Goal: Task Accomplishment & Management: Manage account settings

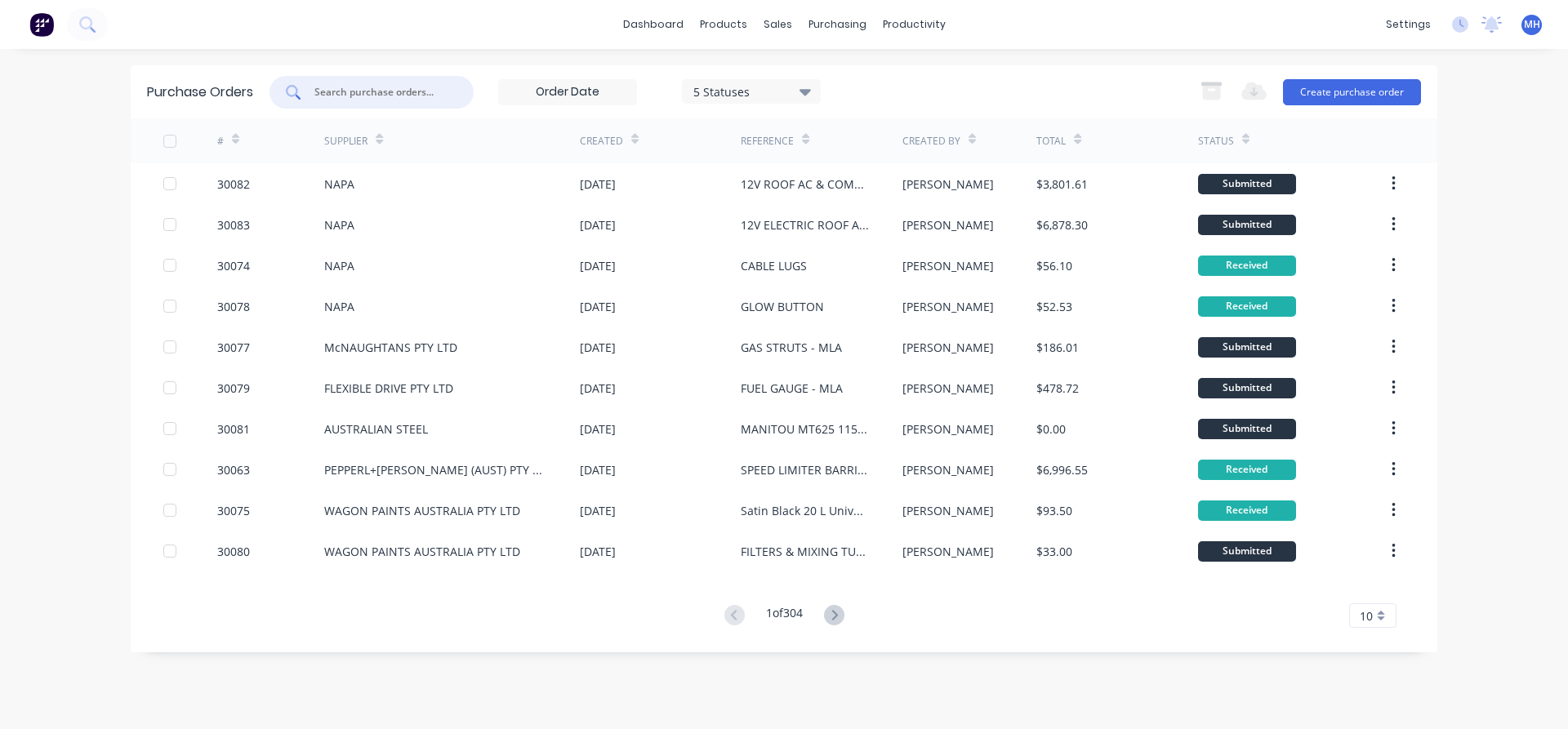
click at [343, 86] on input "text" at bounding box center [380, 92] width 136 height 16
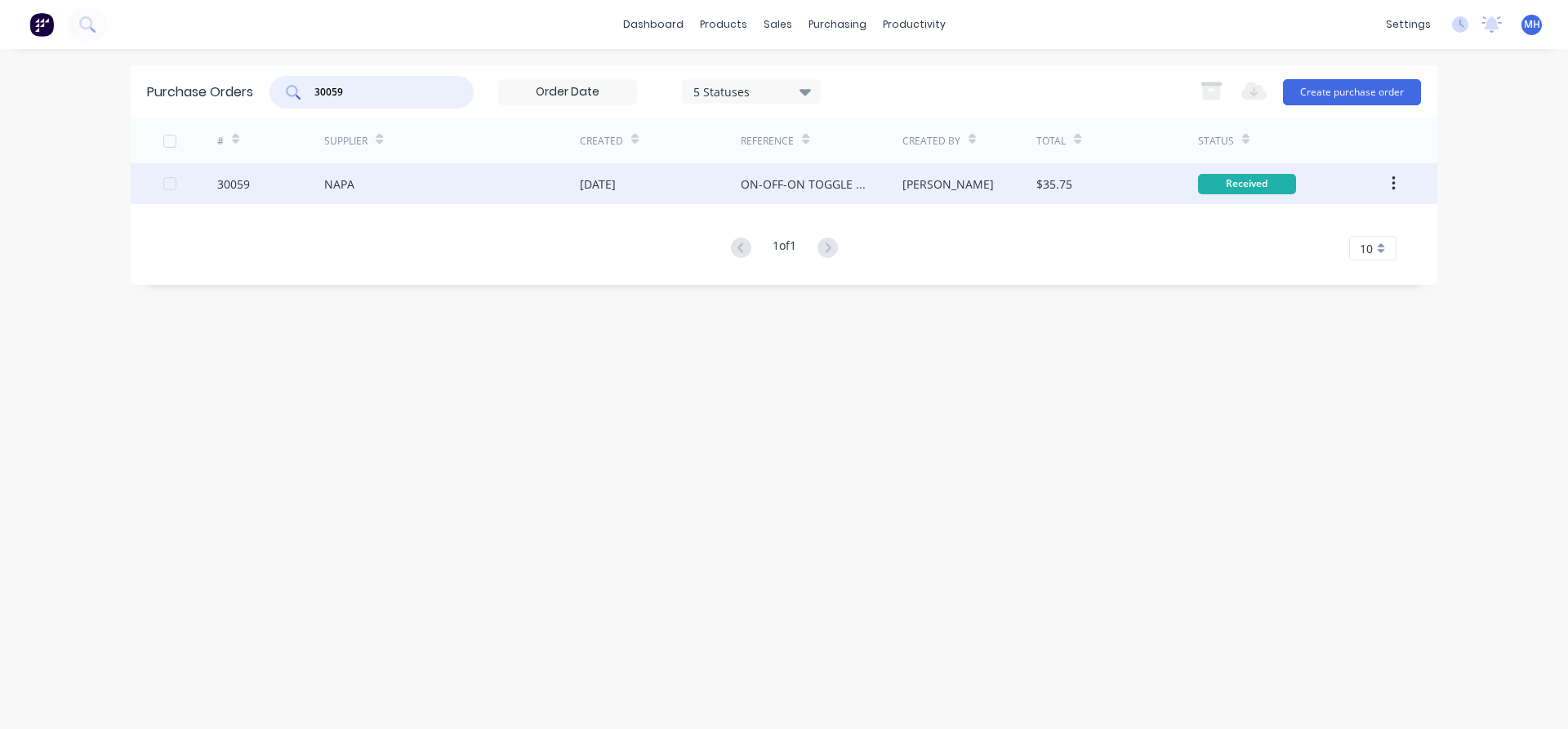
type input "30059"
click at [531, 191] on div "NAPA" at bounding box center [451, 183] width 256 height 41
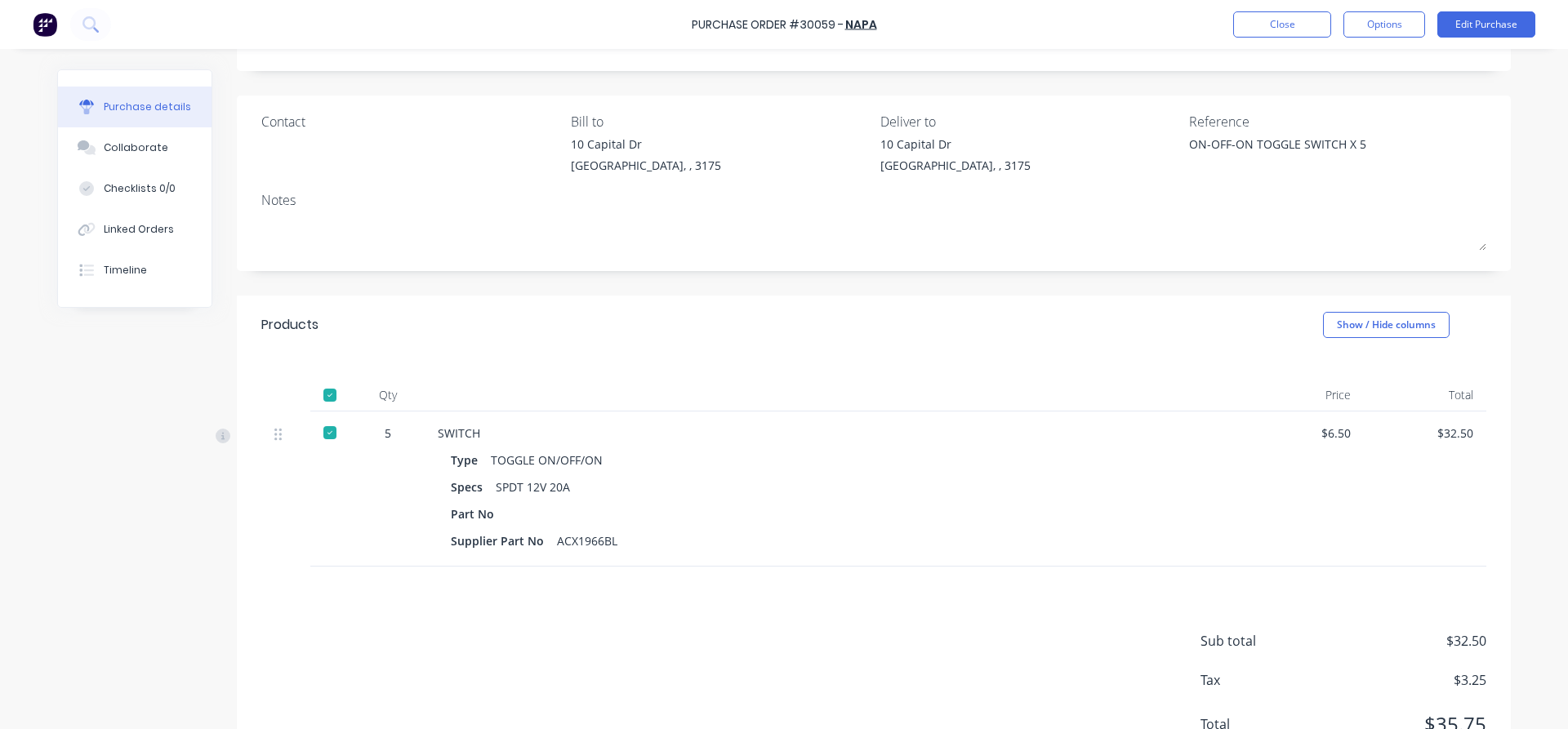
scroll to position [152, 0]
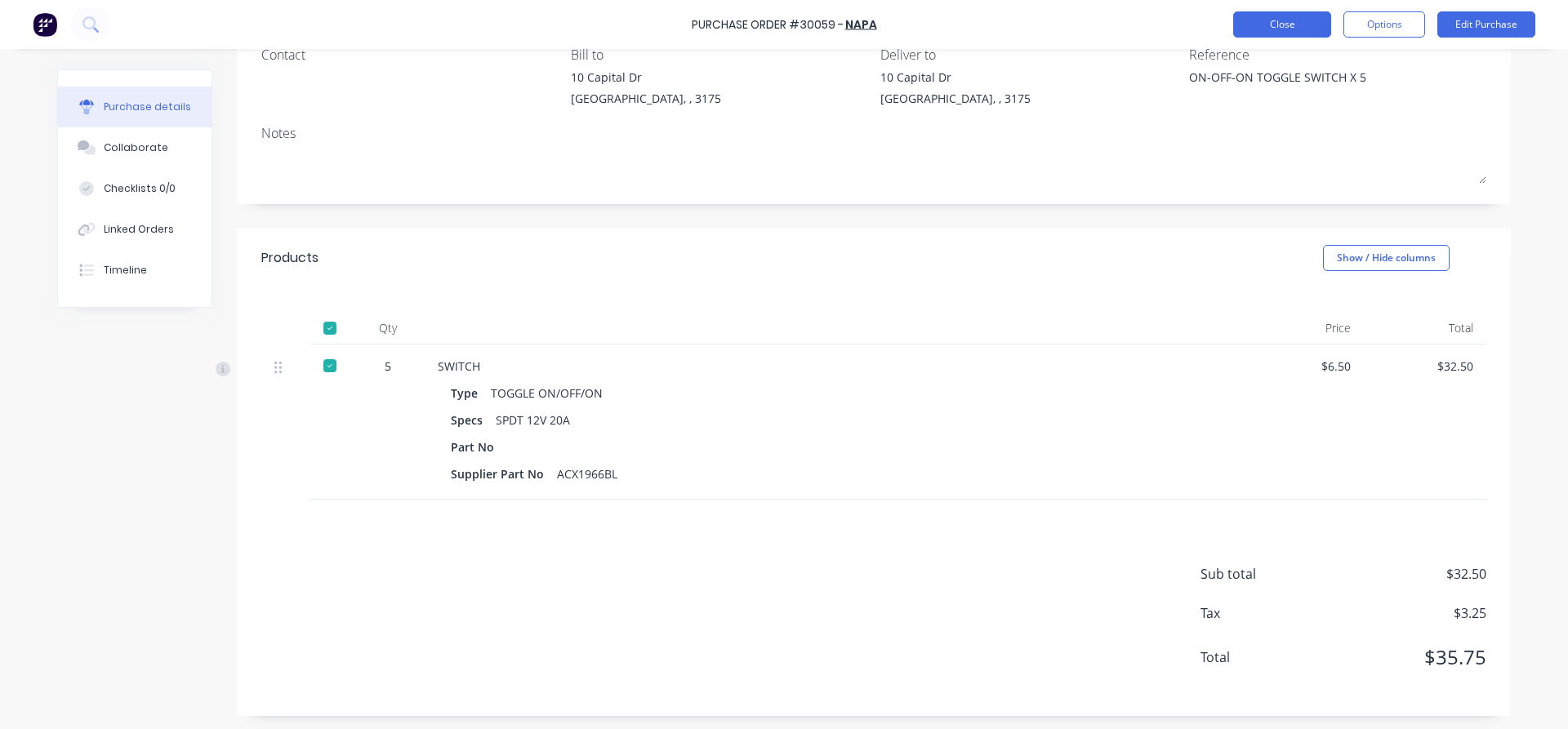
click at [1274, 29] on button "Close" at bounding box center [1282, 24] width 98 height 26
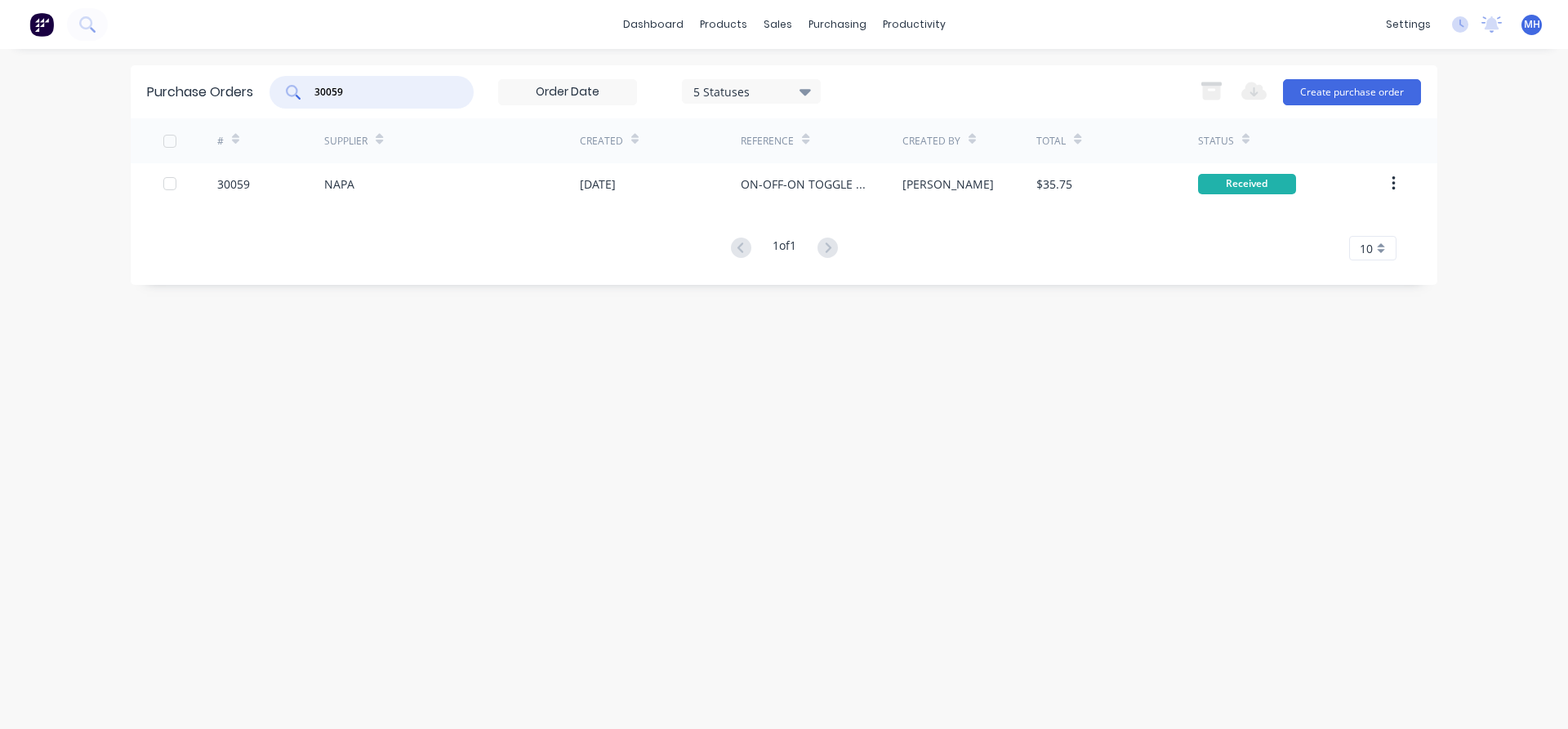
drag, startPoint x: 364, startPoint y: 95, endPoint x: 273, endPoint y: 96, distance: 91.0
click at [313, 96] on input "30059" at bounding box center [380, 92] width 136 height 16
type input "30078"
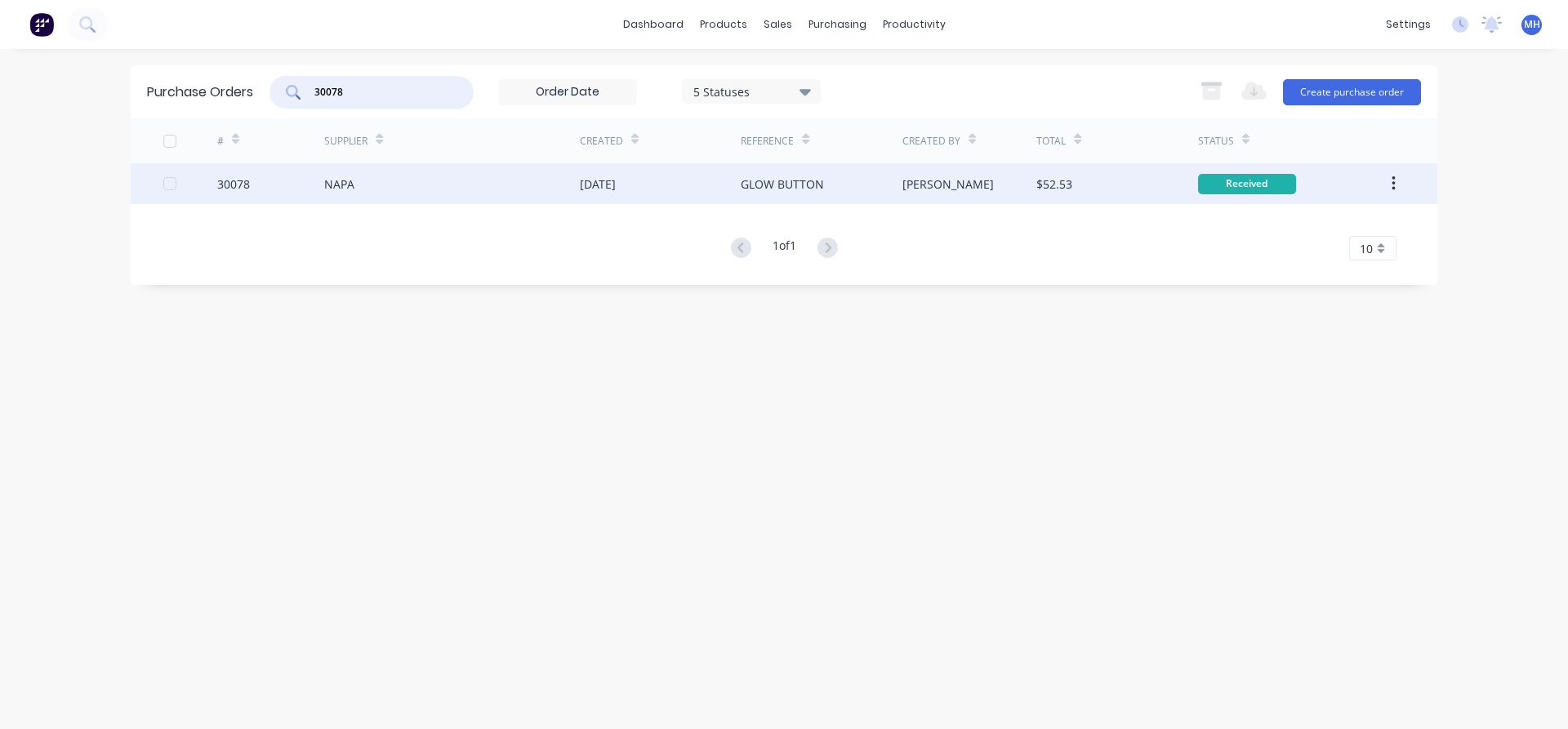
click at [338, 182] on div "NAPA" at bounding box center [339, 184] width 30 height 17
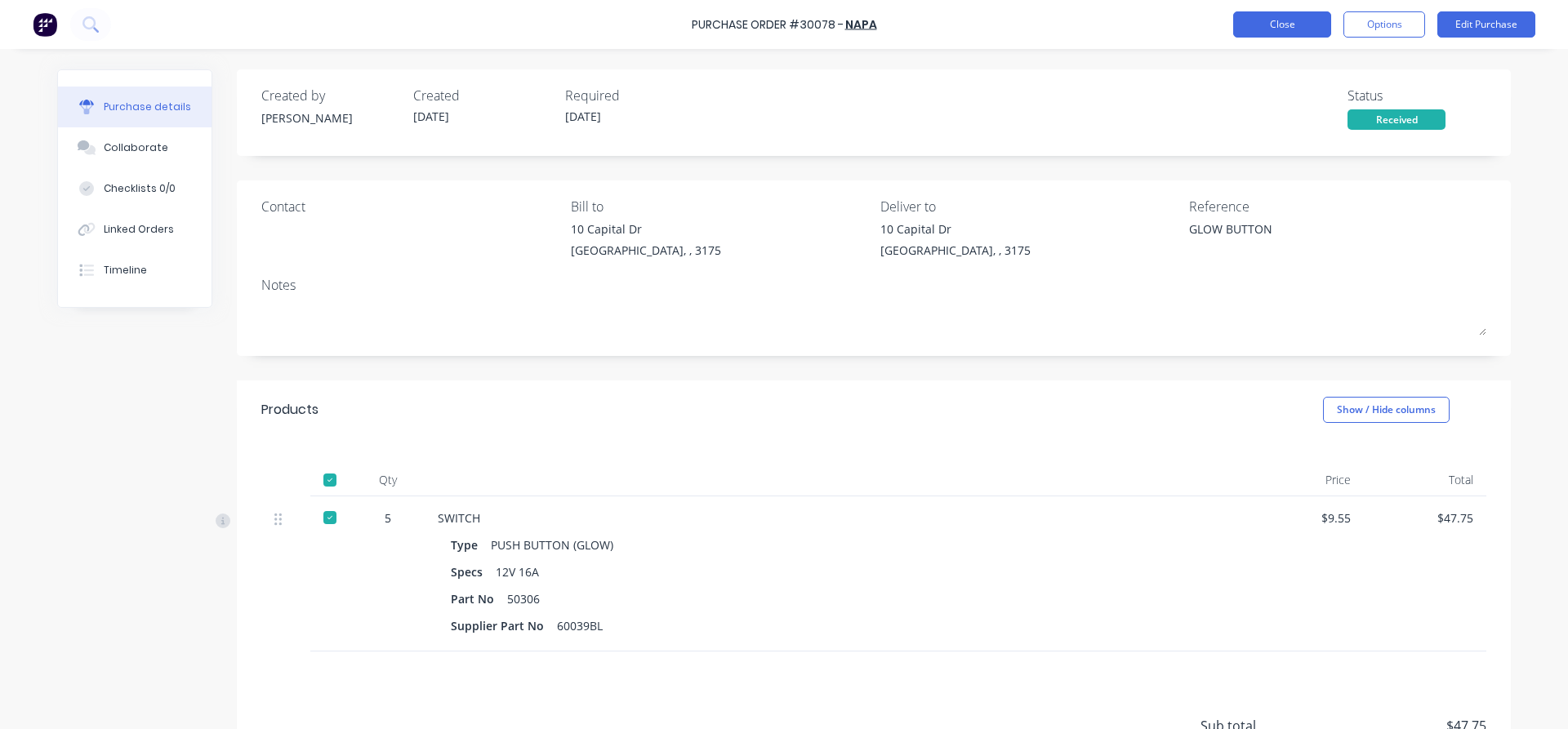
click at [1286, 31] on button "Close" at bounding box center [1282, 24] width 98 height 26
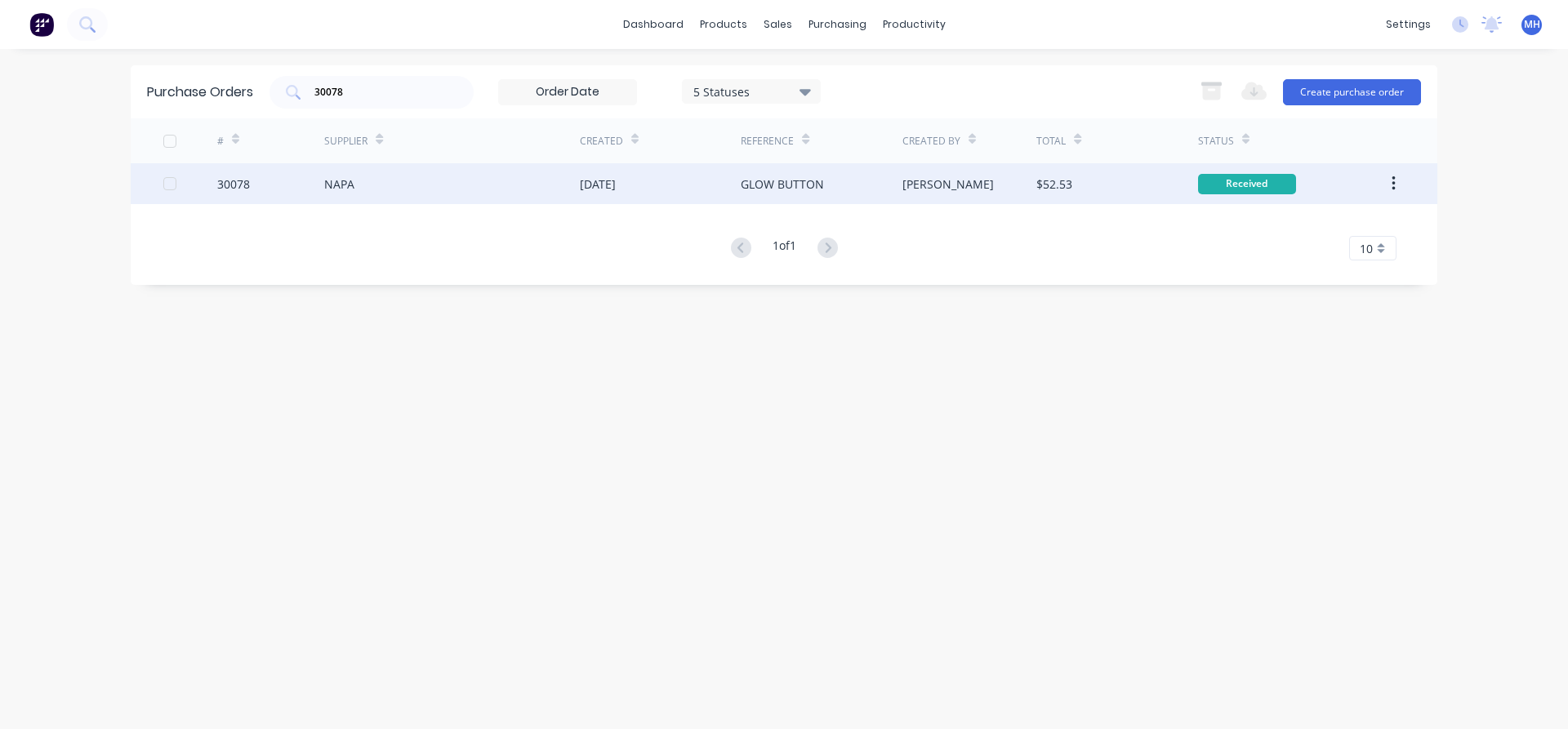
click at [490, 181] on div "NAPA" at bounding box center [451, 183] width 256 height 41
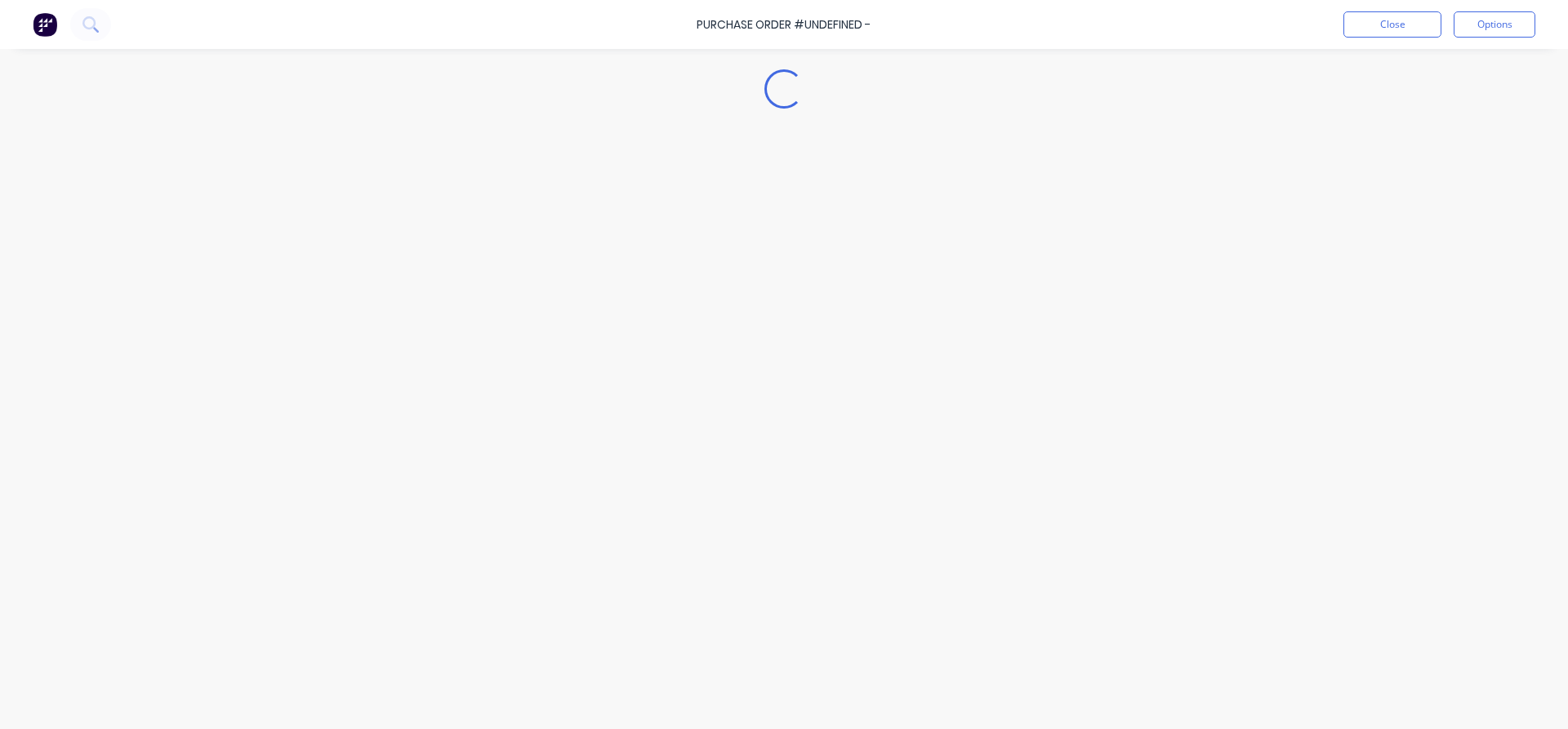
type textarea "x"
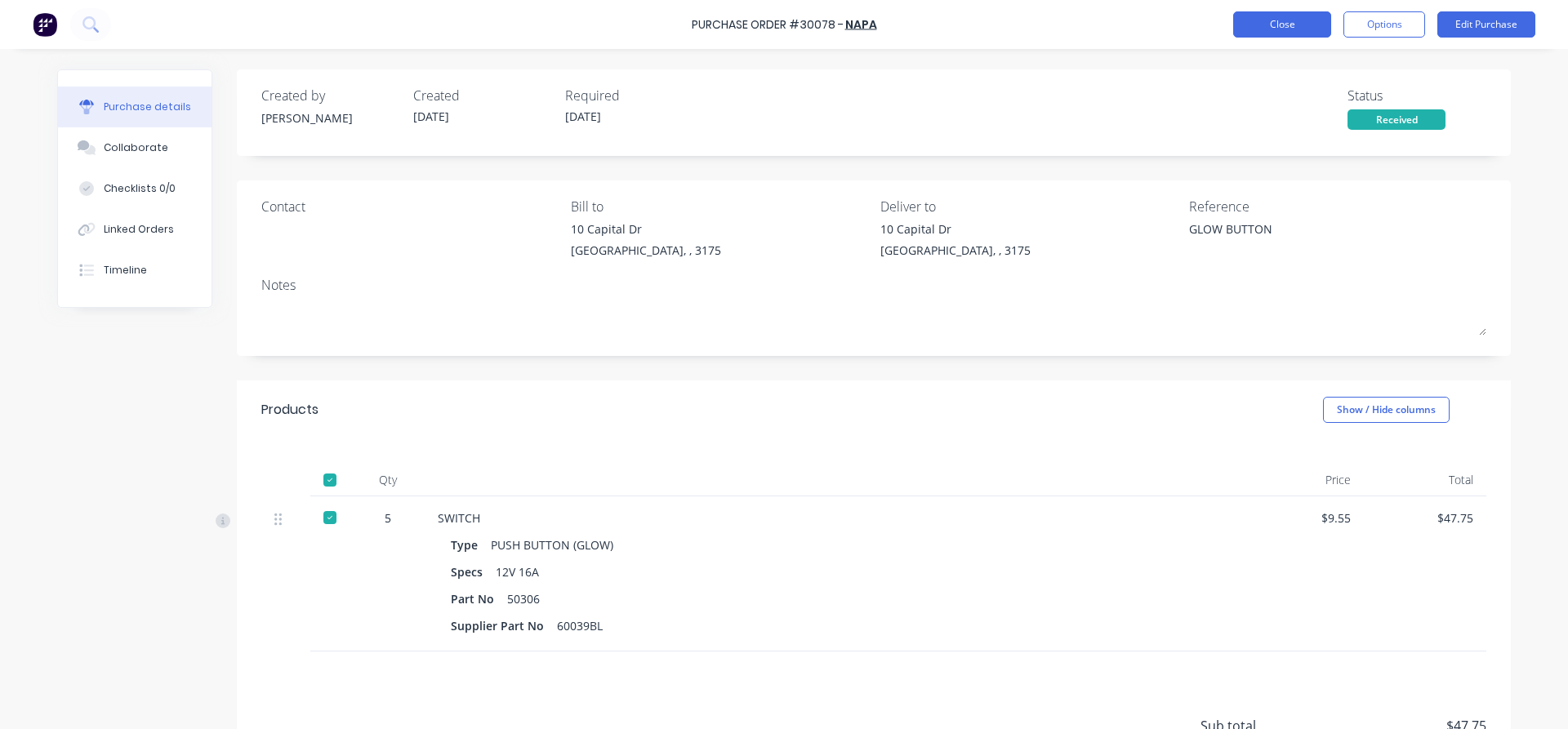
click at [1249, 24] on button "Close" at bounding box center [1282, 24] width 98 height 26
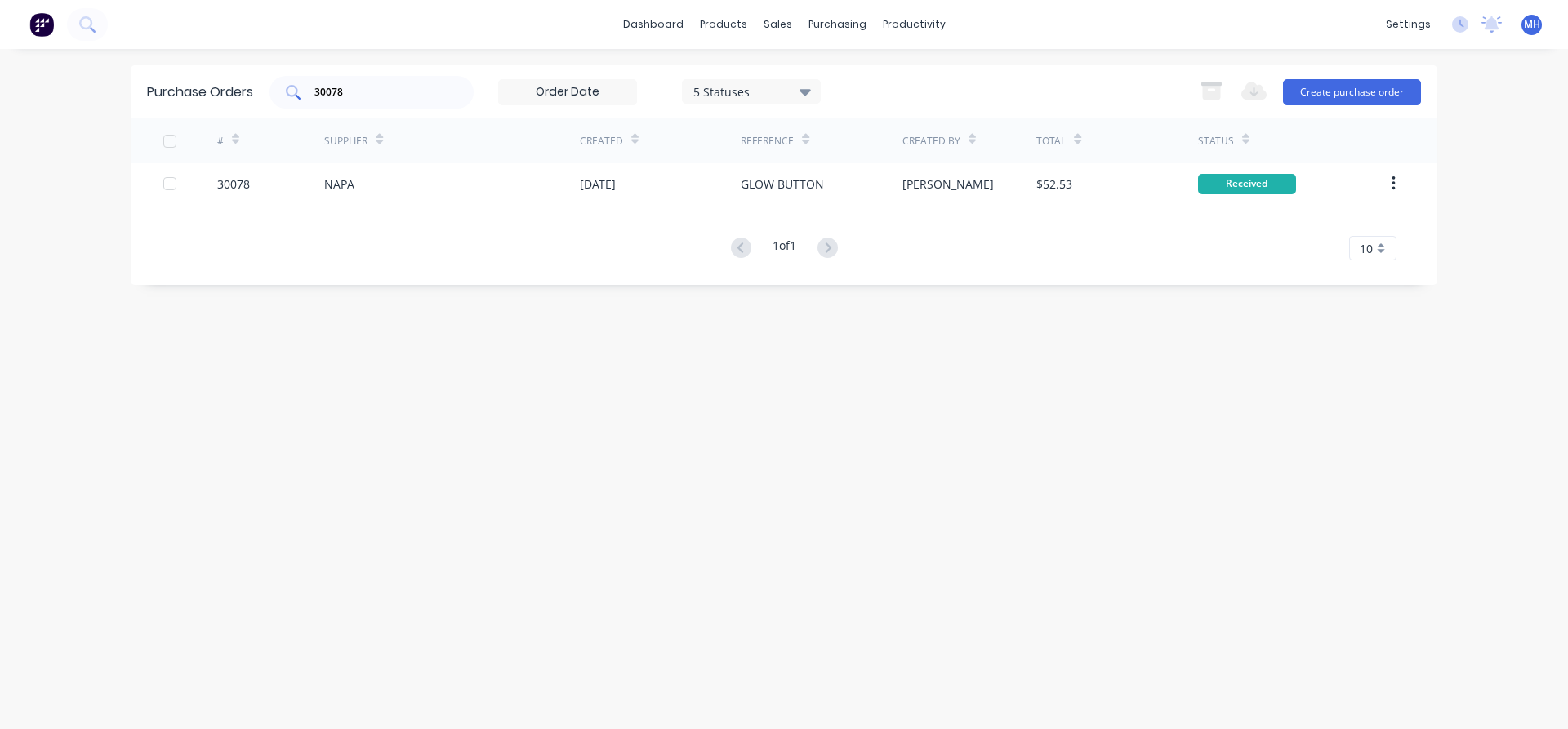
click at [369, 80] on div "30078" at bounding box center [372, 92] width 204 height 32
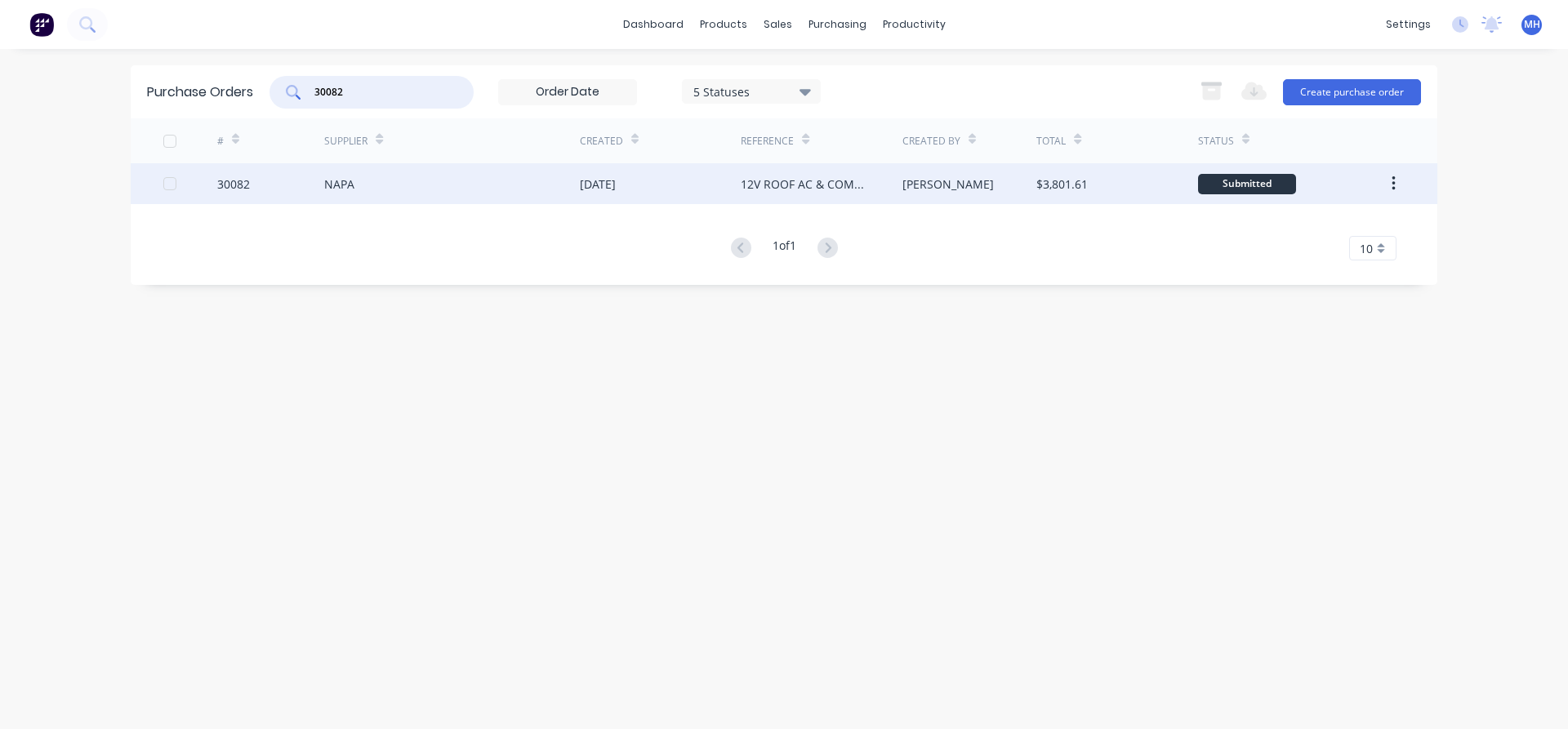
type input "30082"
click at [476, 201] on div "NAPA" at bounding box center [451, 183] width 256 height 41
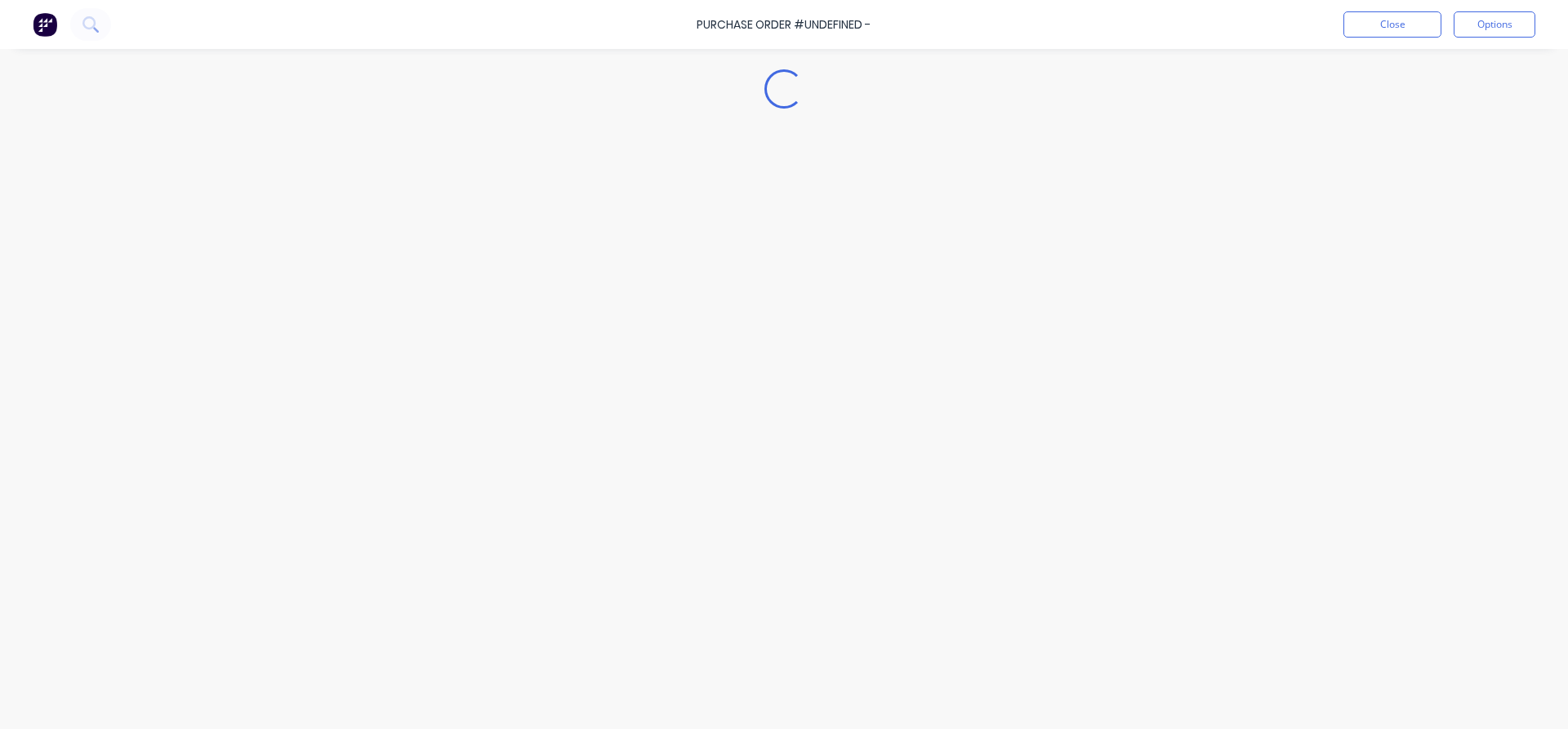
type textarea "x"
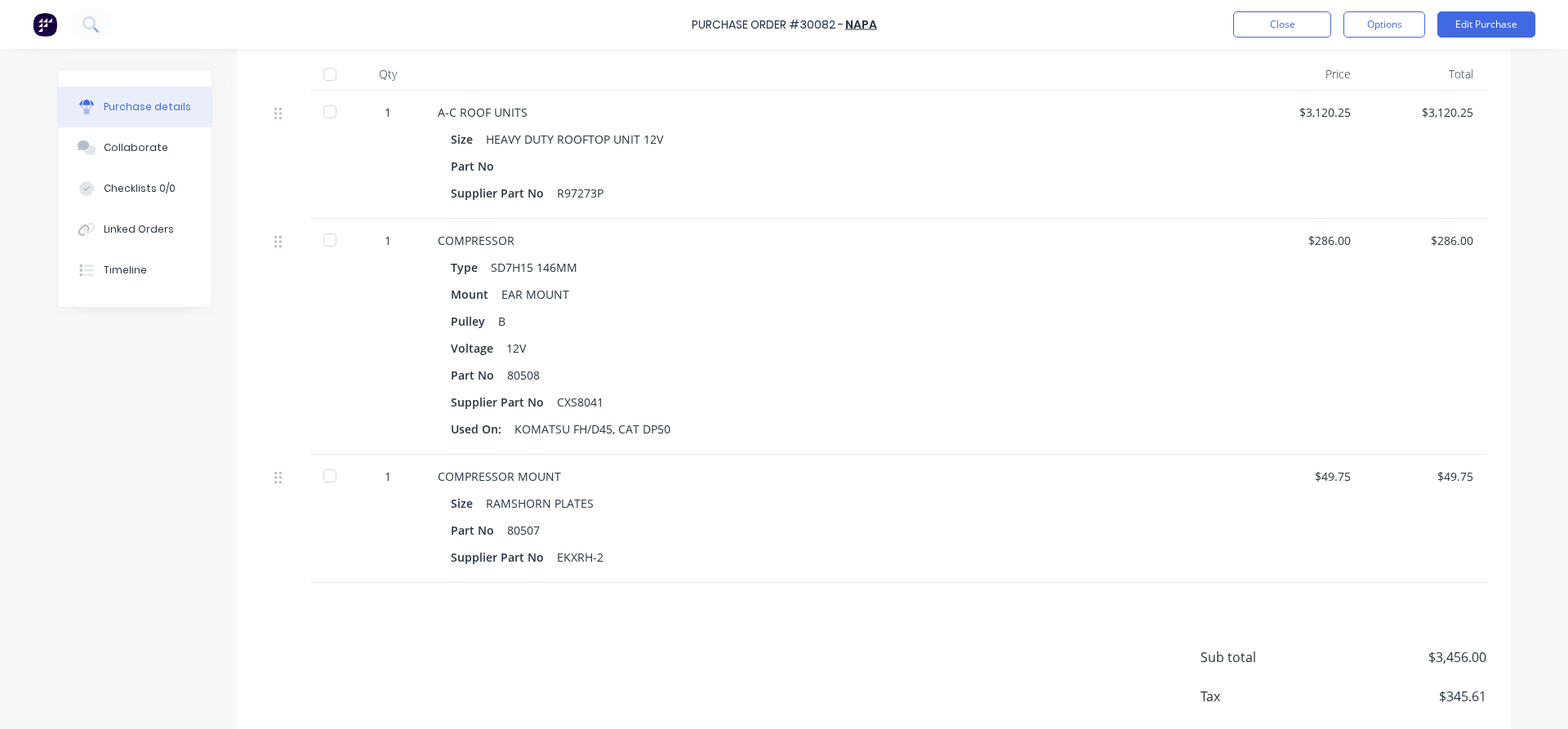
scroll to position [373, 0]
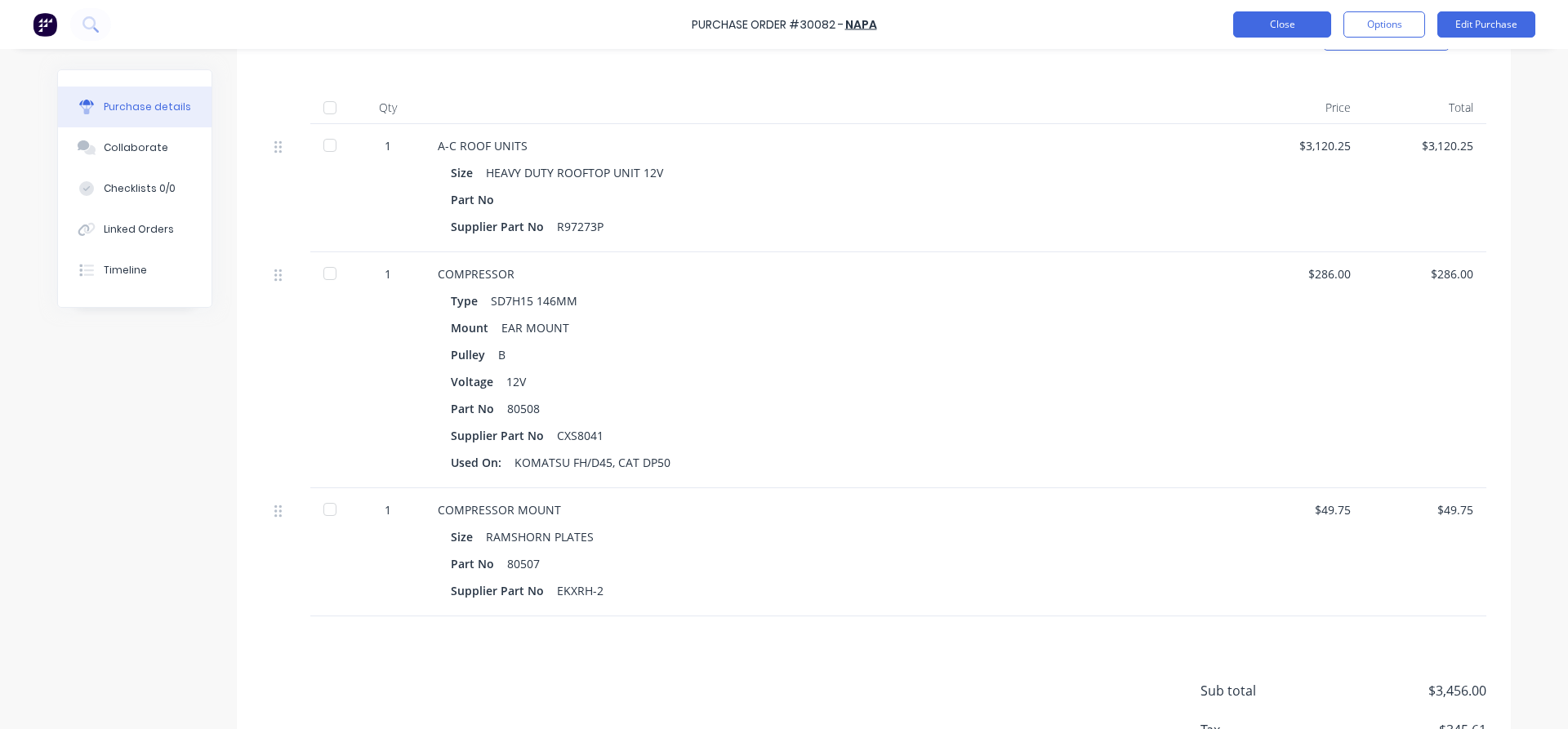
click at [1279, 24] on button "Close" at bounding box center [1282, 24] width 98 height 26
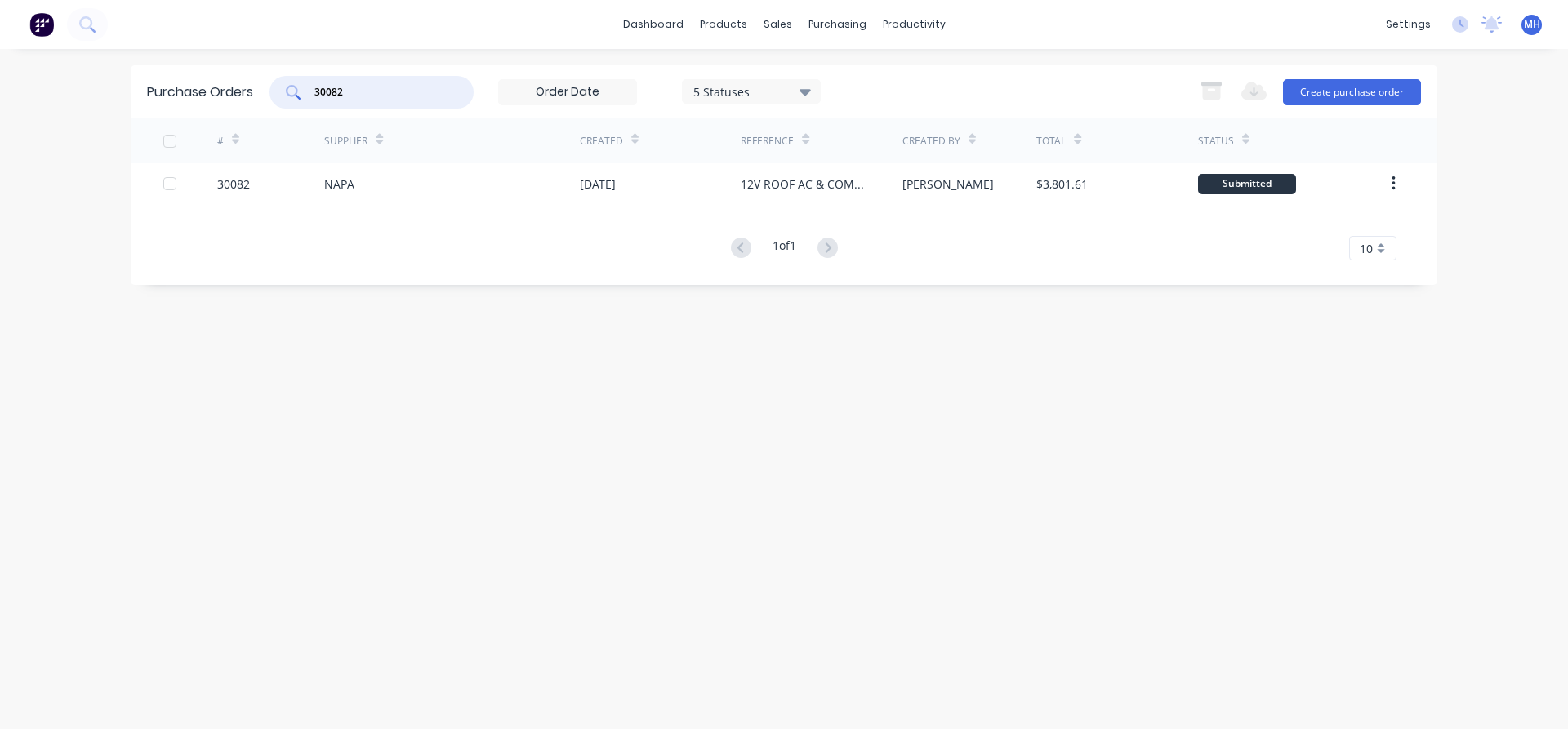
click at [353, 96] on input "30082" at bounding box center [380, 92] width 136 height 16
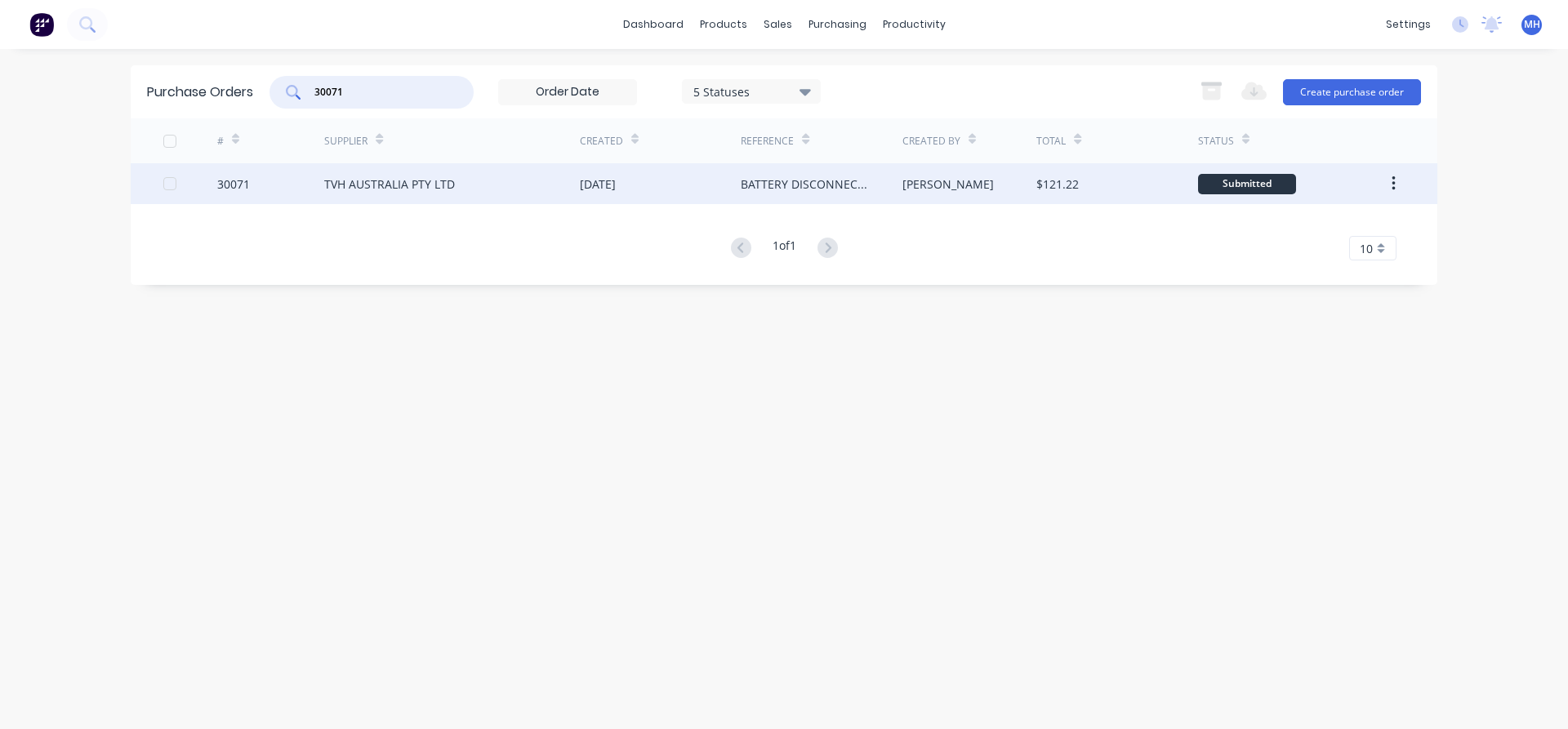
type input "30071"
click at [464, 188] on div "TVH AUSTRALIA PTY LTD" at bounding box center [451, 183] width 256 height 41
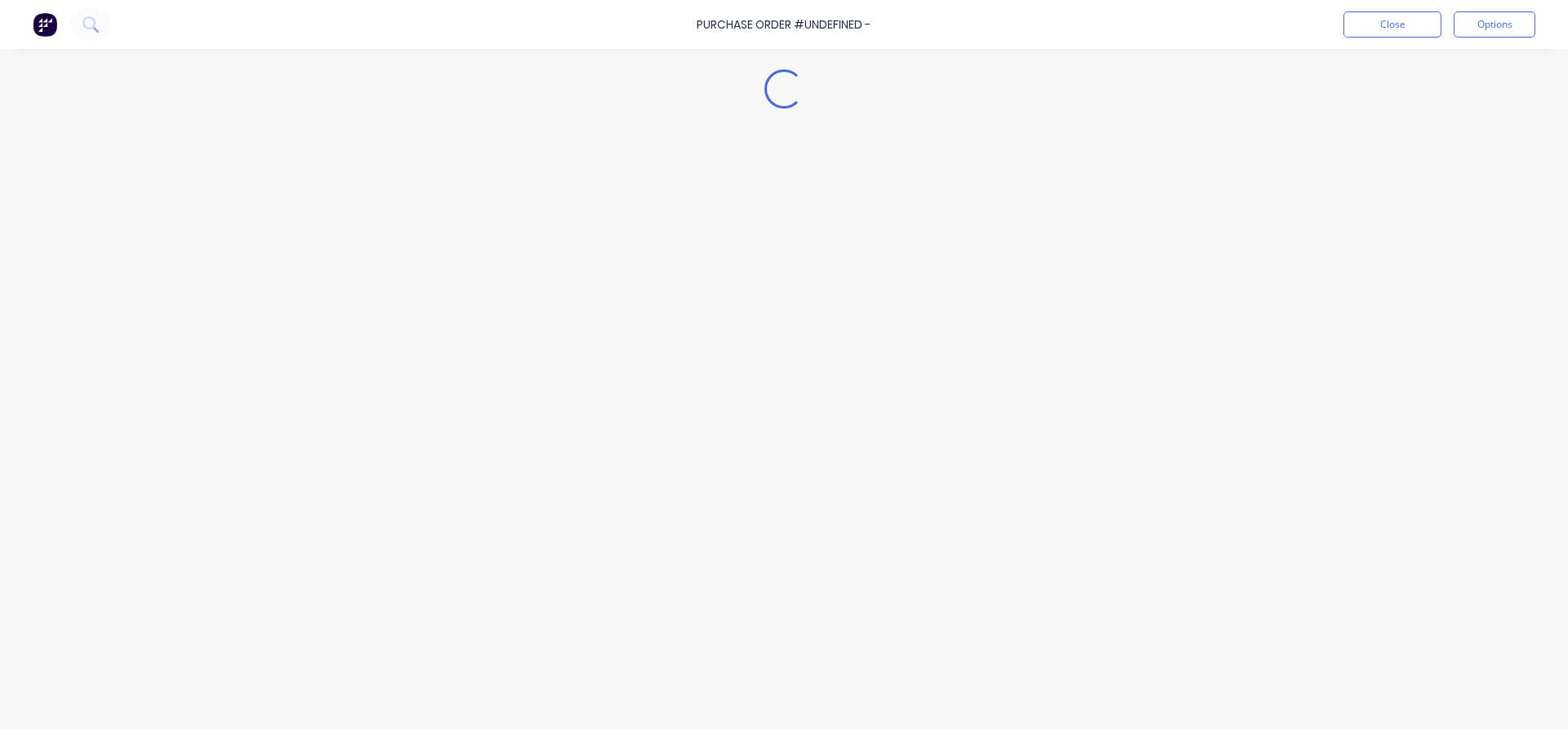
type textarea "x"
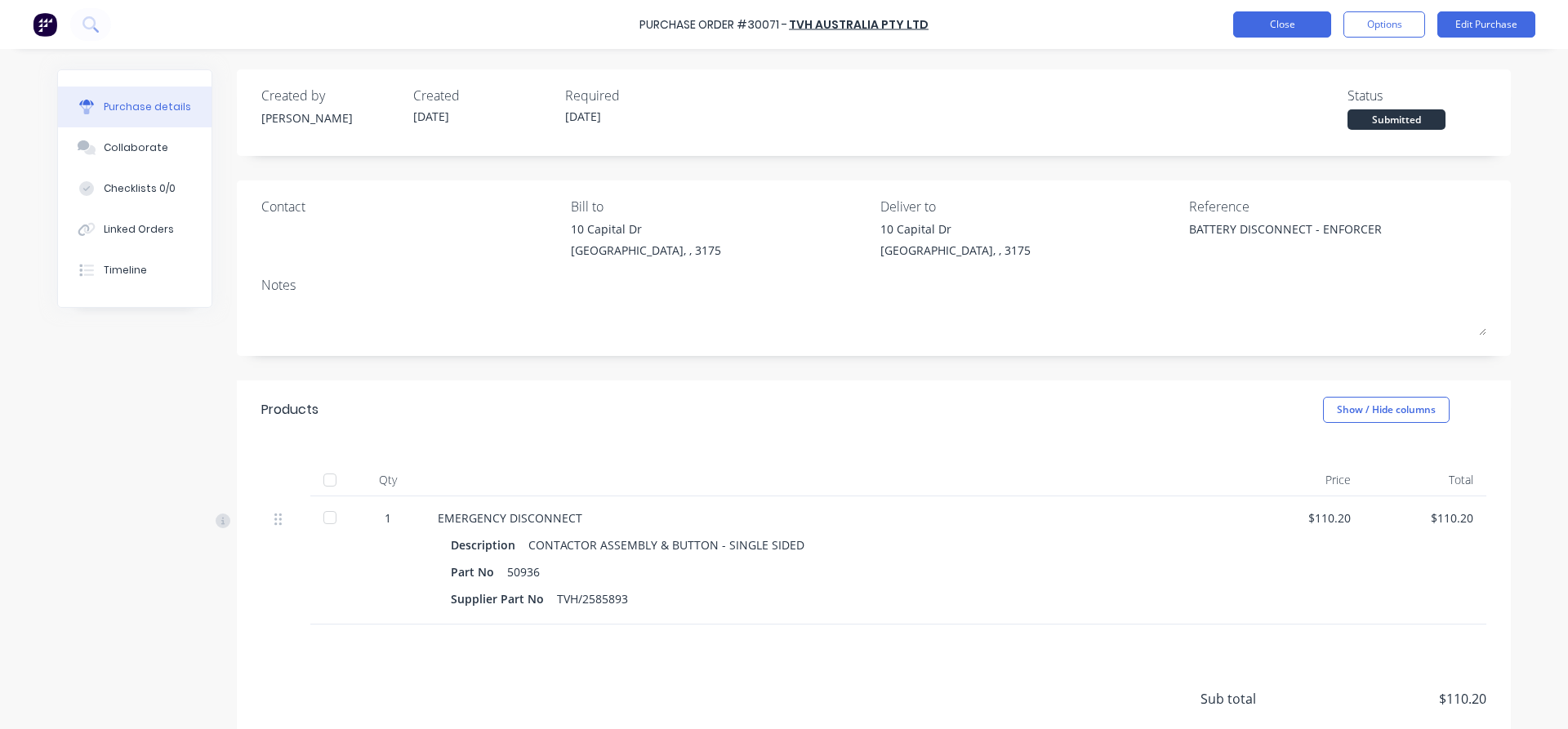
click at [1258, 22] on button "Close" at bounding box center [1282, 24] width 98 height 26
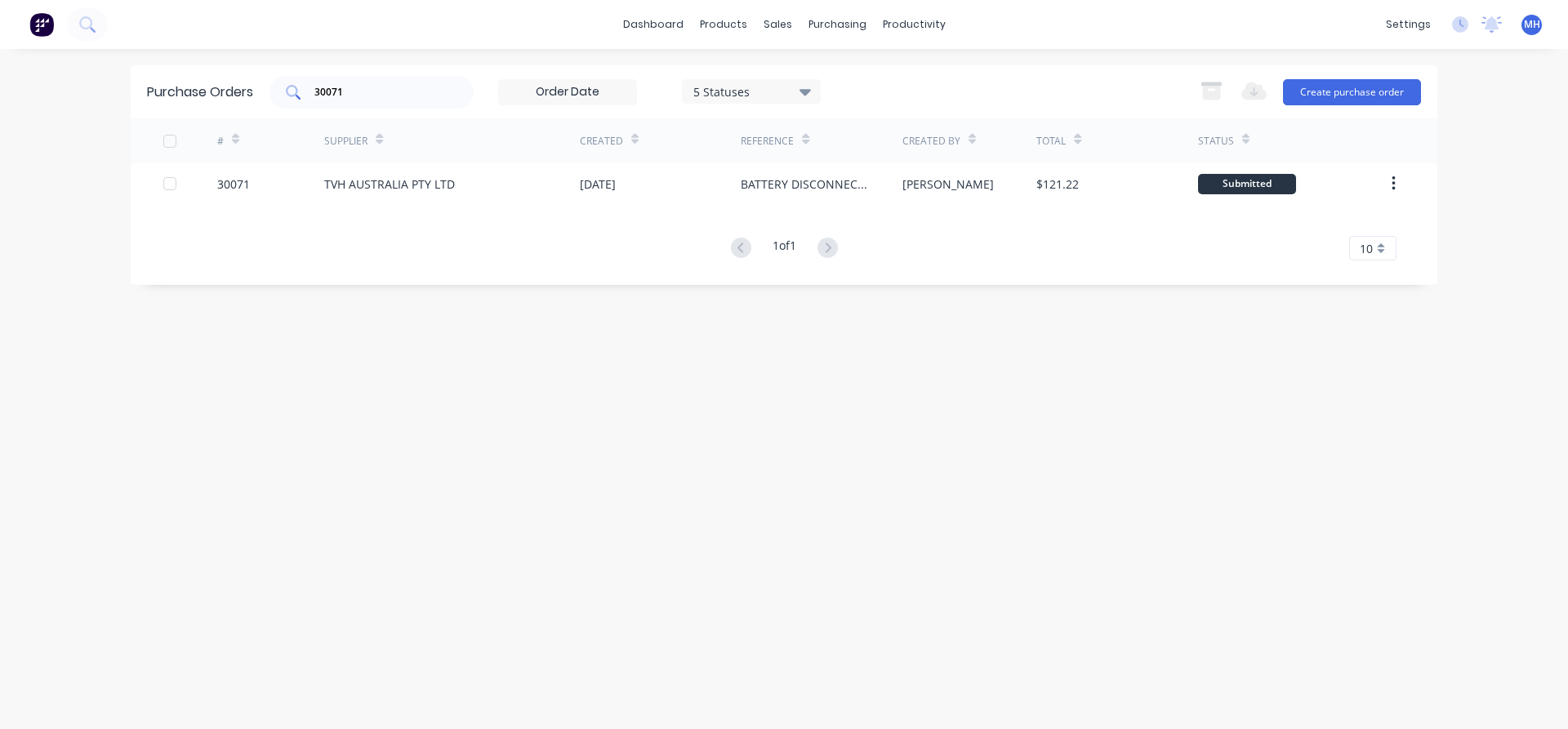
click at [363, 90] on input "30071" at bounding box center [380, 92] width 136 height 16
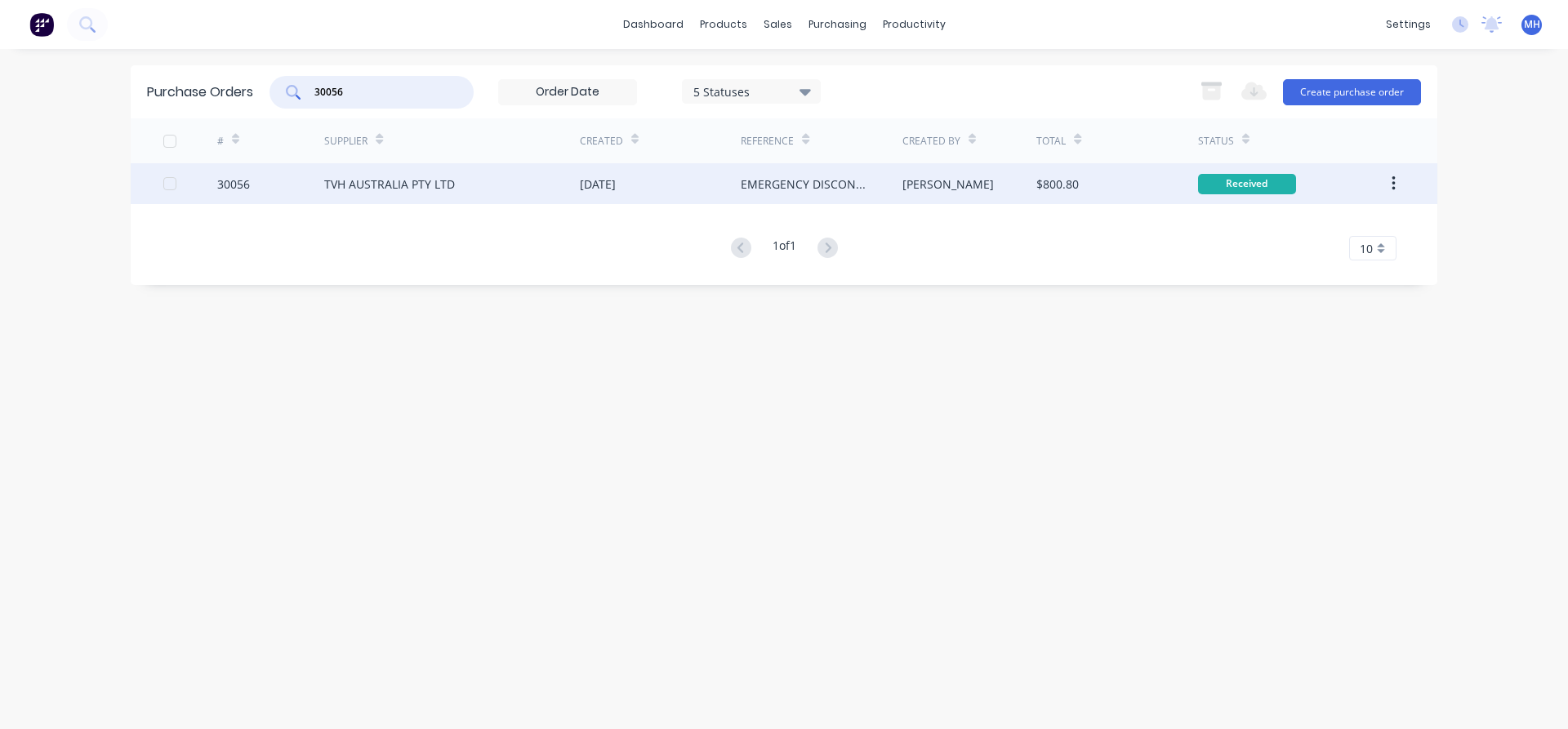
type input "30056"
click at [397, 188] on div "TVH AUSTRALIA PTY LTD" at bounding box center [389, 184] width 130 height 17
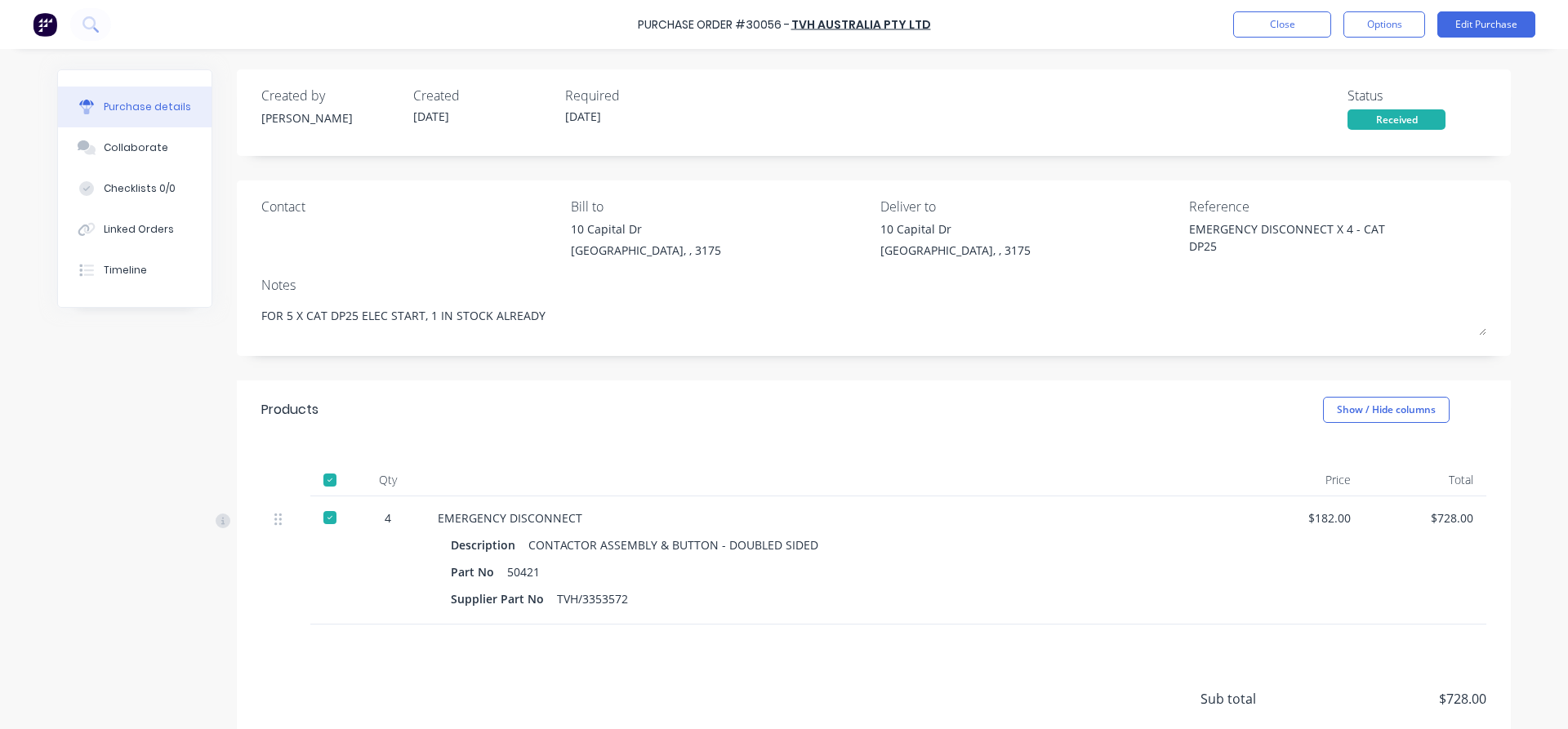
type textarea "x"
click at [1266, 31] on button "Close" at bounding box center [1282, 24] width 98 height 26
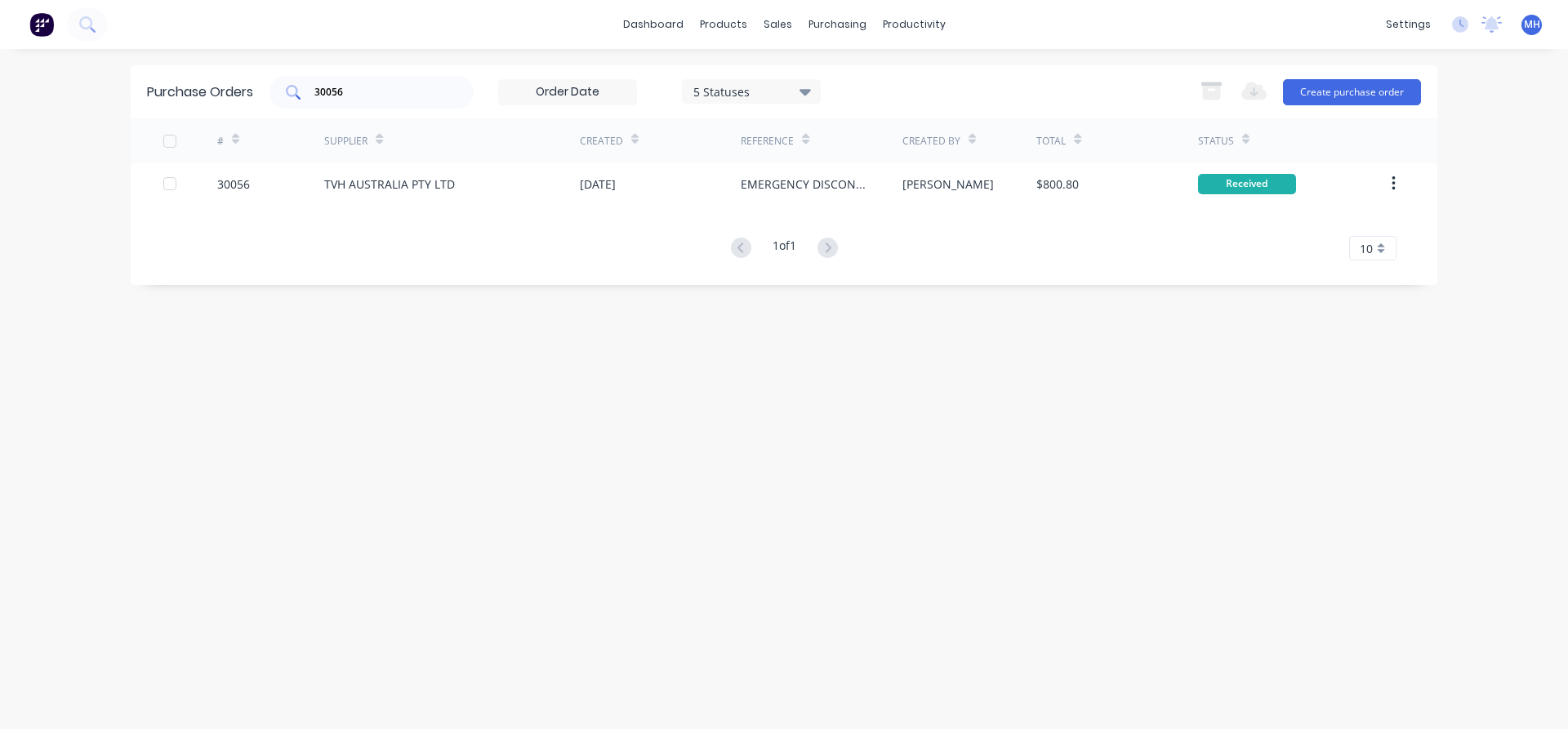
click at [367, 101] on div "30056" at bounding box center [372, 92] width 204 height 32
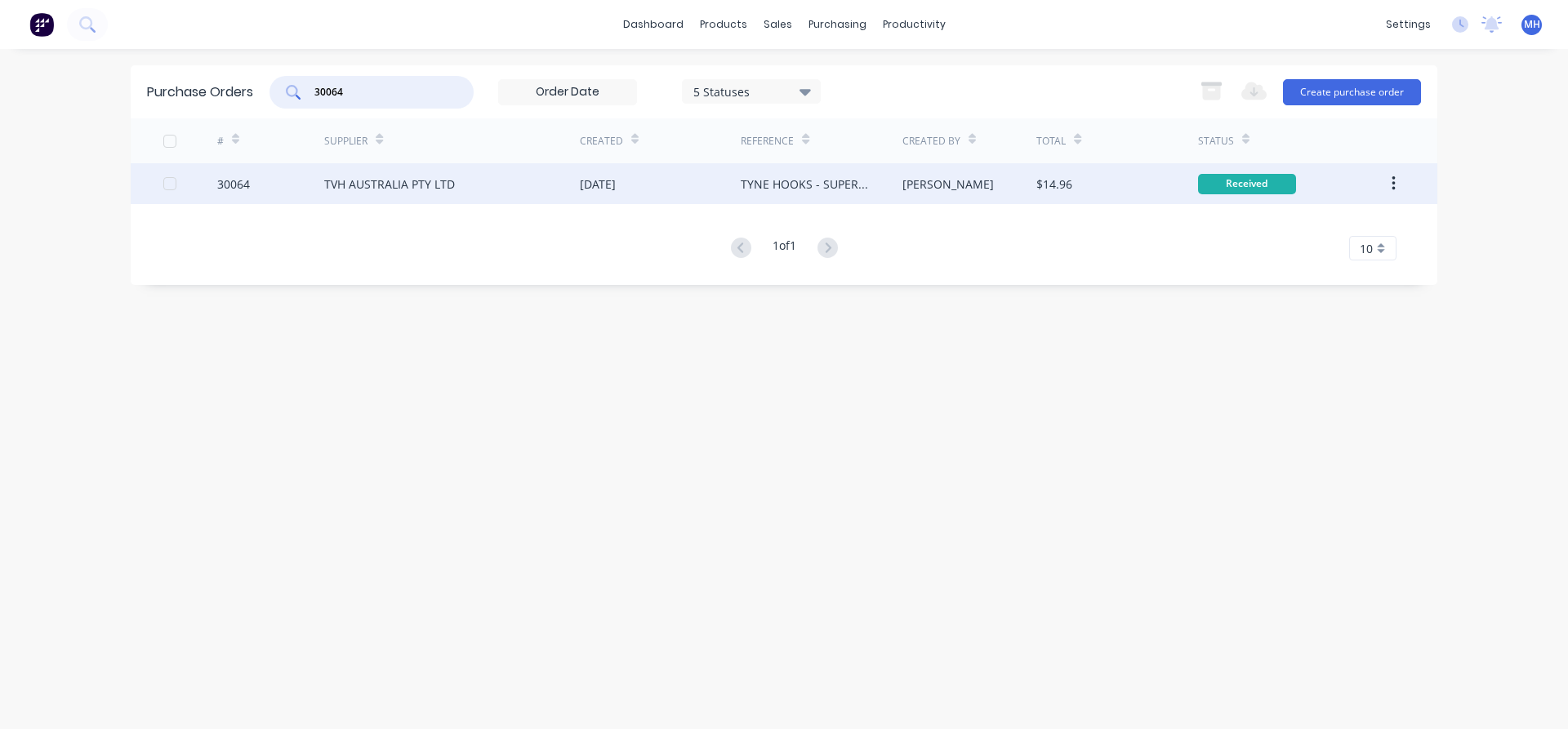
type input "30064"
click at [440, 194] on div "TVH AUSTRALIA PTY LTD" at bounding box center [451, 183] width 256 height 41
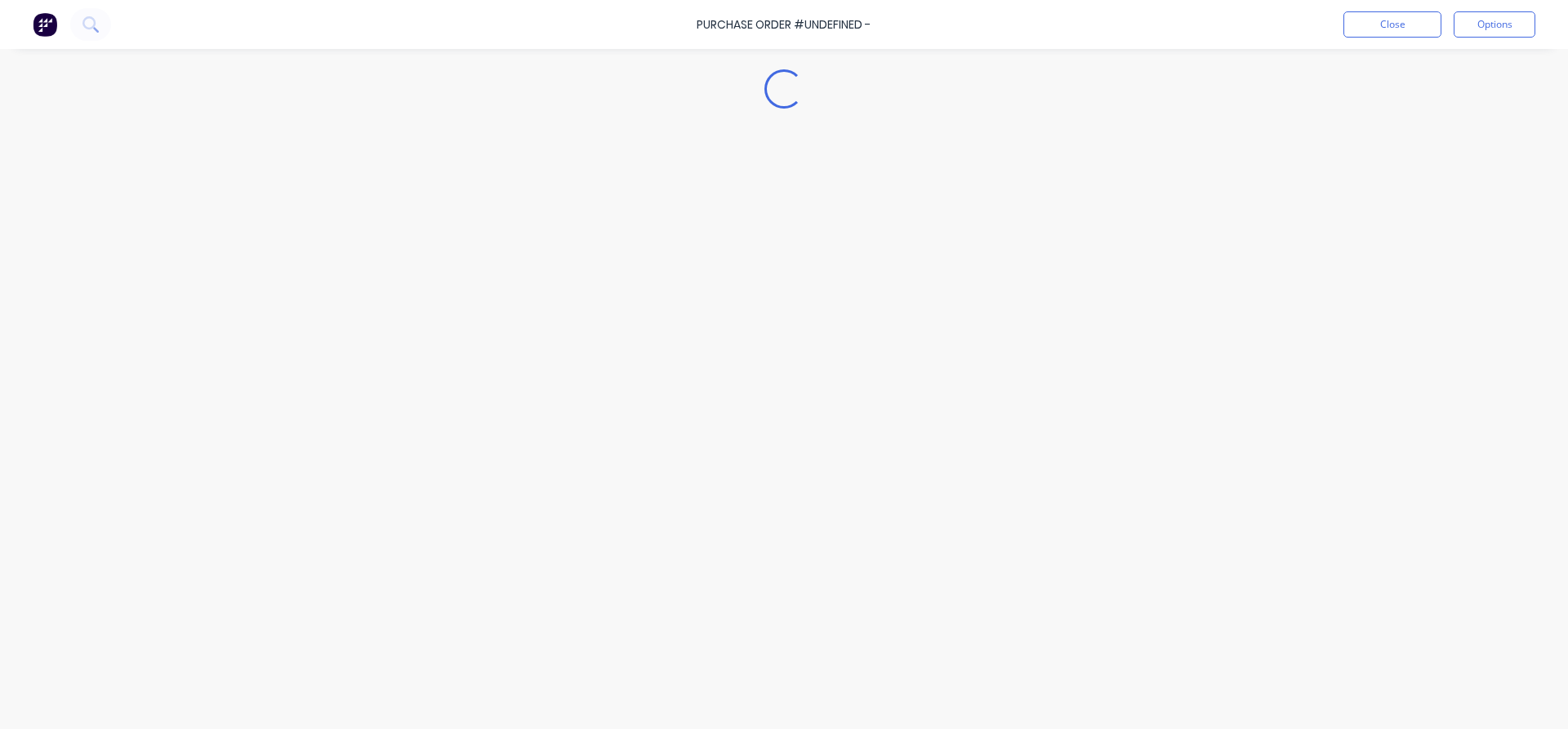
type textarea "x"
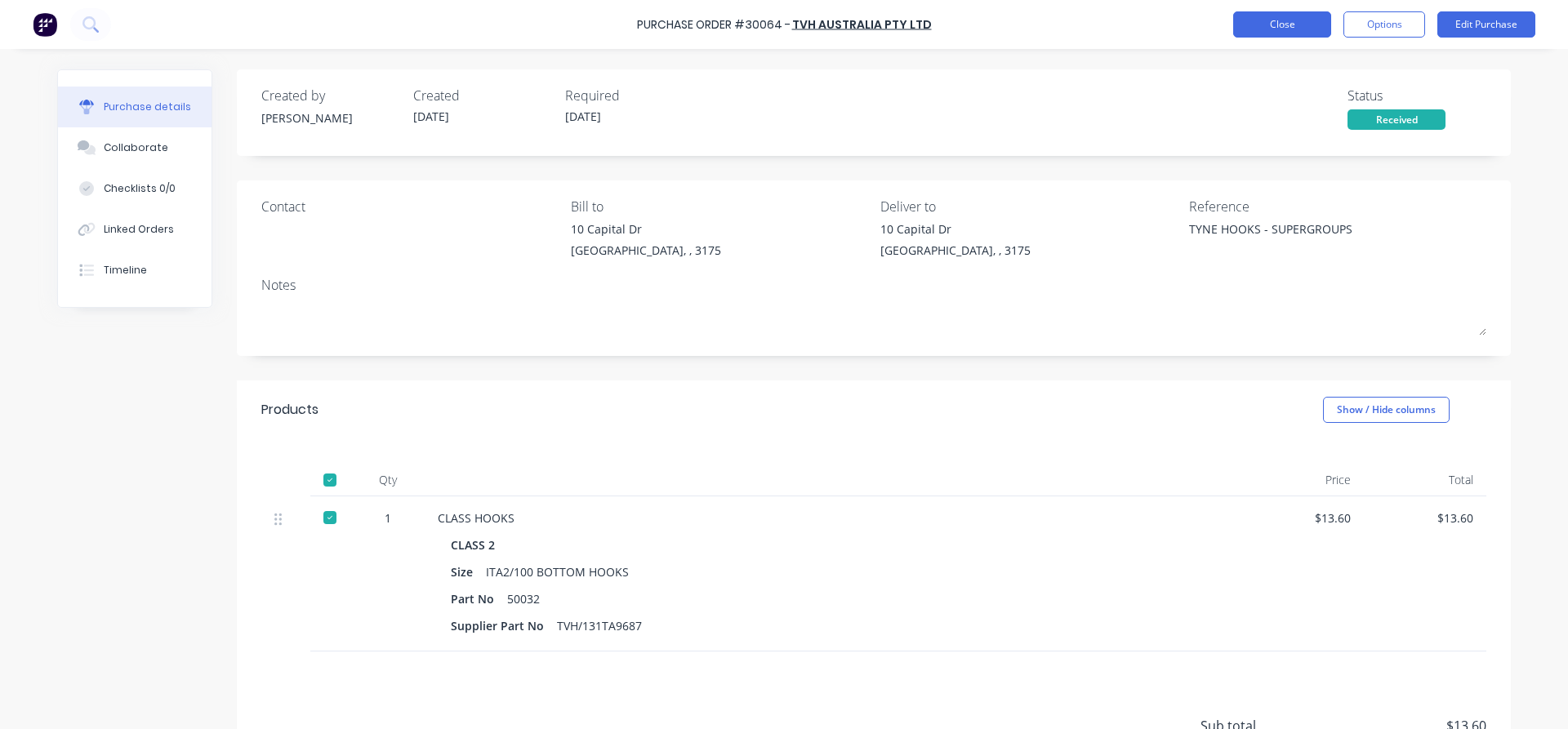
click at [1277, 24] on button "Close" at bounding box center [1282, 24] width 98 height 26
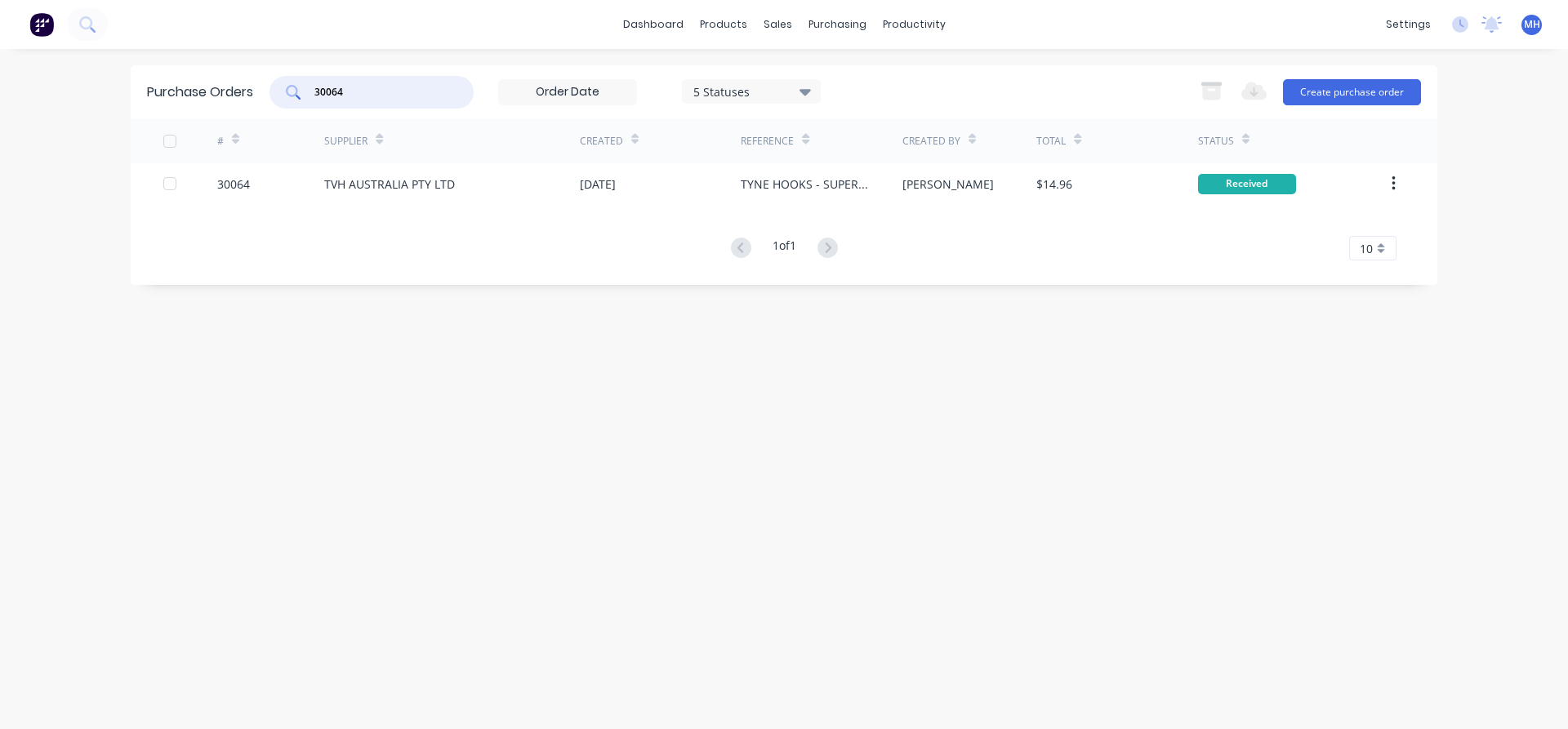
drag, startPoint x: 363, startPoint y: 88, endPoint x: 258, endPoint y: 88, distance: 105.0
click at [313, 88] on input "30064" at bounding box center [380, 92] width 136 height 16
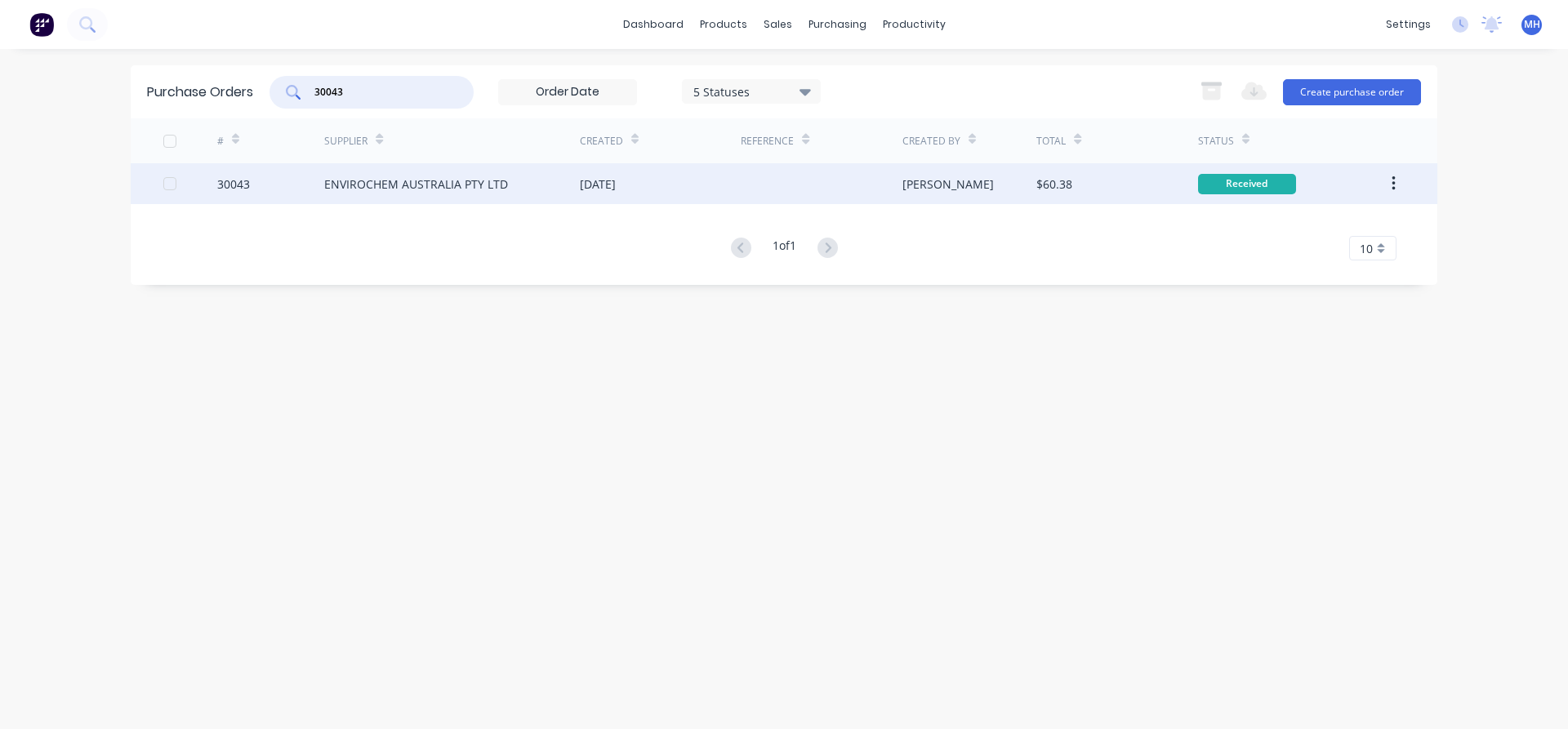
type input "30043"
click at [415, 190] on div "ENVIROCHEM AUSTRALIA PTY LTD" at bounding box center [415, 184] width 183 height 17
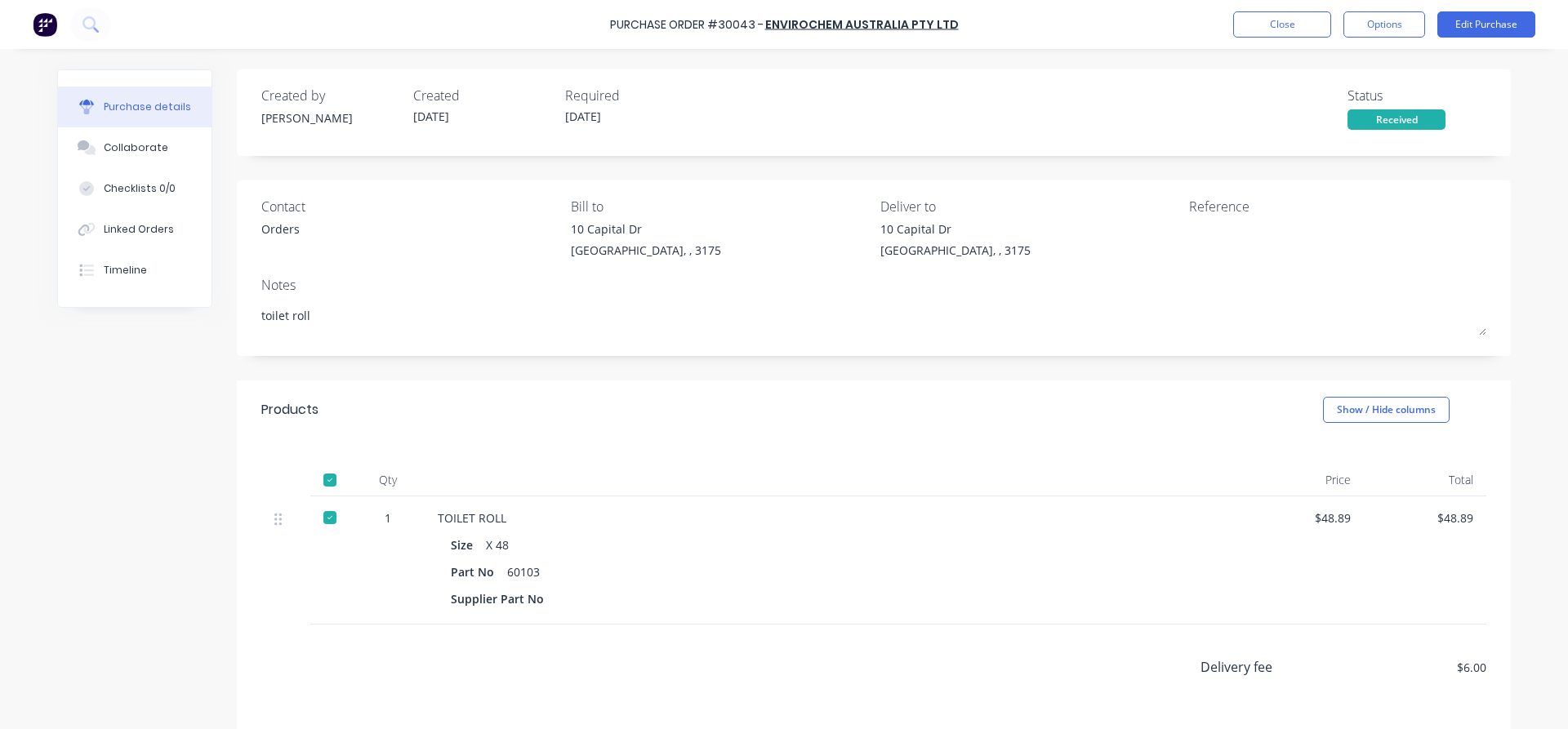
type textarea "x"
click at [1275, 24] on button "Close" at bounding box center [1282, 24] width 98 height 26
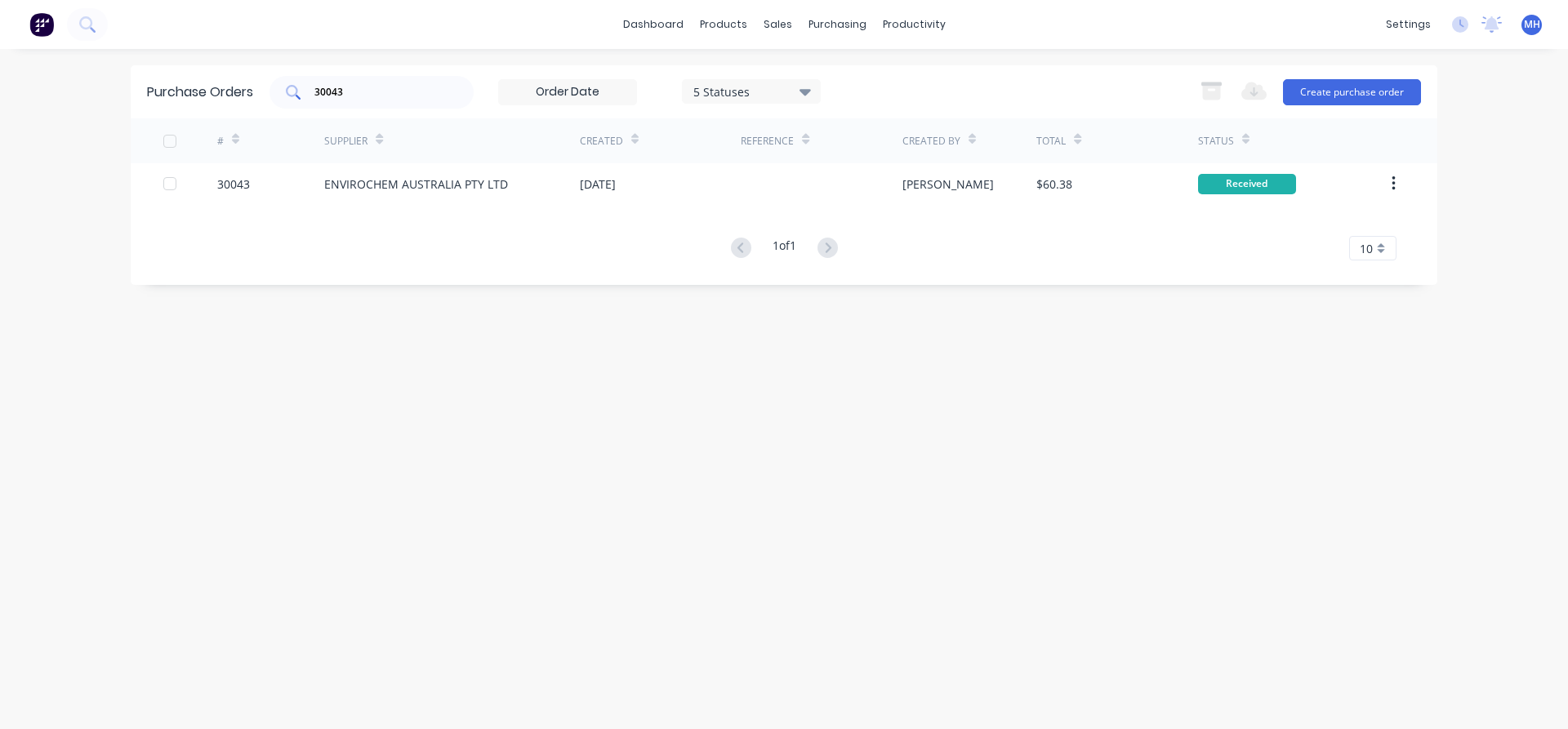
click at [349, 95] on input "30043" at bounding box center [380, 92] width 136 height 16
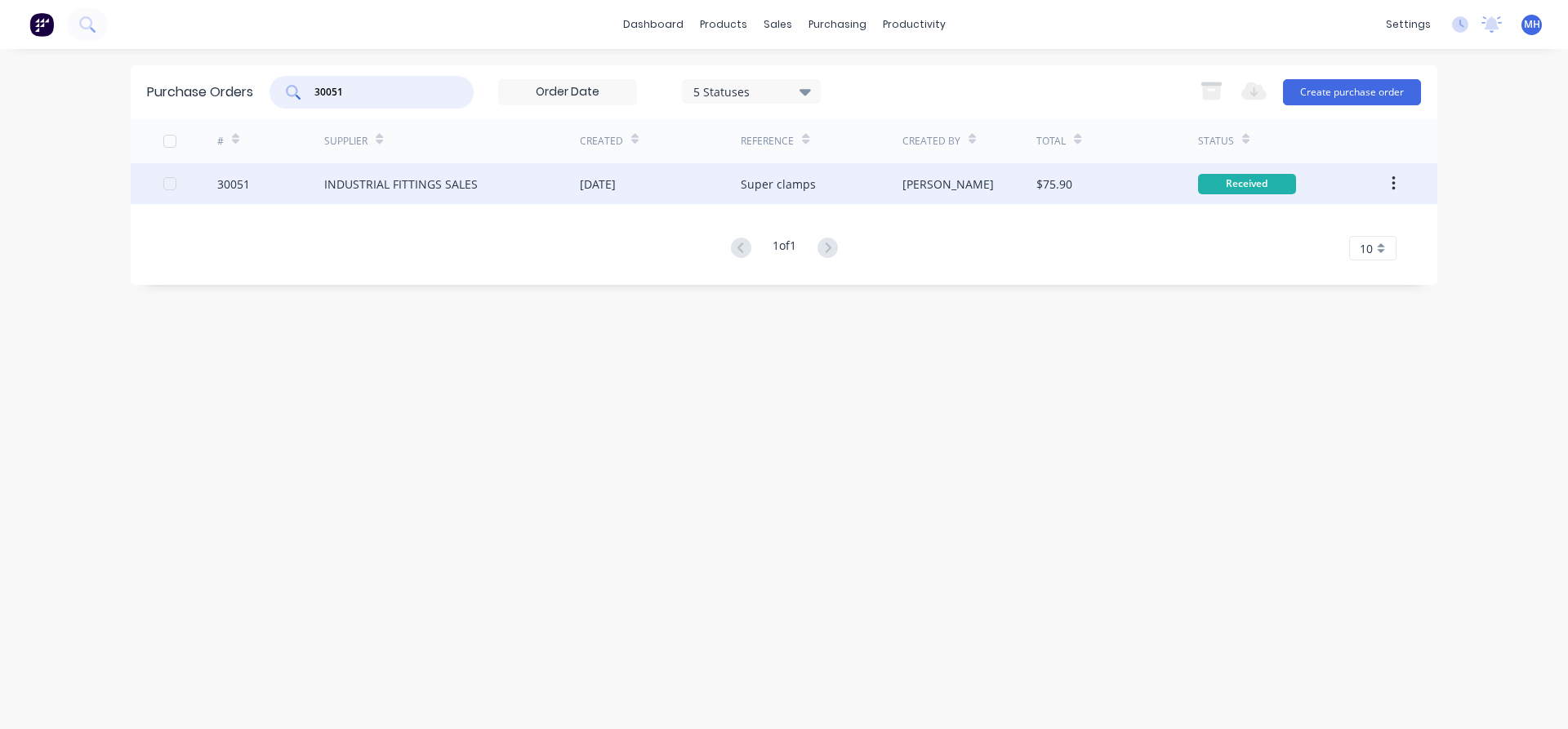
type input "30051"
click at [353, 181] on div "INDUSTRIAL FITTINGS SALES" at bounding box center [401, 184] width 154 height 17
type textarea "x"
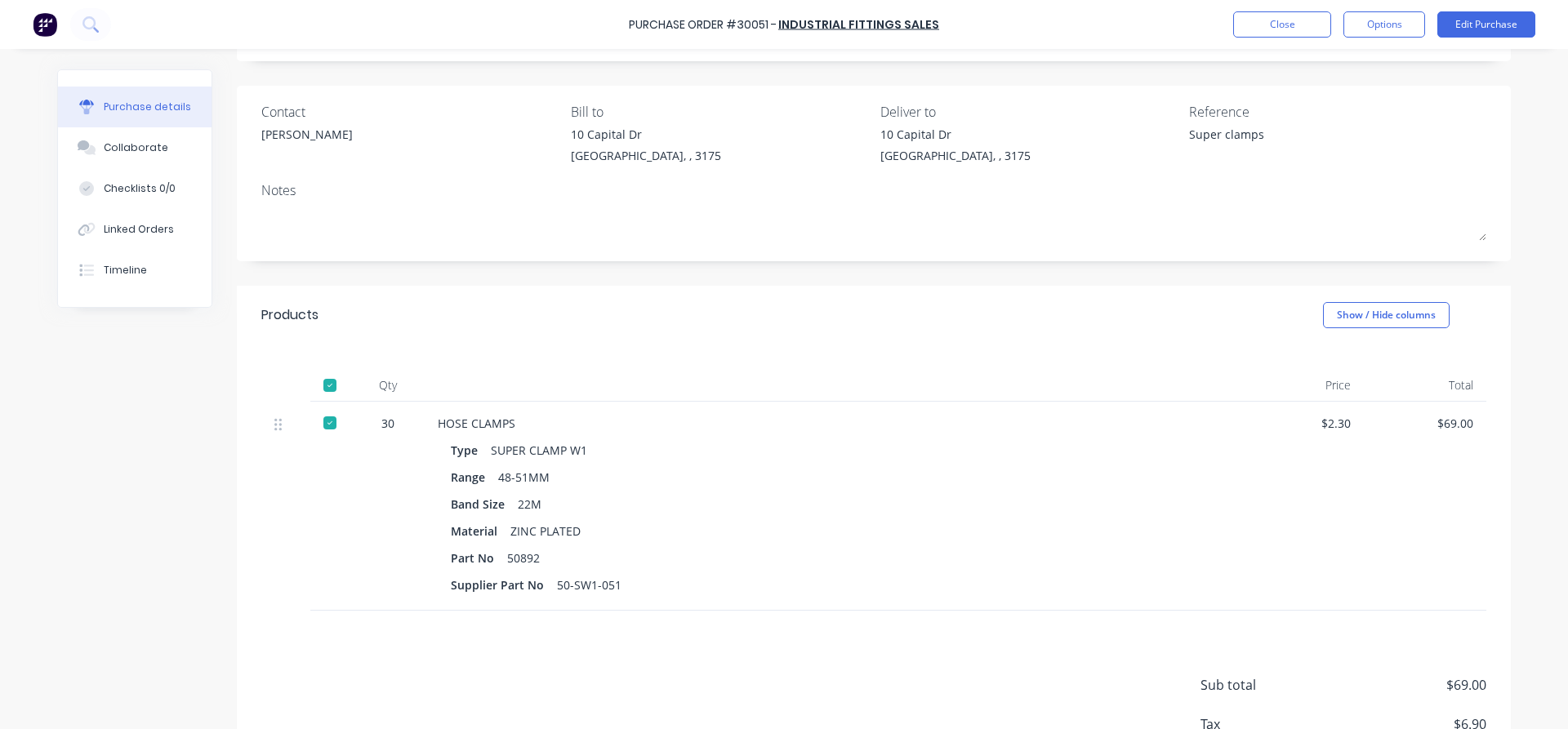
scroll to position [206, 0]
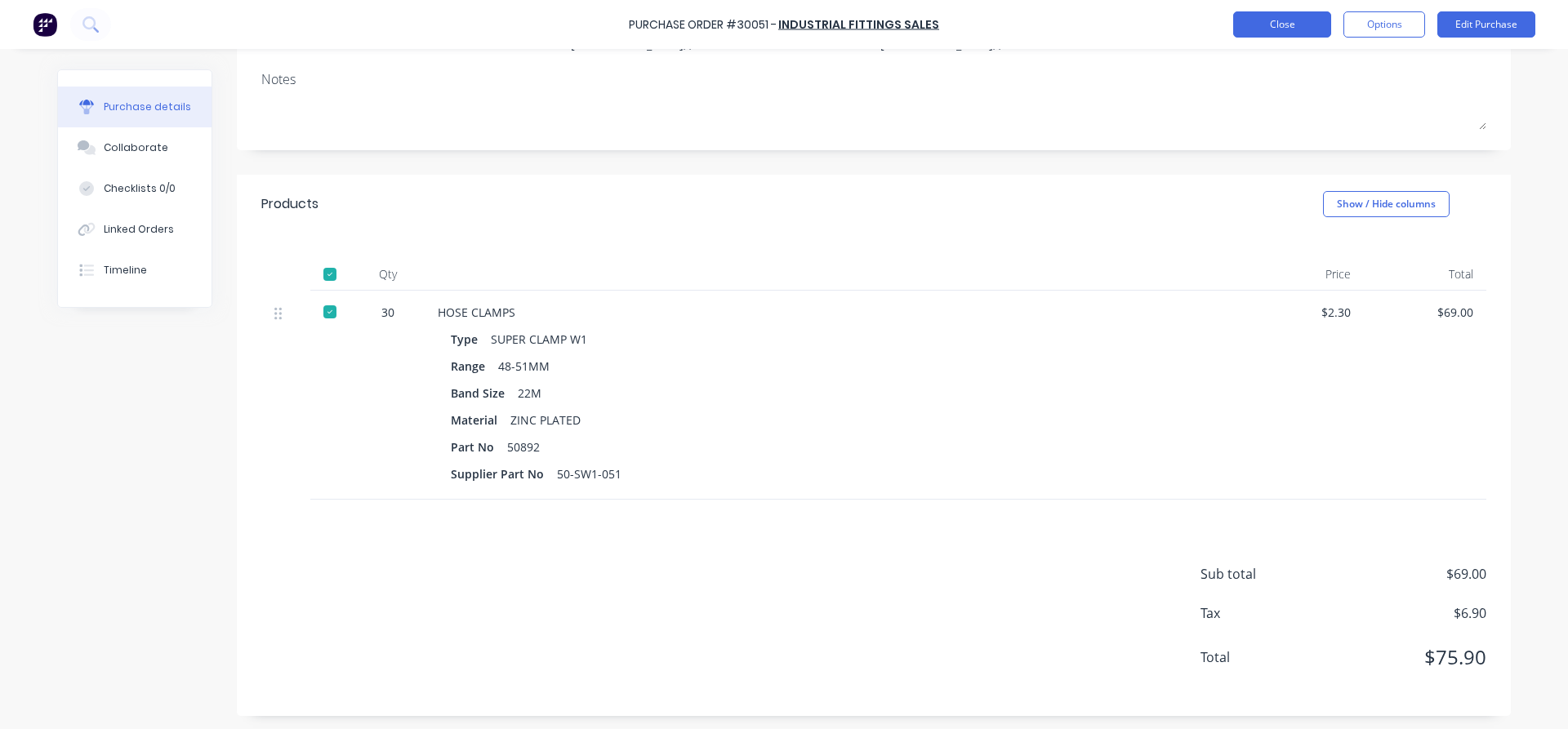
click at [1272, 13] on button "Close" at bounding box center [1282, 24] width 98 height 26
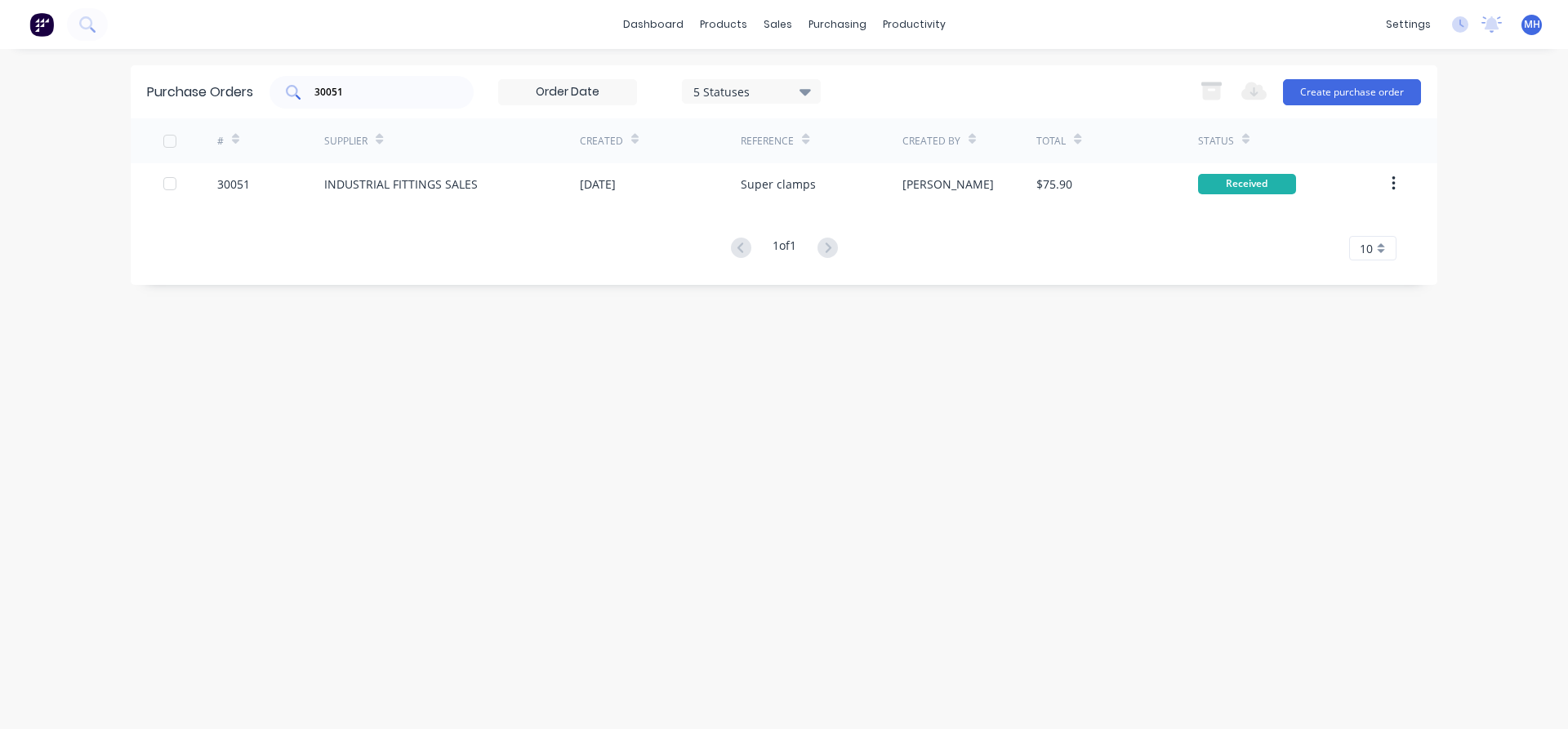
click at [357, 84] on div "30051" at bounding box center [372, 92] width 204 height 32
click at [356, 95] on input "30051" at bounding box center [380, 92] width 136 height 16
type input "30057"
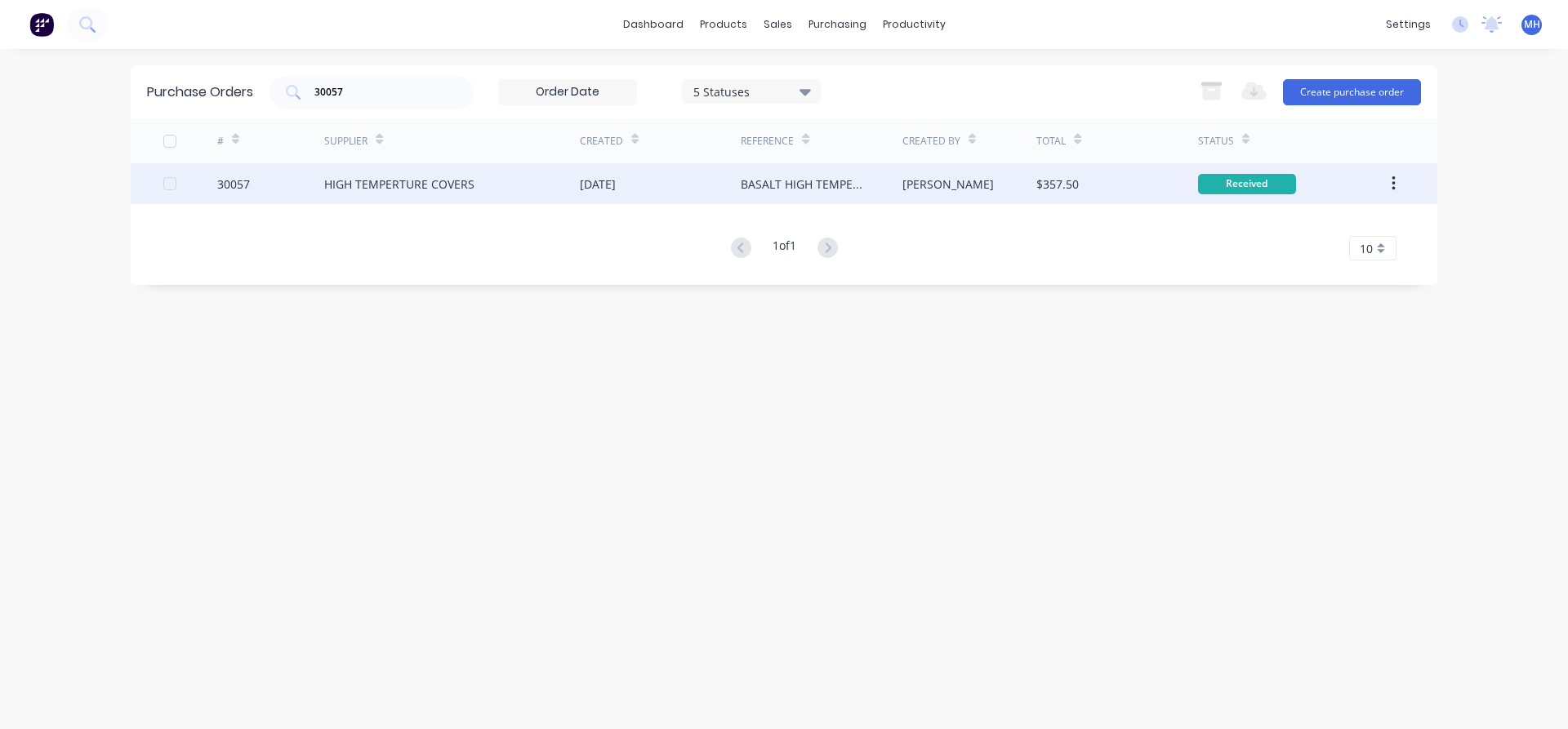
click at [397, 195] on div "HIGH TEMPERTURE COVERS" at bounding box center [451, 183] width 256 height 41
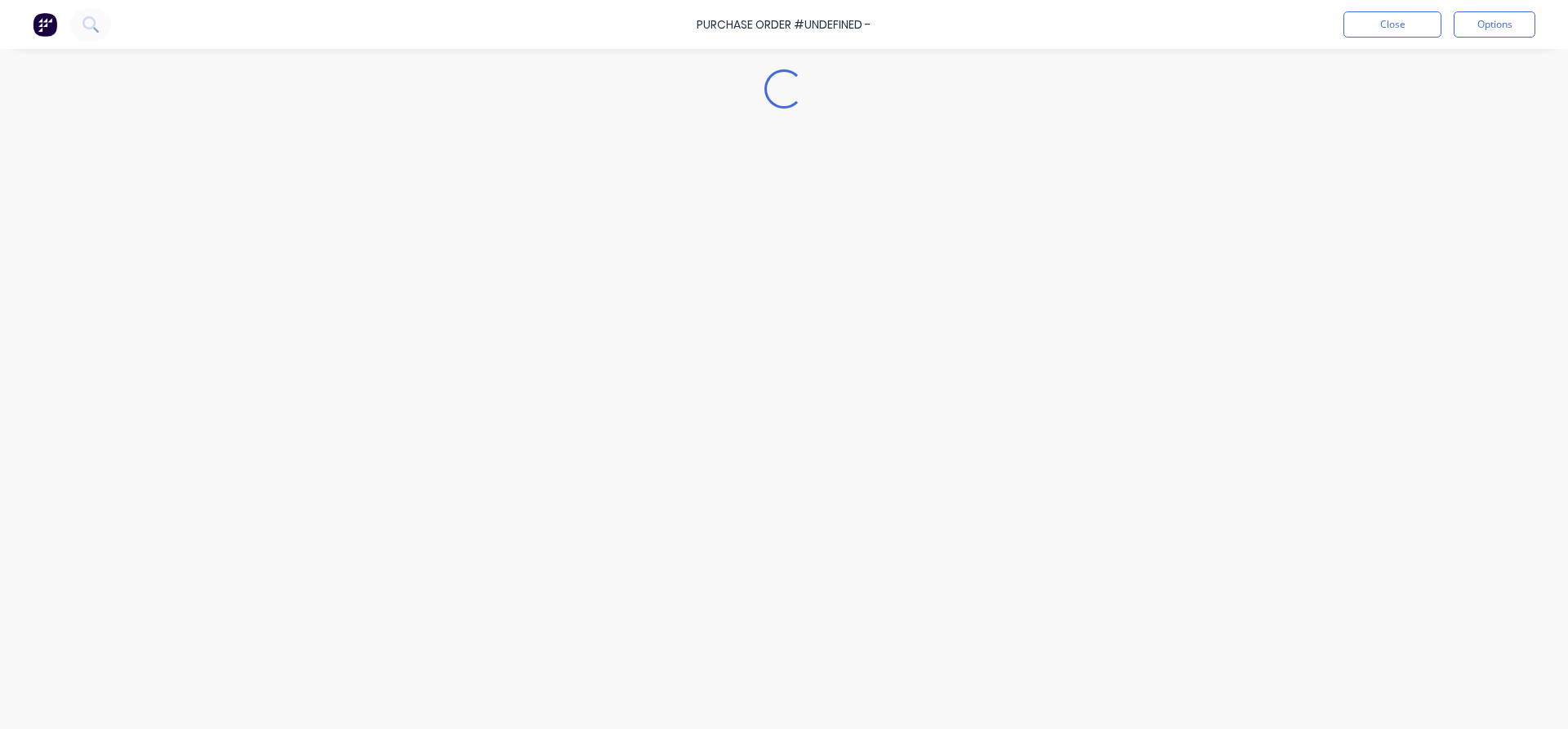
type textarea "x"
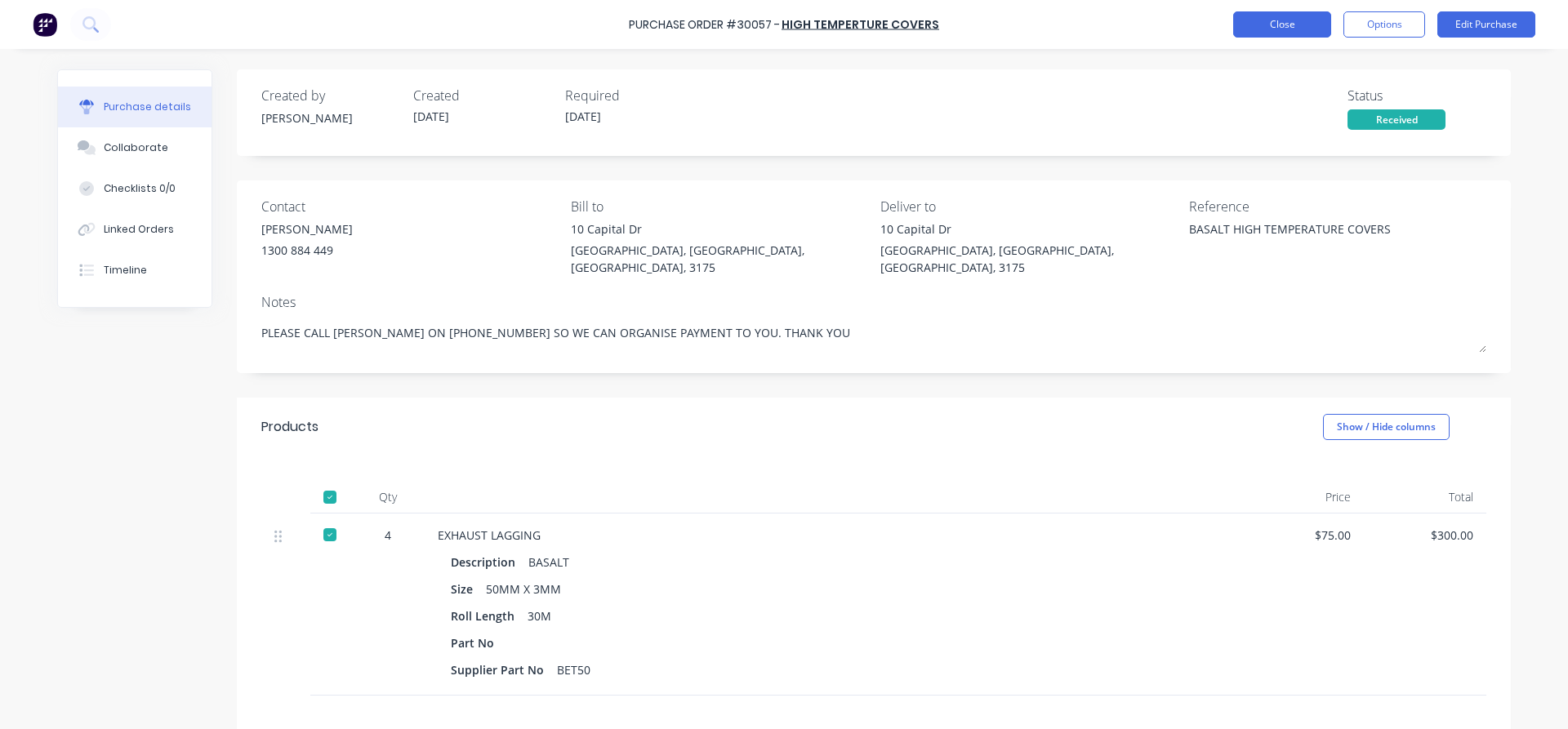
click at [1286, 24] on button "Close" at bounding box center [1282, 24] width 98 height 26
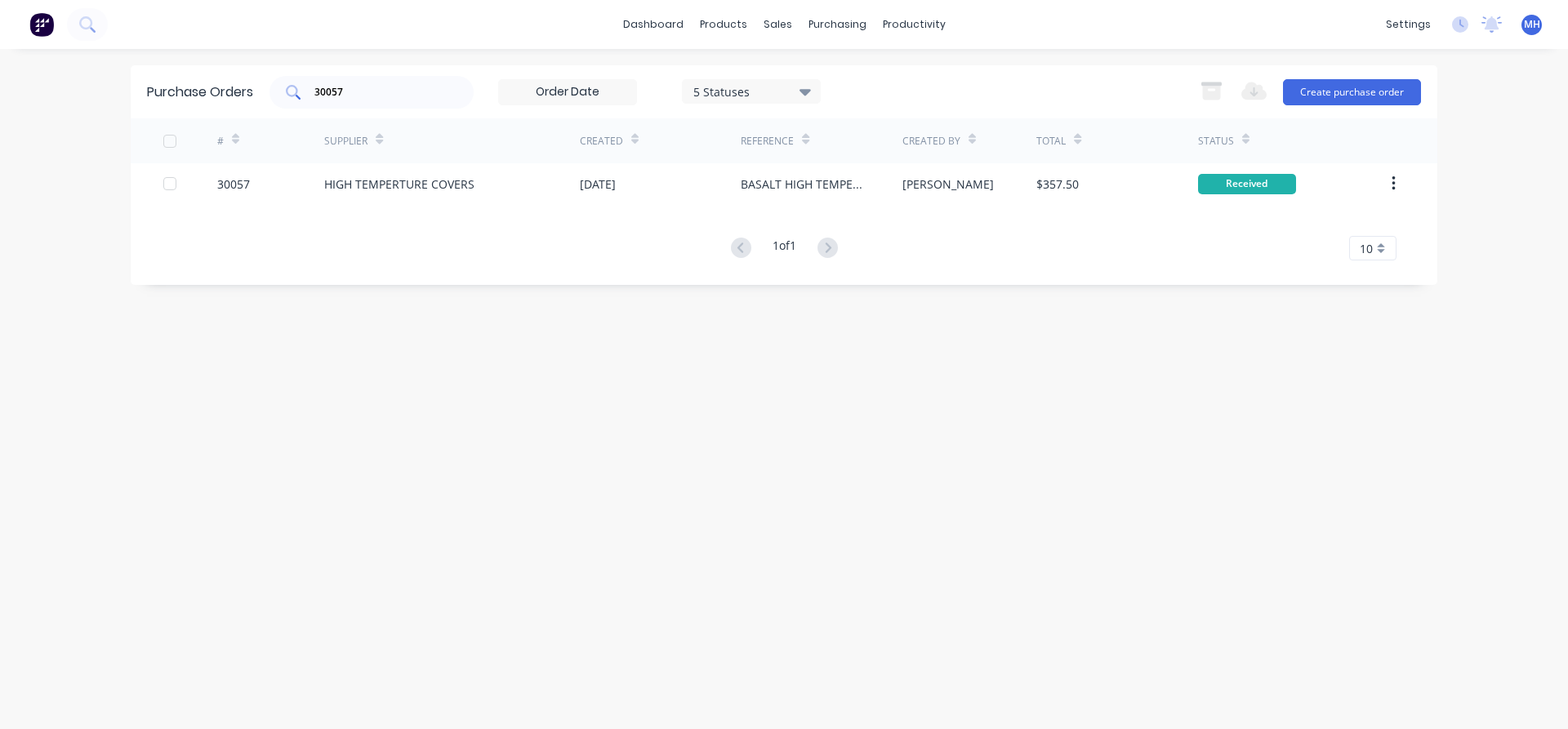
click at [343, 99] on input "30057" at bounding box center [380, 92] width 136 height 16
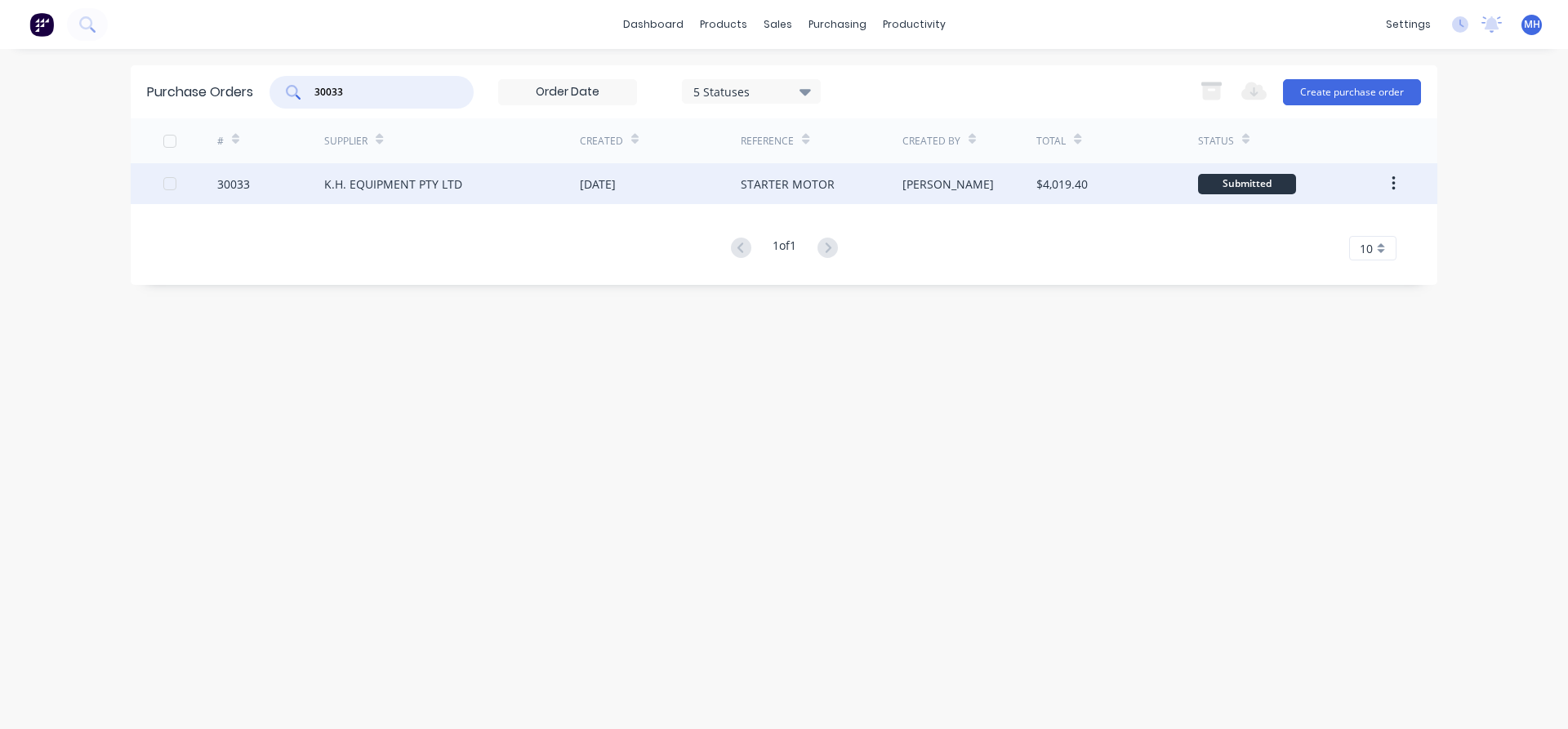
type input "30033"
click at [395, 184] on div "K.H. EQUIPMENT PTY LTD" at bounding box center [392, 184] width 138 height 17
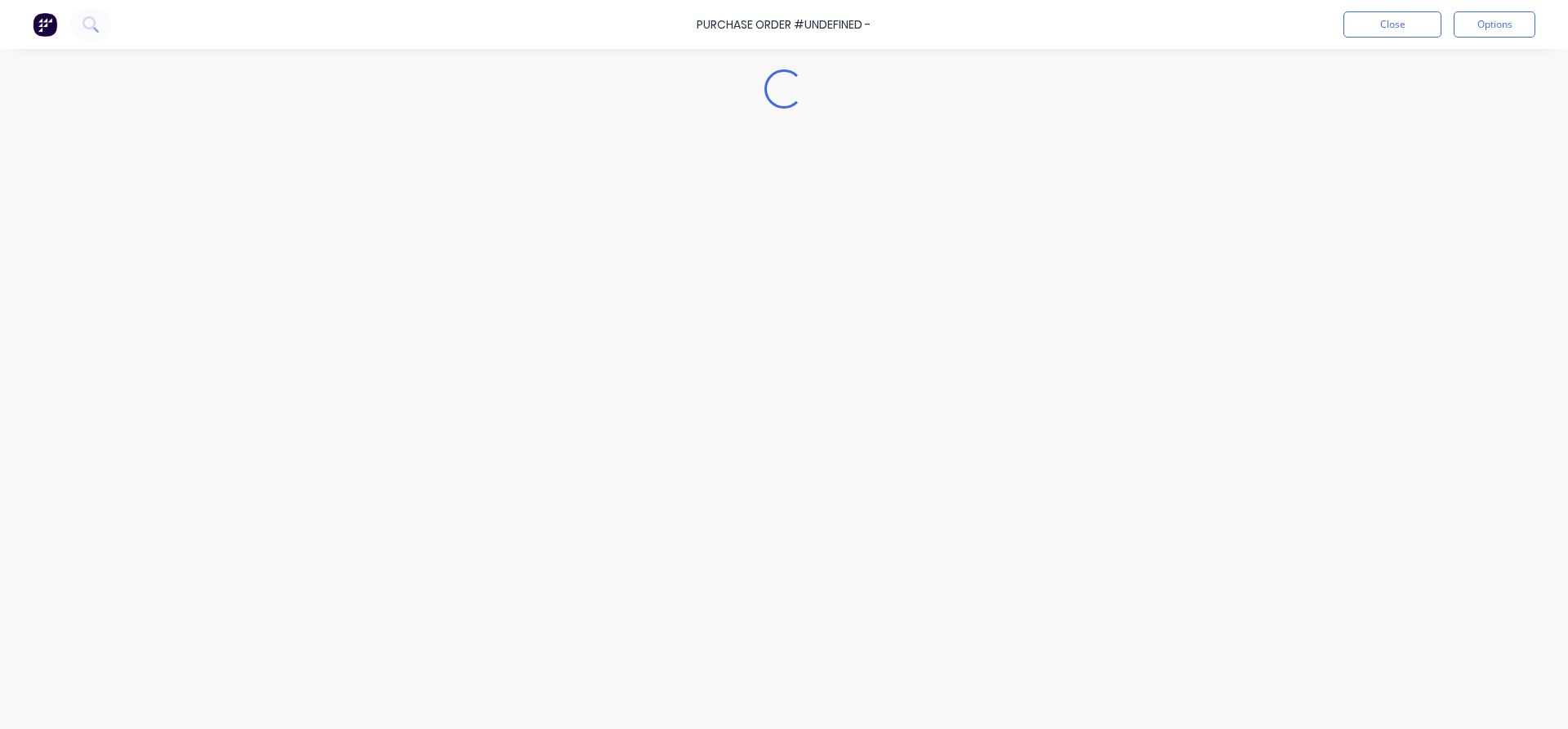
type textarea "x"
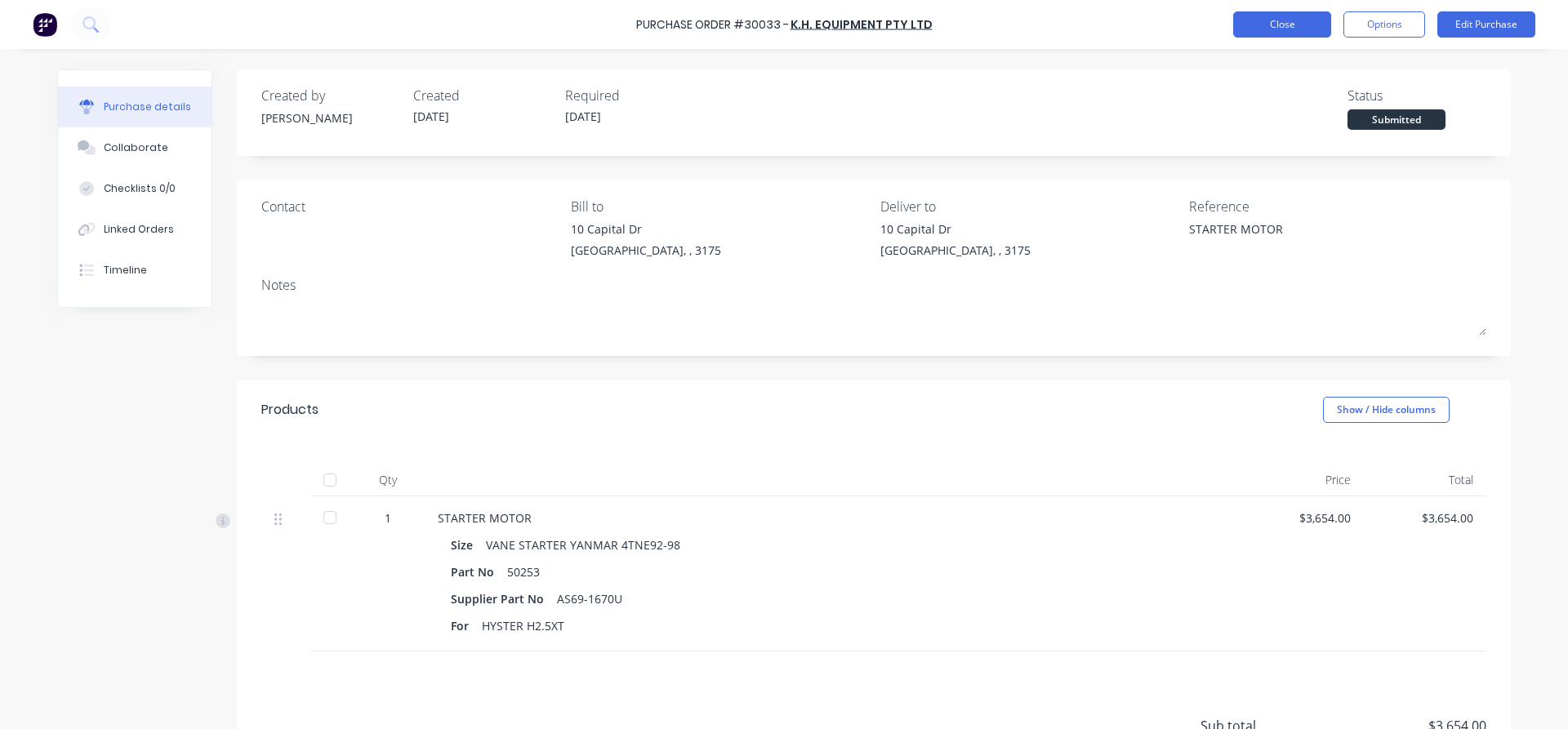
click at [1272, 27] on button "Close" at bounding box center [1282, 24] width 98 height 26
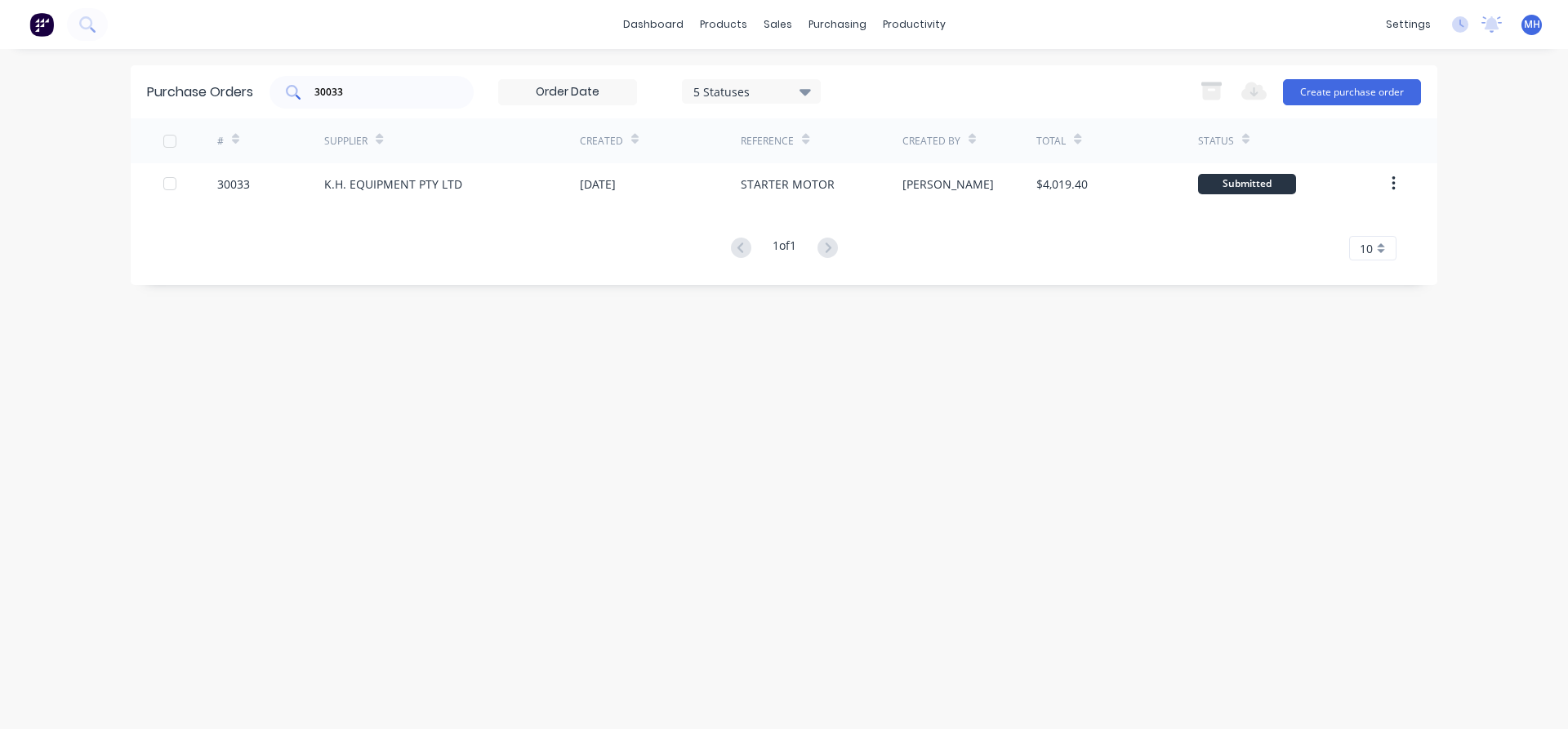
click at [382, 96] on input "30033" at bounding box center [380, 92] width 136 height 16
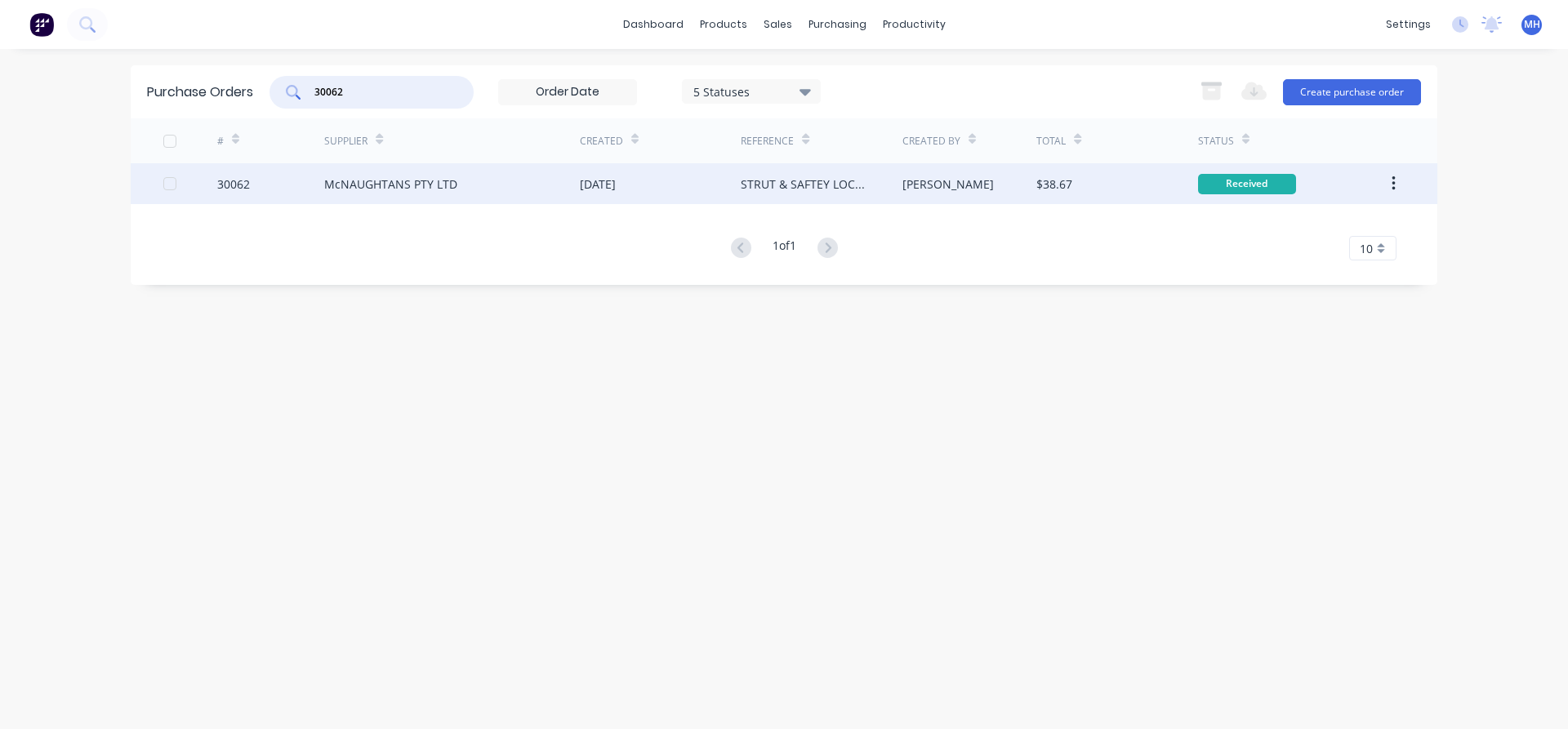
type input "30062"
click at [380, 188] on div "McNAUGHTANS PTY LTD" at bounding box center [391, 184] width 133 height 17
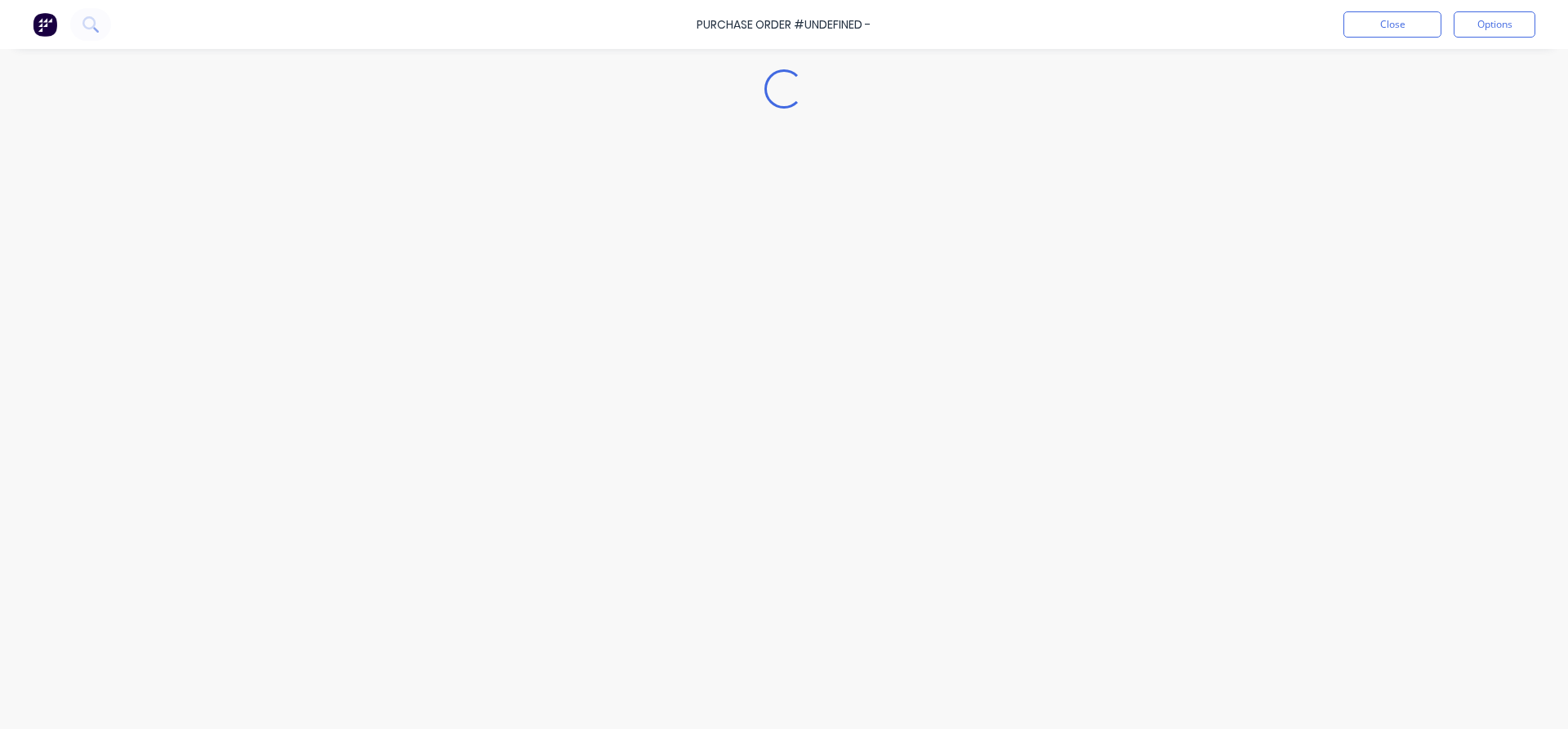
type textarea "x"
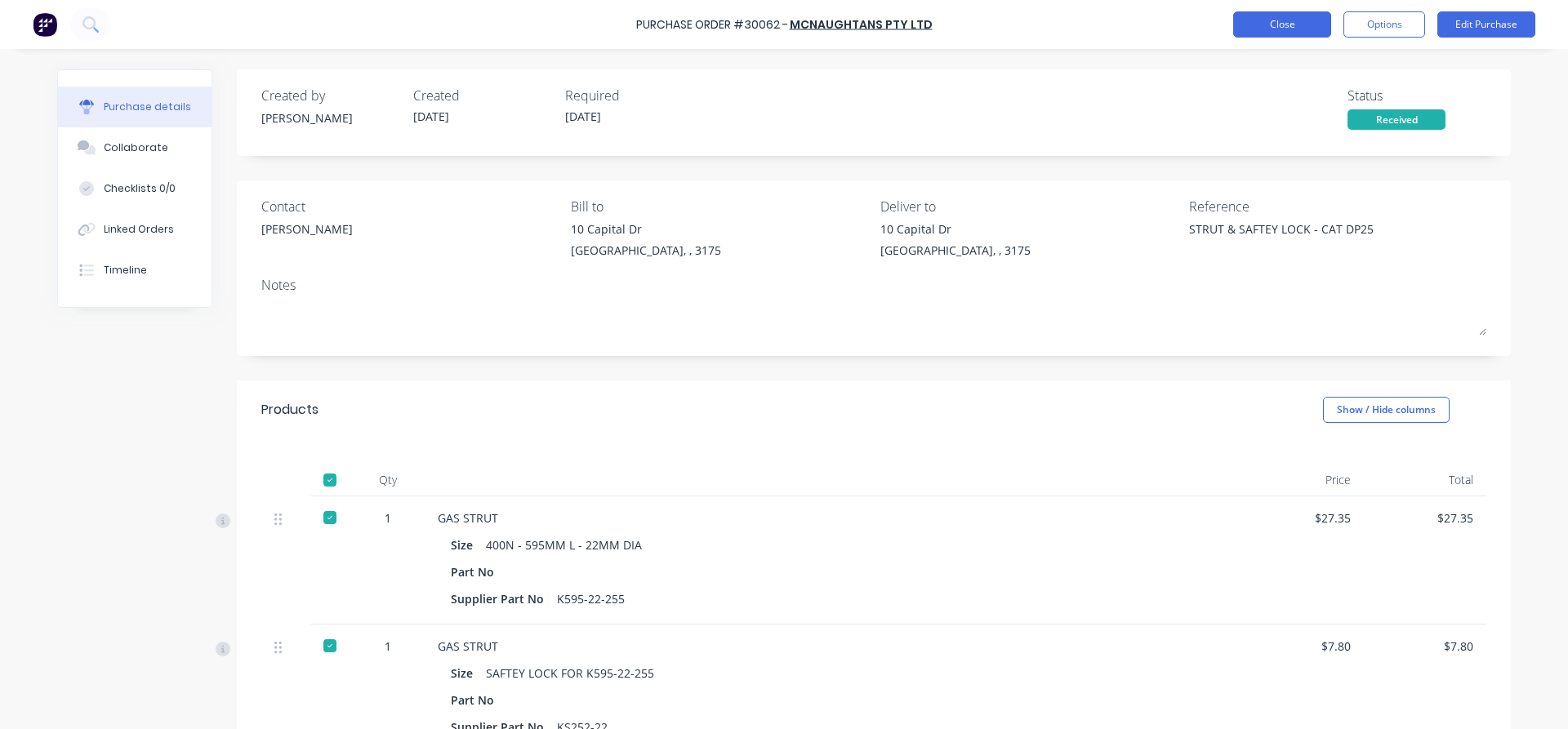
click at [1270, 25] on button "Close" at bounding box center [1282, 24] width 98 height 26
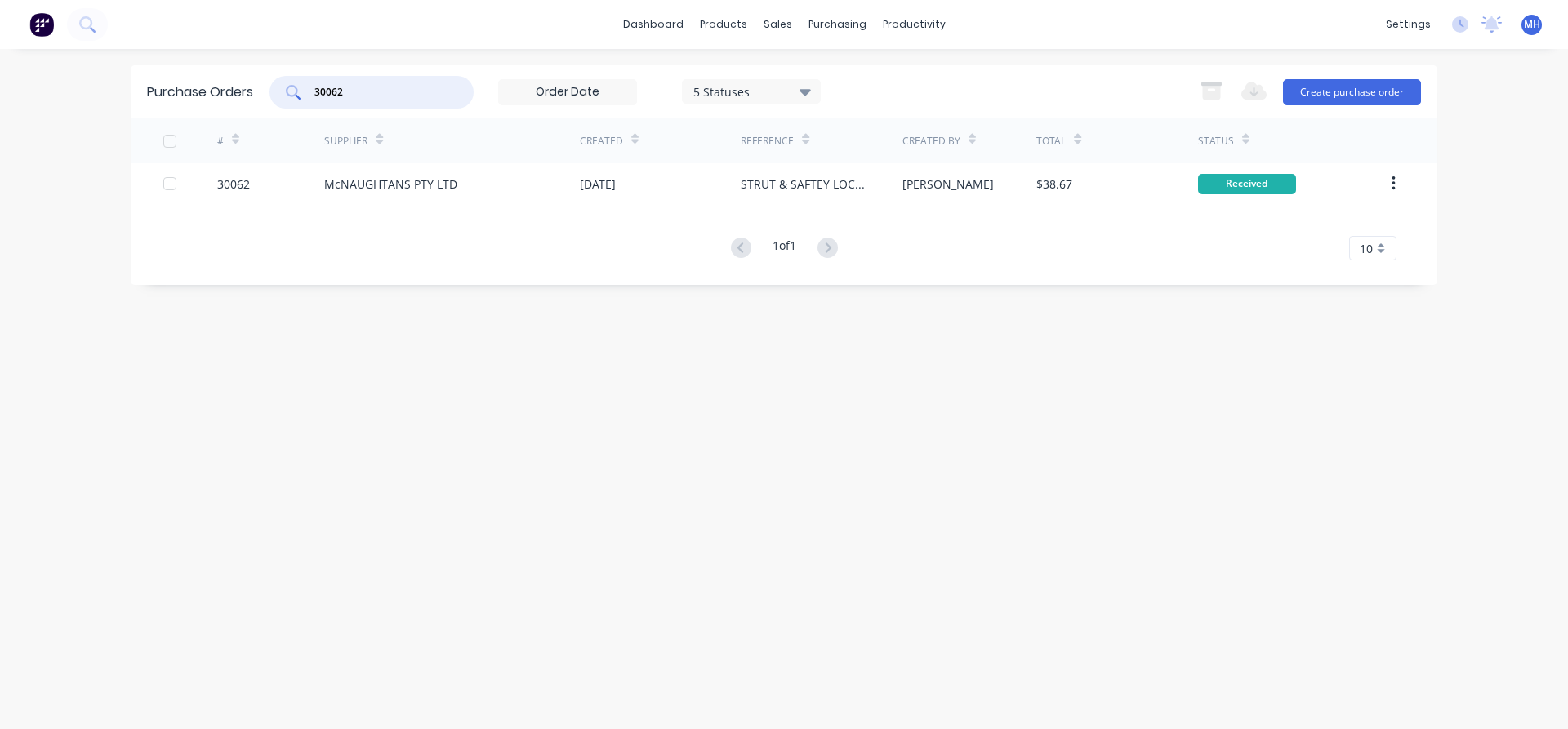
click at [358, 90] on input "30062" at bounding box center [380, 92] width 136 height 16
type input "30065"
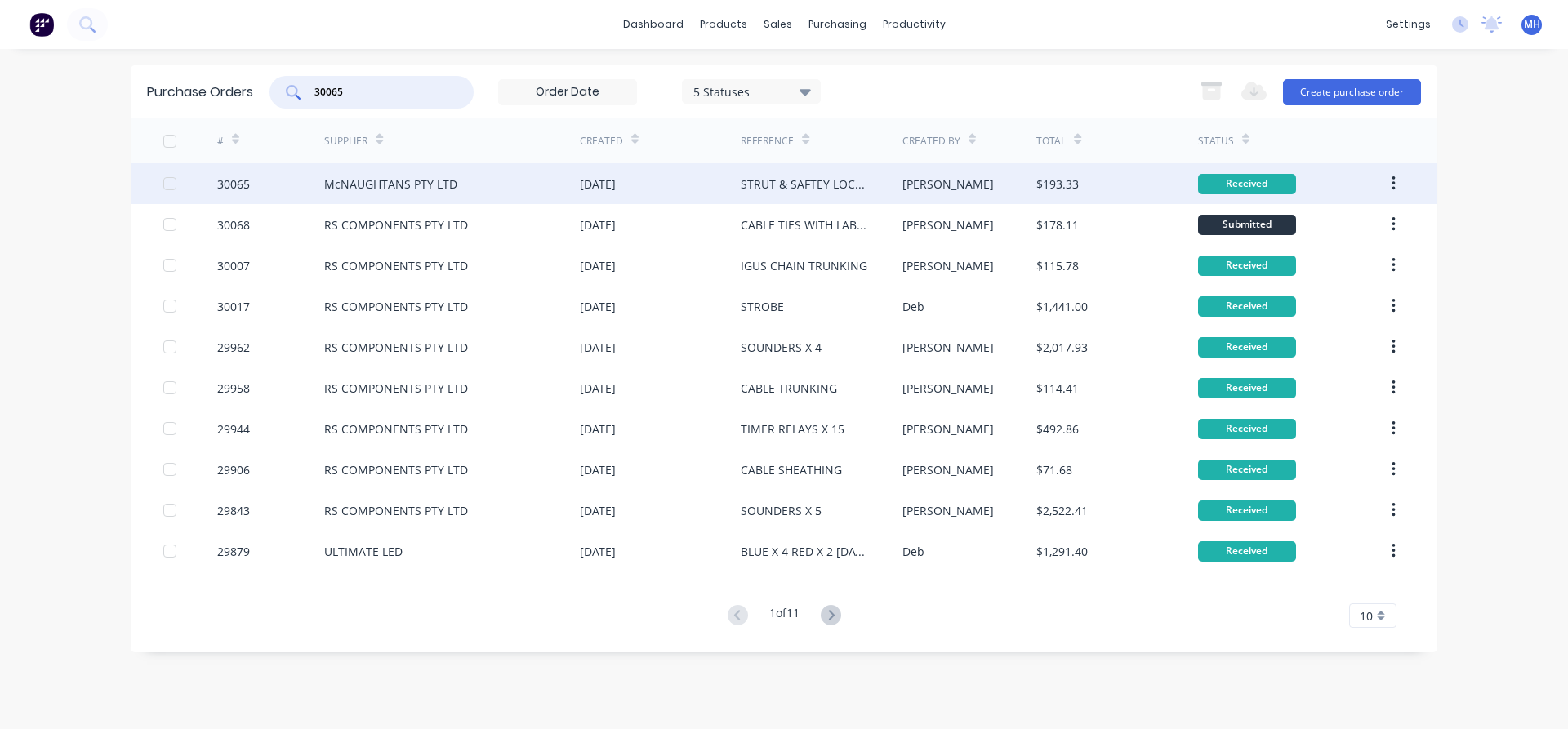
click at [358, 184] on div "McNAUGHTANS PTY LTD" at bounding box center [391, 184] width 133 height 17
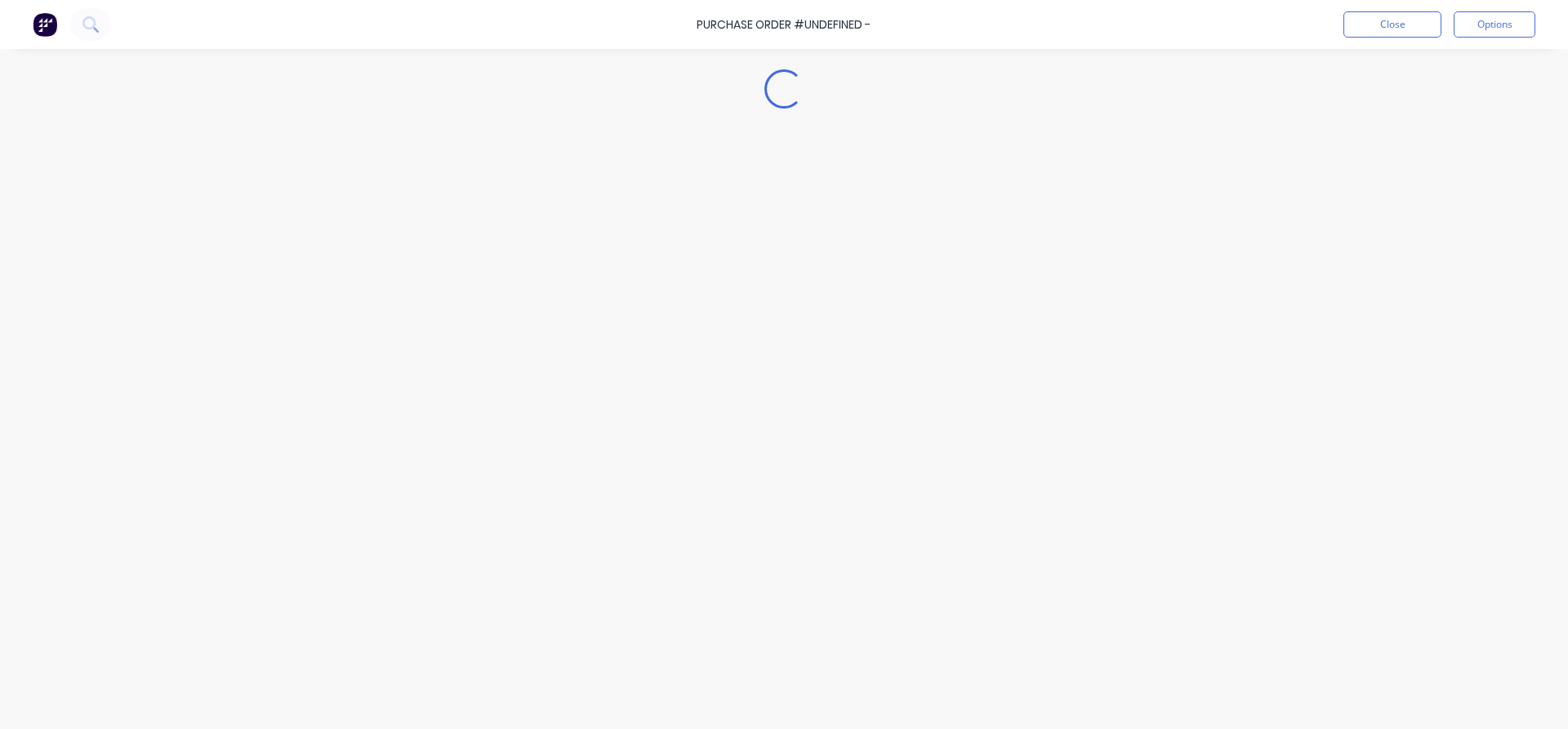
type textarea "x"
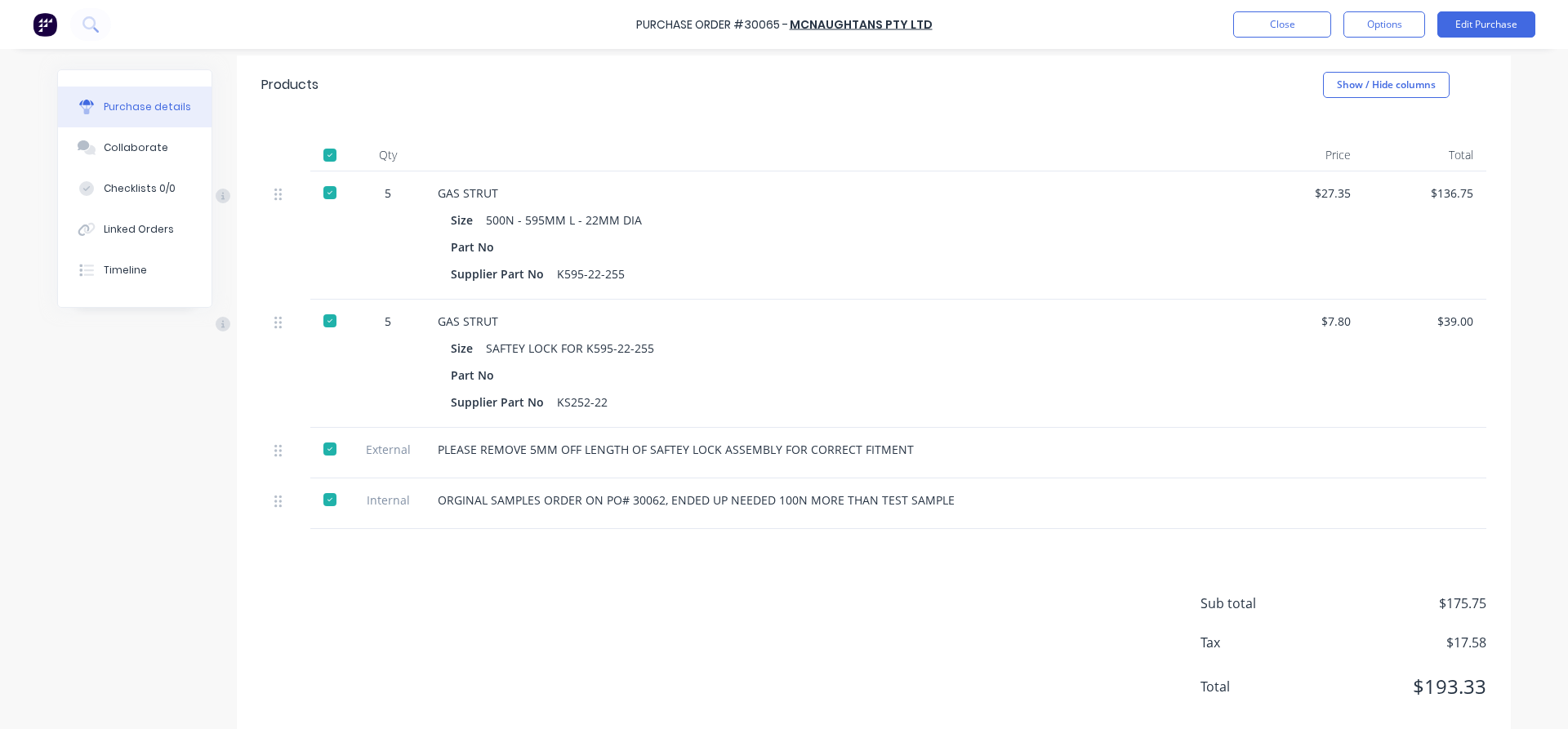
scroll to position [355, 0]
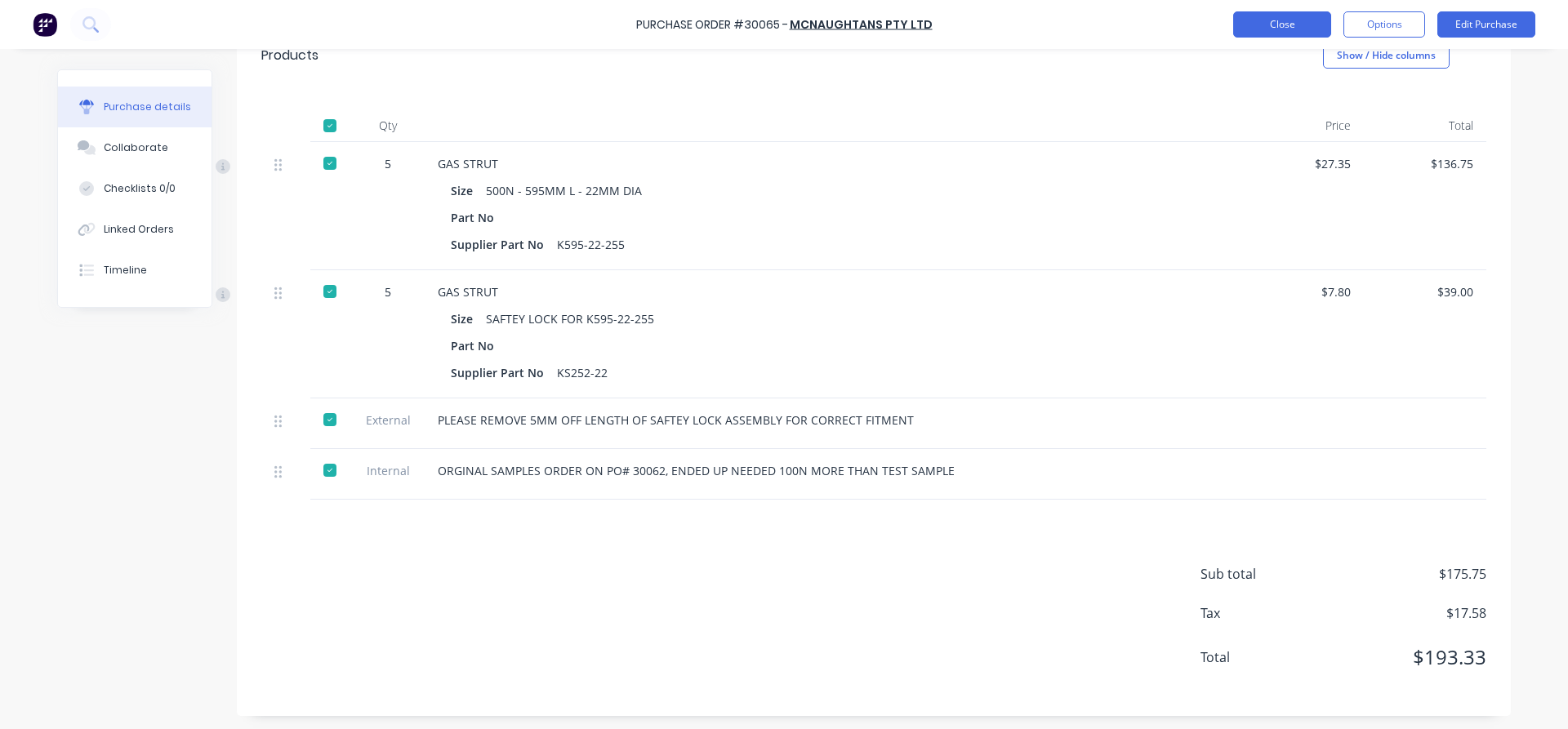
click at [1245, 23] on button "Close" at bounding box center [1282, 24] width 98 height 26
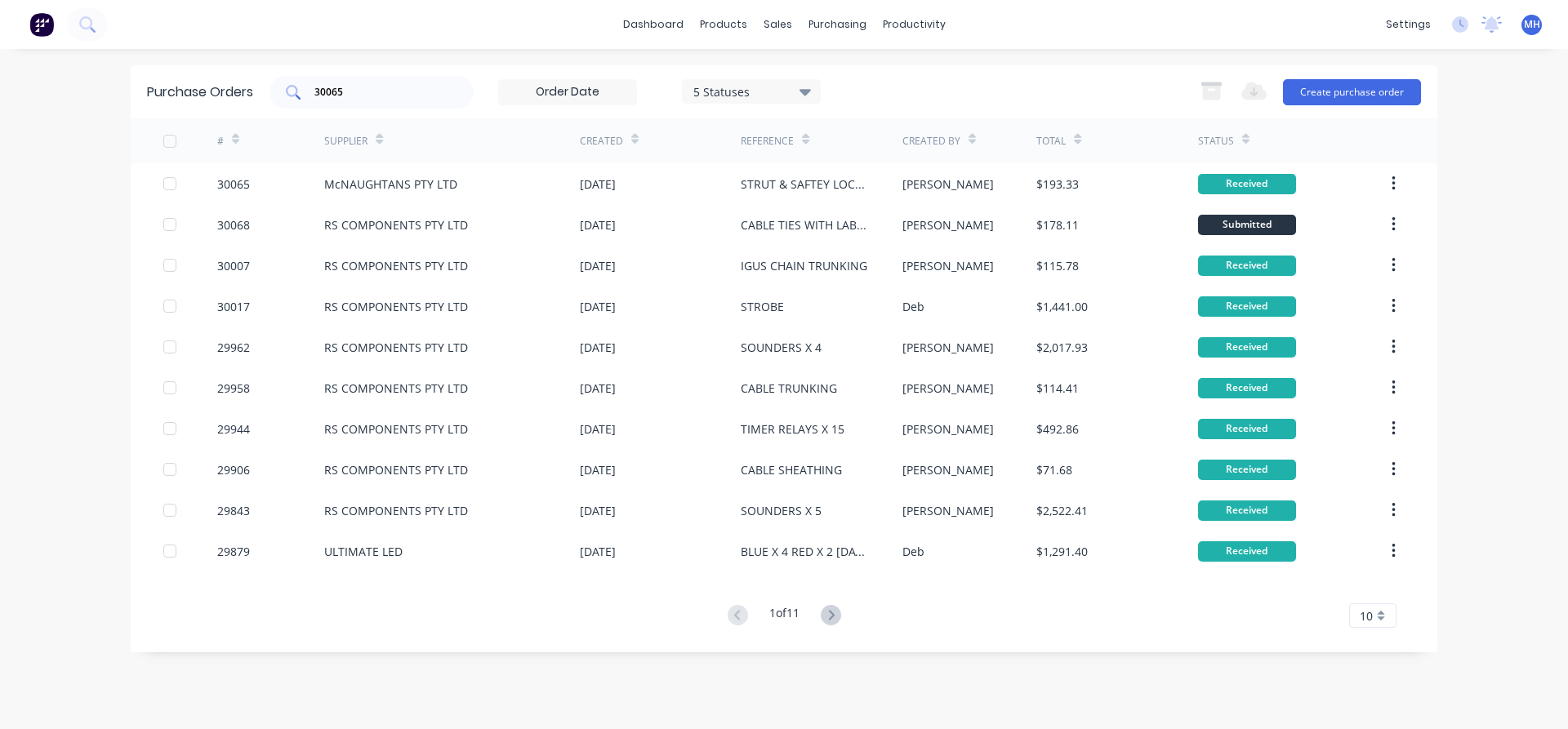
drag, startPoint x: 360, startPoint y: 75, endPoint x: 361, endPoint y: 85, distance: 10.0
click at [361, 80] on div "Purchase Orders 30065 5 Statuses 5 Statuses Export to Excel (XLSX) Create purch…" at bounding box center [783, 92] width 1307 height 53
click at [362, 97] on input "30065" at bounding box center [380, 92] width 136 height 16
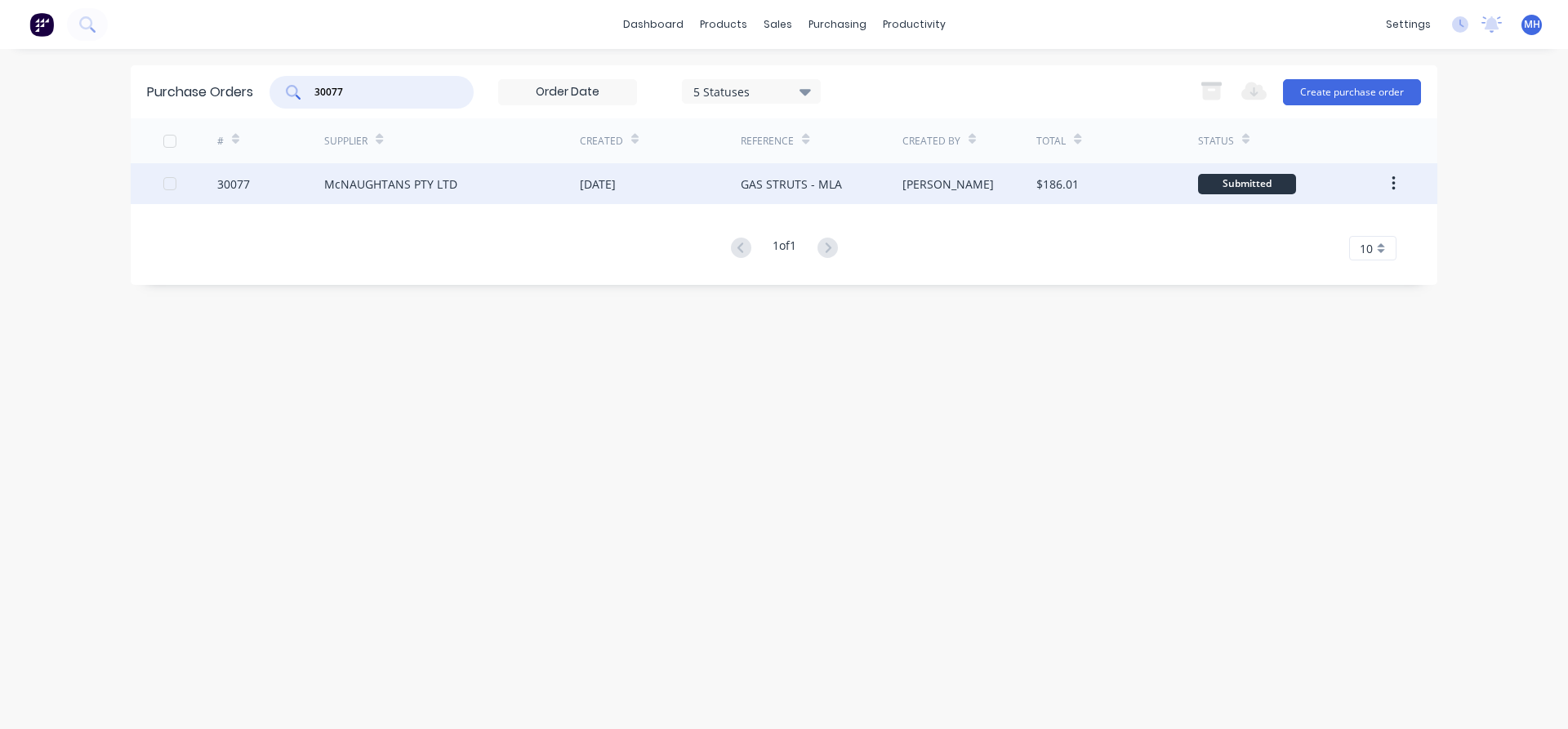
type input "30077"
click at [375, 185] on div "McNAUGHTANS PTY LTD" at bounding box center [391, 184] width 133 height 17
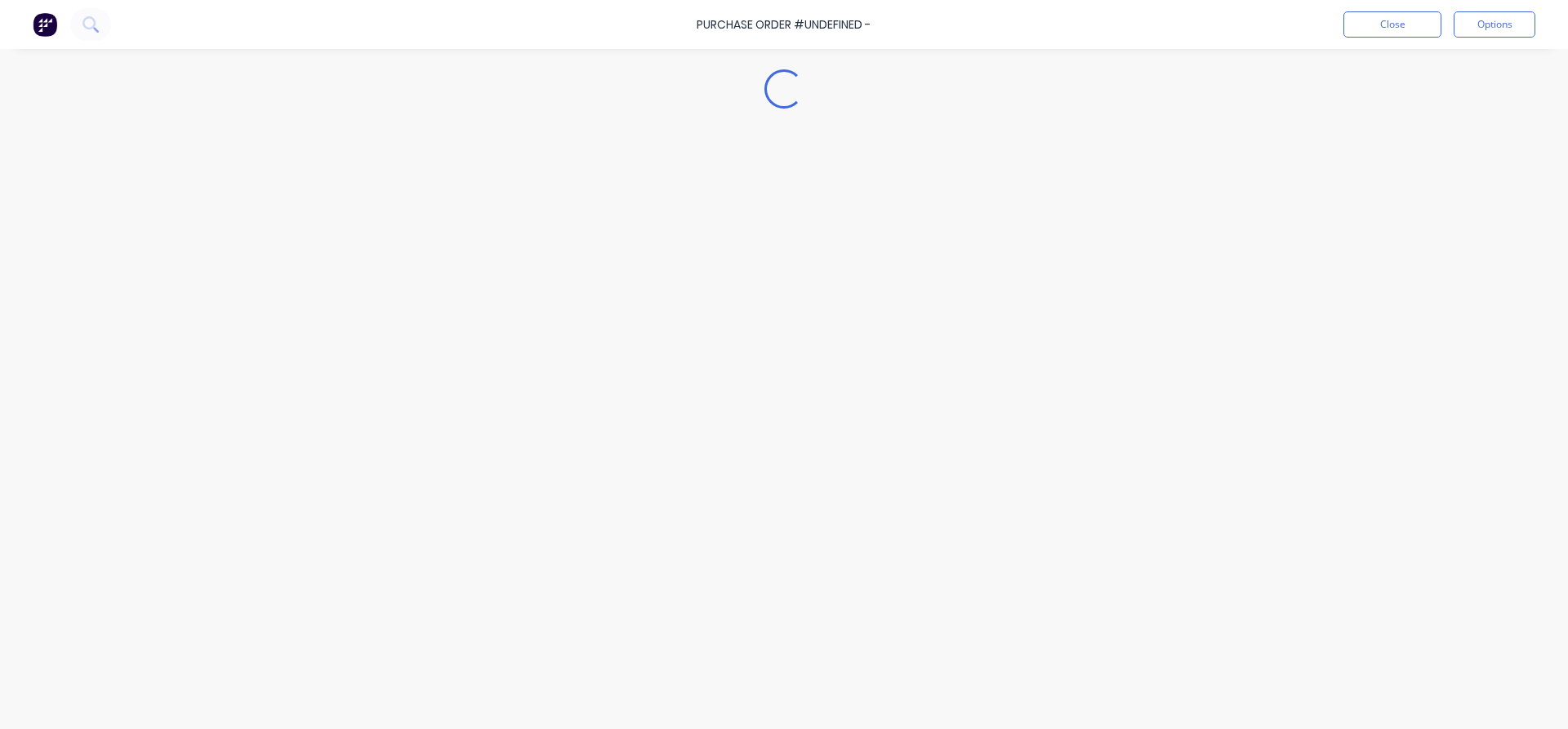
type textarea "x"
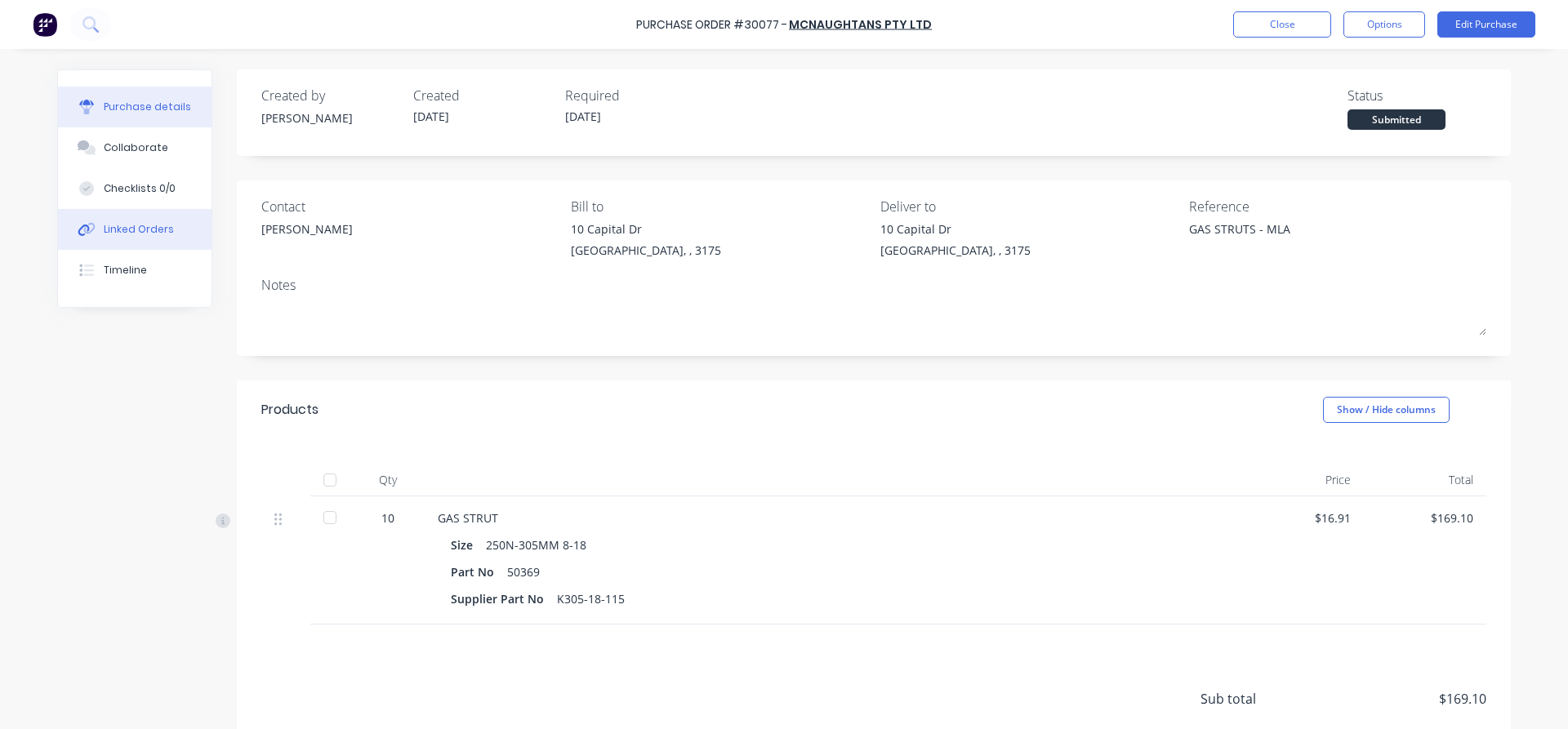
click at [155, 231] on div "Linked Orders" at bounding box center [139, 229] width 70 height 14
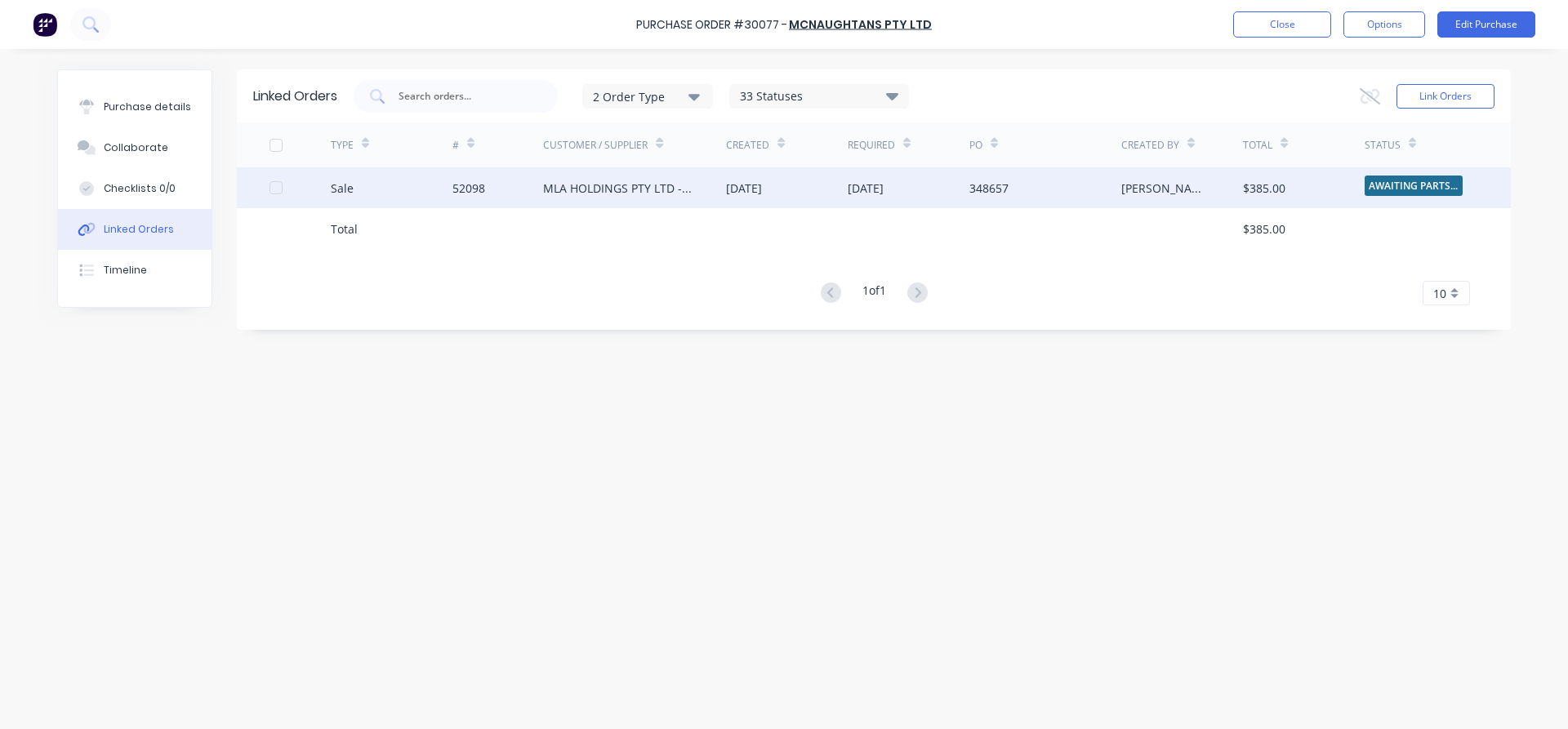
click at [621, 188] on div "MLA HOLDINGS PTY LTD - [GEOGRAPHIC_DATA]" at bounding box center [618, 188] width 150 height 17
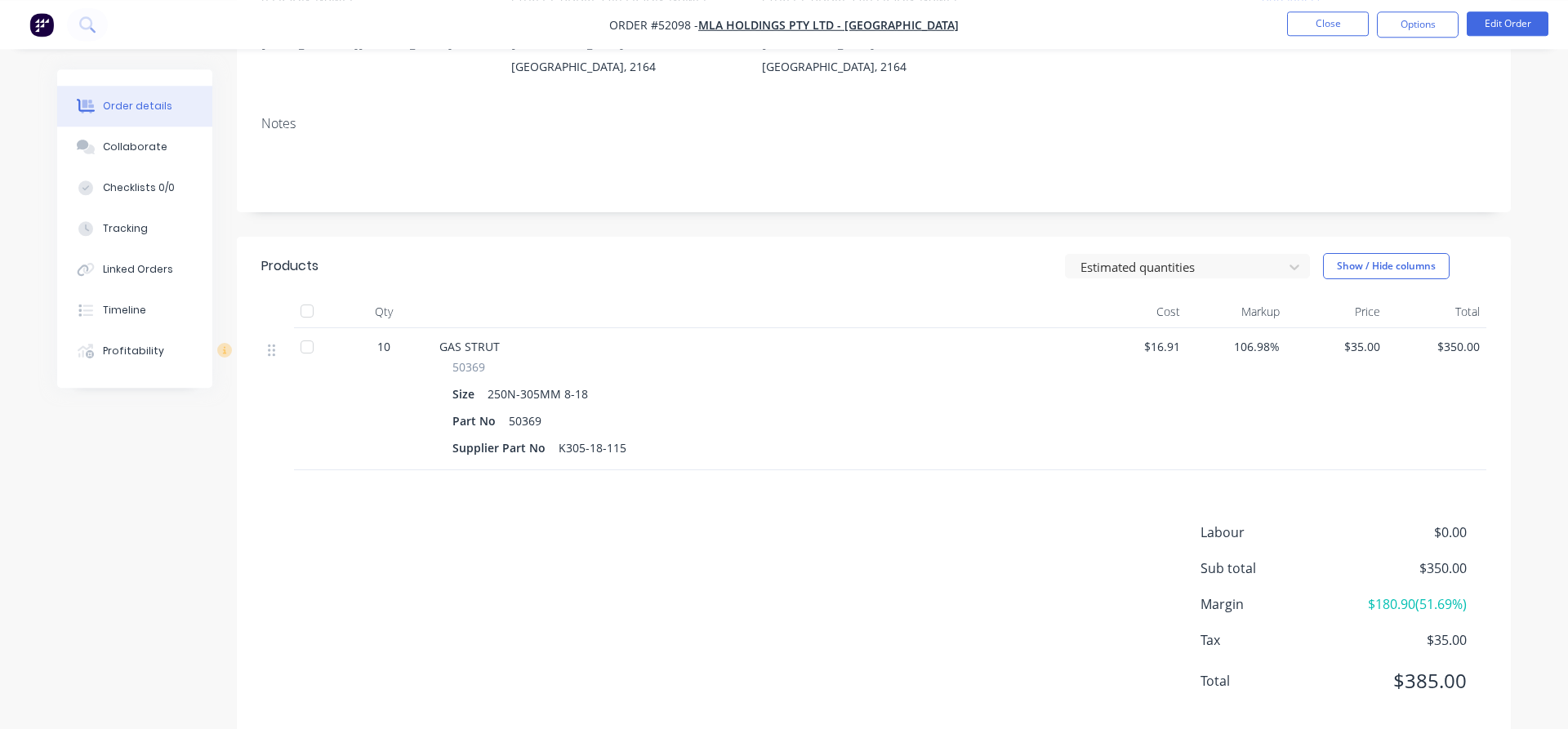
scroll to position [249, 0]
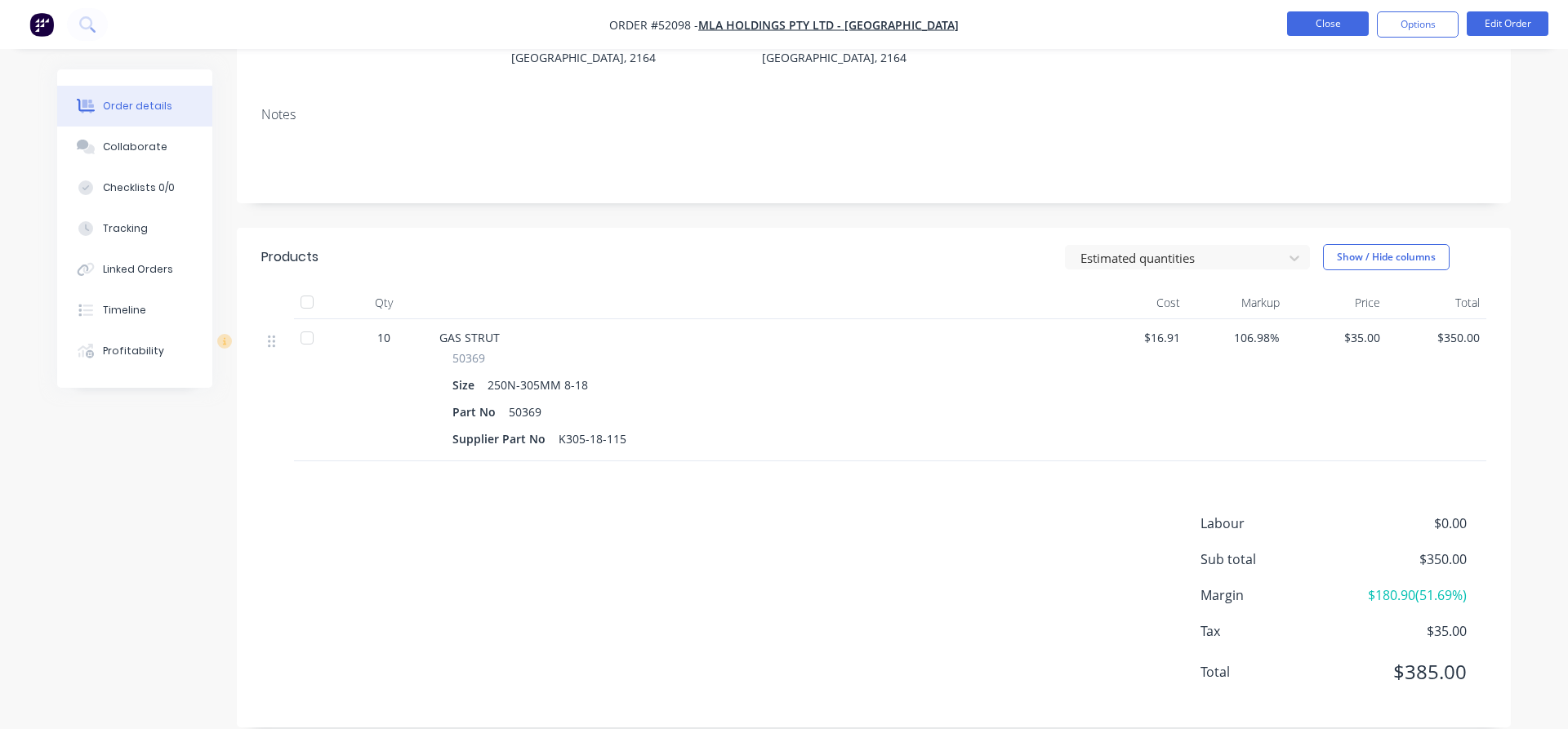
click at [1324, 20] on button "Close" at bounding box center [1328, 24] width 82 height 25
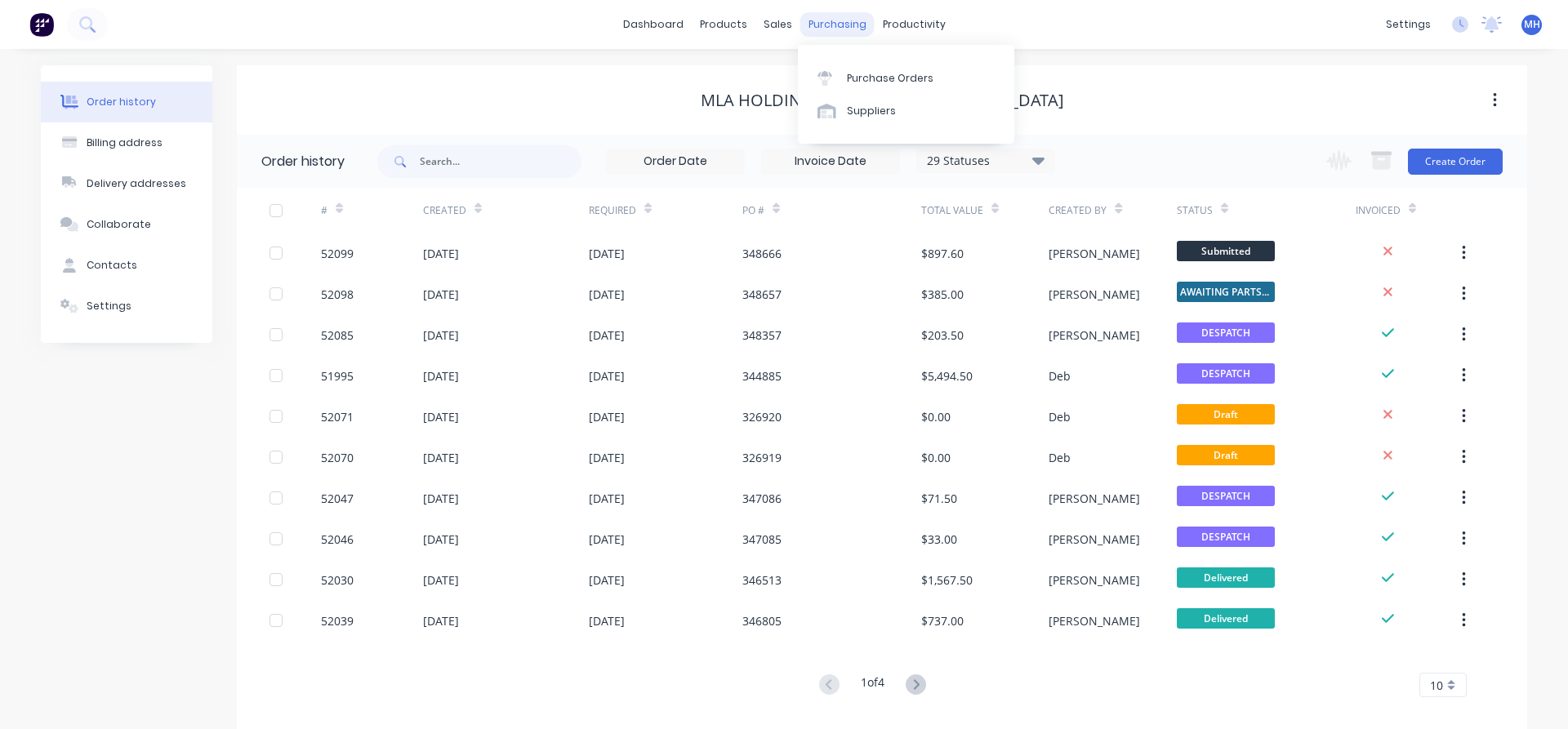
click at [830, 20] on div "purchasing" at bounding box center [837, 25] width 74 height 25
click at [866, 72] on div "Purchase Orders" at bounding box center [889, 78] width 86 height 14
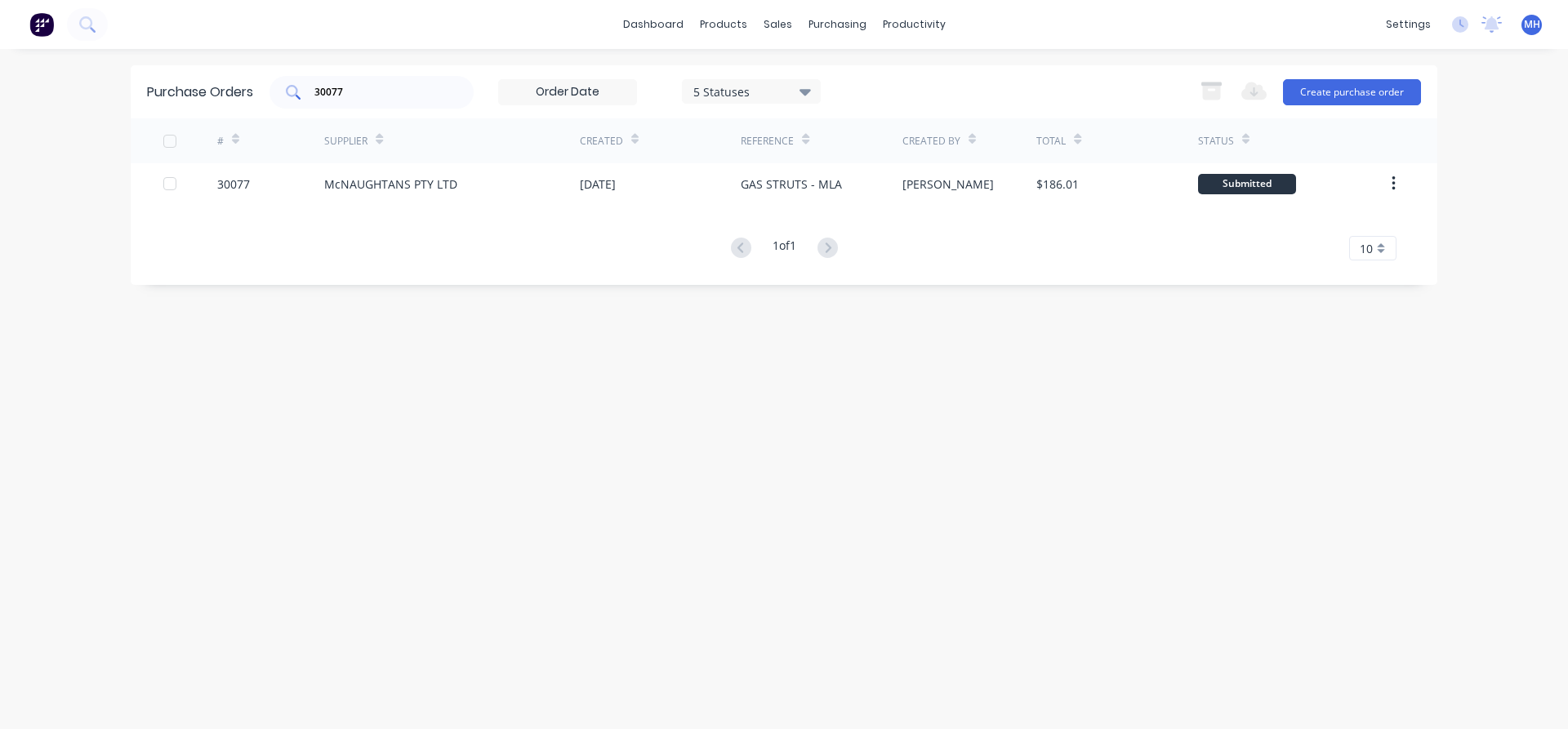
click at [353, 87] on input "30077" at bounding box center [380, 92] width 136 height 16
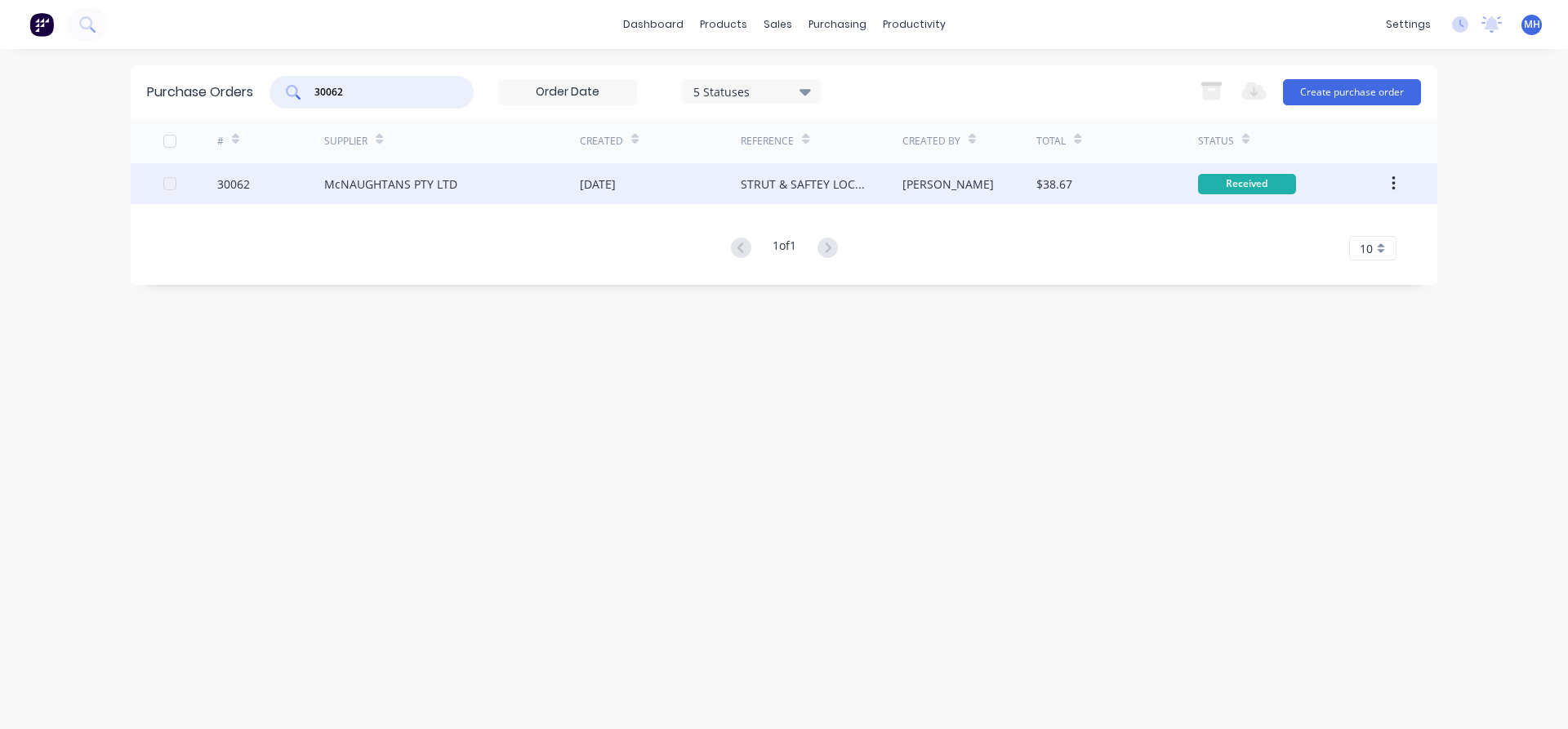
type input "30062"
click at [398, 186] on div "McNAUGHTANS PTY LTD" at bounding box center [391, 184] width 133 height 17
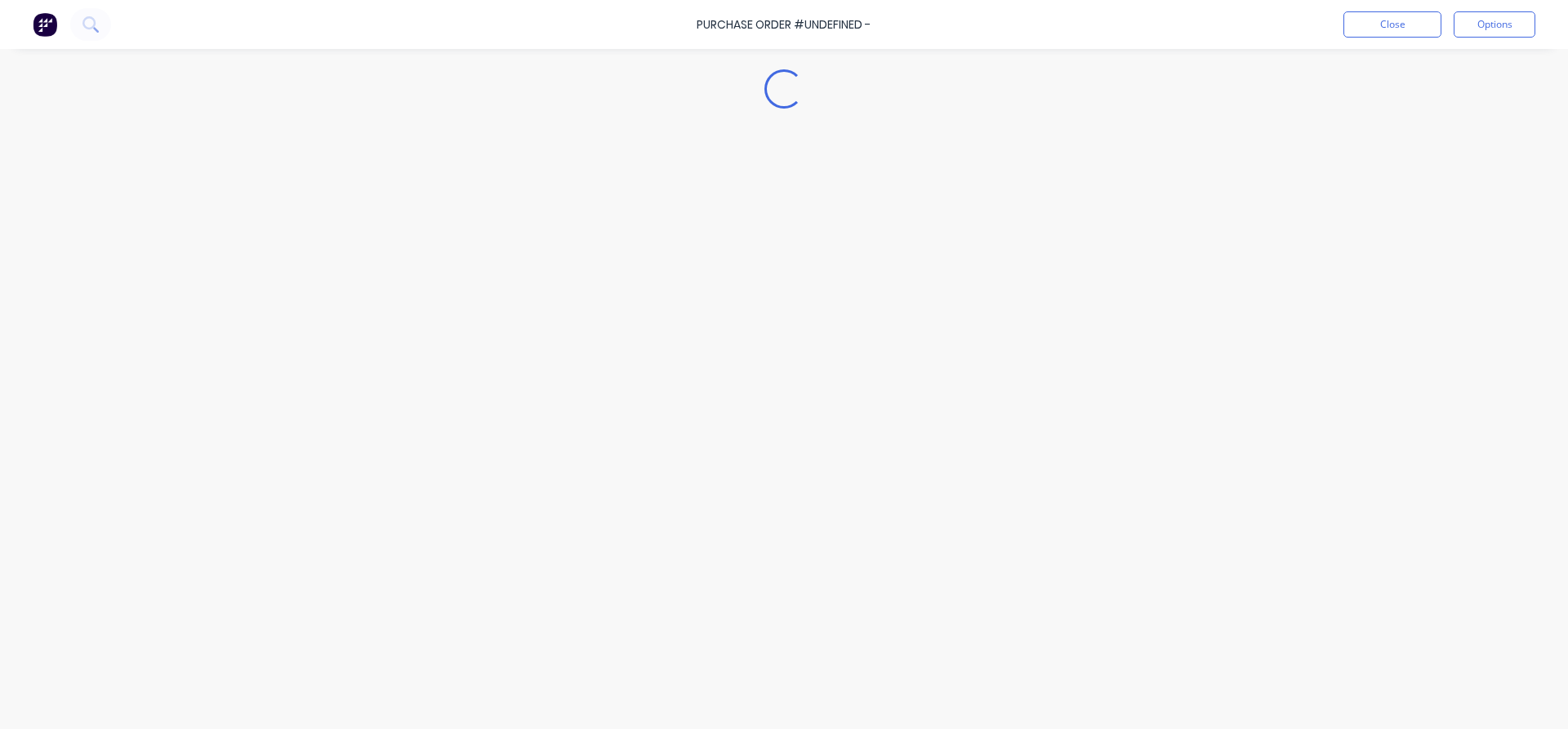
type textarea "x"
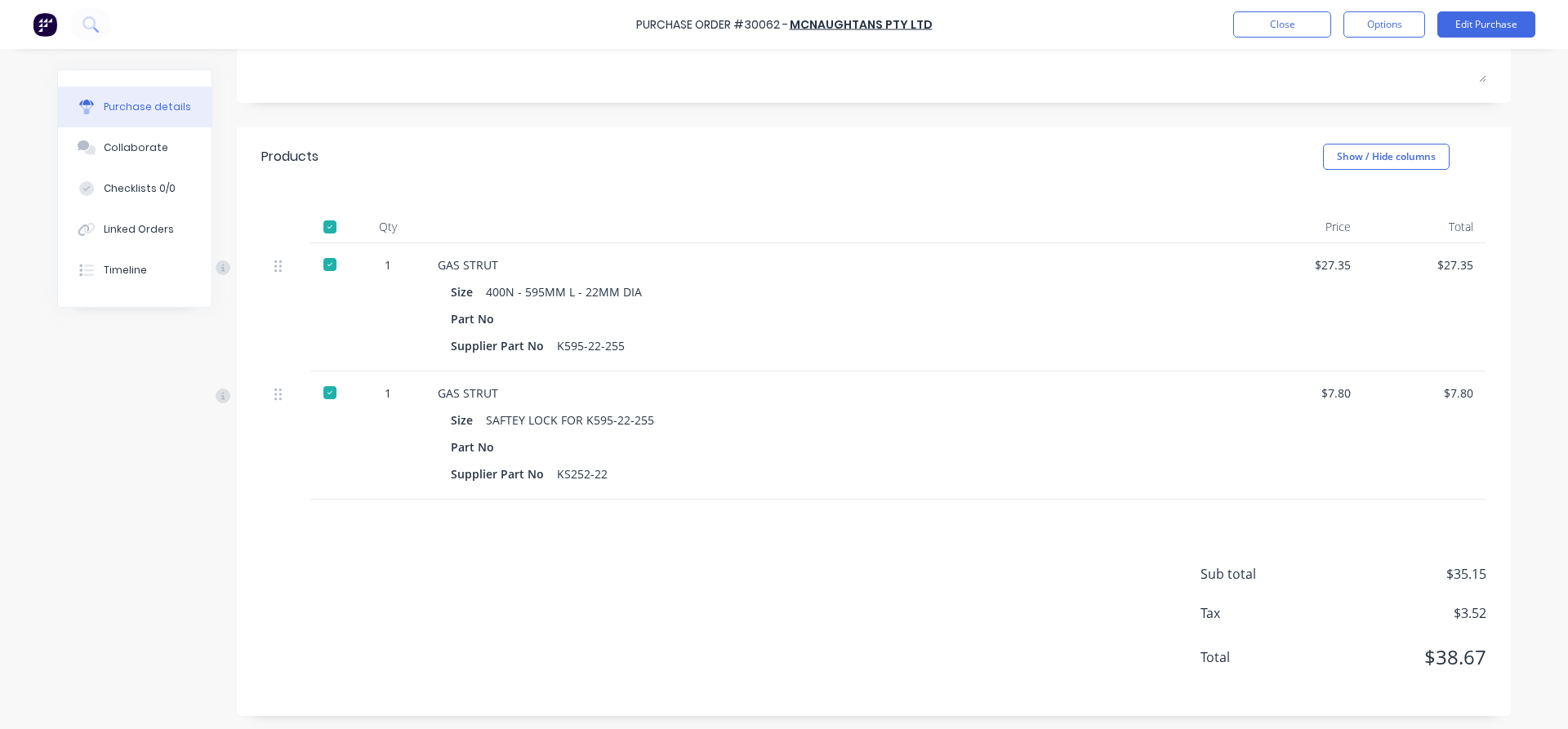
scroll to position [160, 0]
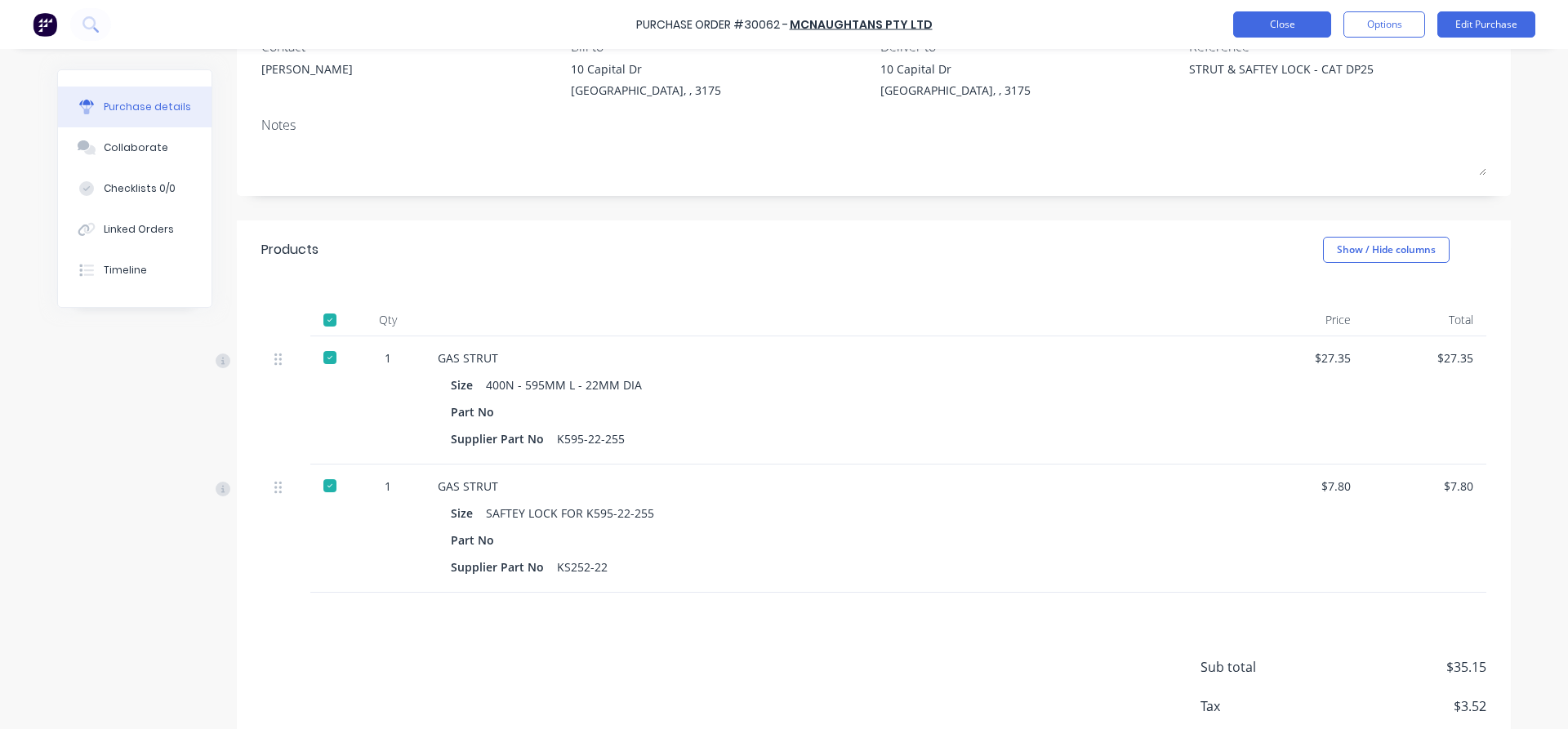
click at [1300, 27] on button "Close" at bounding box center [1282, 24] width 98 height 26
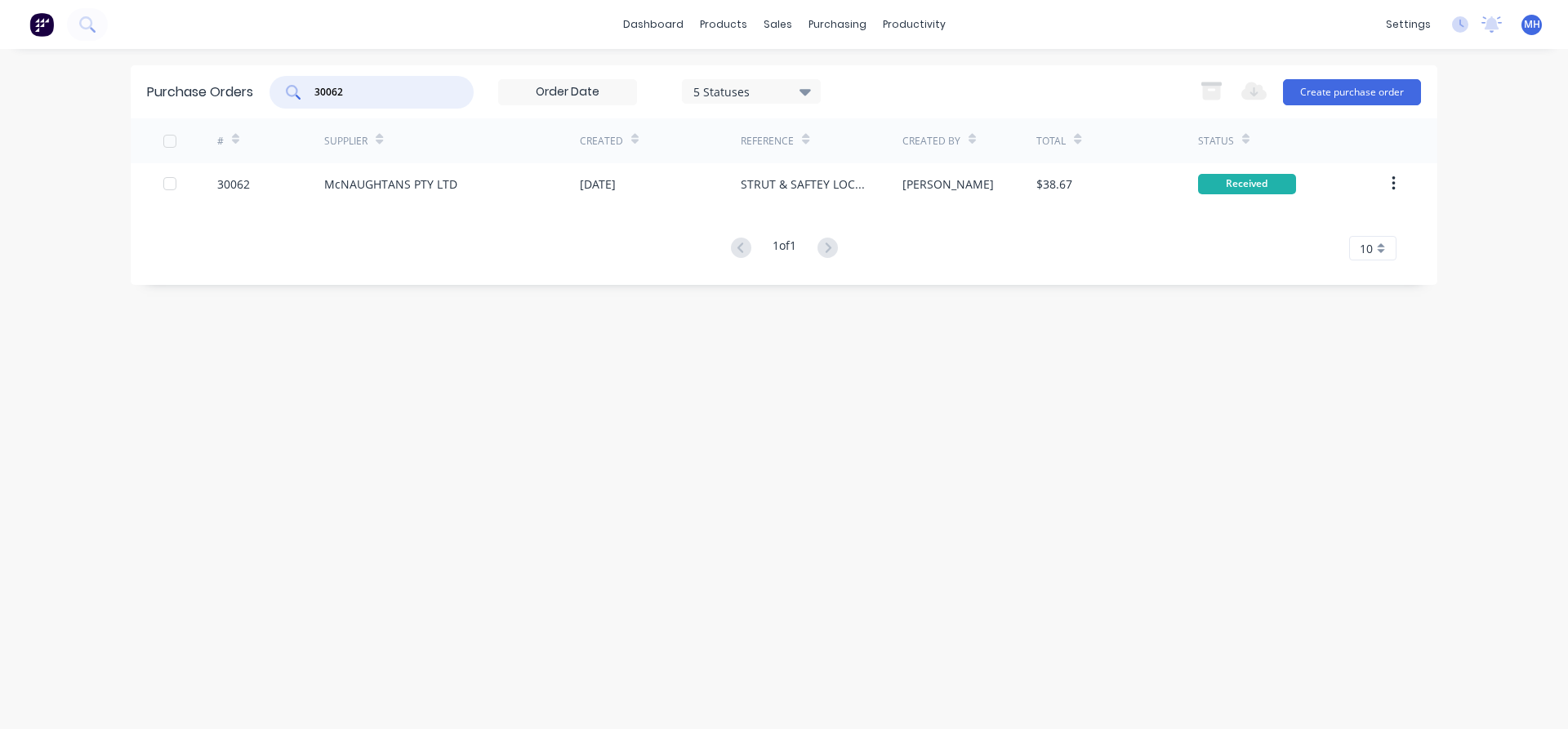
drag, startPoint x: 352, startPoint y: 93, endPoint x: 261, endPoint y: 83, distance: 91.5
click at [313, 85] on input "30062" at bounding box center [380, 92] width 136 height 16
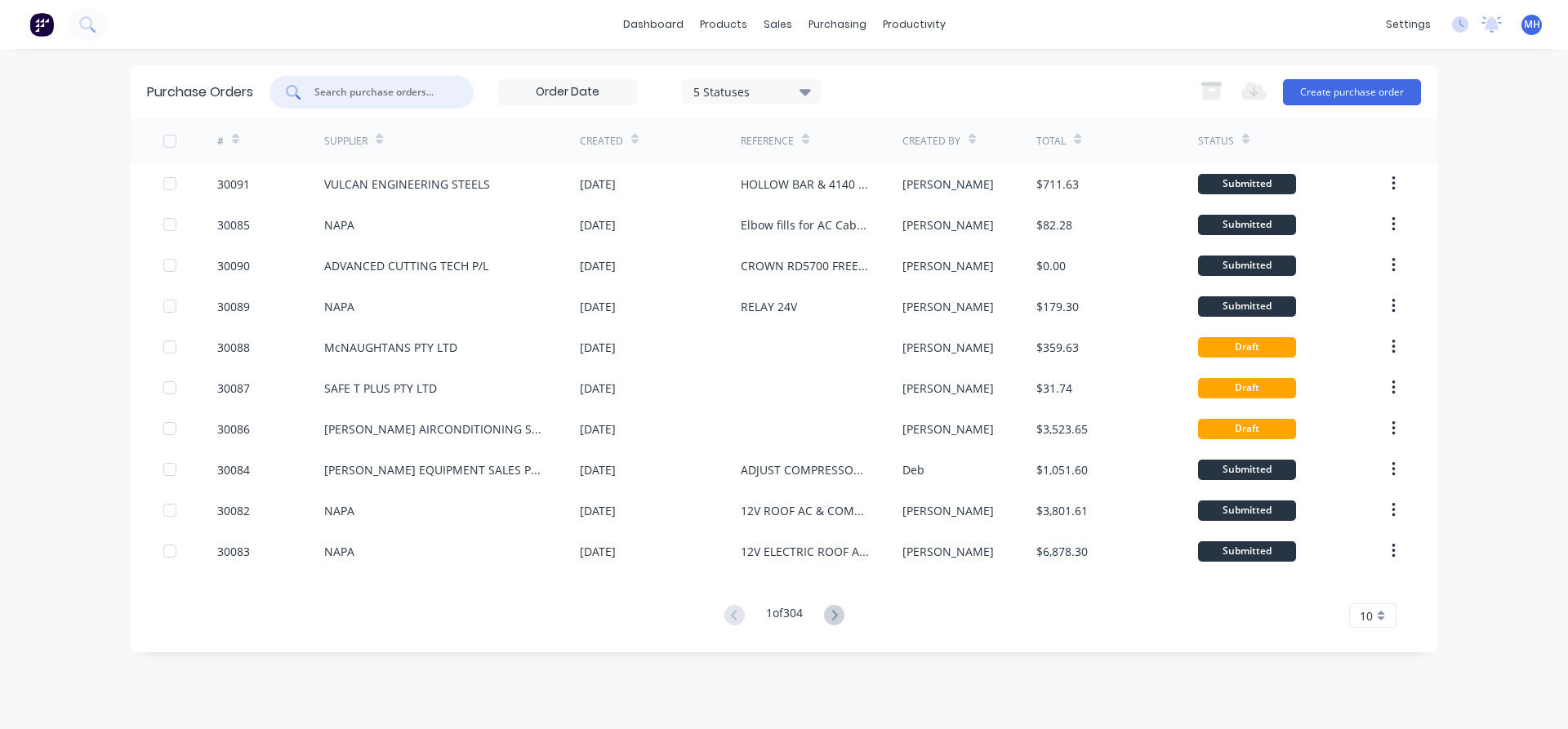
click at [386, 93] on input "text" at bounding box center [380, 92] width 136 height 16
type input "1078466"
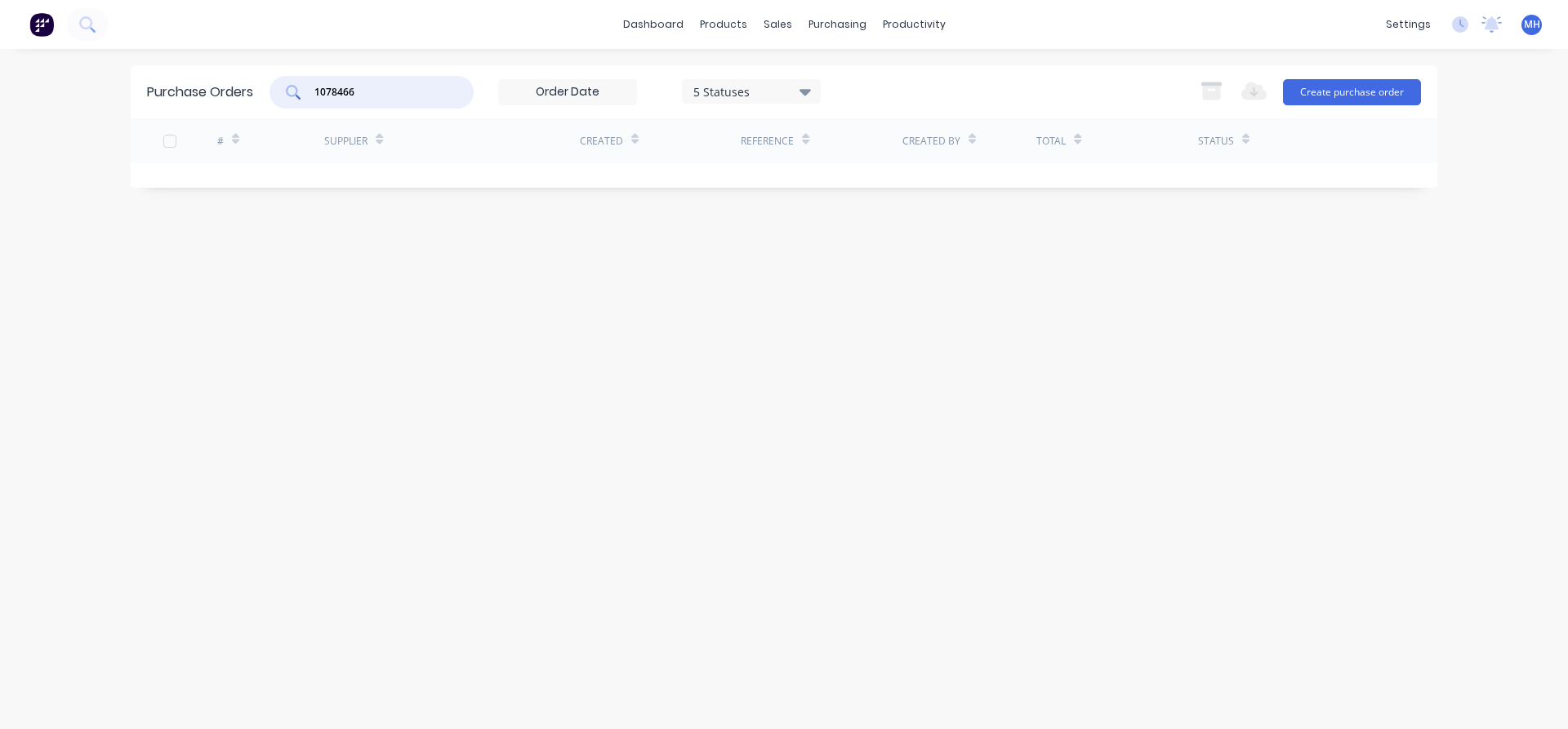
drag, startPoint x: 367, startPoint y: 90, endPoint x: 281, endPoint y: 93, distance: 86.1
click at [313, 93] on input "1078466" at bounding box center [380, 92] width 136 height 16
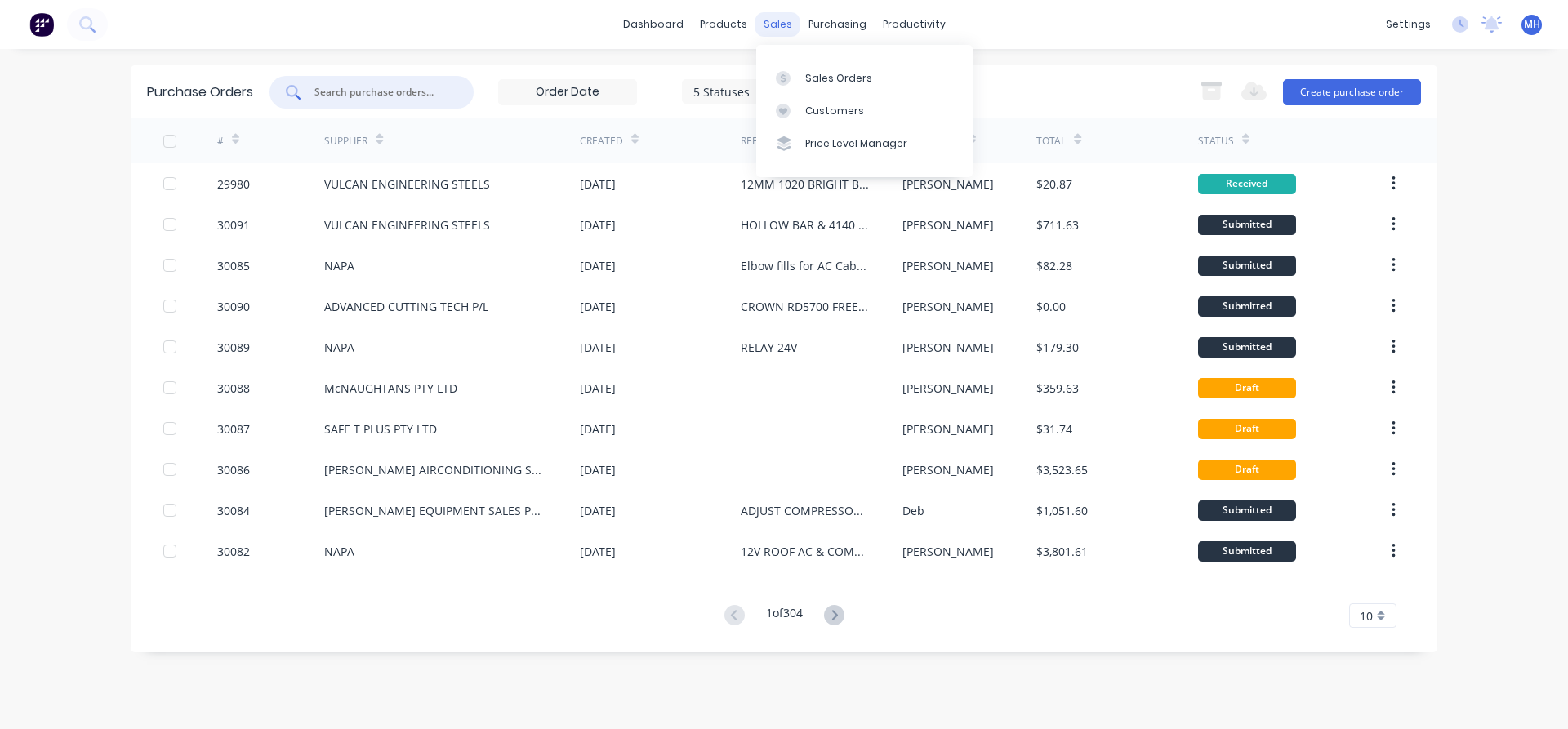
click at [774, 27] on div "sales" at bounding box center [777, 25] width 45 height 25
click at [814, 85] on div "Sales Orders" at bounding box center [838, 78] width 67 height 14
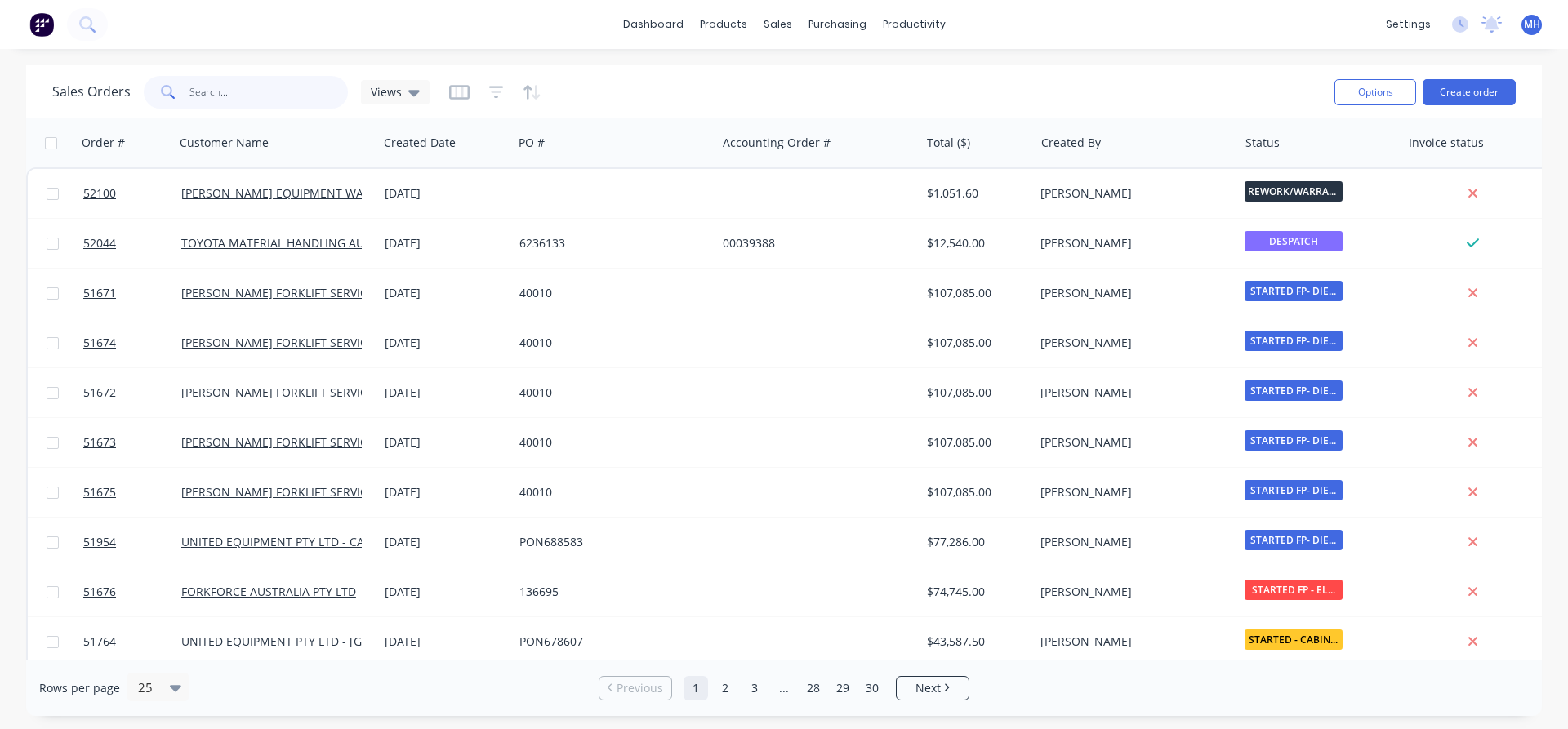
click at [190, 89] on input "text" at bounding box center [269, 92] width 160 height 32
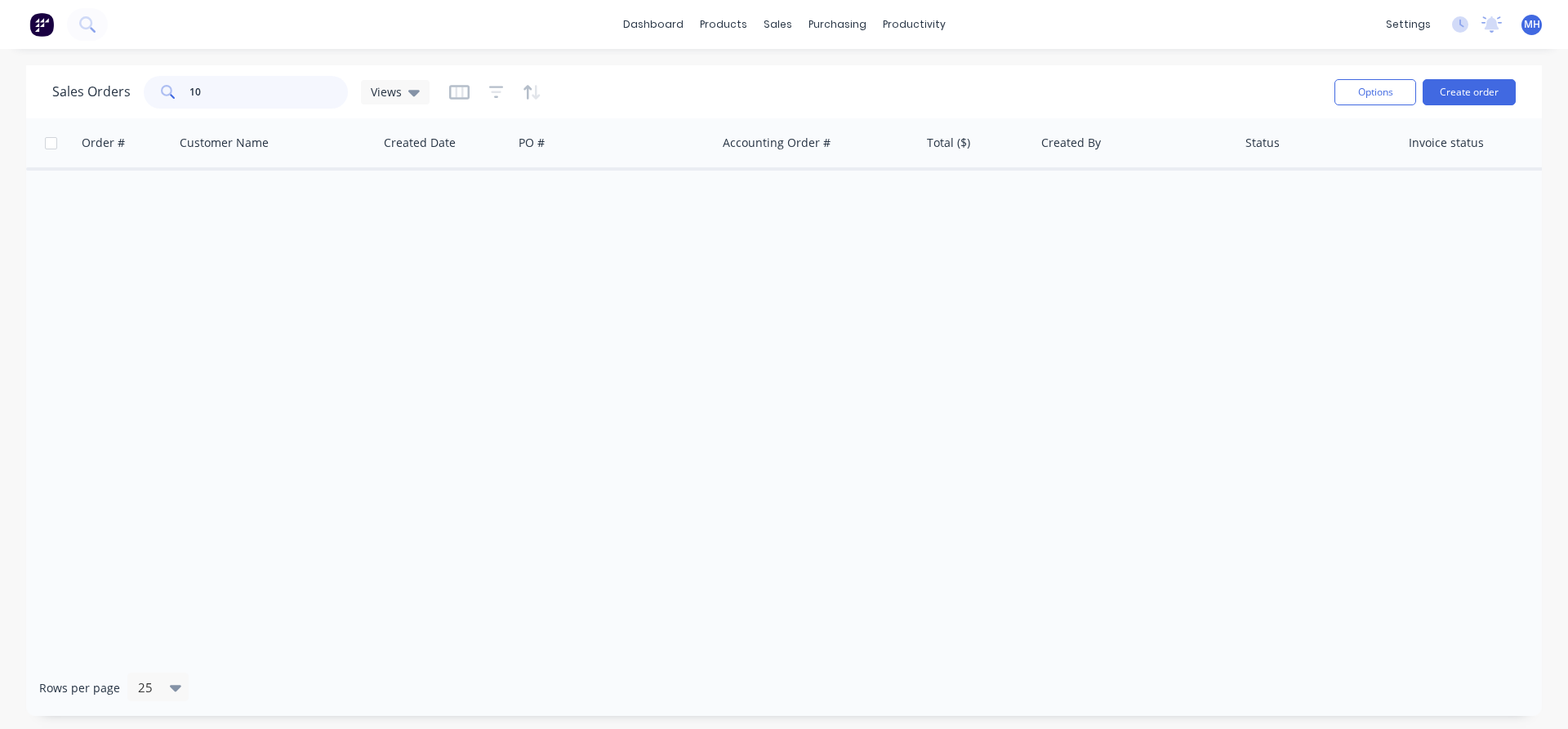
type input "1"
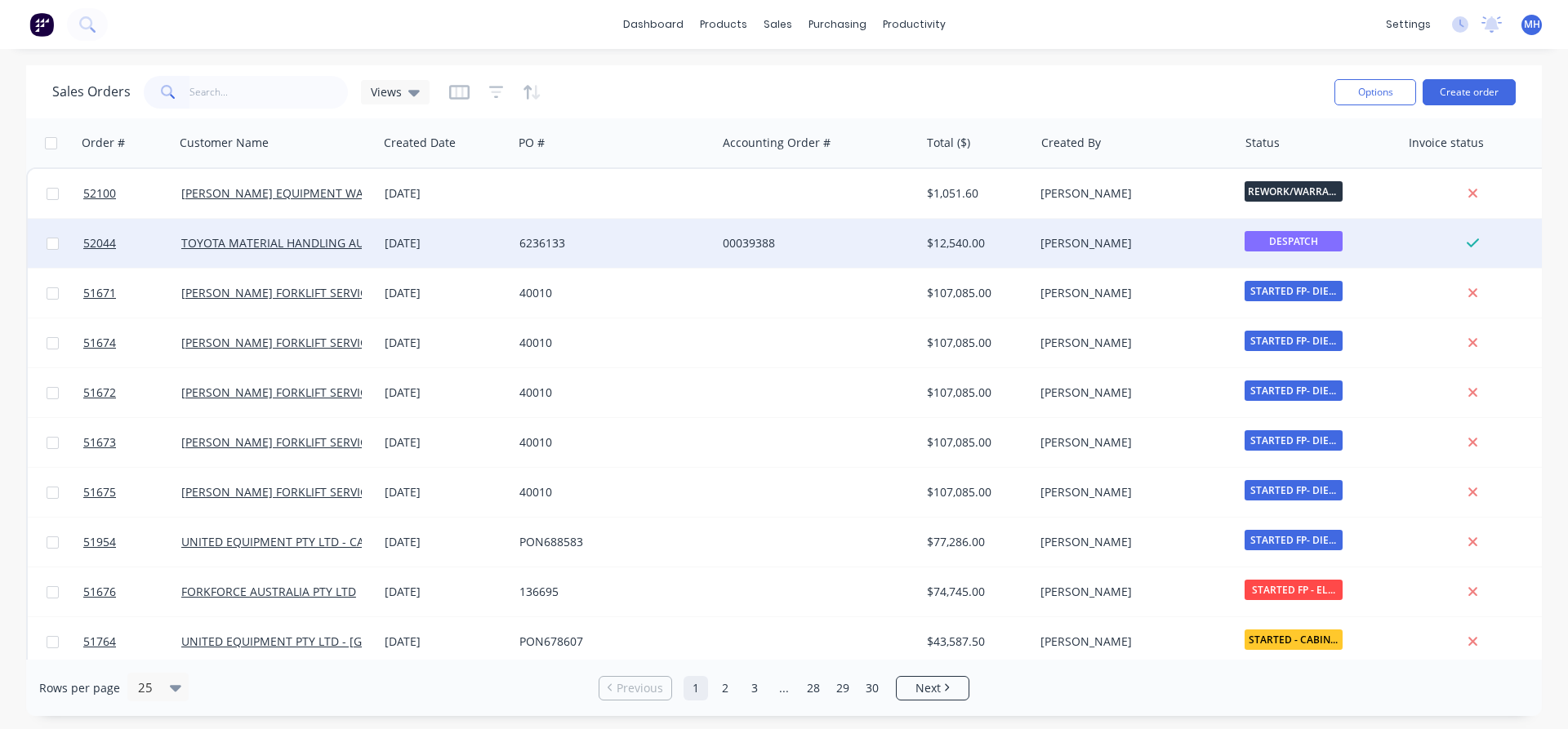
click at [374, 241] on div "TOYOTA MATERIAL HANDLING AUST P/L-DANDENONG STH" at bounding box center [277, 243] width 203 height 49
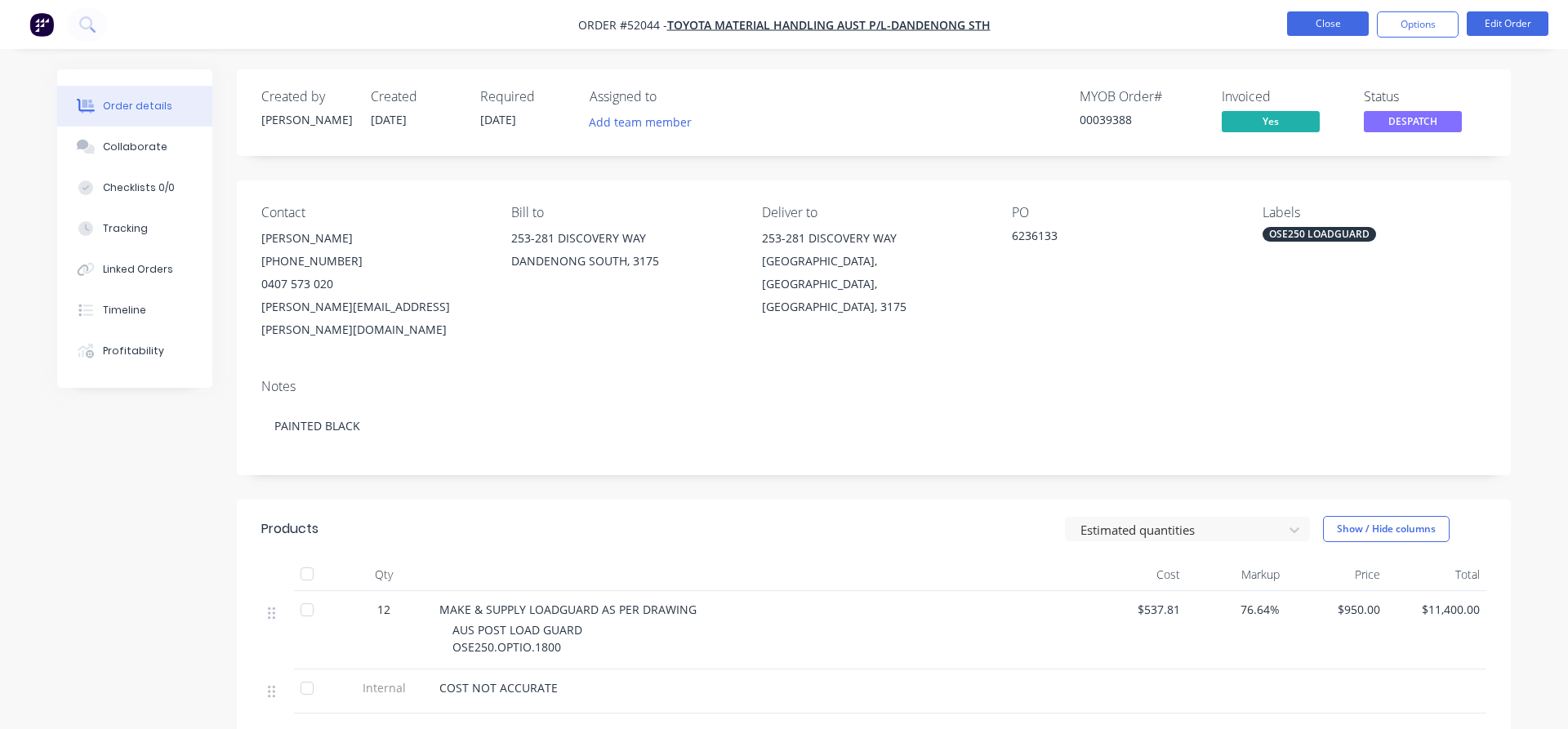
click at [1329, 26] on button "Close" at bounding box center [1328, 24] width 82 height 25
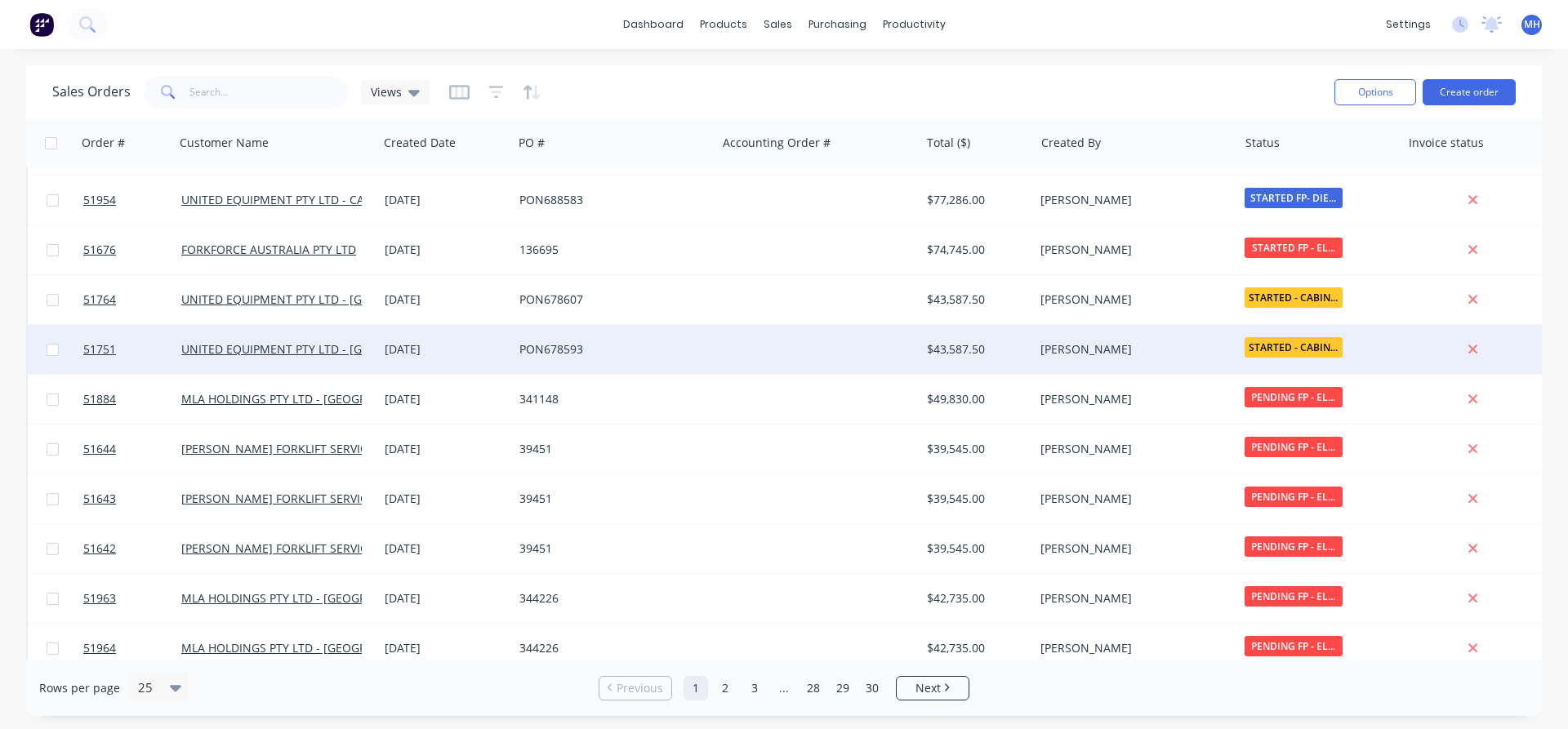
scroll to position [373, 0]
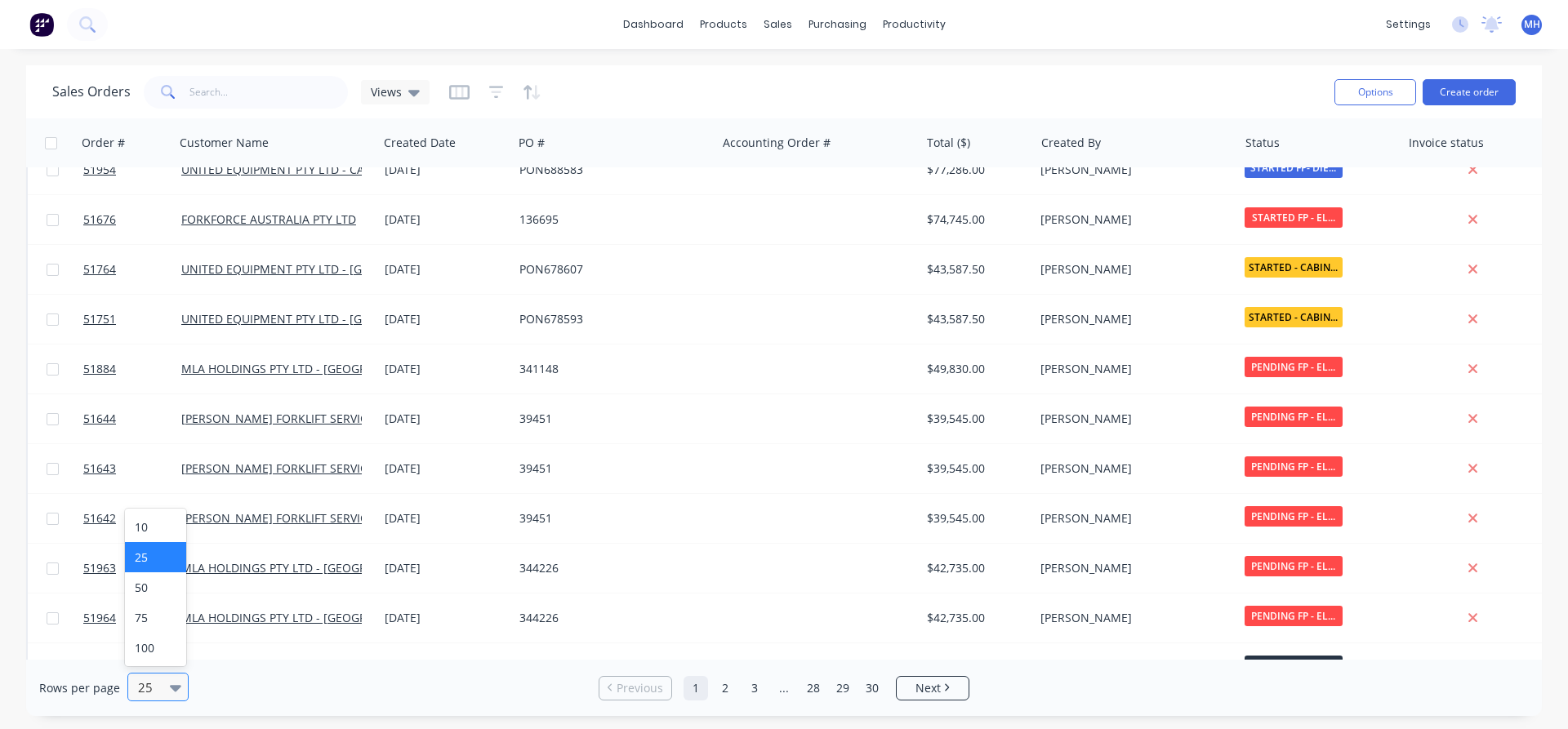
click at [171, 685] on icon at bounding box center [176, 687] width 11 height 18
click at [171, 650] on div "100" at bounding box center [155, 648] width 61 height 30
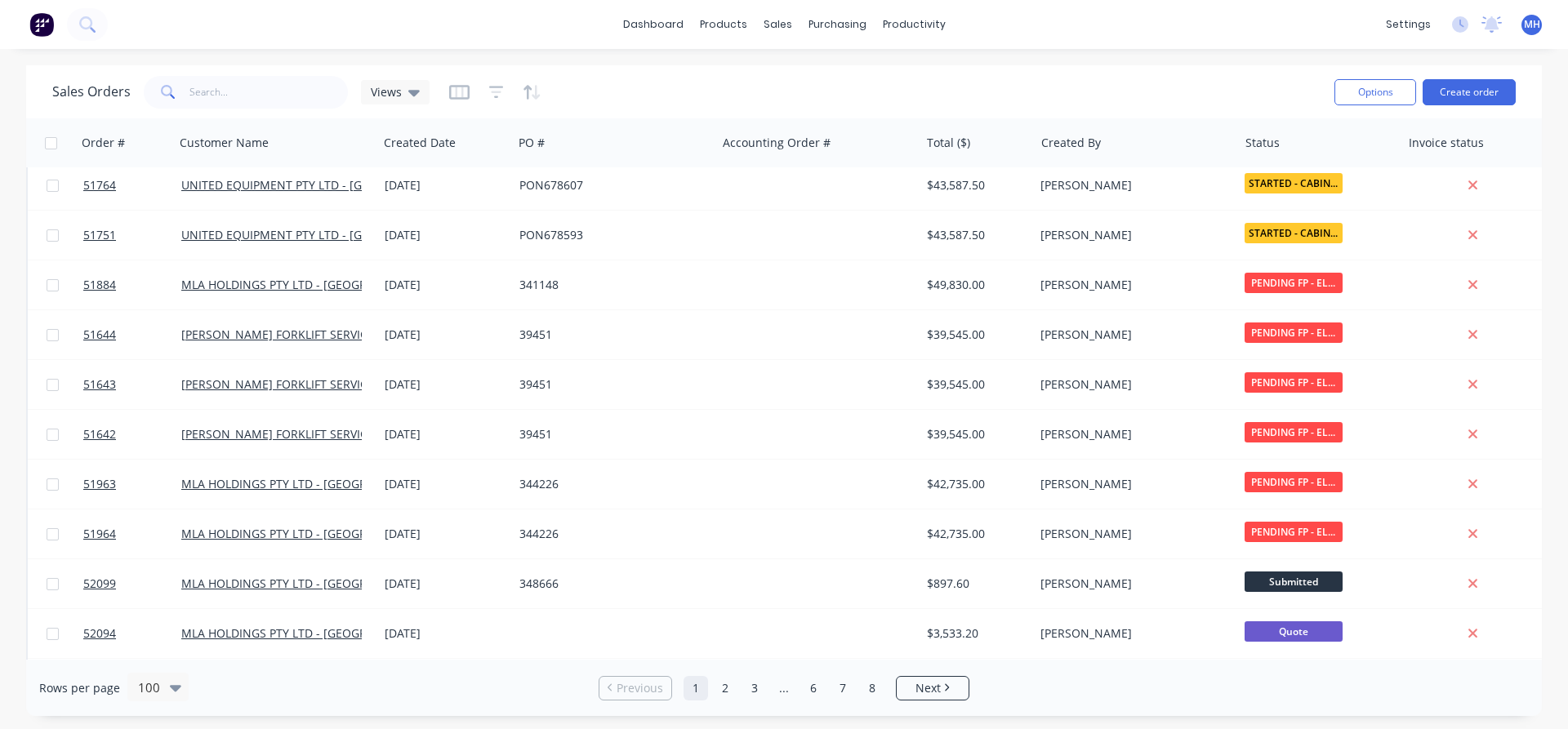
scroll to position [559, 0]
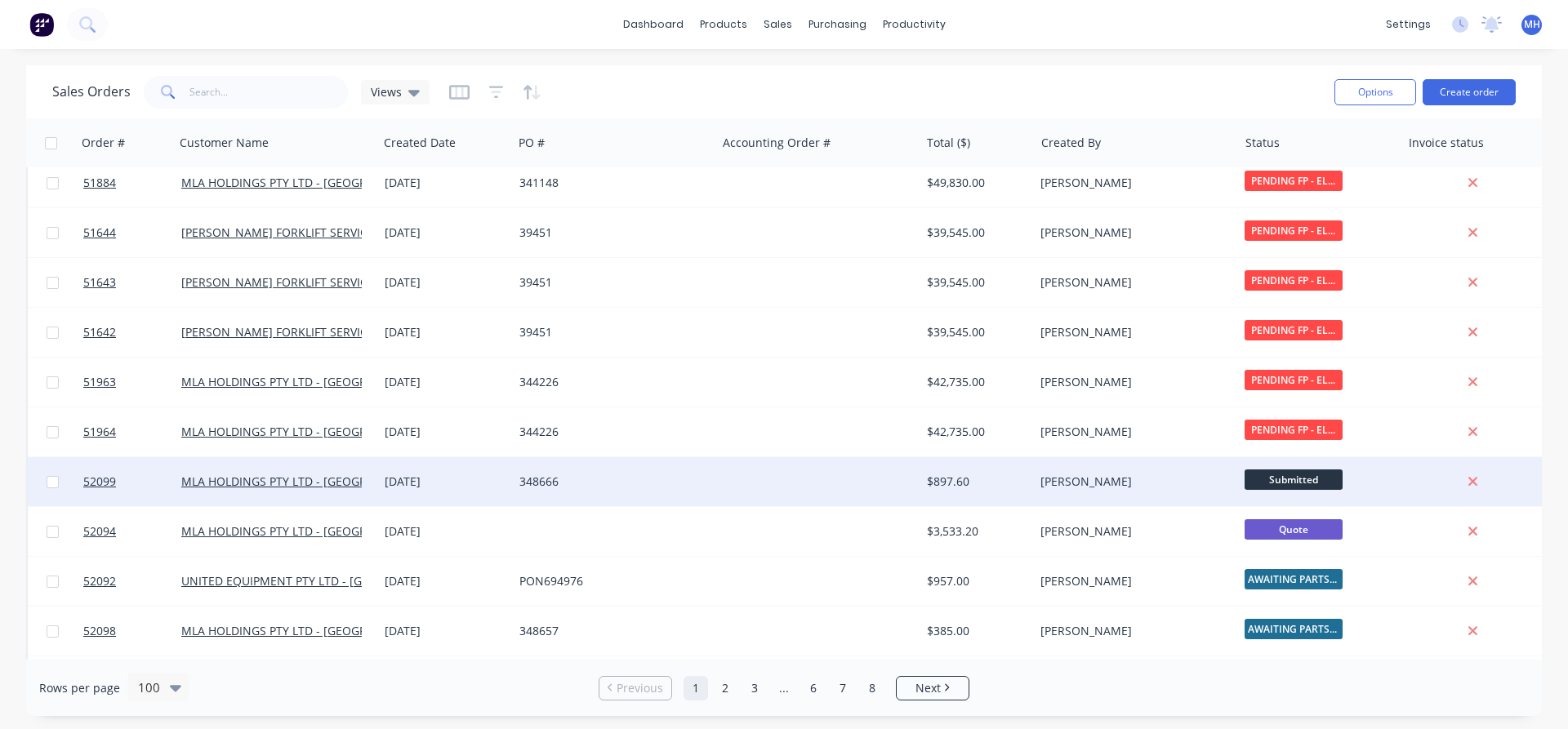
click at [445, 482] on div "[DATE]" at bounding box center [446, 481] width 122 height 16
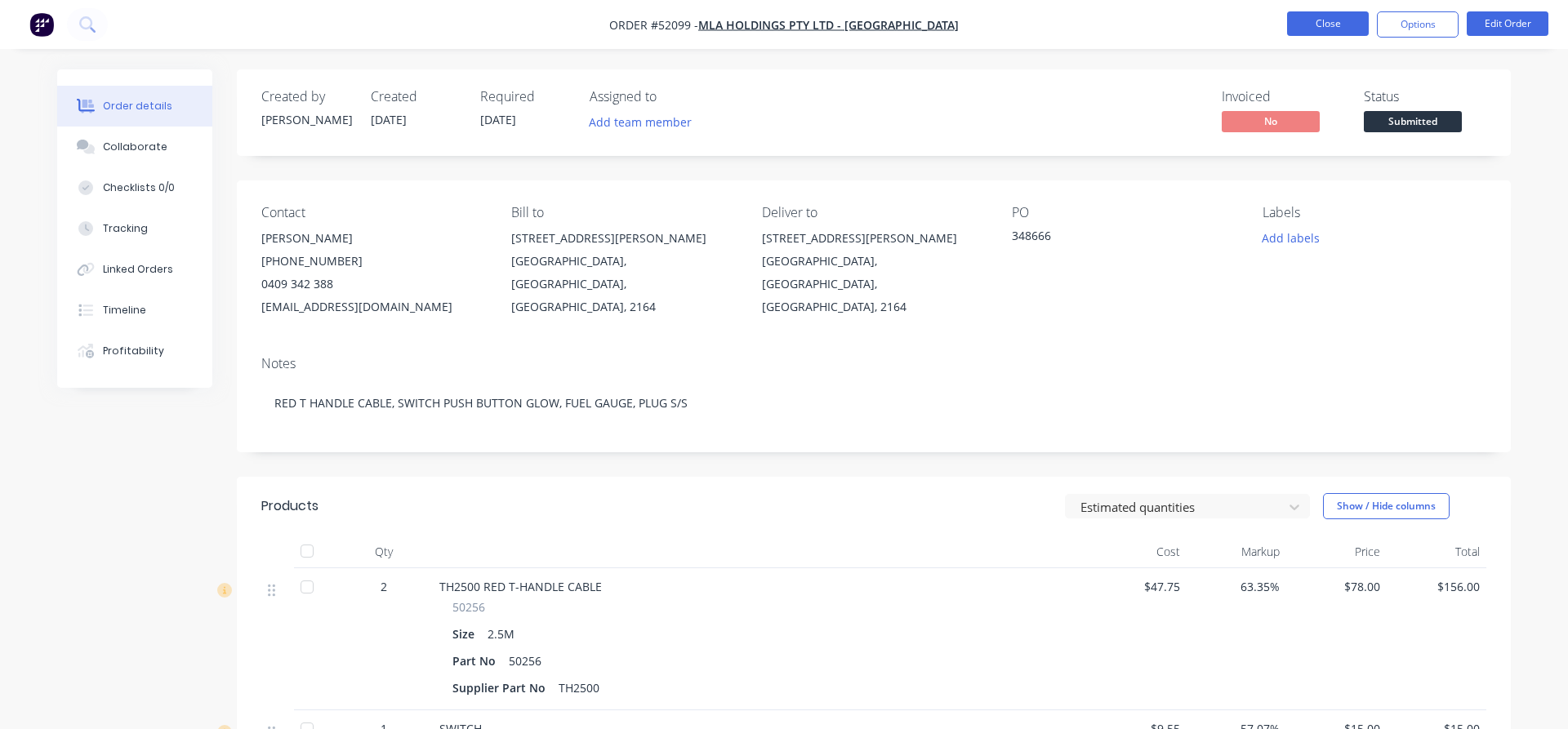
click at [1312, 29] on button "Close" at bounding box center [1328, 24] width 82 height 25
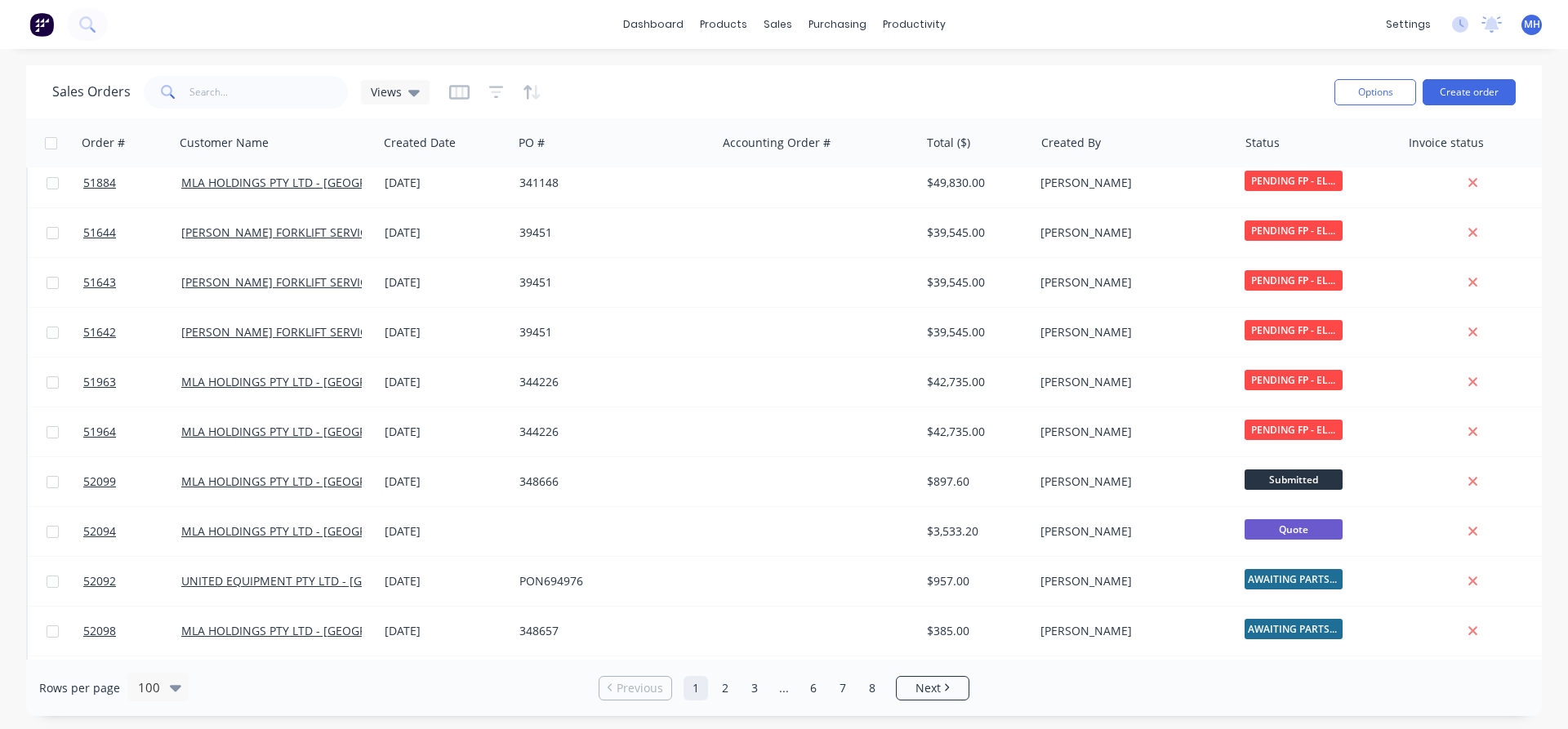
scroll to position [652, 0]
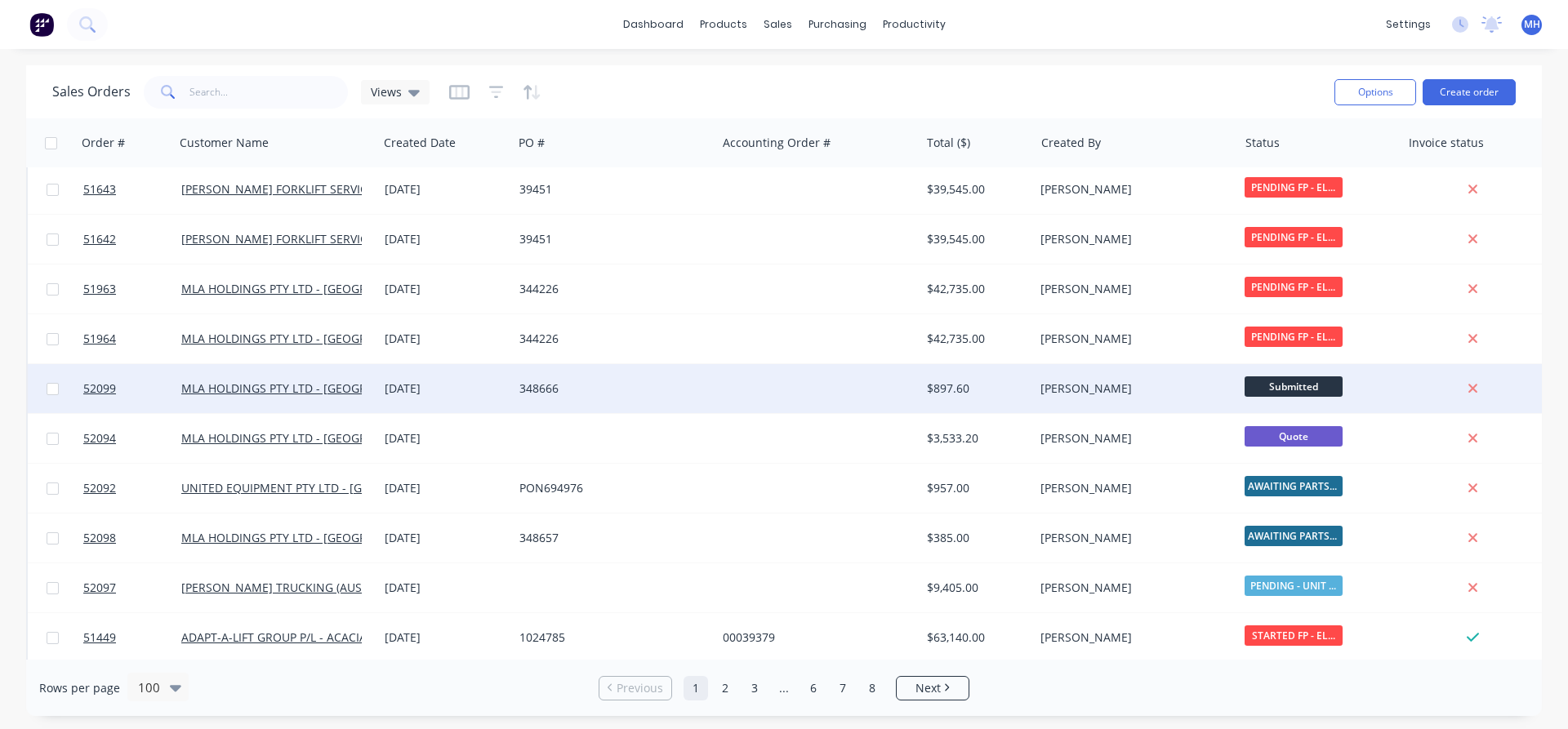
click at [704, 386] on div "348666" at bounding box center [615, 388] width 190 height 16
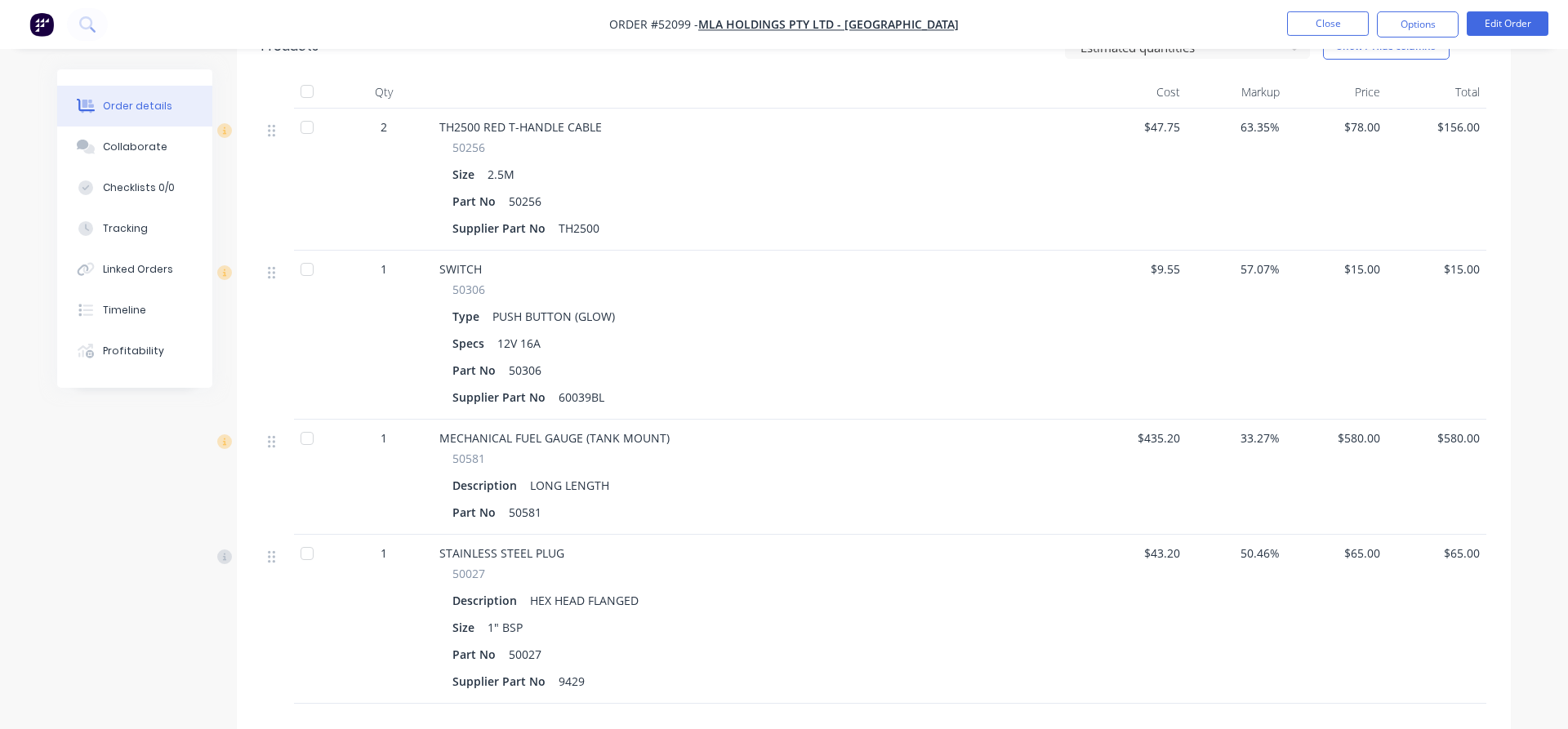
scroll to position [500, 0]
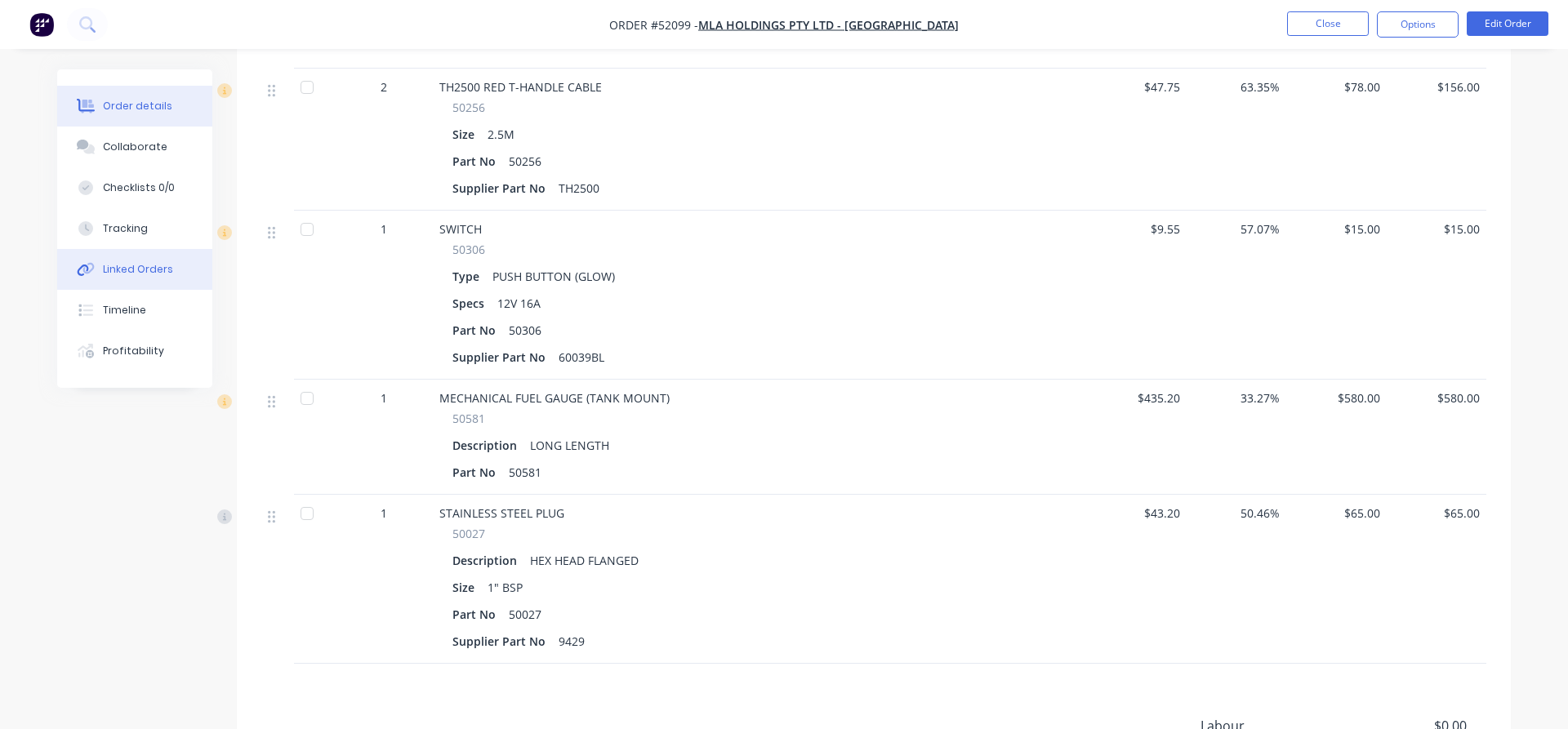
click at [128, 267] on div "Linked Orders" at bounding box center [138, 269] width 70 height 14
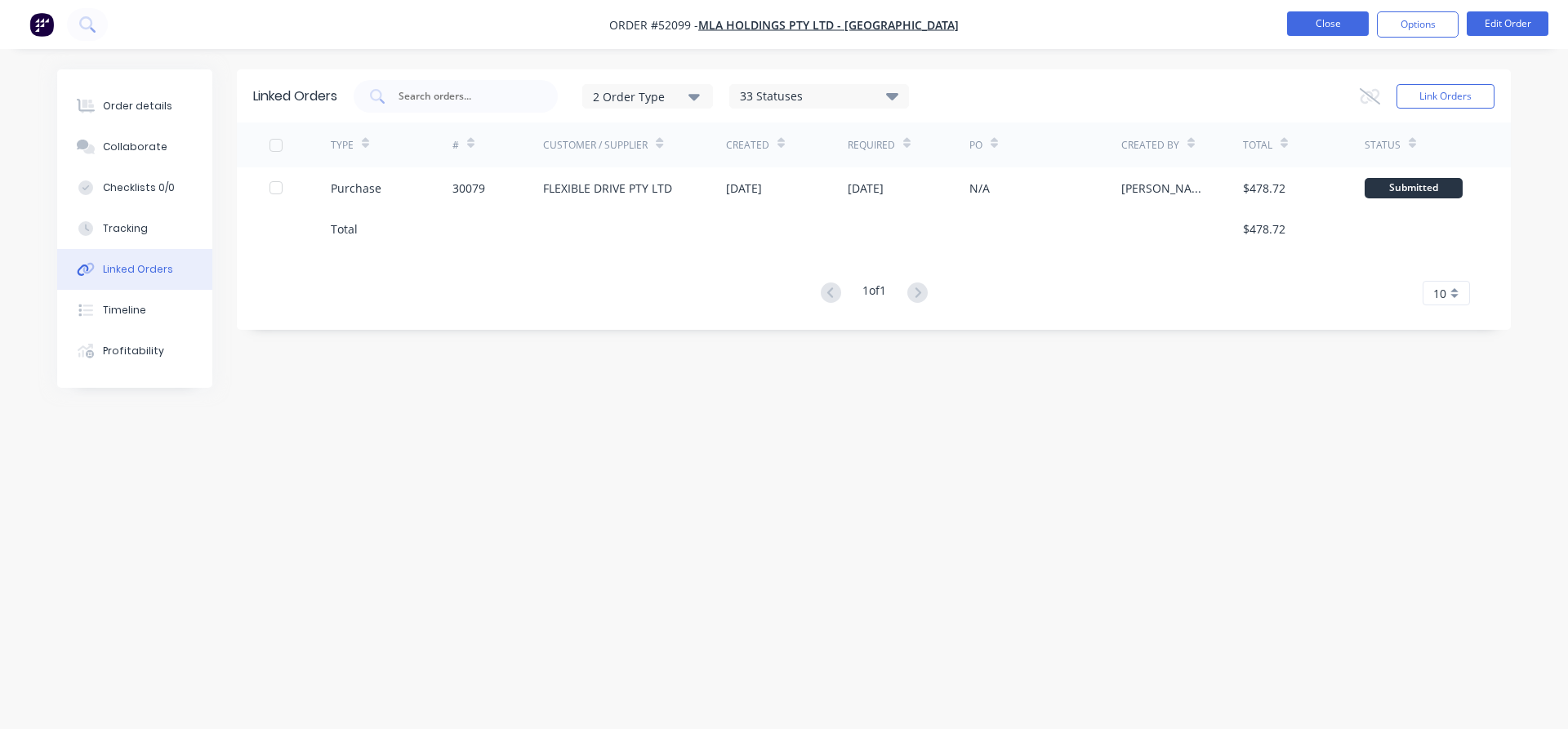
click at [1315, 14] on button "Close" at bounding box center [1328, 24] width 82 height 25
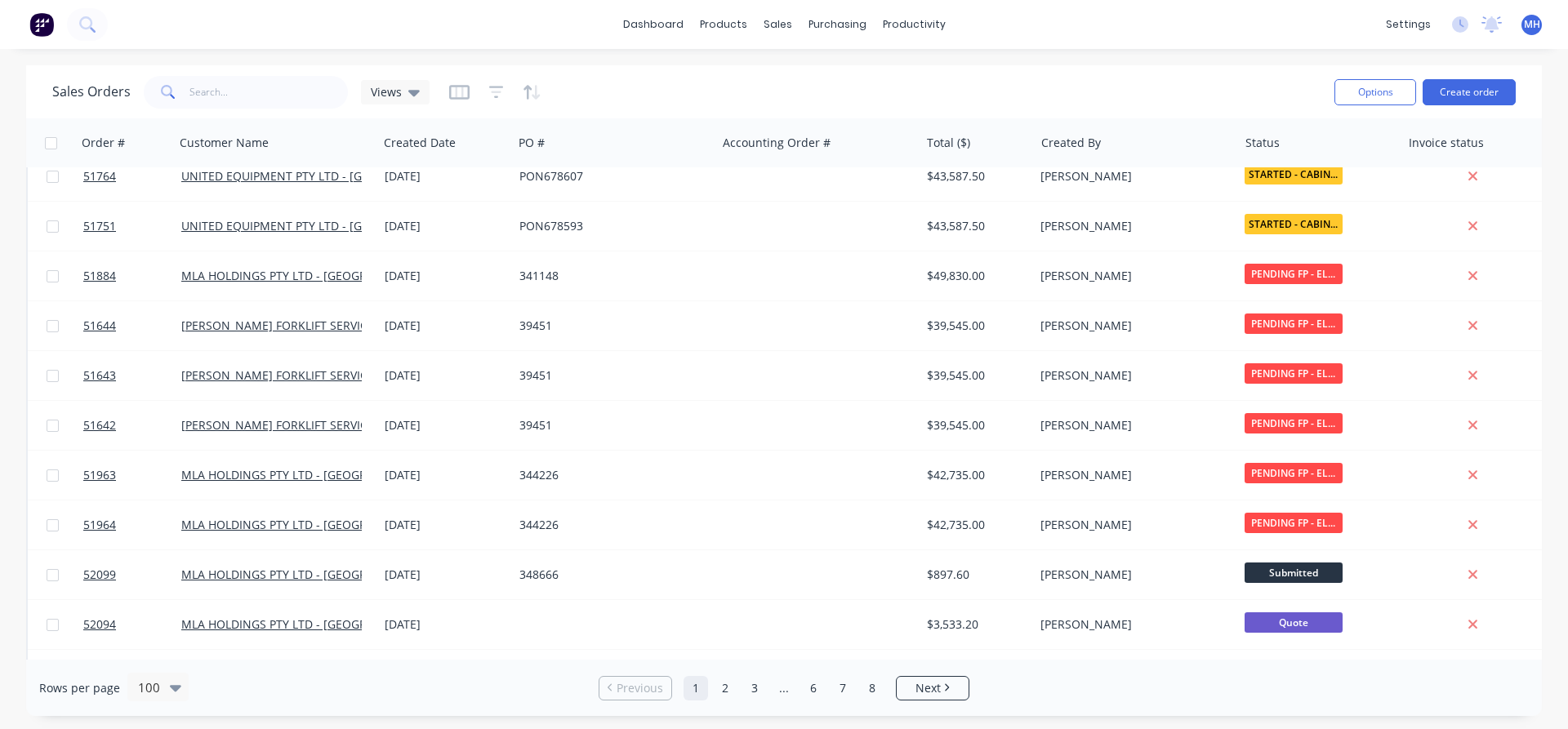
scroll to position [838, 0]
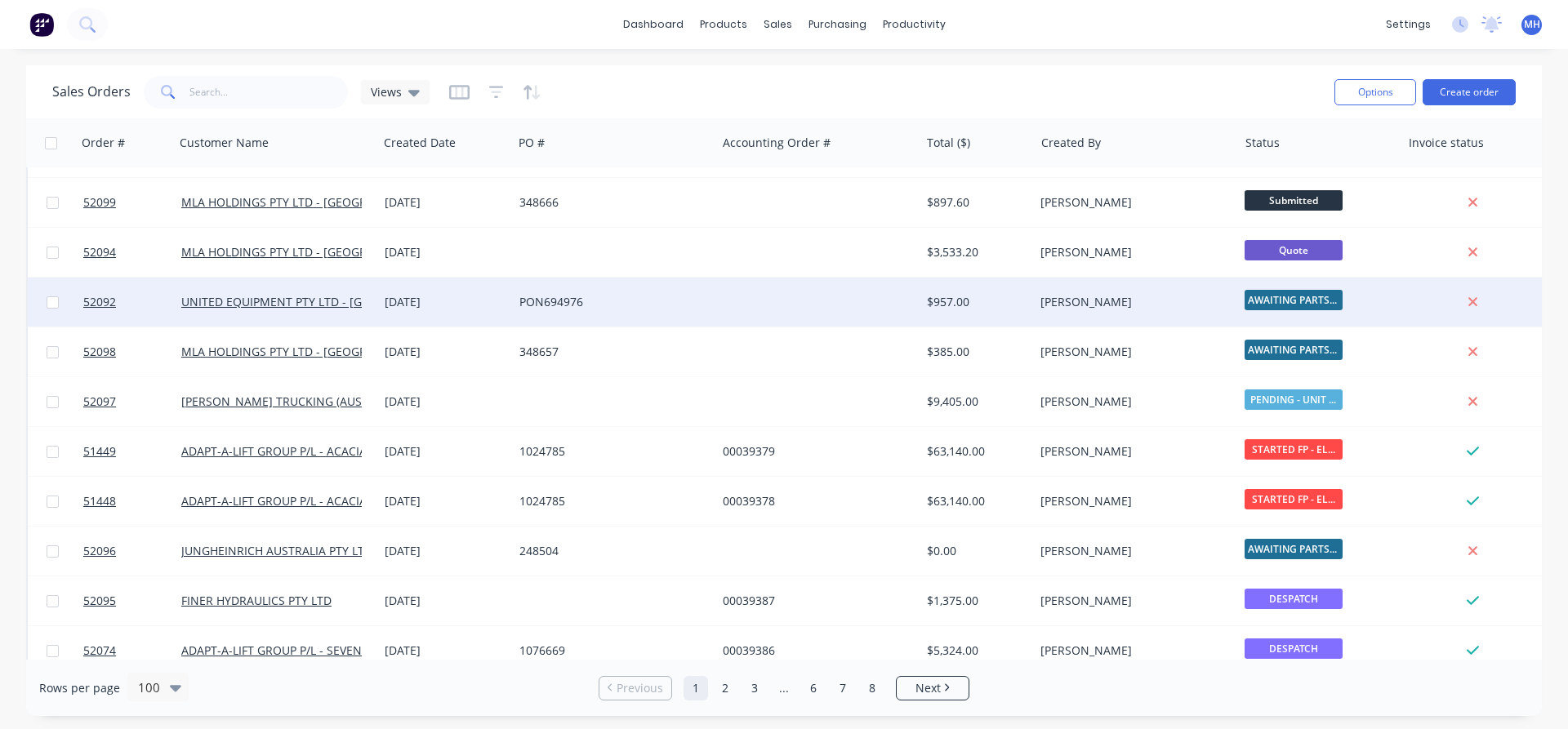
click at [624, 310] on div "PON694976" at bounding box center [610, 301] width 182 height 16
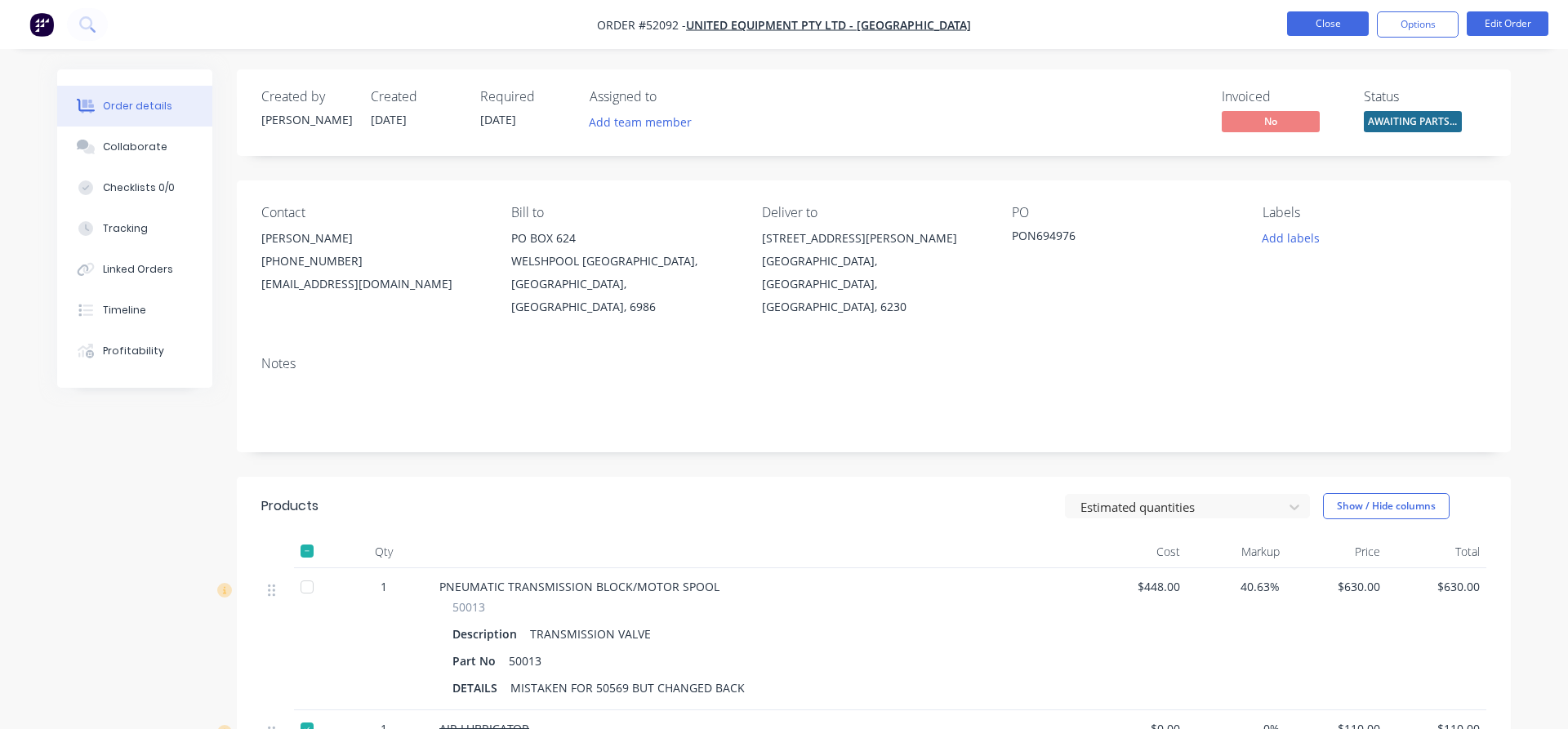
click at [1326, 30] on button "Close" at bounding box center [1328, 24] width 82 height 25
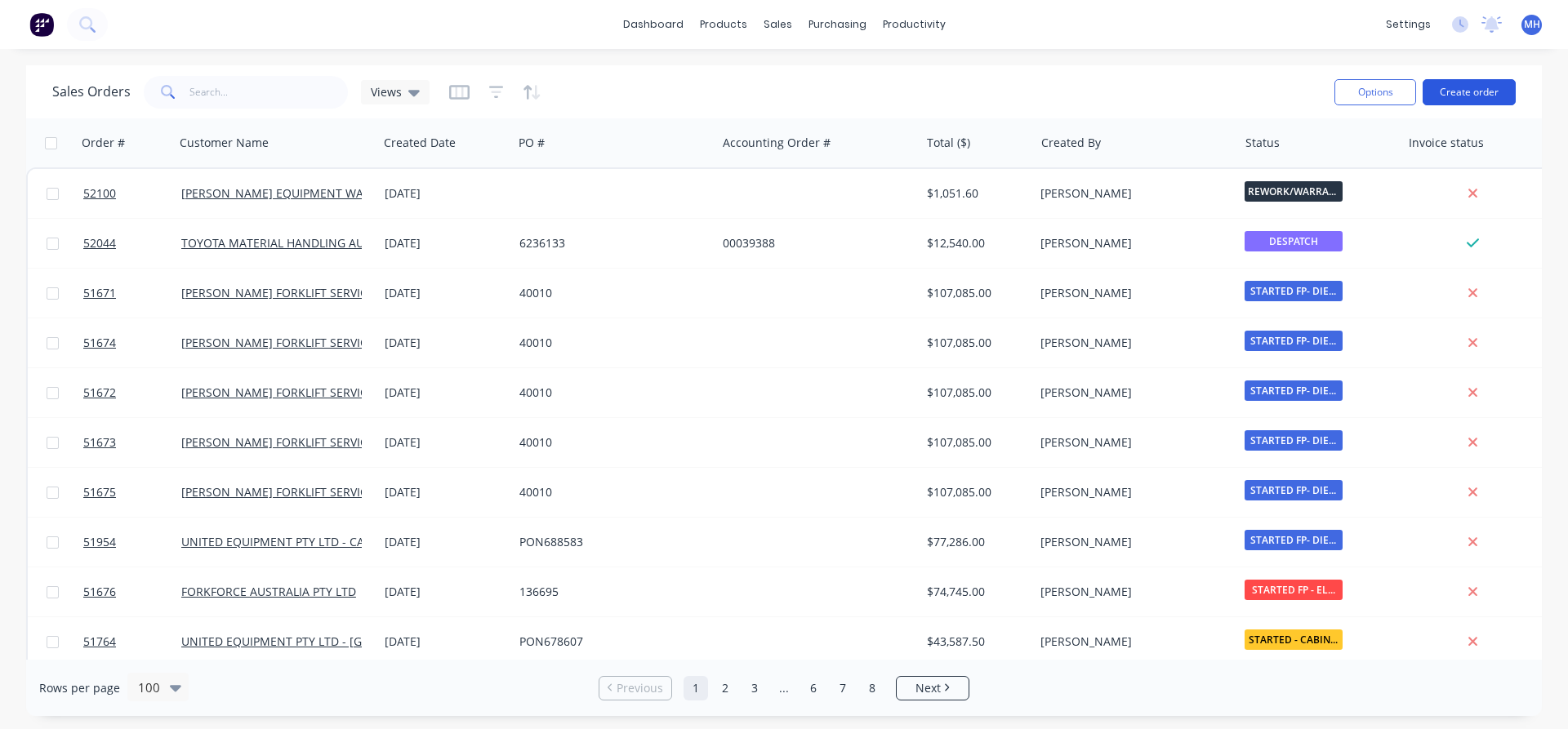
click at [1471, 88] on button "Create order" at bounding box center [1469, 91] width 93 height 26
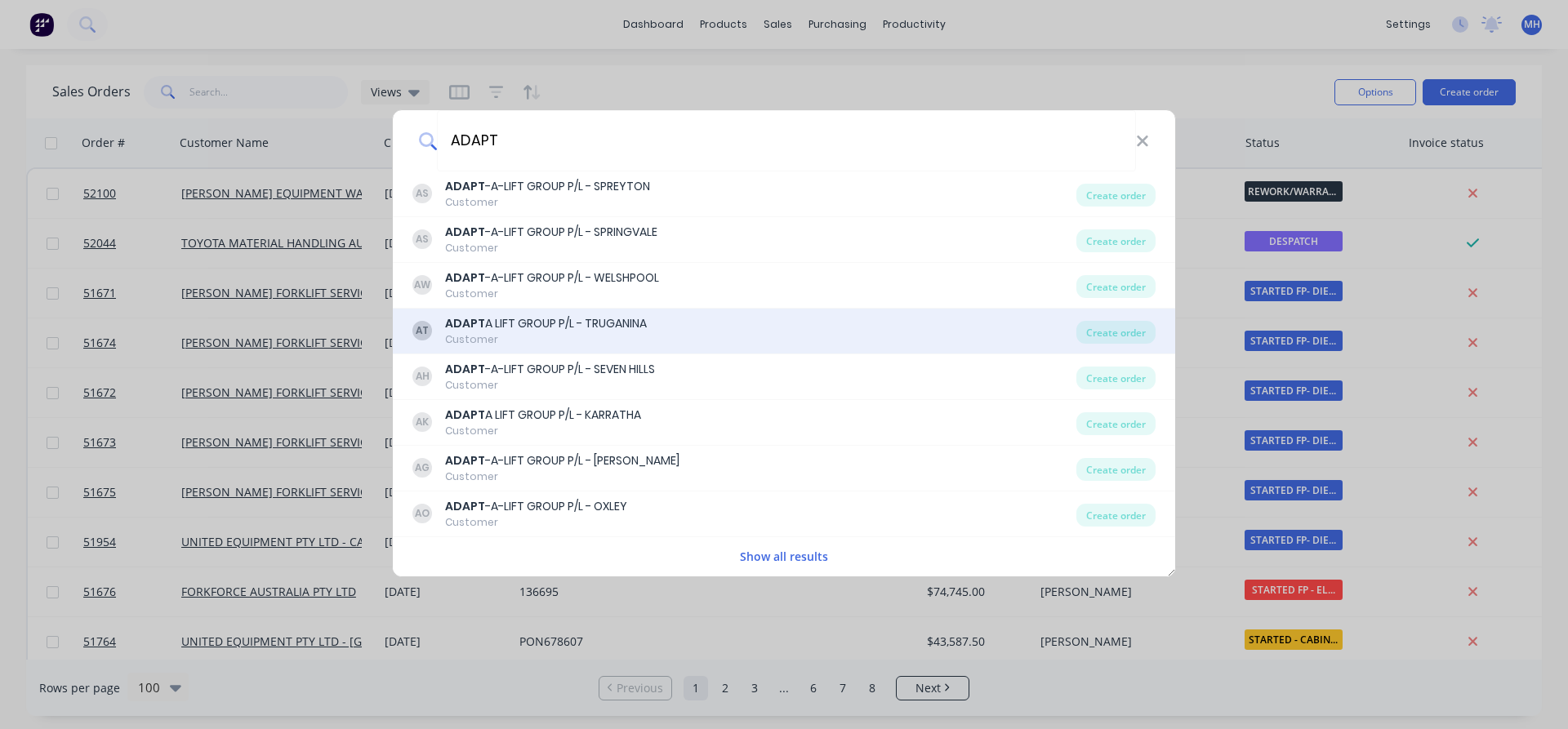
type input "ADAPT"
click at [542, 328] on div "ADAPT A LIFT GROUP P/L - TRUGANINA" at bounding box center [545, 324] width 201 height 17
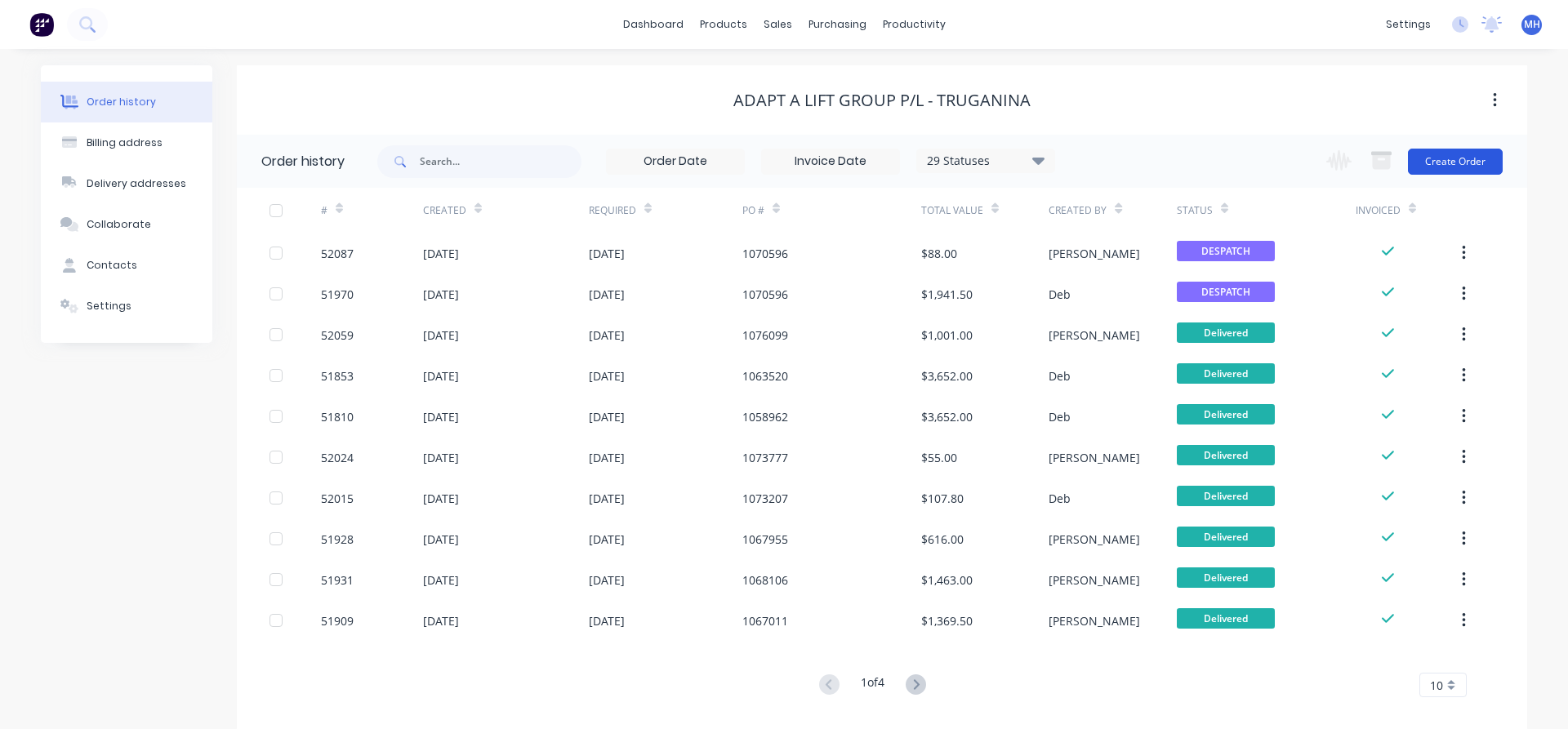
click at [1466, 158] on button "Create Order" at bounding box center [1455, 161] width 95 height 26
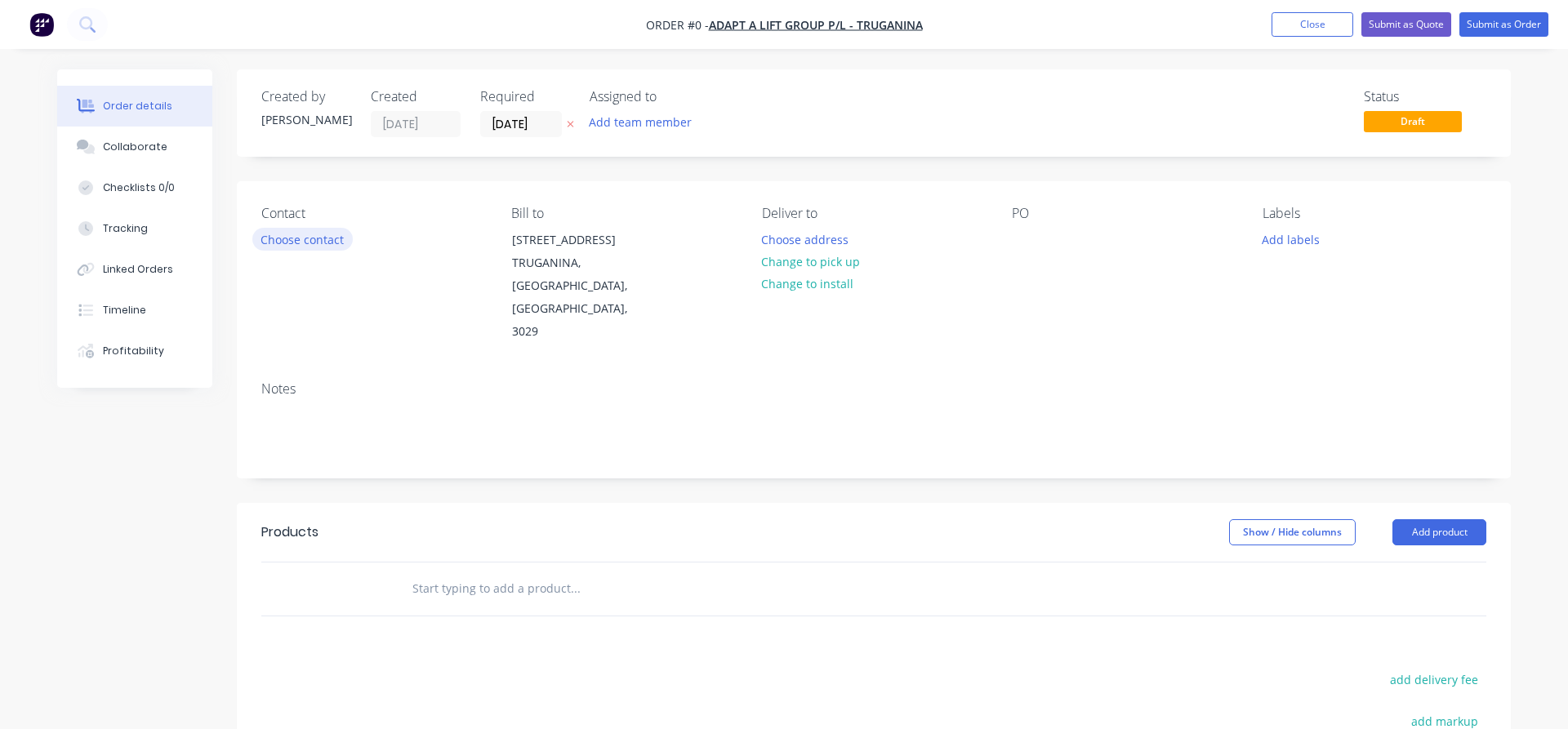
click at [311, 238] on button "Choose contact" at bounding box center [303, 239] width 101 height 22
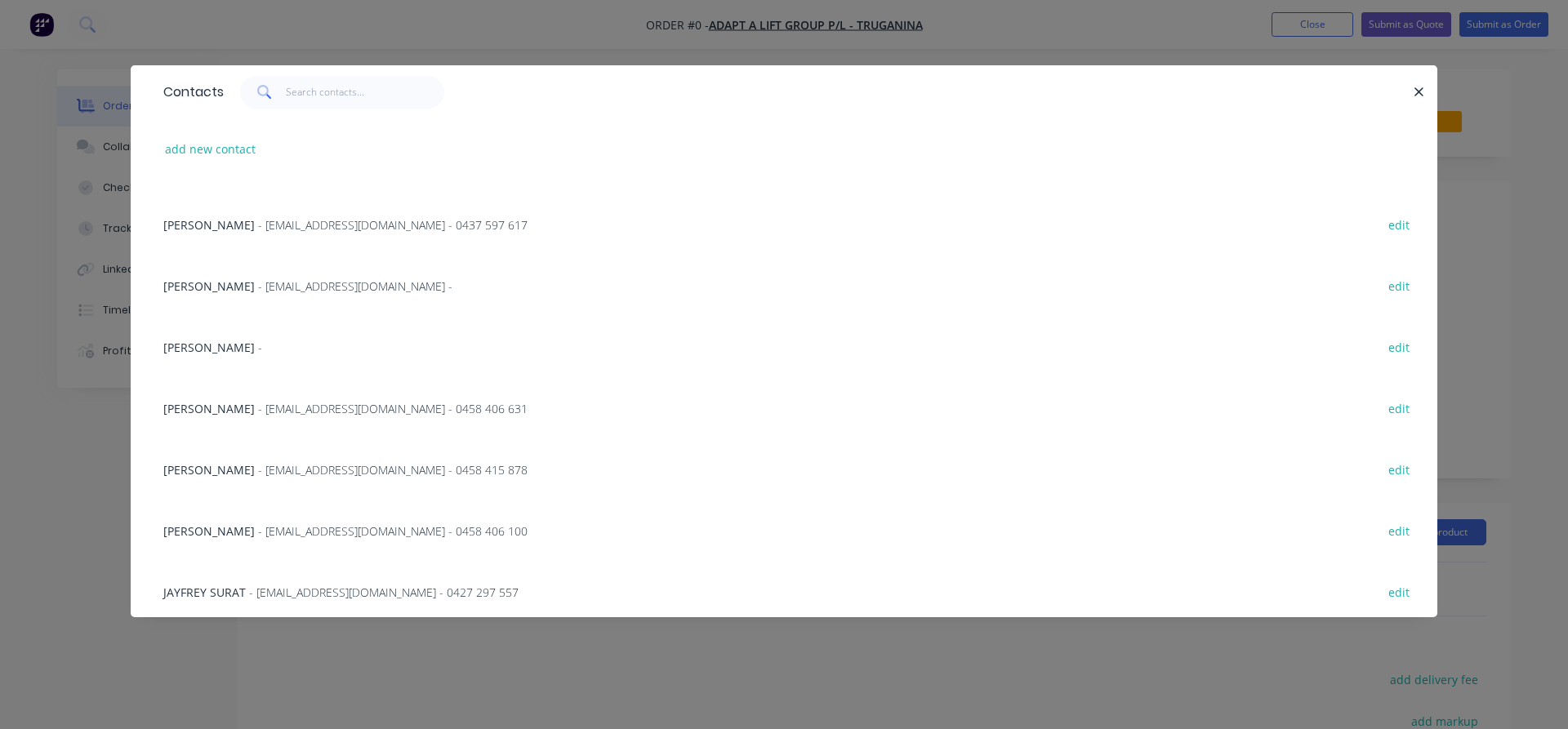
scroll to position [466, 0]
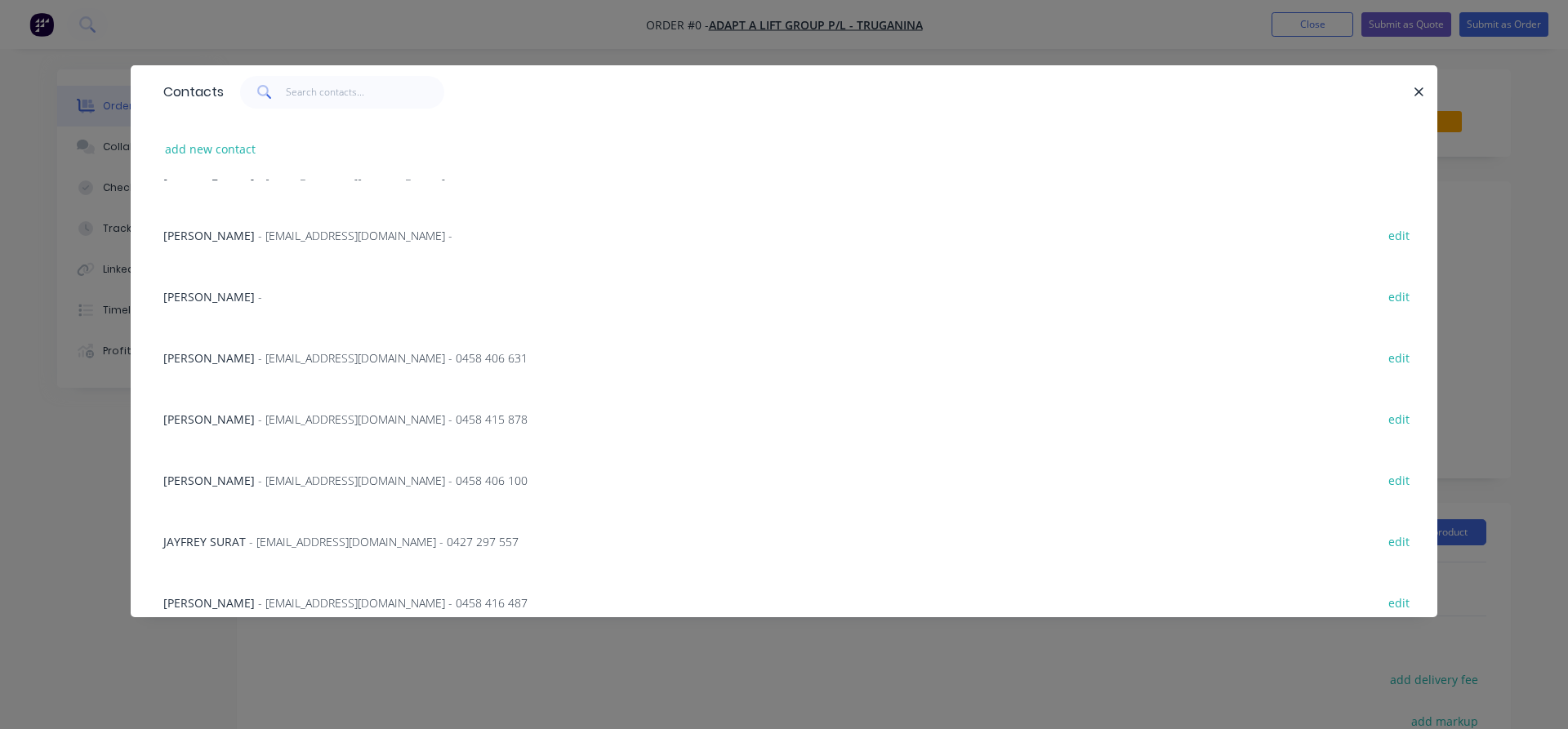
click at [189, 415] on span "[PERSON_NAME]" at bounding box center [209, 419] width 91 height 15
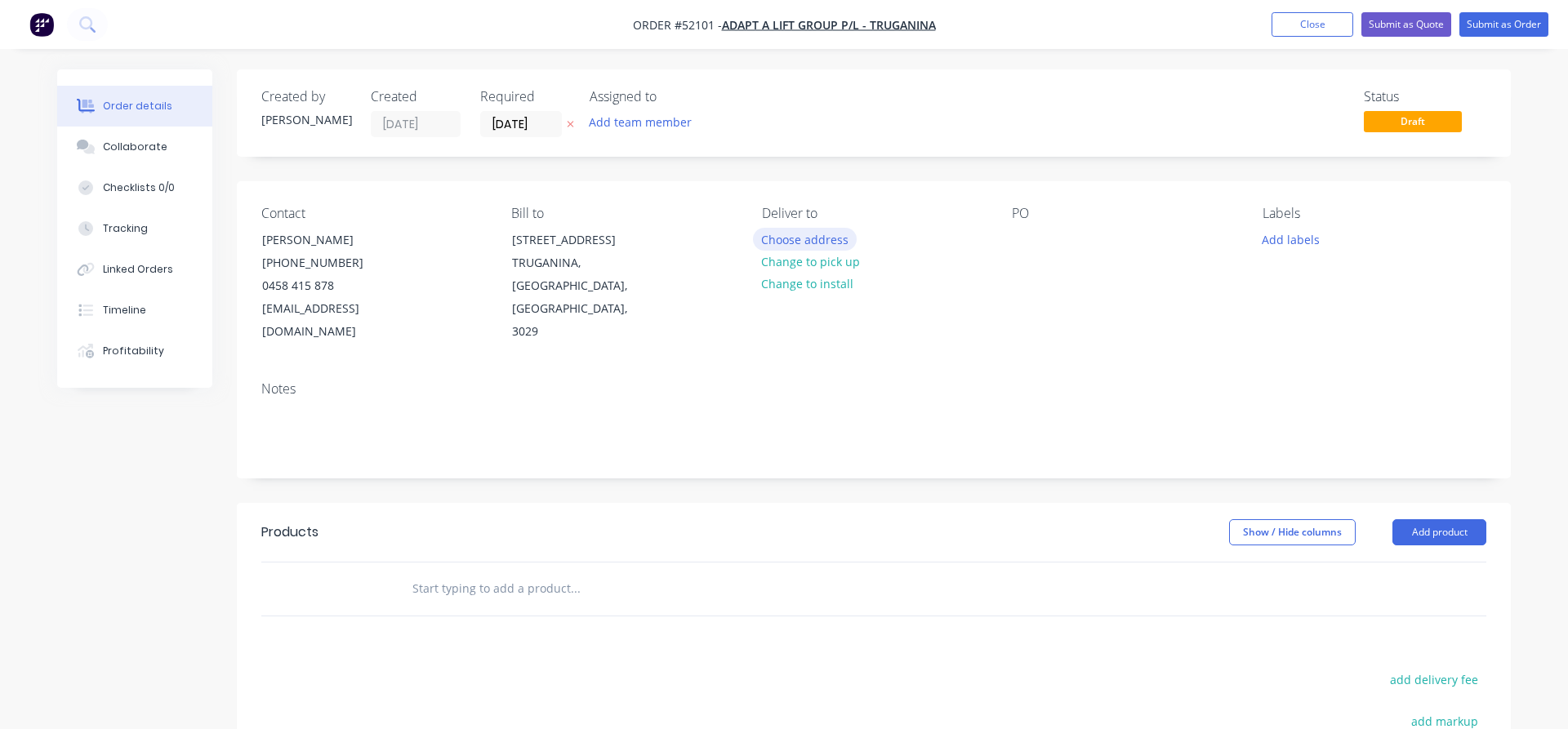
click at [804, 240] on button "Choose address" at bounding box center [805, 239] width 105 height 22
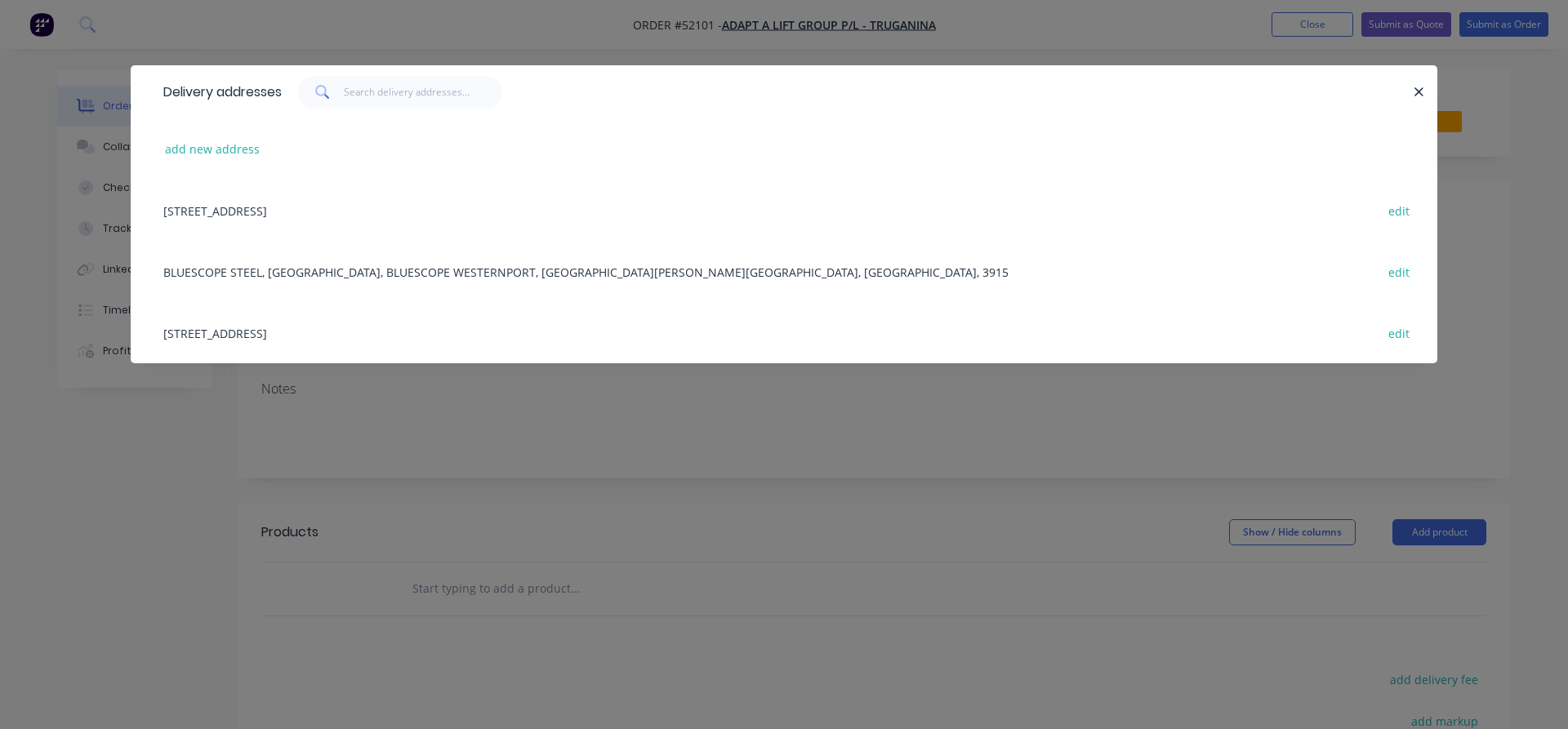
click at [296, 212] on div "[STREET_ADDRESS] edit" at bounding box center [783, 210] width 1257 height 61
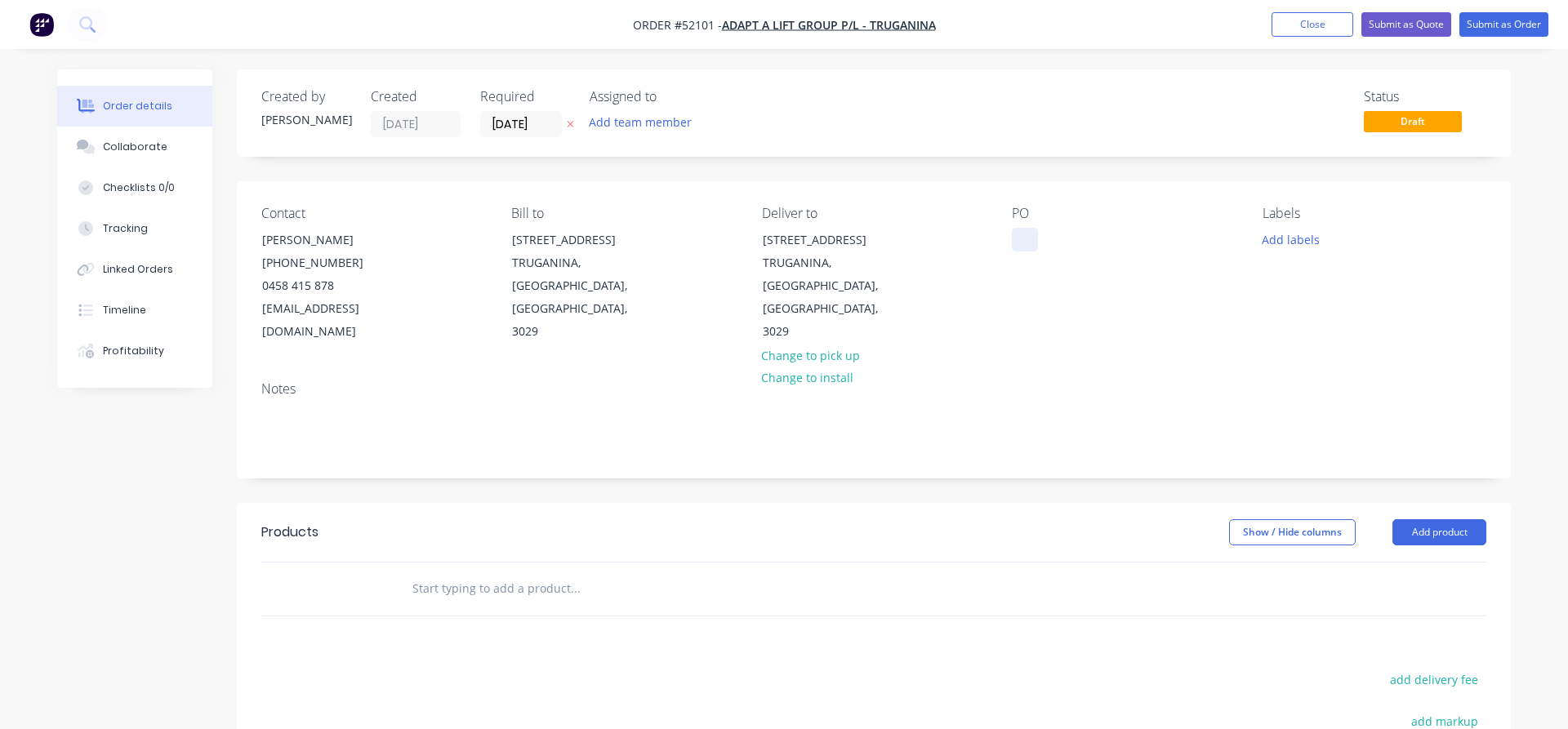
click at [1021, 244] on div at bounding box center [1024, 240] width 26 height 24
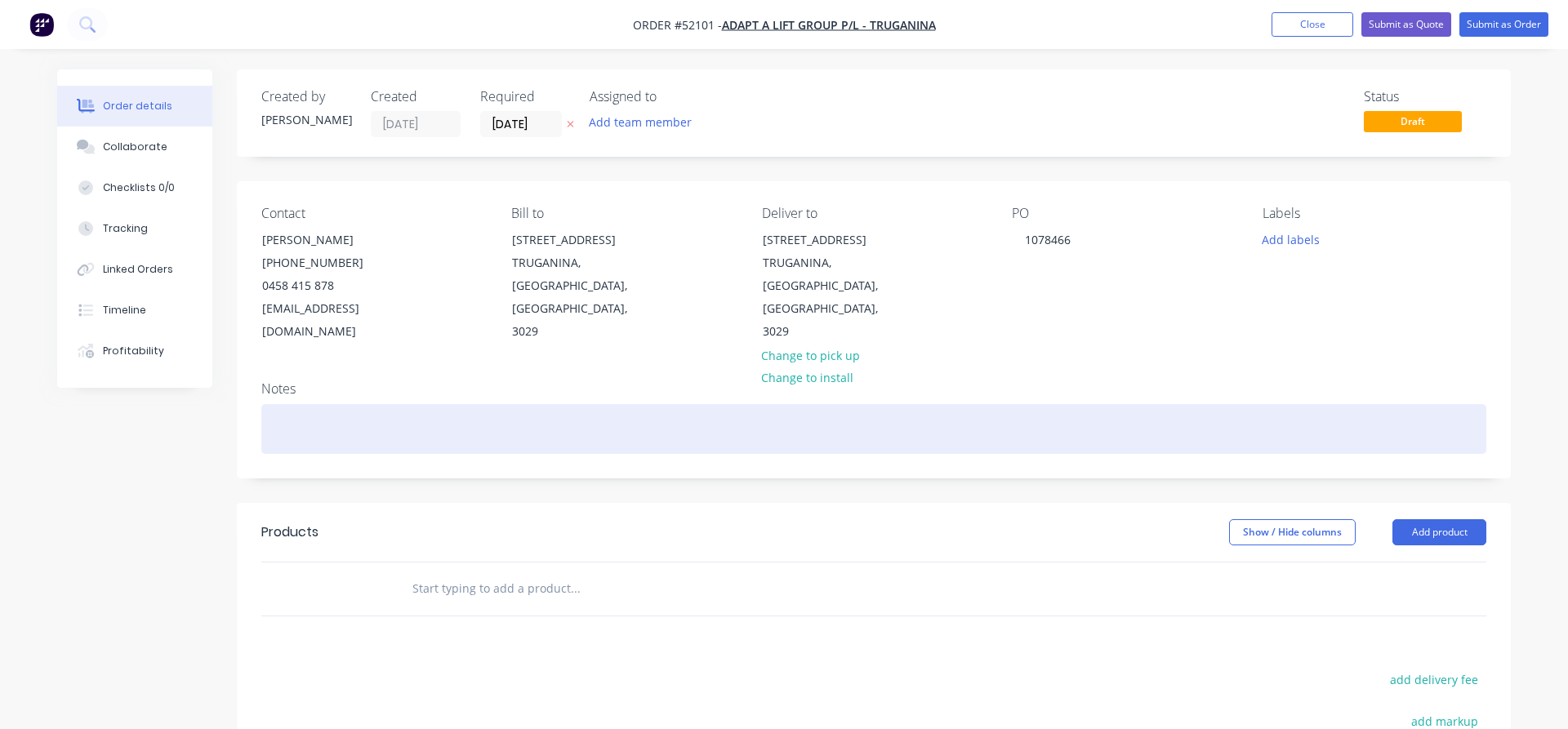
click at [377, 412] on div at bounding box center [873, 429] width 1225 height 49
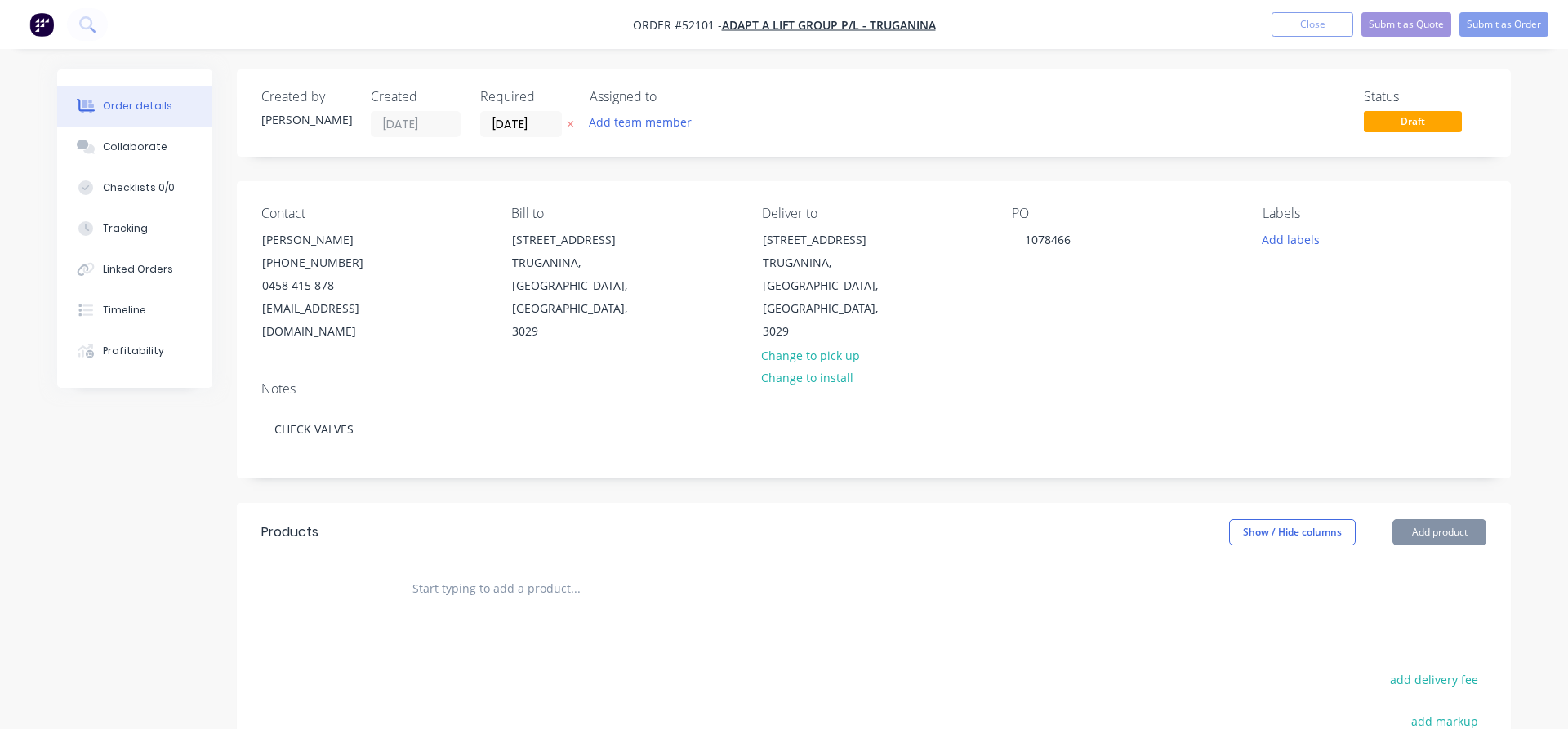
click at [410, 573] on div at bounding box center [643, 588] width 490 height 32
click at [412, 572] on input "text" at bounding box center [575, 588] width 327 height 32
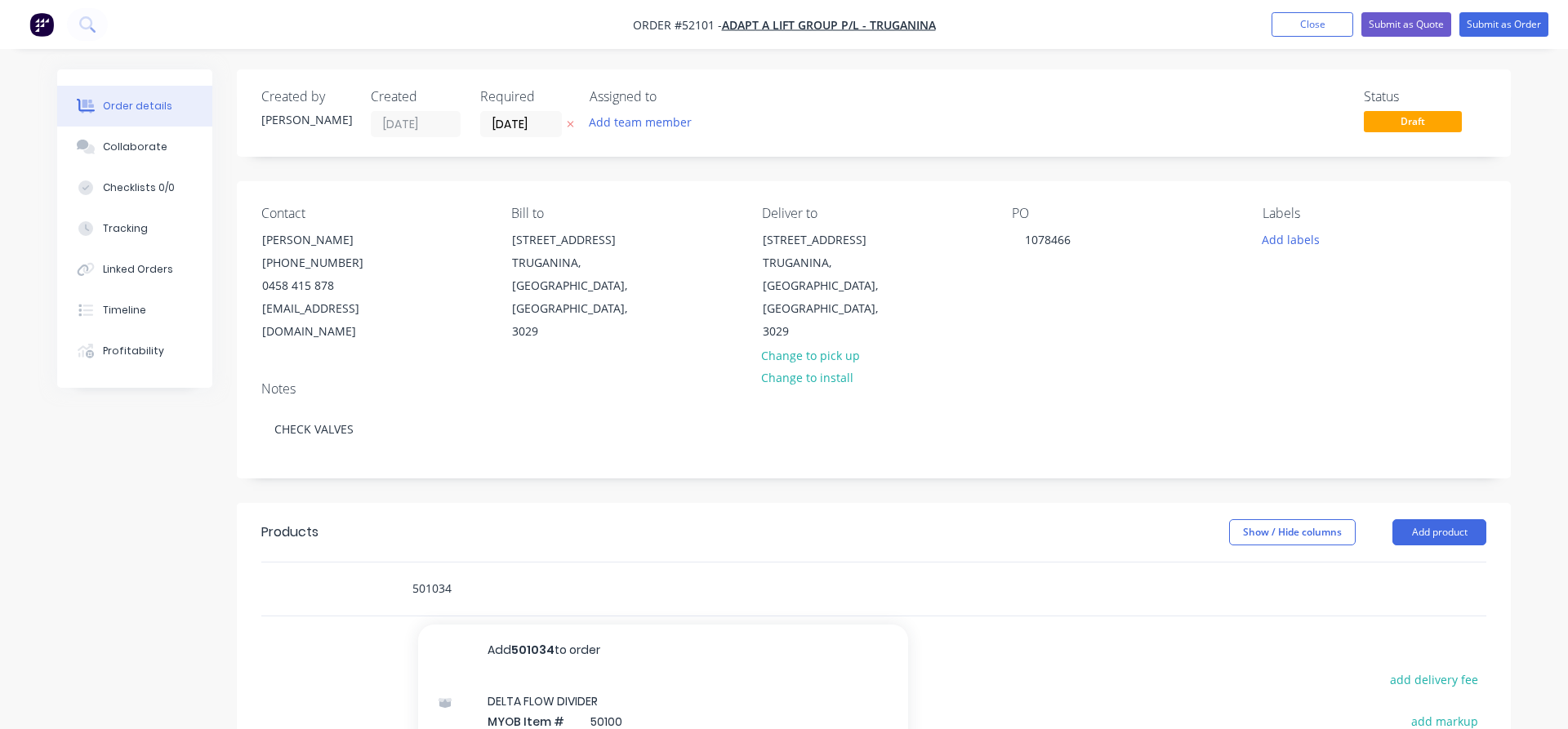
type input "501034"
drag, startPoint x: 454, startPoint y: 563, endPoint x: 345, endPoint y: 552, distance: 109.6
click at [411, 572] on input "501034" at bounding box center [575, 588] width 327 height 32
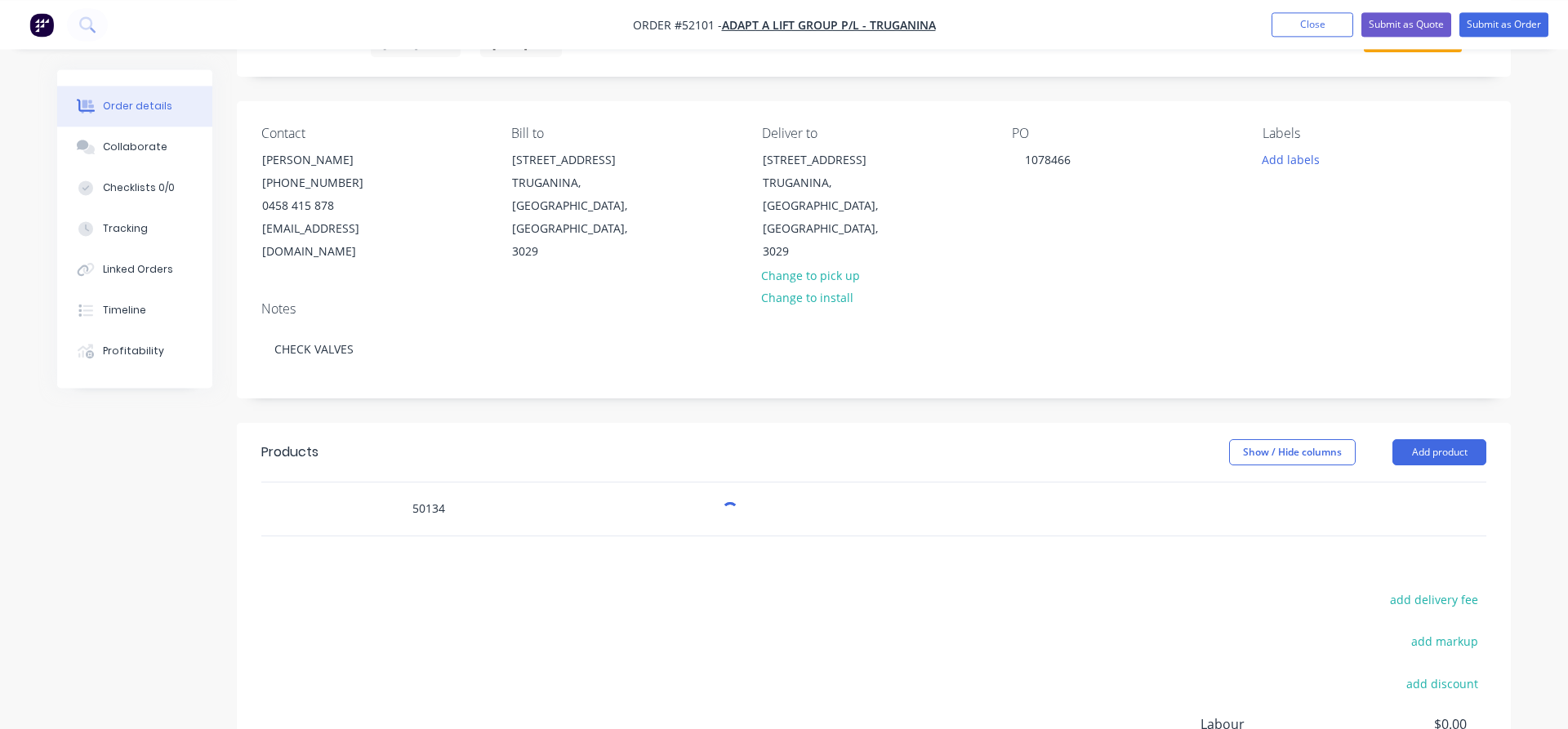
scroll to position [84, 0]
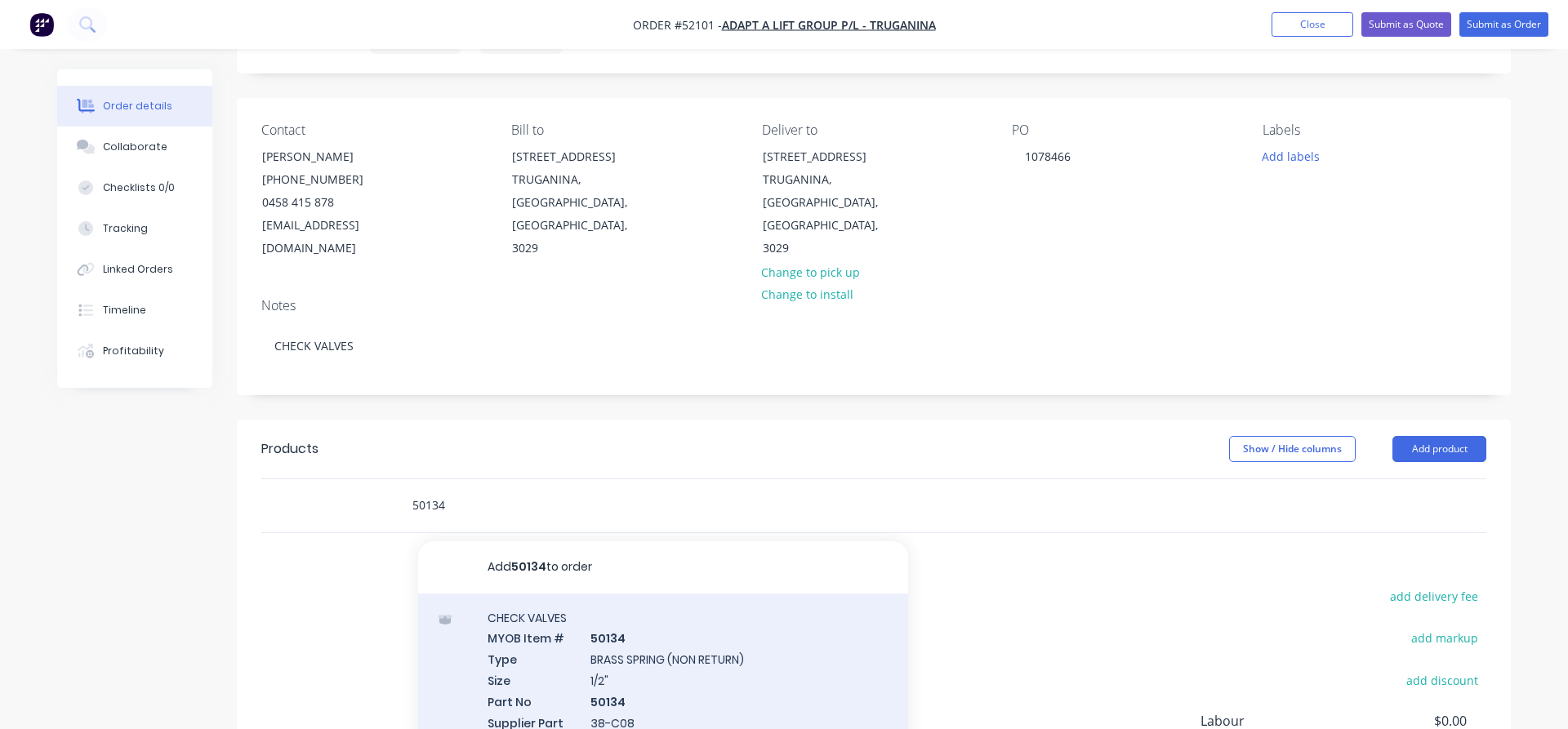
type input "50134"
click at [608, 635] on div "CHECK VALVES MYOB Item # 50134 Type BRASS SPRING (NON RETURN) Size 1/2" Part No…" at bounding box center [663, 689] width 490 height 191
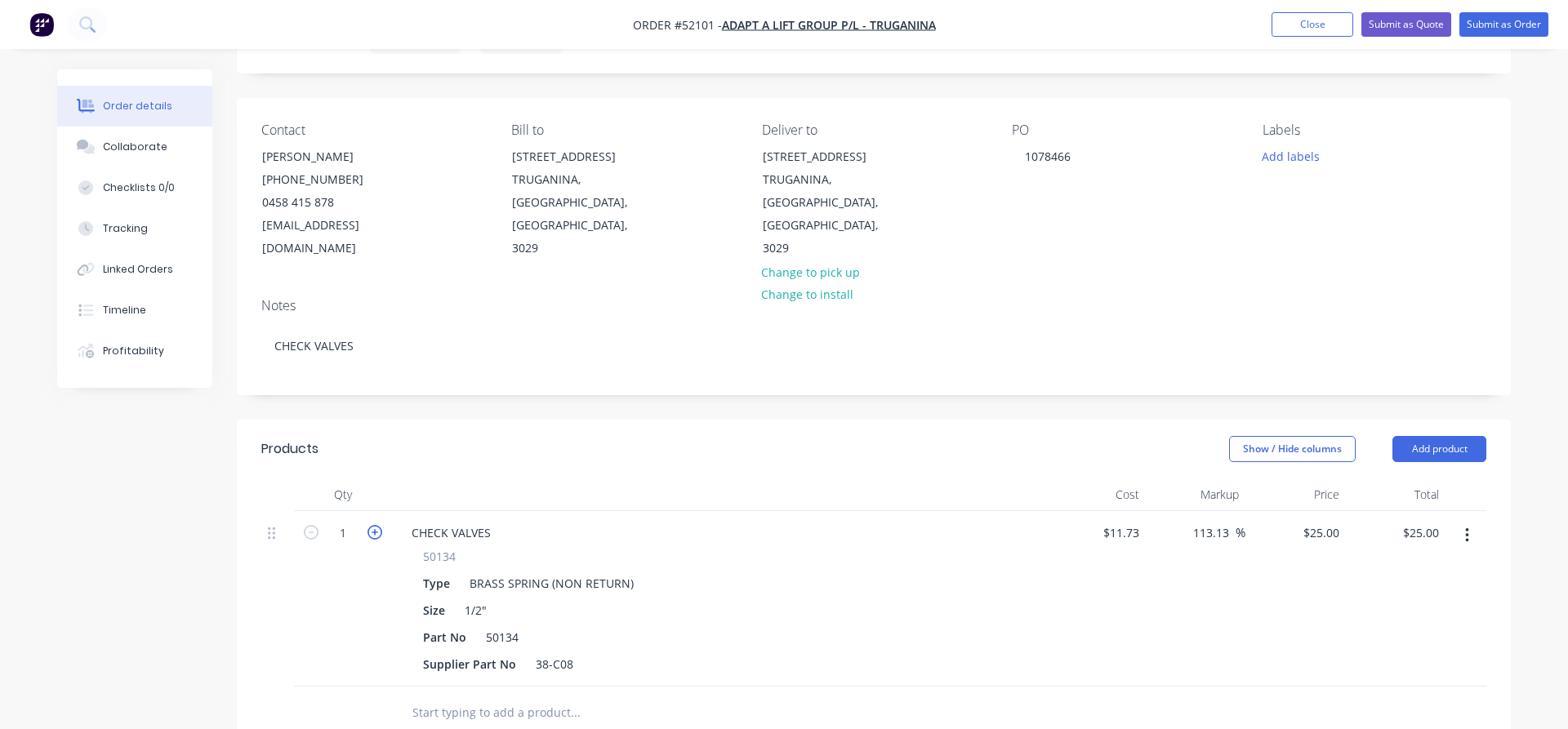
click at [374, 526] on icon "button" at bounding box center [374, 532] width 14 height 14
type input "2"
type input "$50.00"
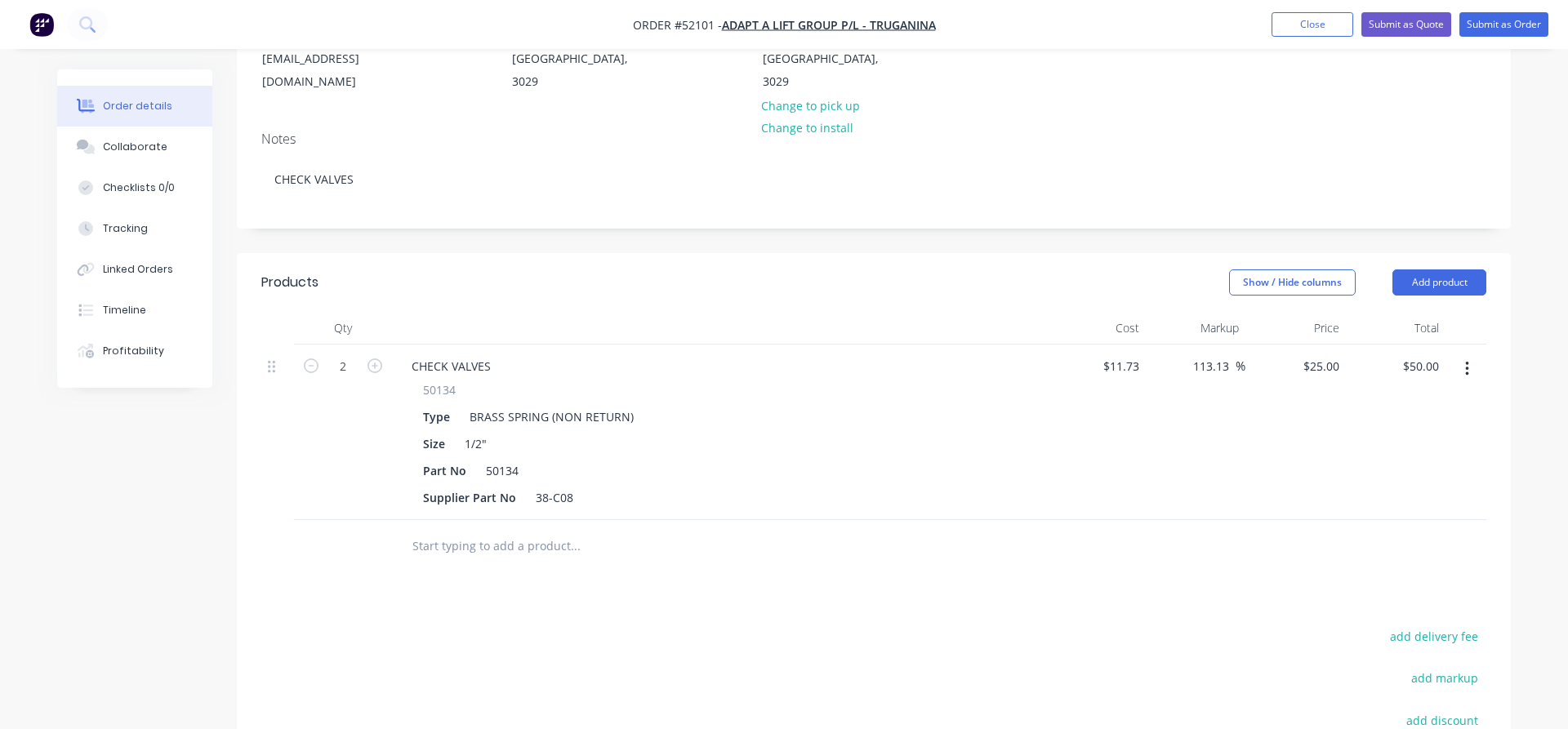
scroll to position [334, 0]
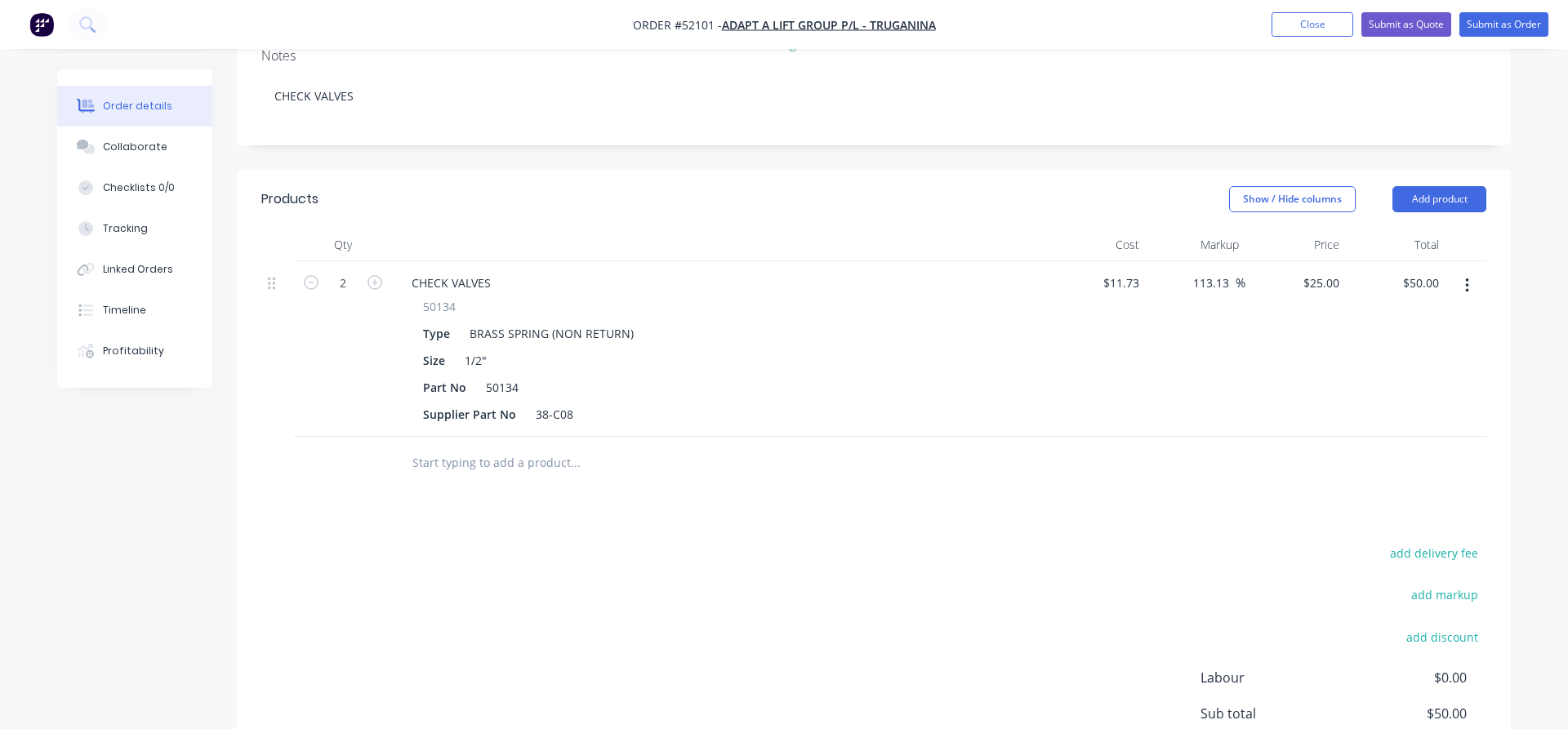
click at [413, 447] on input "text" at bounding box center [575, 463] width 327 height 32
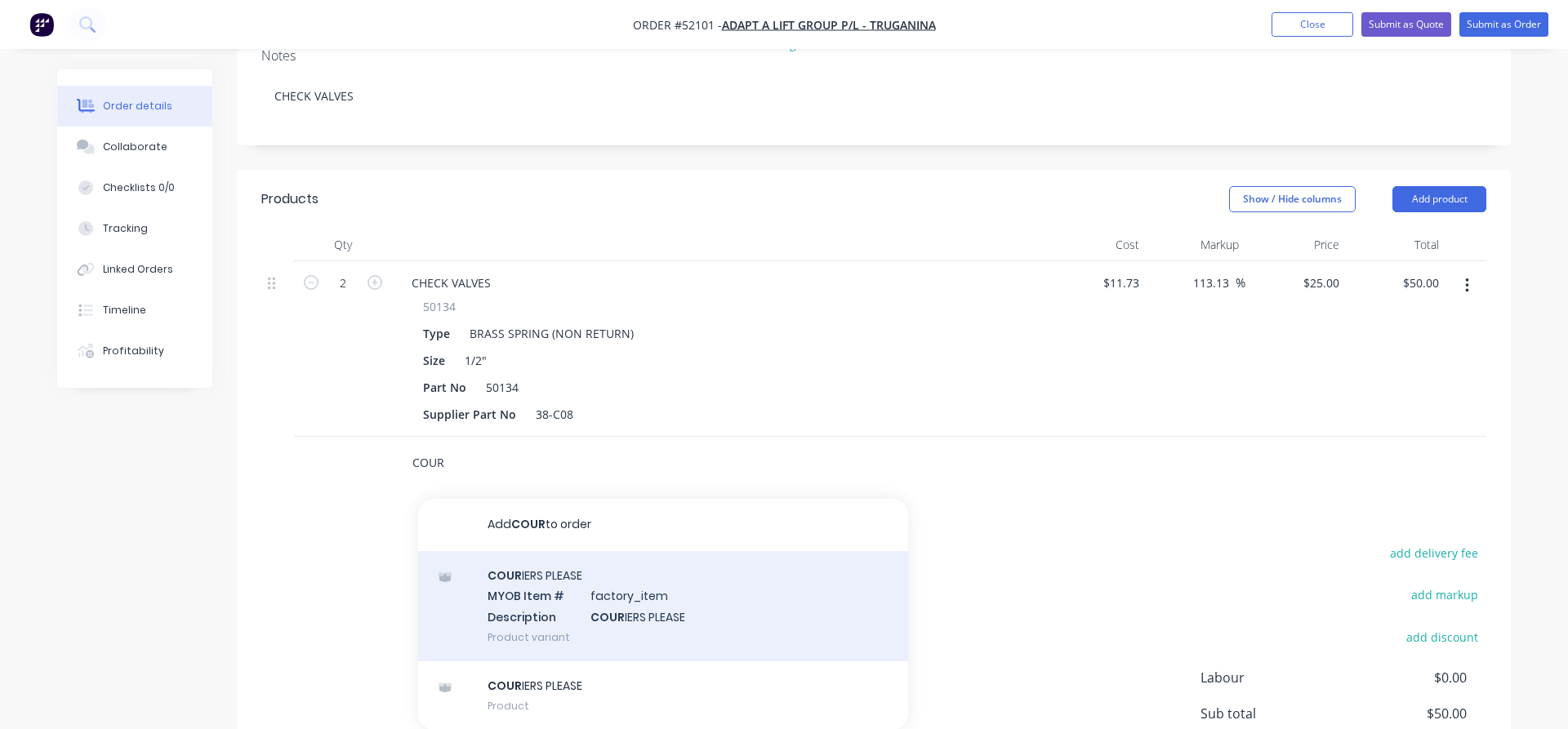
type input "COUR"
click at [527, 557] on div "COUR IERS PLEASE MYOB Item # factory_item Description COUR IERS PLEASE Product …" at bounding box center [663, 606] width 490 height 110
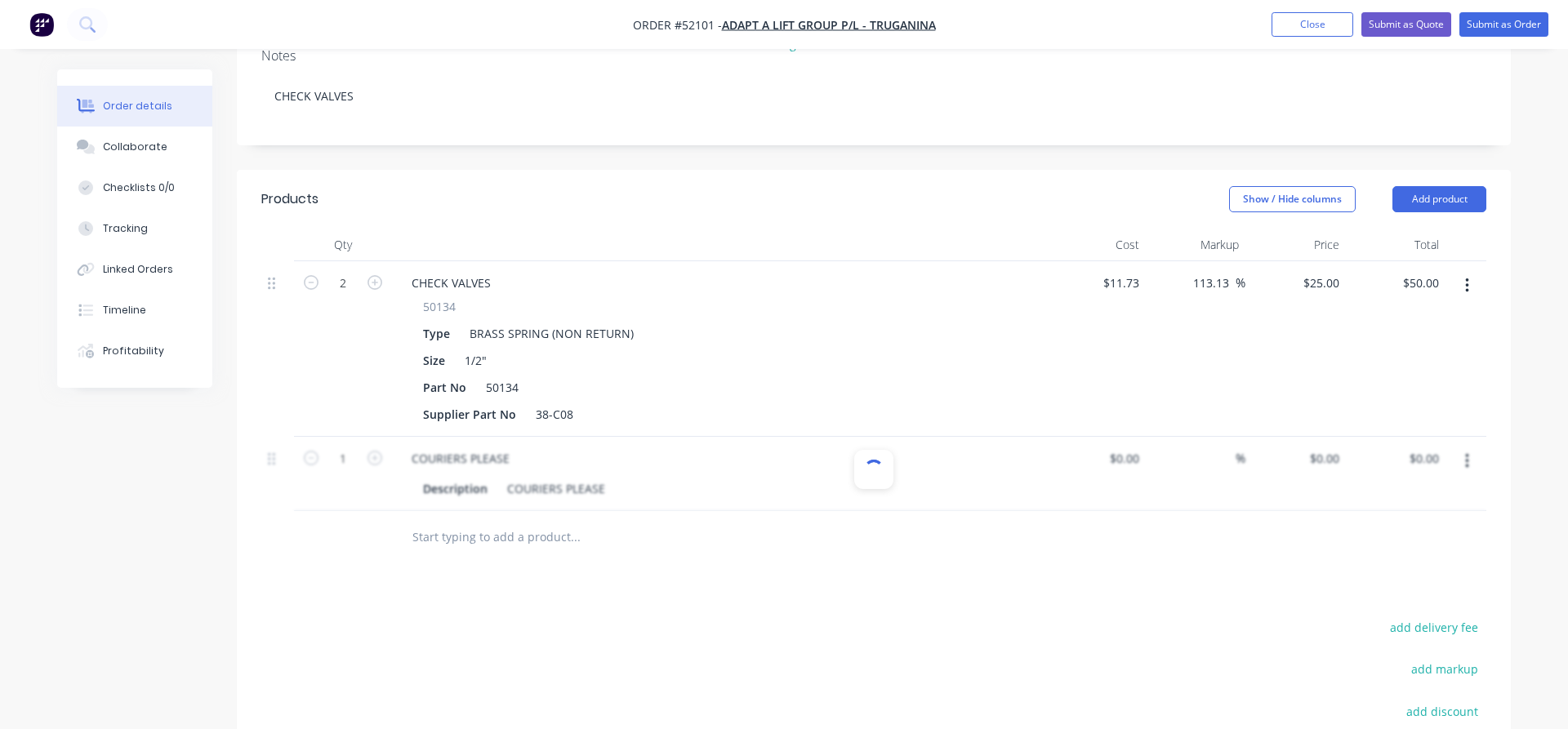
type input "$20.00"
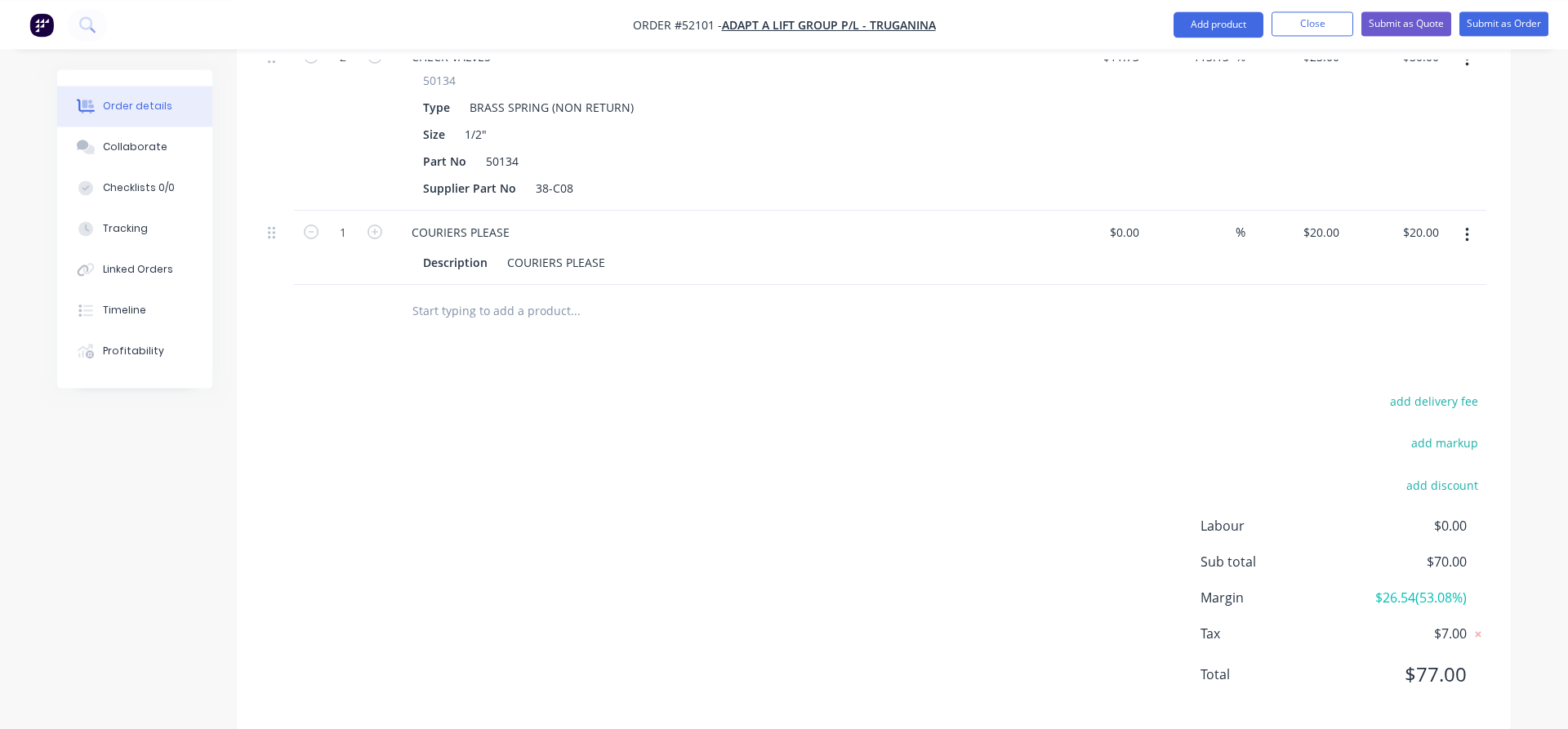
scroll to position [562, 0]
click at [1499, 28] on button "Submit as Order" at bounding box center [1504, 24] width 89 height 25
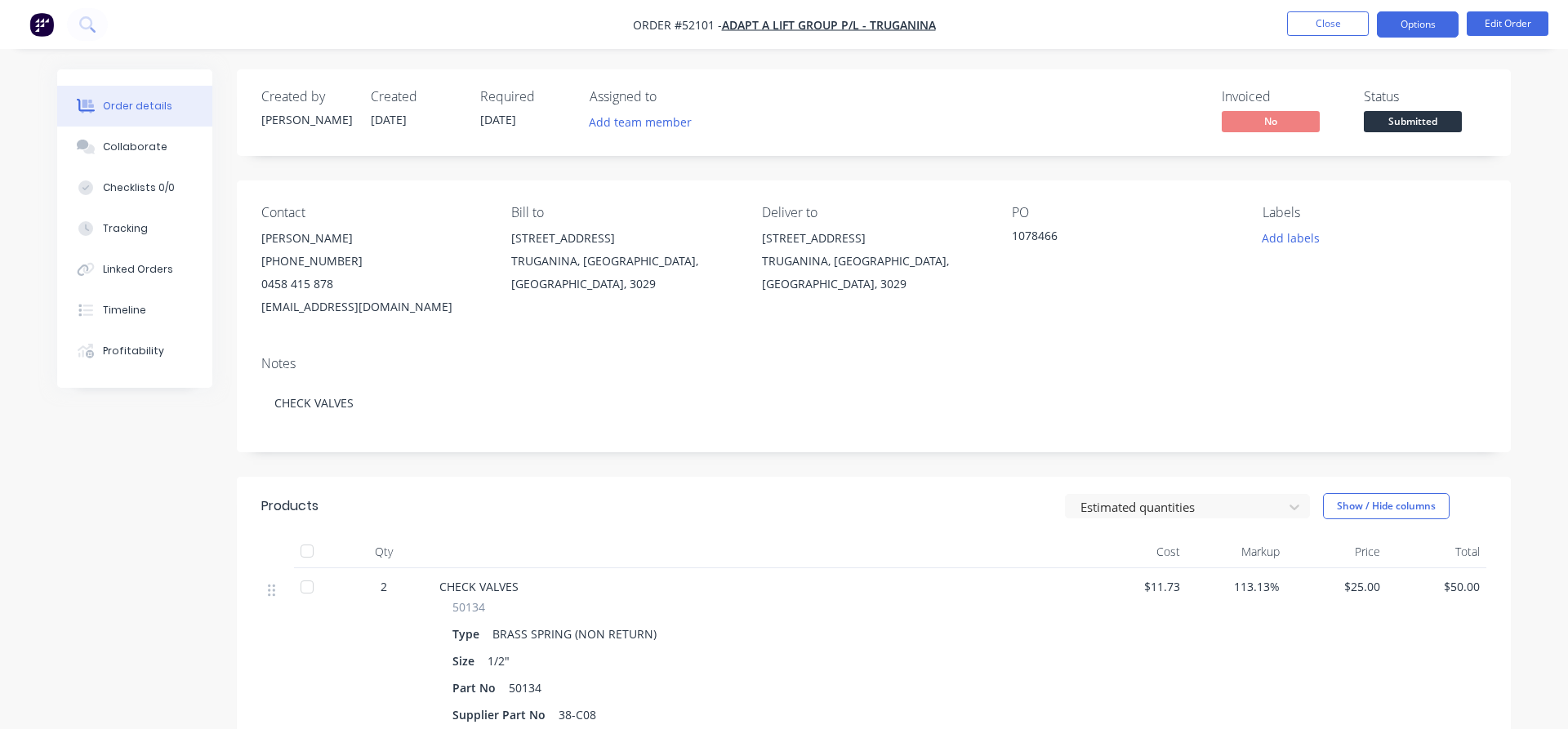
click at [1403, 26] on button "Options" at bounding box center [1418, 24] width 82 height 26
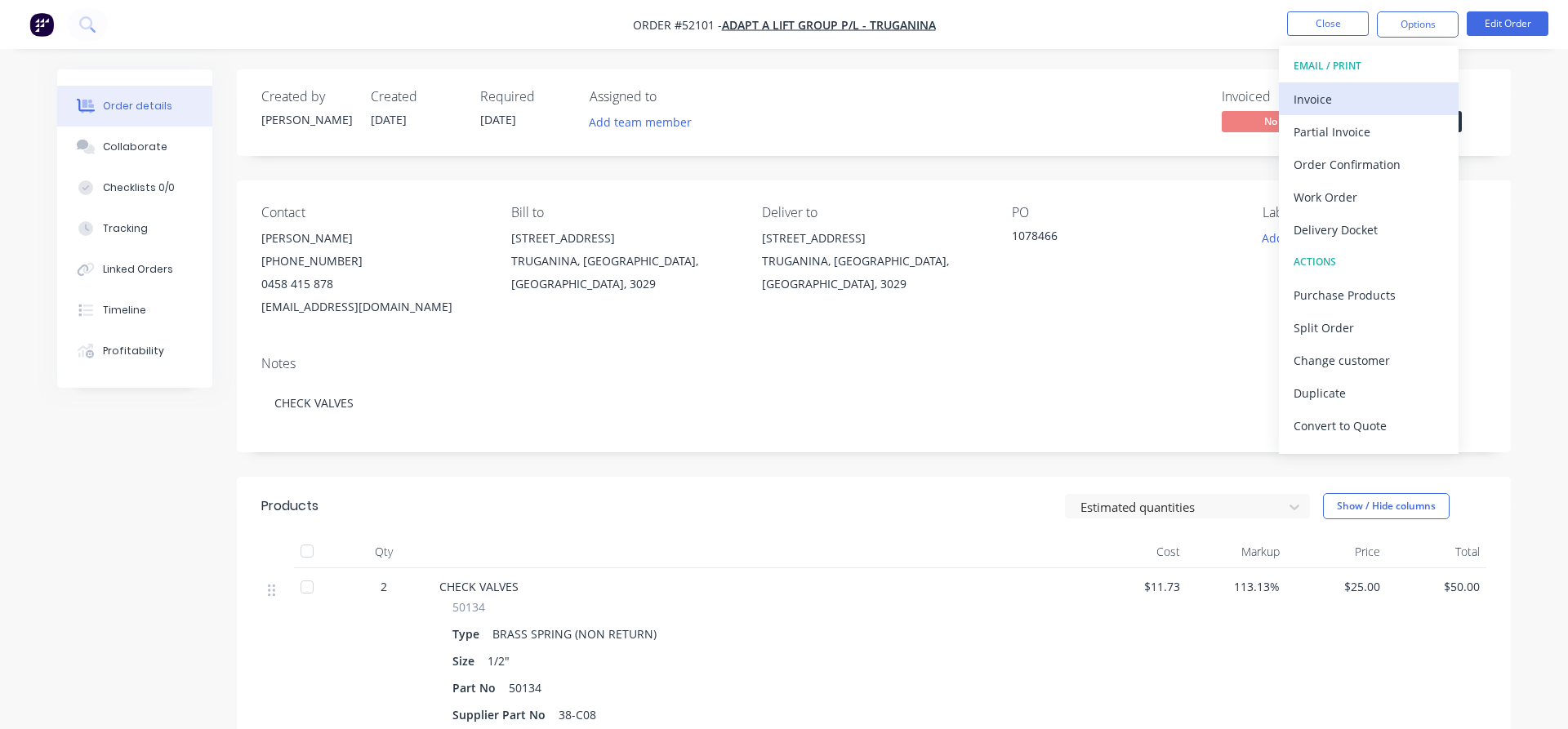
click at [1318, 104] on div "Invoice" at bounding box center [1368, 99] width 150 height 24
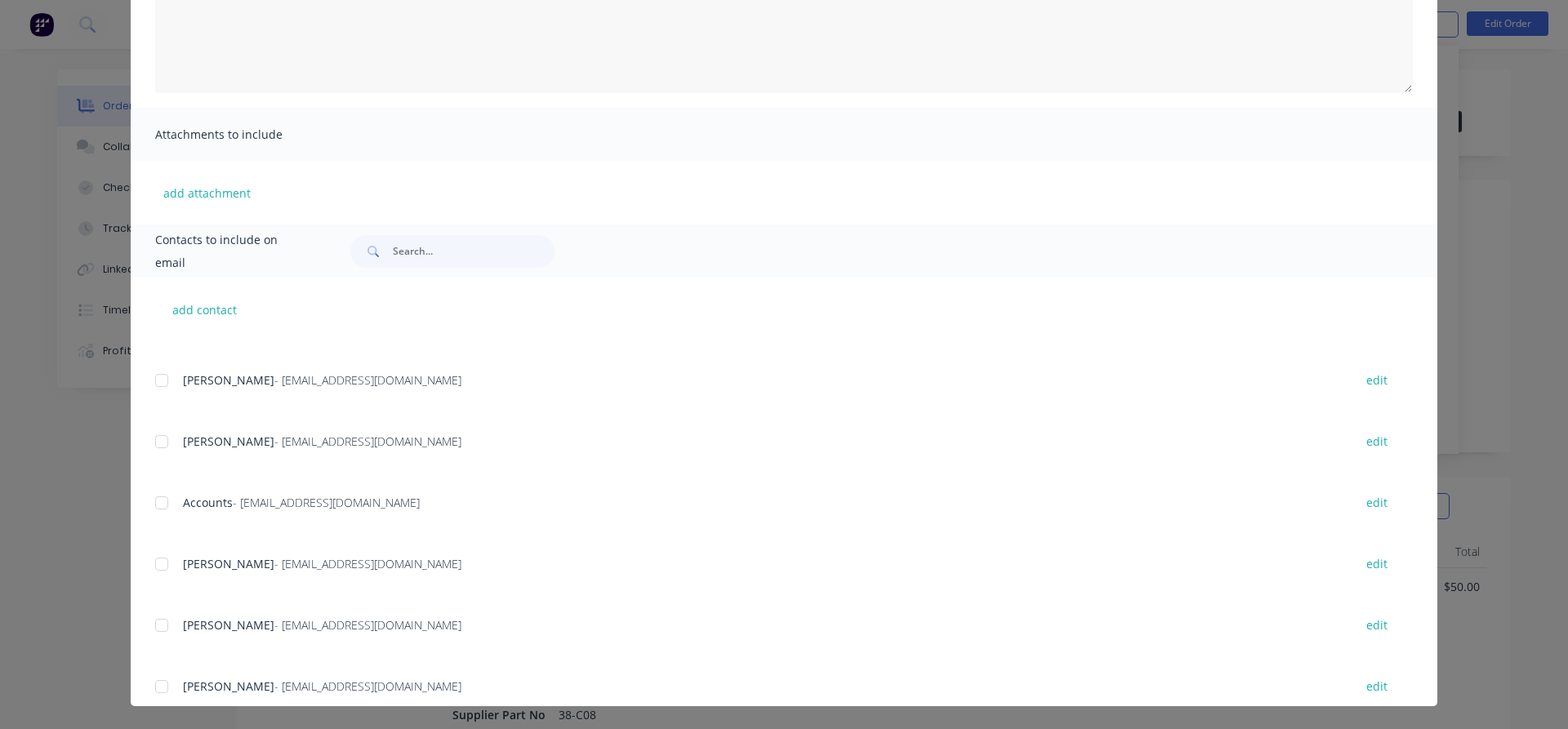
scroll to position [186, 0]
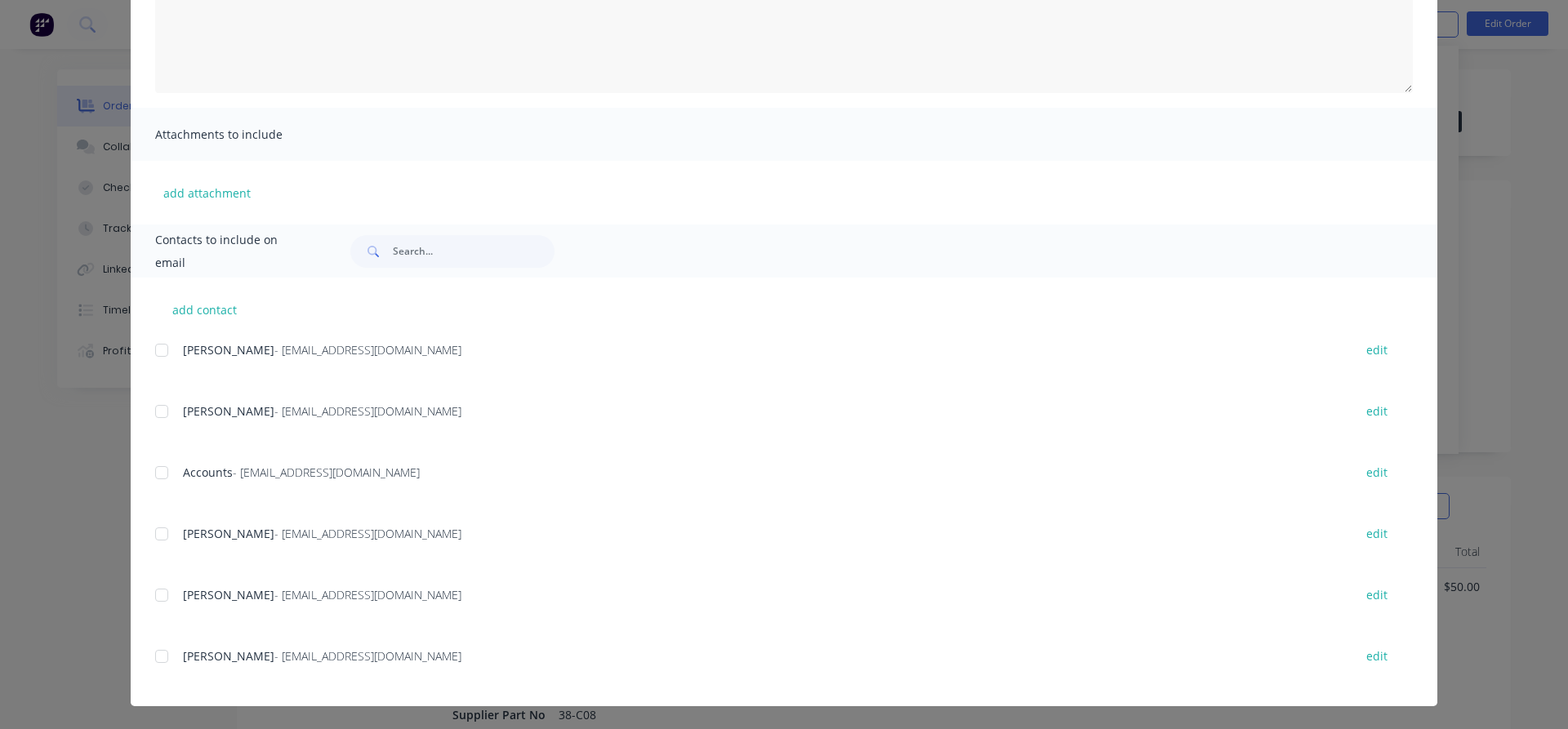
click at [163, 469] on div at bounding box center [162, 472] width 32 height 32
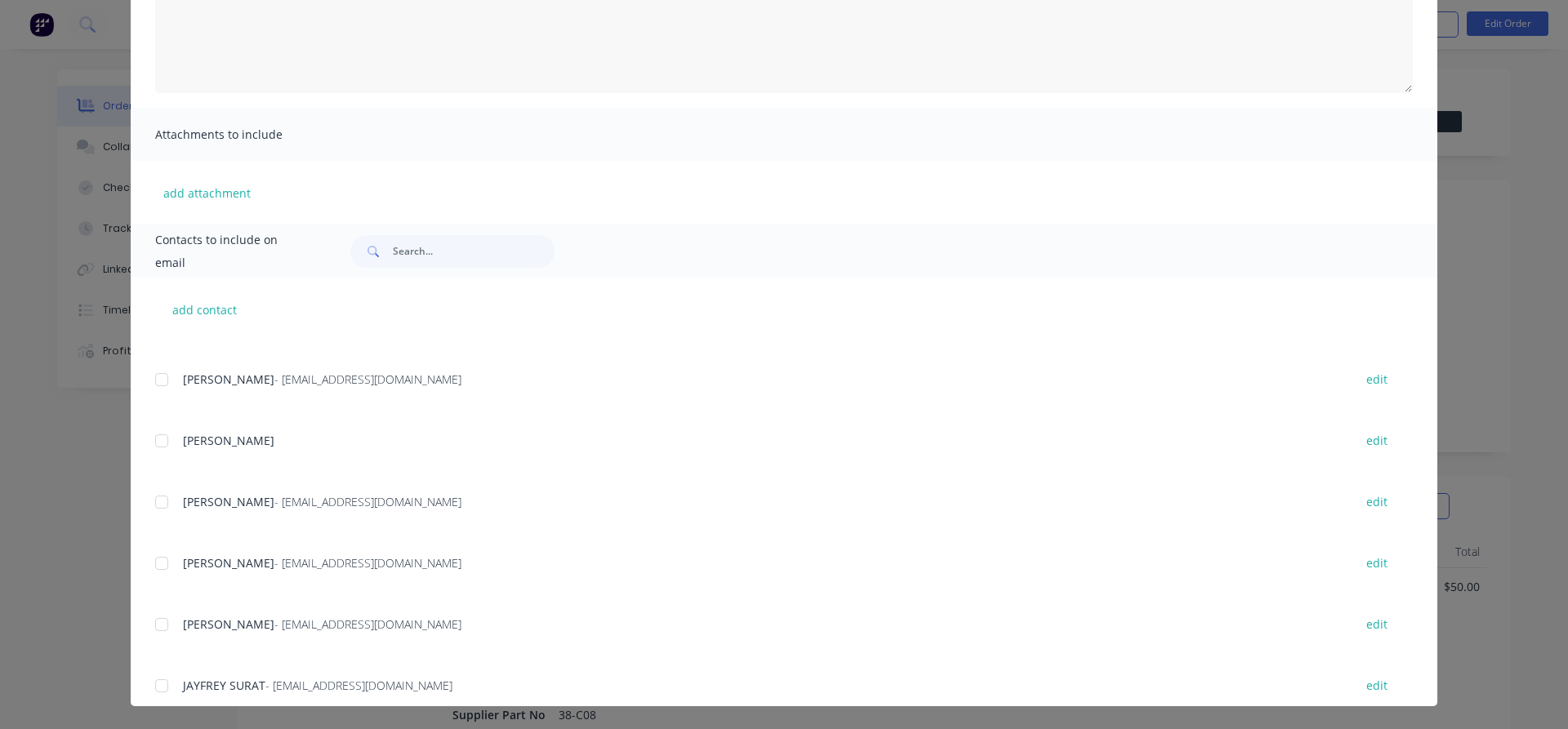
scroll to position [466, 0]
click at [161, 566] on div at bounding box center [162, 561] width 32 height 32
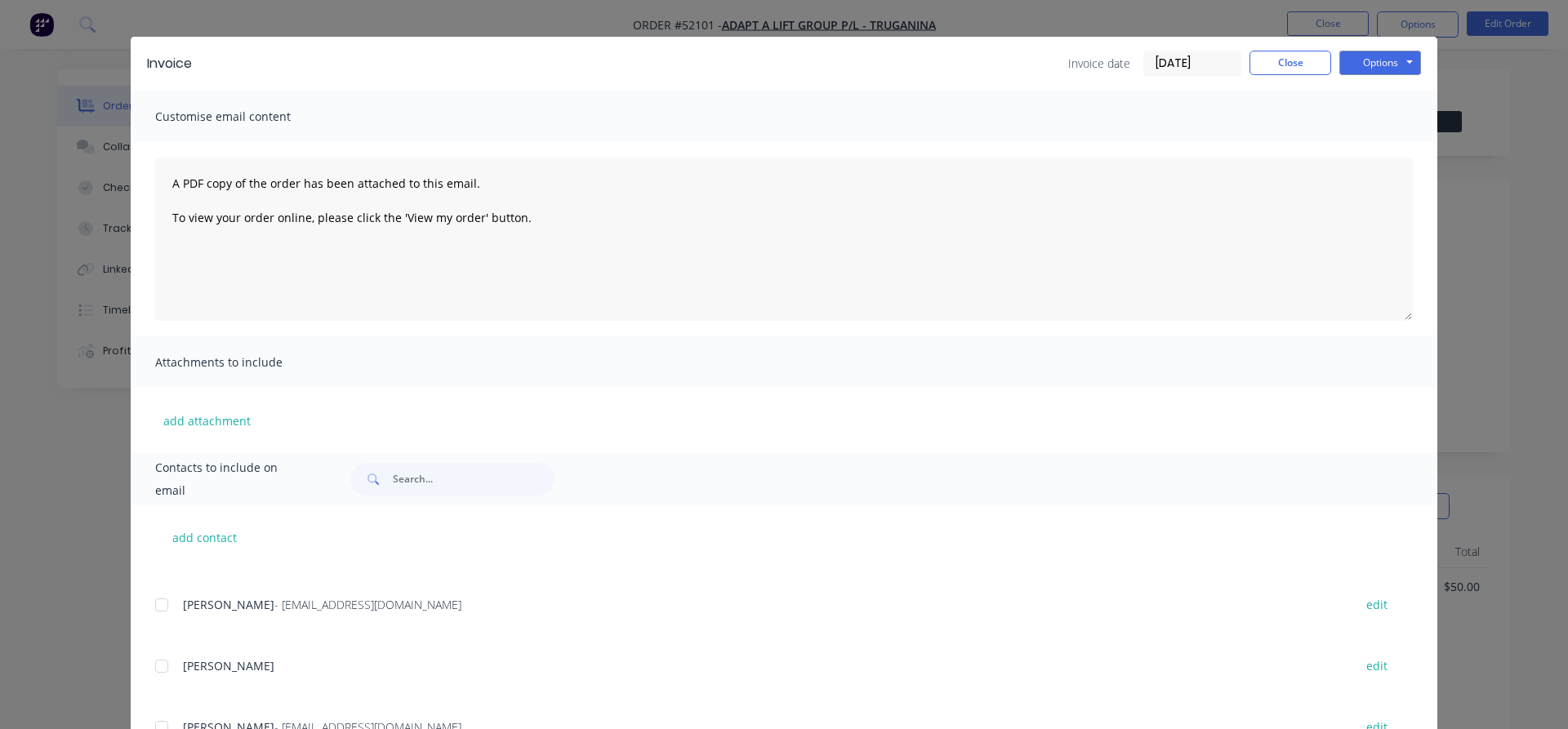
scroll to position [0, 0]
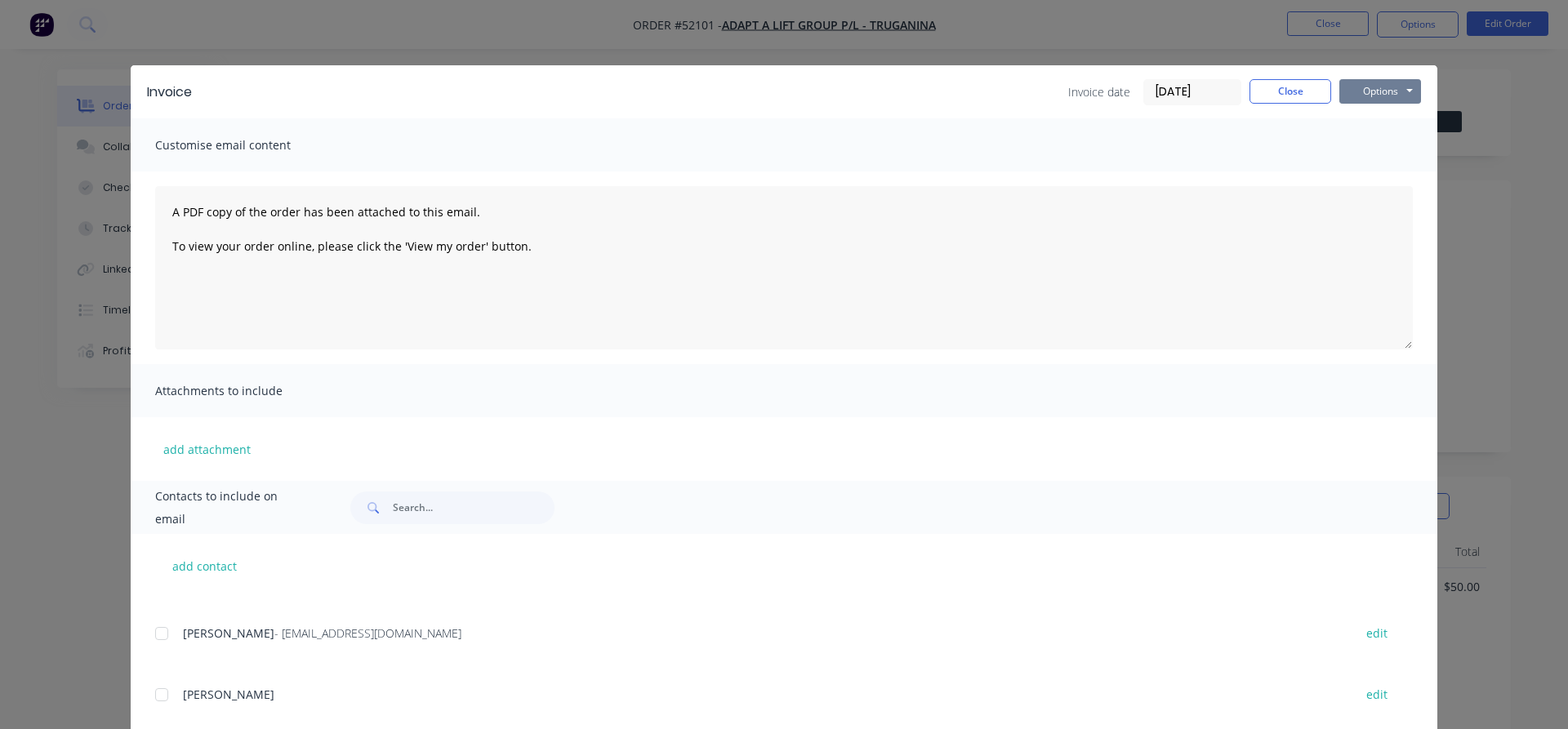
click at [1381, 90] on button "Options" at bounding box center [1380, 91] width 82 height 25
click at [1386, 171] on button "Email" at bounding box center [1391, 174] width 105 height 27
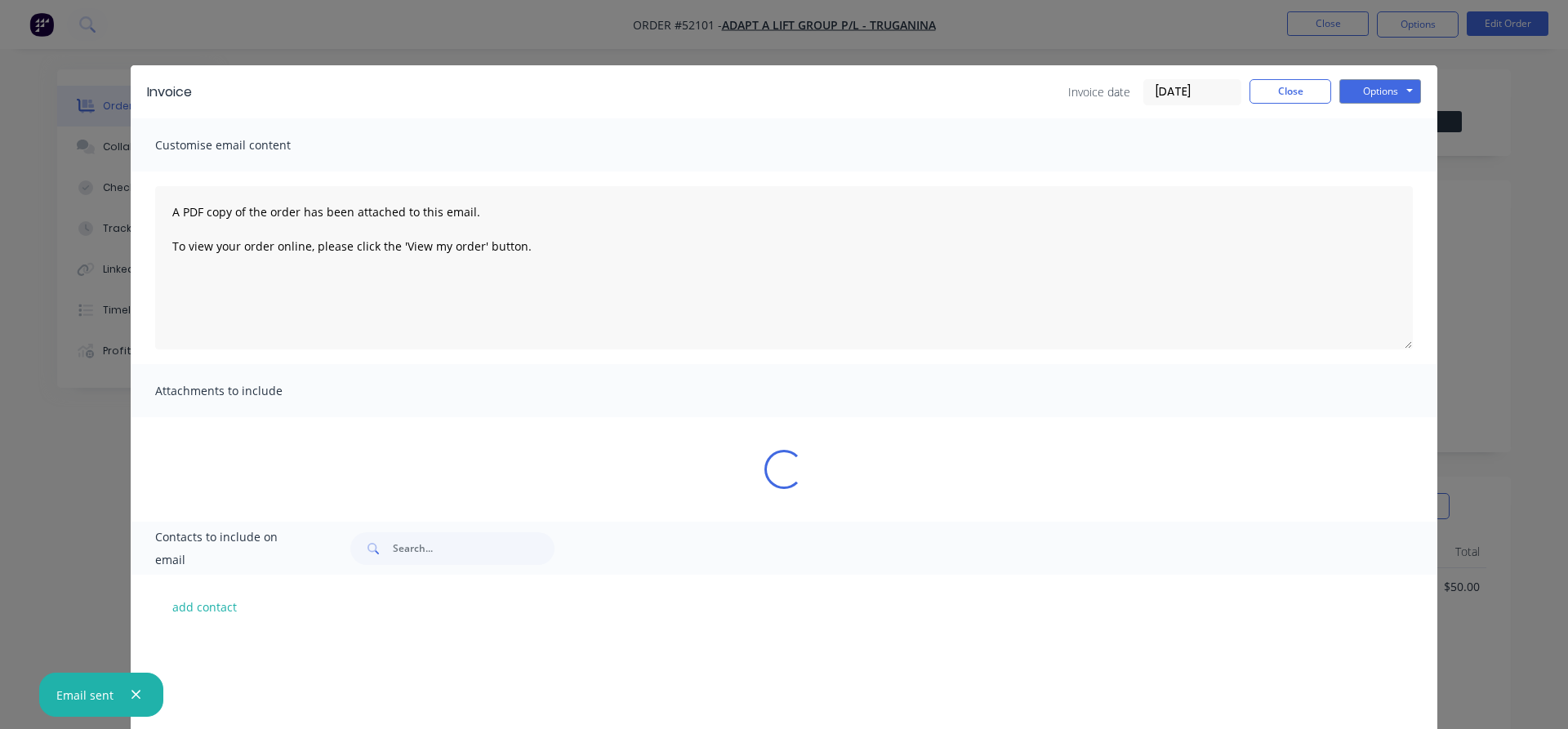
scroll to position [466, 0]
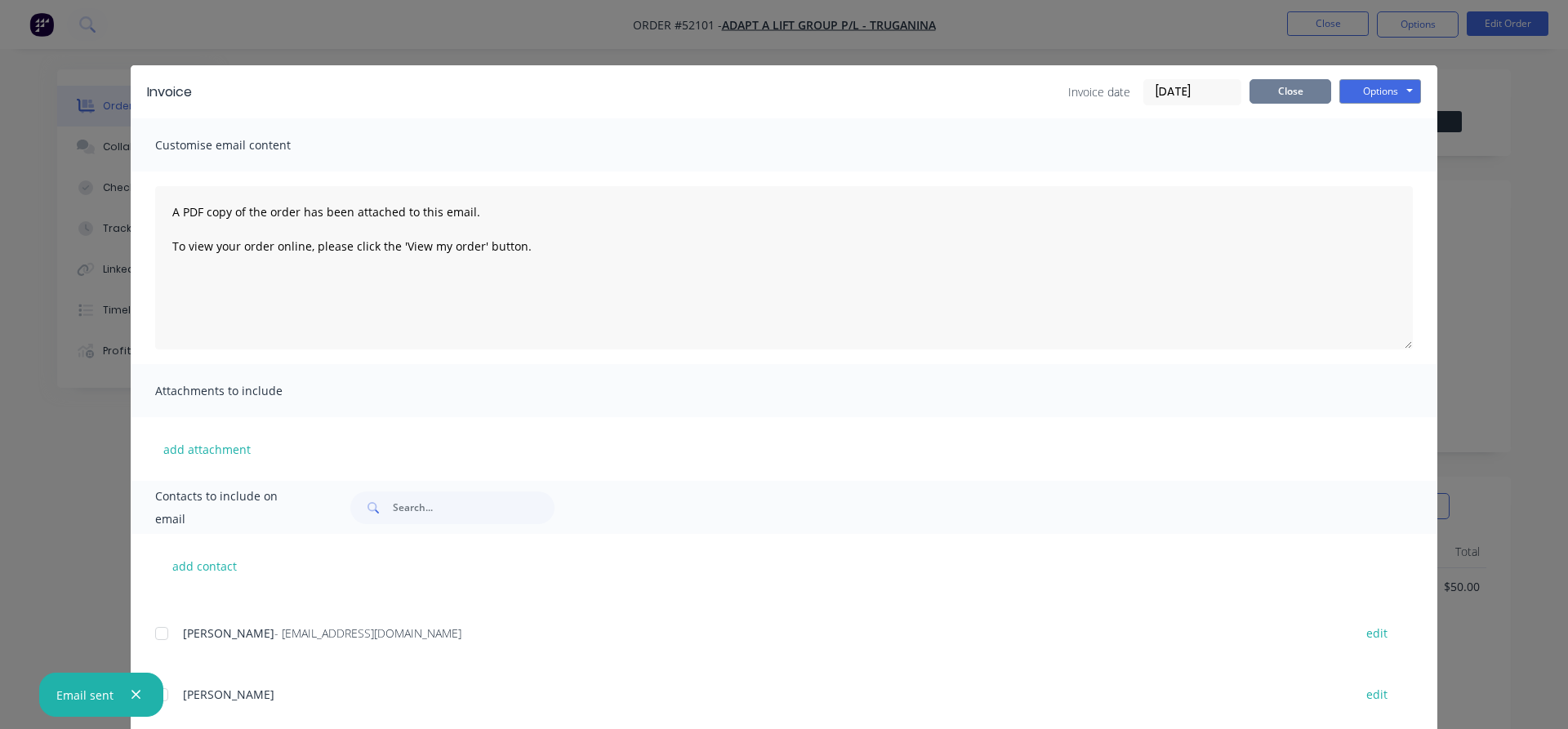
click at [1291, 94] on button "Close" at bounding box center [1291, 91] width 82 height 25
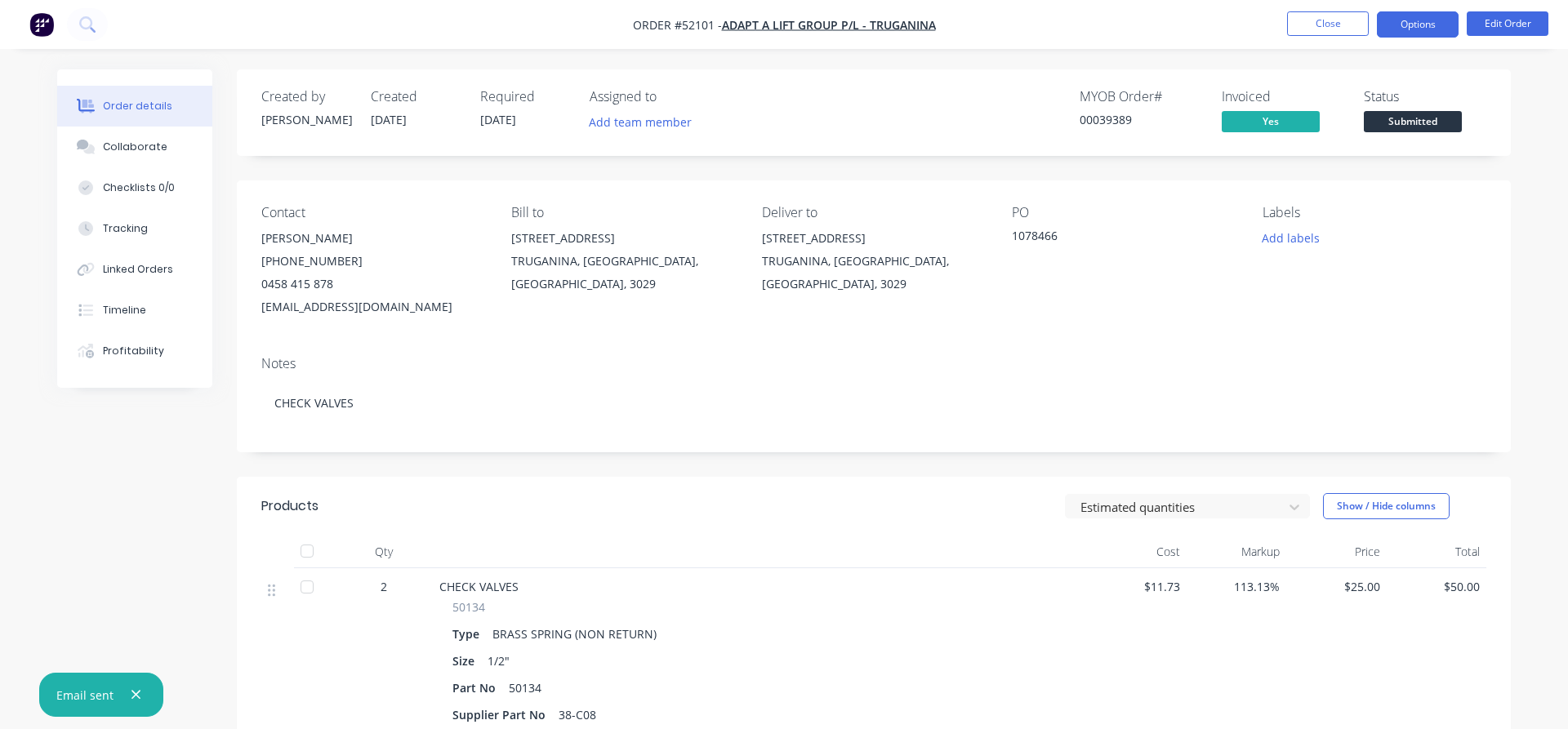
click at [1407, 28] on button "Options" at bounding box center [1418, 24] width 82 height 26
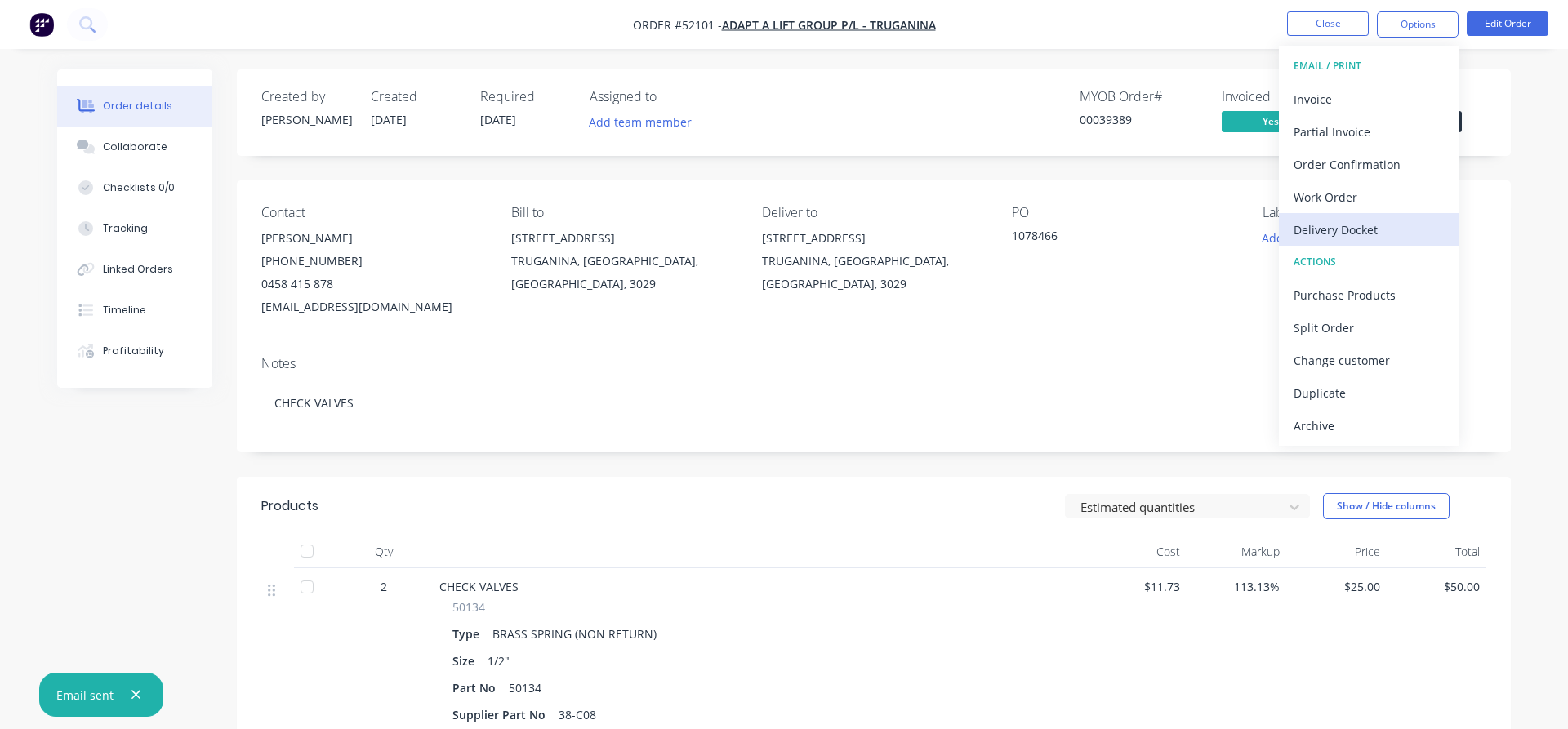
click at [1340, 232] on div "Delivery Docket" at bounding box center [1368, 229] width 150 height 24
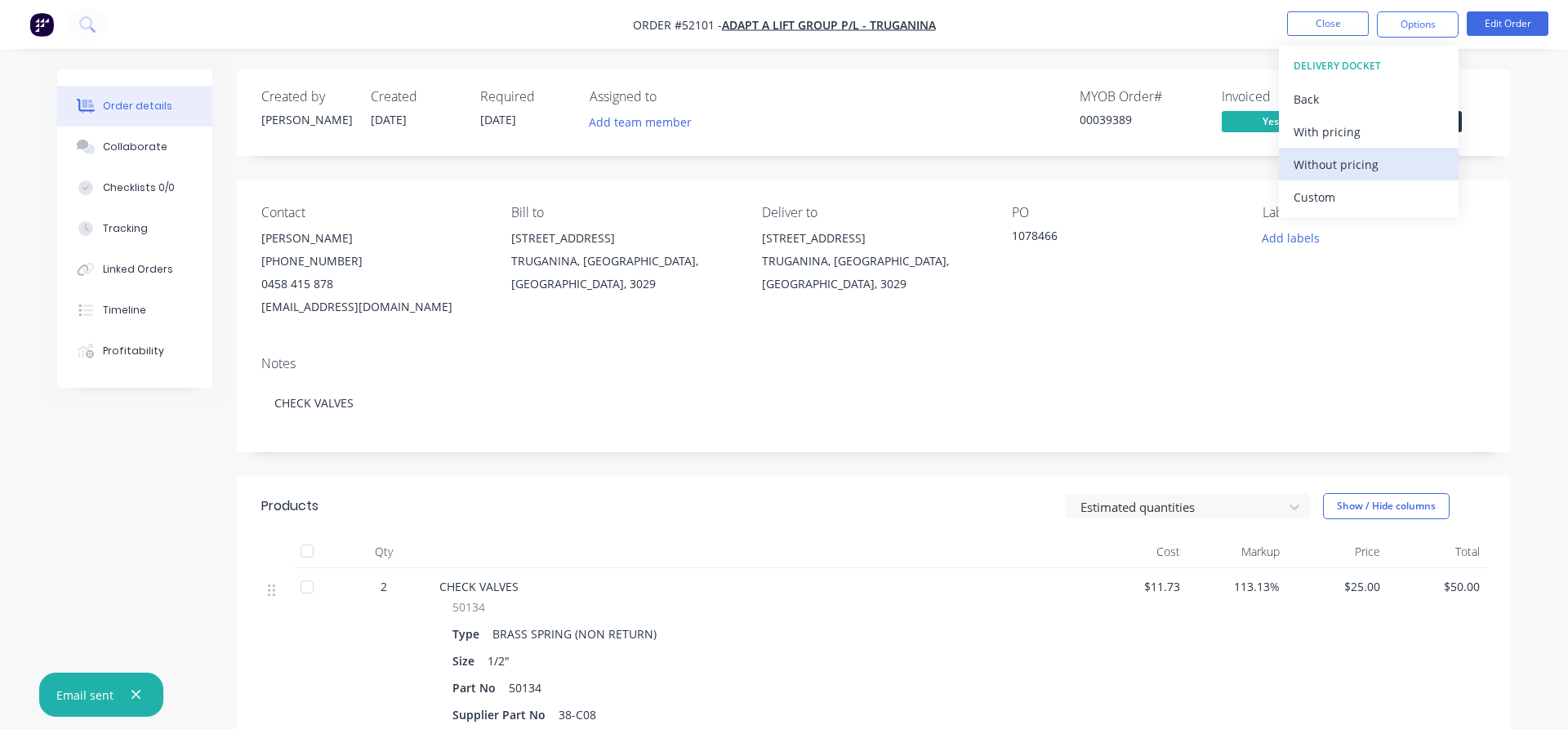
click at [1327, 165] on div "Without pricing" at bounding box center [1368, 164] width 150 height 24
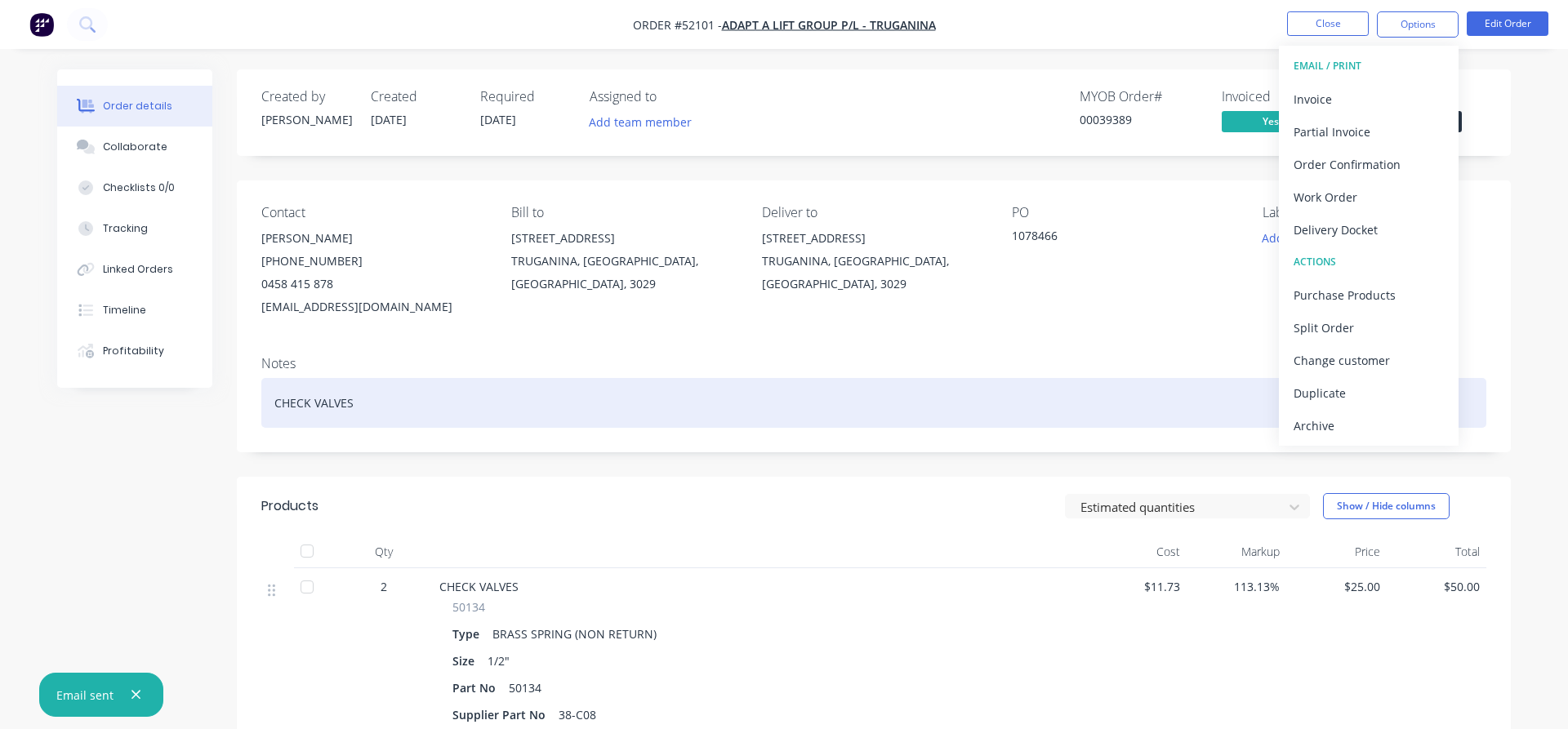
click at [1062, 382] on div "CHECK VALVES" at bounding box center [873, 403] width 1225 height 49
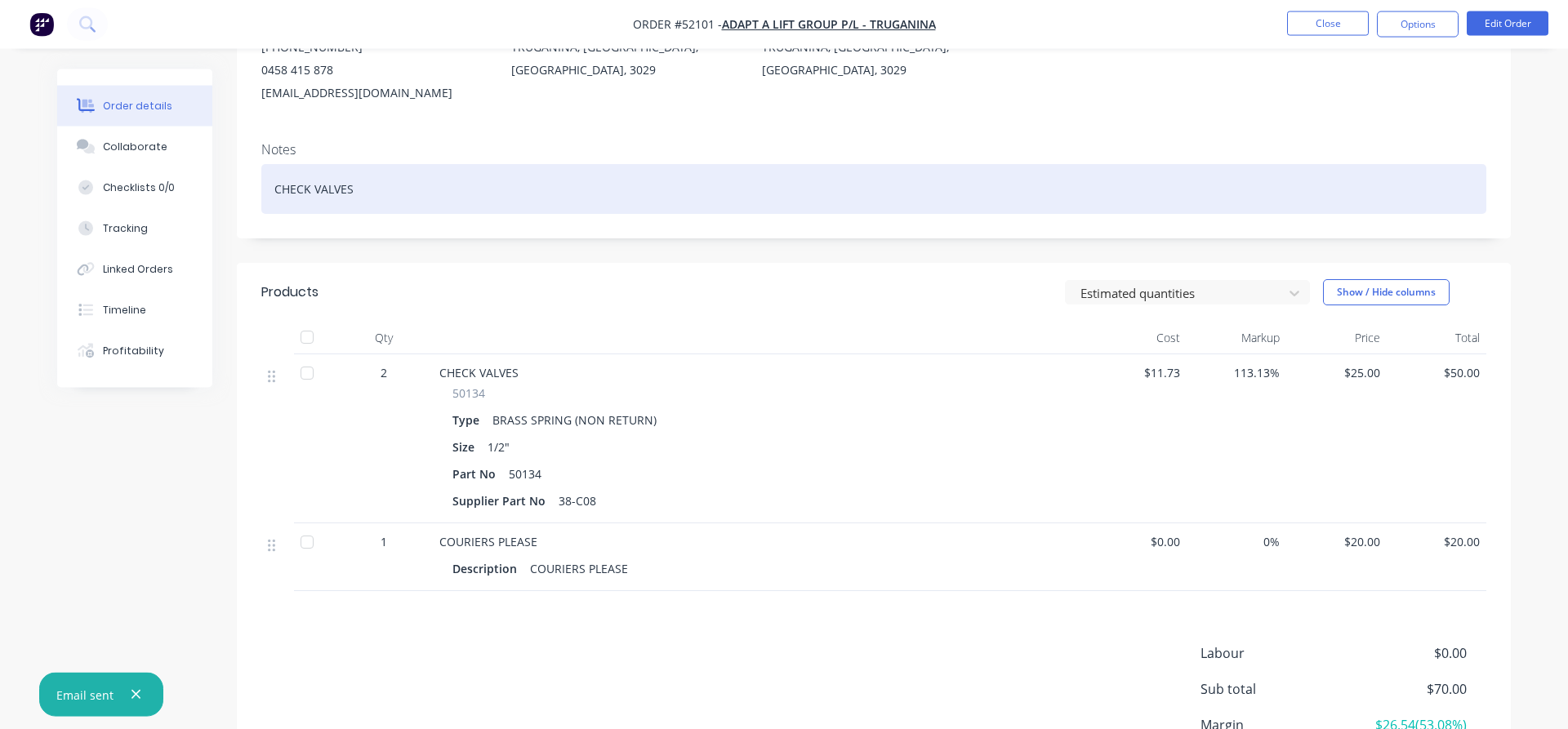
scroll to position [0, 0]
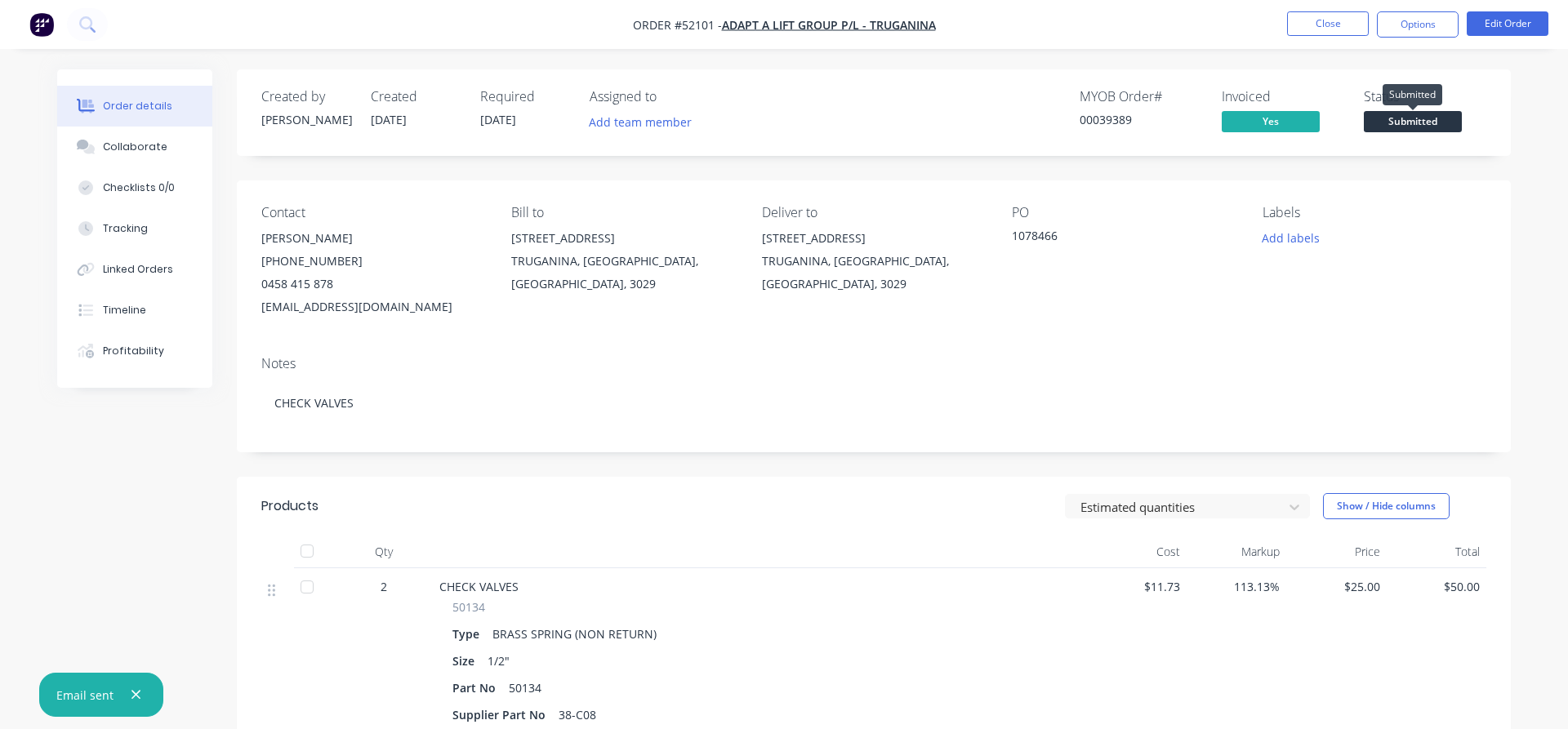
click at [1396, 122] on span "Submitted" at bounding box center [1412, 121] width 98 height 20
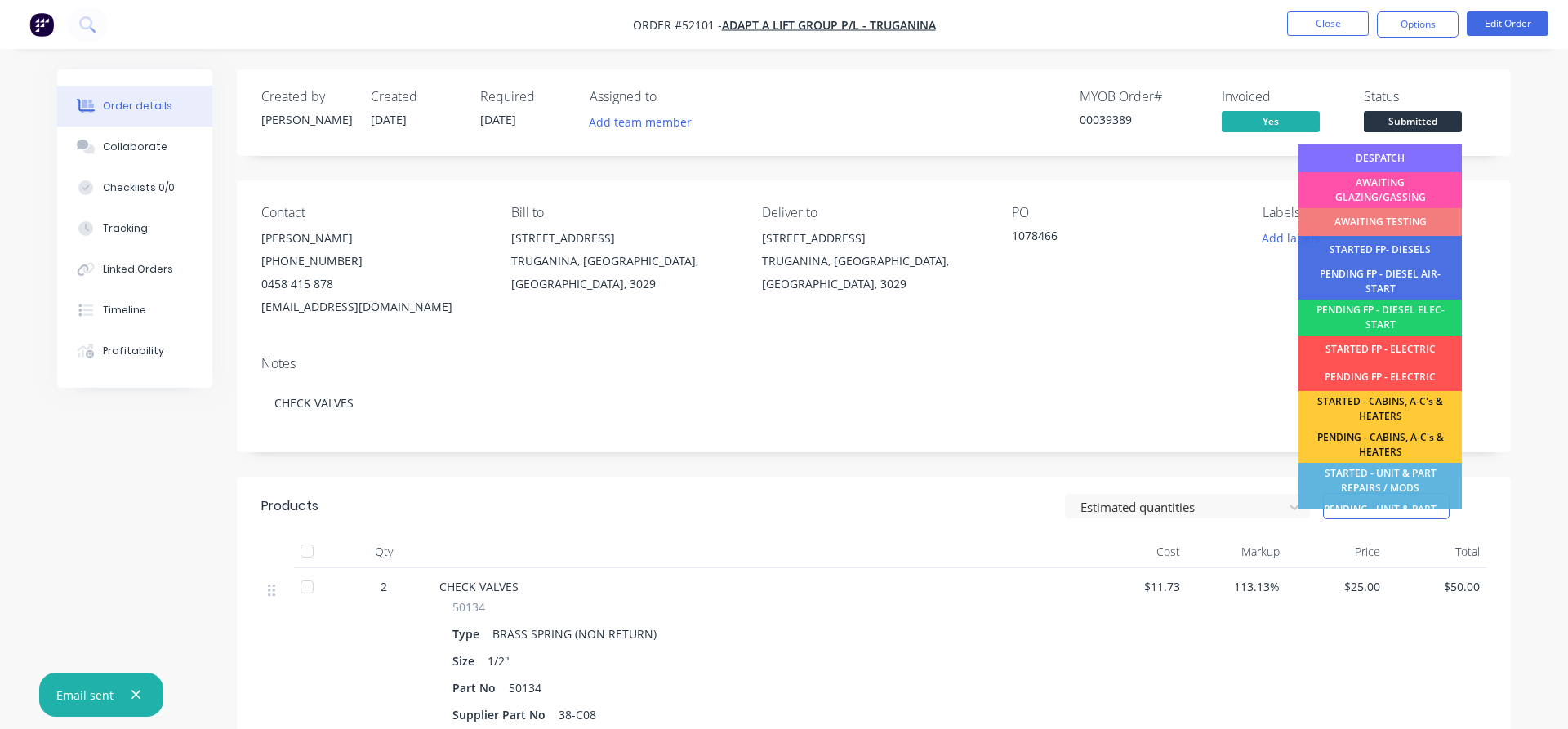
click at [1363, 158] on div "DESPATCH" at bounding box center [1380, 158] width 163 height 28
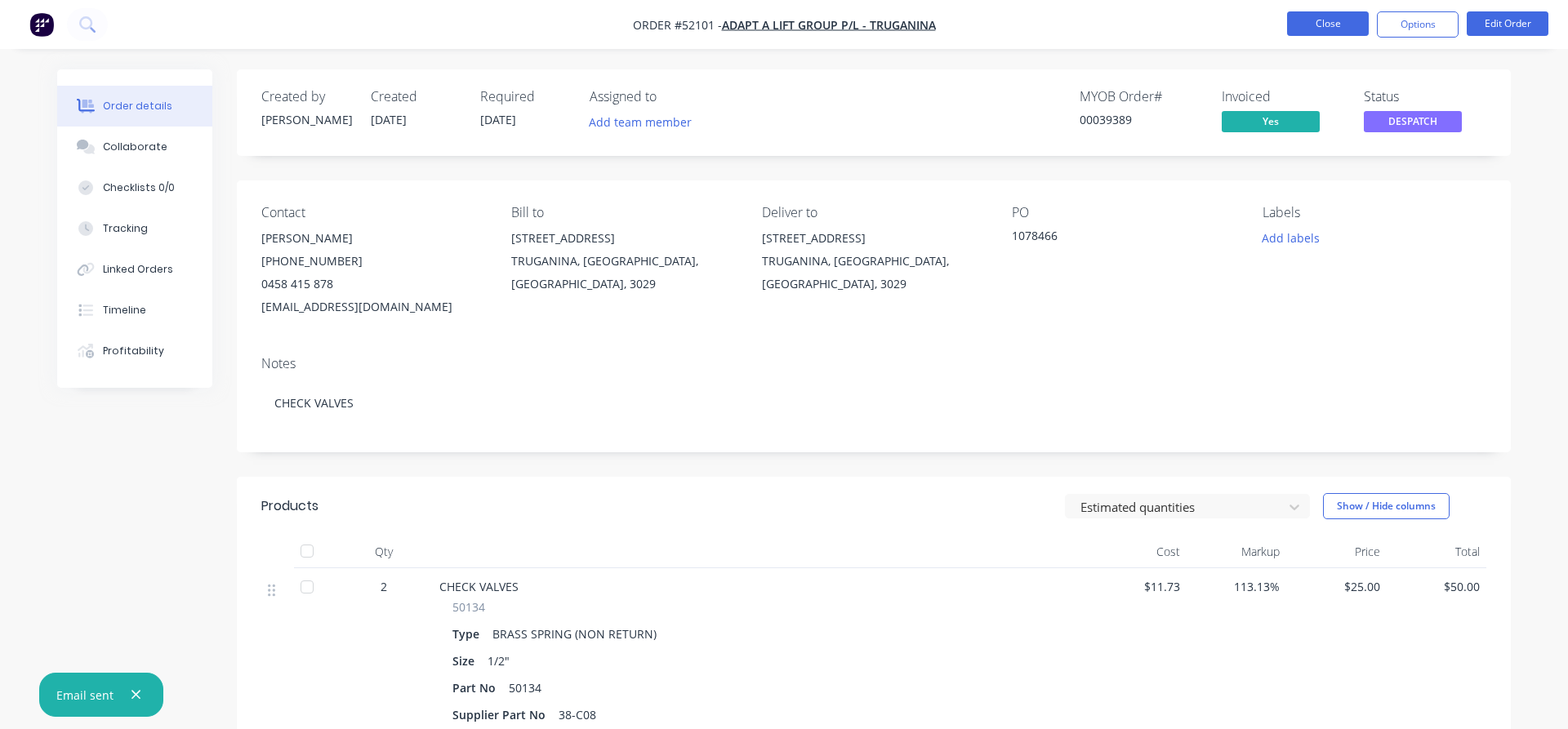
click at [1315, 29] on button "Close" at bounding box center [1328, 24] width 82 height 25
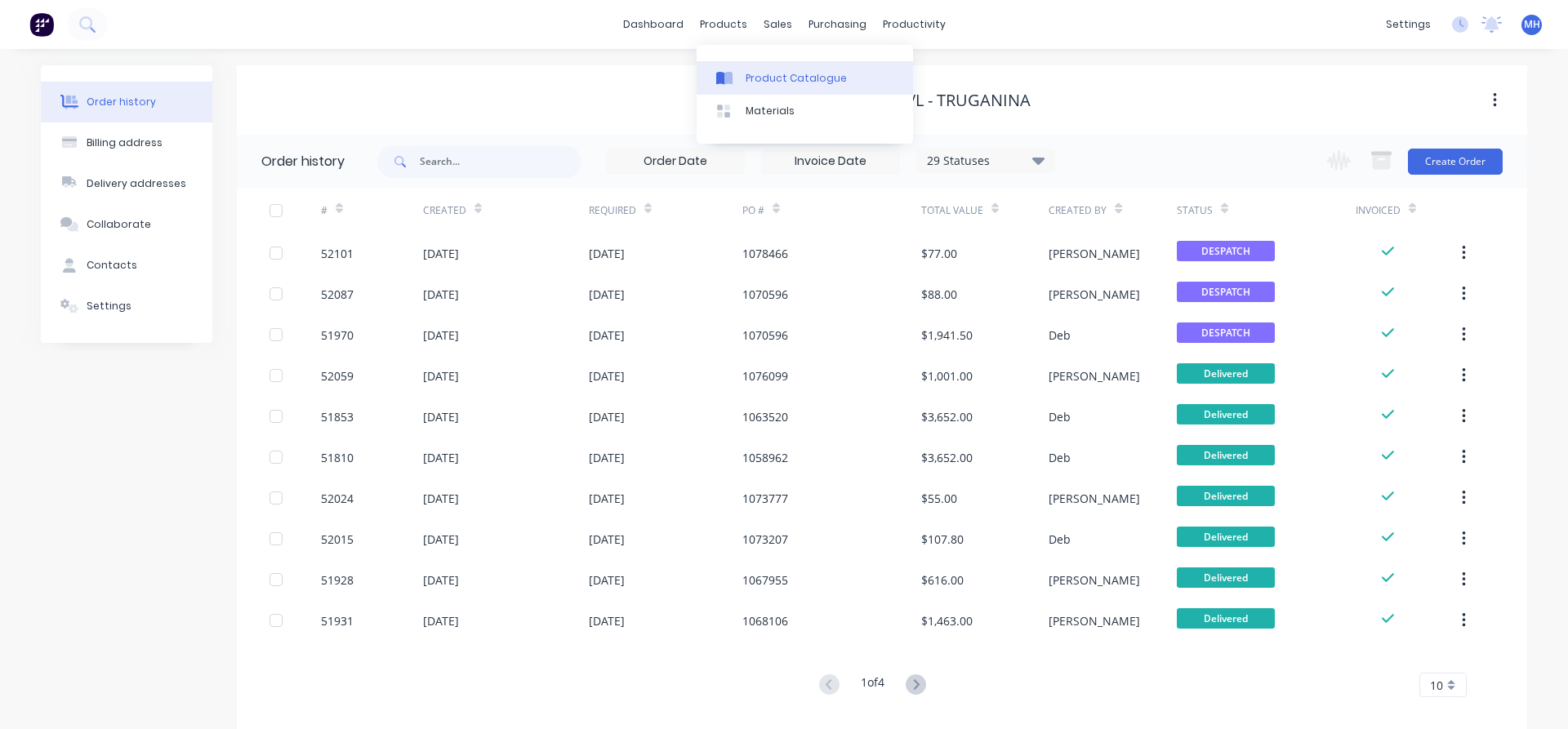
click at [776, 83] on div "Product Catalogue" at bounding box center [796, 78] width 102 height 14
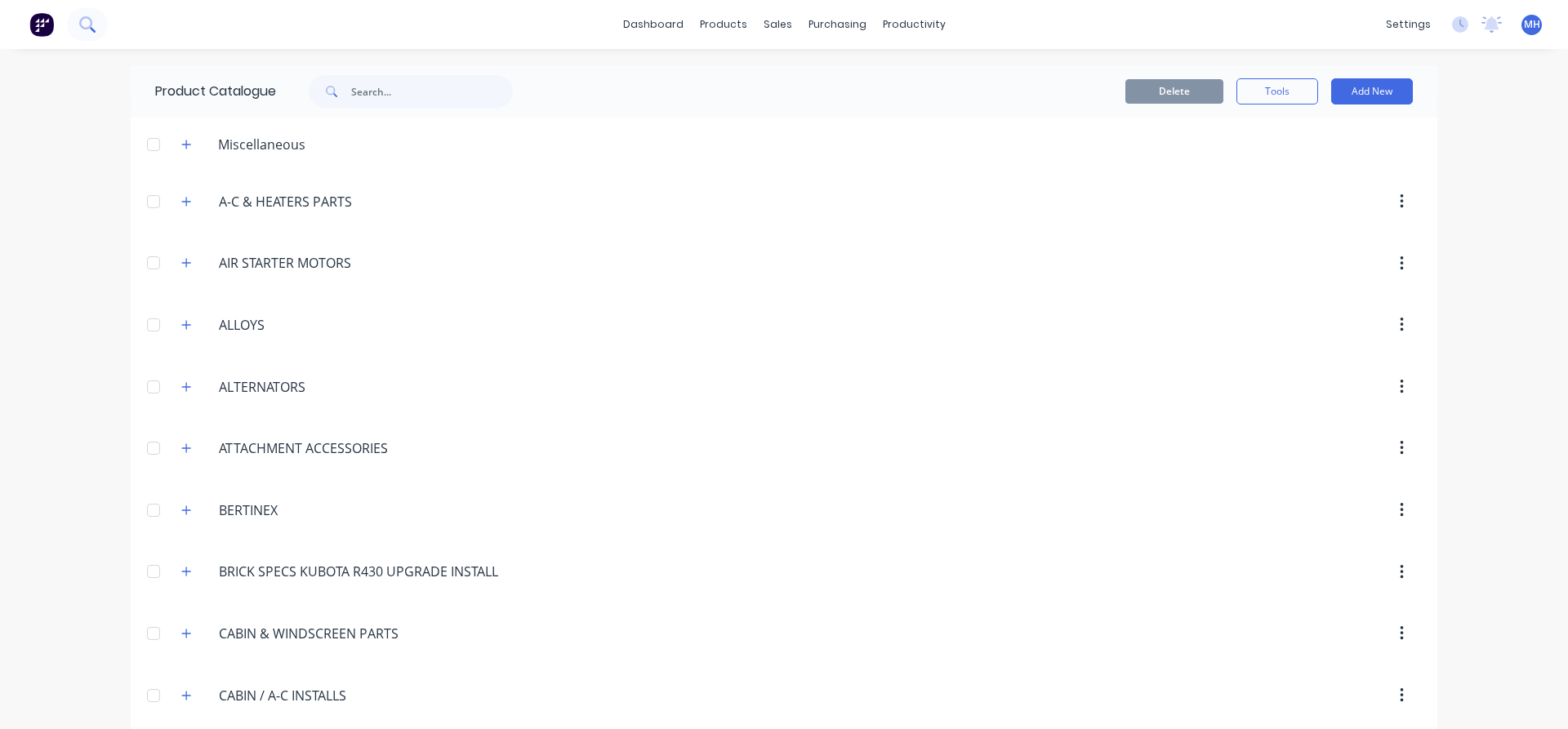
click at [85, 24] on icon at bounding box center [86, 24] width 15 height 15
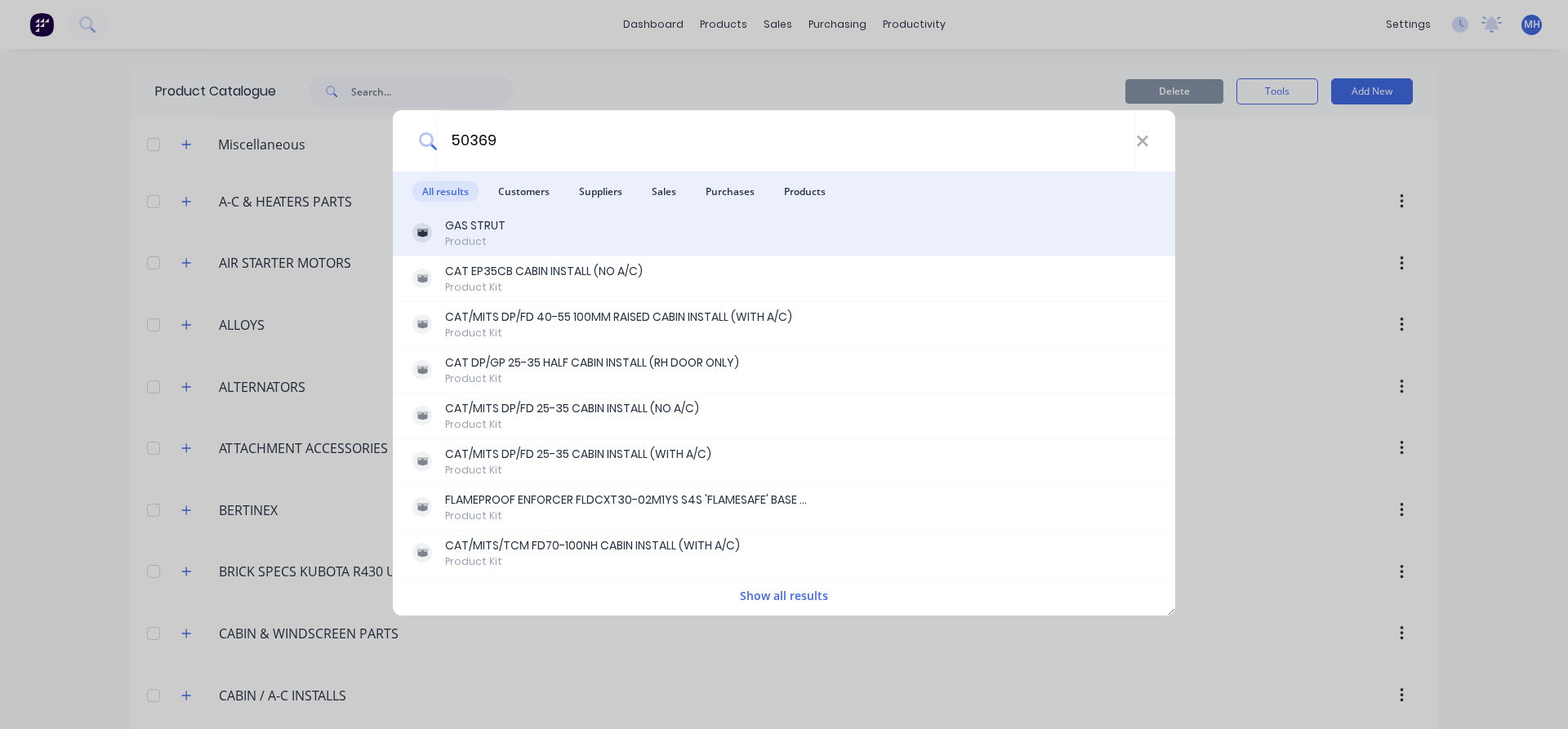
type input "50369"
click at [461, 230] on div "GAS STRUT" at bounding box center [475, 226] width 61 height 17
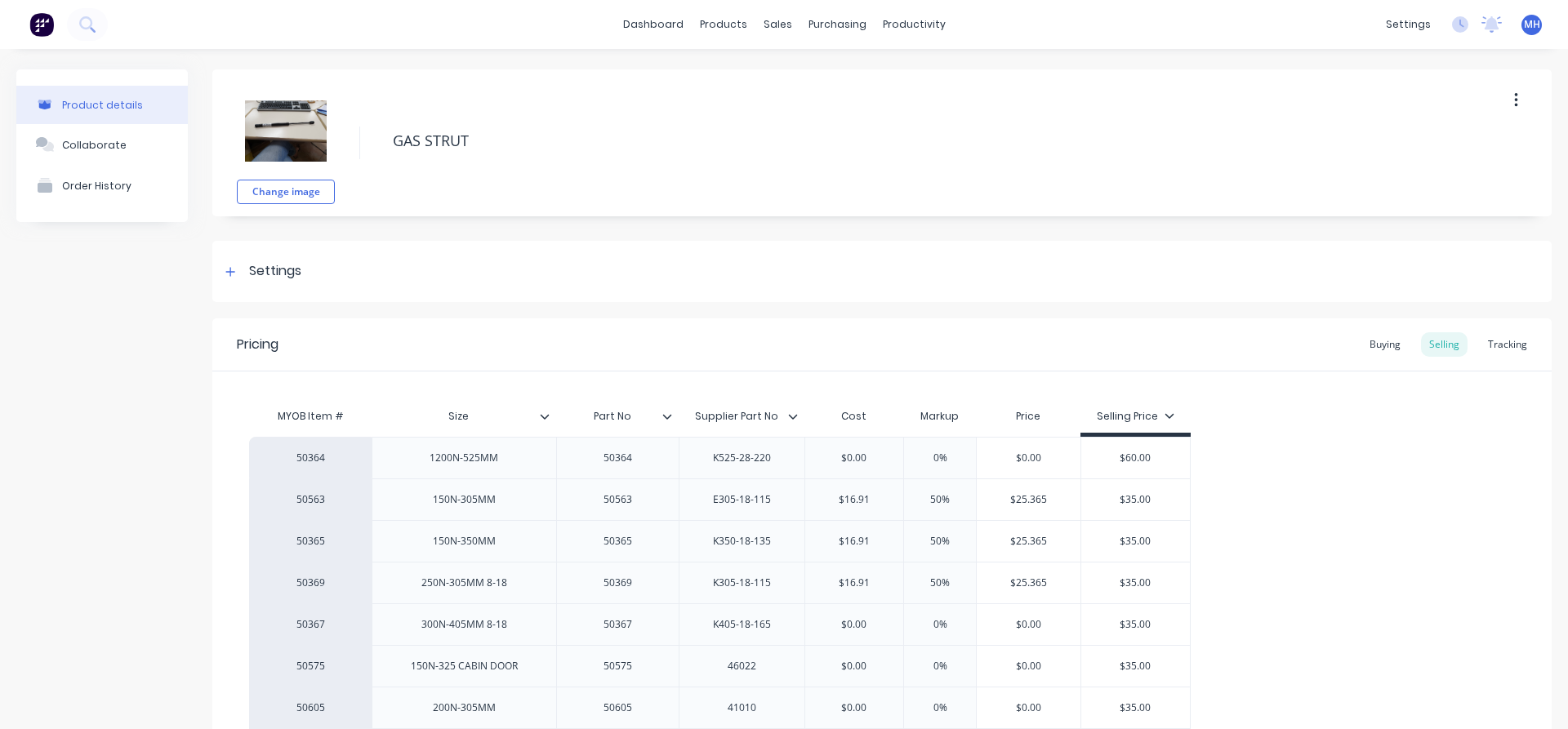
type textarea "x"
click at [827, 26] on div "purchasing" at bounding box center [837, 25] width 74 height 25
click at [866, 80] on div "Purchase Orders" at bounding box center [889, 78] width 86 height 14
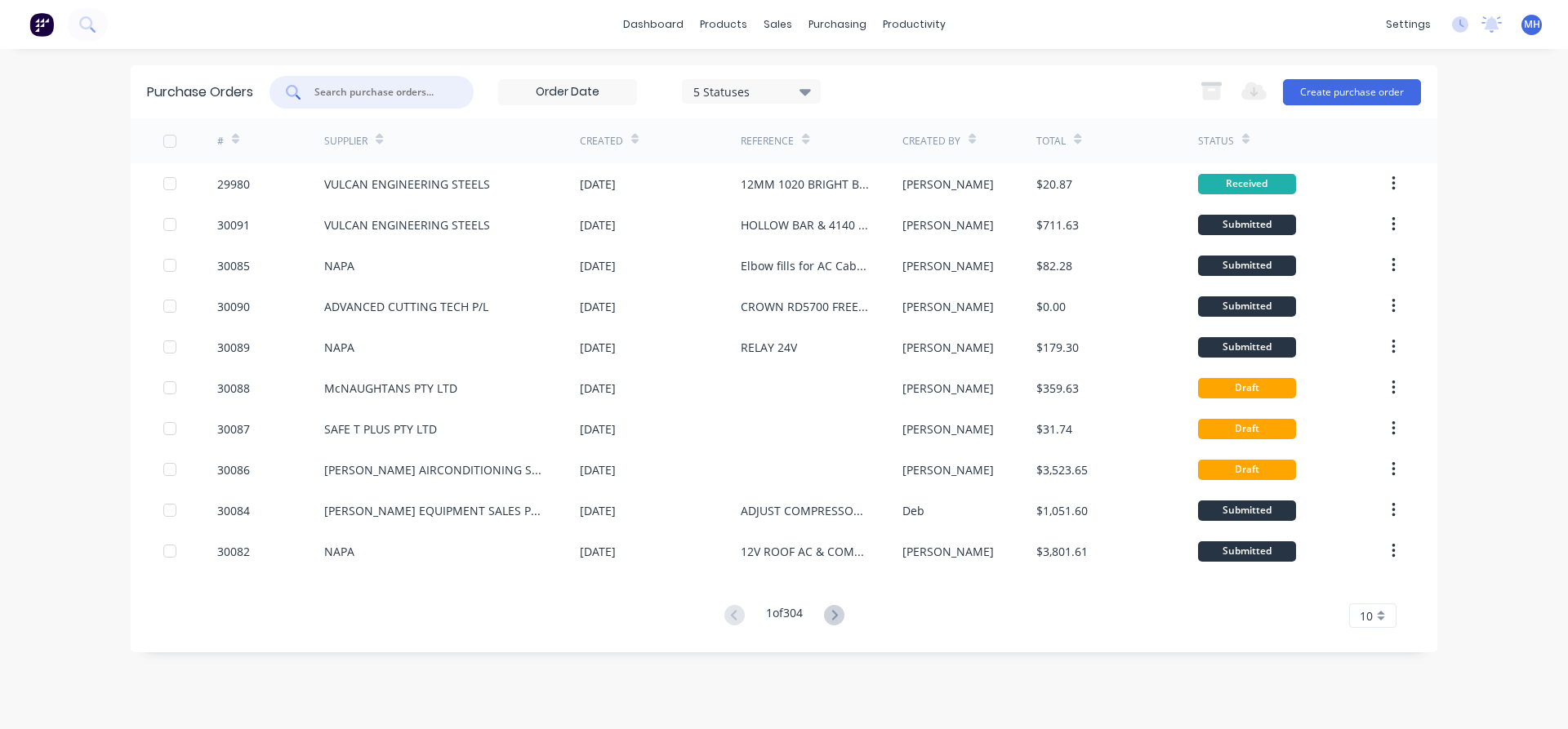
click at [323, 90] on input "text" at bounding box center [380, 92] width 136 height 16
type input "30065"
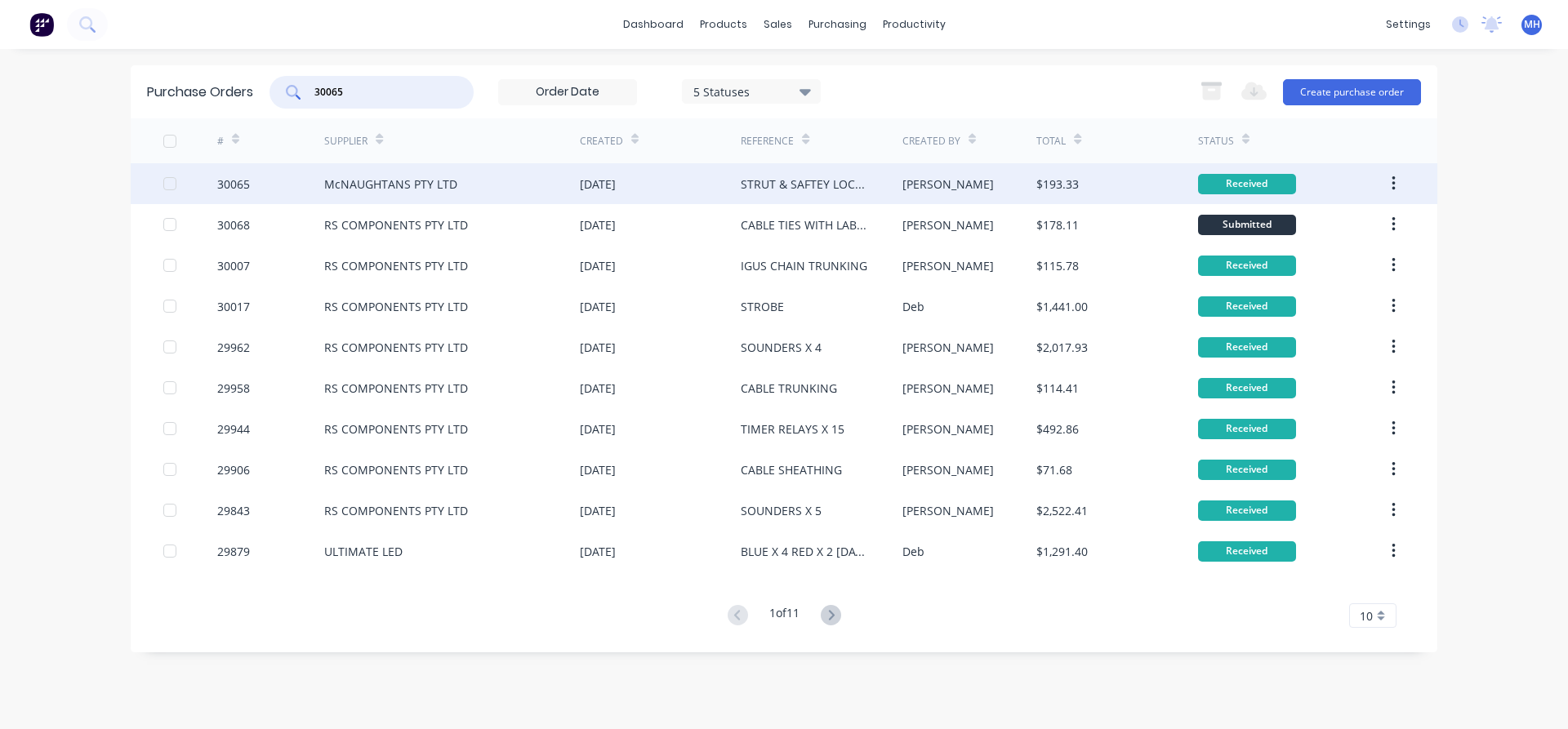
click at [420, 184] on div "McNAUGHTANS PTY LTD" at bounding box center [391, 184] width 133 height 17
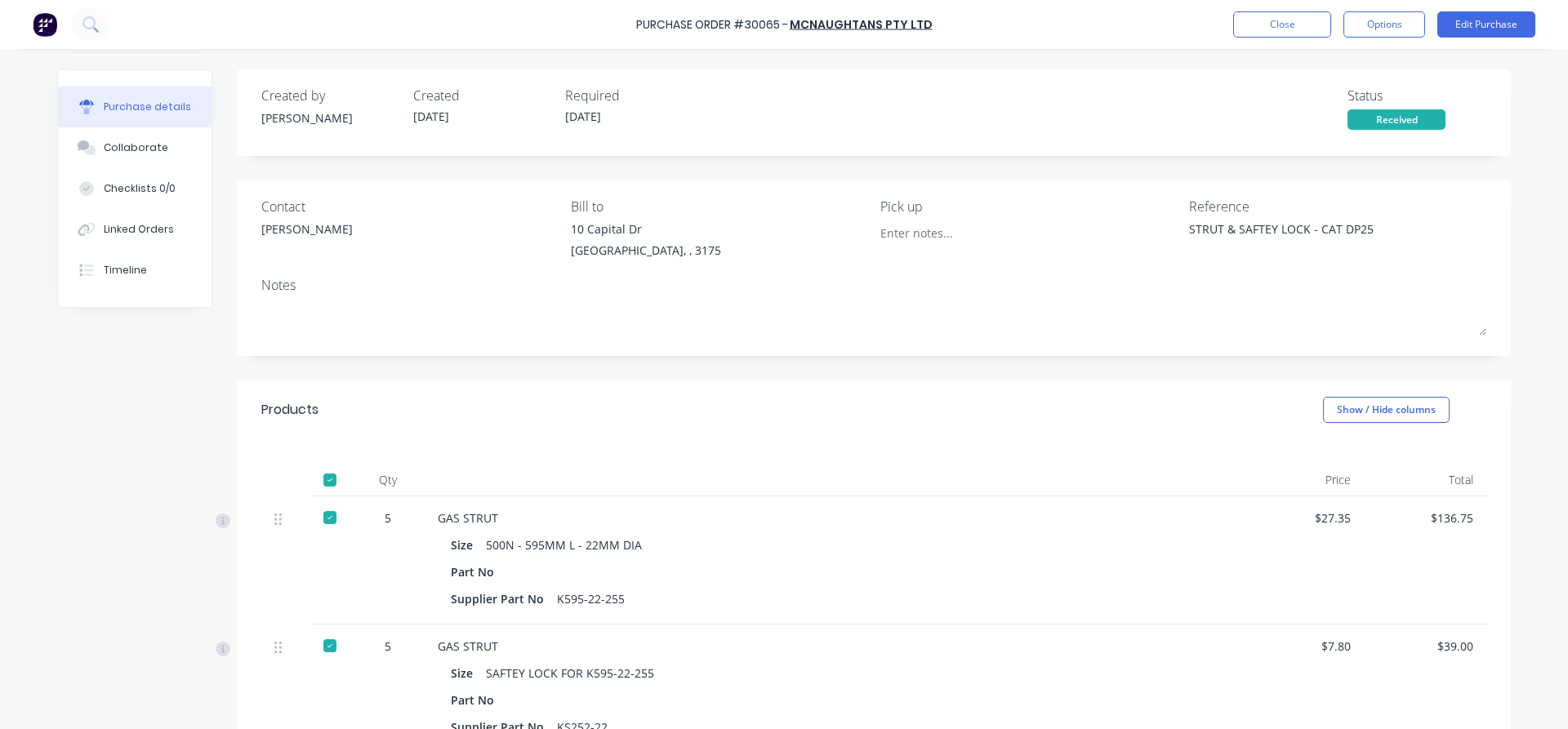
type textarea "x"
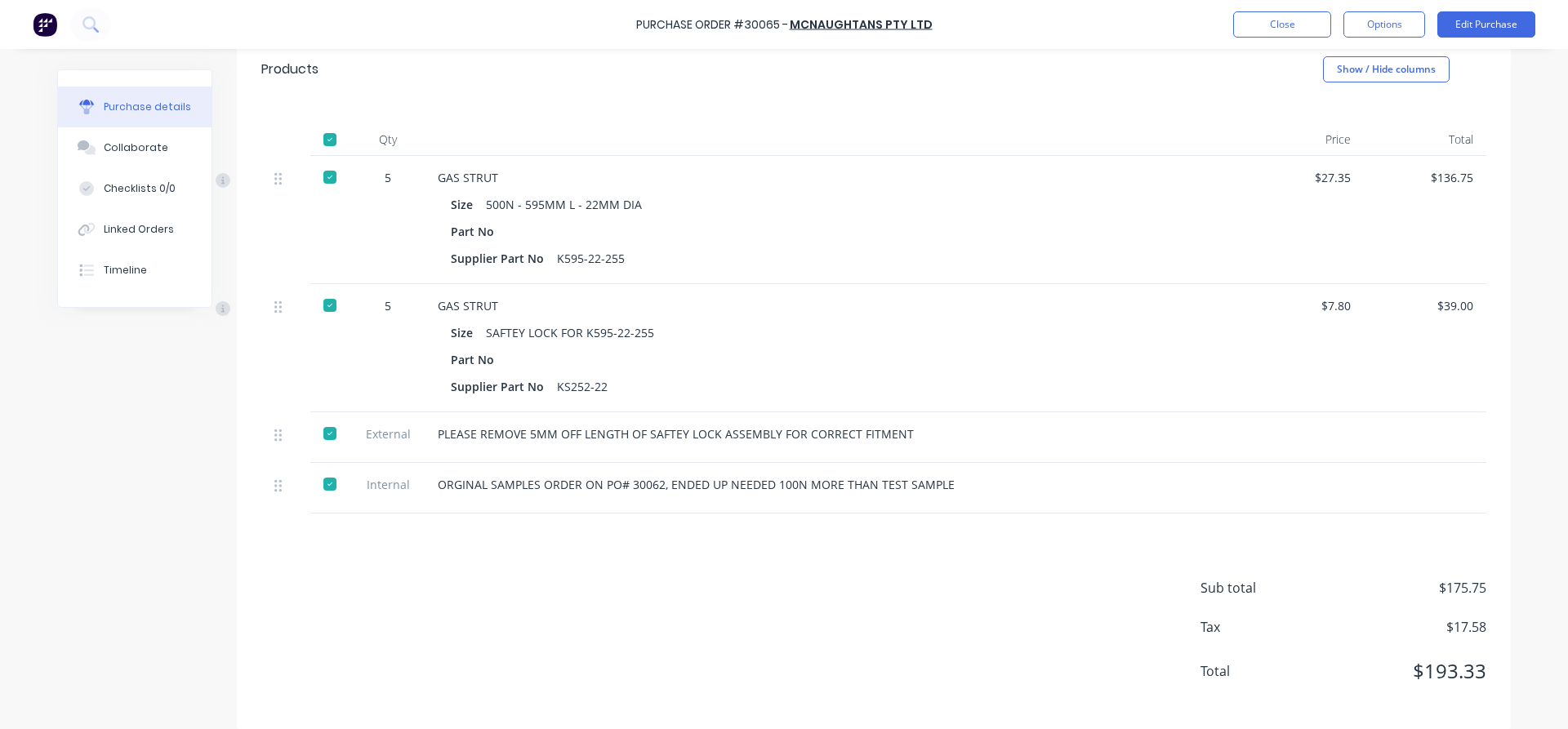
scroll to position [355, 0]
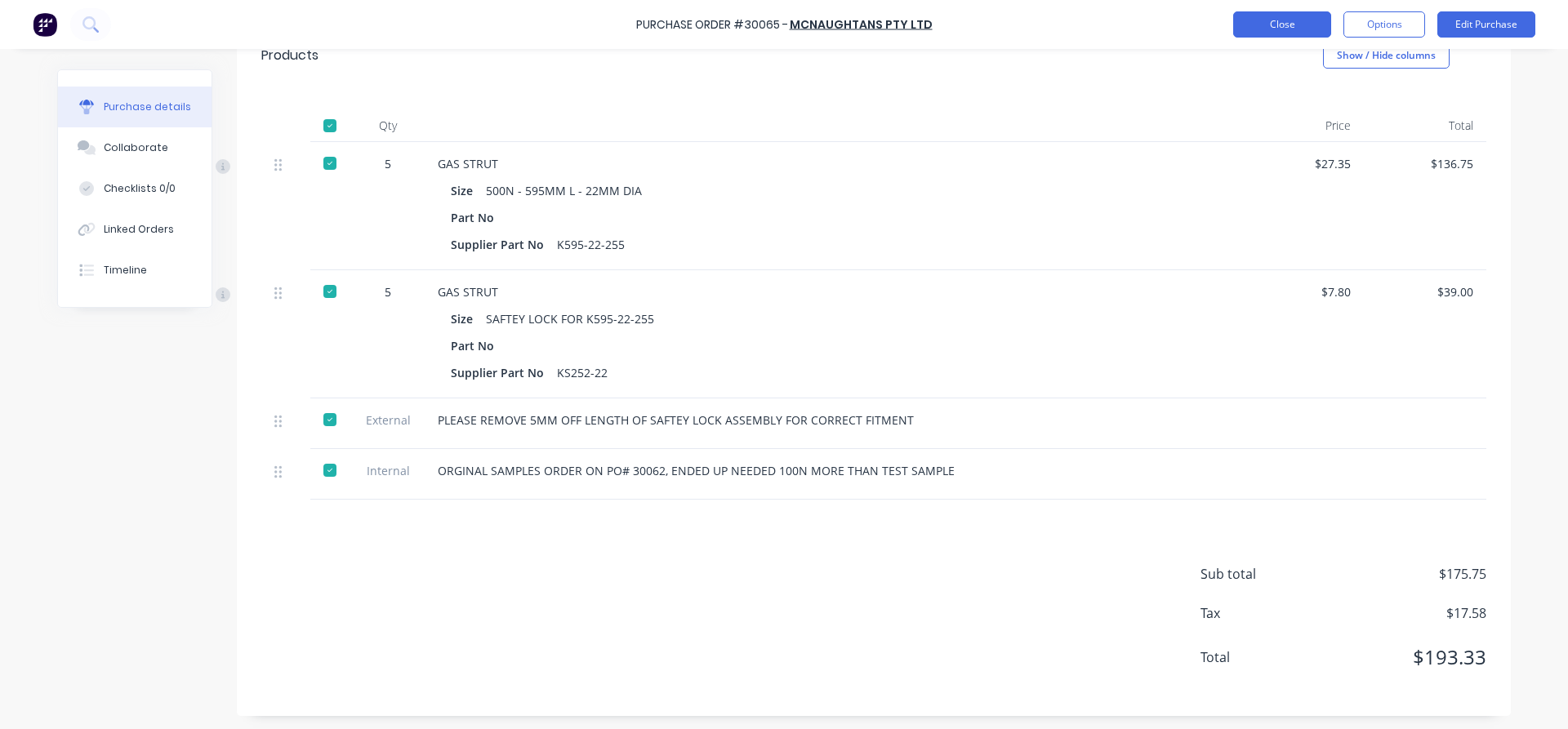
click at [1290, 21] on button "Close" at bounding box center [1282, 24] width 98 height 26
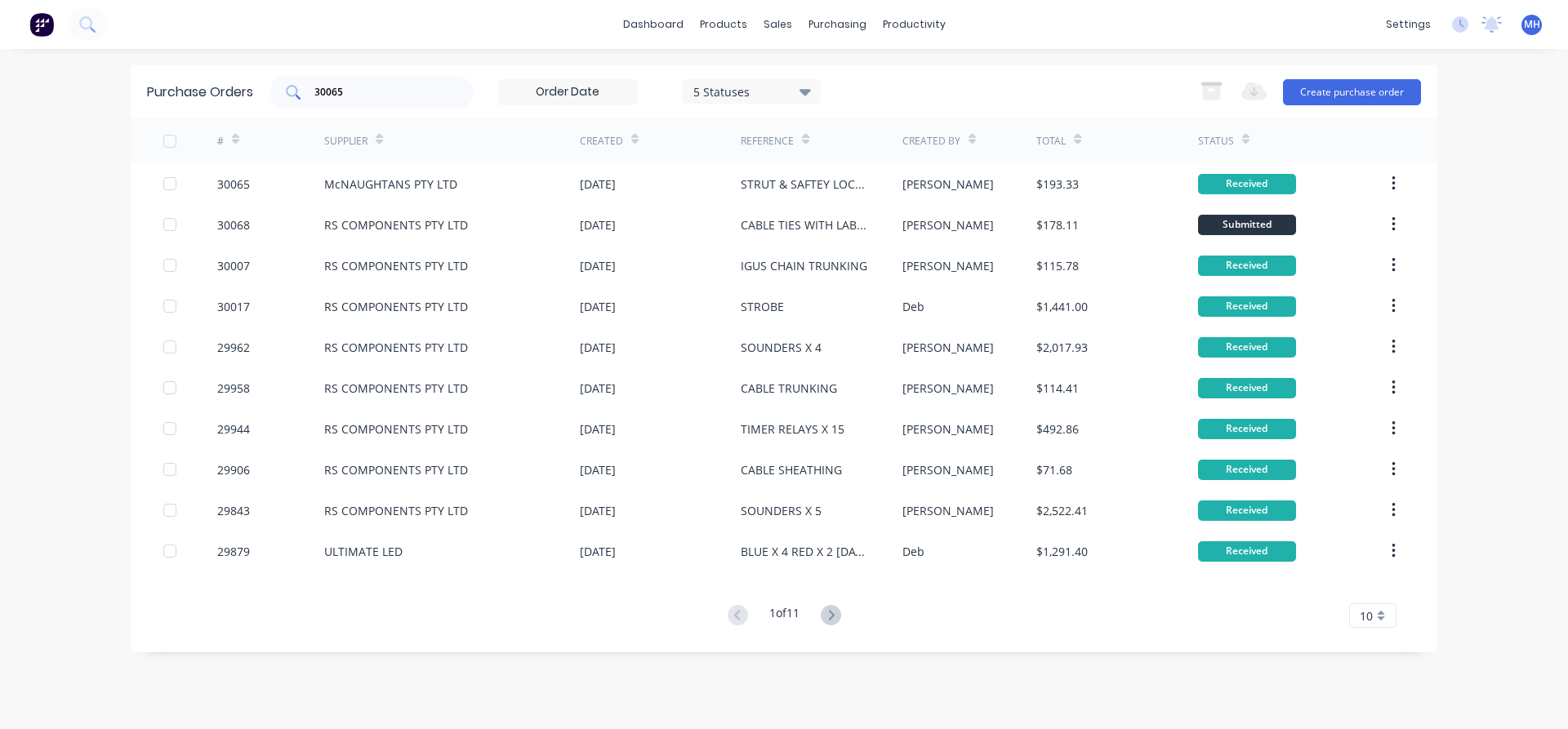
click at [371, 88] on input "30065" at bounding box center [380, 92] width 136 height 16
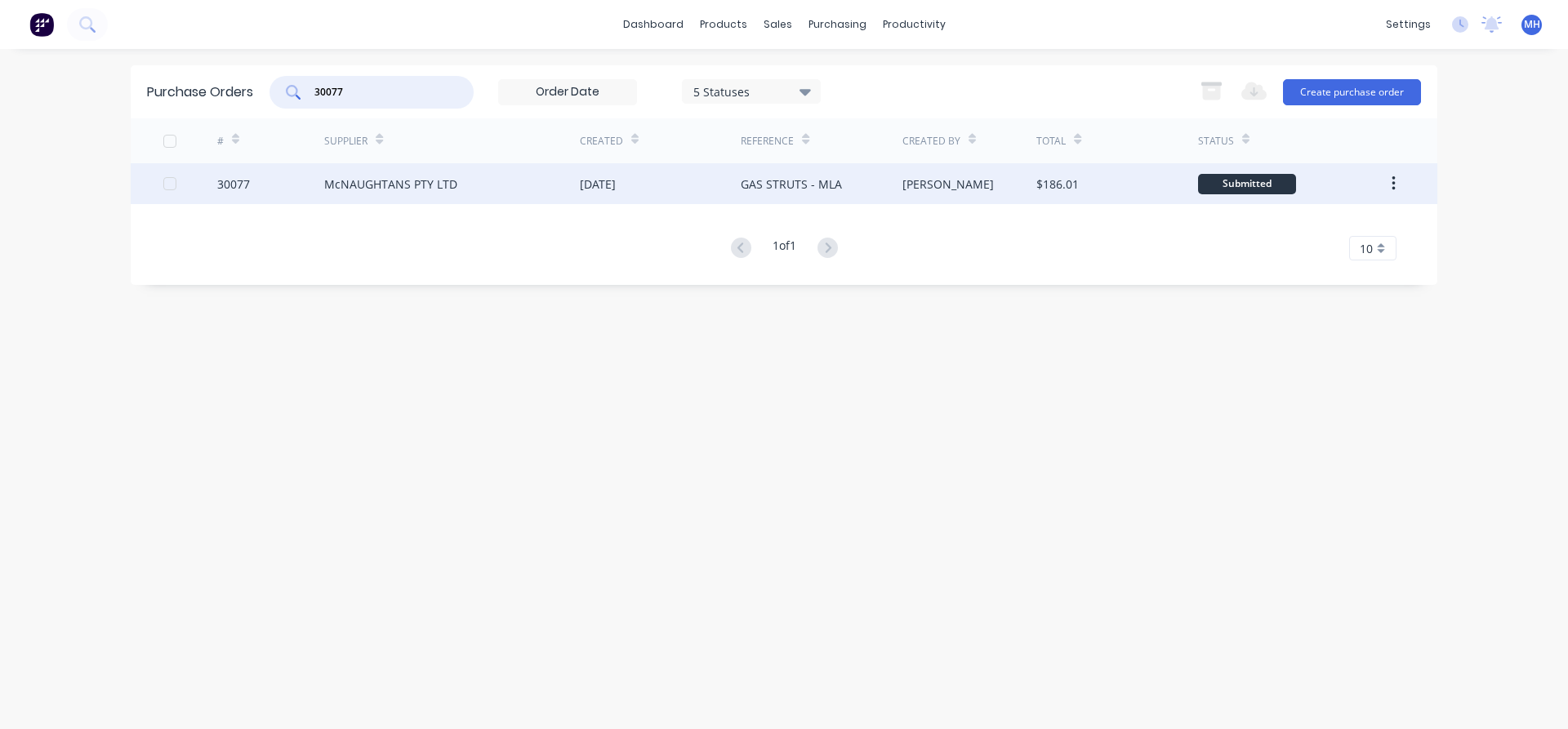
type input "30077"
click at [381, 194] on div "McNAUGHTANS PTY LTD" at bounding box center [451, 183] width 256 height 41
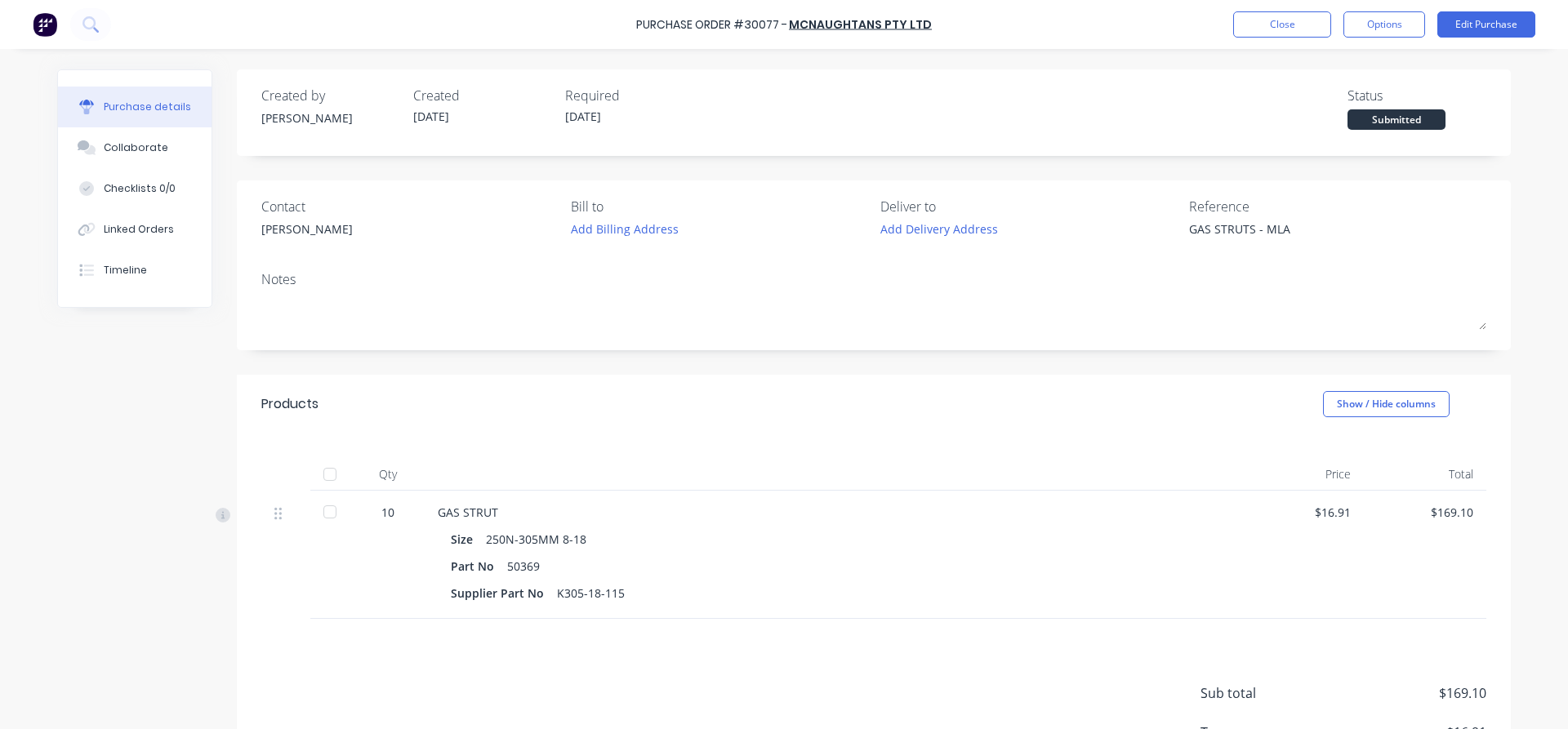
type textarea "x"
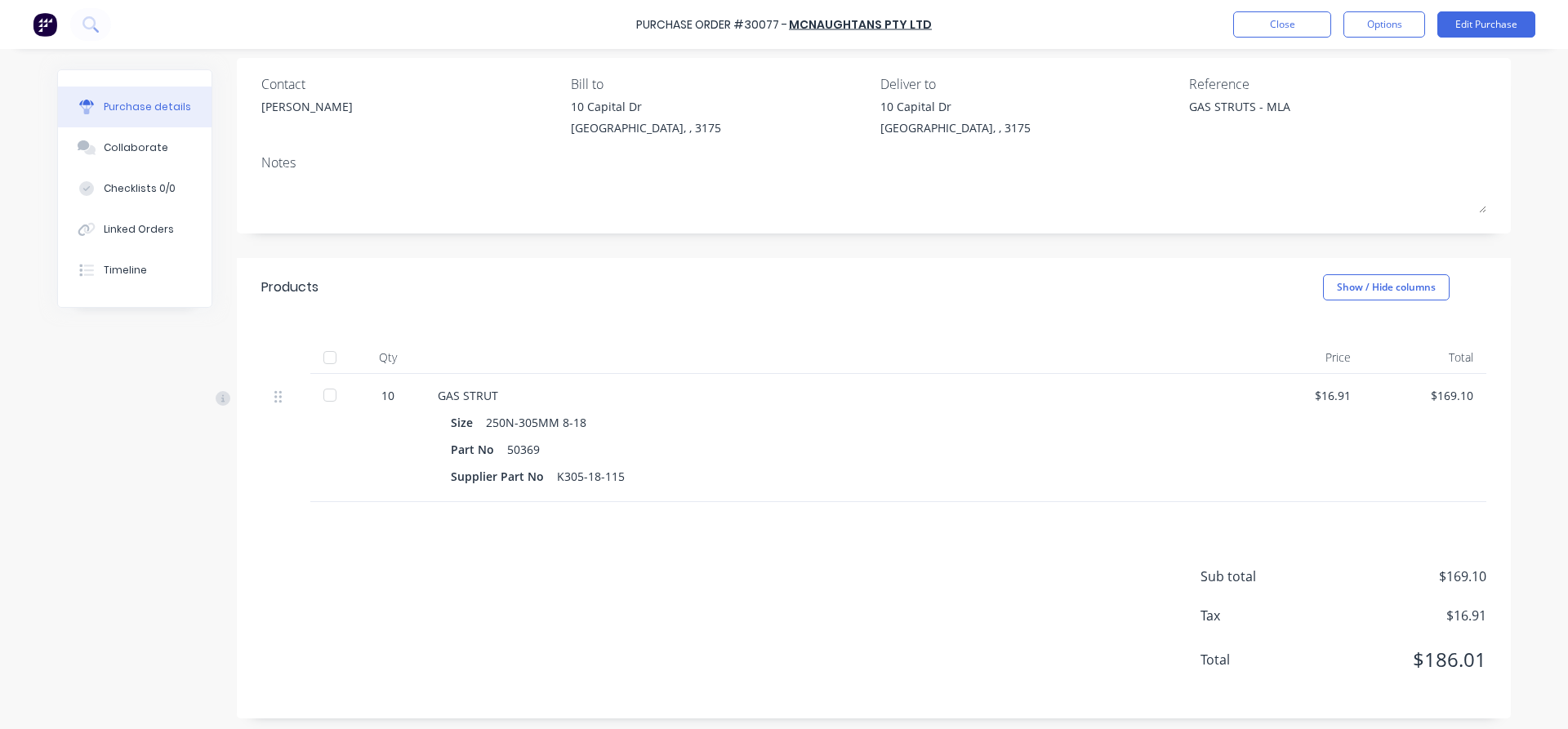
scroll to position [125, 0]
click at [1298, 12] on button "Close" at bounding box center [1282, 24] width 98 height 26
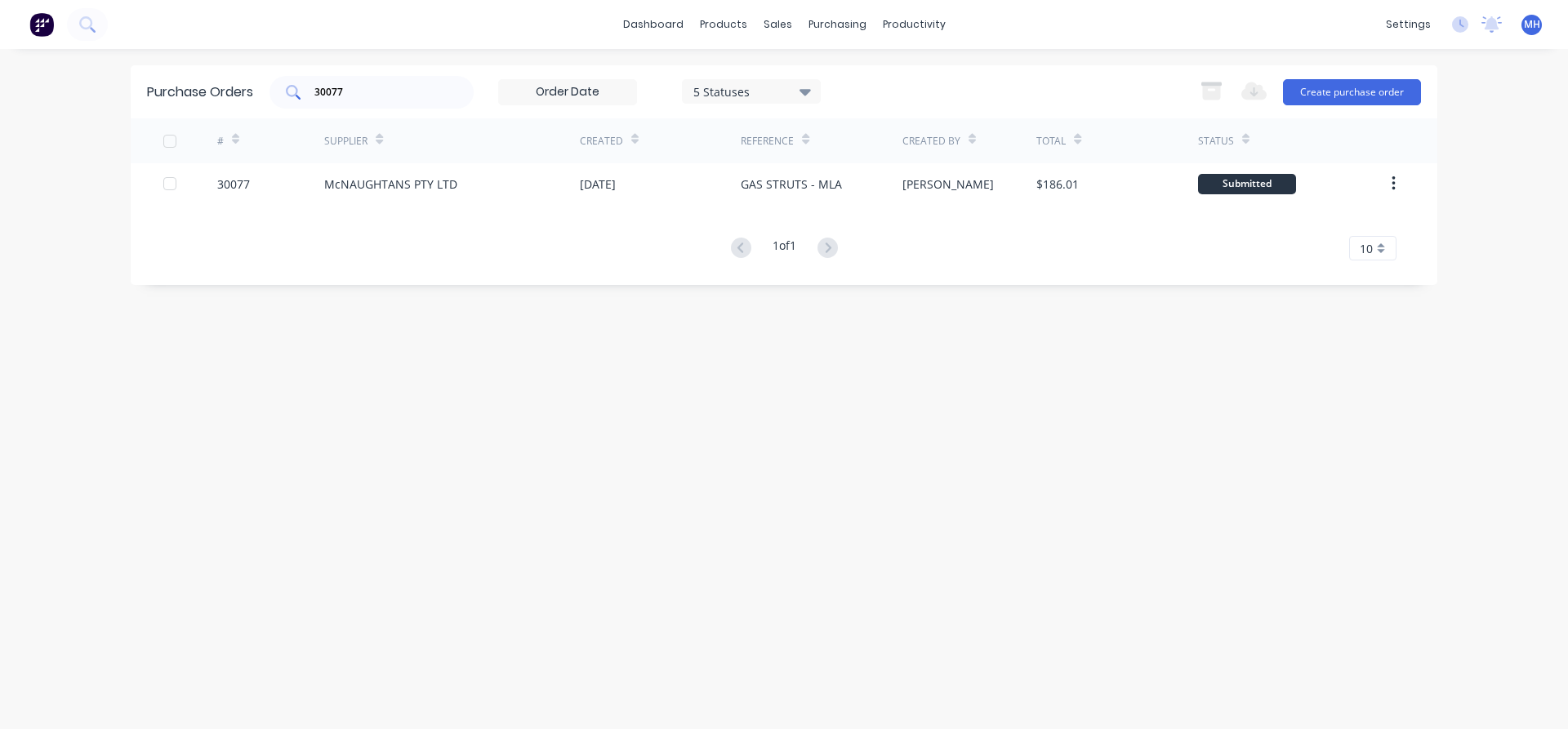
click at [352, 90] on input "30077" at bounding box center [380, 92] width 136 height 16
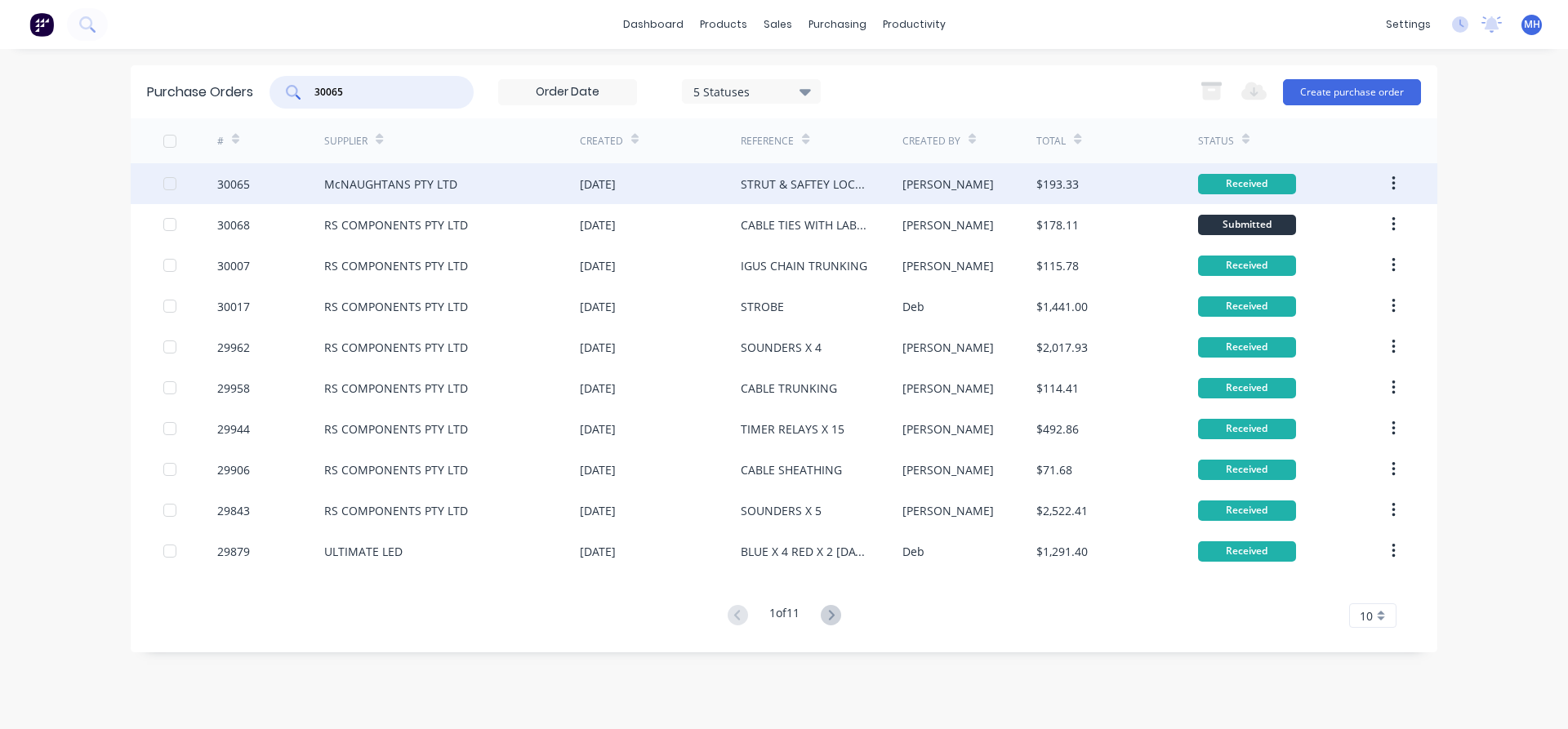
type input "30065"
click at [371, 192] on div "McNAUGHTANS PTY LTD" at bounding box center [391, 184] width 133 height 17
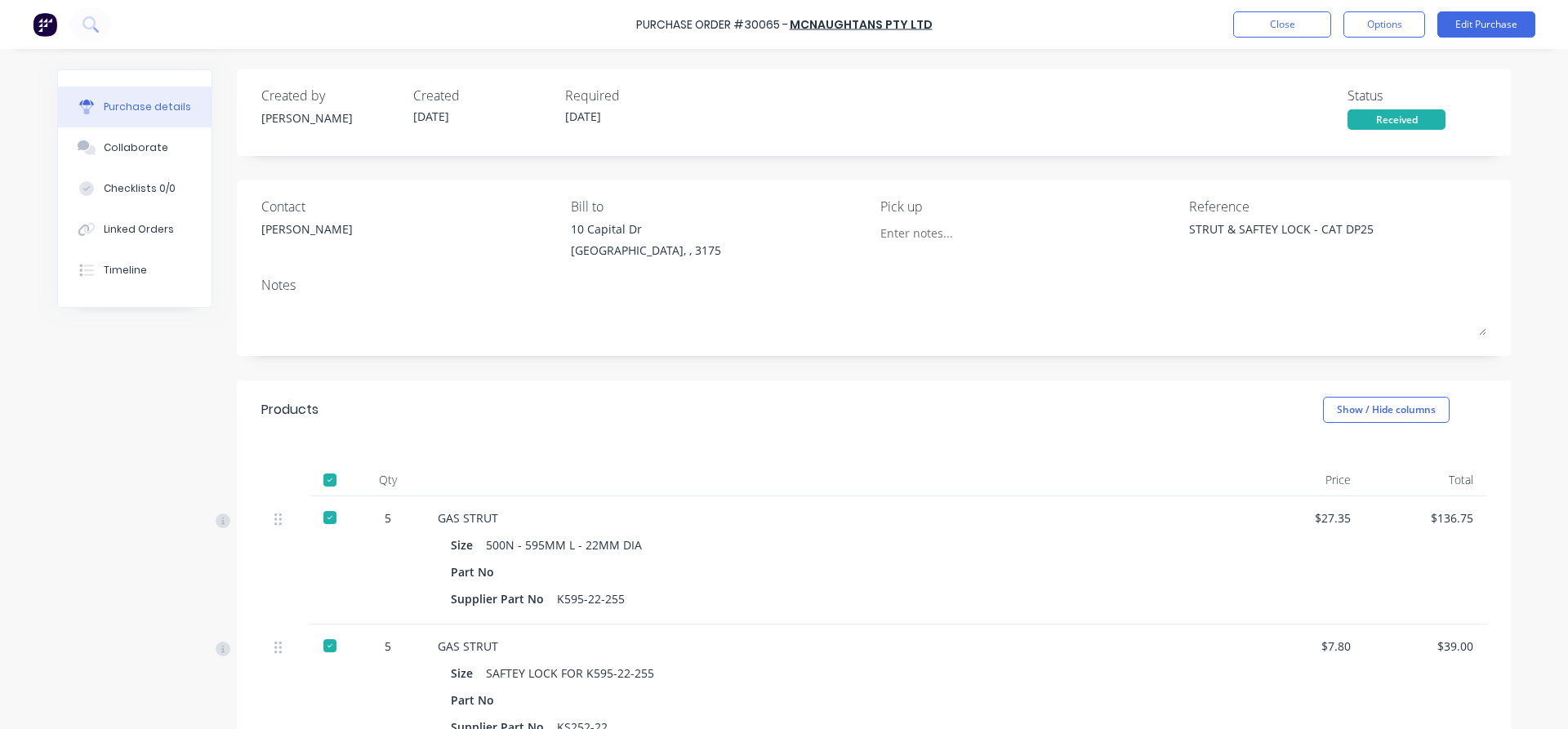
type textarea "x"
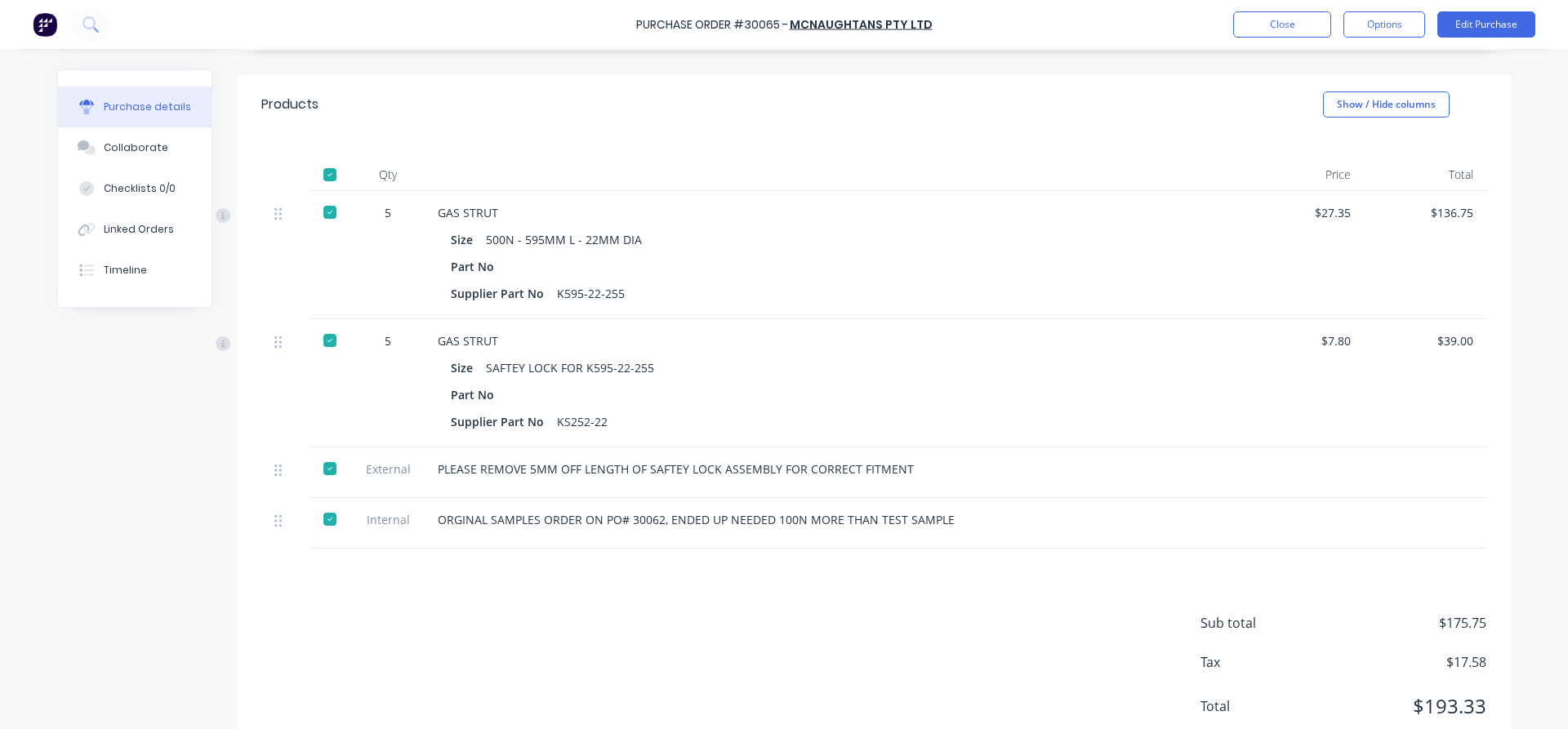
scroll to position [355, 0]
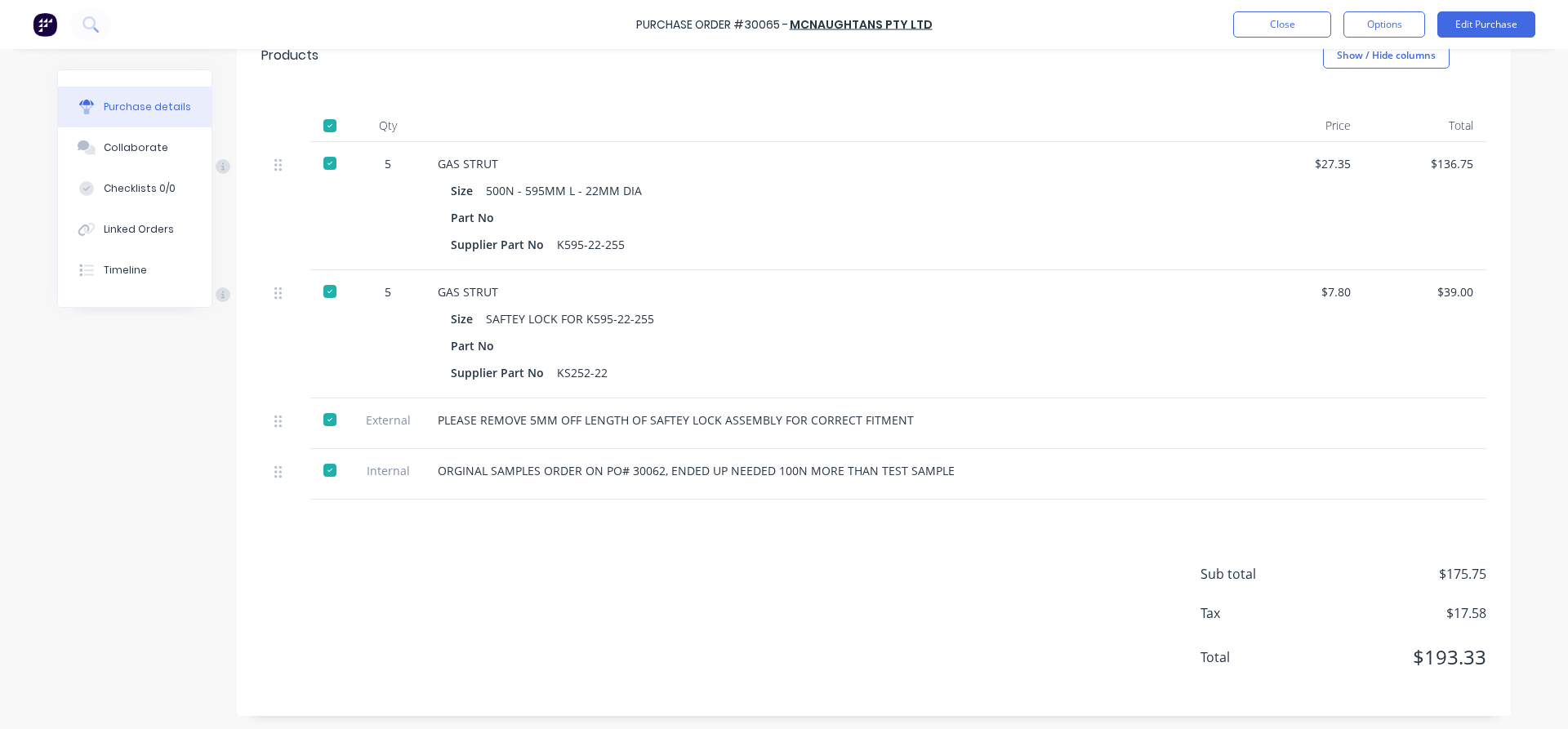
click at [1292, 40] on div "Purchase Order #30065 - McNAUGHTANS PTY LTD Close Options Edit Purchase" at bounding box center [784, 25] width 1568 height 49
click at [1288, 31] on button "Close" at bounding box center [1282, 24] width 98 height 26
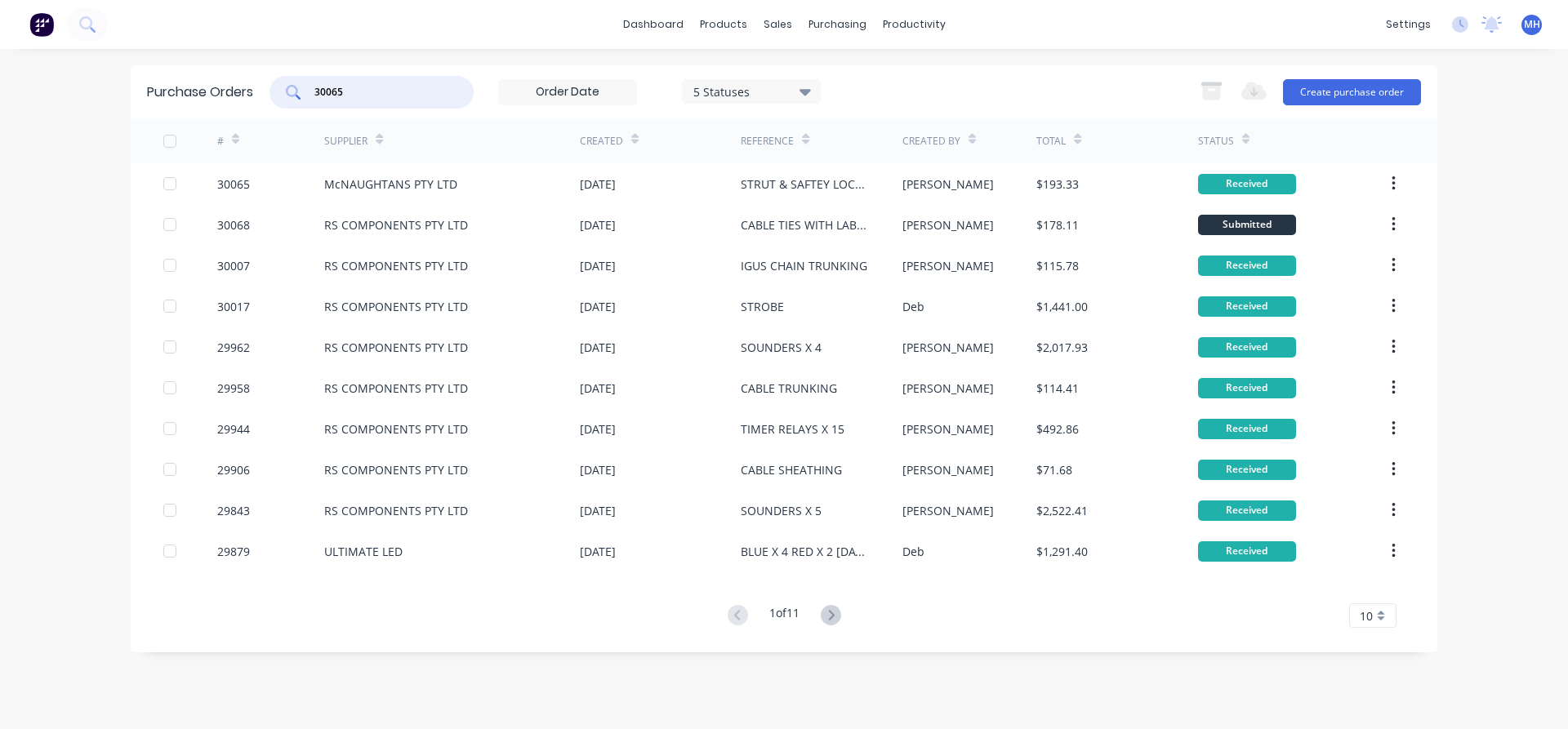
click at [357, 91] on input "30065" at bounding box center [380, 92] width 136 height 16
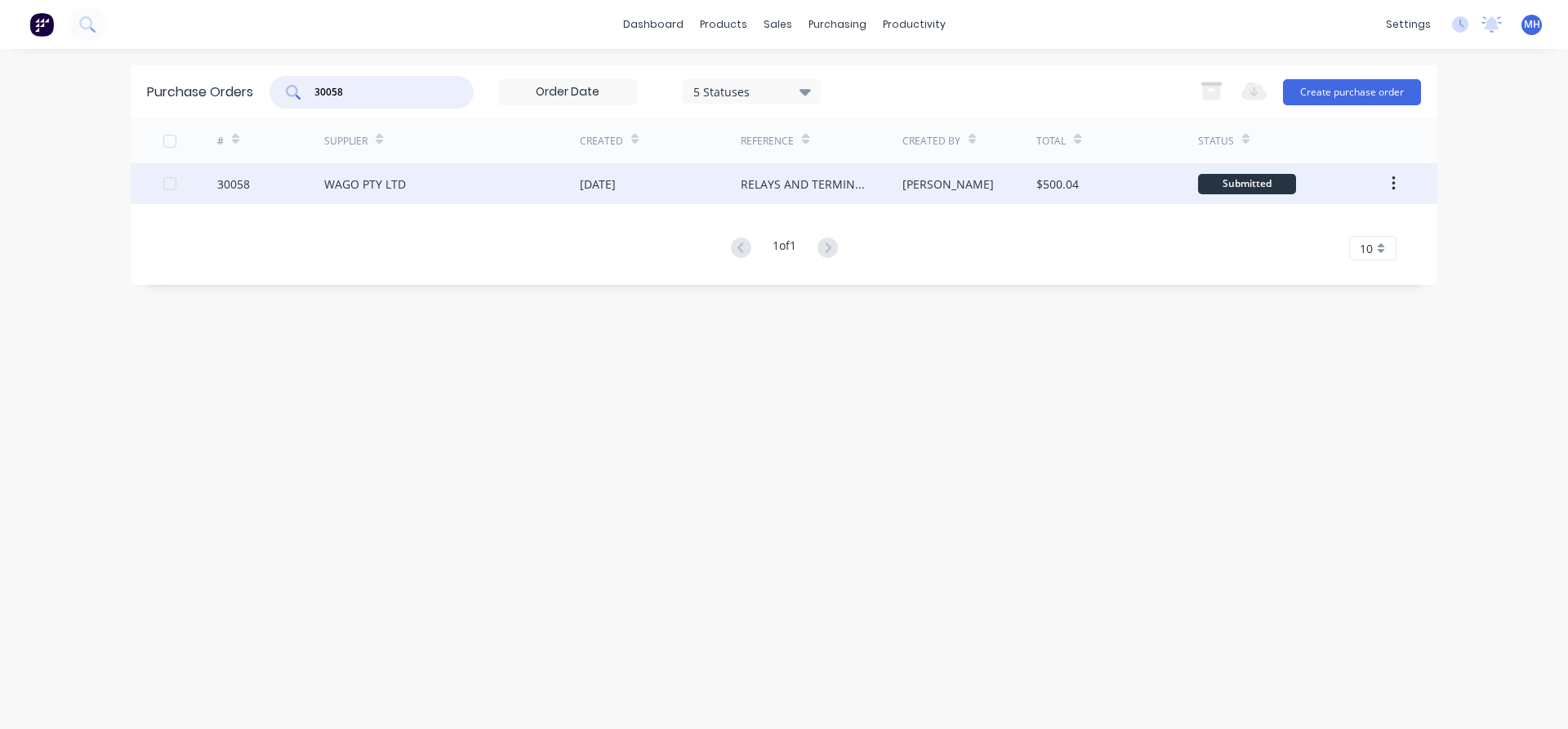
type input "30058"
click at [397, 188] on div "WAGO PTY LTD" at bounding box center [365, 184] width 82 height 17
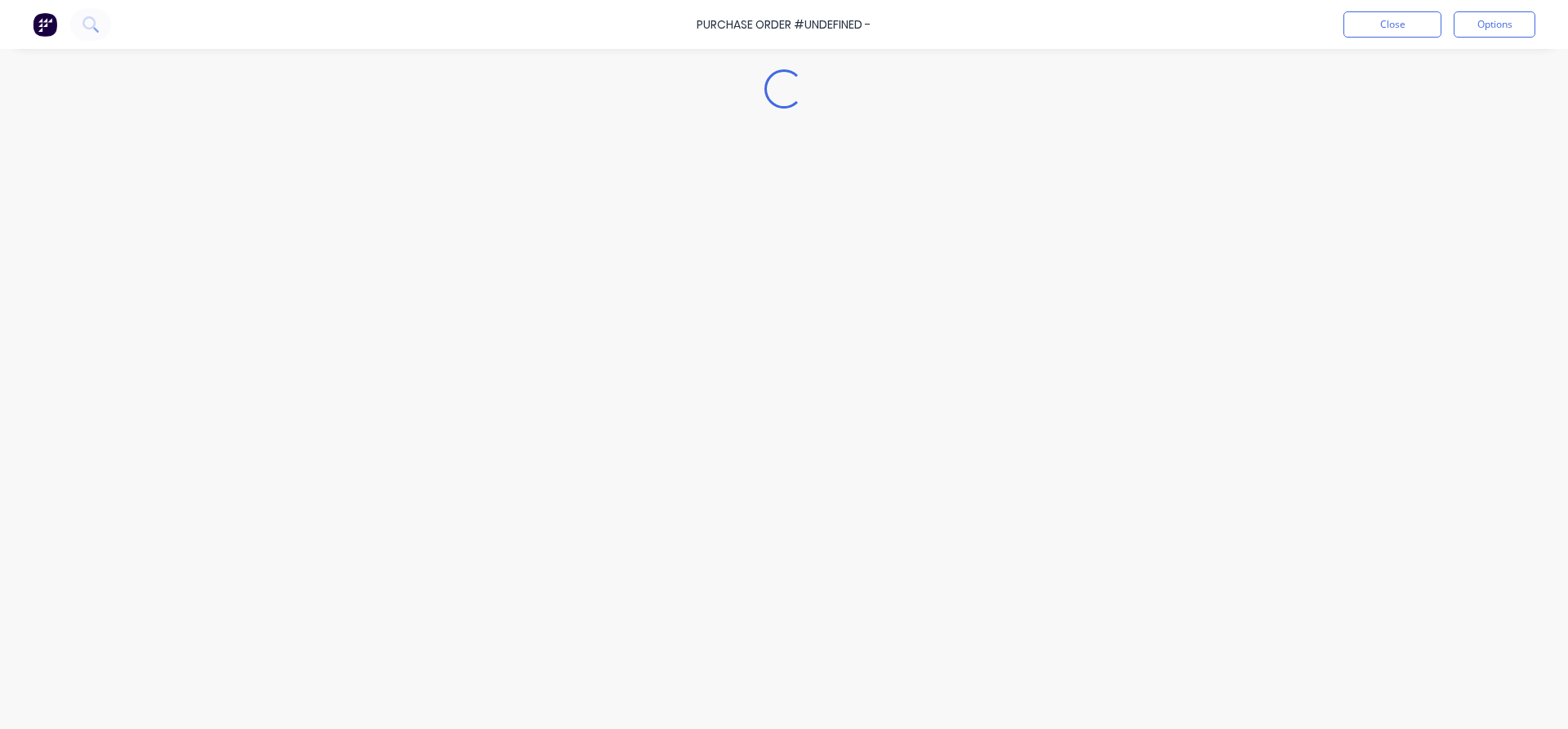
type textarea "x"
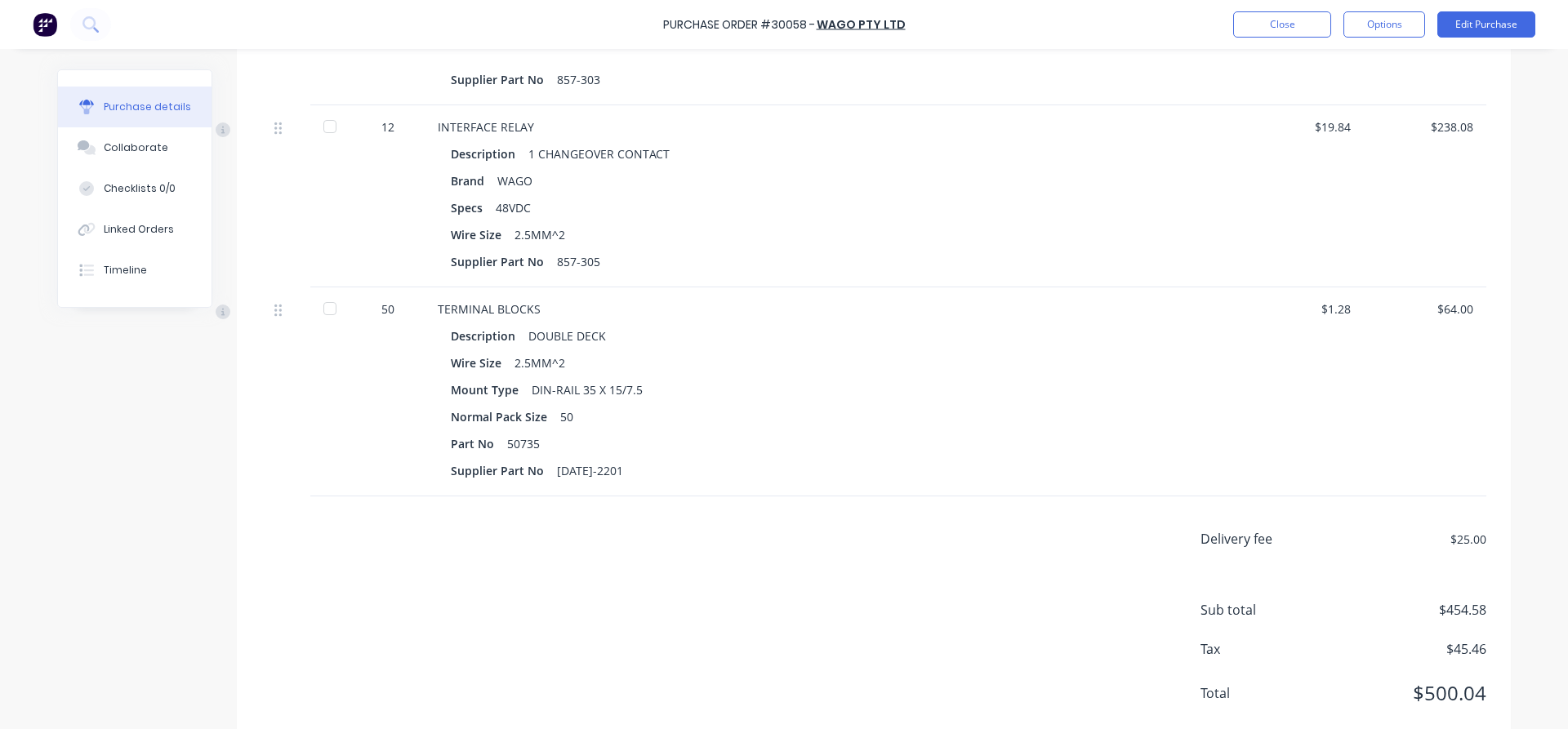
scroll to position [609, 0]
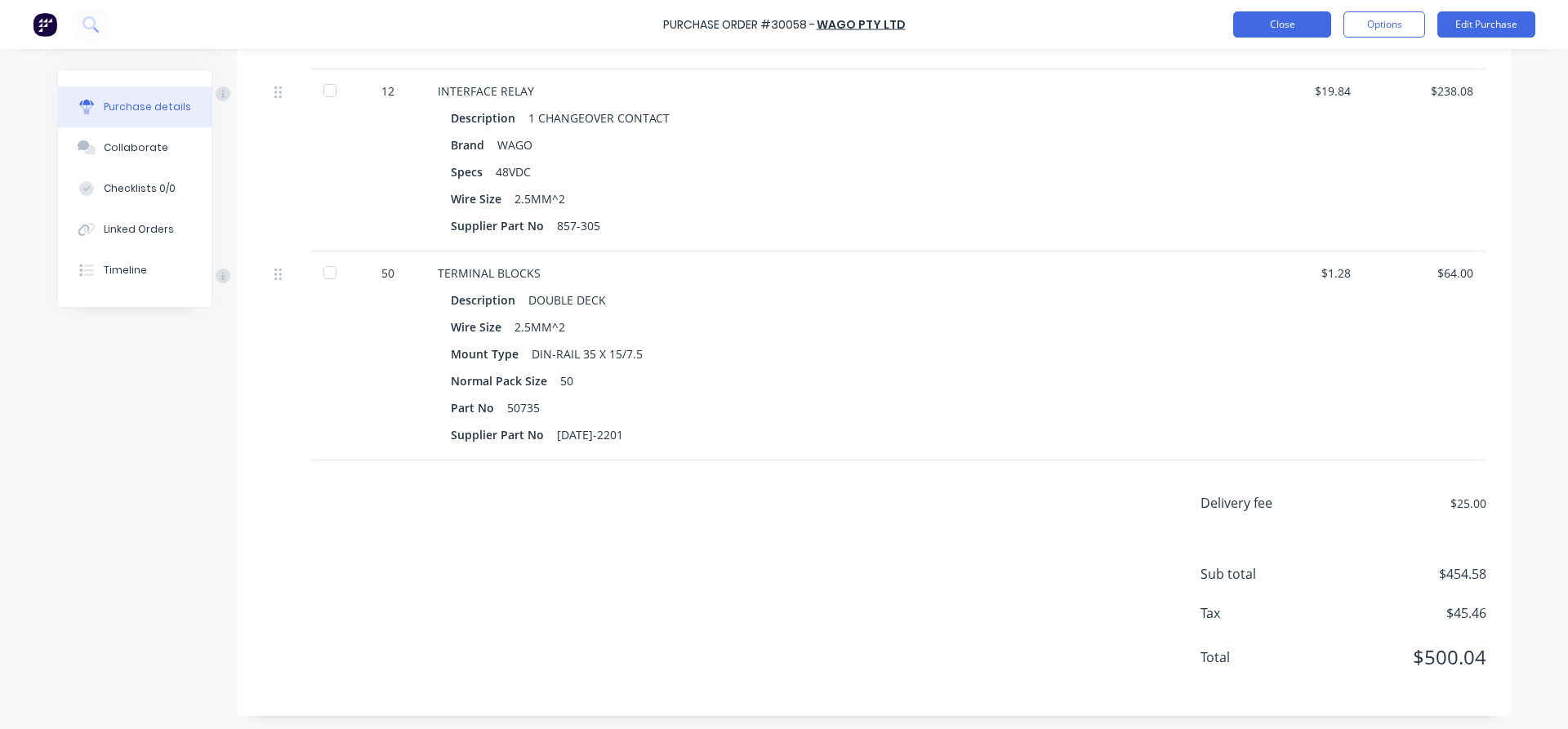
click at [1271, 23] on button "Close" at bounding box center [1282, 24] width 98 height 26
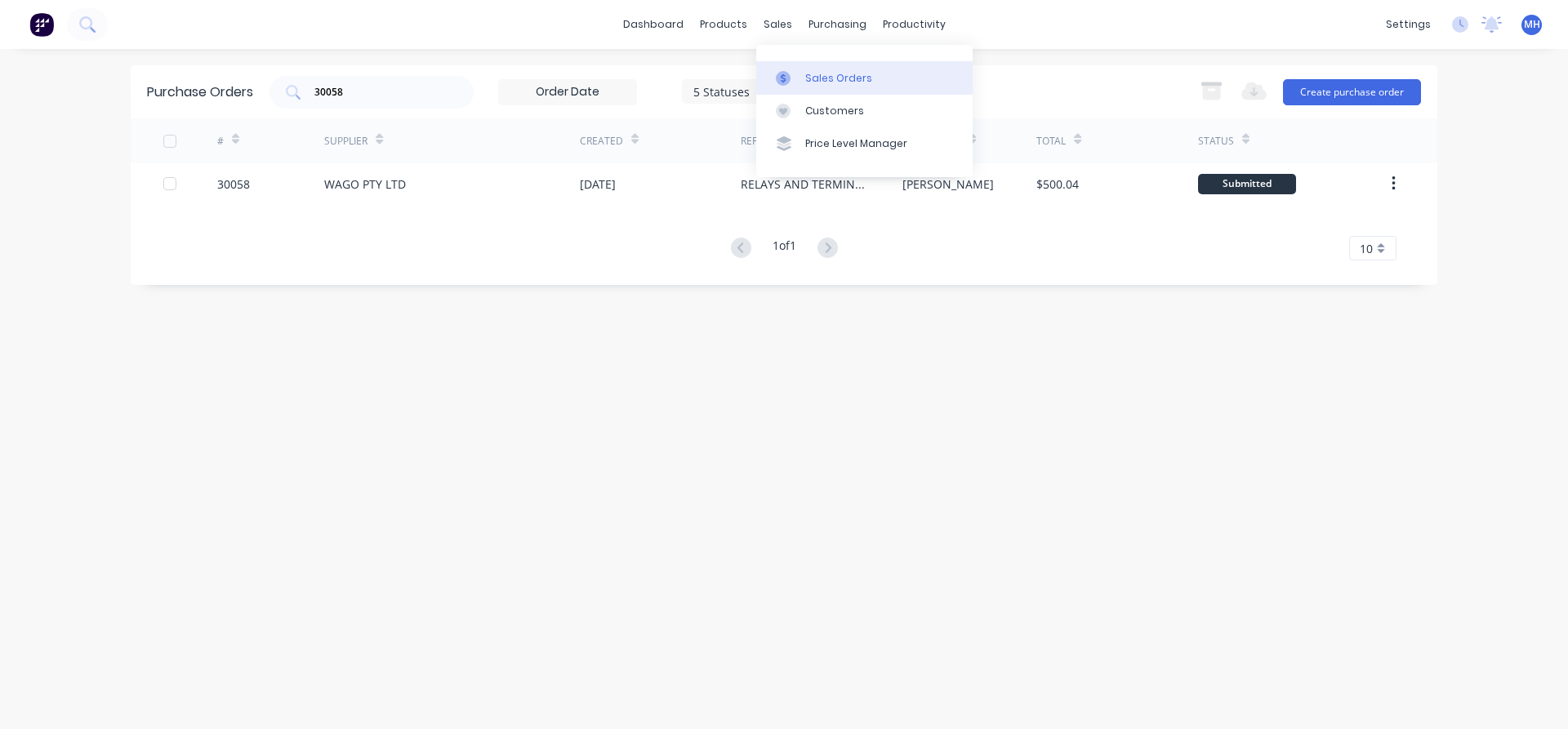
click at [802, 85] on link "Sales Orders" at bounding box center [865, 77] width 217 height 32
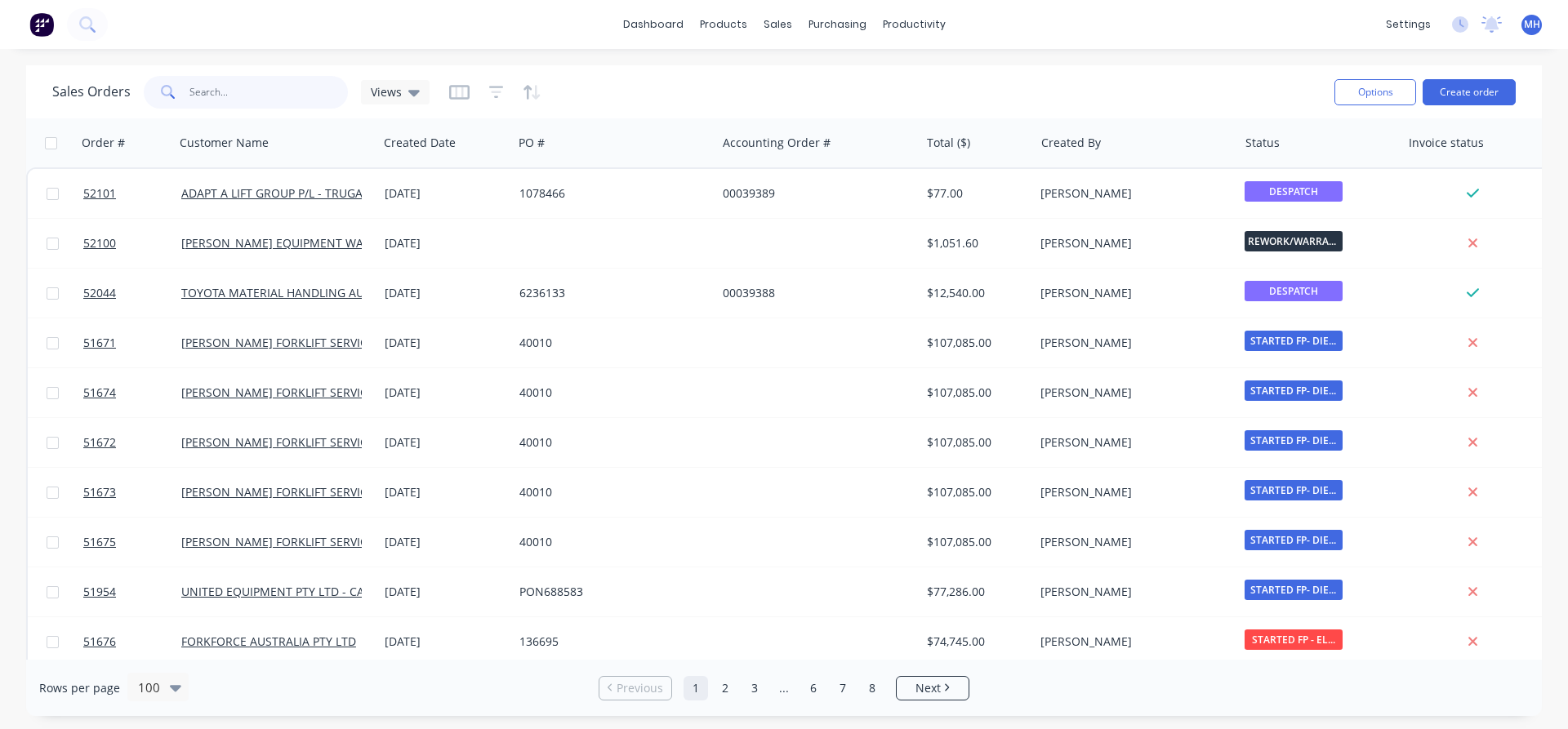
click at [251, 89] on input "text" at bounding box center [269, 92] width 160 height 32
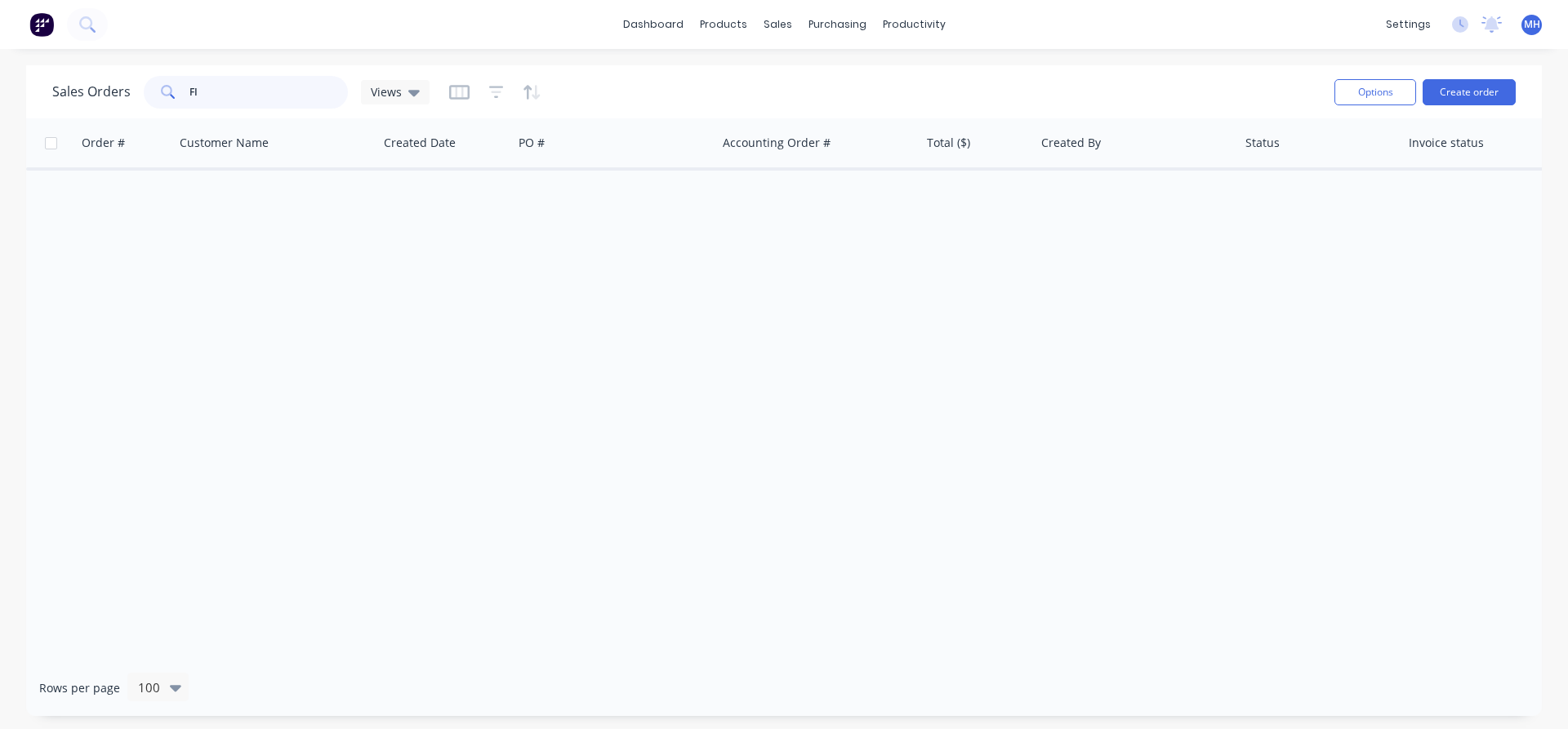
type input "F"
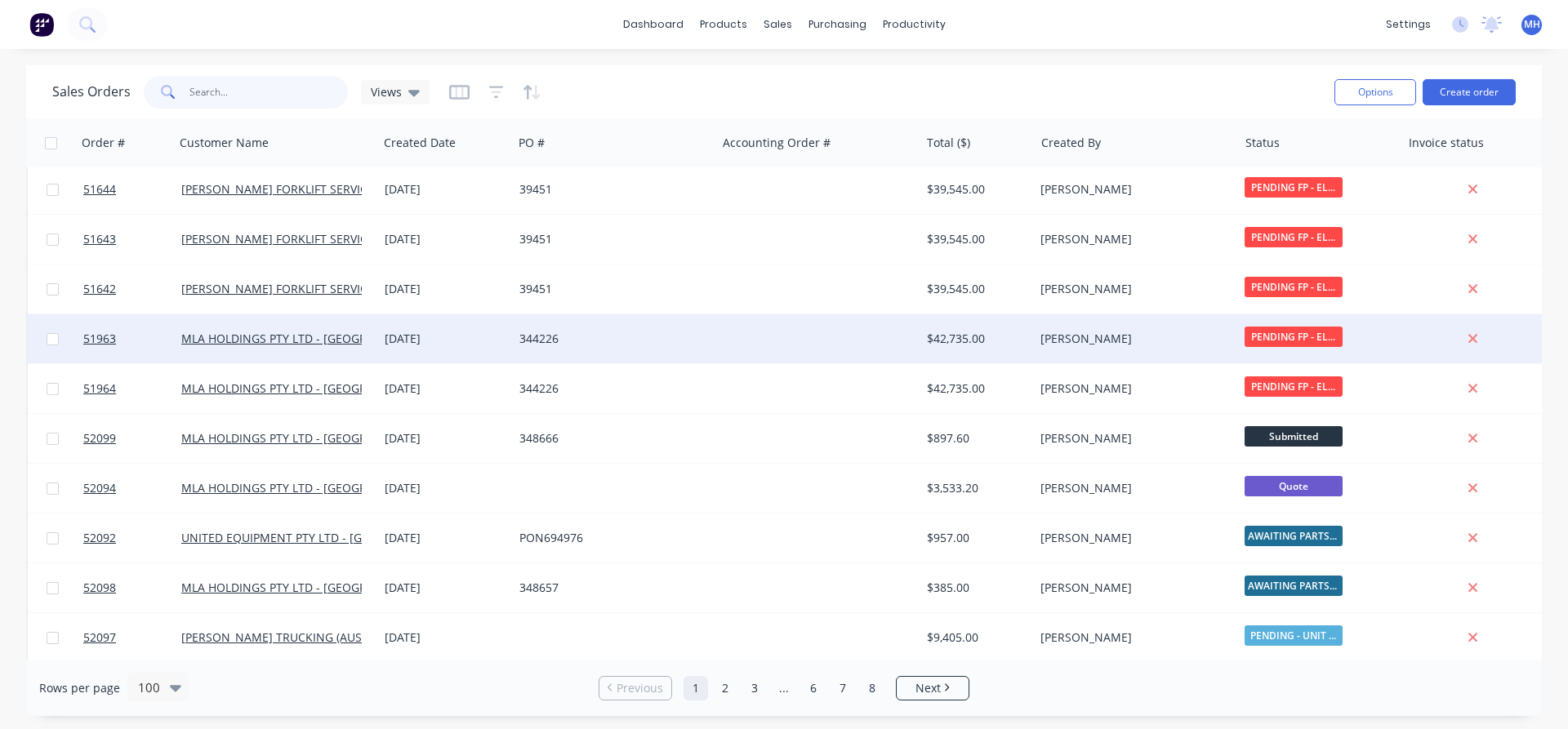
scroll to position [745, 0]
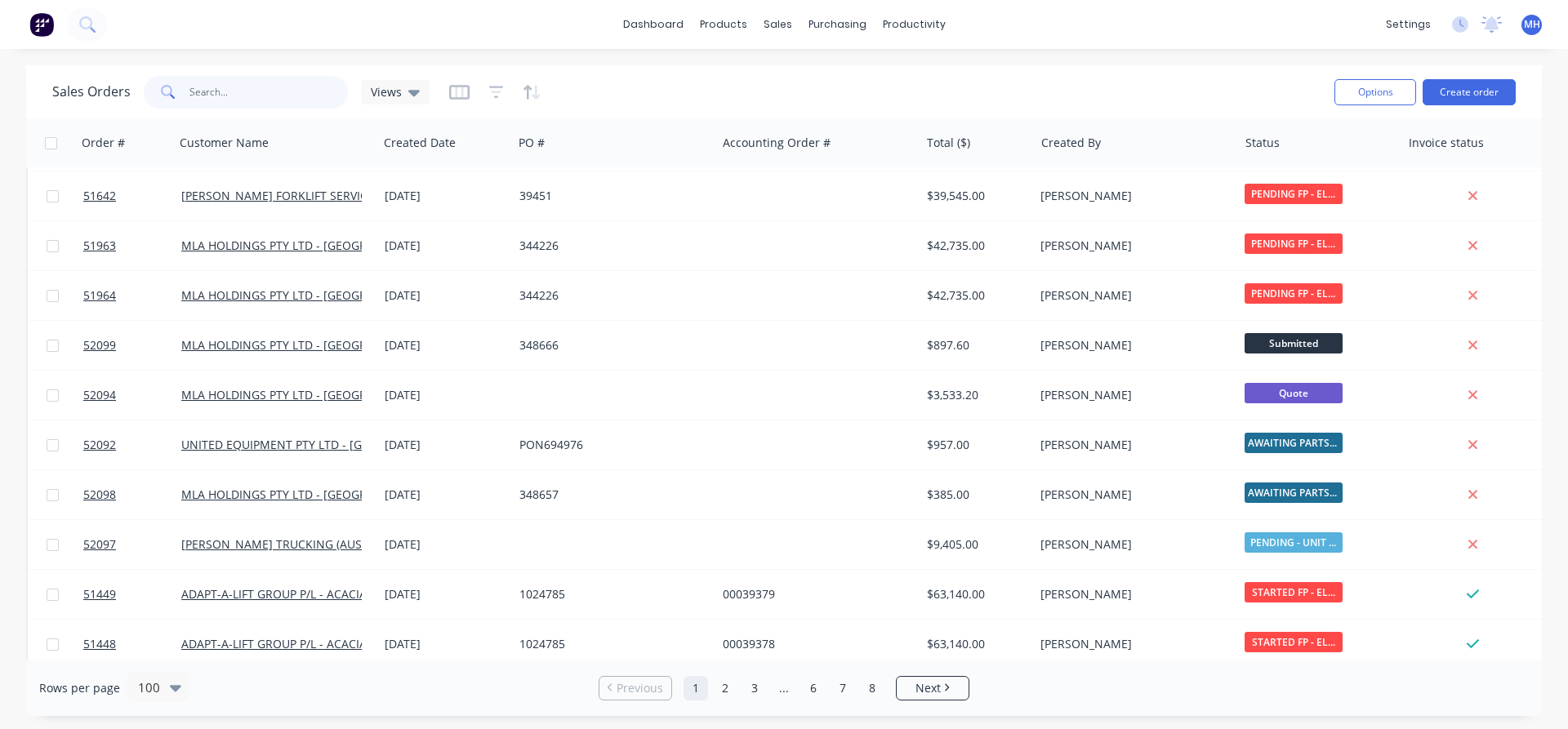
click at [198, 90] on input "text" at bounding box center [269, 92] width 160 height 32
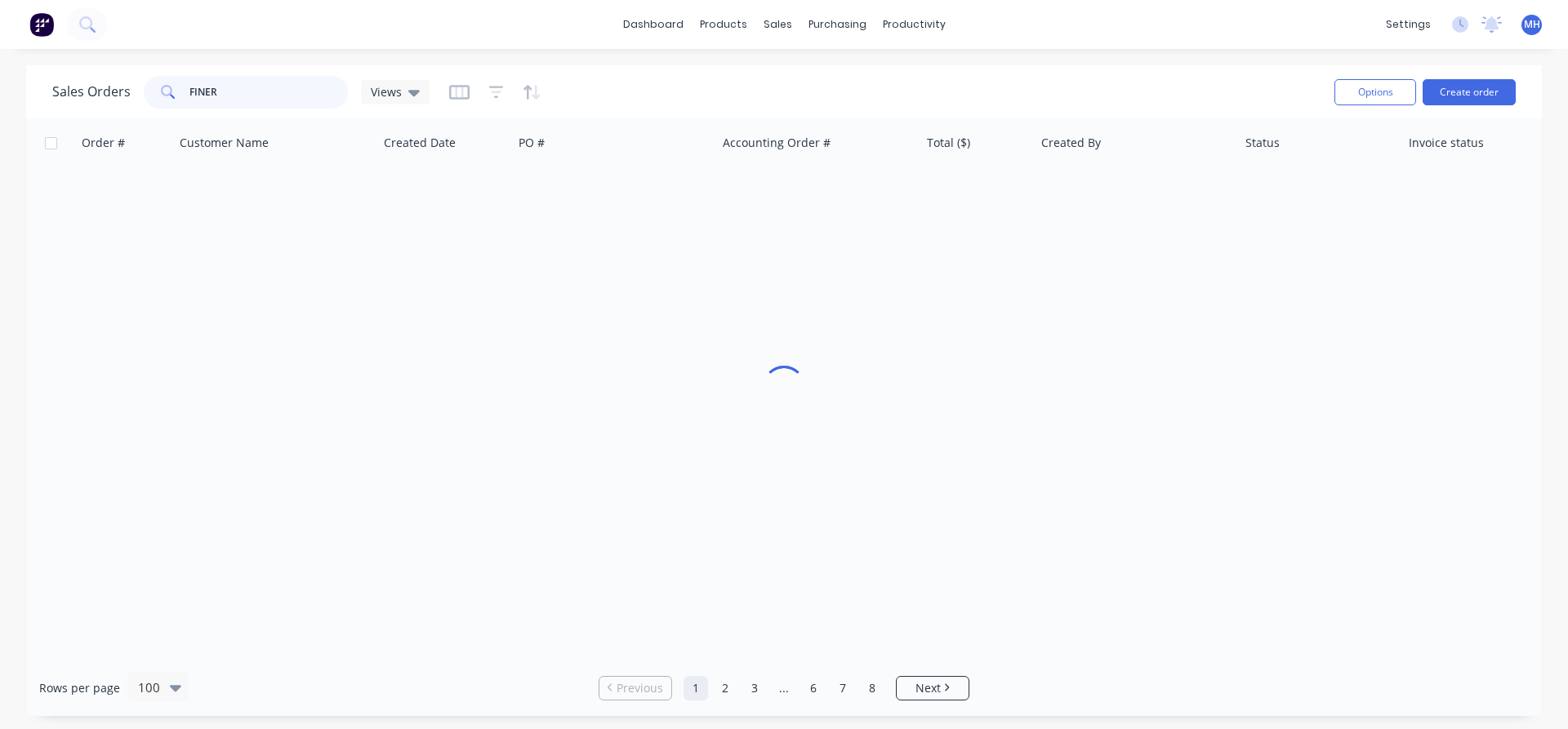
scroll to position [0, 0]
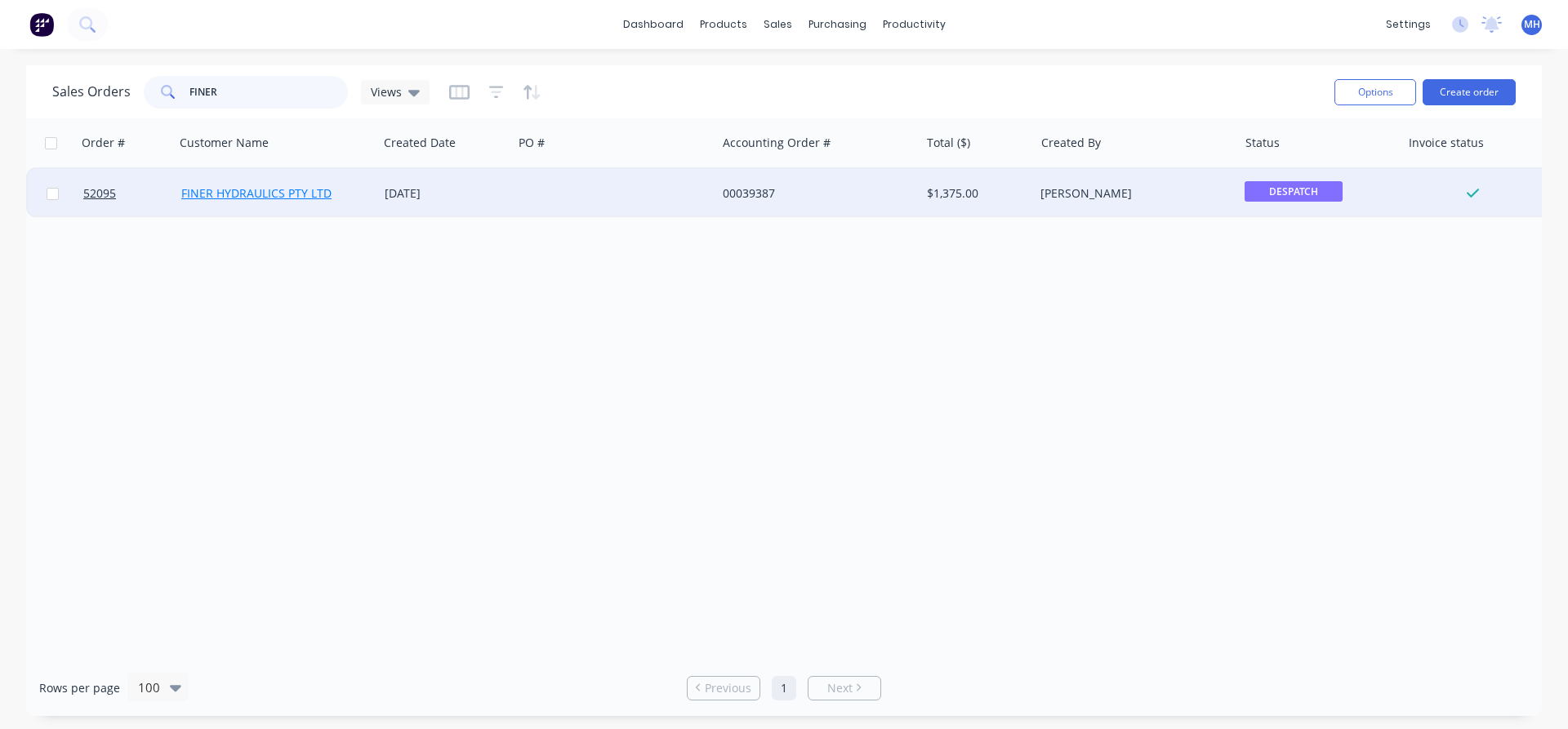
type input "FINER"
click at [247, 193] on link "FINER HYDRAULICS PTY LTD" at bounding box center [257, 193] width 150 height 15
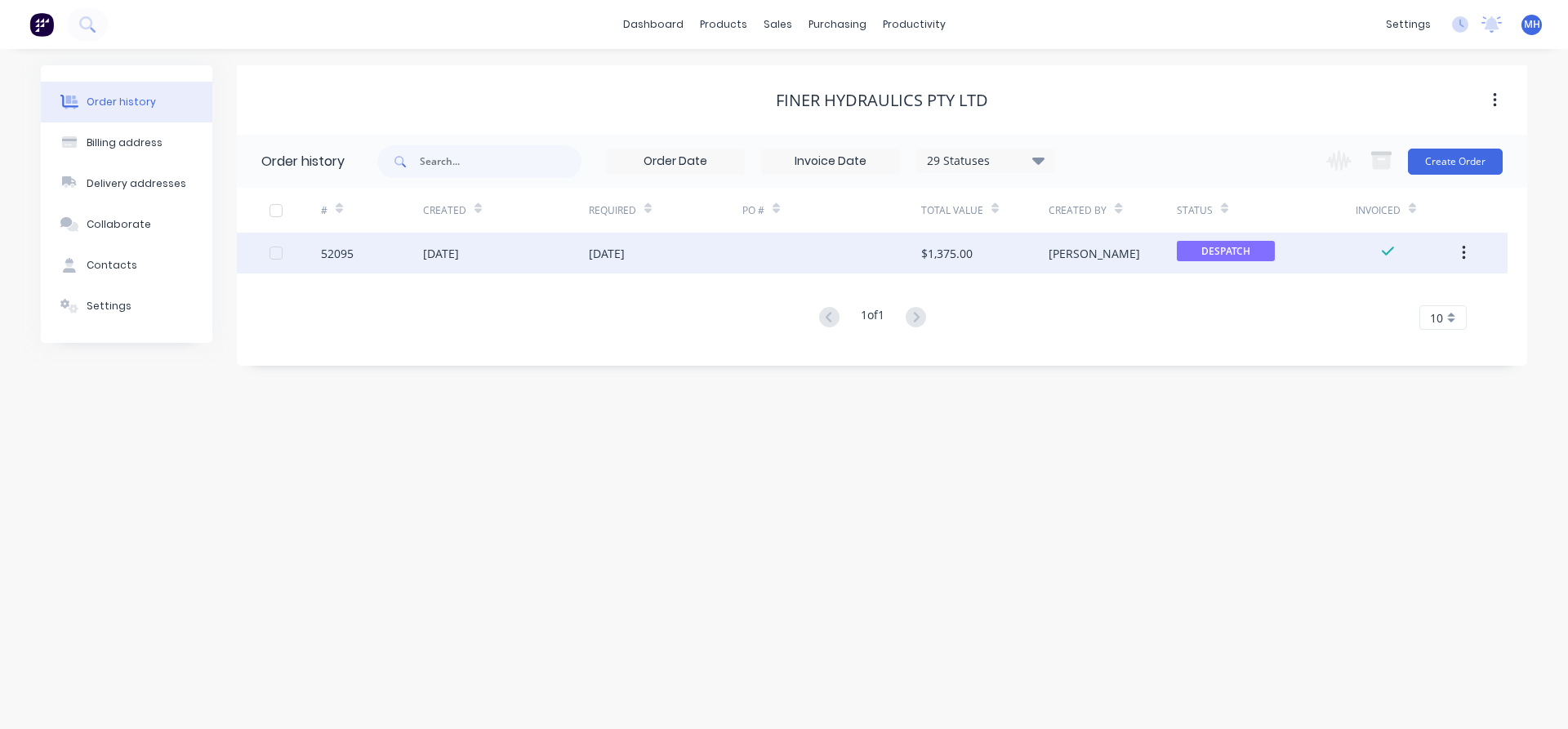
click at [606, 261] on div "[DATE]" at bounding box center [607, 254] width 36 height 17
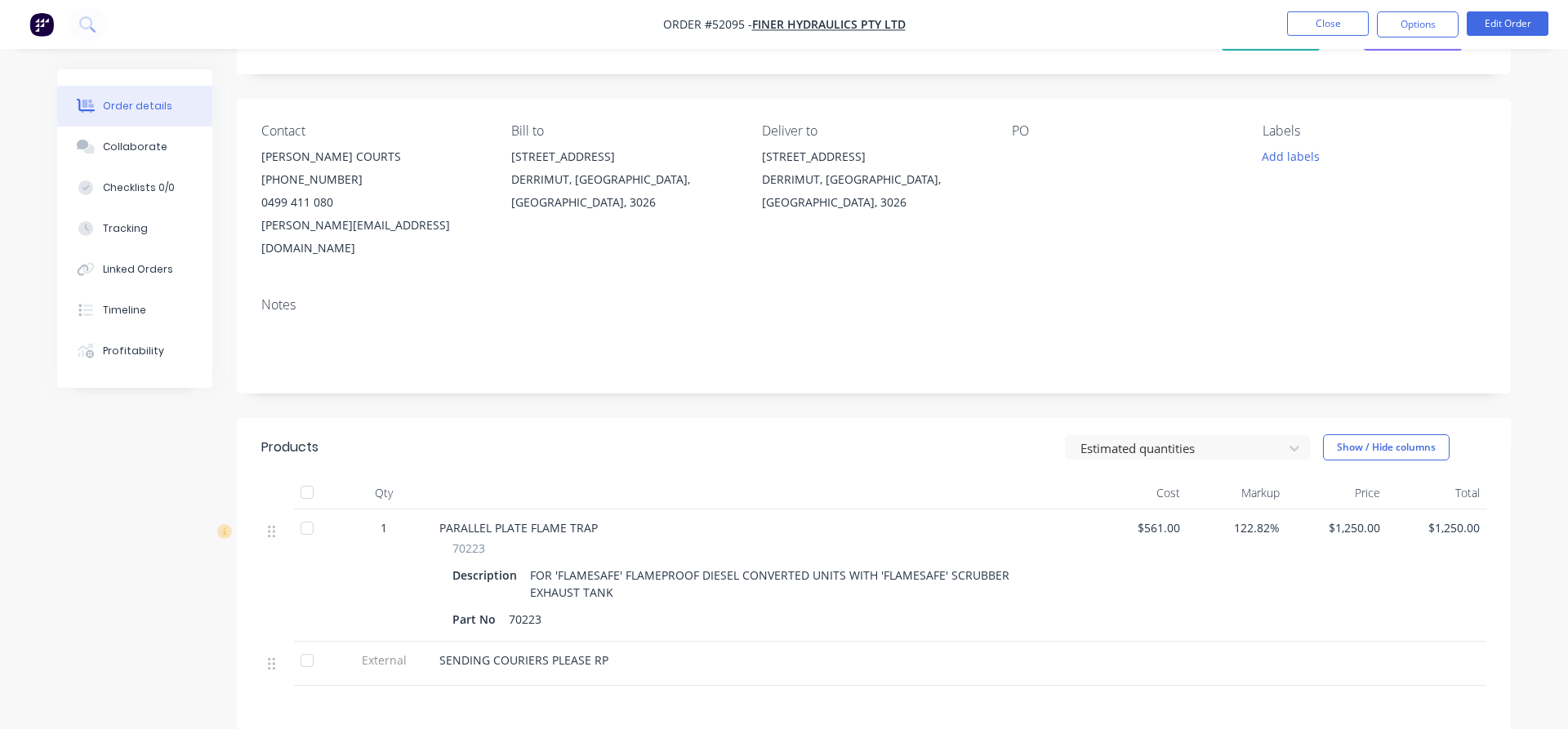
scroll to position [166, 0]
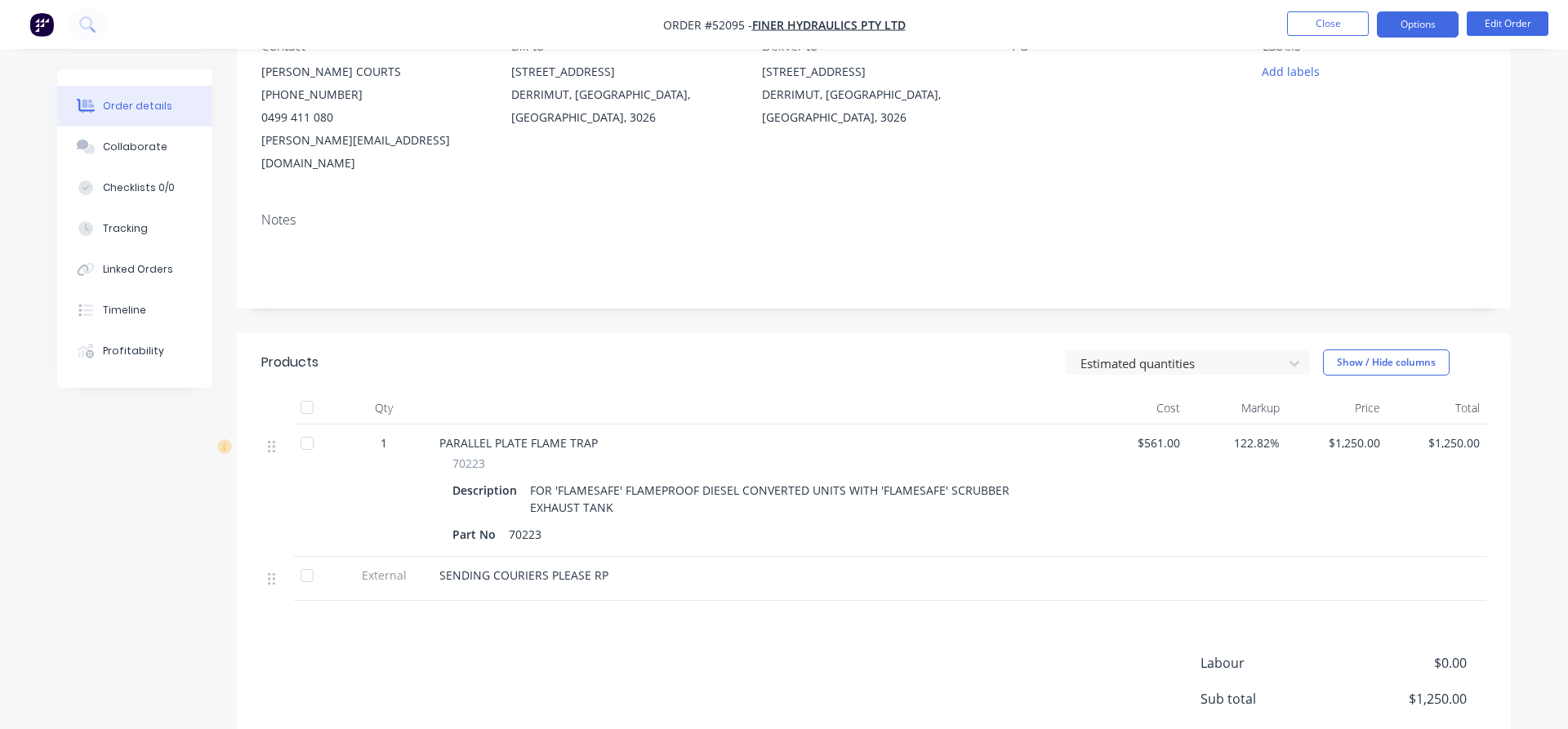
click at [1422, 27] on button "Options" at bounding box center [1418, 24] width 82 height 26
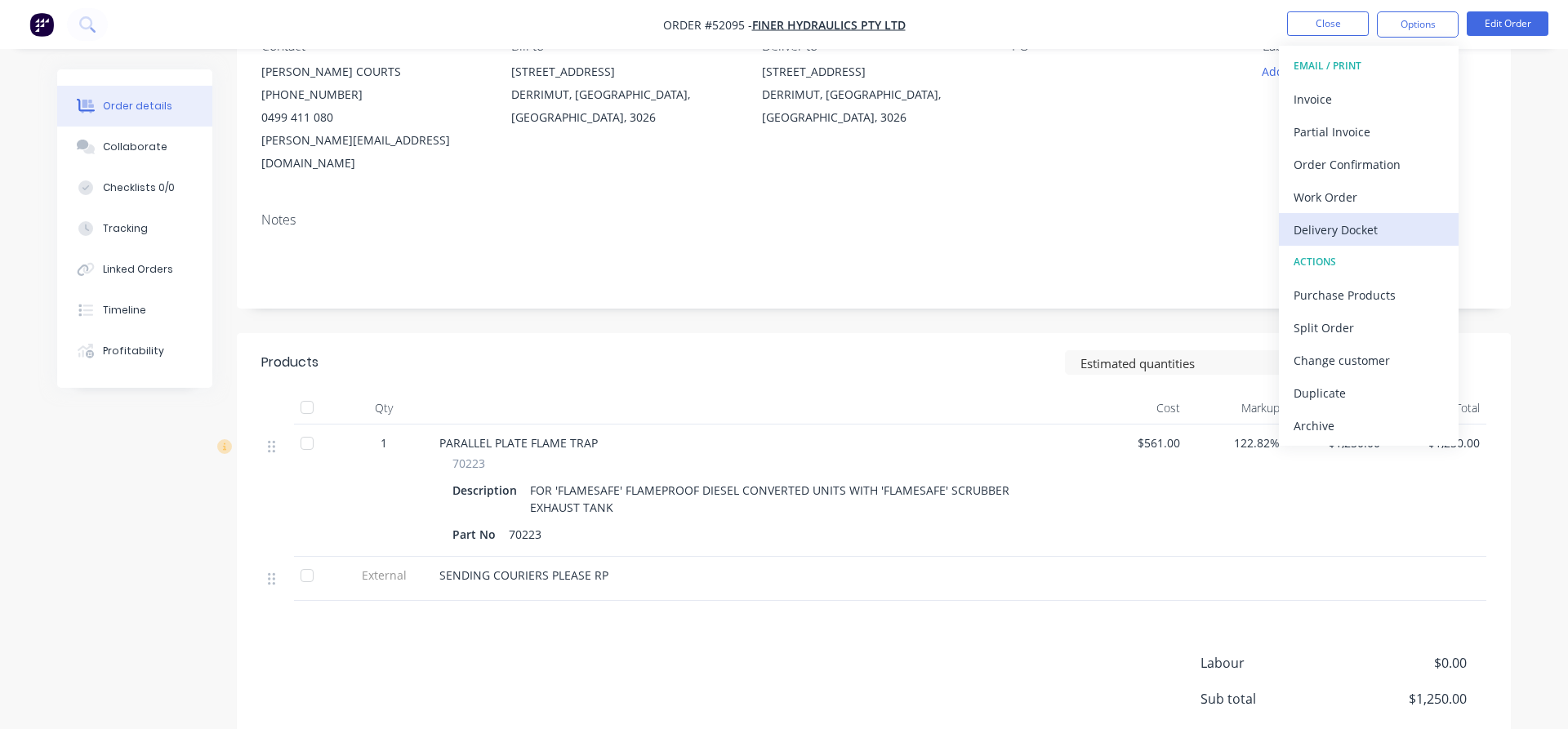
click at [1350, 229] on div "Delivery Docket" at bounding box center [1368, 229] width 150 height 24
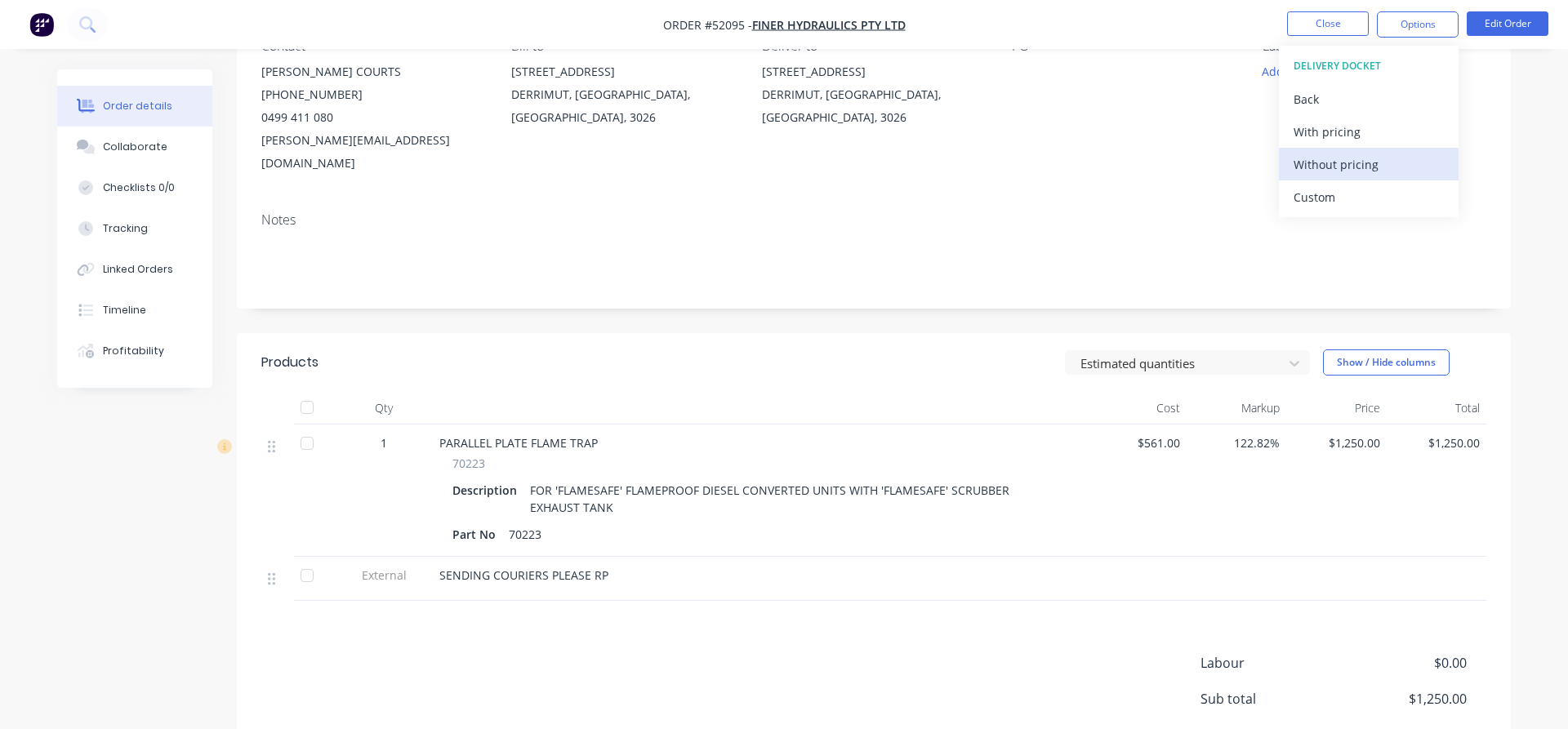
click at [1348, 163] on div "Without pricing" at bounding box center [1368, 164] width 150 height 24
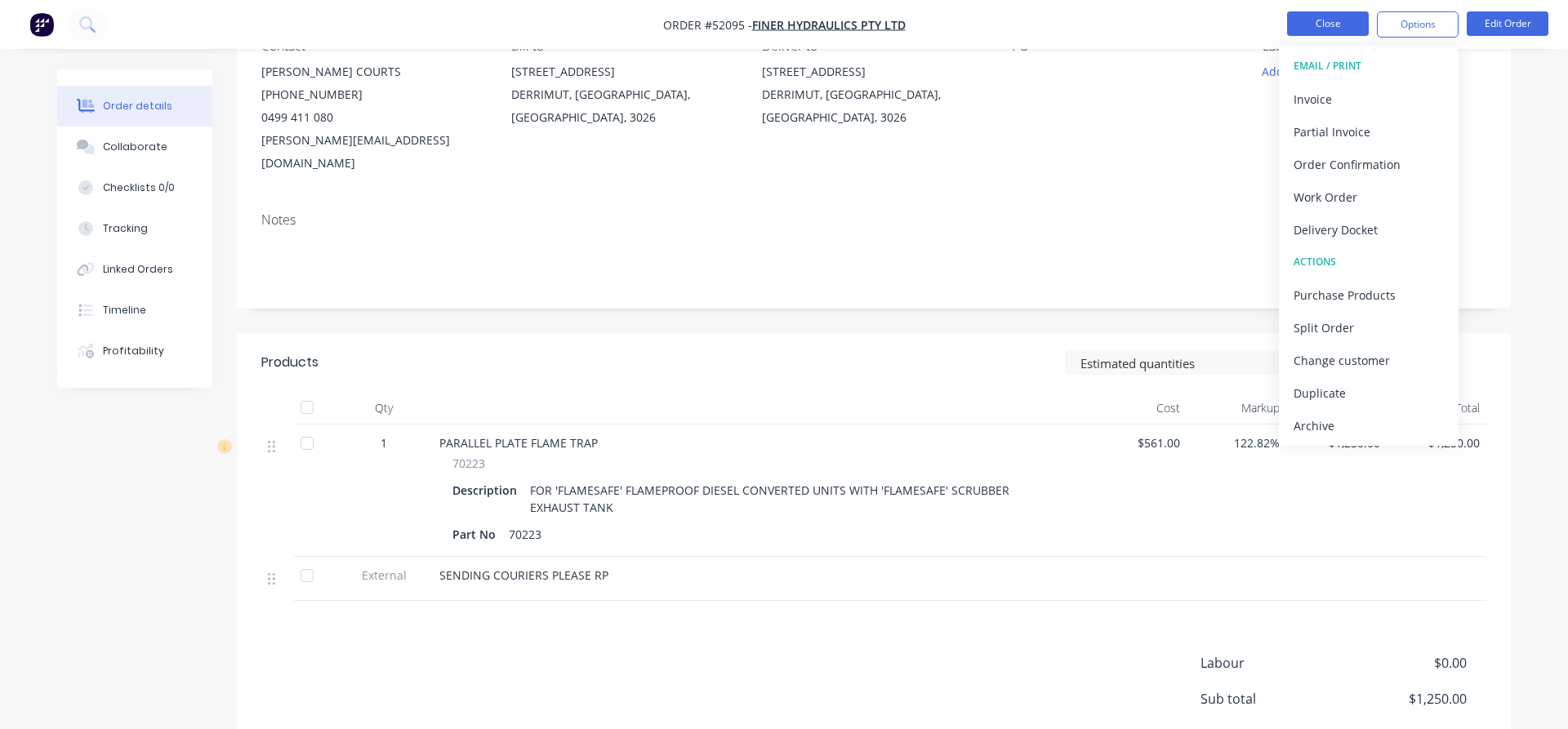
click at [1344, 31] on button "Close" at bounding box center [1328, 24] width 82 height 25
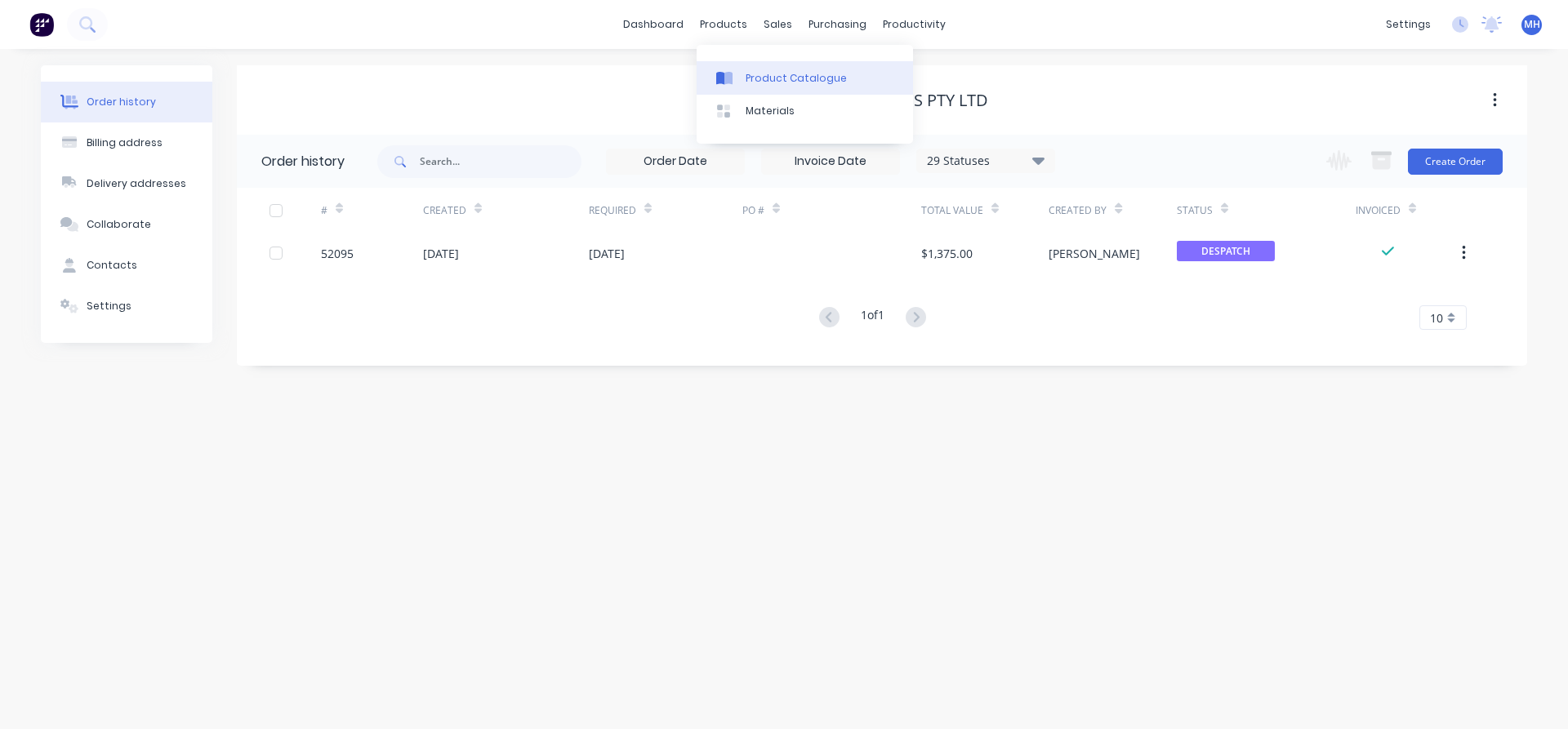
click at [752, 72] on div "Product Catalogue" at bounding box center [796, 78] width 102 height 14
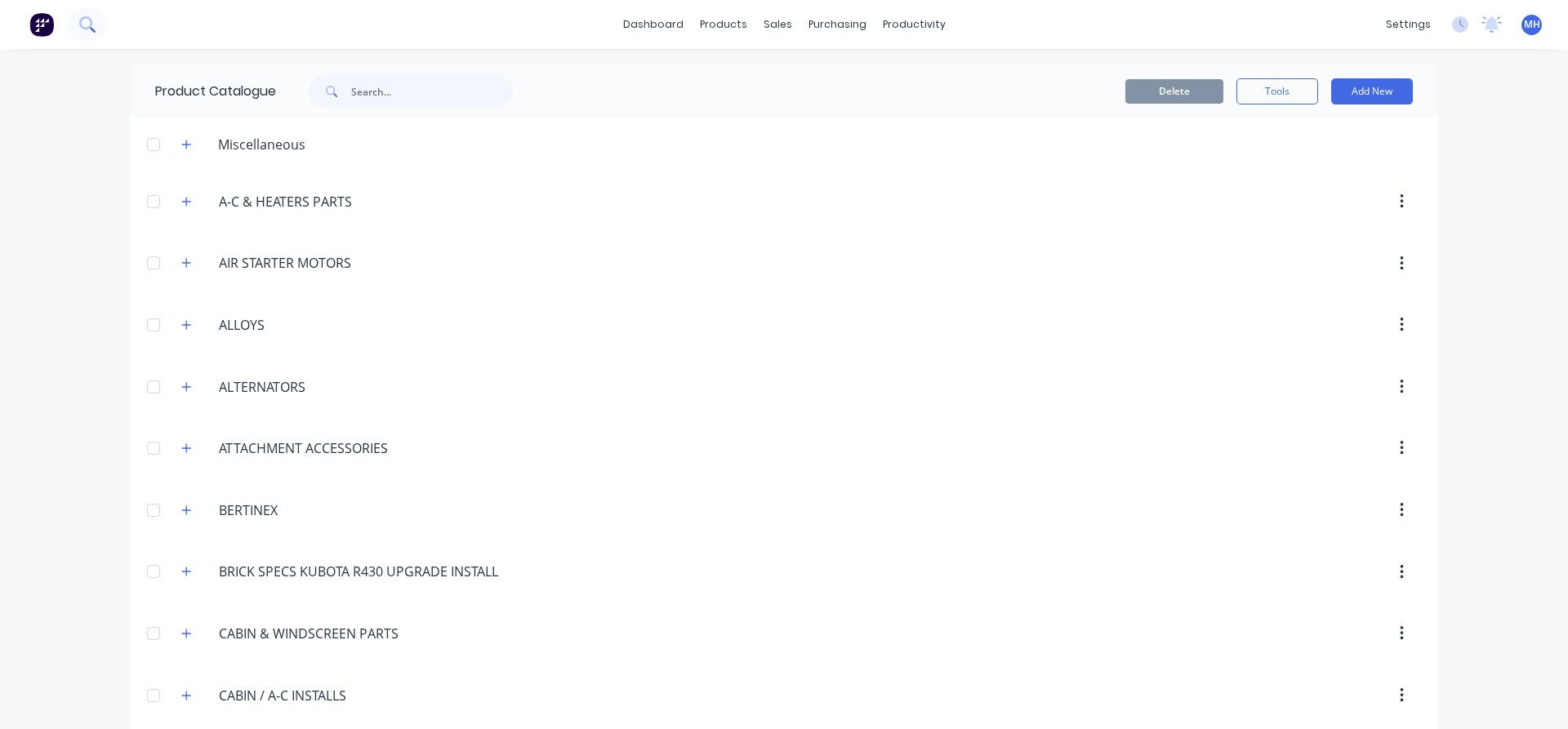
click at [90, 20] on icon at bounding box center [86, 24] width 15 height 15
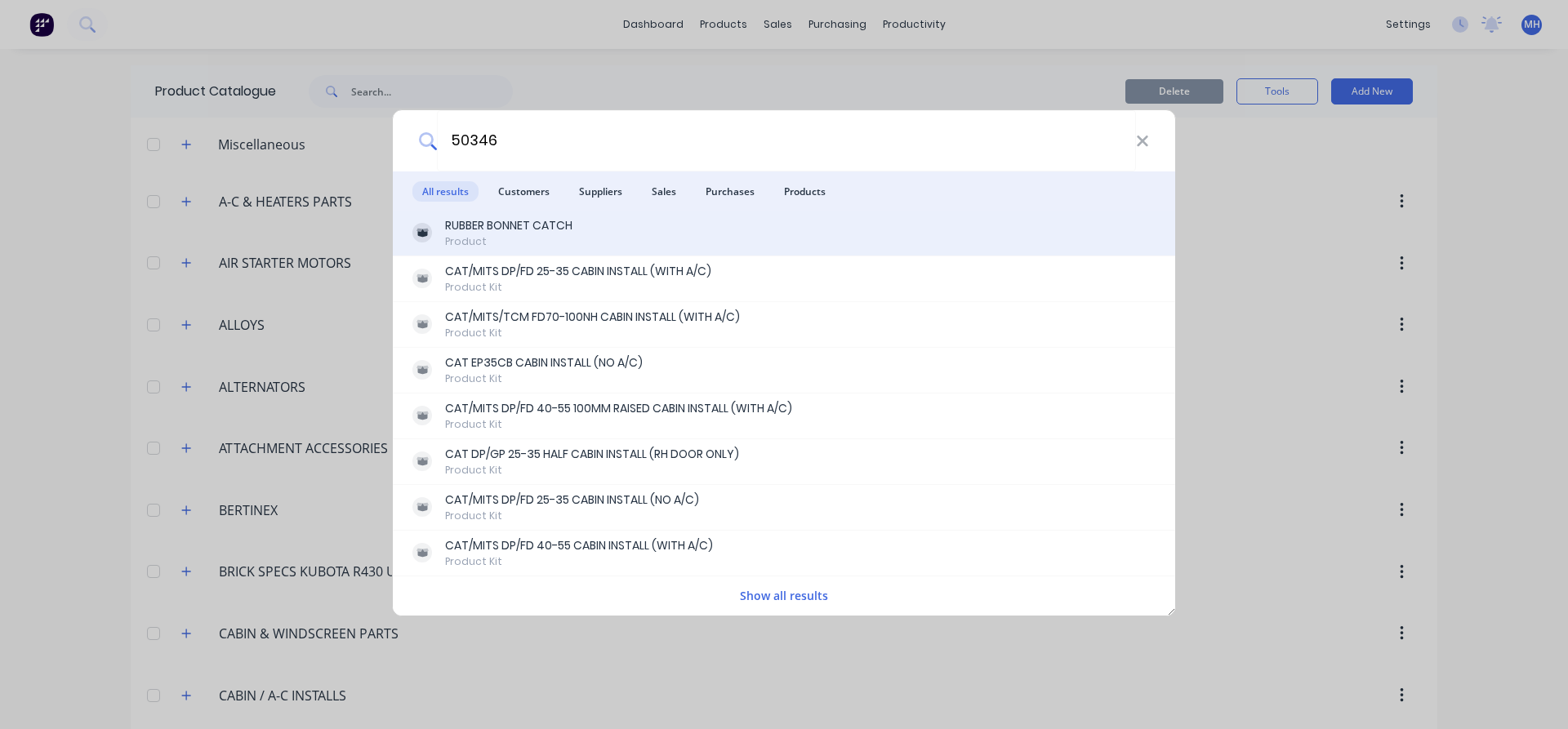
type input "50346"
click at [526, 220] on div "RUBBER BONNET CATCH" at bounding box center [508, 226] width 127 height 17
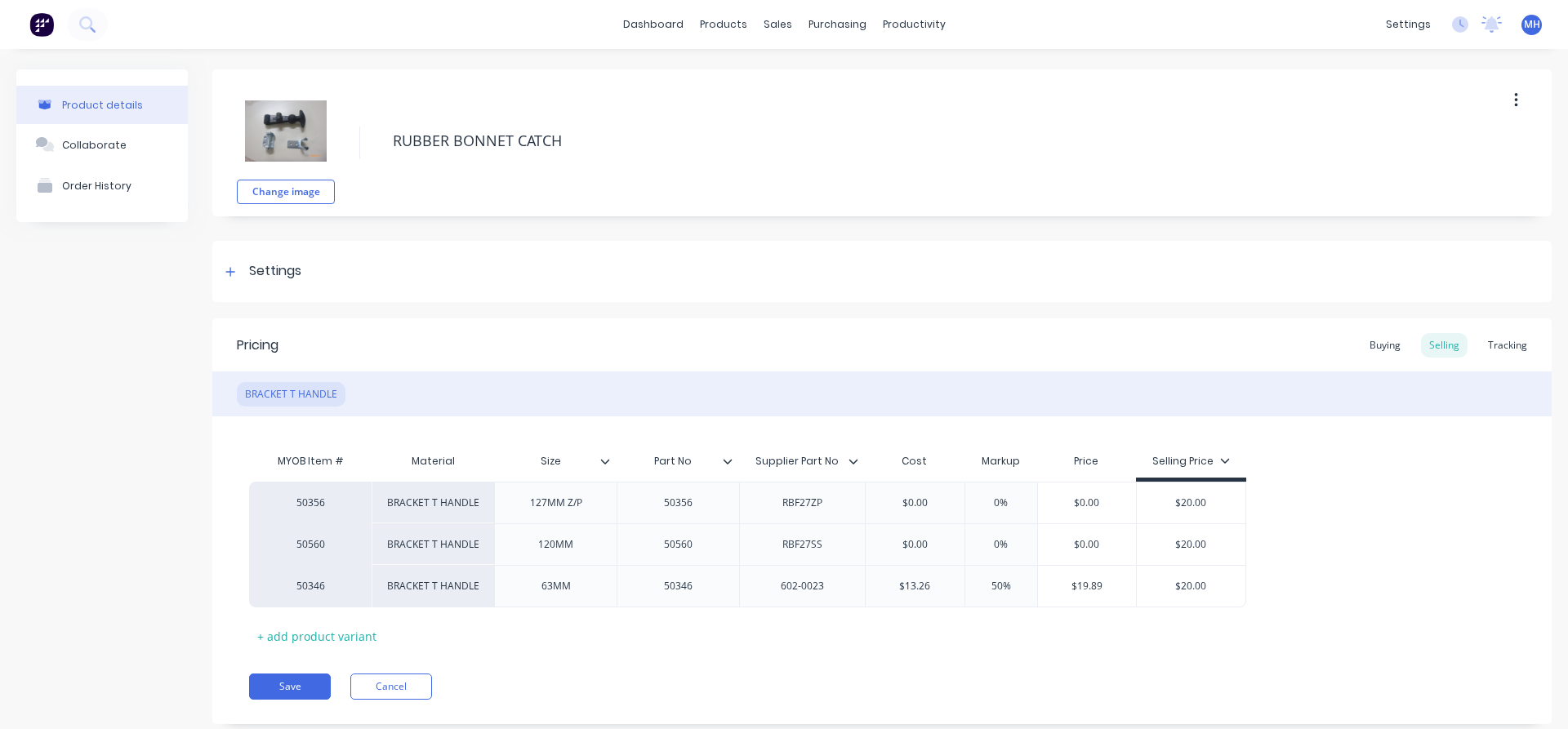
type textarea "x"
click at [784, 27] on div "sales" at bounding box center [777, 25] width 45 height 25
click at [823, 81] on div "Sales Orders" at bounding box center [838, 78] width 67 height 14
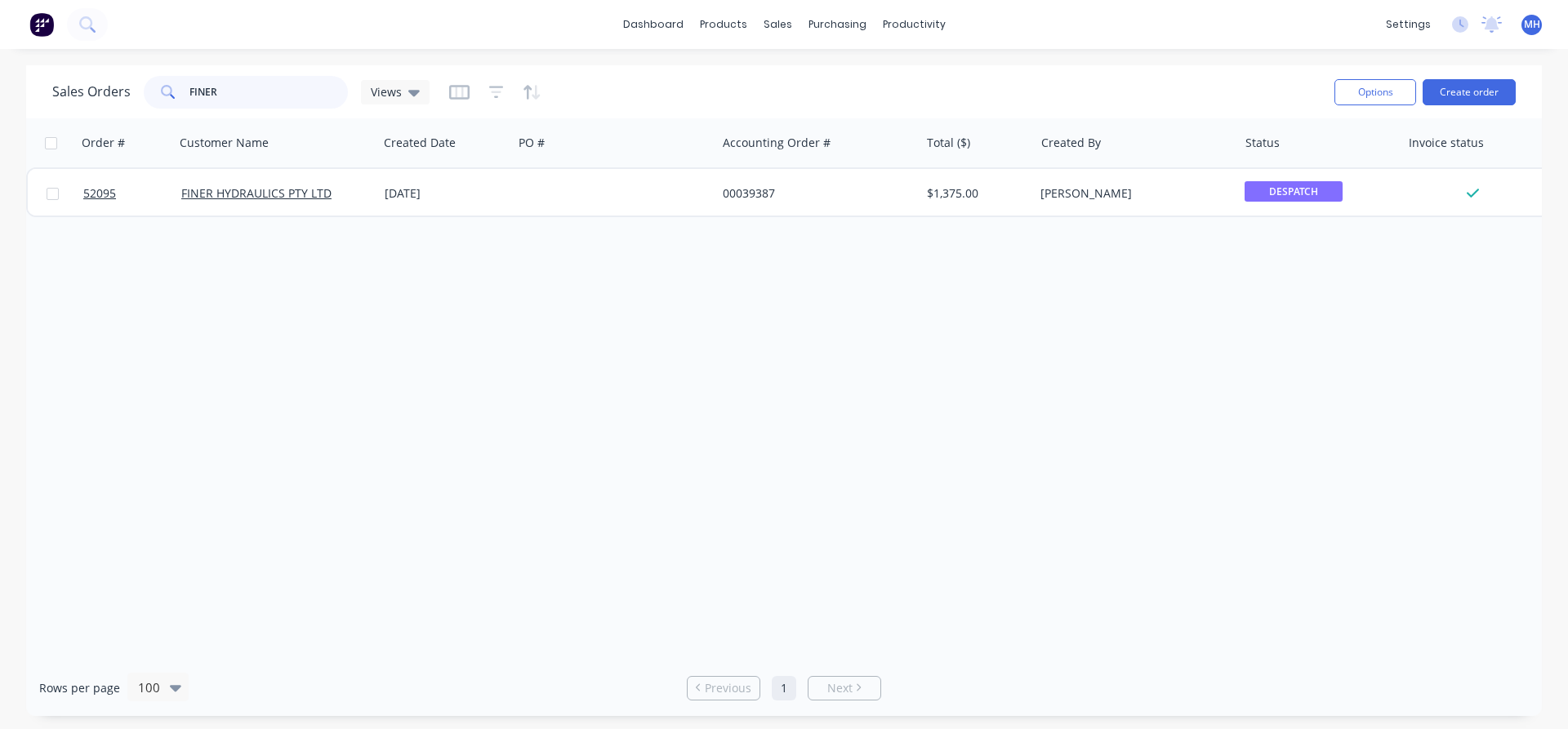
drag, startPoint x: 228, startPoint y: 90, endPoint x: 120, endPoint y: 95, distance: 108.1
click at [189, 95] on input "FINER" at bounding box center [269, 92] width 160 height 32
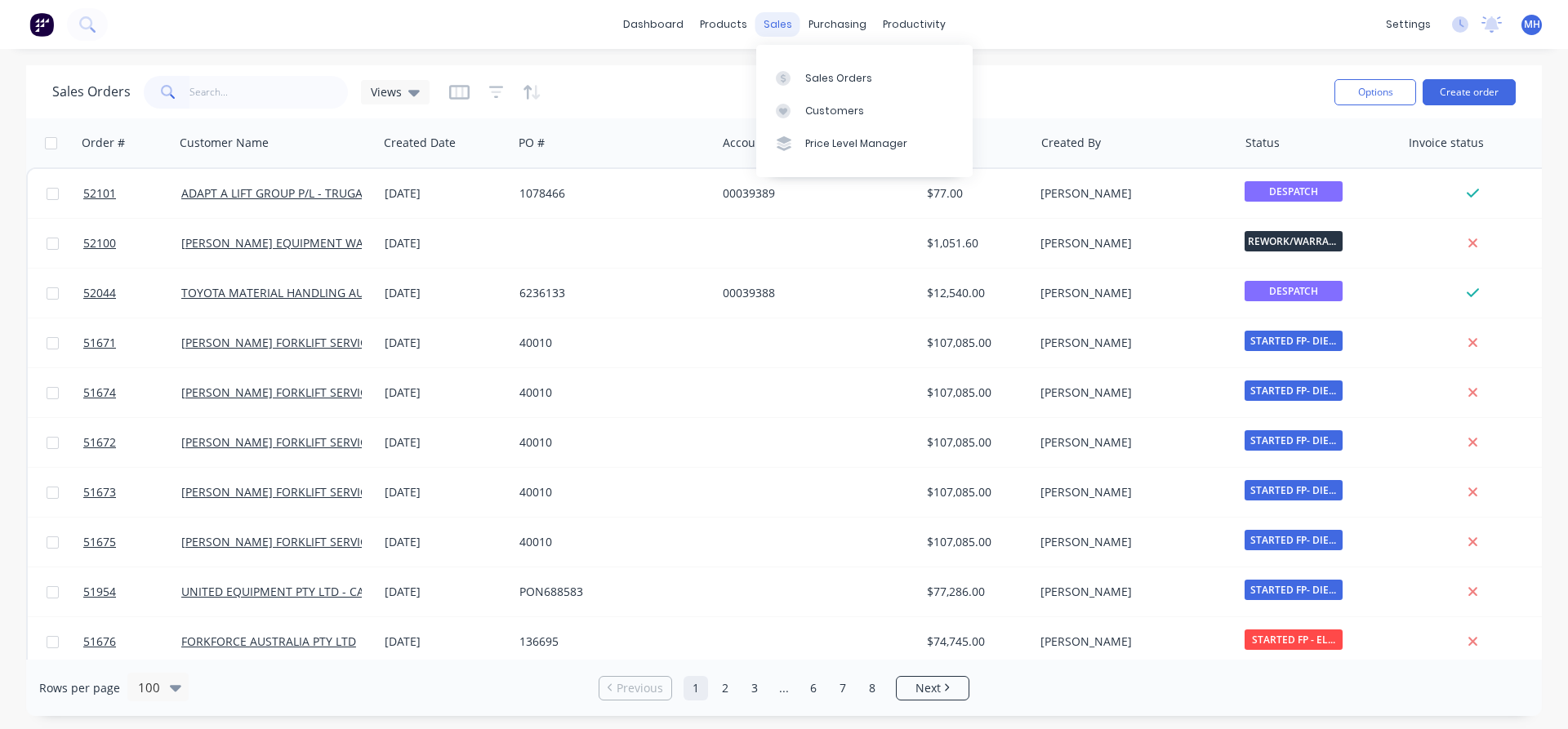
click at [780, 29] on div "sales" at bounding box center [777, 25] width 45 height 25
click at [813, 82] on div "Sales Orders" at bounding box center [838, 78] width 67 height 14
click at [1479, 85] on button "Create order" at bounding box center [1469, 91] width 93 height 26
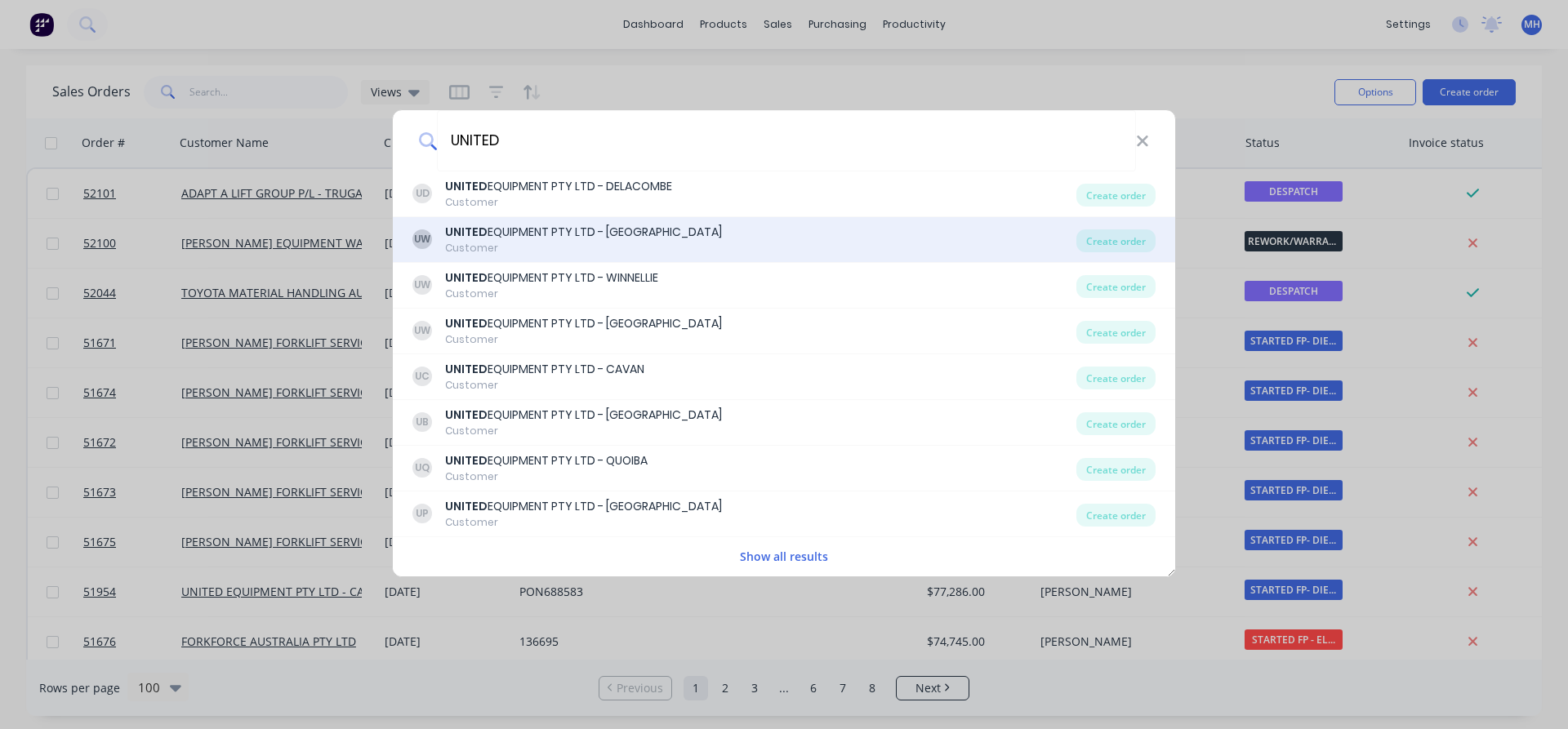
type input "UNITED"
click at [752, 242] on div "UW UNITED EQUIPMENT PTY LTD - SUNSHINE WEST Customer" at bounding box center [744, 240] width 664 height 32
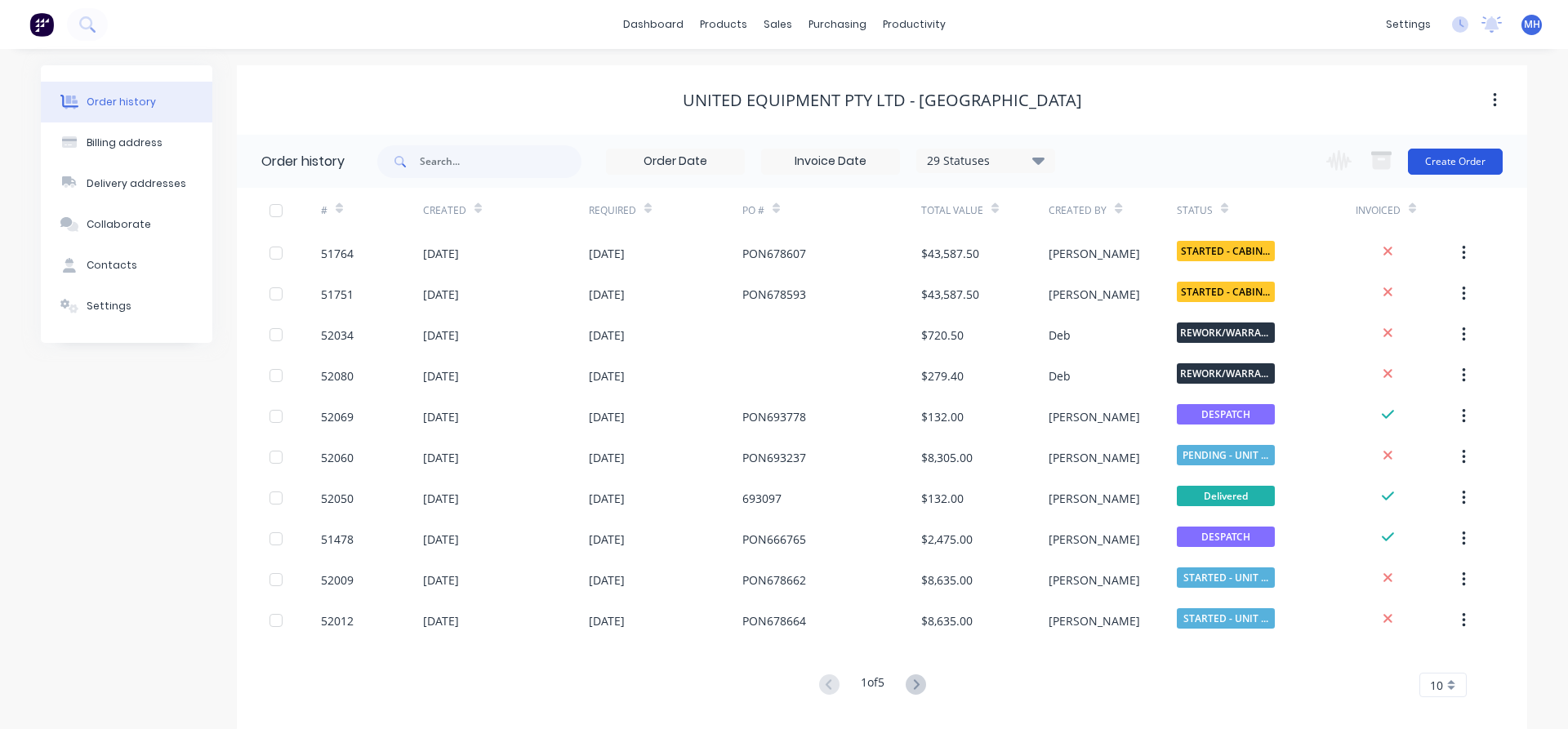
click at [1442, 154] on button "Create Order" at bounding box center [1455, 161] width 95 height 26
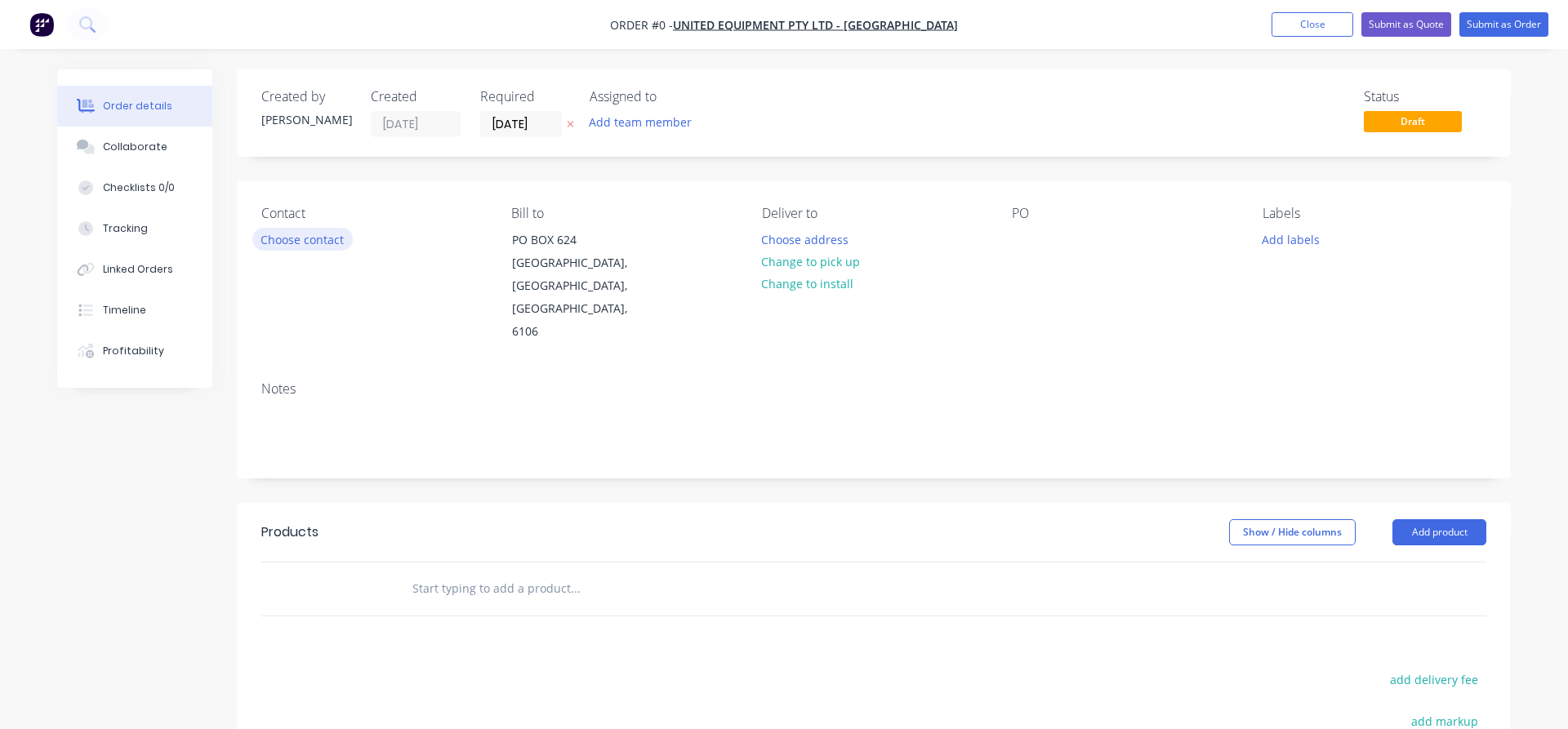
click at [276, 245] on button "Choose contact" at bounding box center [303, 239] width 101 height 22
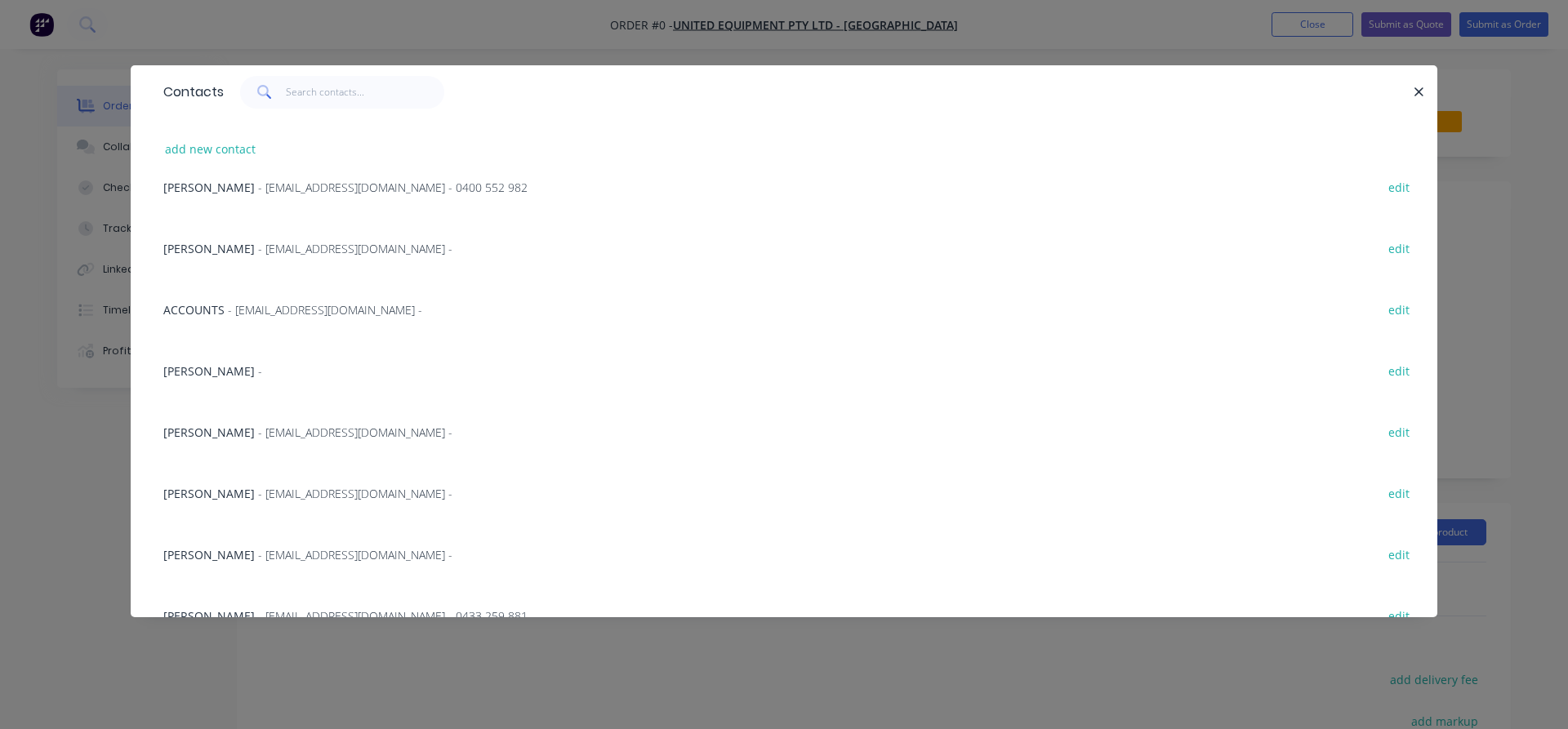
scroll to position [186, 0]
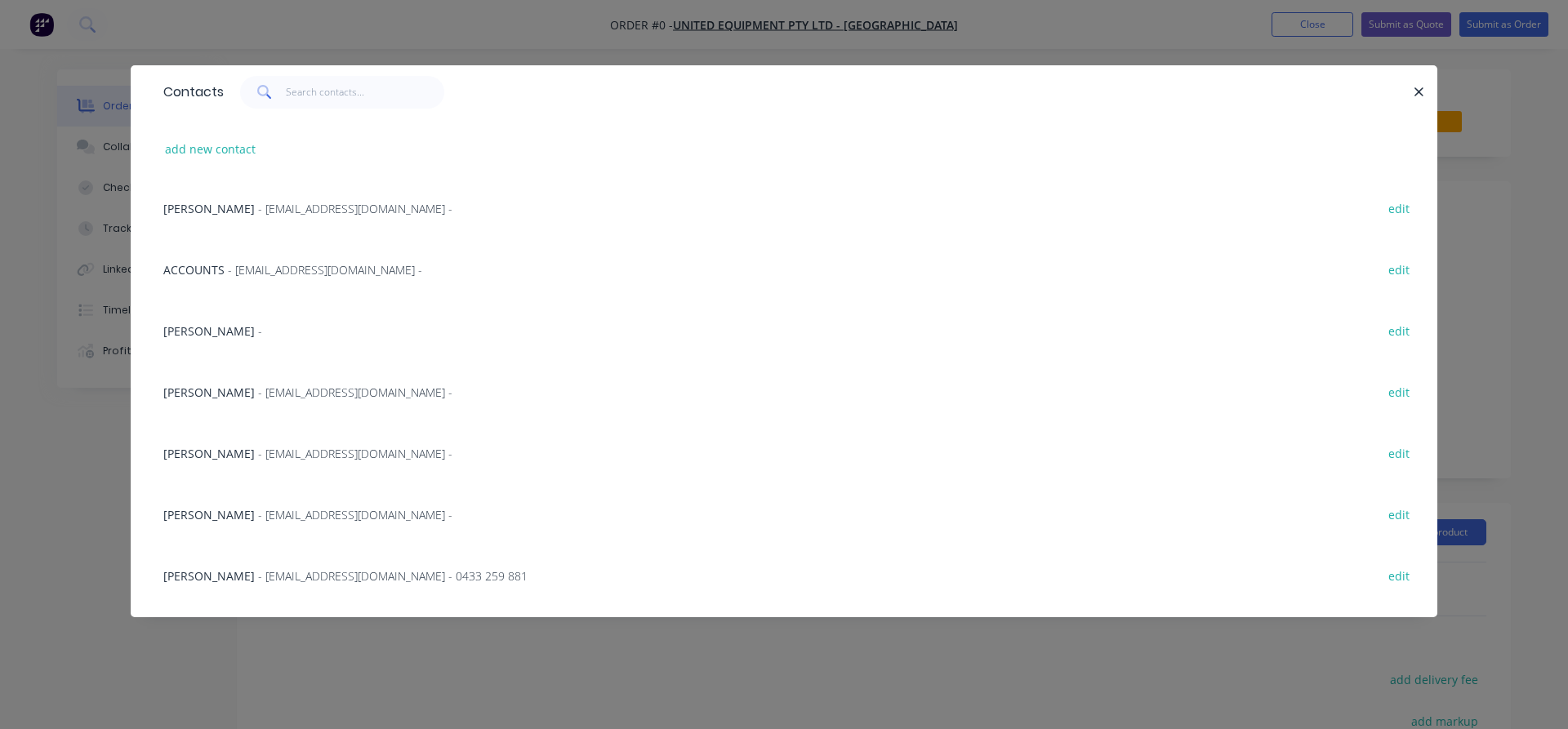
click at [189, 453] on span "[PERSON_NAME]" at bounding box center [209, 453] width 91 height 15
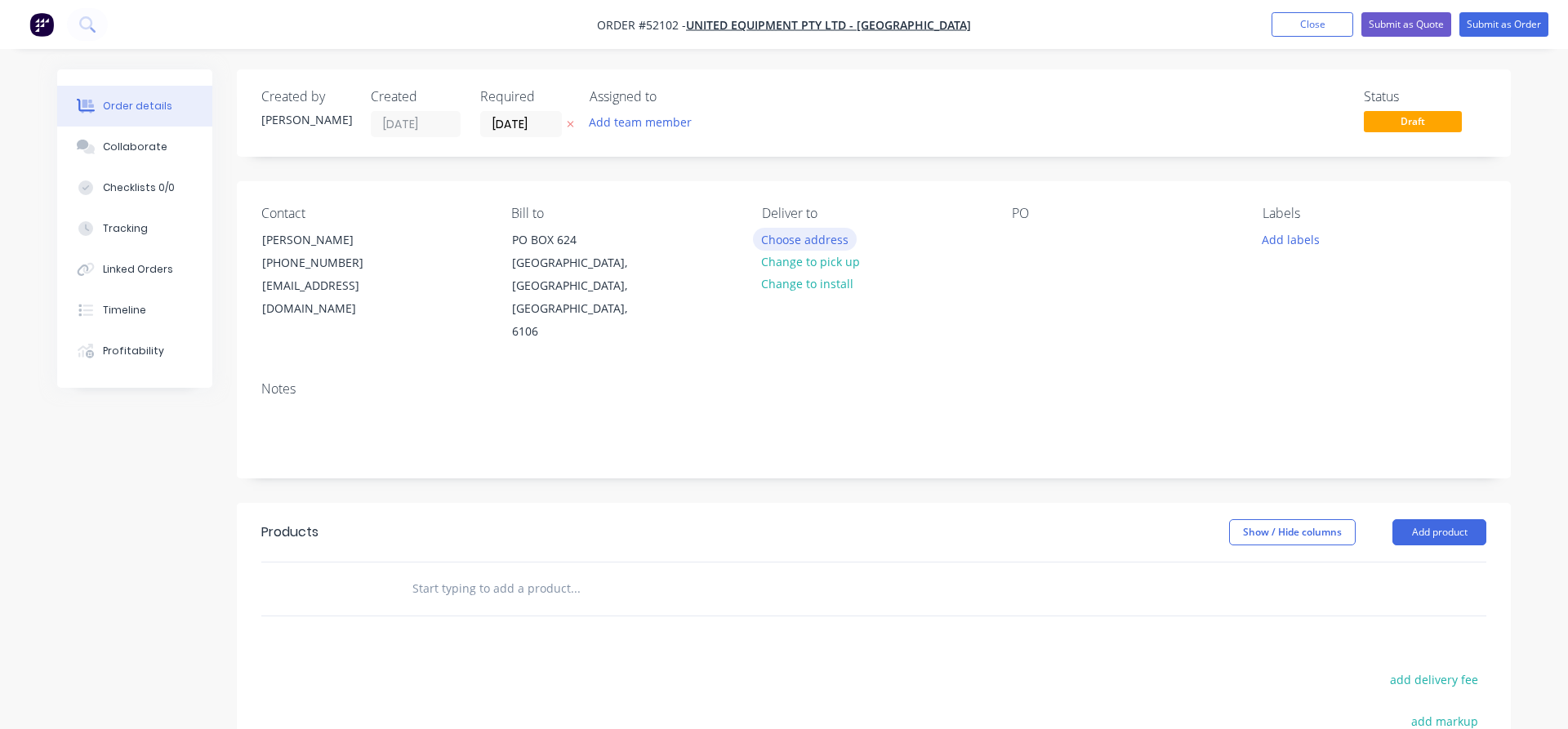
click at [812, 241] on button "Choose address" at bounding box center [805, 239] width 105 height 22
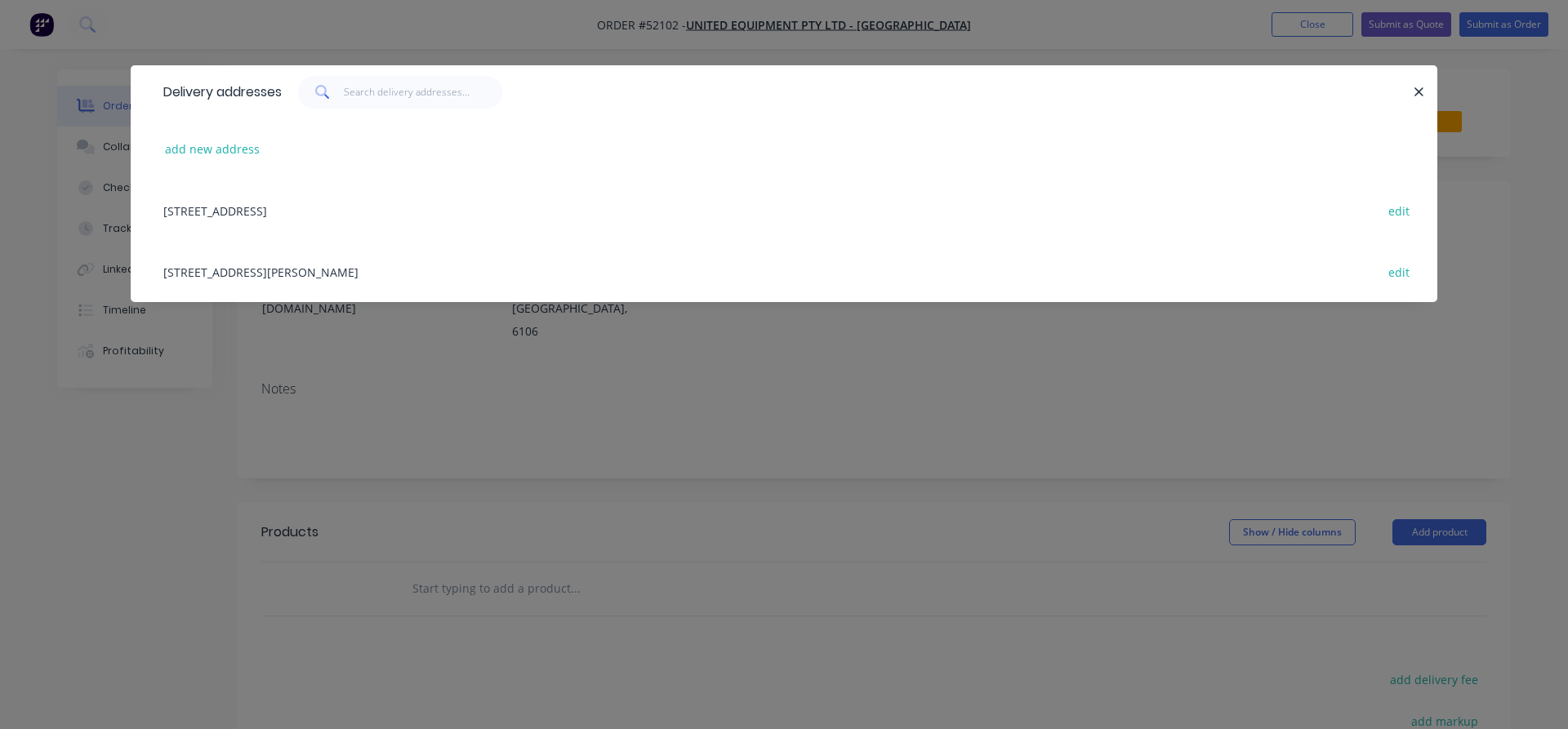
click at [224, 274] on div "[STREET_ADDRESS][PERSON_NAME] edit" at bounding box center [783, 271] width 1257 height 61
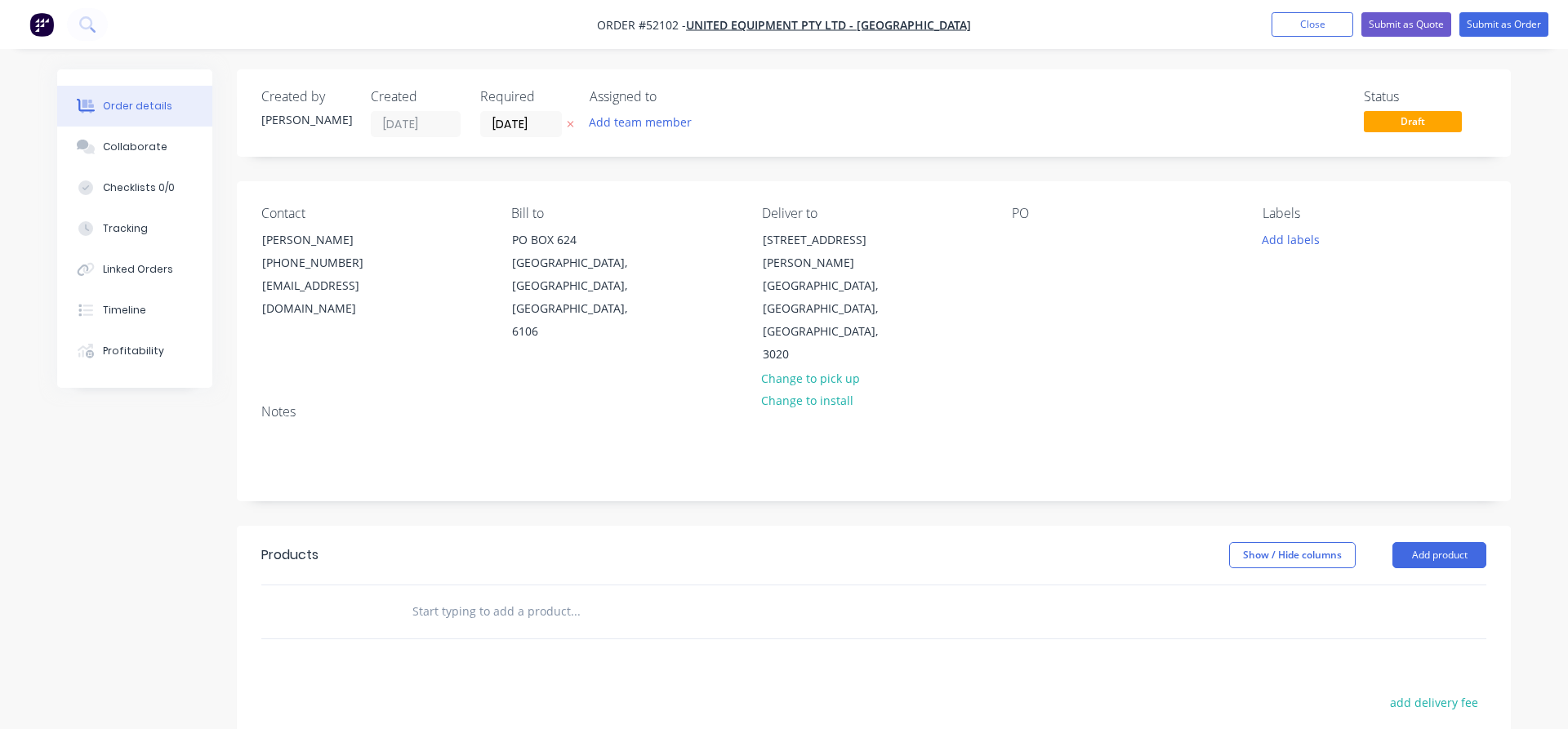
click at [1025, 228] on div "PO" at bounding box center [1123, 286] width 223 height 161
click at [1019, 244] on div at bounding box center [1024, 240] width 26 height 24
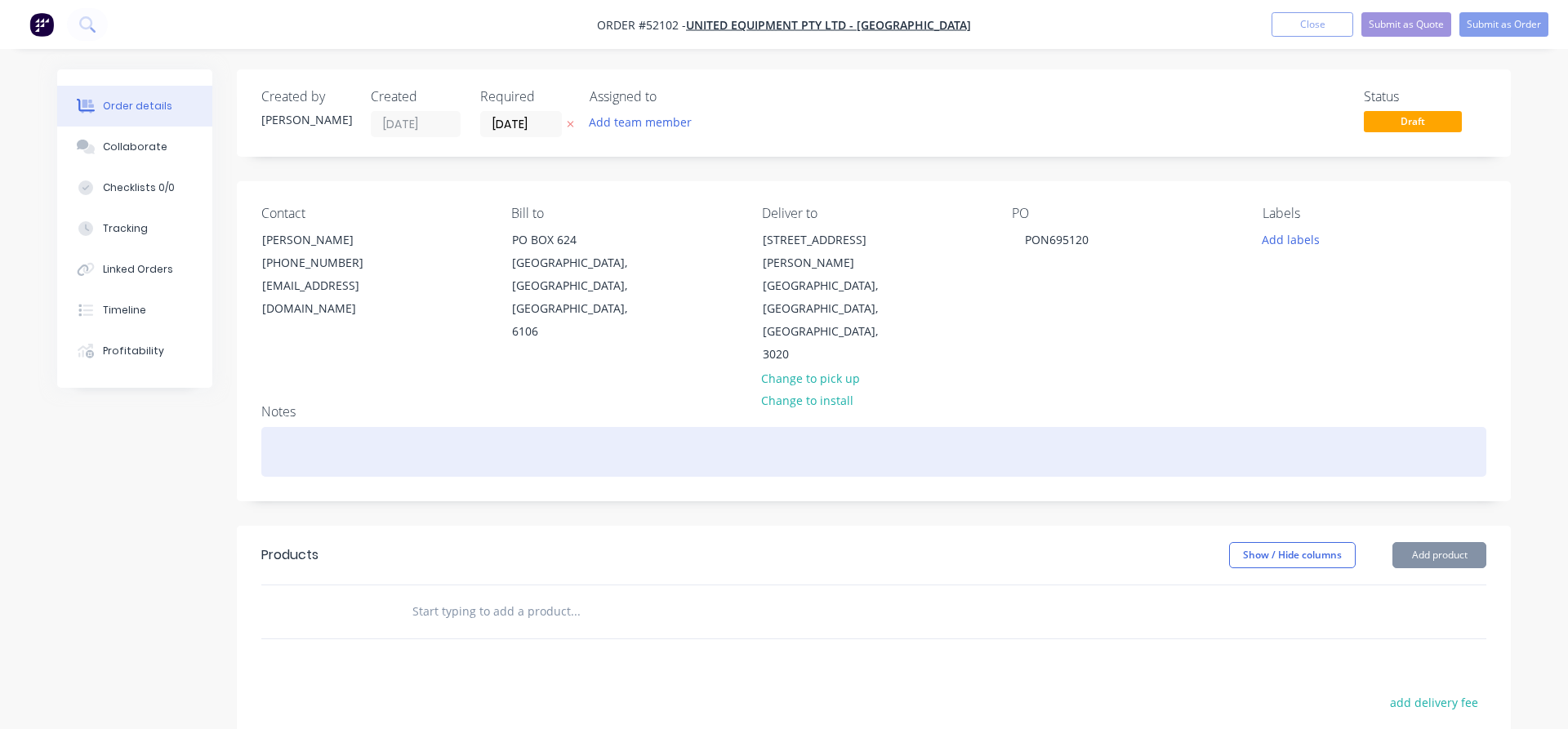
click at [318, 427] on div at bounding box center [873, 451] width 1225 height 49
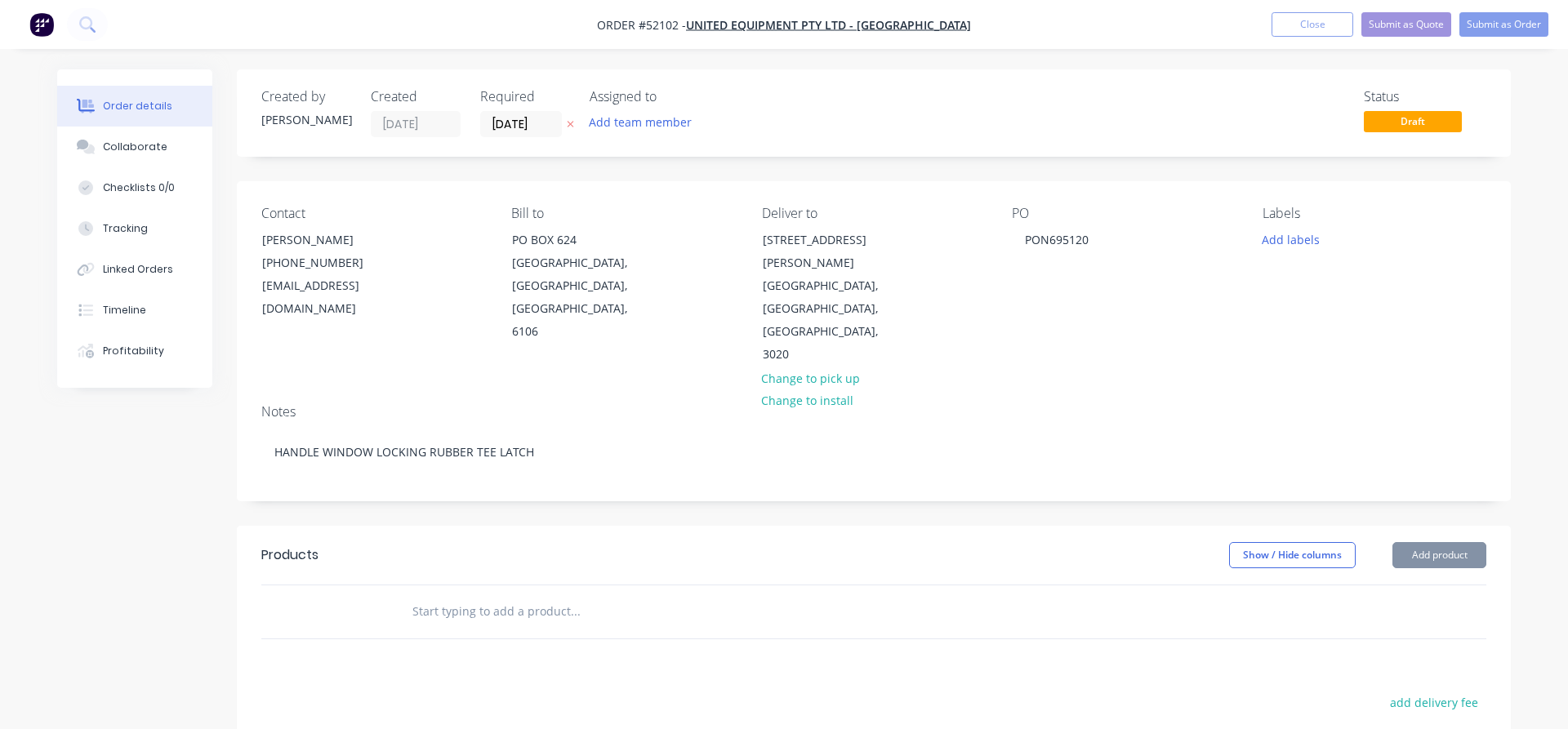
click at [409, 595] on div at bounding box center [643, 611] width 490 height 32
click at [416, 595] on input "text" at bounding box center [575, 611] width 327 height 32
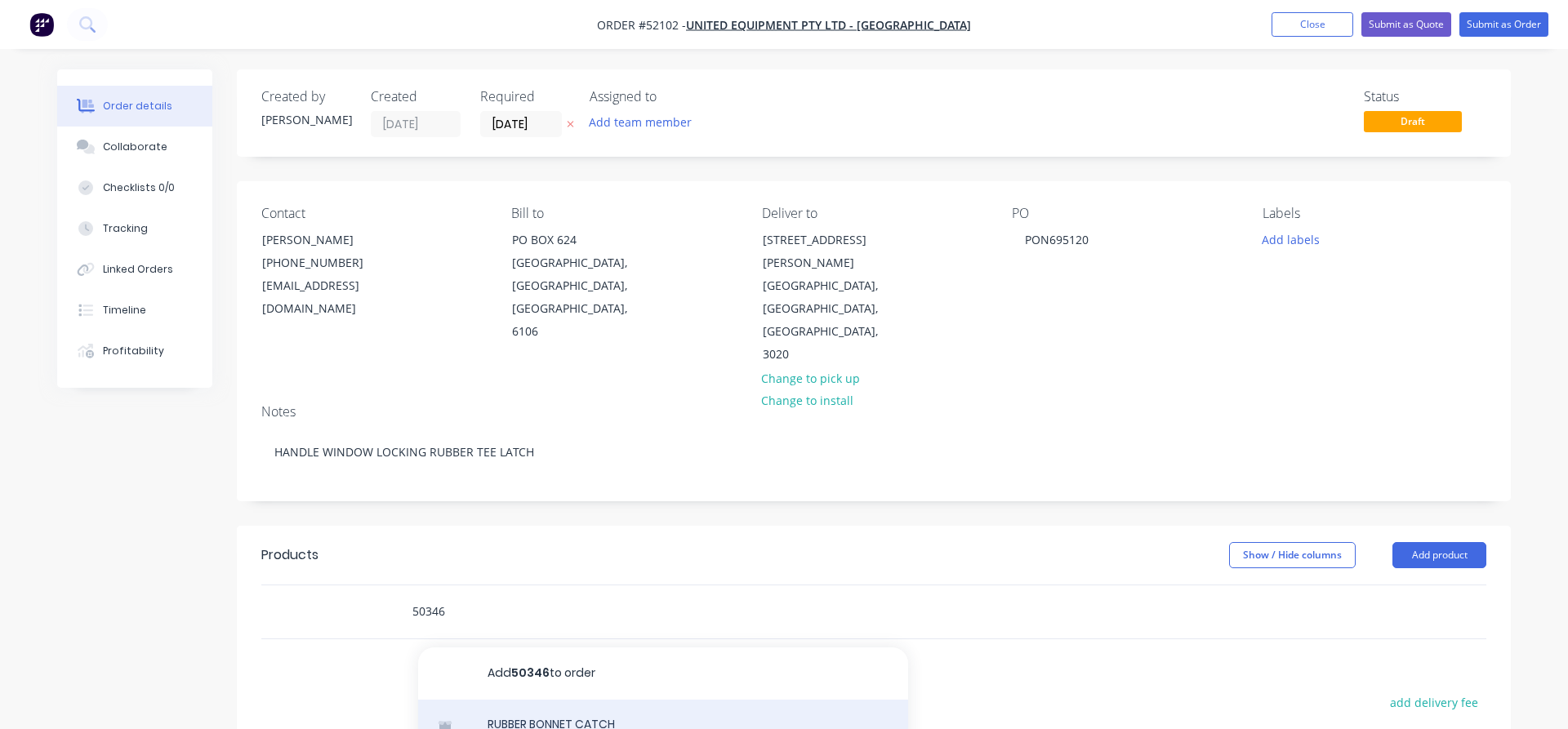
type input "50346"
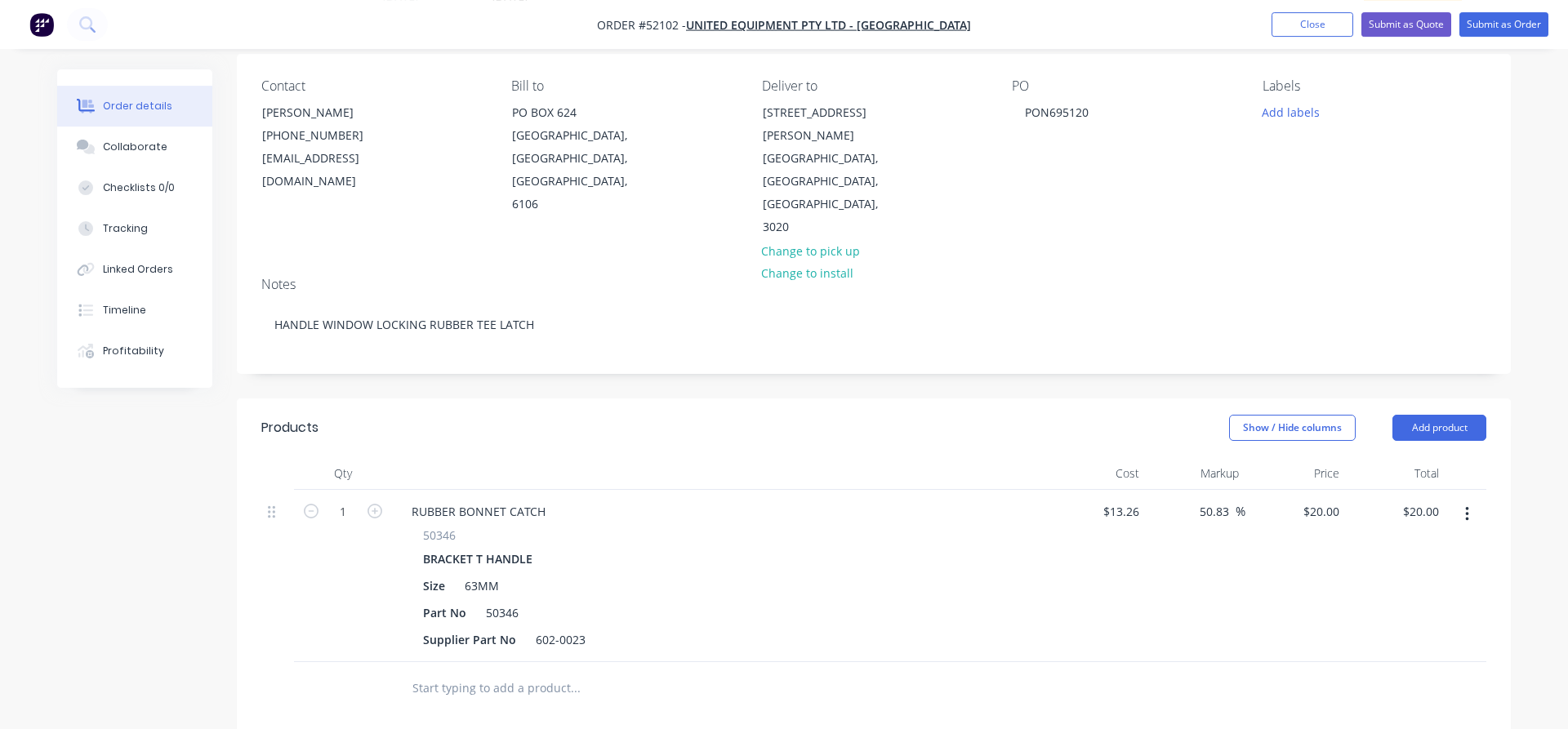
scroll to position [334, 0]
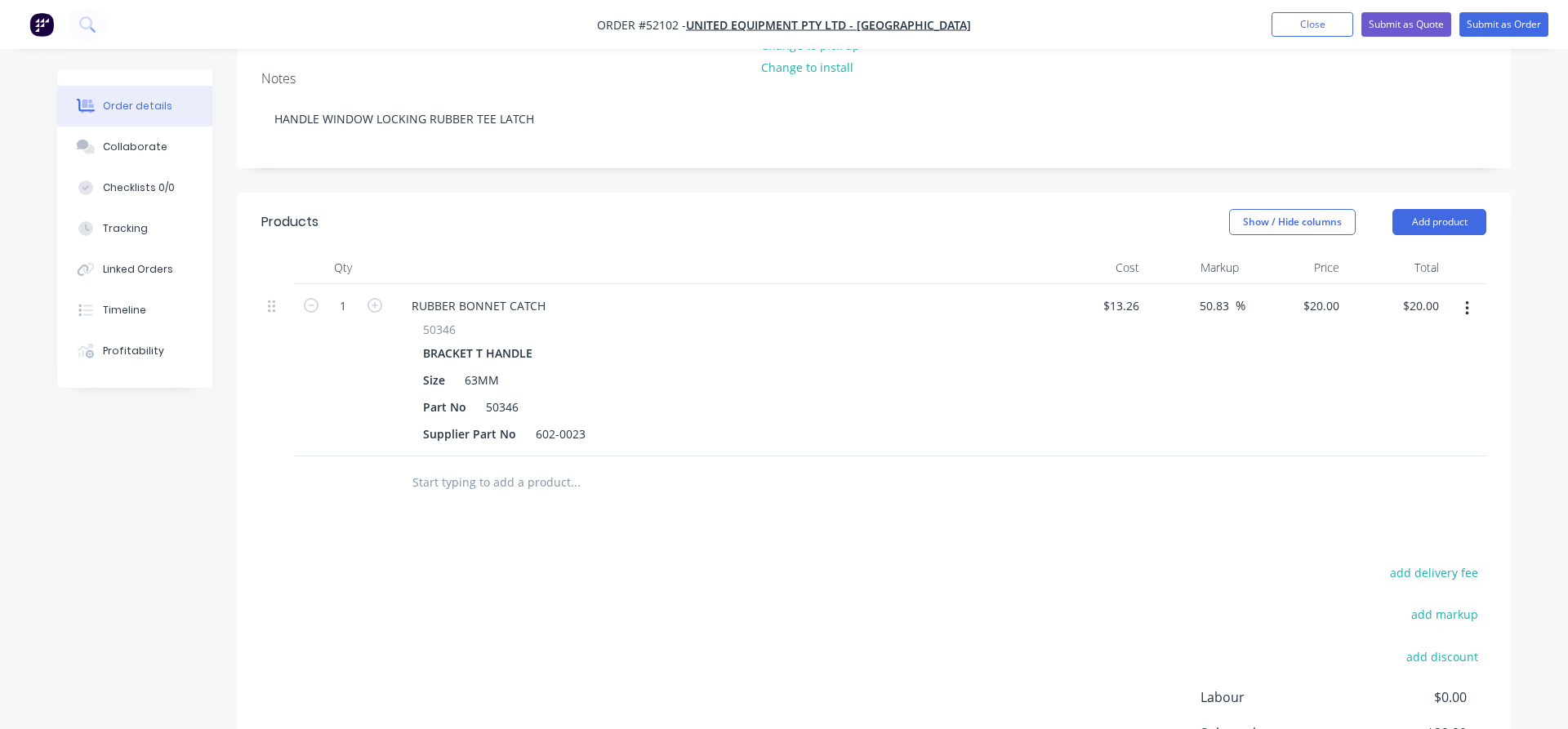
click at [415, 467] on input "text" at bounding box center [575, 483] width 327 height 32
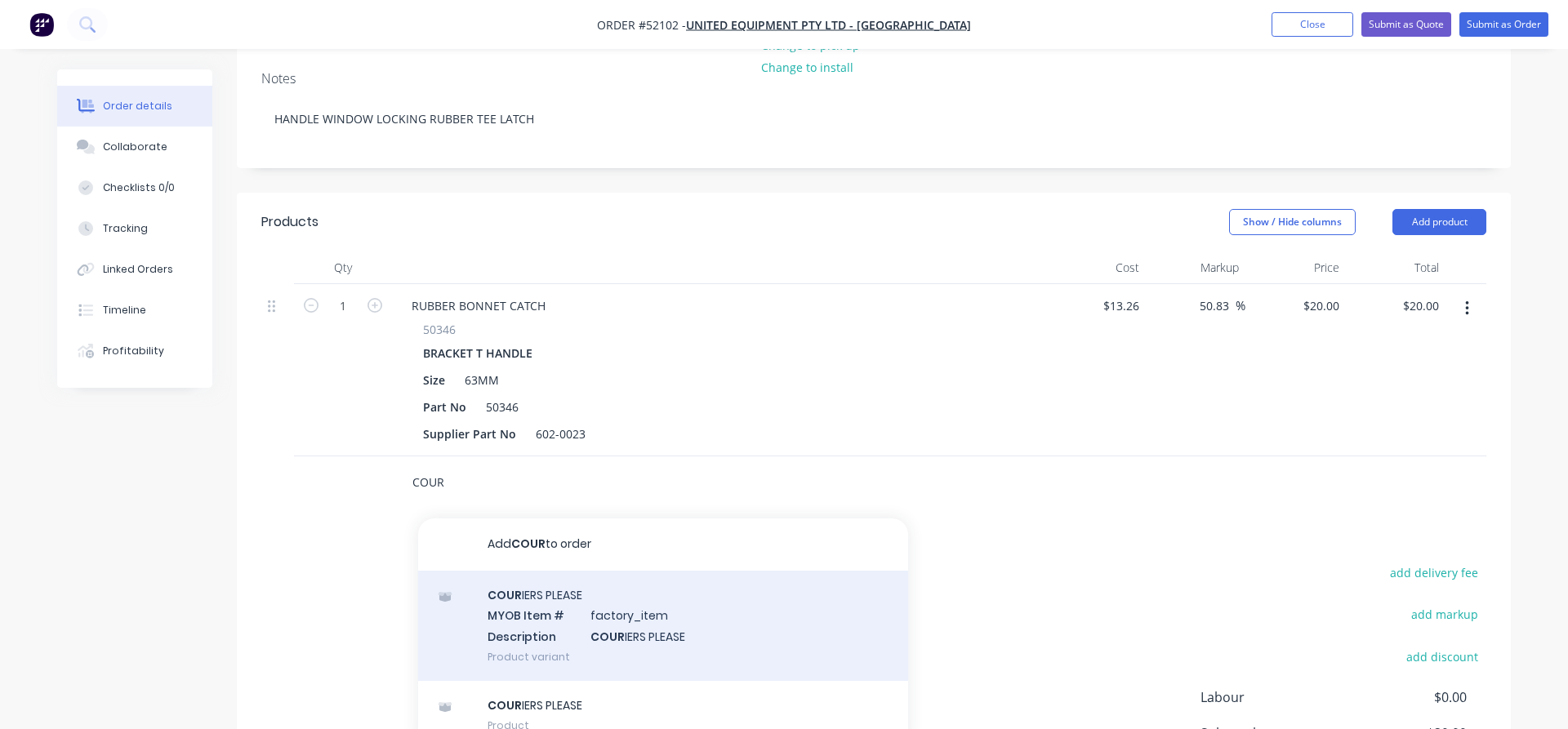
type input "COUR"
click at [531, 571] on div "COUR IERS PLEASE MYOB Item # factory_item Description COUR IERS PLEASE Product …" at bounding box center [663, 626] width 490 height 110
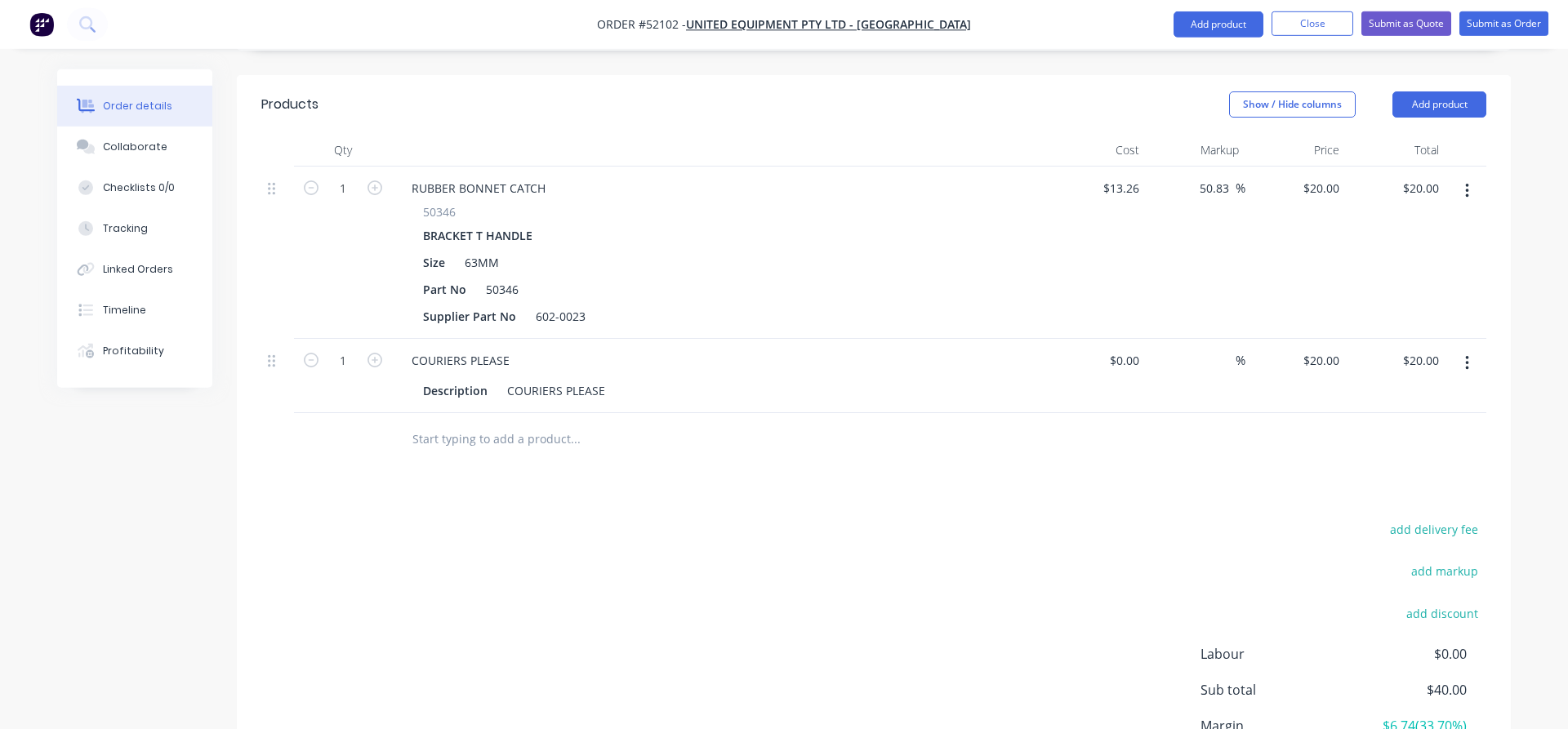
scroll to position [369, 0]
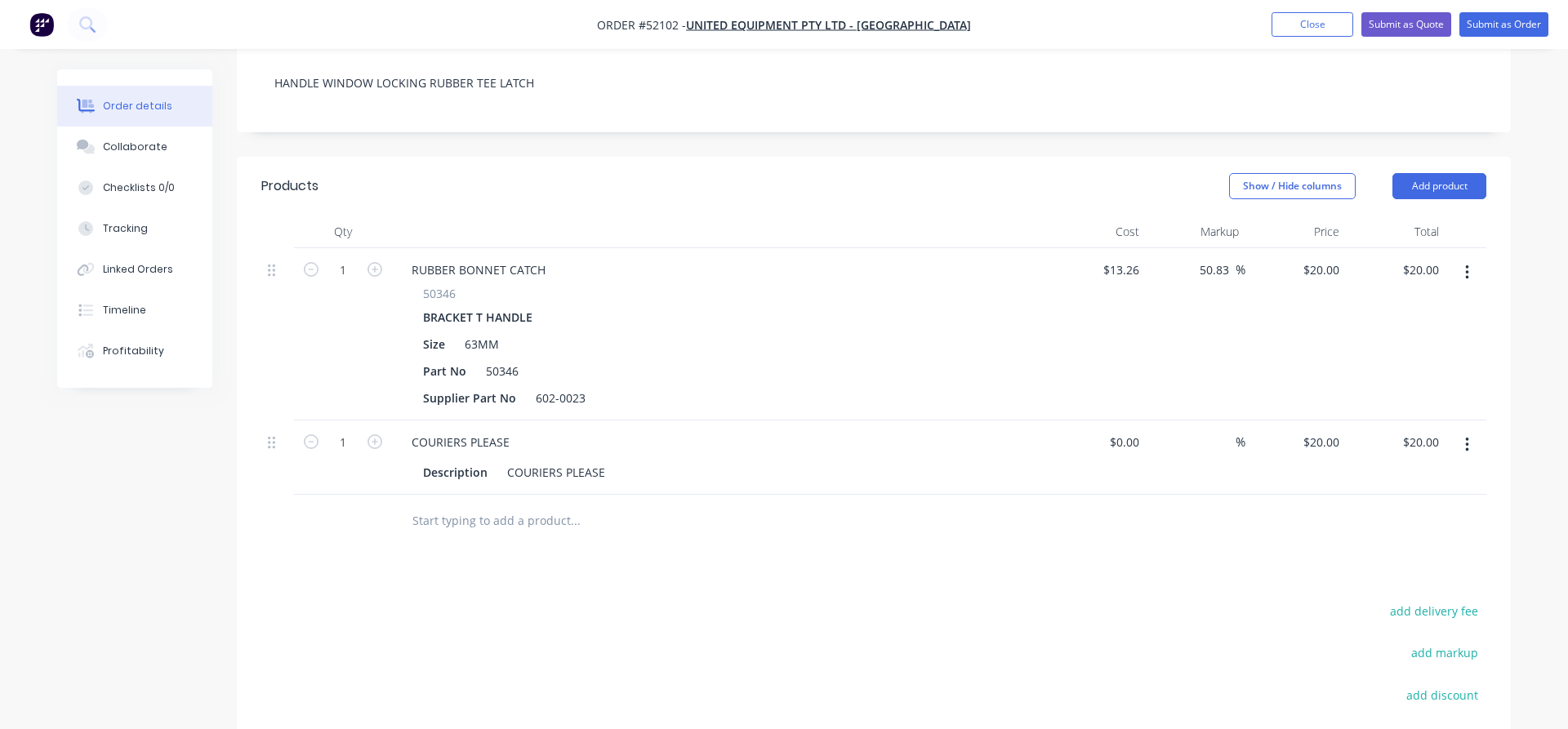
click at [374, 257] on form "1" at bounding box center [342, 269] width 85 height 25
click at [373, 262] on icon "button" at bounding box center [374, 269] width 14 height 14
type input "2"
type input "$40.00"
click at [373, 262] on icon "button" at bounding box center [374, 269] width 14 height 14
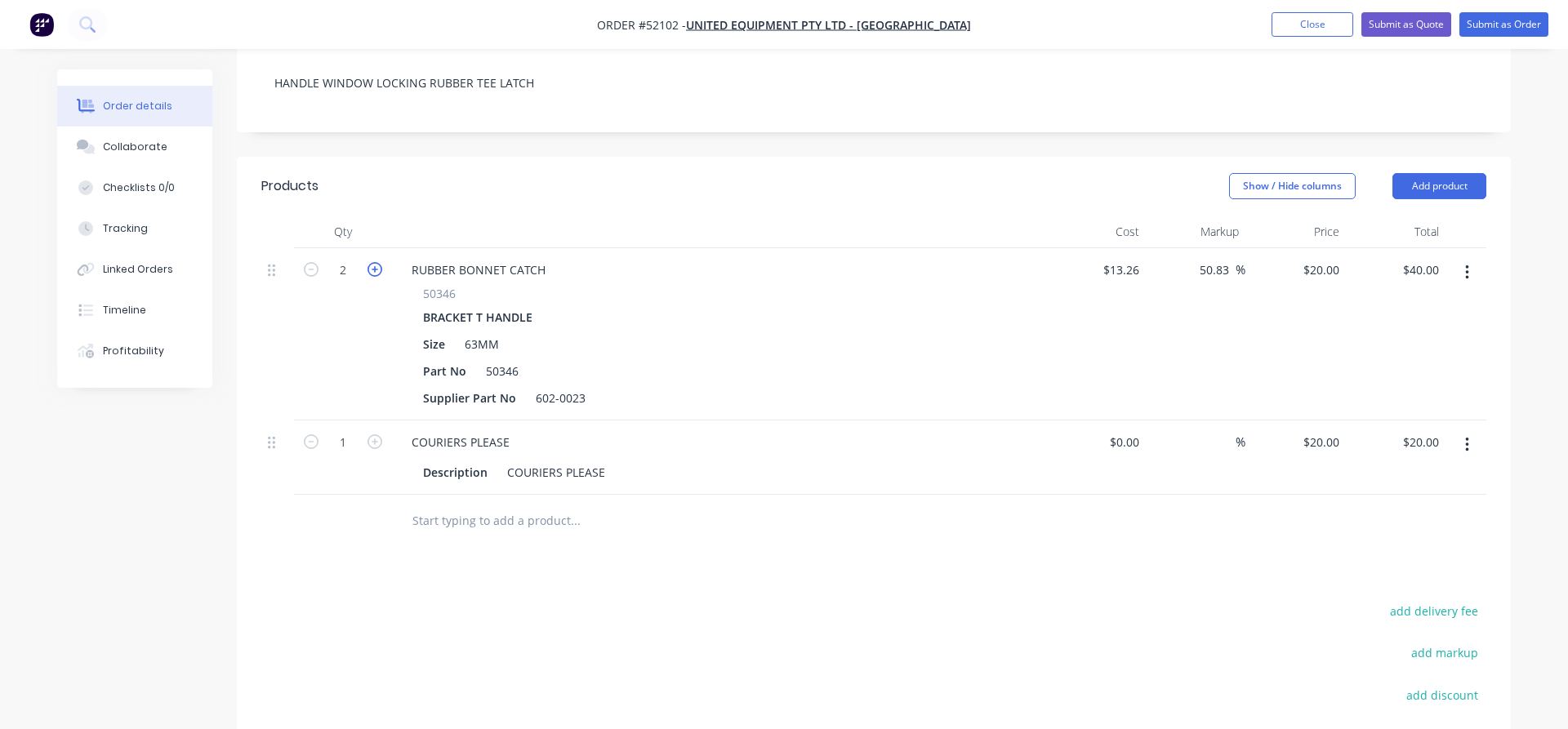
type input "3"
type input "$60.00"
click at [373, 262] on icon "button" at bounding box center [374, 269] width 14 height 14
type input "4"
type input "$80.00"
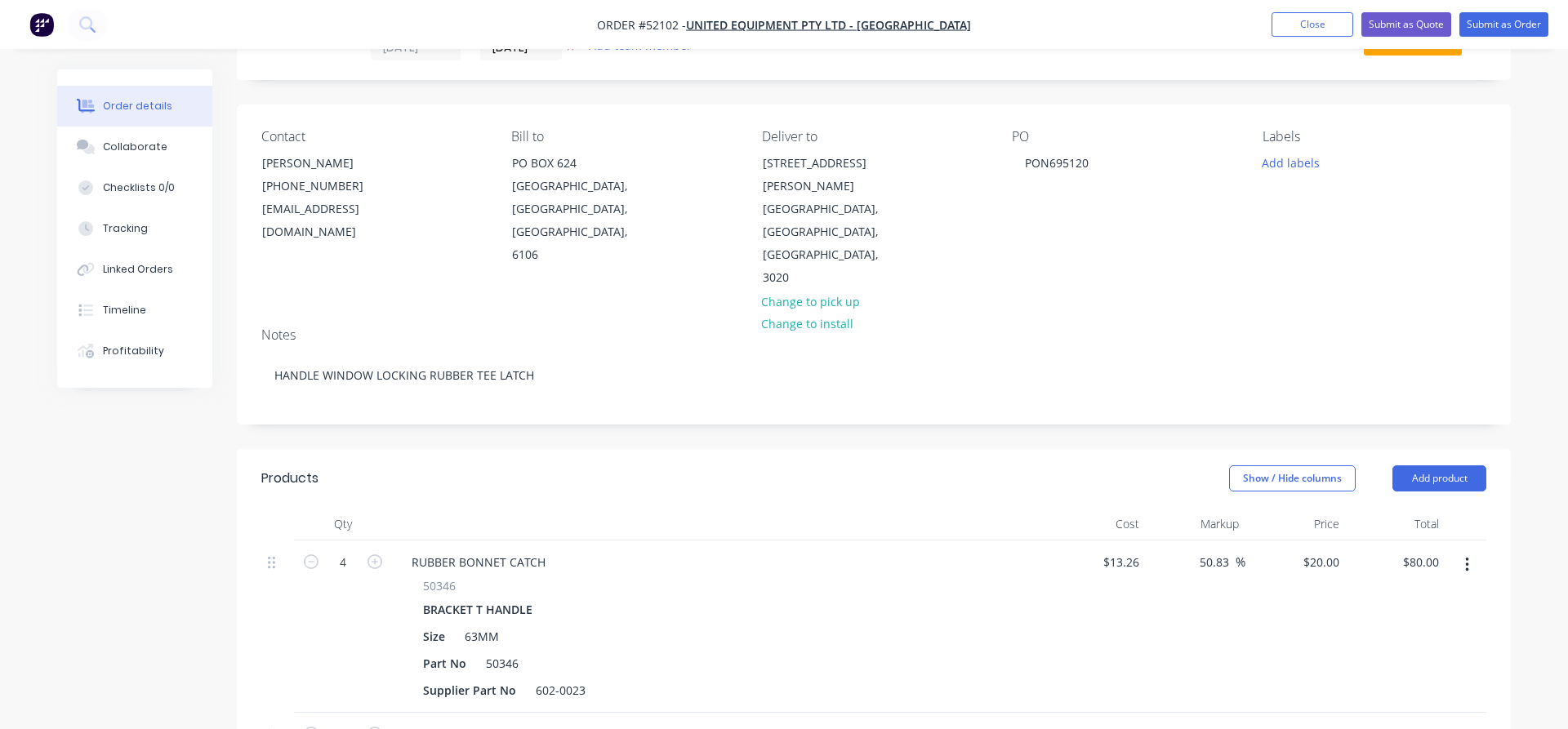
scroll to position [36, 0]
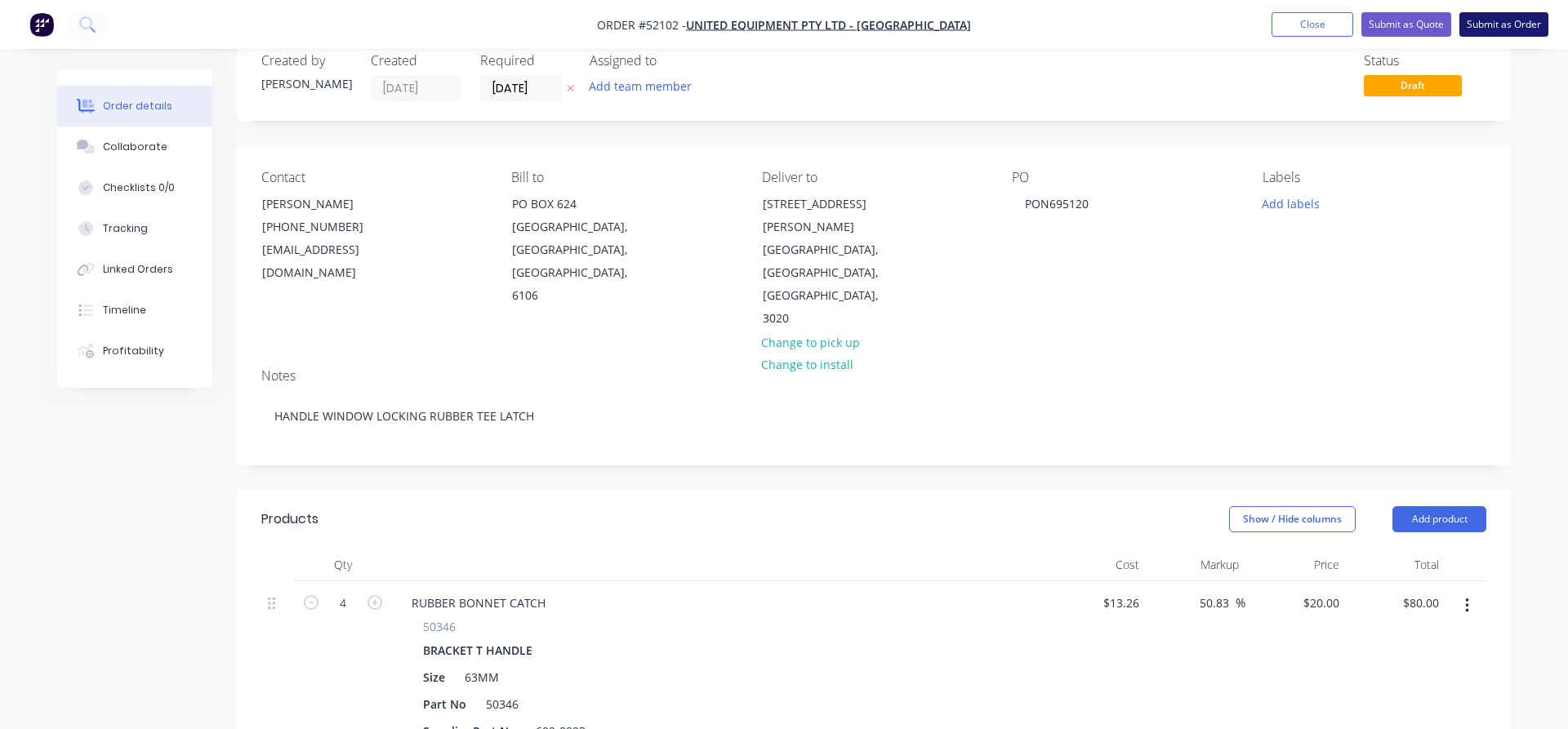
click at [1495, 26] on button "Submit as Order" at bounding box center [1504, 25] width 89 height 25
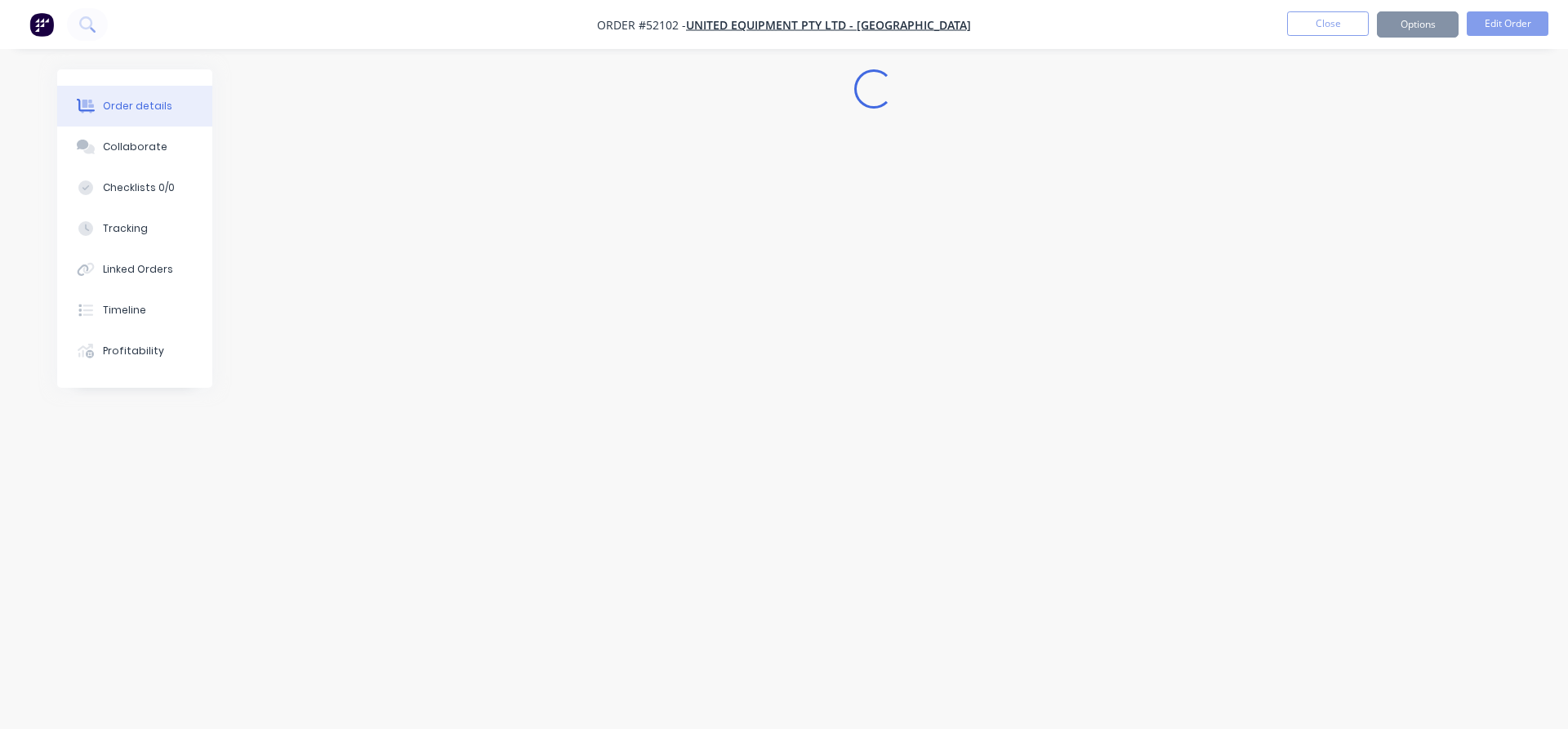
scroll to position [0, 0]
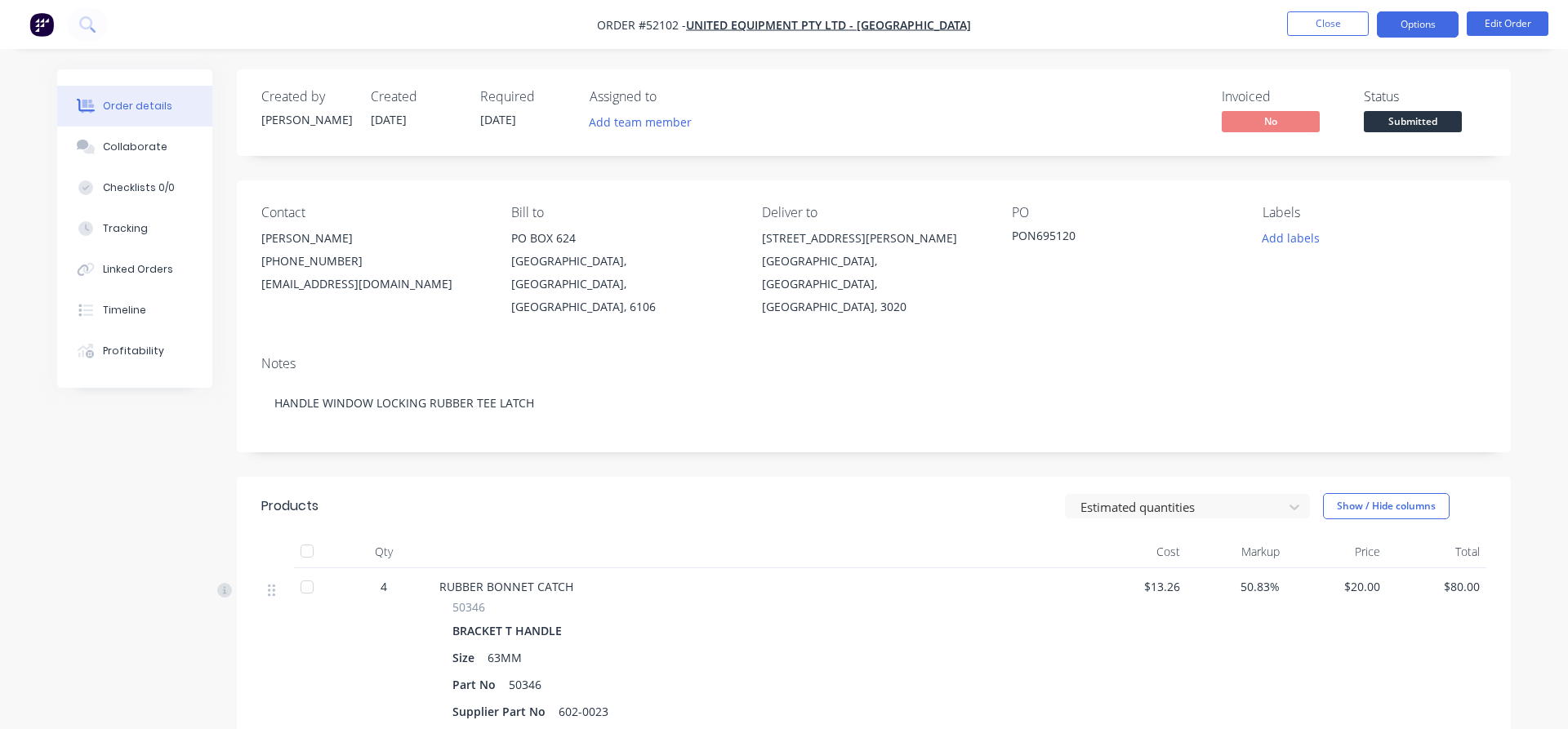
click at [1425, 25] on button "Options" at bounding box center [1418, 24] width 82 height 26
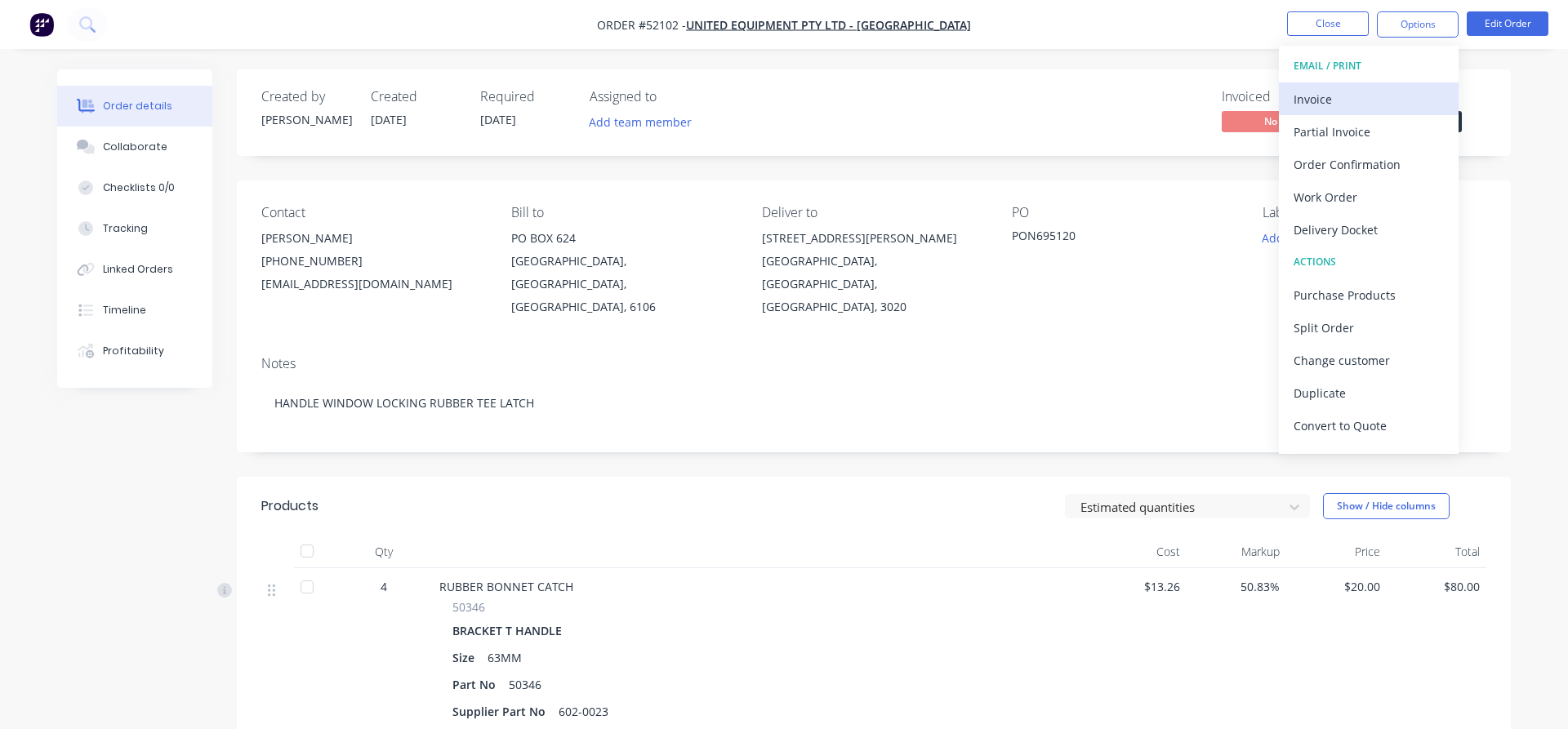
click at [1320, 102] on div "Invoice" at bounding box center [1368, 99] width 150 height 24
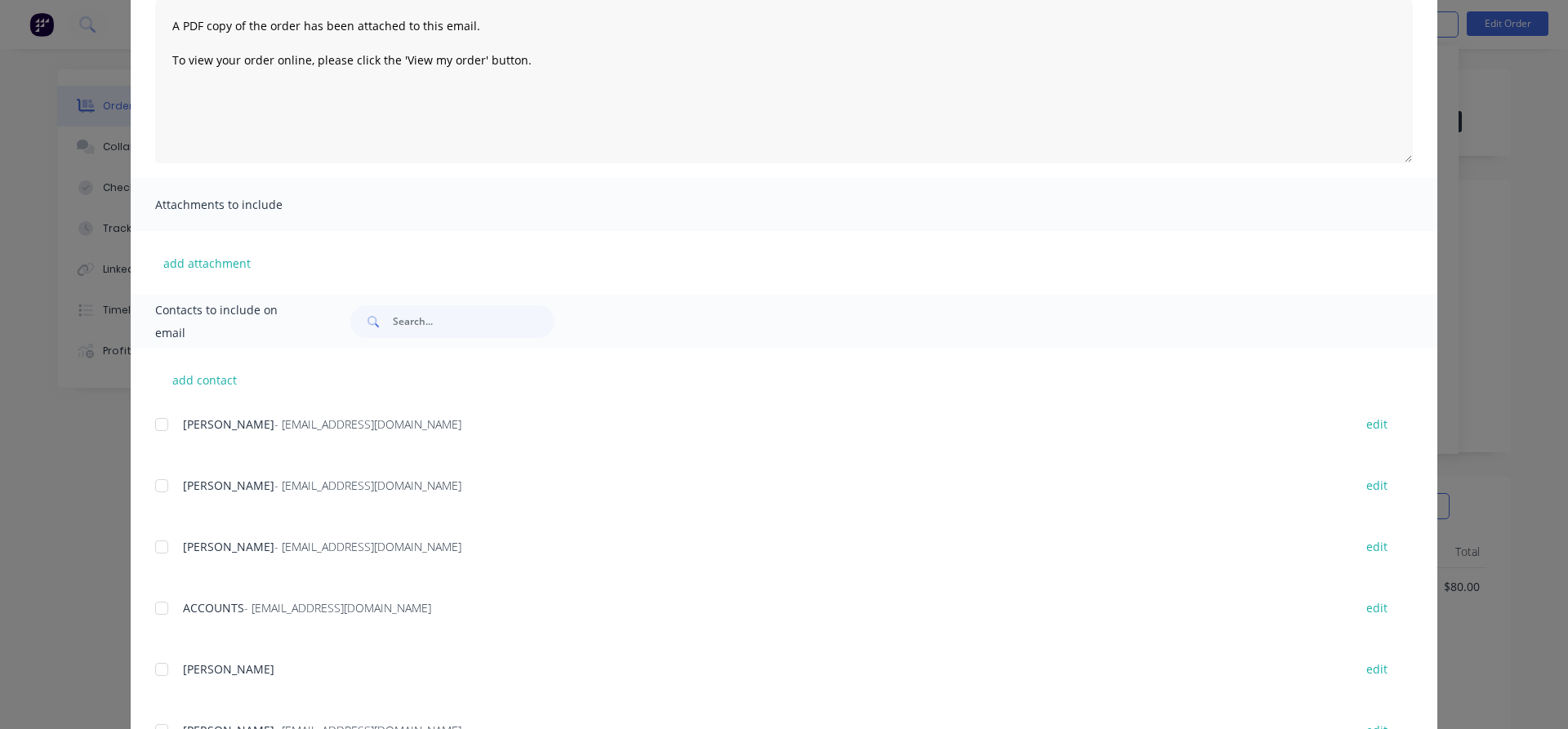
scroll to position [93, 0]
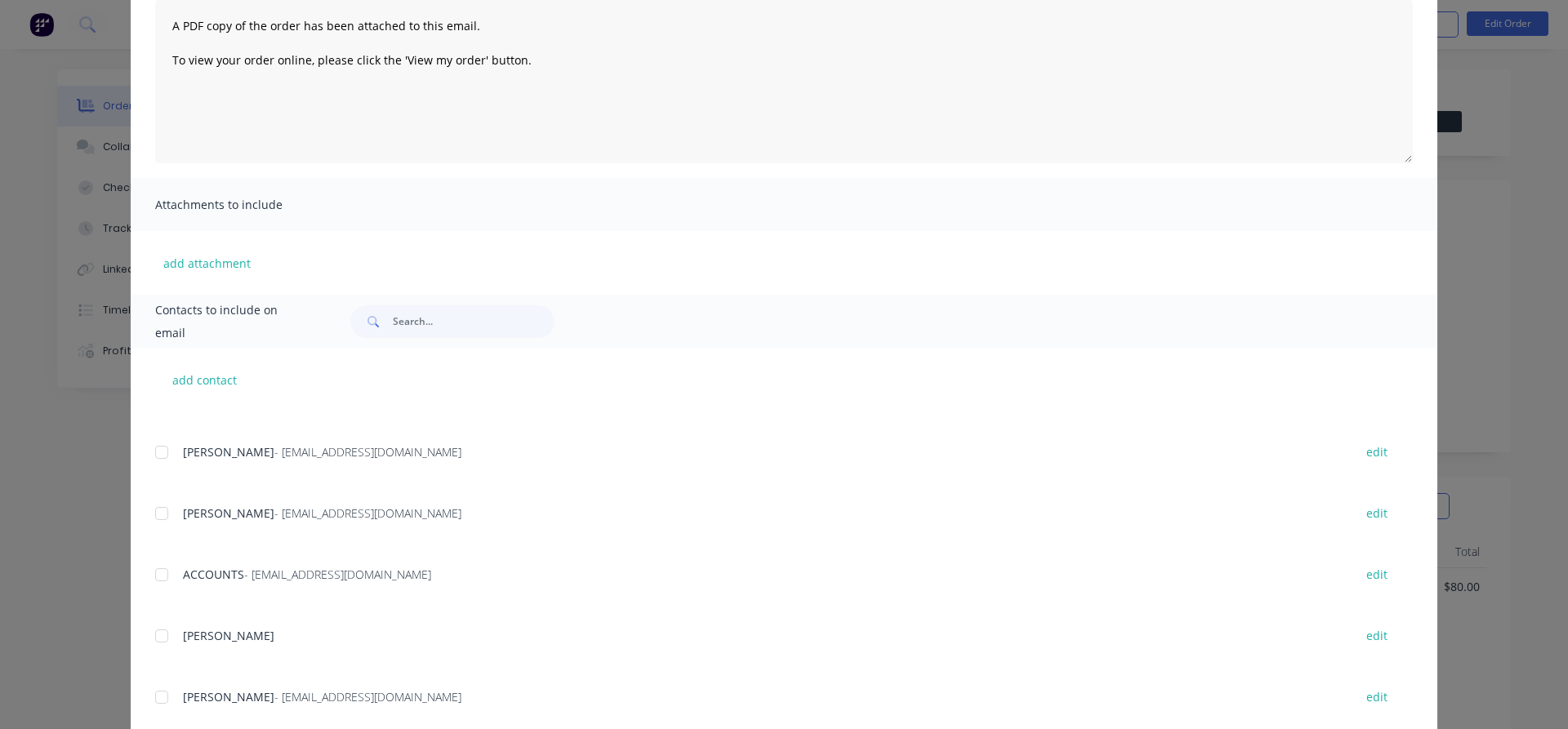
click at [163, 583] on div at bounding box center [162, 575] width 32 height 32
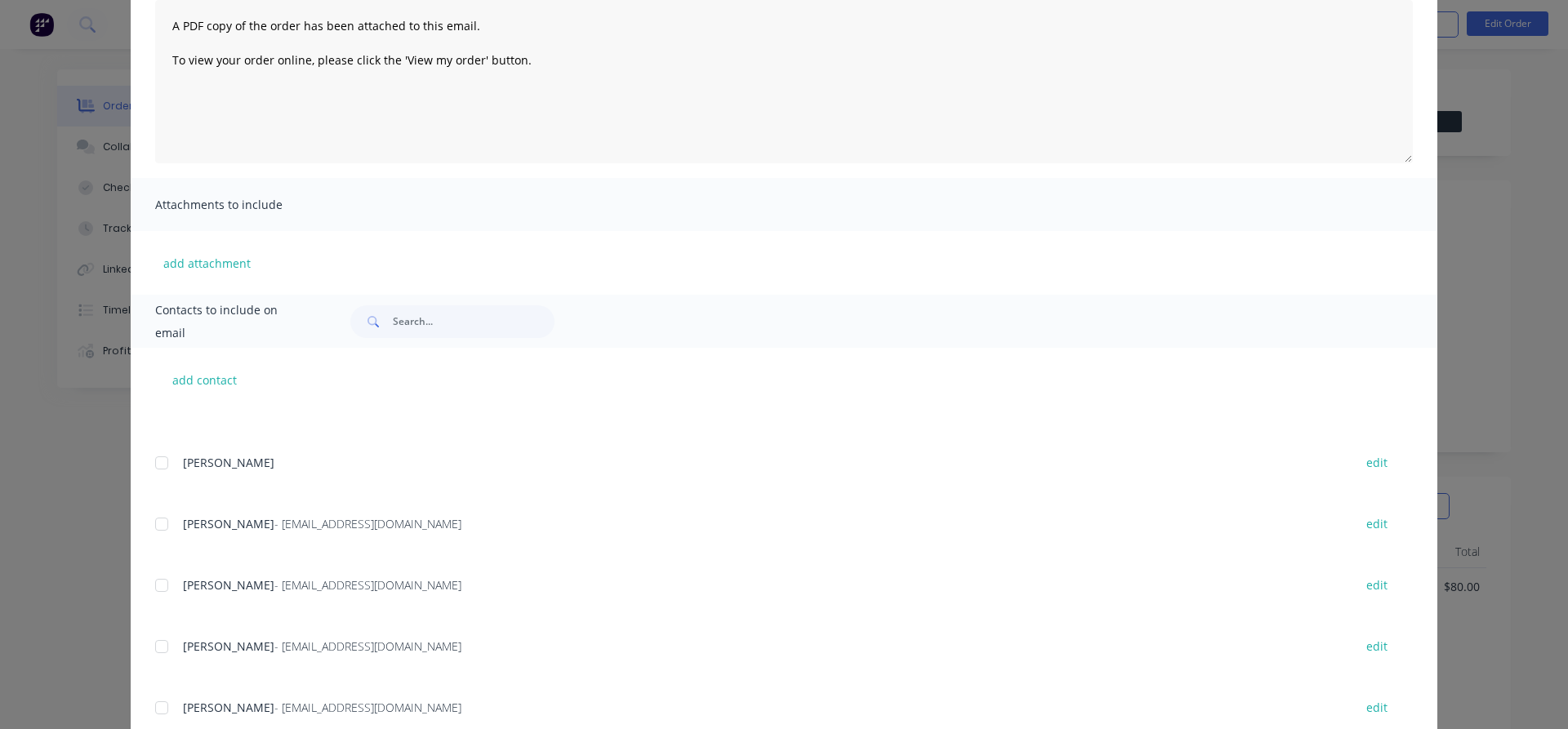
scroll to position [373, 0]
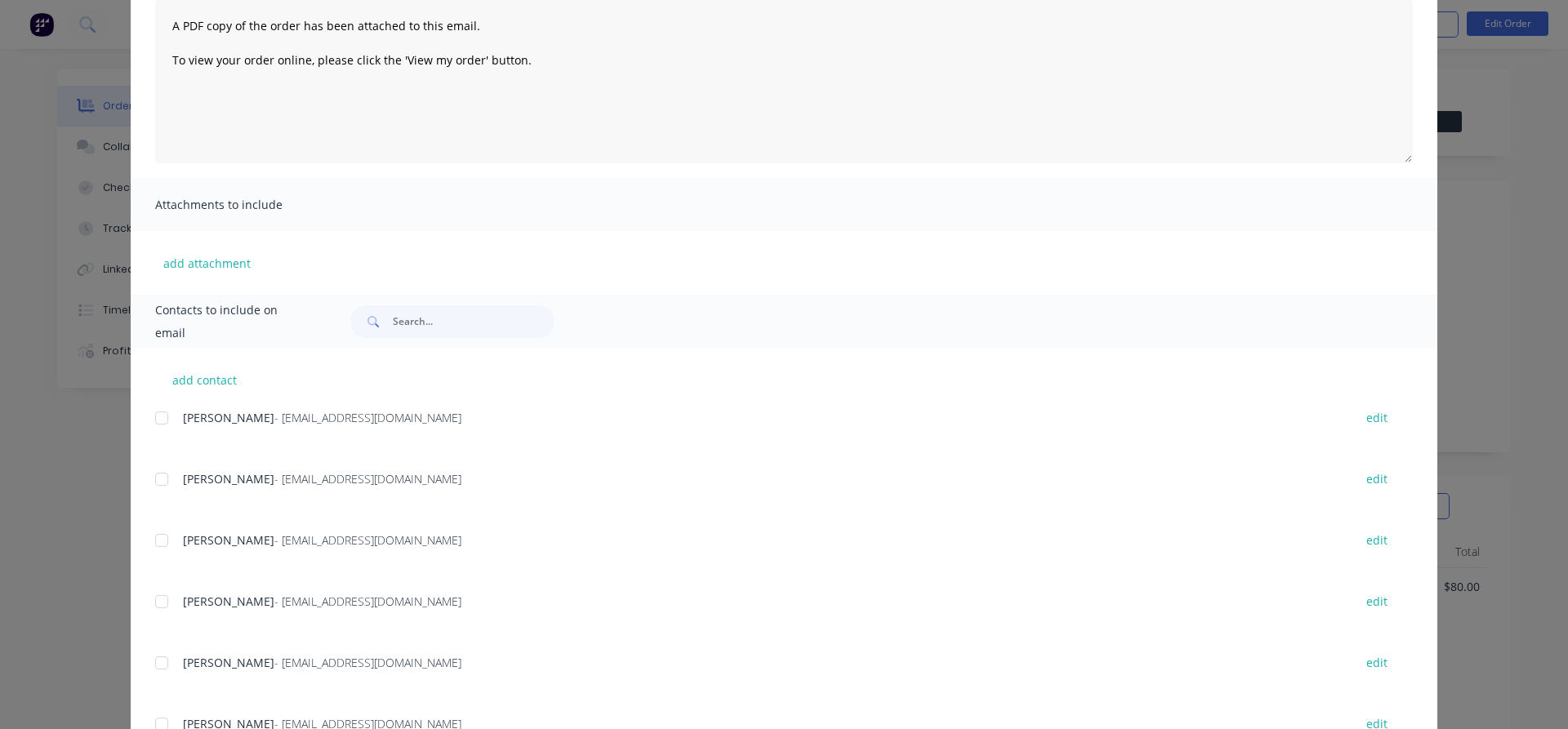
click at [159, 481] on div at bounding box center [162, 479] width 32 height 32
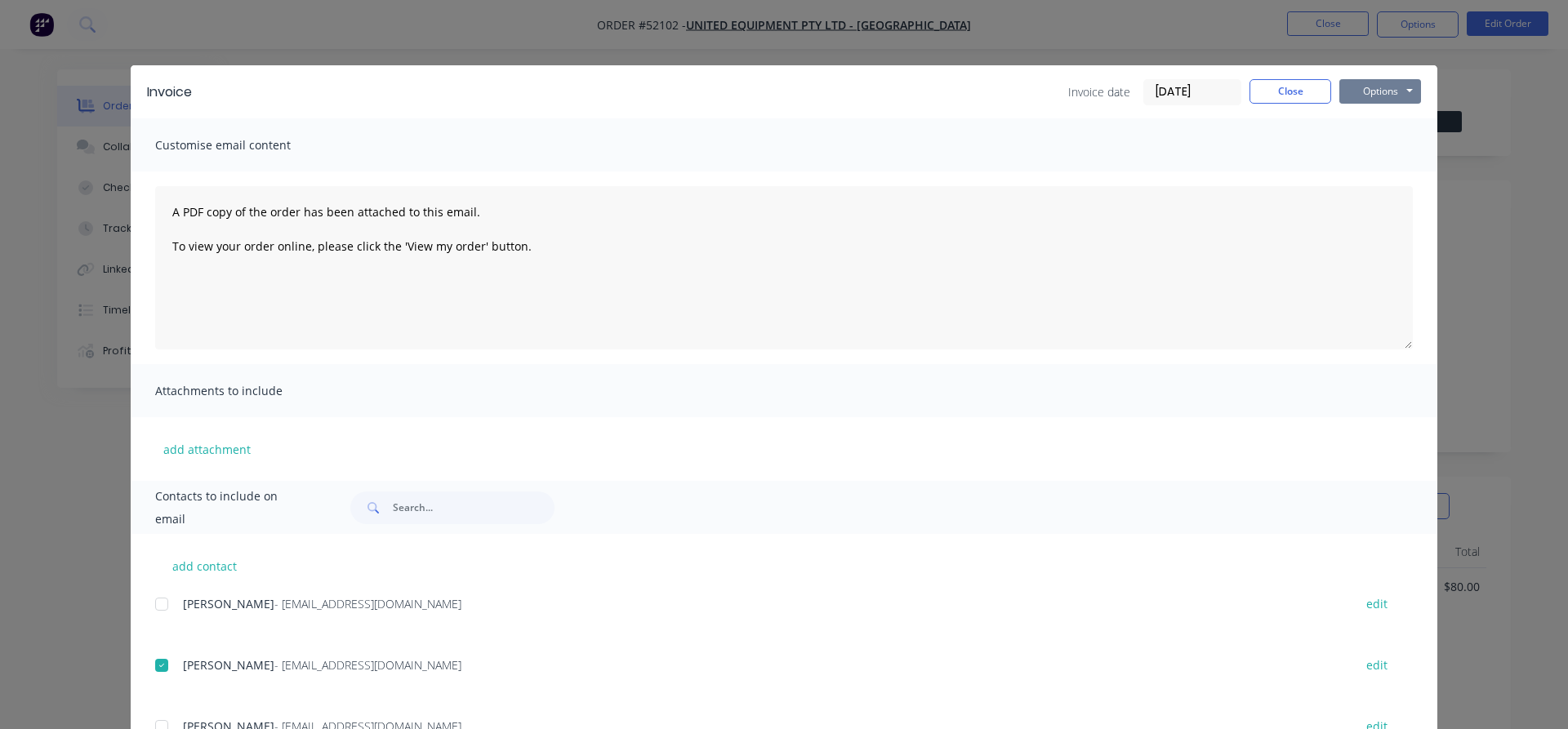
click at [1372, 91] on button "Options" at bounding box center [1380, 91] width 82 height 25
click at [1378, 172] on button "Email" at bounding box center [1391, 174] width 105 height 27
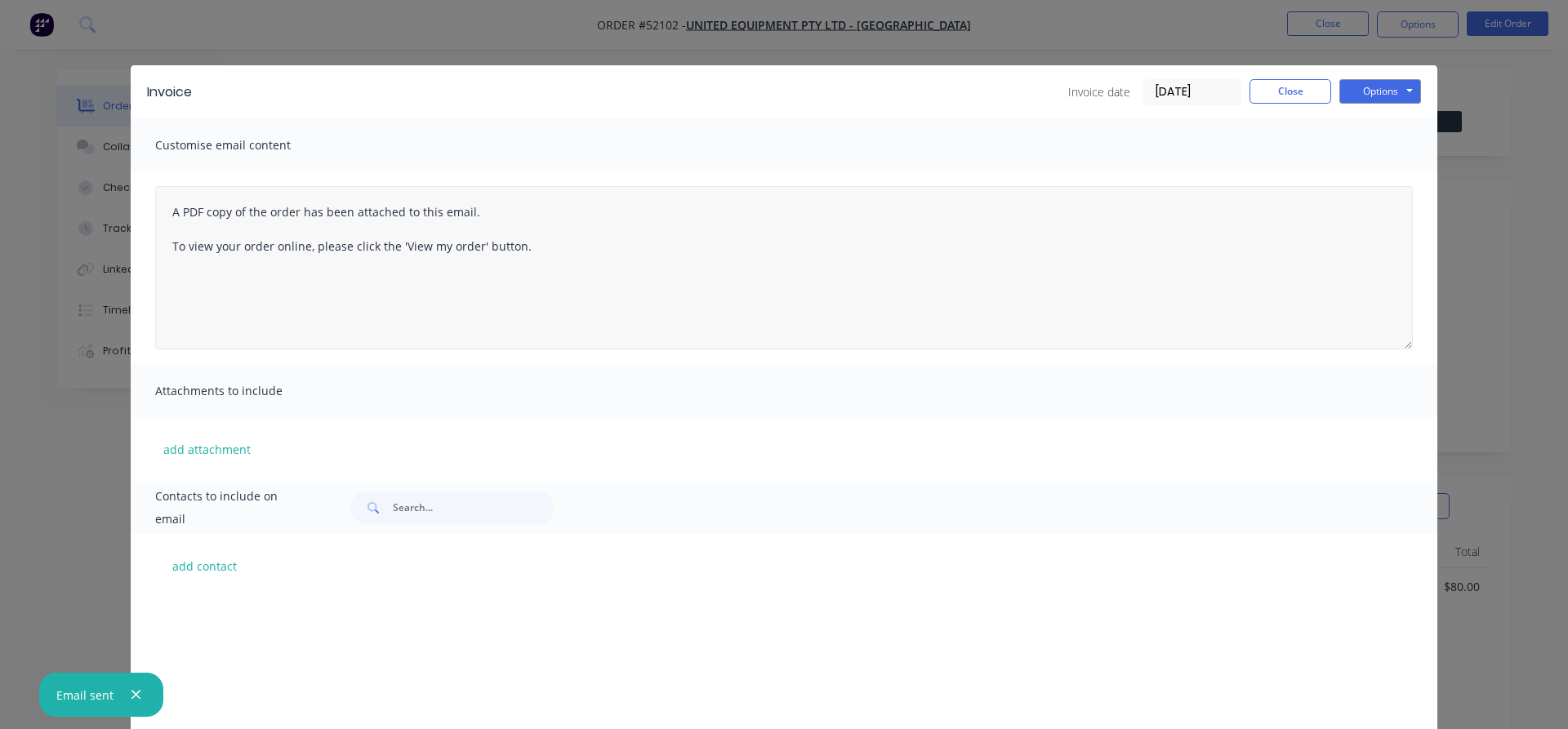
scroll to position [373, 0]
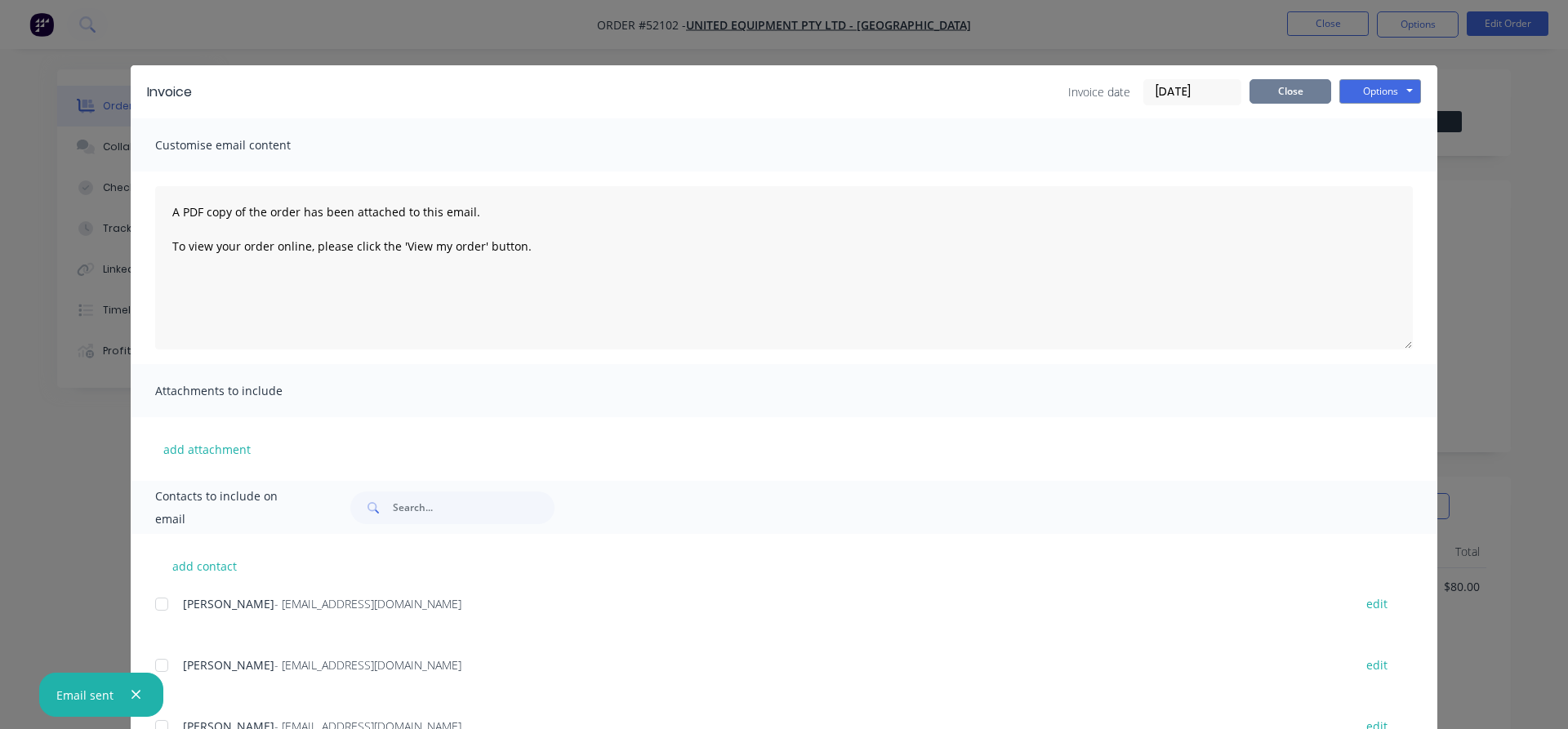
click at [1315, 86] on button "Close" at bounding box center [1291, 91] width 82 height 25
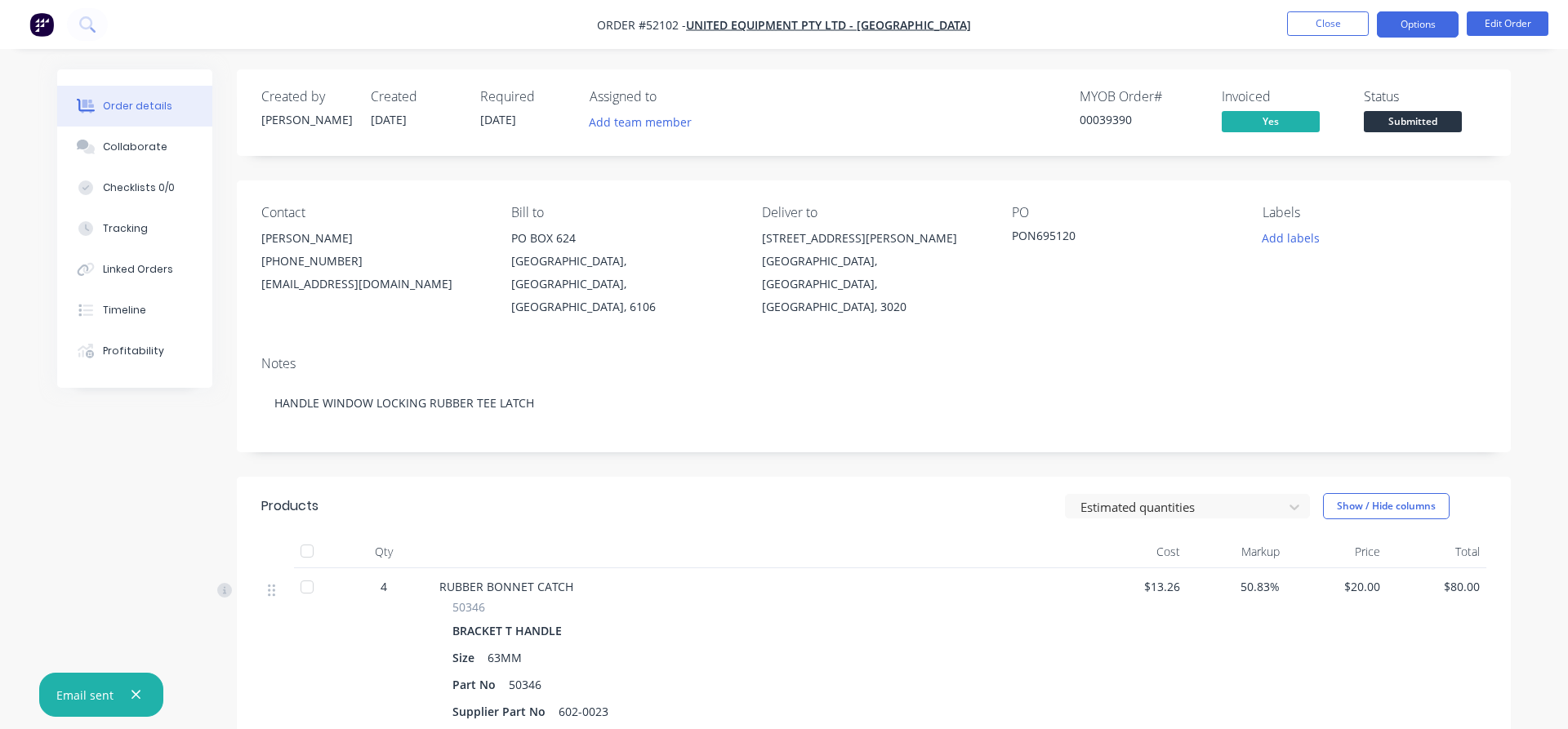
click at [1417, 24] on button "Options" at bounding box center [1418, 24] width 82 height 26
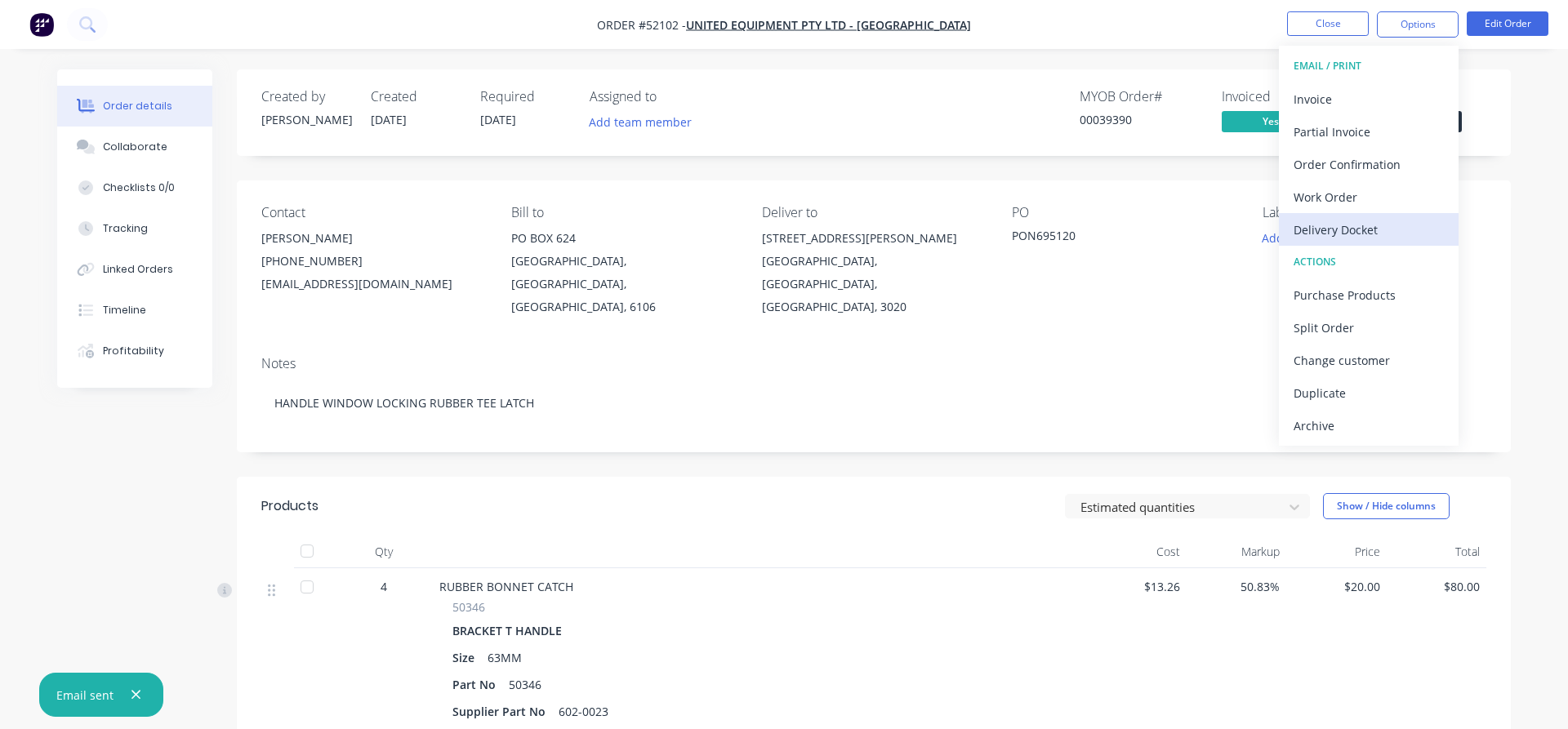
click at [1345, 233] on div "Delivery Docket" at bounding box center [1368, 229] width 150 height 24
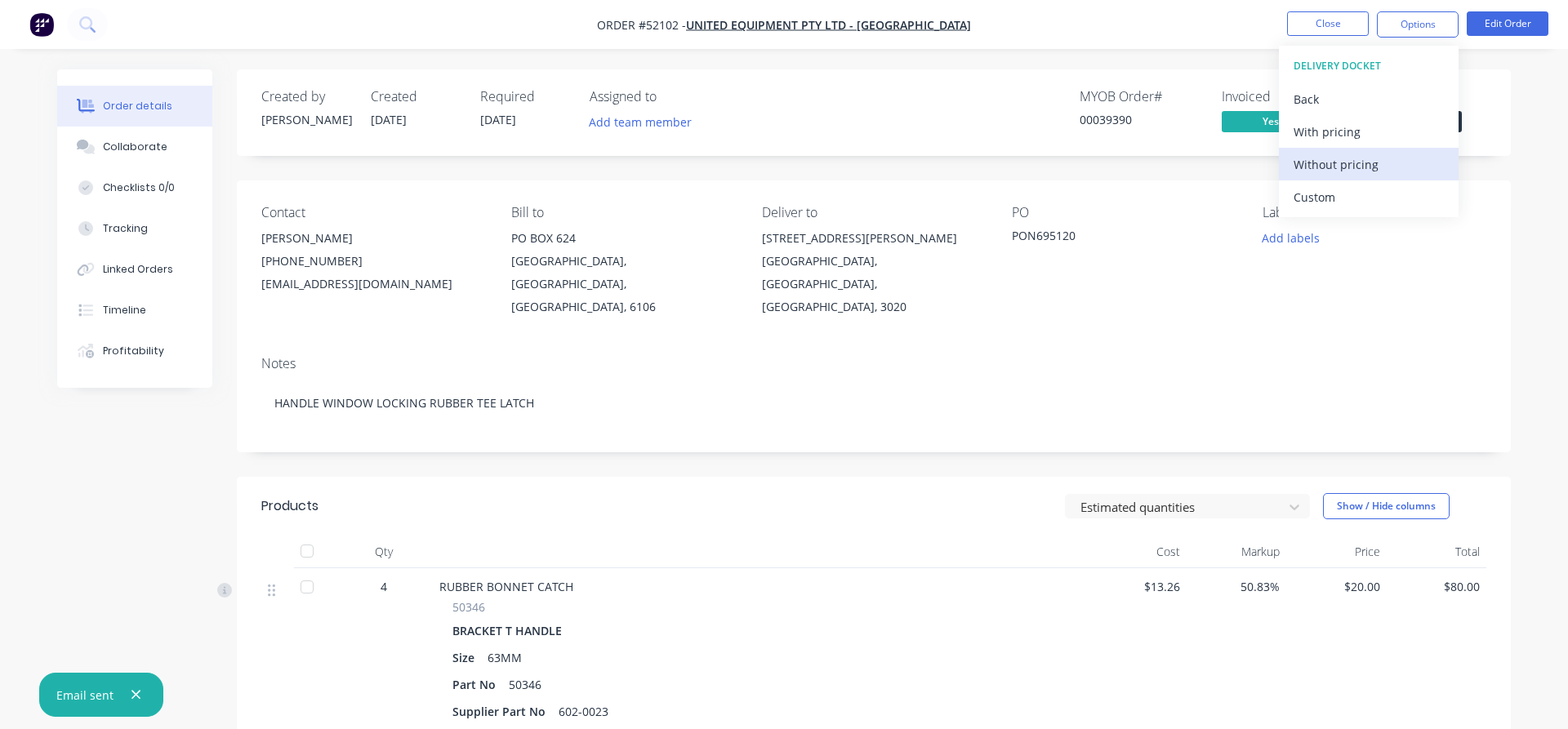
click at [1314, 157] on div "Without pricing" at bounding box center [1368, 164] width 150 height 24
drag, startPoint x: 1079, startPoint y: 329, endPoint x: 1078, endPoint y: 321, distance: 8.1
click at [1078, 343] on div "Notes HANDLE WINDOW LOCKING RUBBER TEE LATCH" at bounding box center [873, 397] width 1274 height 109
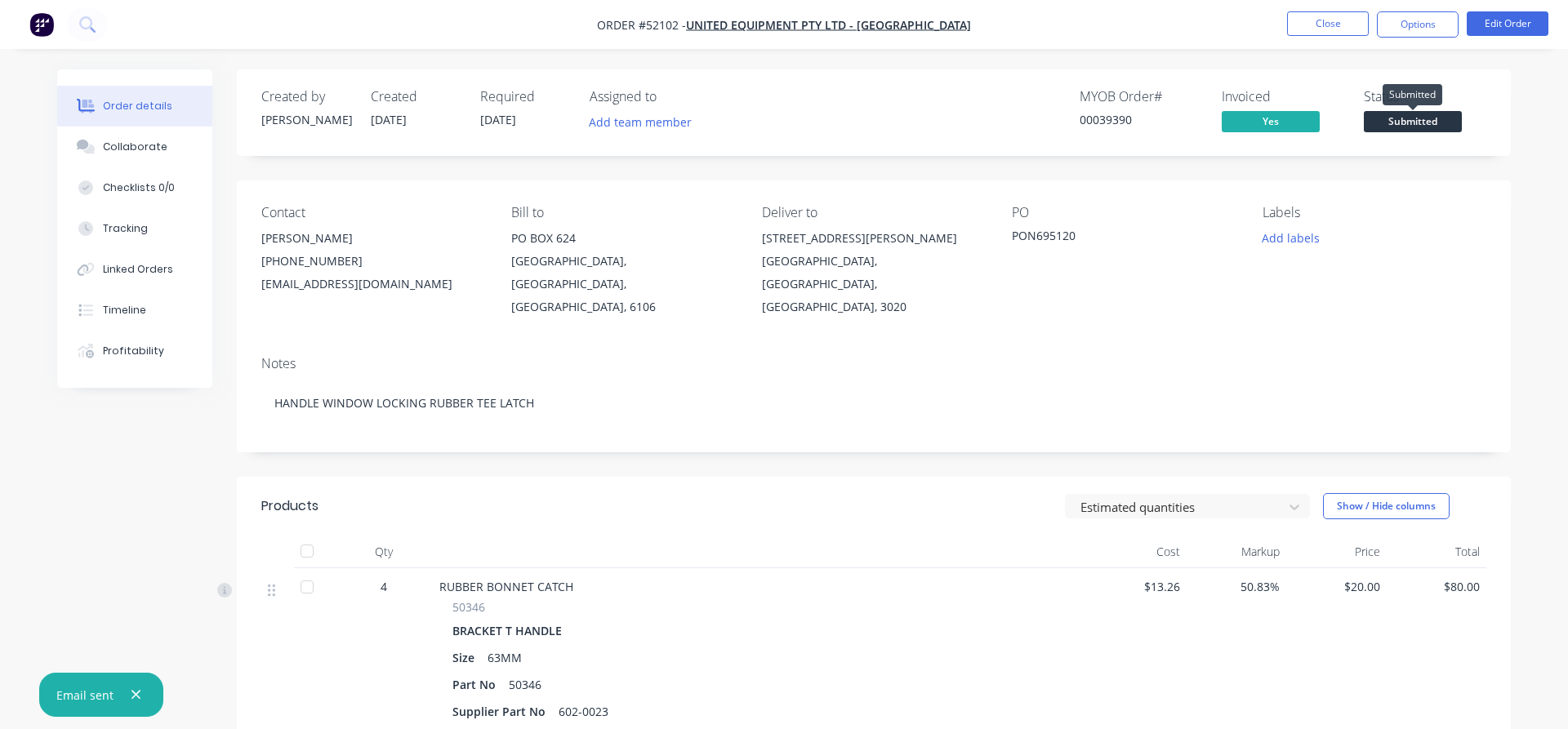
click at [1396, 122] on span "Submitted" at bounding box center [1412, 121] width 98 height 20
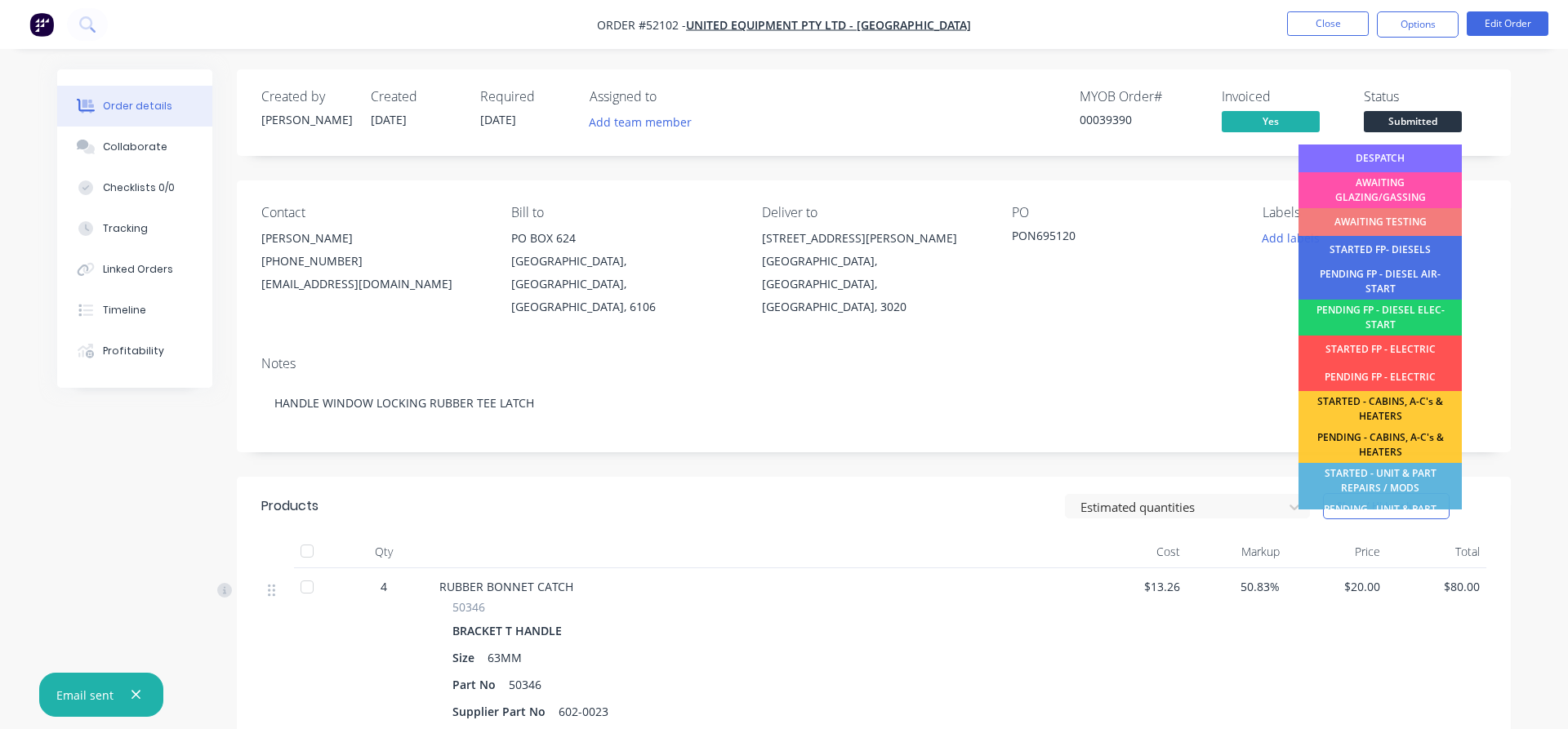
click at [1396, 157] on div "DESPATCH" at bounding box center [1380, 158] width 163 height 28
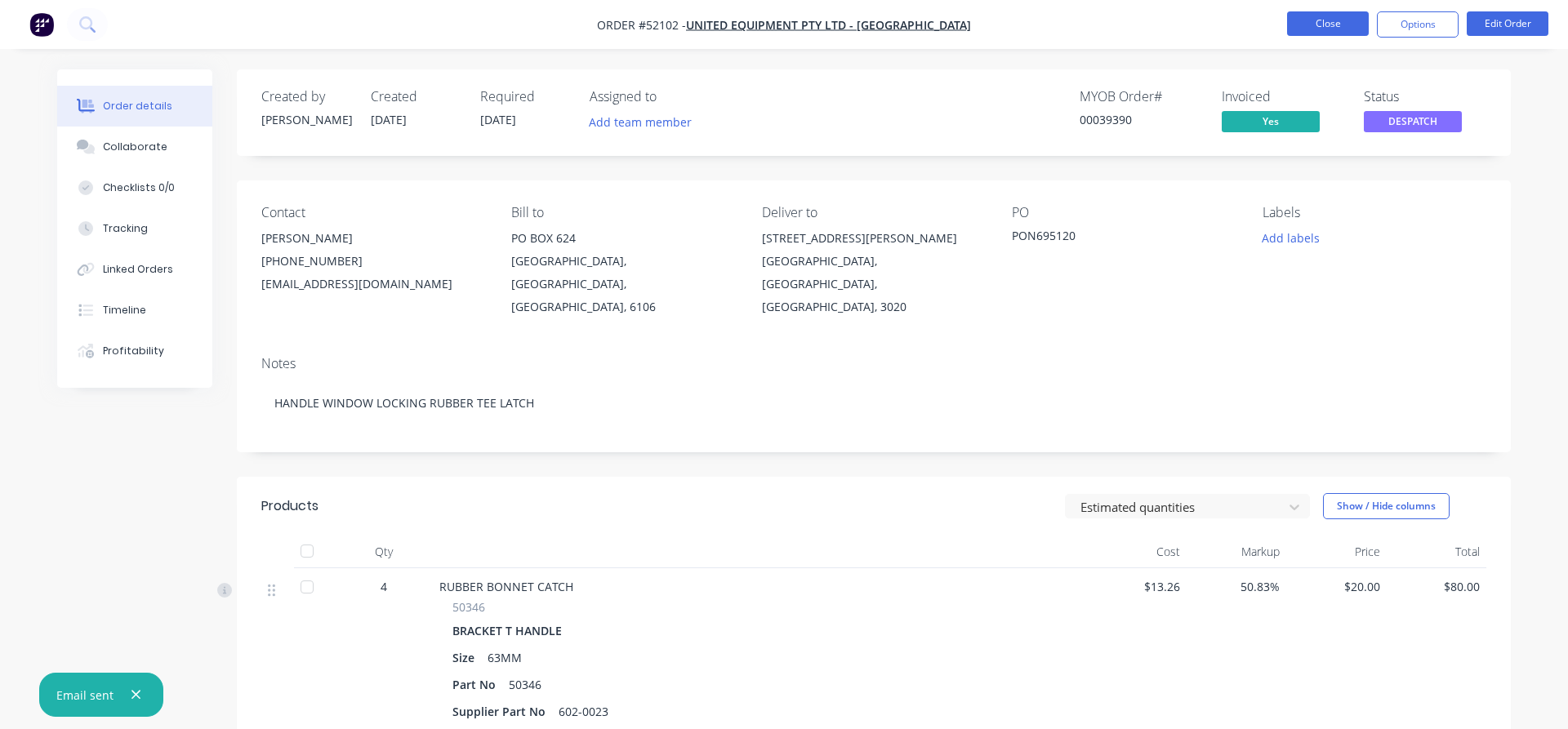
click at [1299, 25] on button "Close" at bounding box center [1328, 24] width 82 height 25
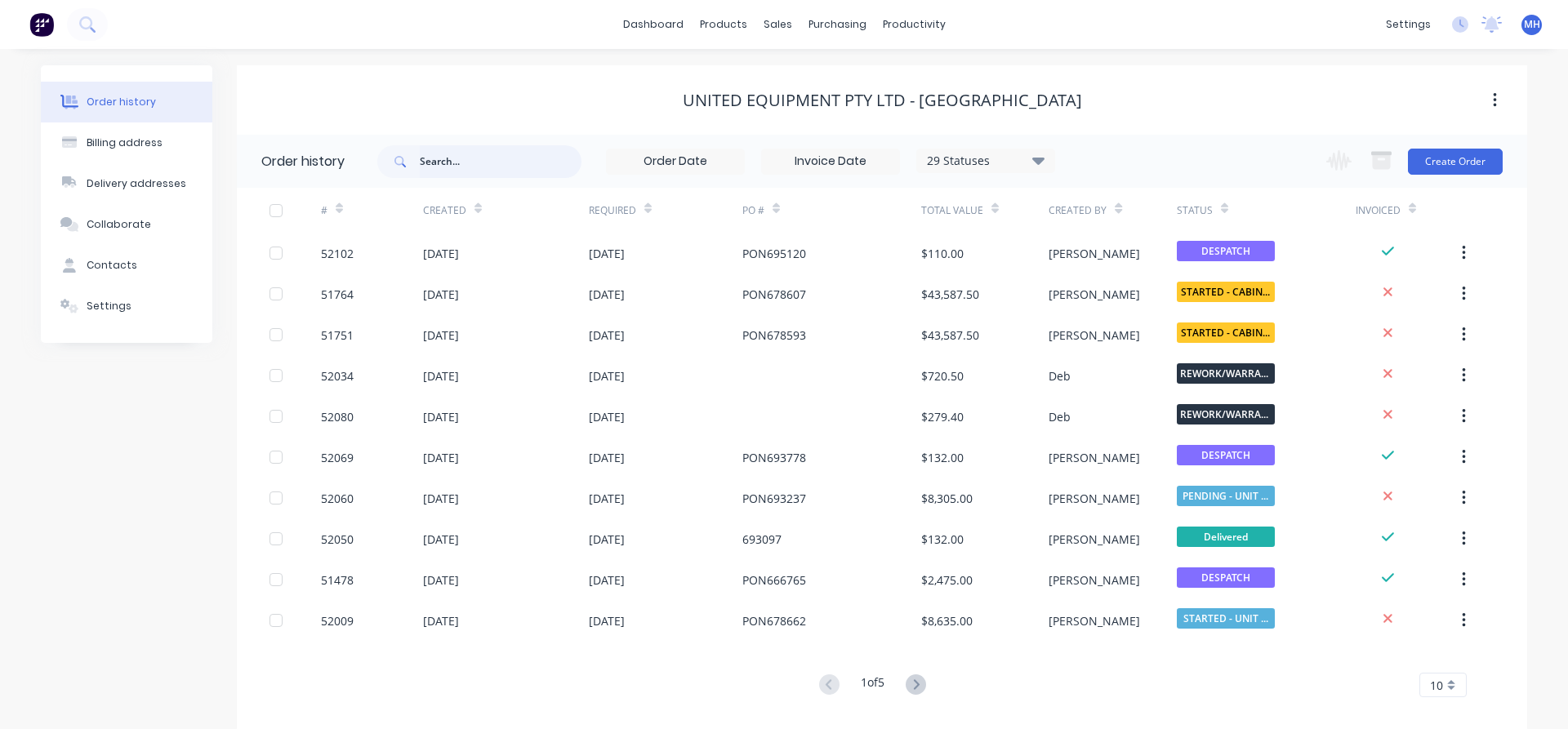
click at [482, 166] on input "text" at bounding box center [501, 162] width 162 height 32
type input "30072"
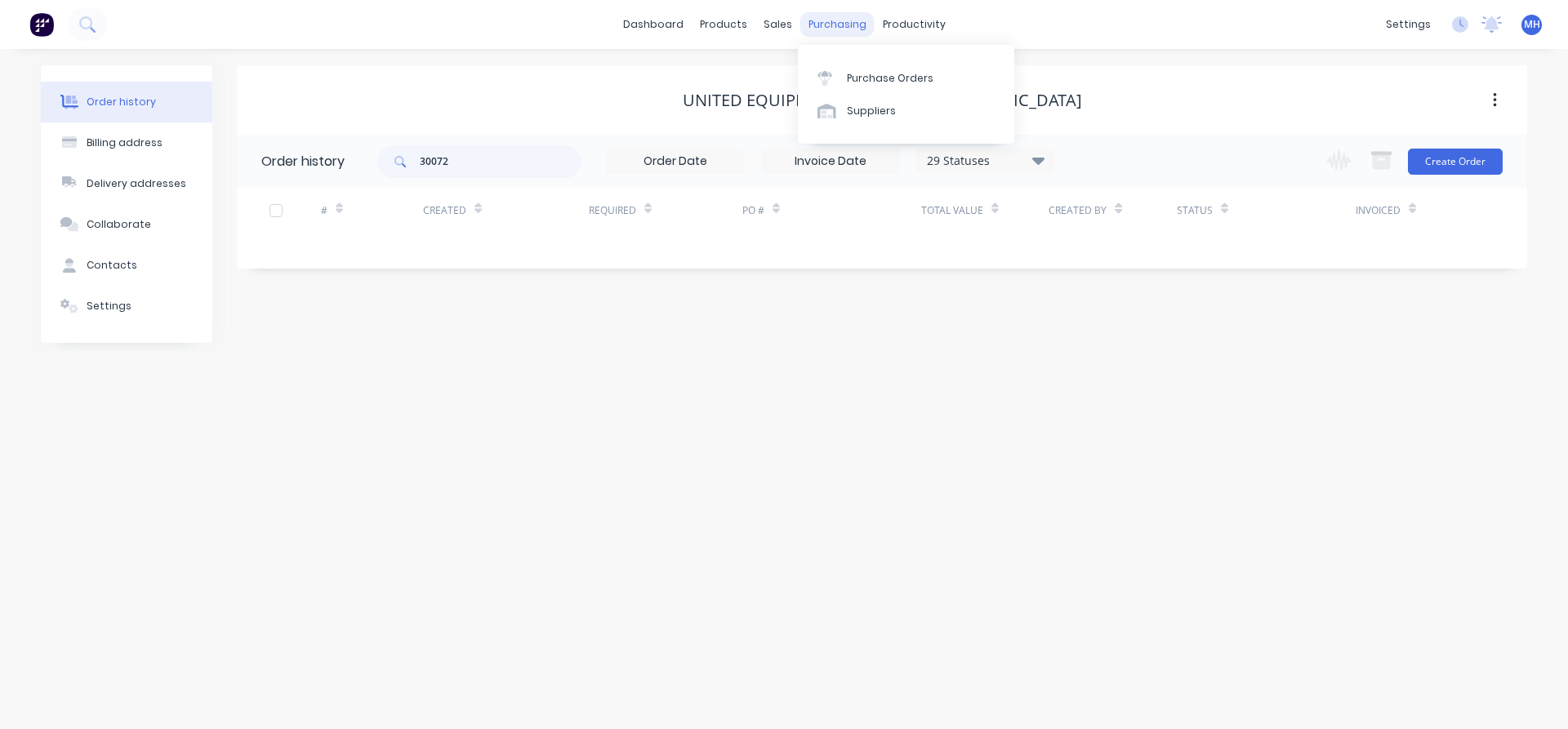
click at [838, 26] on div "purchasing" at bounding box center [837, 25] width 74 height 25
click at [860, 74] on div "Purchase Orders" at bounding box center [889, 78] width 86 height 14
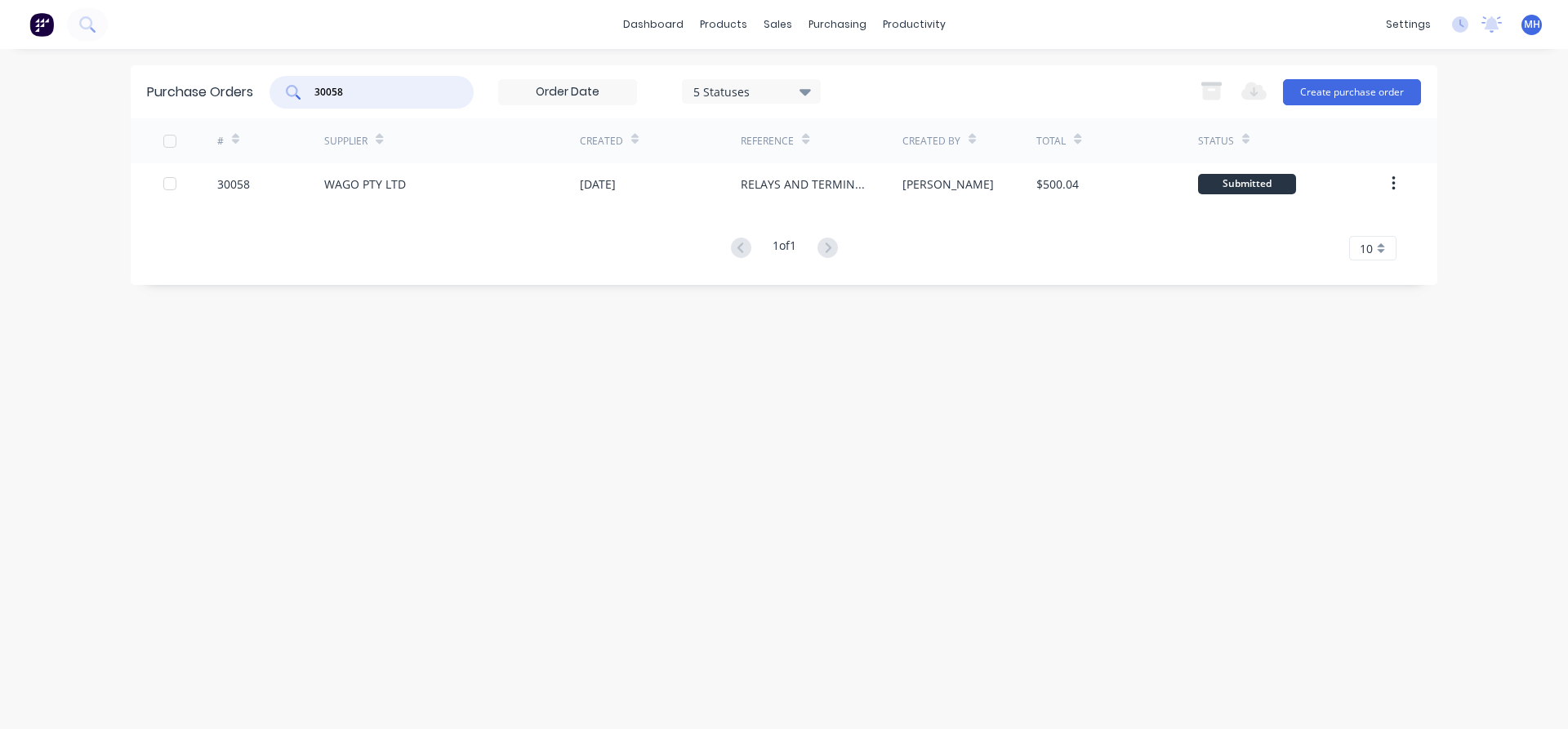
drag, startPoint x: 369, startPoint y: 100, endPoint x: 239, endPoint y: 79, distance: 131.7
click at [313, 85] on input "30058" at bounding box center [380, 92] width 136 height 16
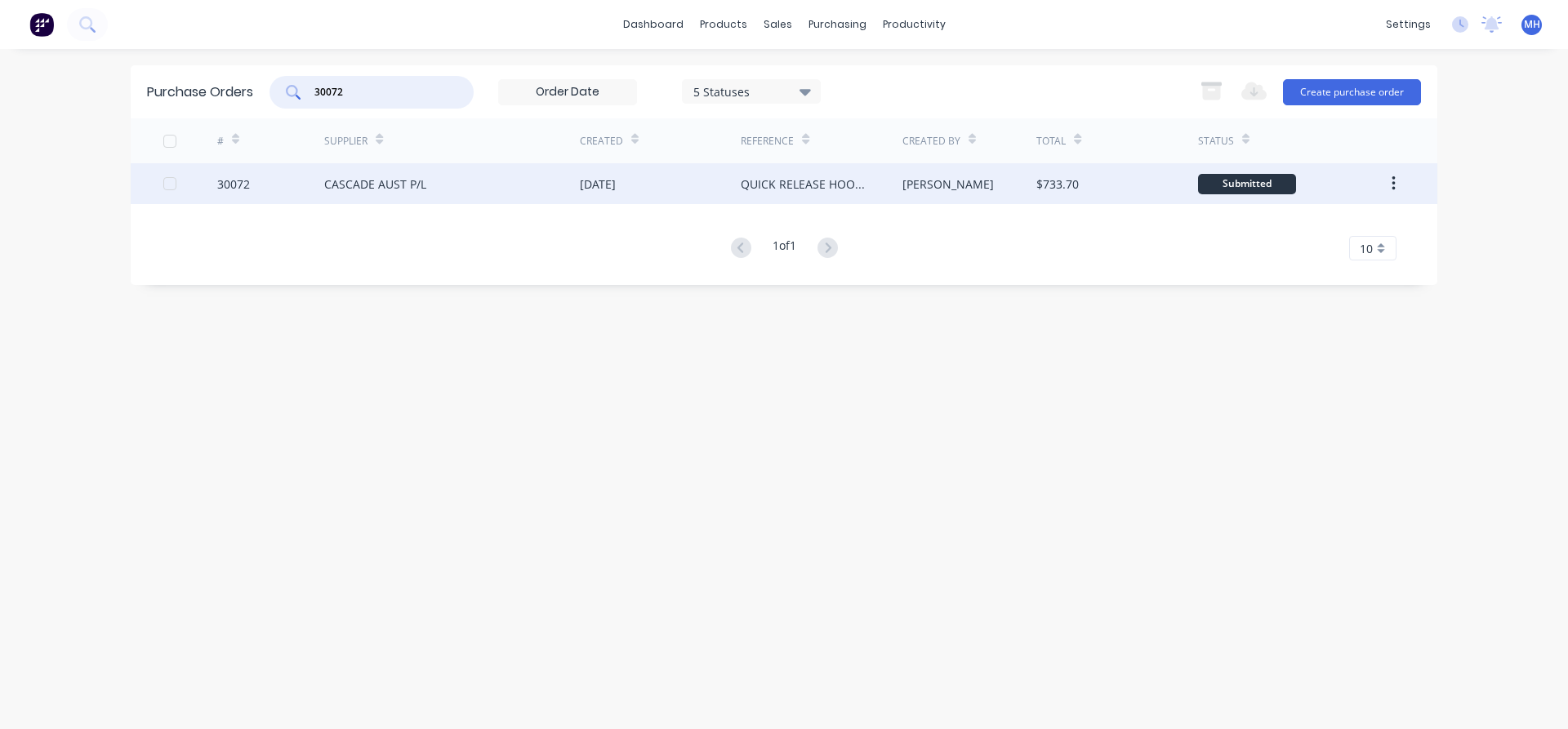
type input "30072"
click at [530, 179] on div "CASCADE AUST P/L" at bounding box center [451, 183] width 256 height 41
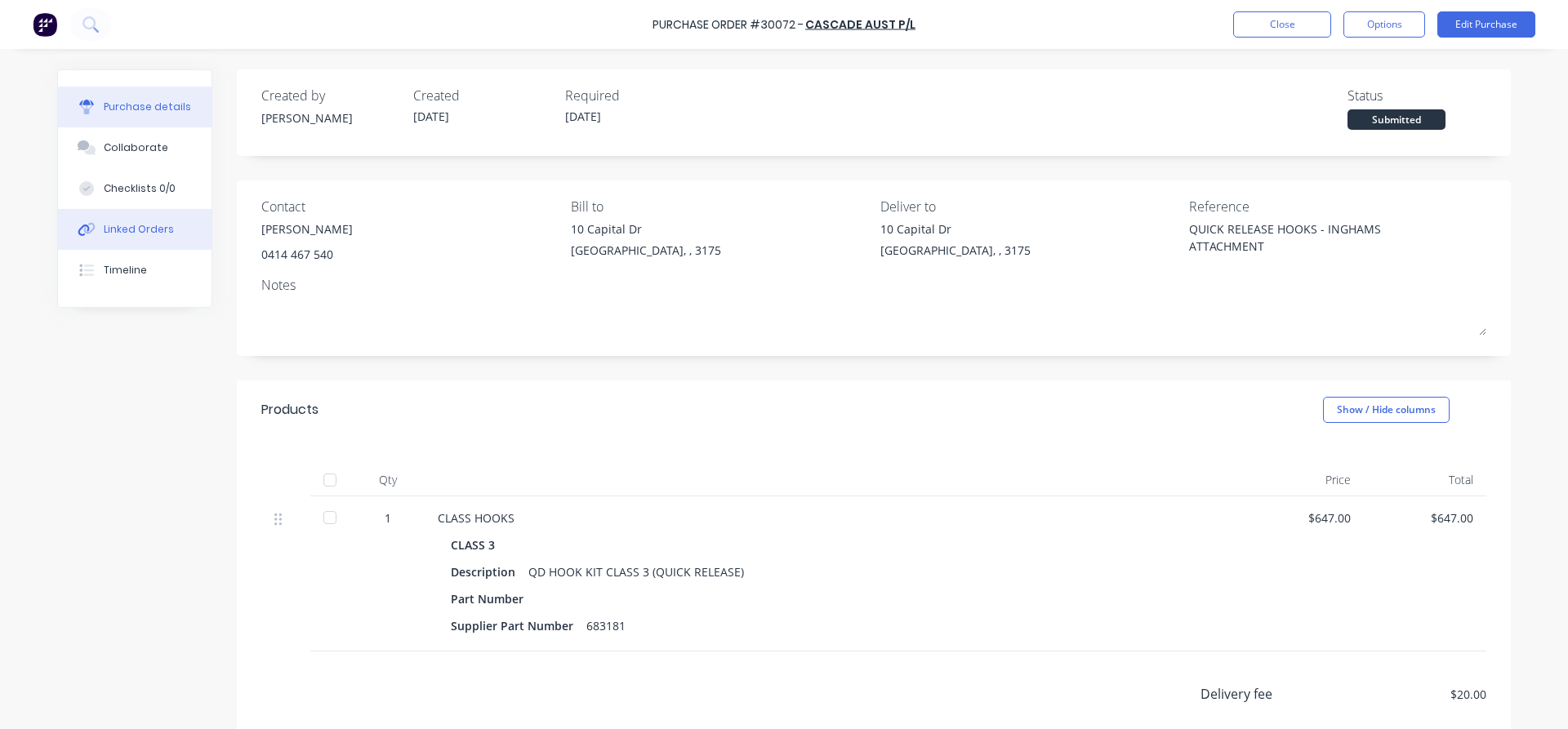
click at [124, 224] on div "Linked Orders" at bounding box center [139, 229] width 70 height 14
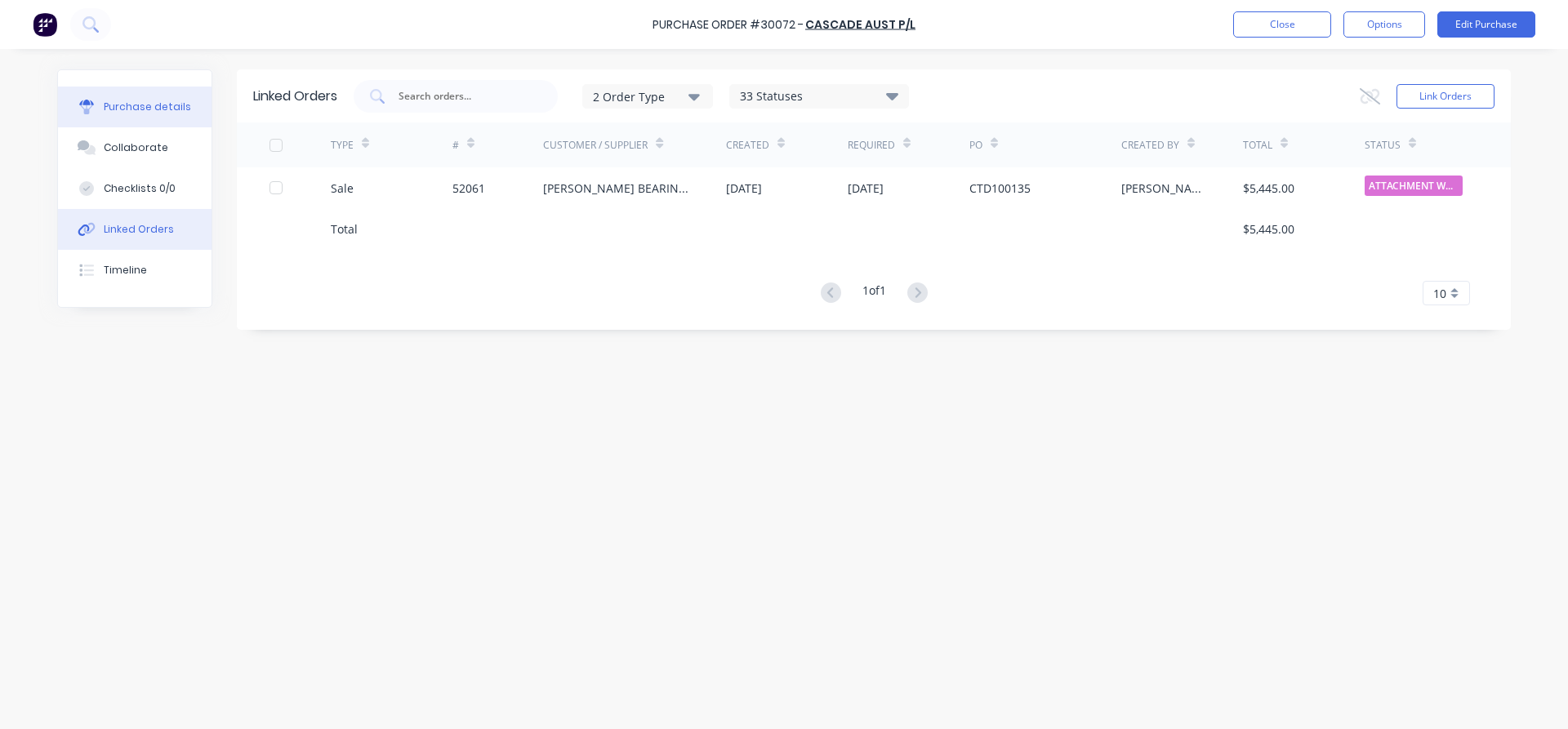
click at [148, 103] on div "Purchase details" at bounding box center [147, 106] width 87 height 14
type textarea "x"
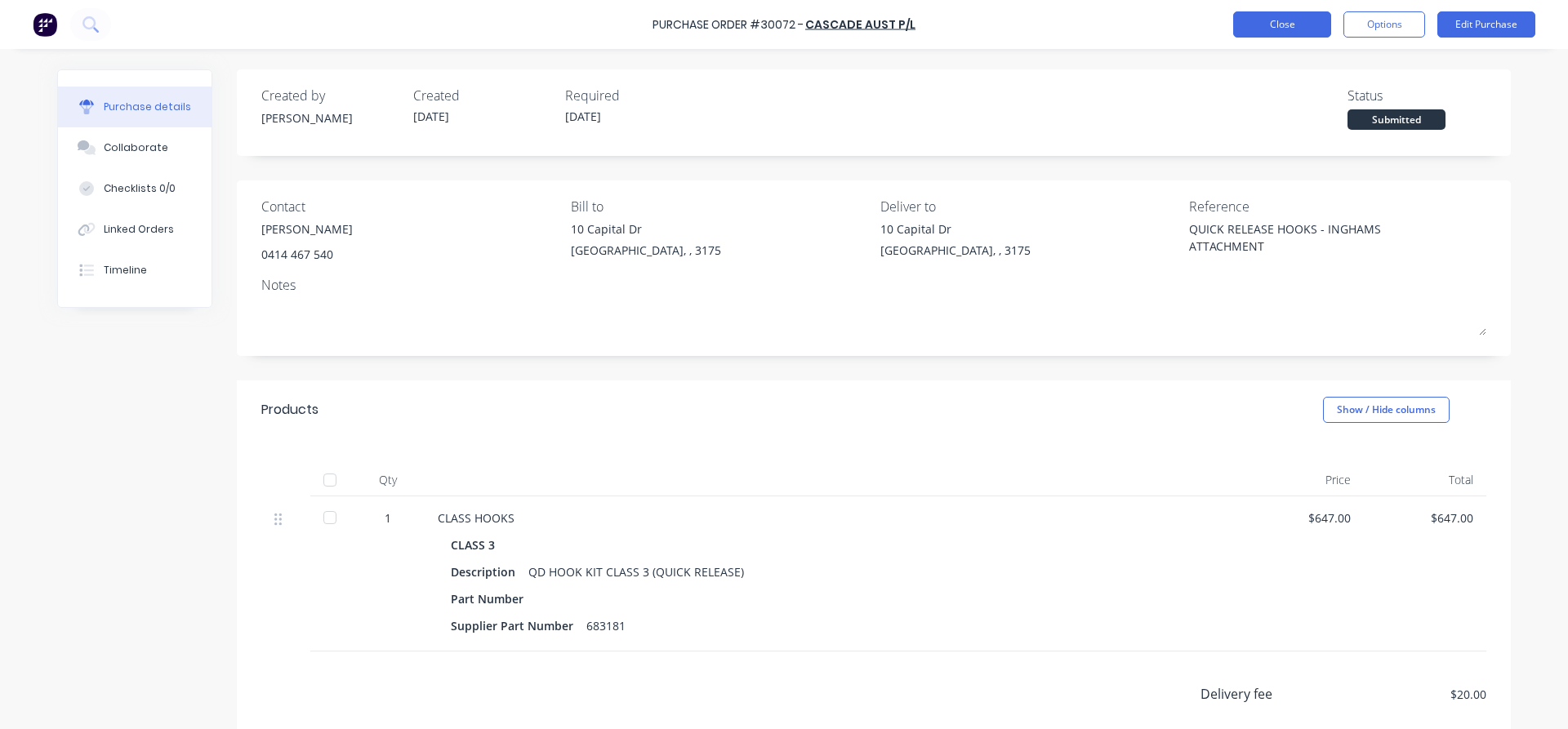
click at [1296, 27] on button "Close" at bounding box center [1282, 24] width 98 height 26
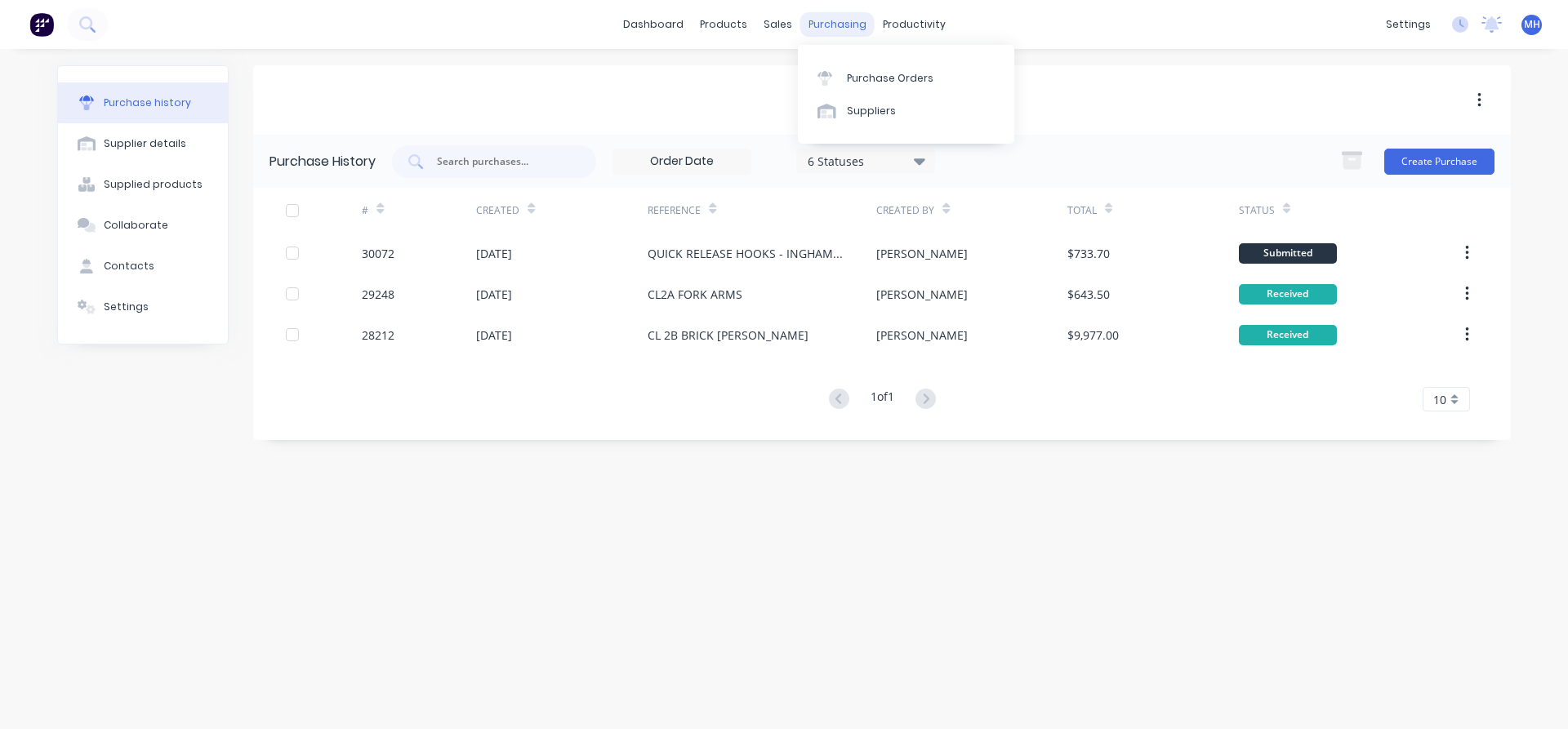
click at [815, 27] on div "purchasing" at bounding box center [837, 25] width 74 height 25
click at [847, 73] on div "Purchase Orders" at bounding box center [889, 78] width 86 height 14
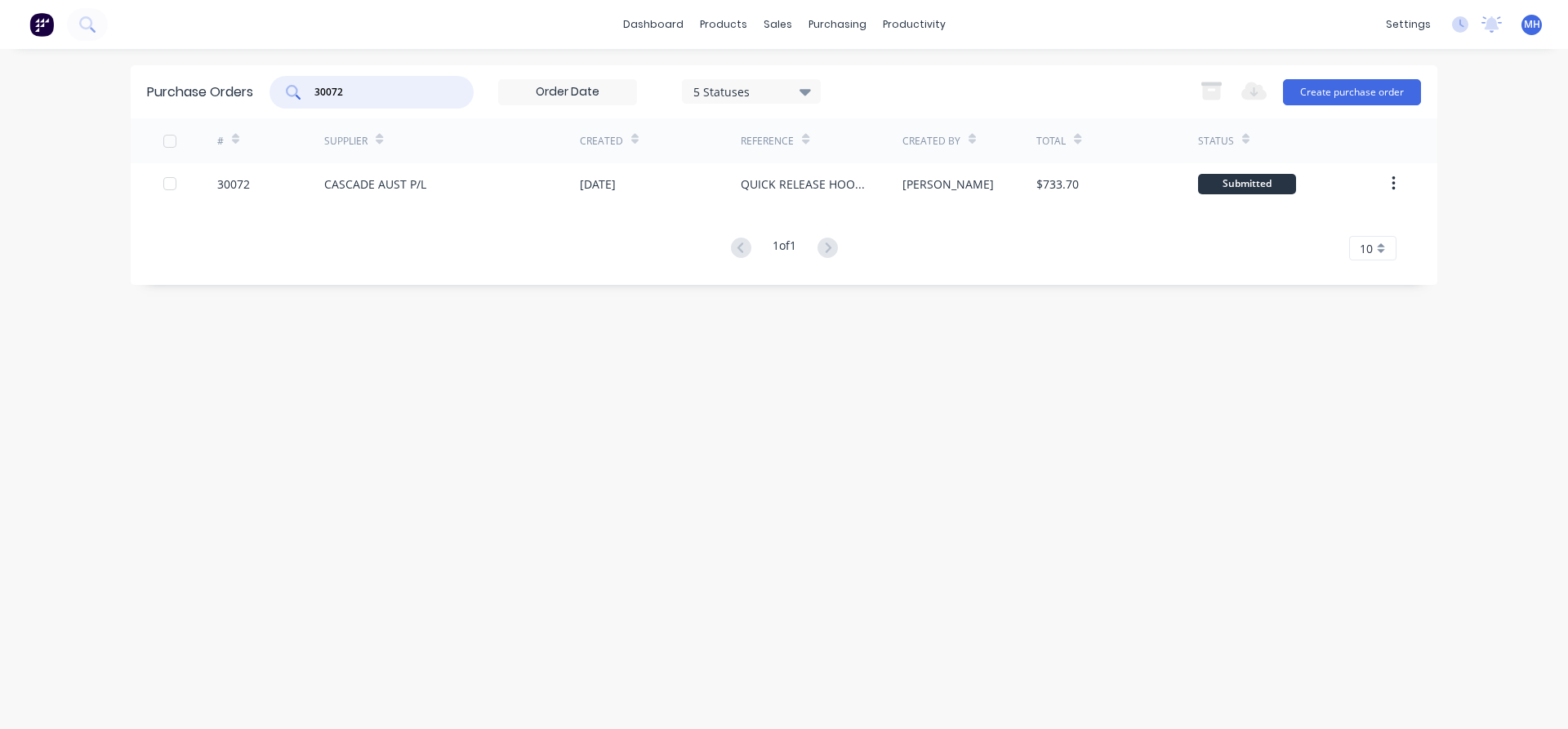
click at [358, 98] on input "30072" at bounding box center [380, 92] width 136 height 16
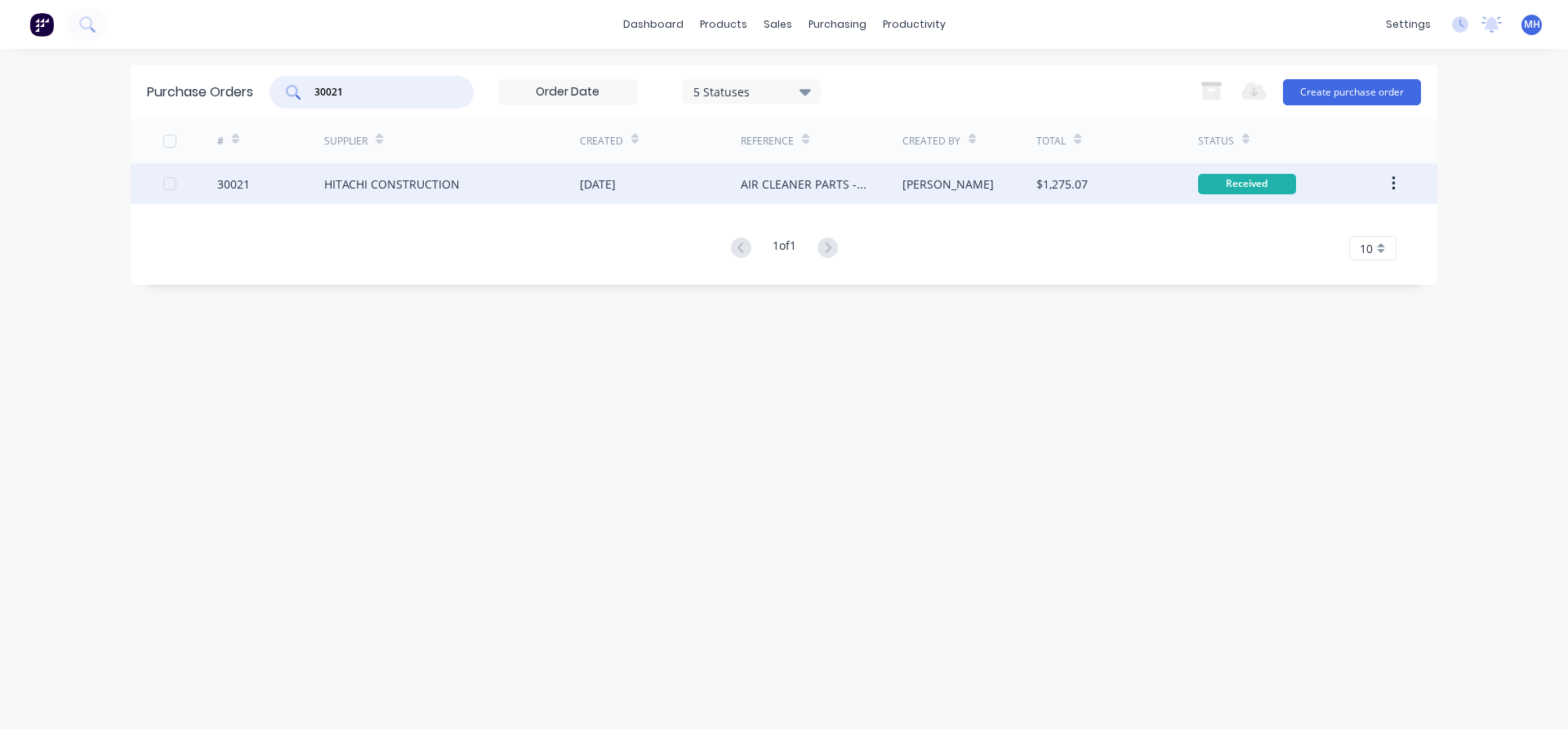
type input "30021"
click at [356, 186] on div "HITACHI CONSTRUCTION" at bounding box center [392, 184] width 136 height 17
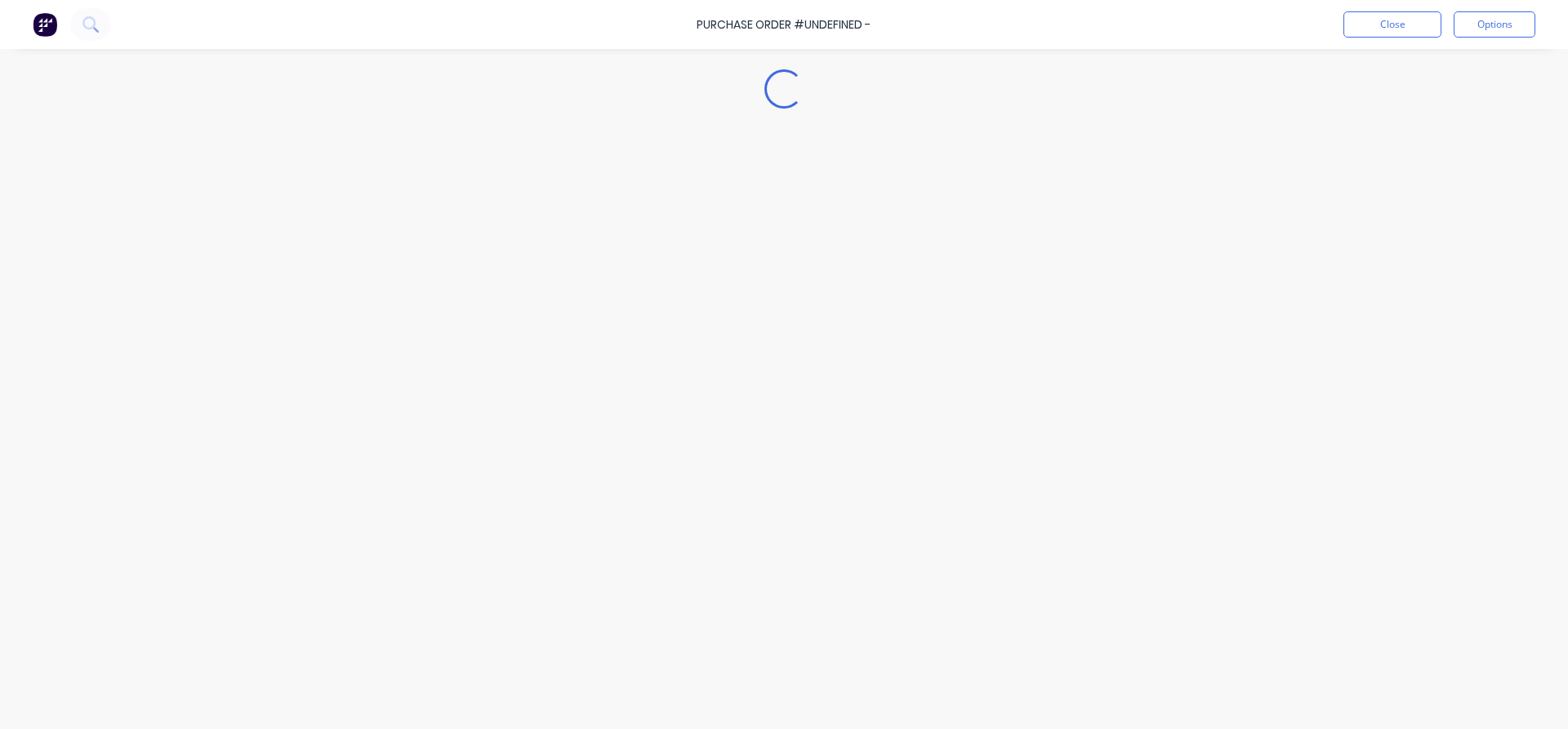
type textarea "x"
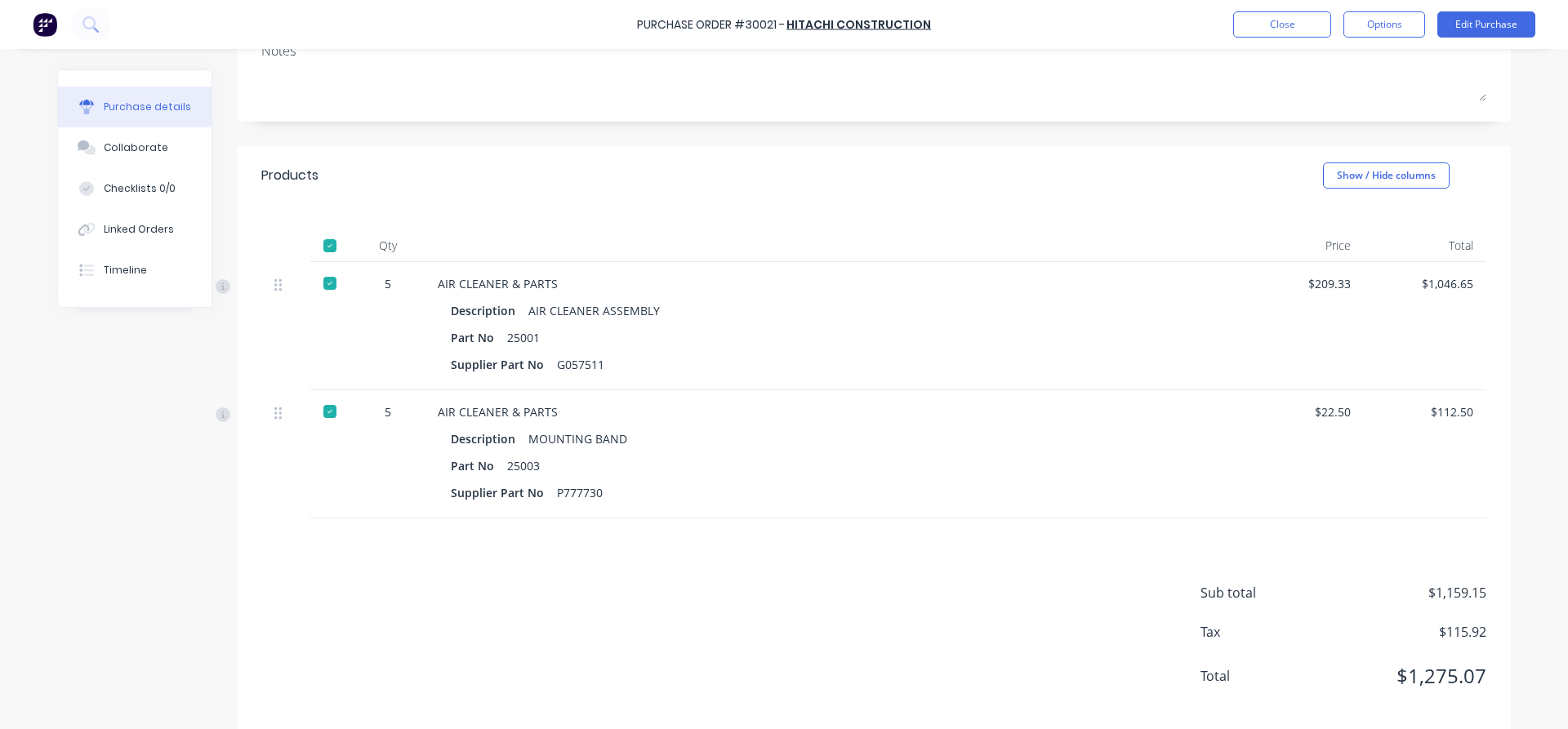
scroll to position [253, 0]
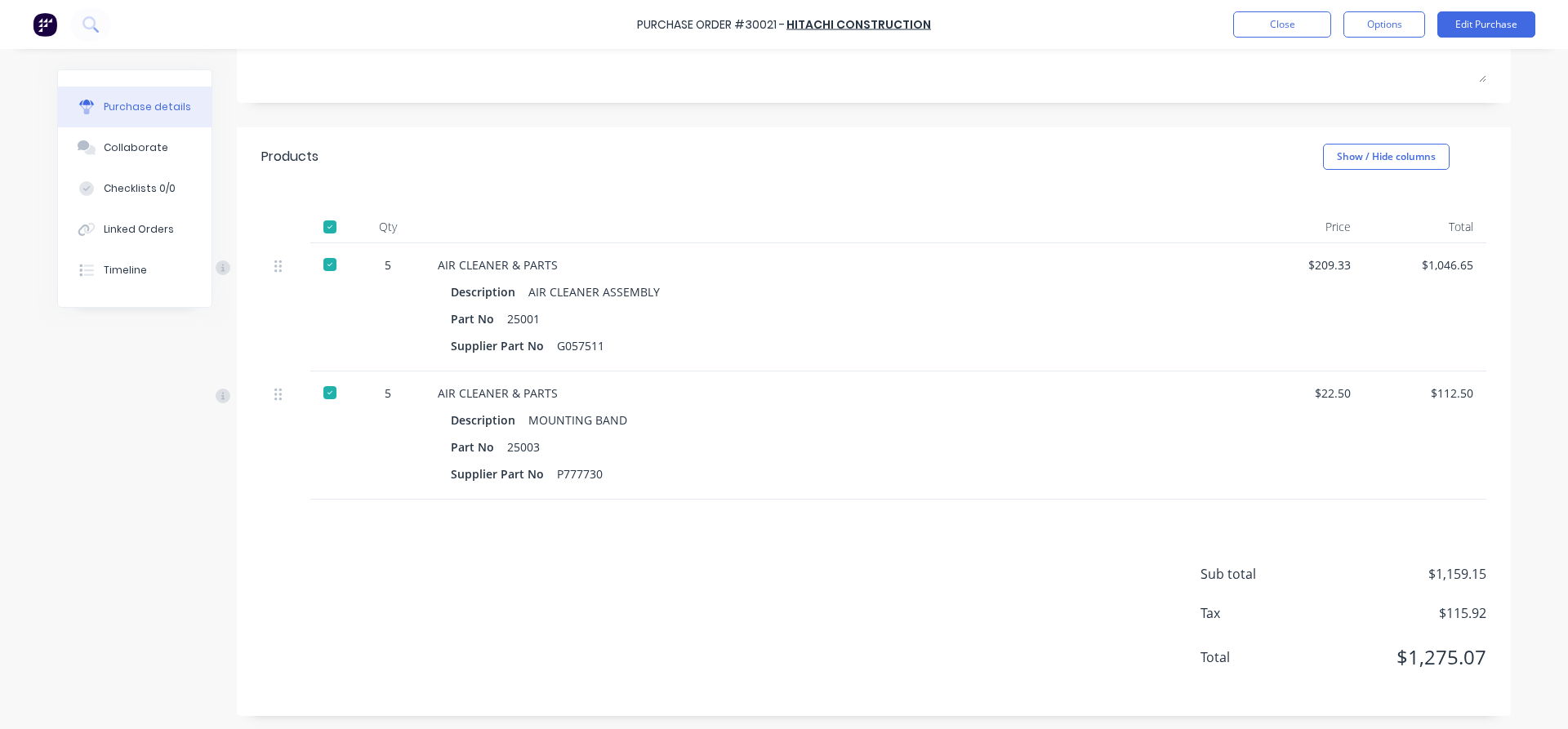
drag, startPoint x: 914, startPoint y: 719, endPoint x: 911, endPoint y: 738, distance: 19.2
click at [911, 728] on div "Purchase Order #30021 - HITACHI CONSTRUCTION Close Options Edit Purchase Purcha…" at bounding box center [784, 364] width 1568 height 729
click at [1293, 16] on button "Close" at bounding box center [1282, 24] width 98 height 26
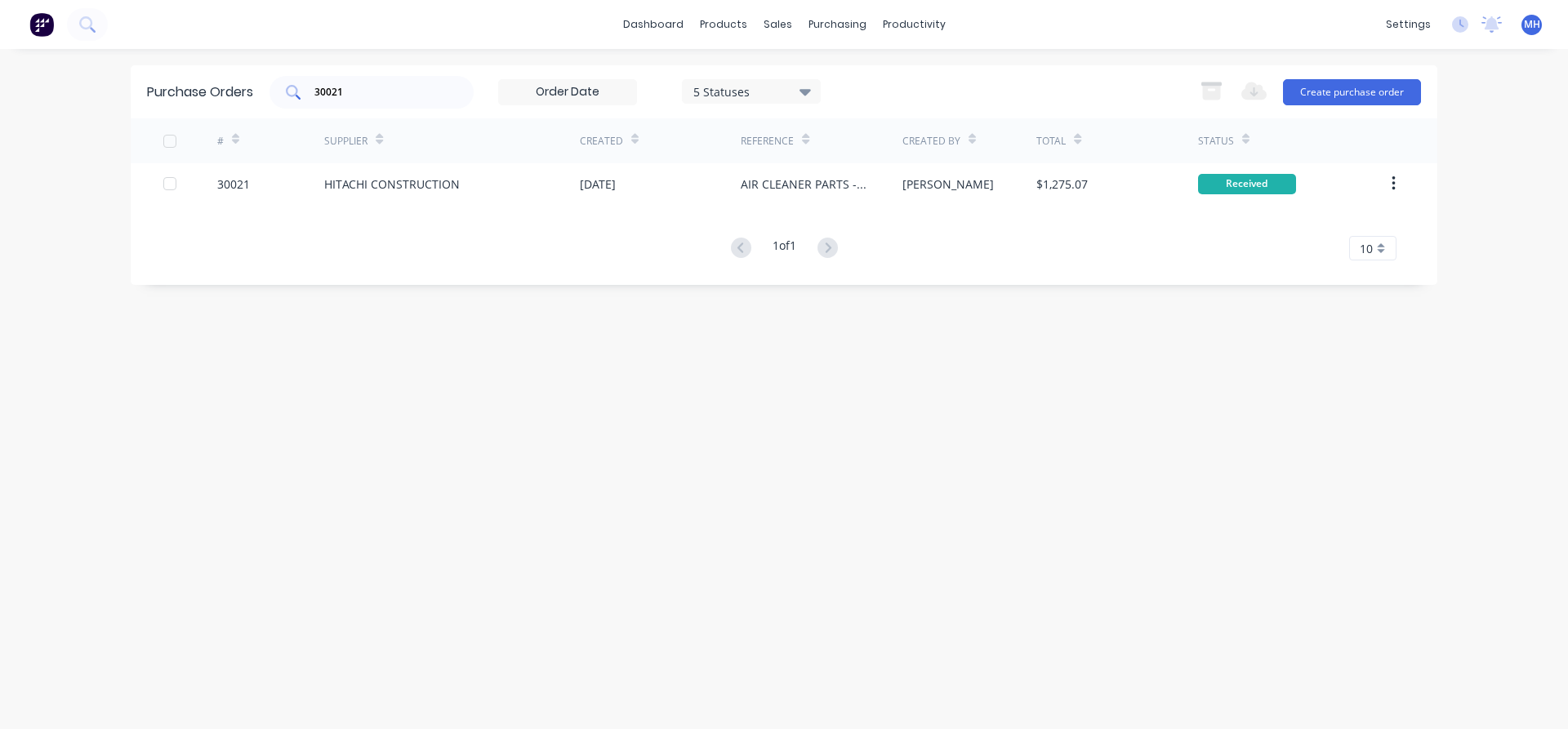
click at [375, 102] on div "30021" at bounding box center [372, 92] width 204 height 32
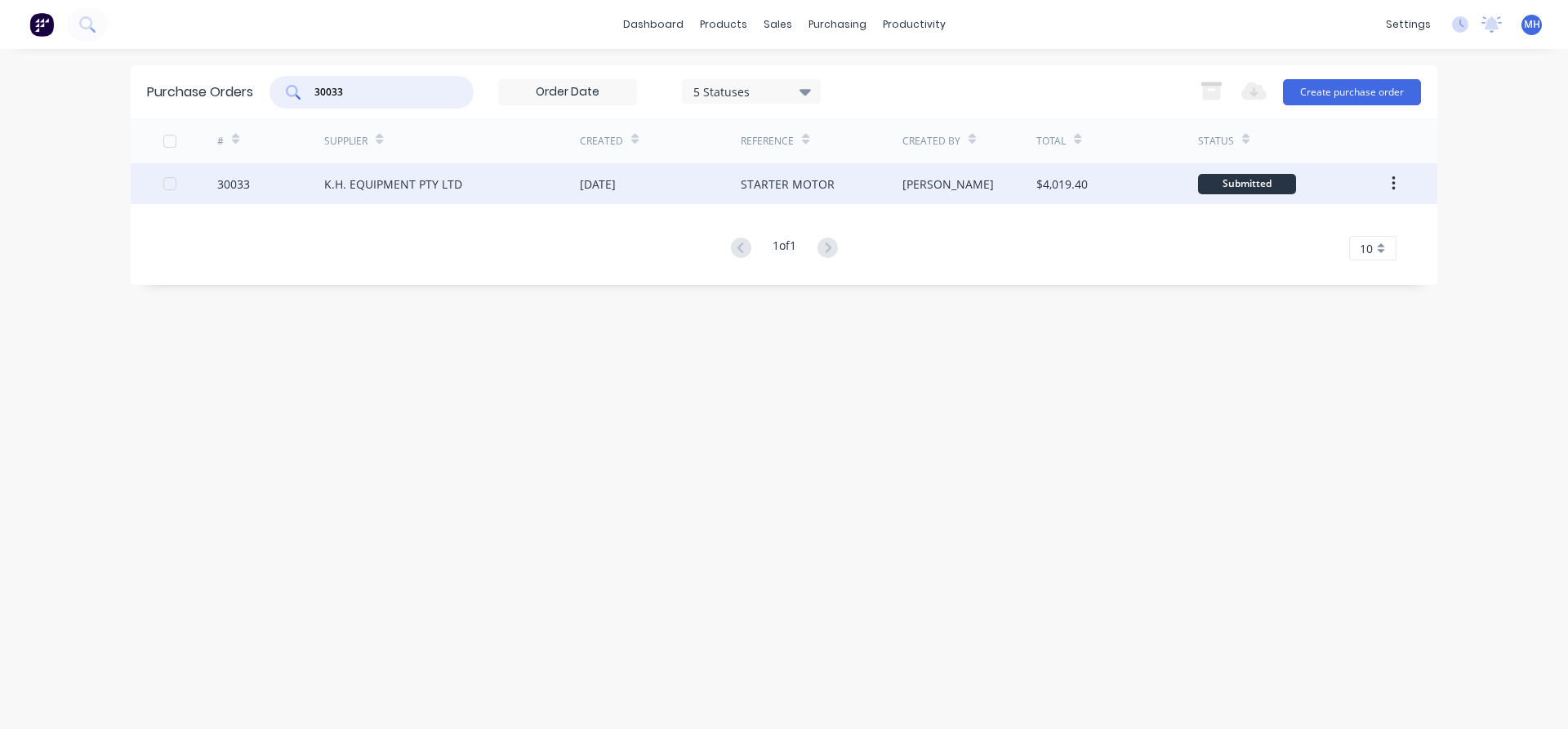
type input "30033"
click at [615, 194] on div "[DATE]" at bounding box center [660, 183] width 161 height 41
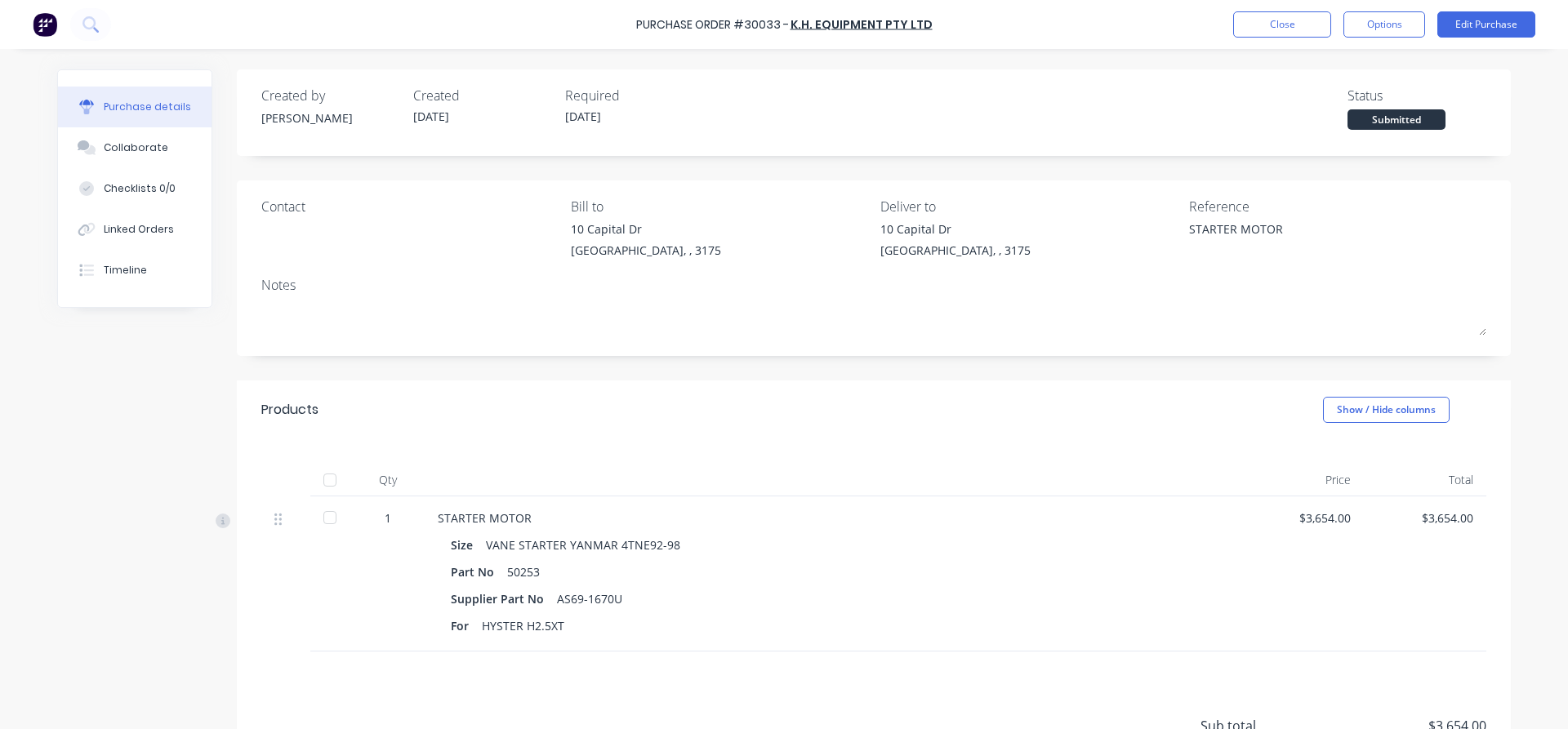
type textarea "x"
click at [161, 230] on div "Linked Orders" at bounding box center [139, 229] width 70 height 14
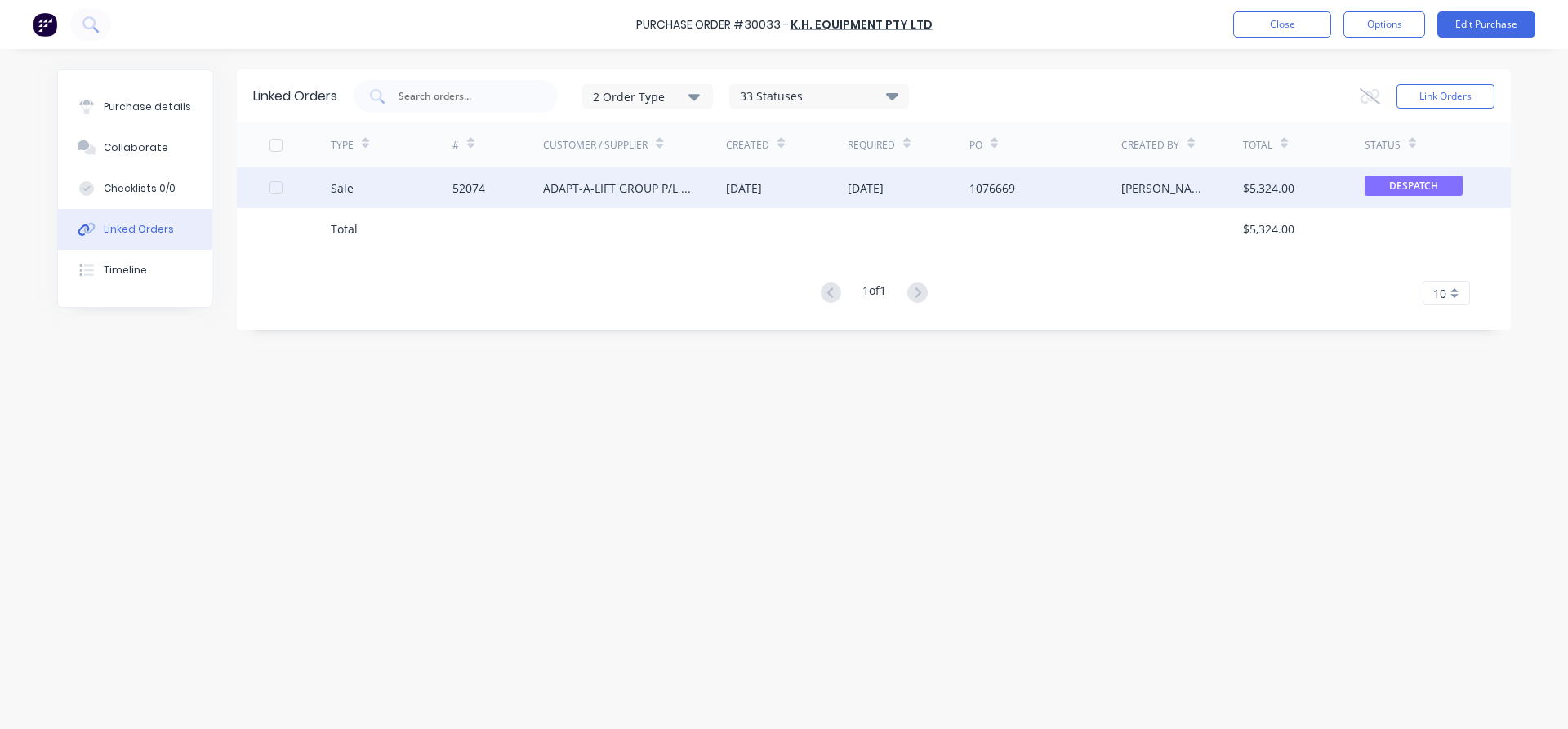
click at [607, 183] on div "ADAPT-A-LIFT GROUP P/L - SEVEN HILLS" at bounding box center [618, 188] width 150 height 17
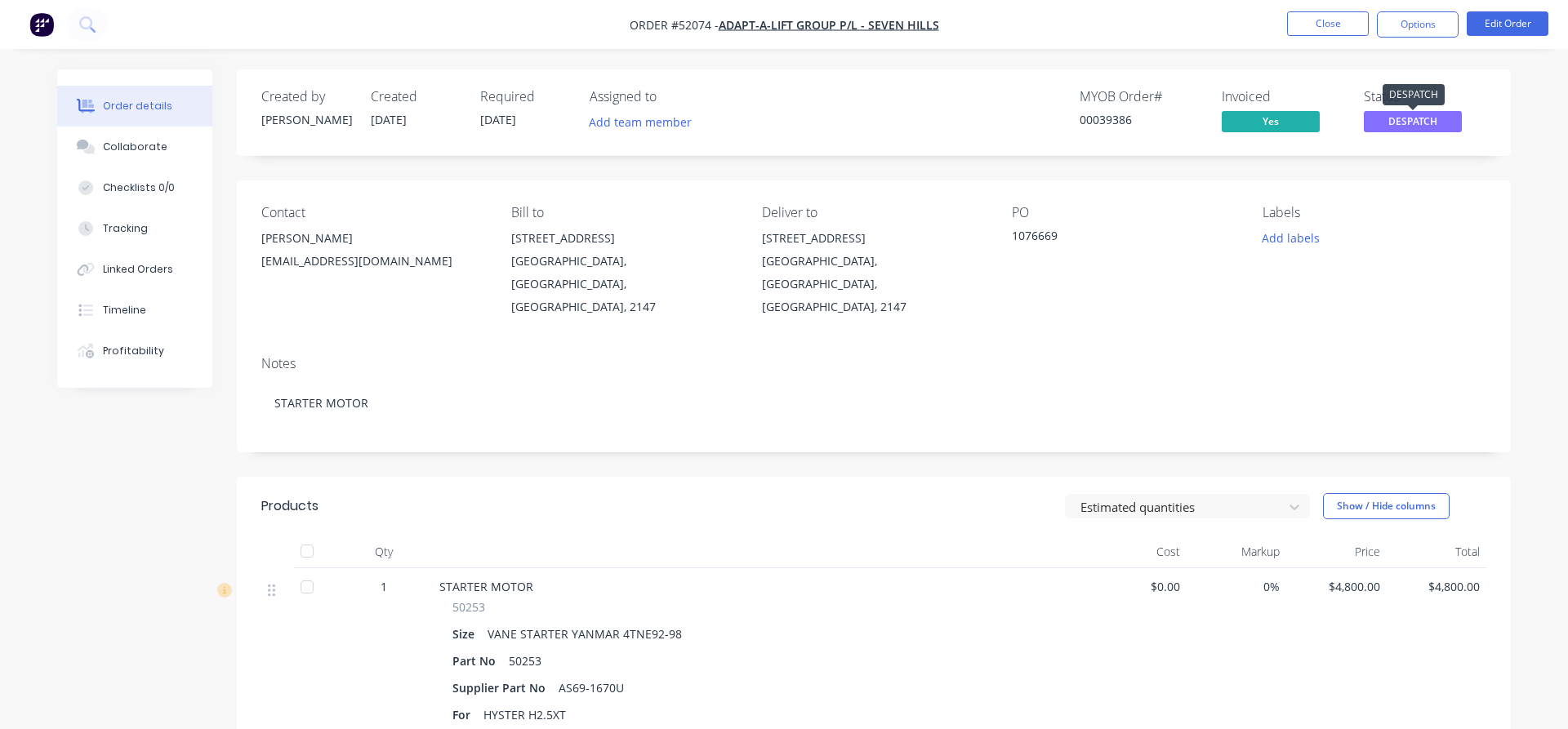
click at [1416, 113] on span "DESPATCH" at bounding box center [1412, 121] width 98 height 20
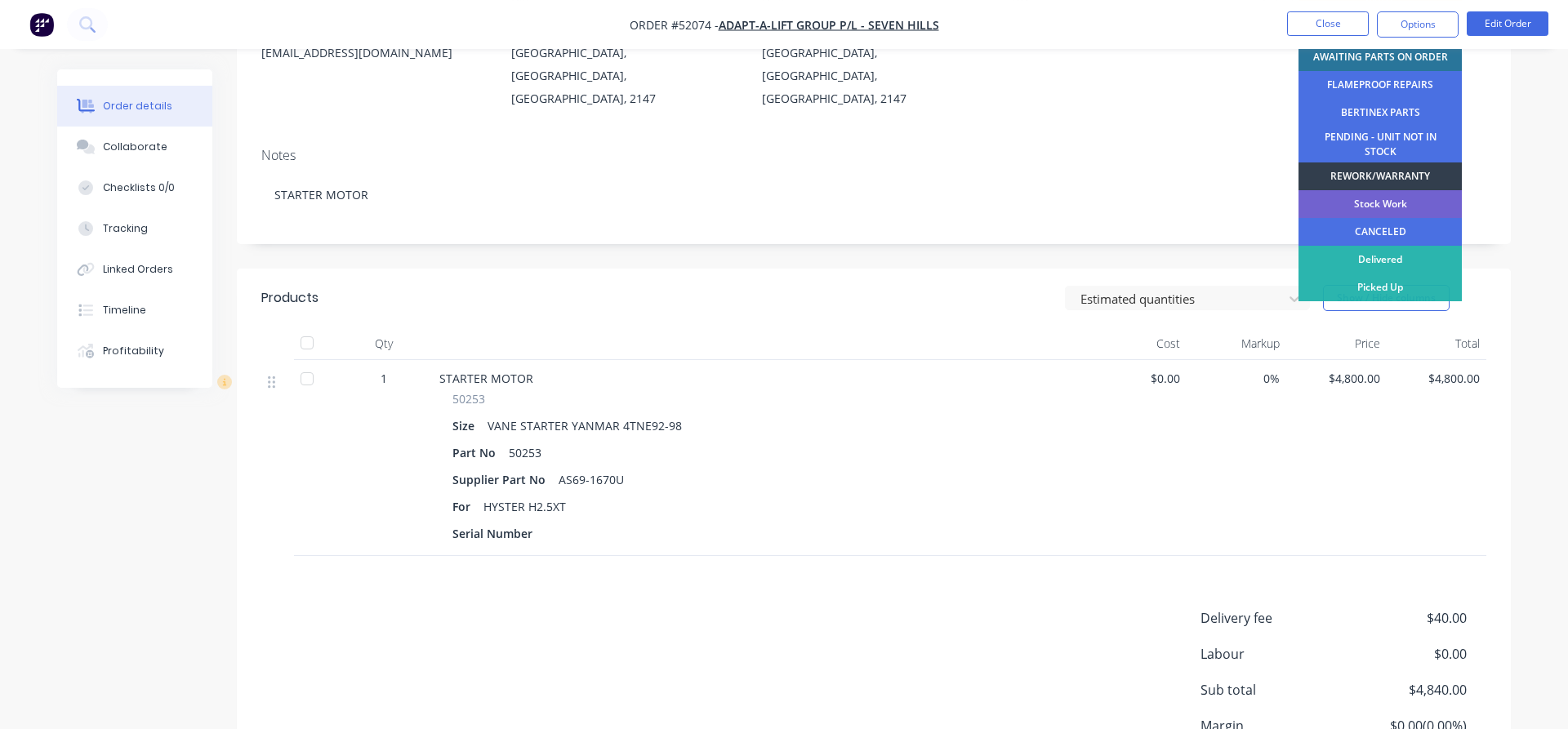
scroll to position [172, 0]
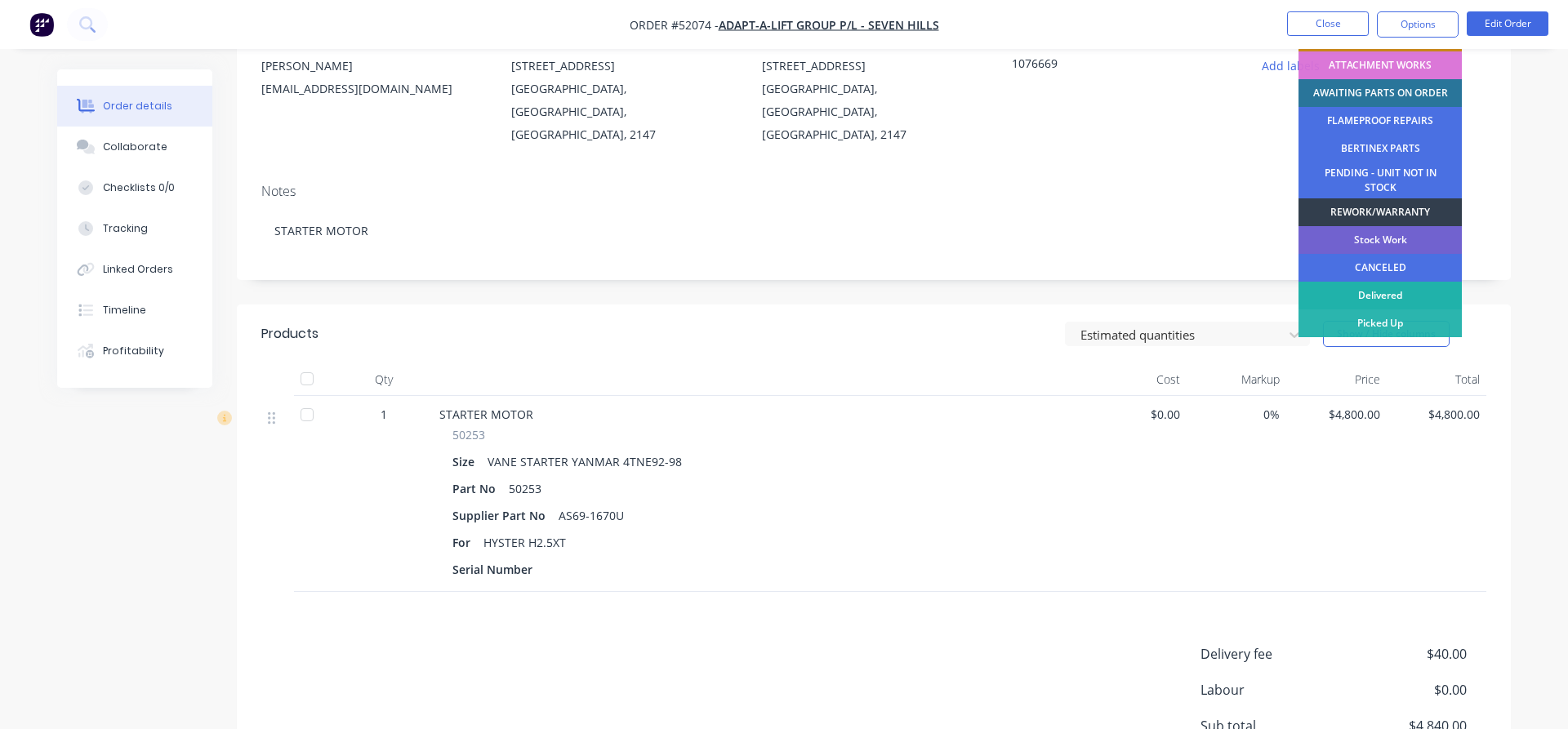
click at [1376, 296] on div "Delivered" at bounding box center [1380, 295] width 163 height 28
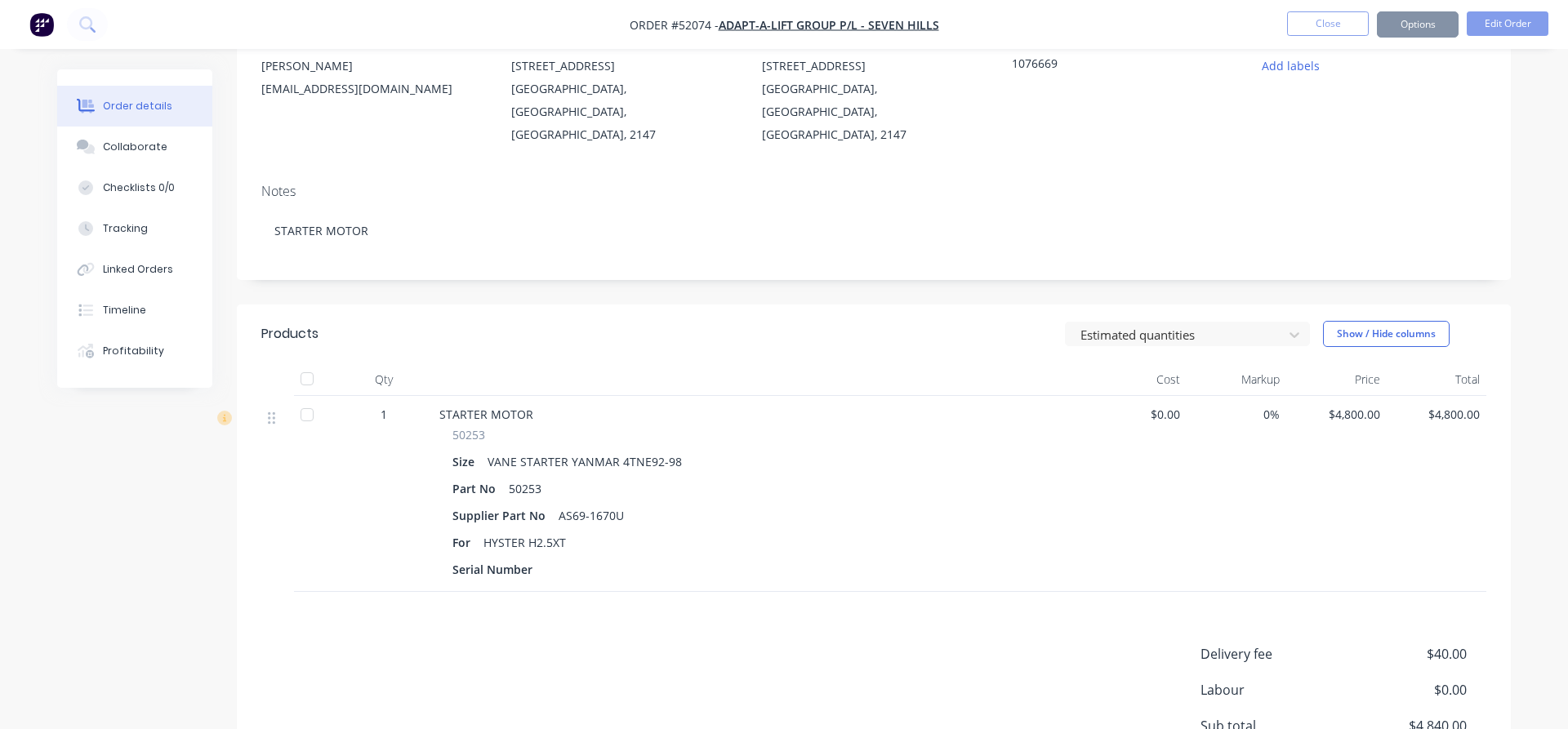
scroll to position [0, 0]
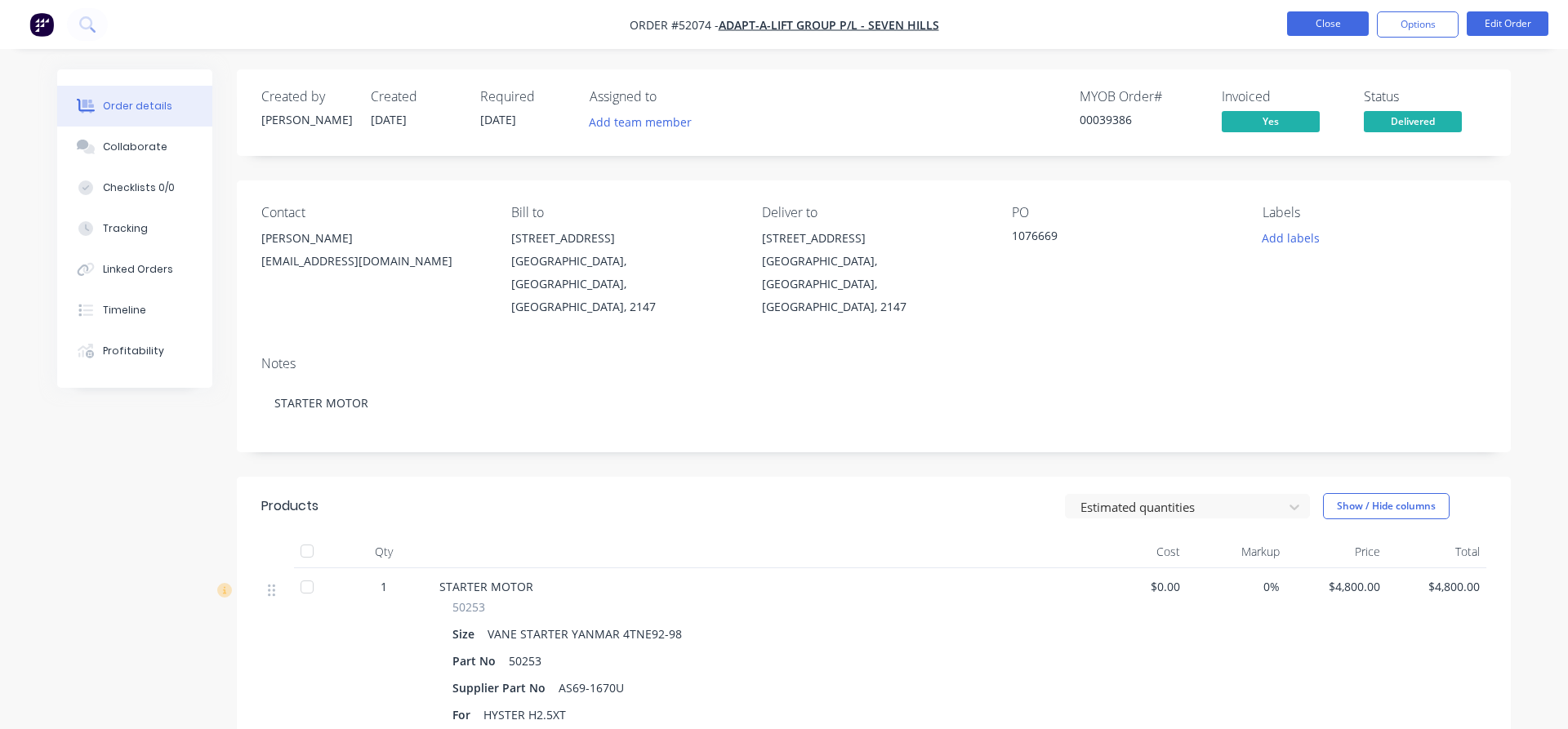
click at [1321, 32] on button "Close" at bounding box center [1328, 24] width 82 height 25
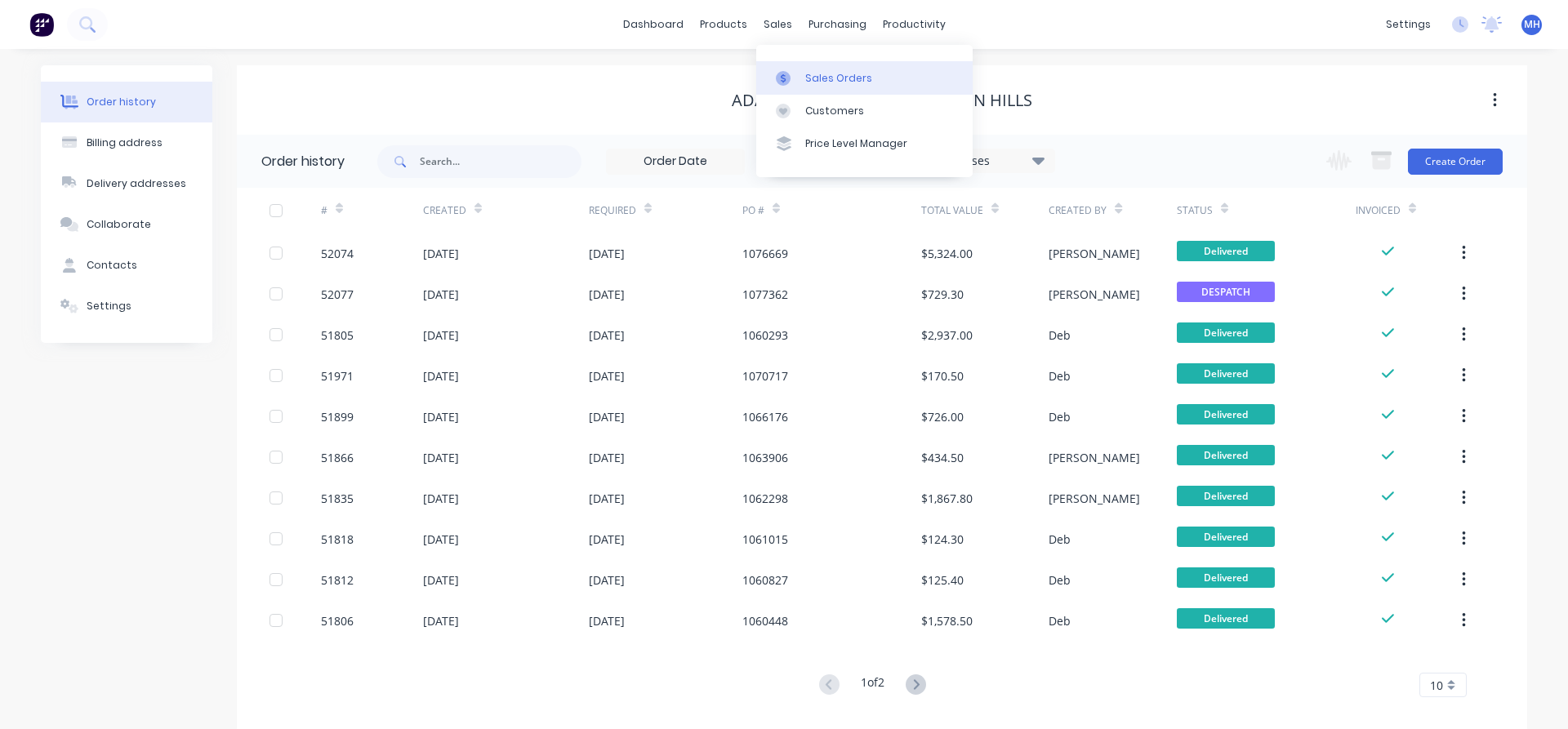
click at [810, 74] on div "Sales Orders" at bounding box center [838, 78] width 67 height 14
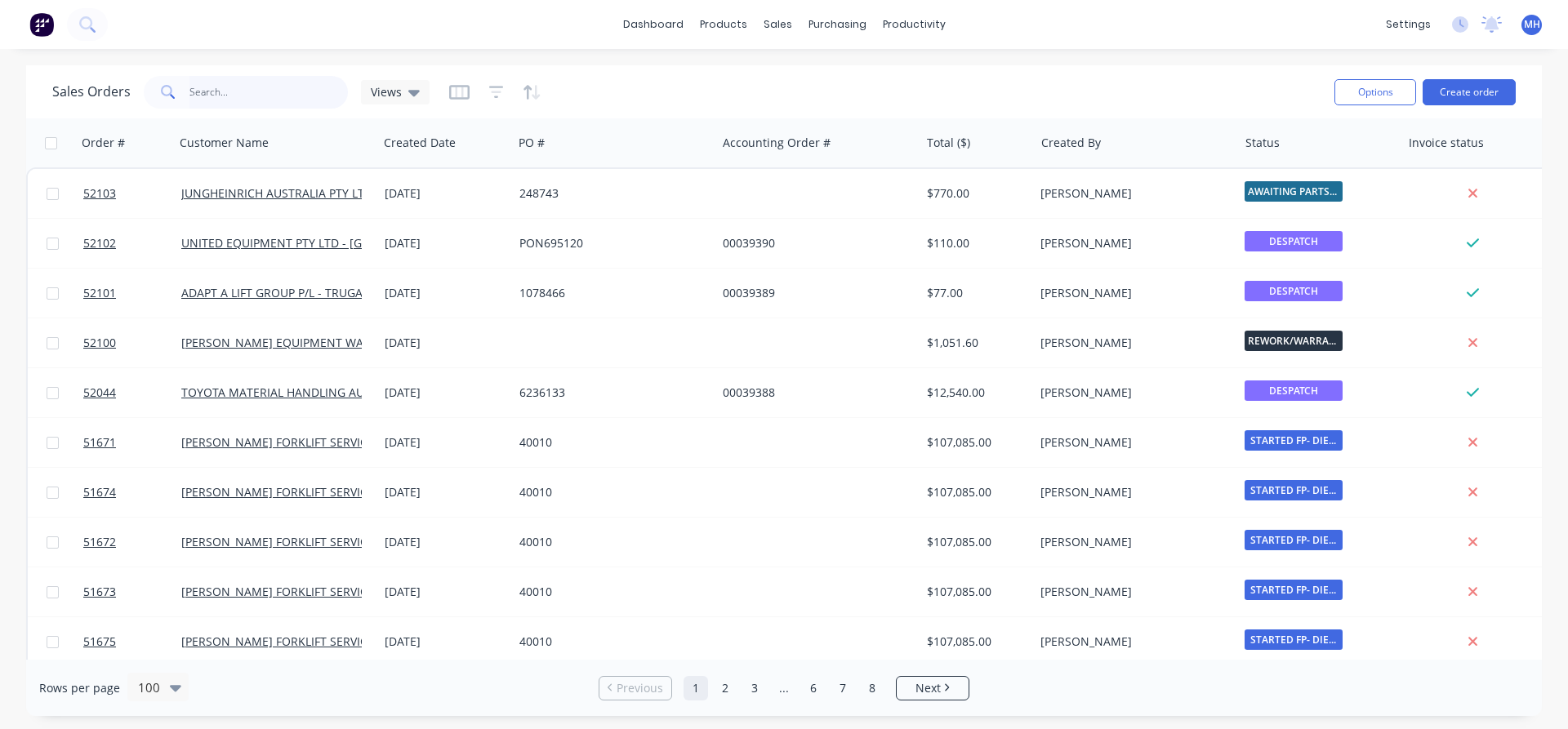
click at [219, 94] on input "text" at bounding box center [269, 92] width 160 height 32
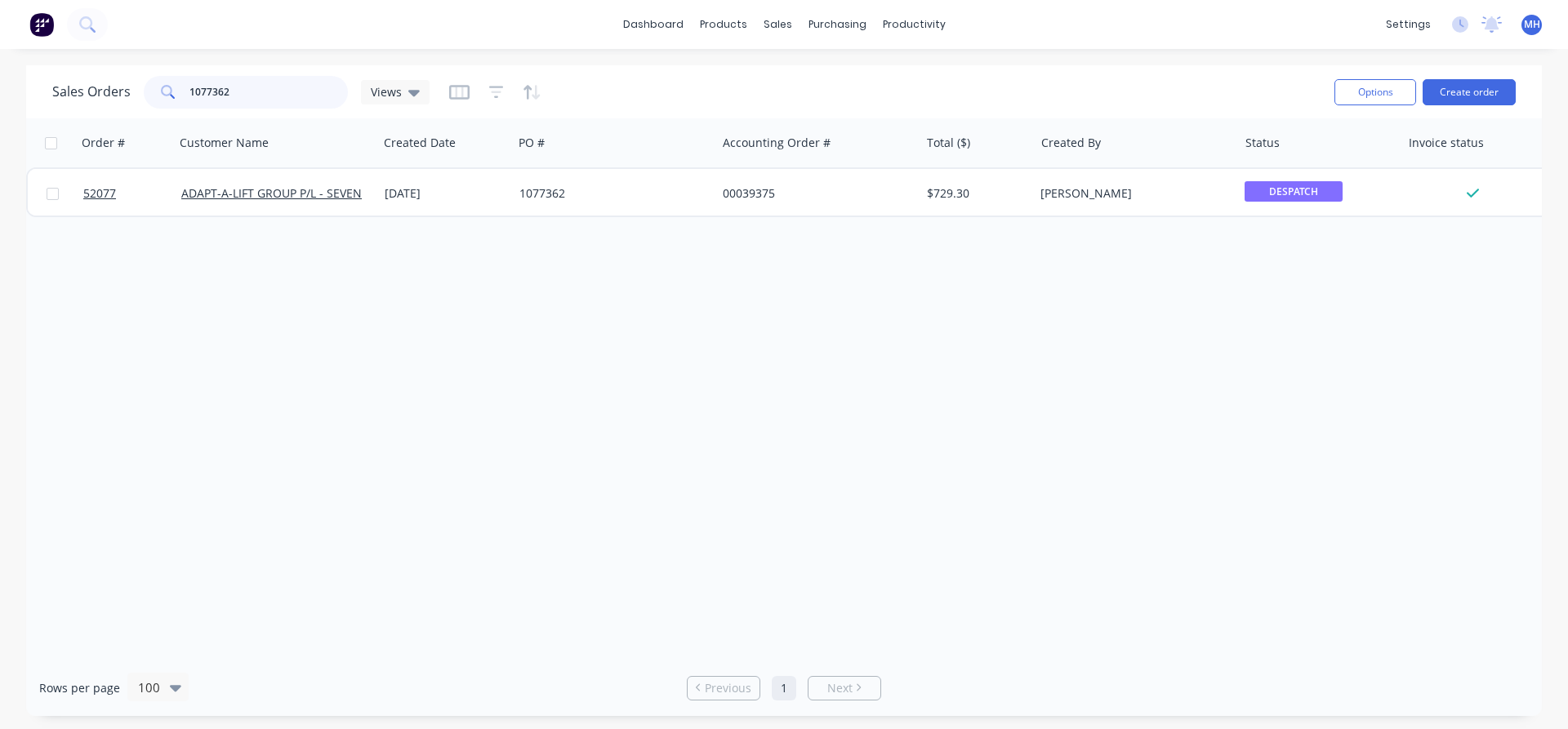
drag, startPoint x: 238, startPoint y: 96, endPoint x: 131, endPoint y: 68, distance: 110.6
click at [189, 76] on input "1077362" at bounding box center [269, 92] width 160 height 32
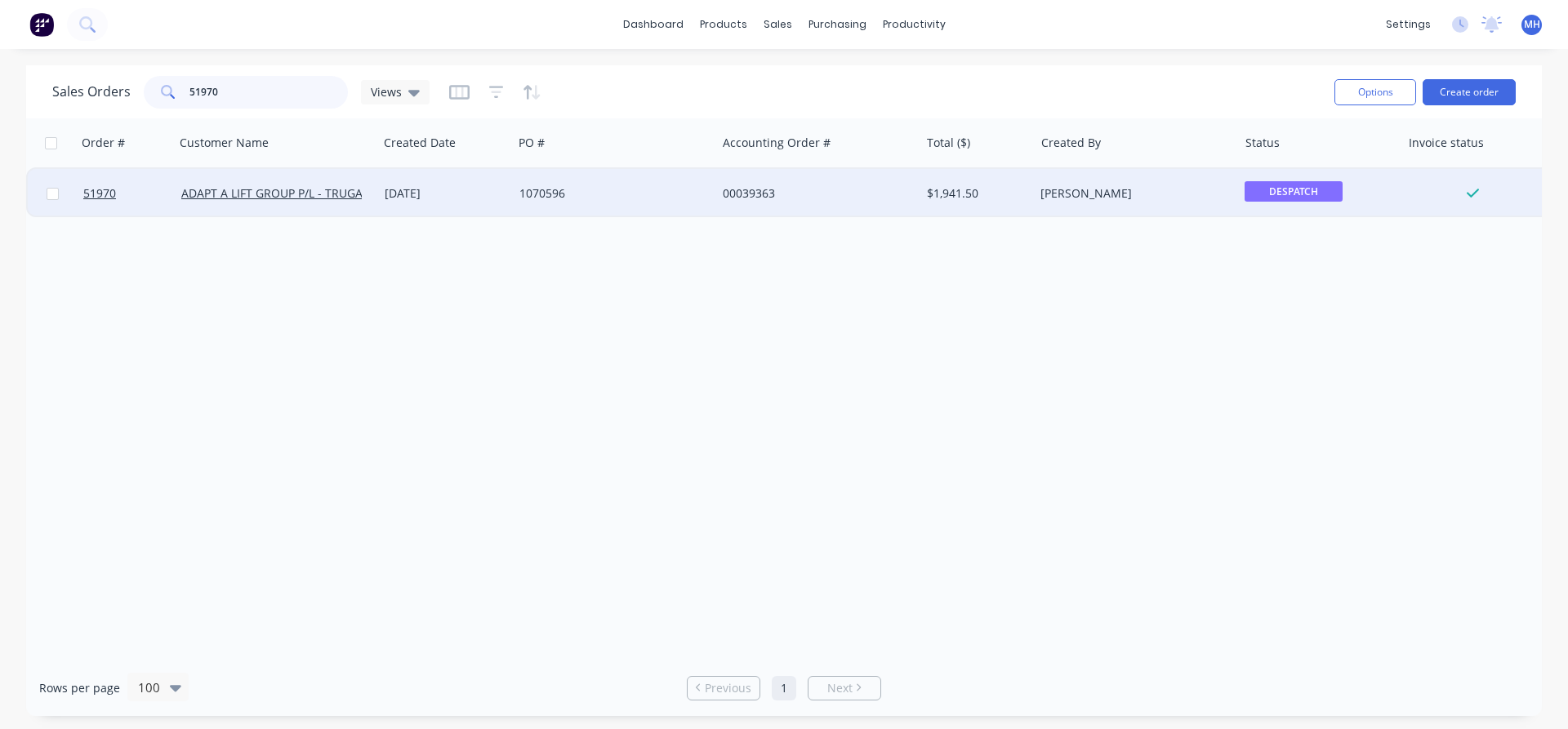
type input "51970"
click at [425, 196] on div "[DATE]" at bounding box center [446, 193] width 122 height 16
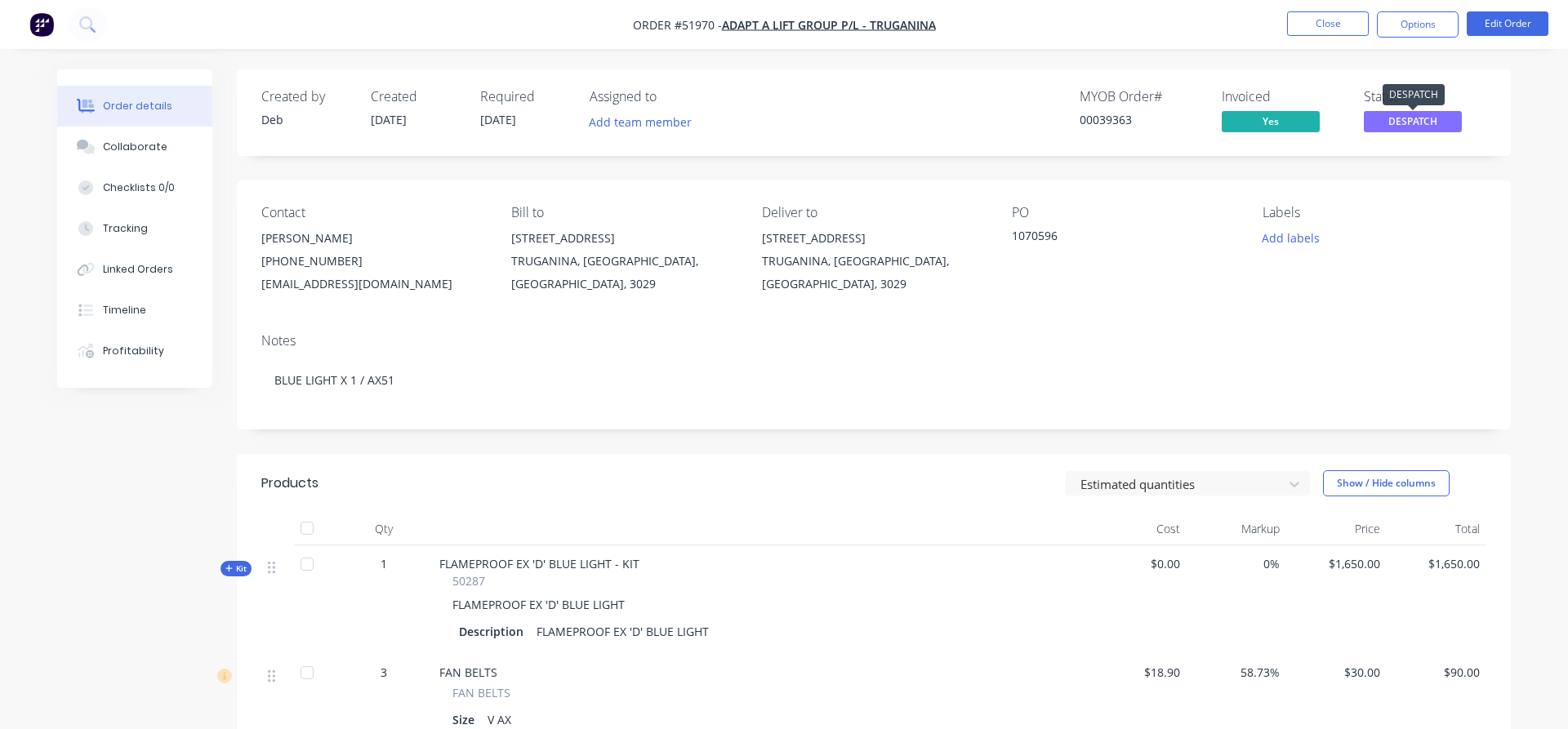
click at [1416, 121] on span "DESPATCH" at bounding box center [1412, 121] width 98 height 20
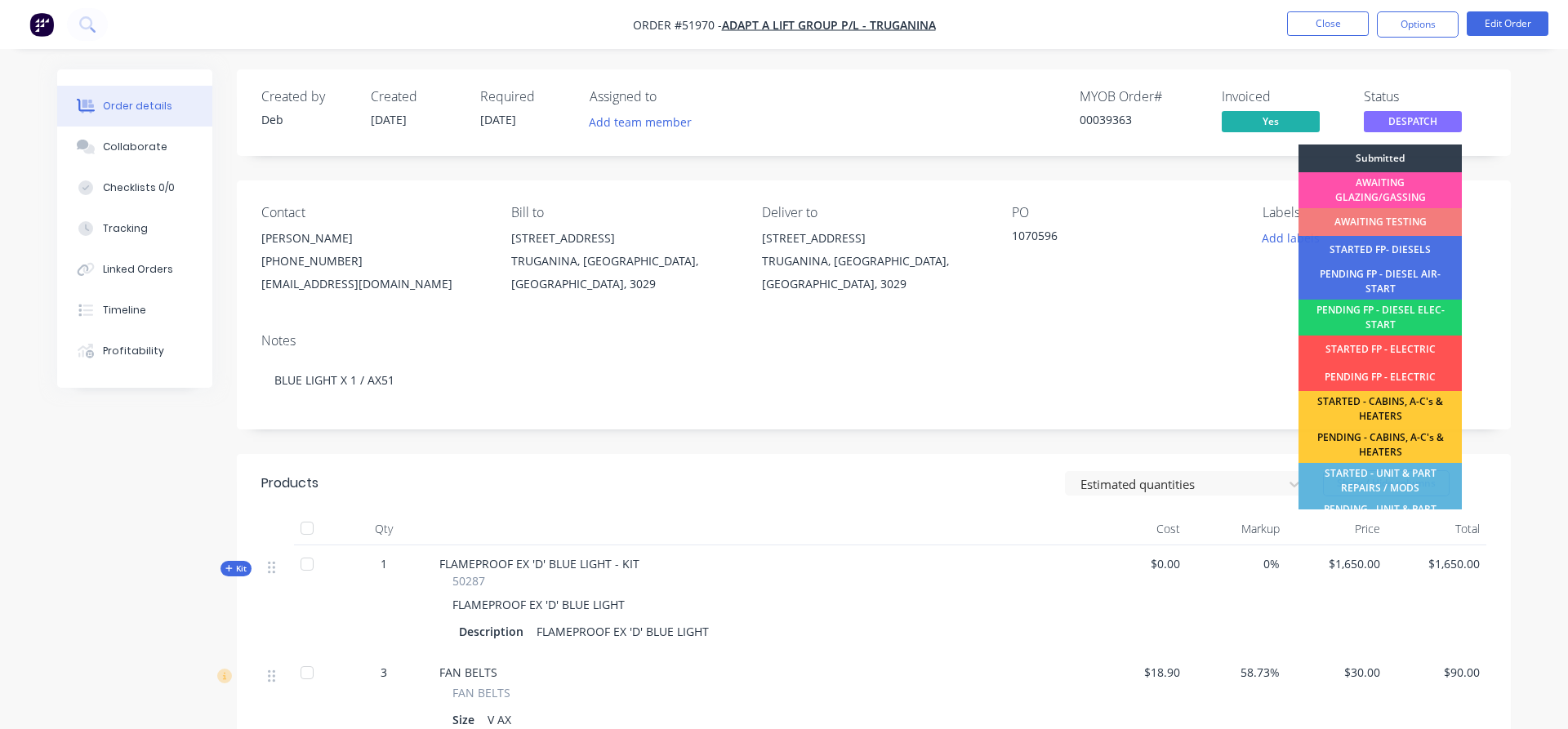
scroll to position [339, 0]
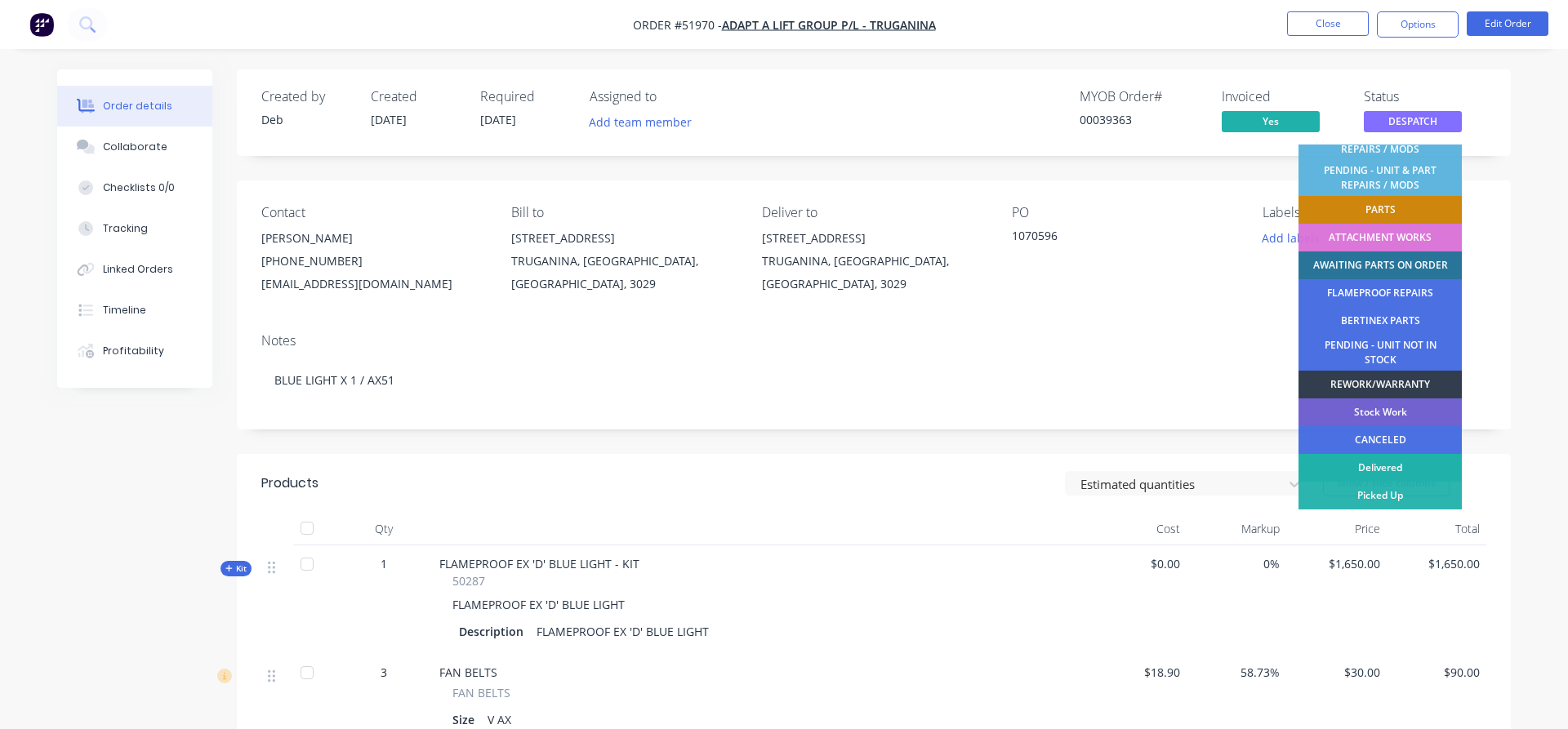
click at [1384, 464] on div "Delivered" at bounding box center [1380, 468] width 163 height 28
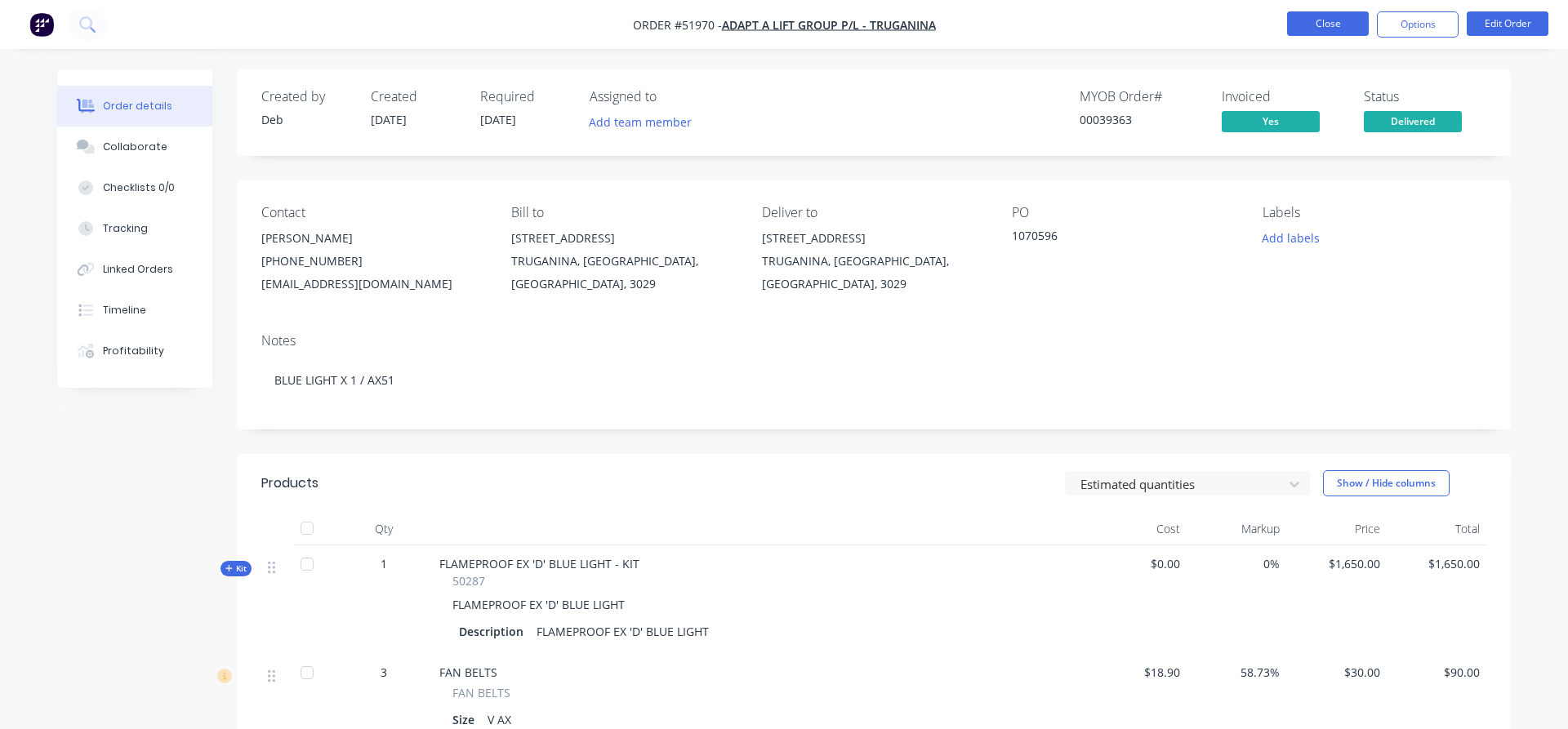
click at [1315, 21] on button "Close" at bounding box center [1328, 24] width 82 height 25
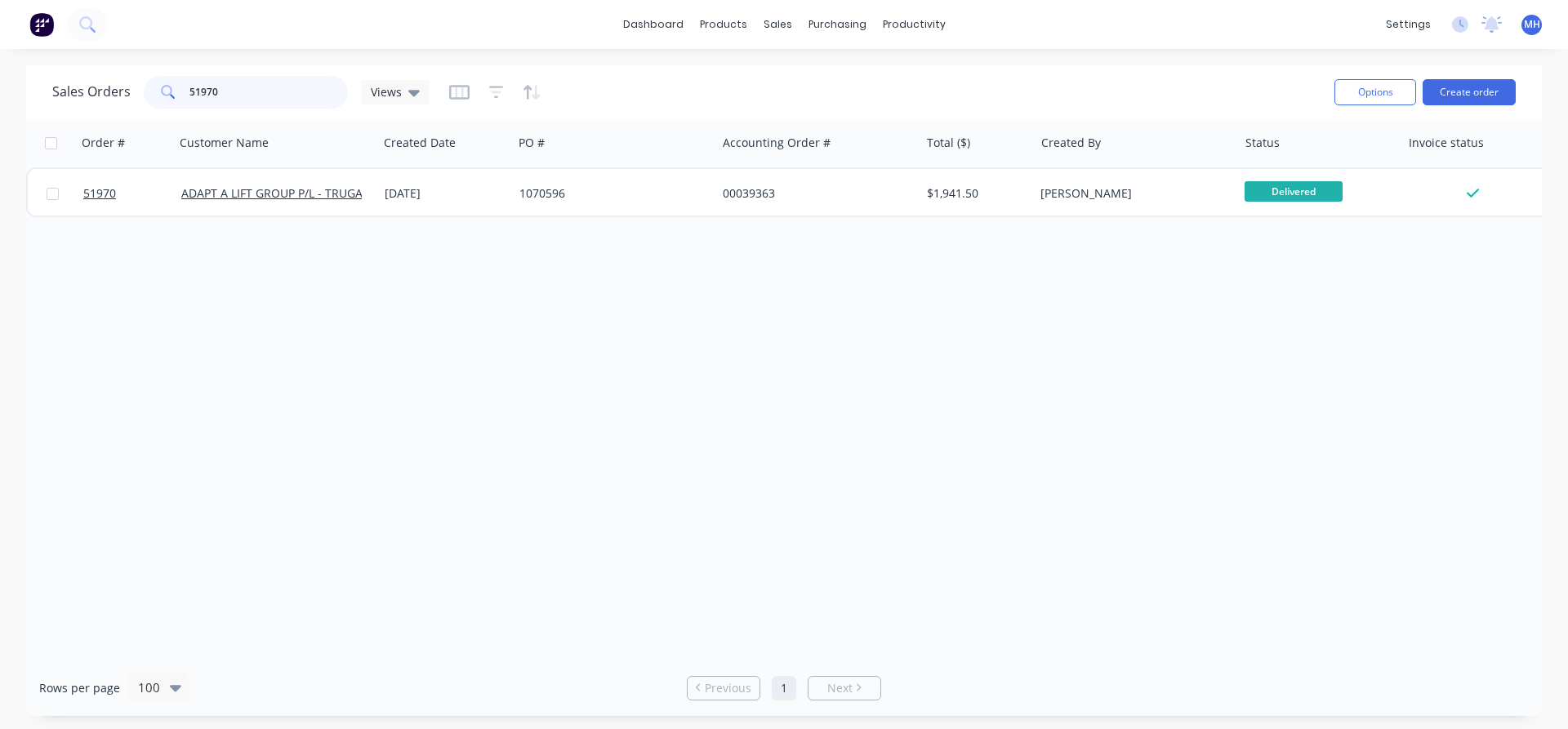
drag, startPoint x: 235, startPoint y: 93, endPoint x: 78, endPoint y: 75, distance: 158.0
click at [189, 76] on input "51970" at bounding box center [269, 92] width 160 height 32
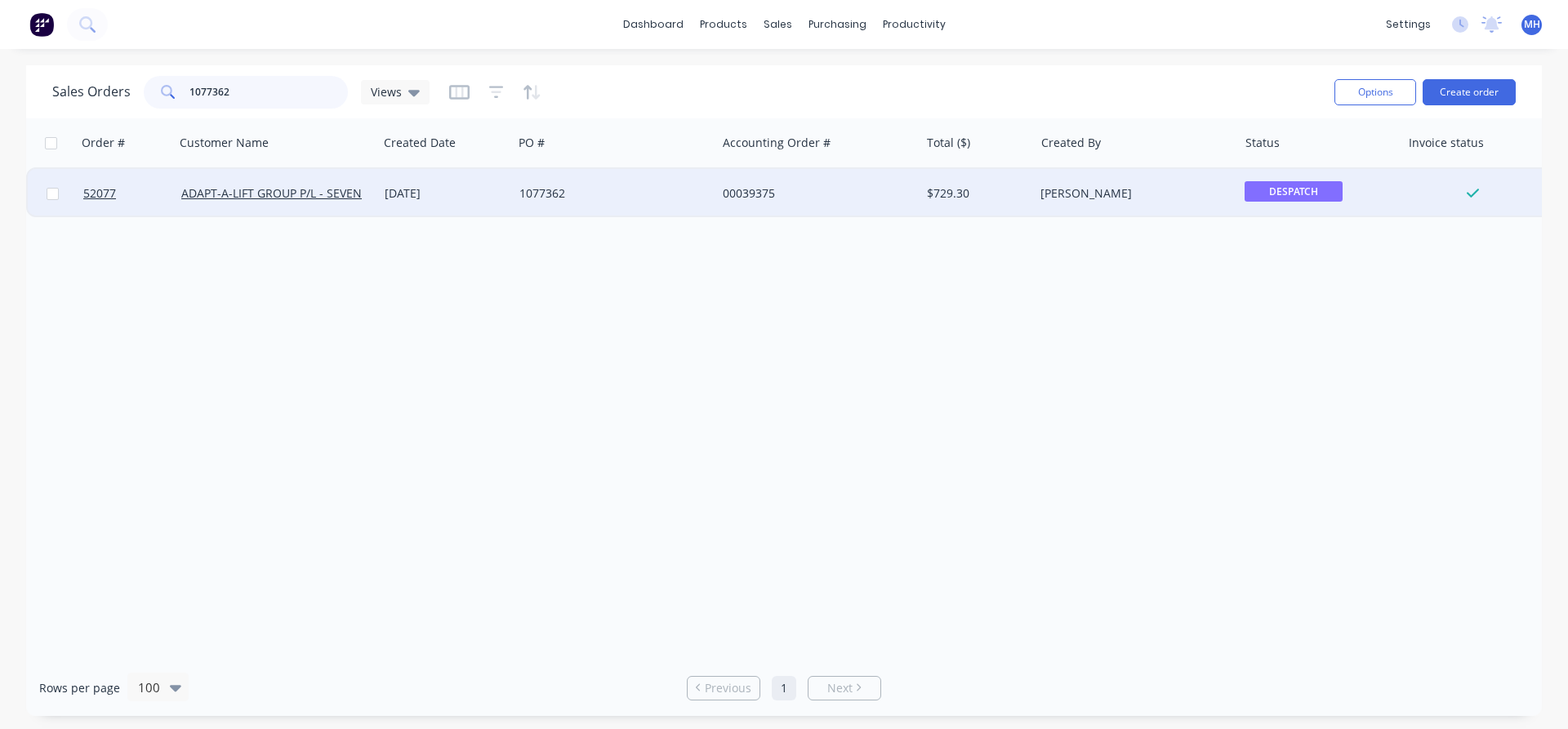
type input "1077362"
click at [399, 198] on div "[DATE]" at bounding box center [446, 193] width 122 height 16
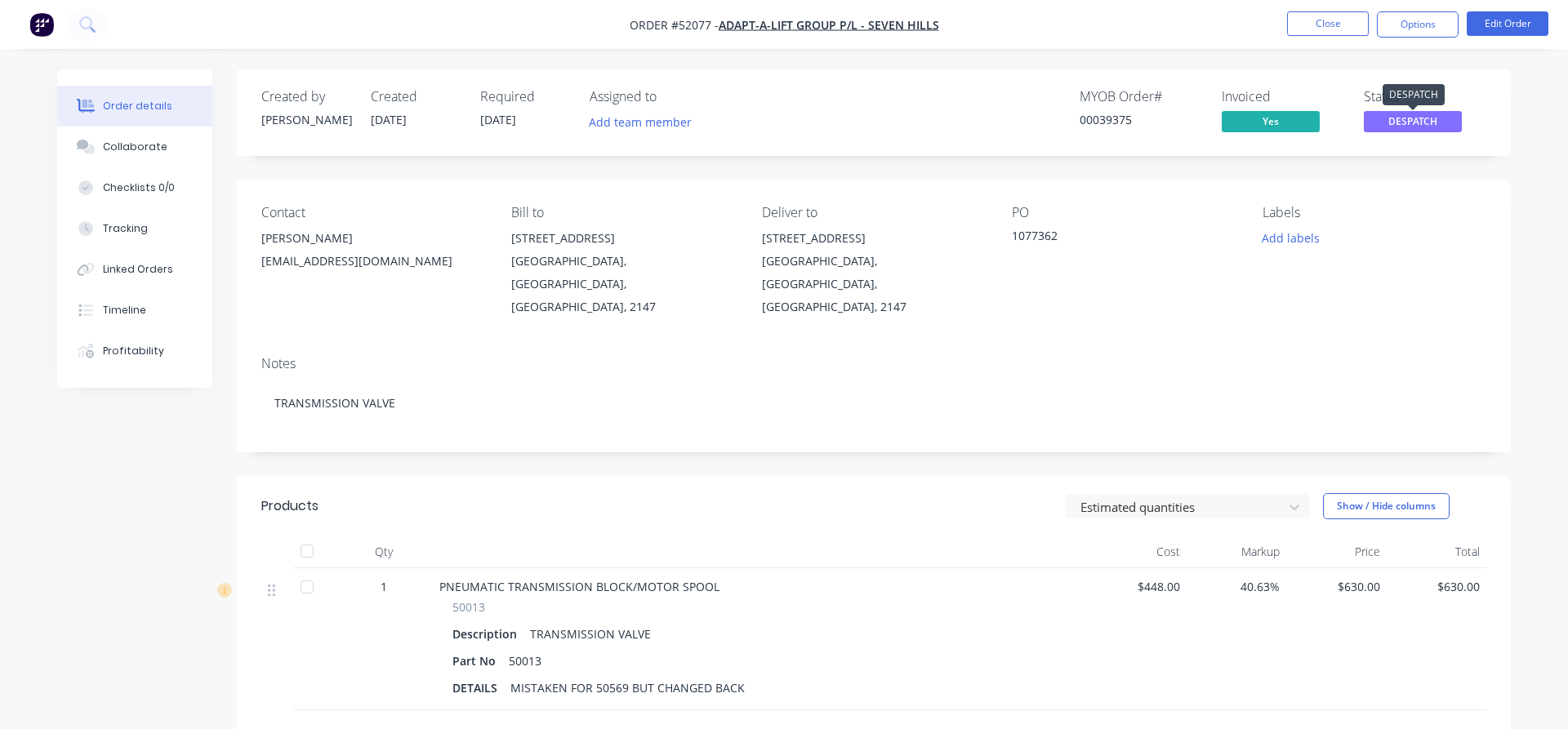
click at [1392, 120] on span "DESPATCH" at bounding box center [1412, 121] width 98 height 20
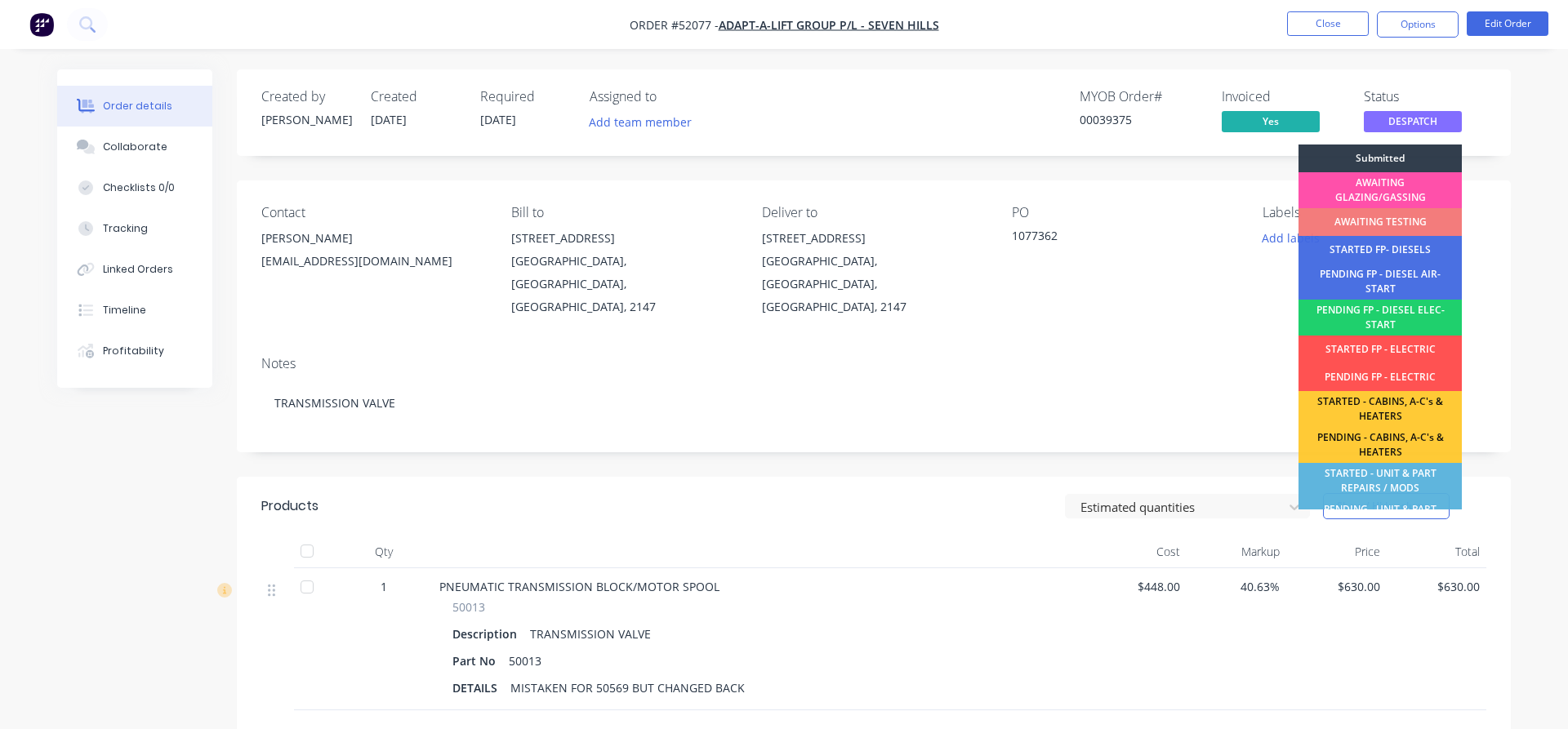
scroll to position [339, 0]
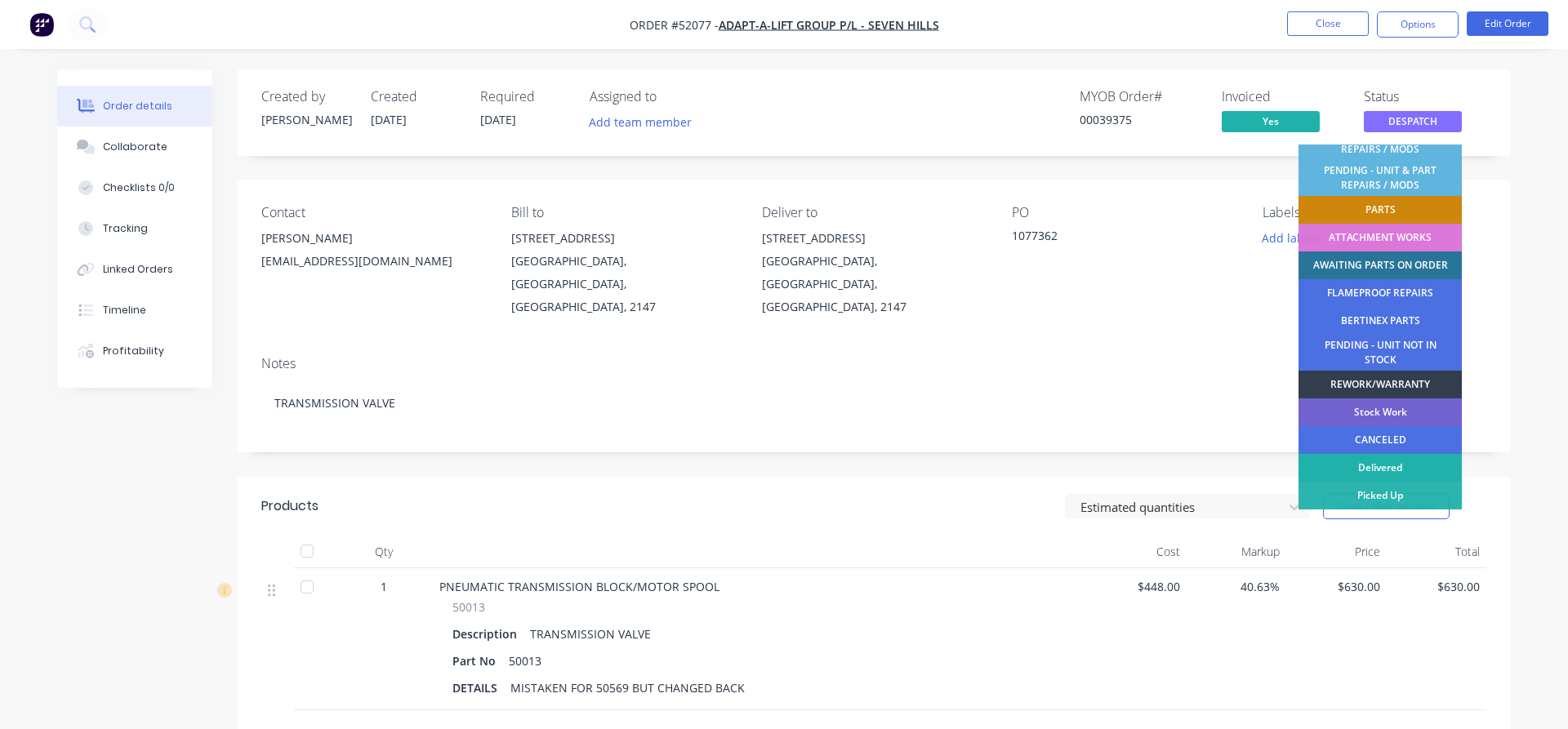
click at [1409, 467] on div "Delivered" at bounding box center [1380, 468] width 163 height 28
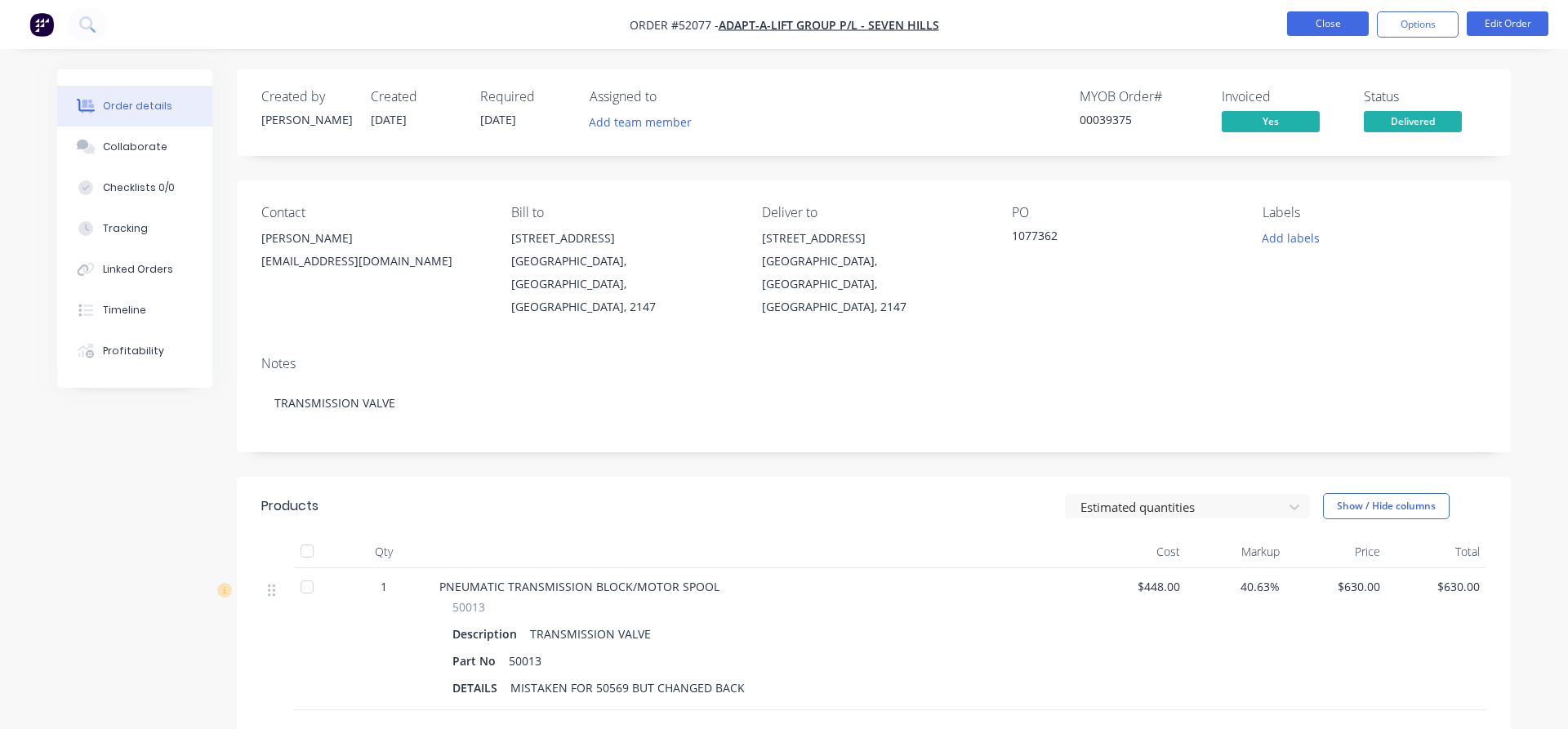
click at [1336, 24] on button "Close" at bounding box center [1328, 24] width 82 height 25
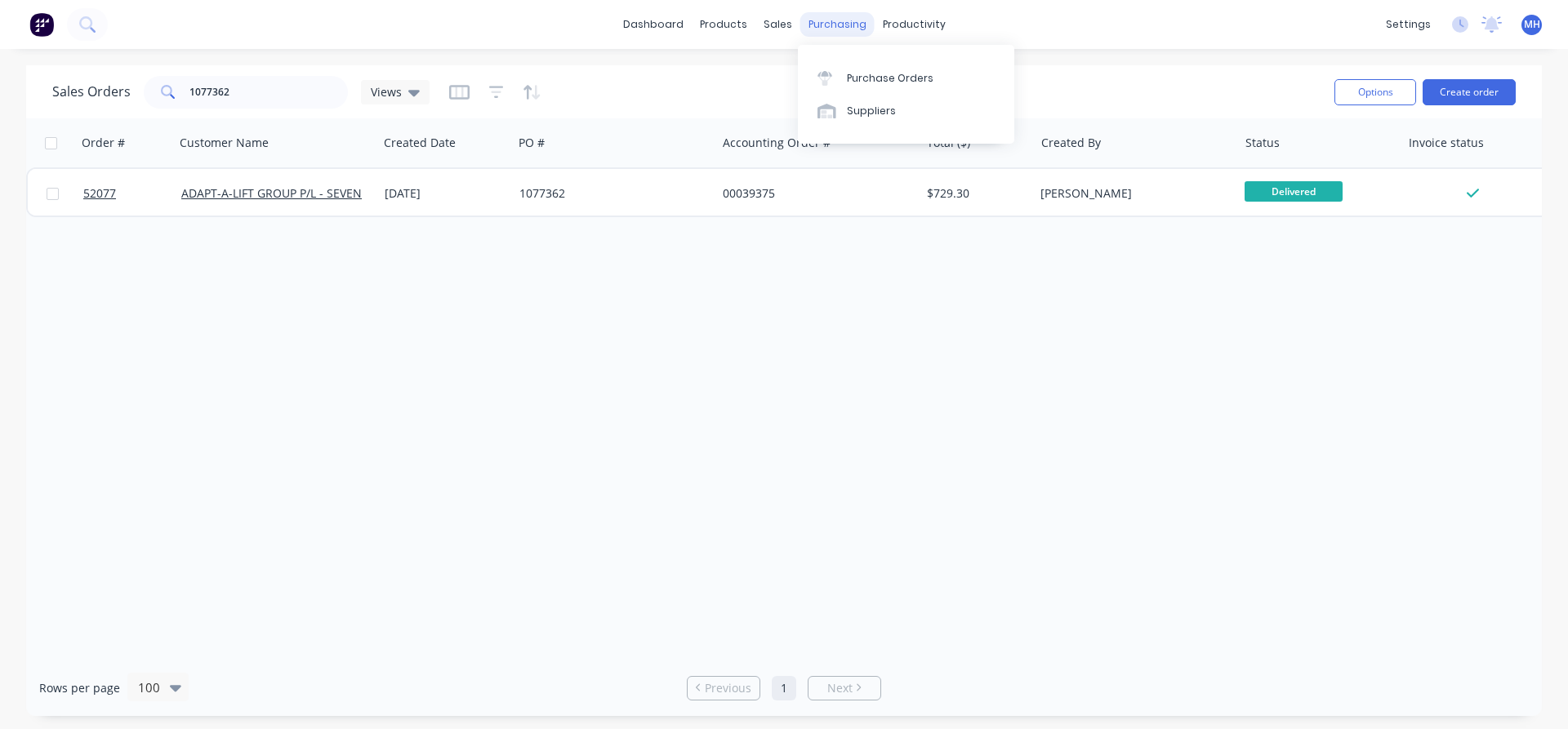
click at [832, 26] on div "purchasing" at bounding box center [837, 25] width 74 height 25
click at [854, 76] on div "Purchase Orders" at bounding box center [889, 78] width 86 height 14
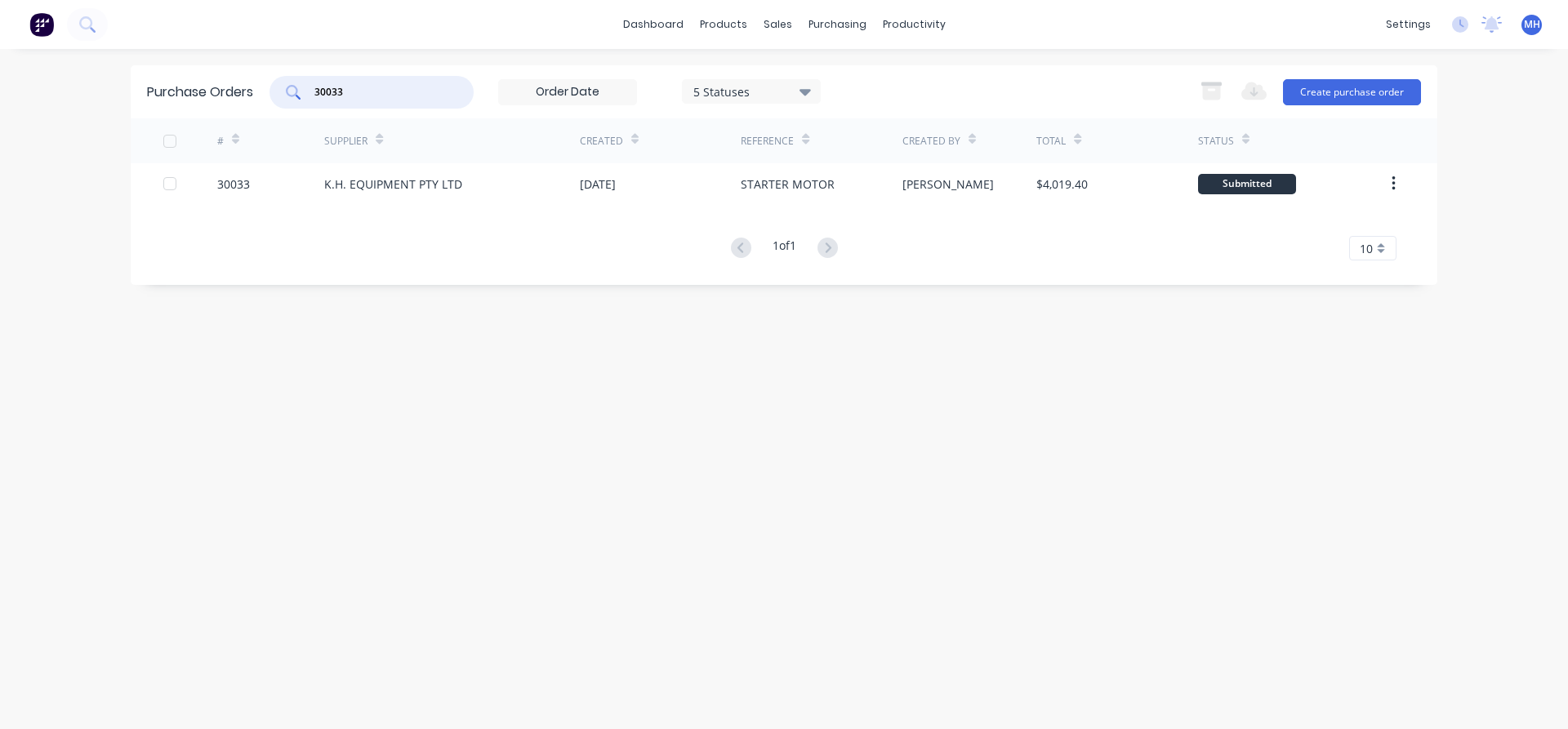
drag, startPoint x: 356, startPoint y: 99, endPoint x: 245, endPoint y: 72, distance: 114.2
click at [313, 85] on input "30033" at bounding box center [380, 92] width 136 height 16
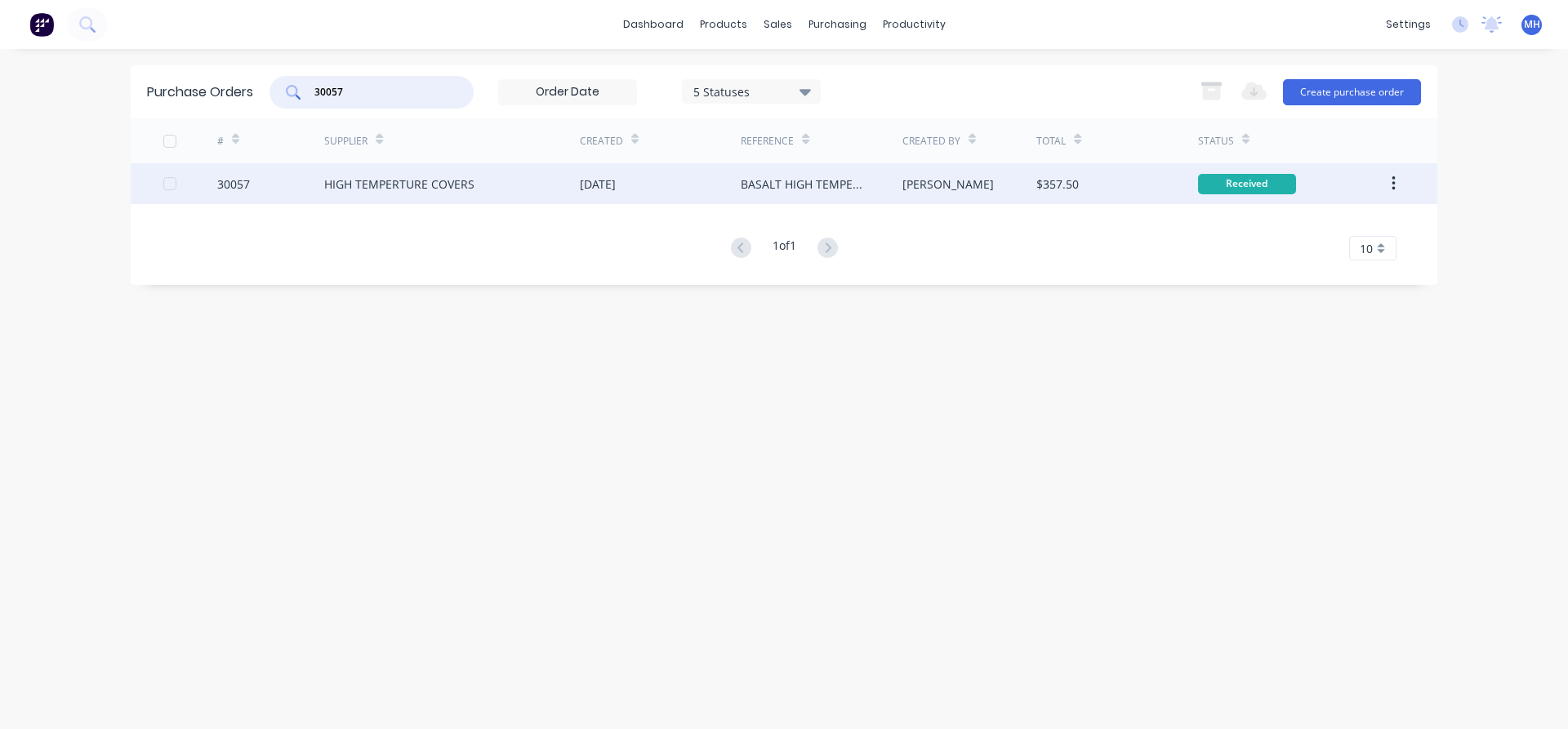
type input "30057"
click at [392, 187] on div "HIGH TEMPERTURE COVERS" at bounding box center [399, 184] width 150 height 17
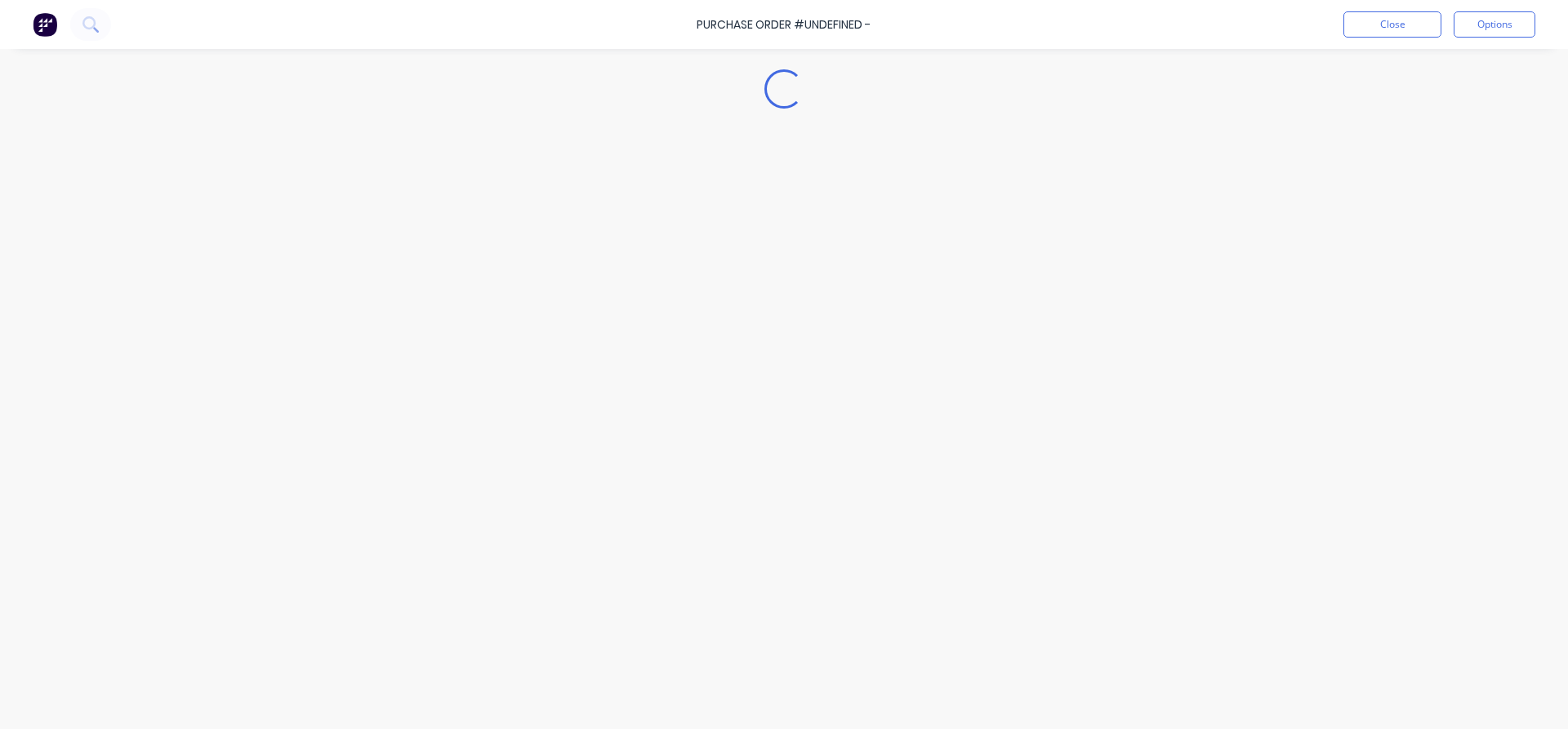
type textarea "x"
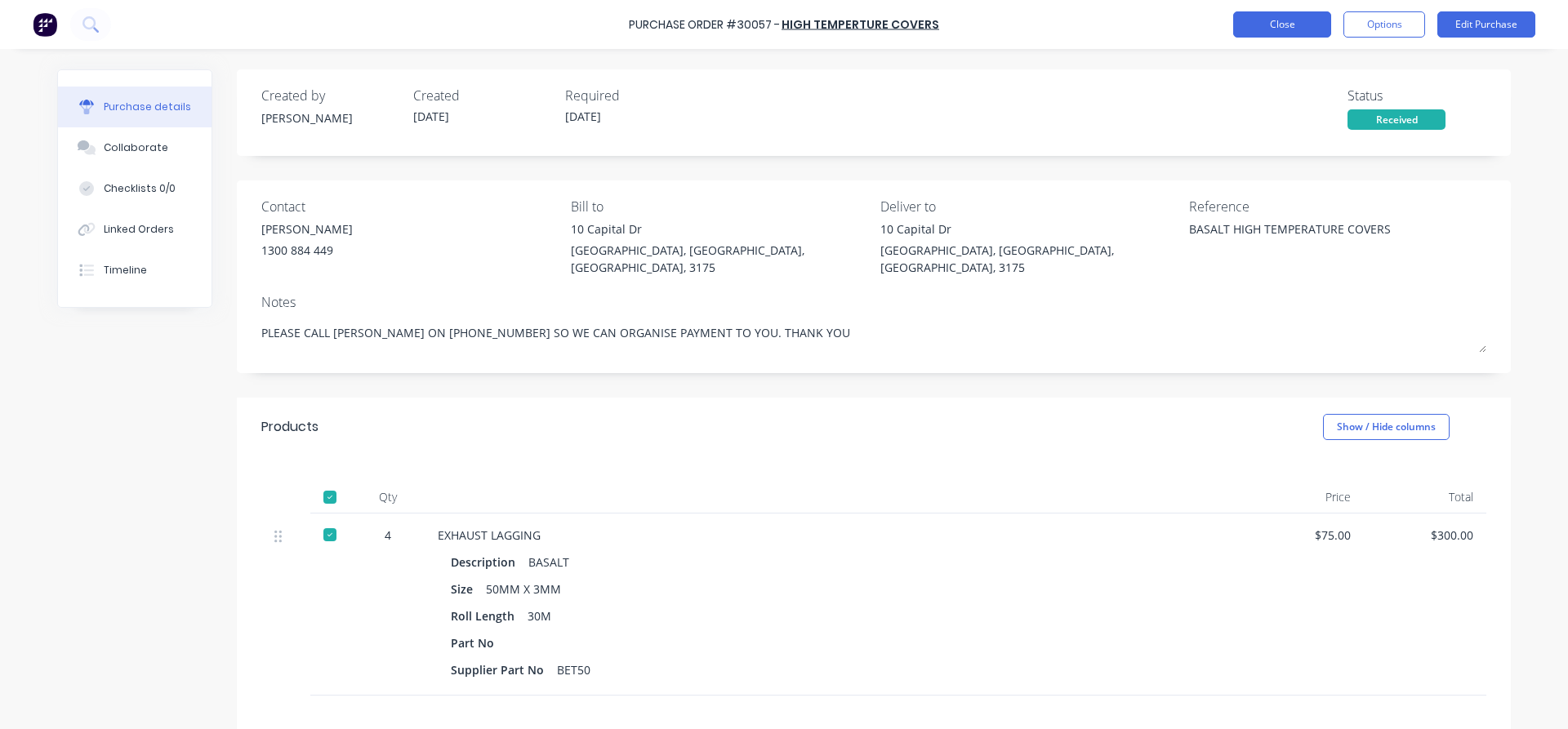
click at [1275, 26] on button "Close" at bounding box center [1282, 24] width 98 height 26
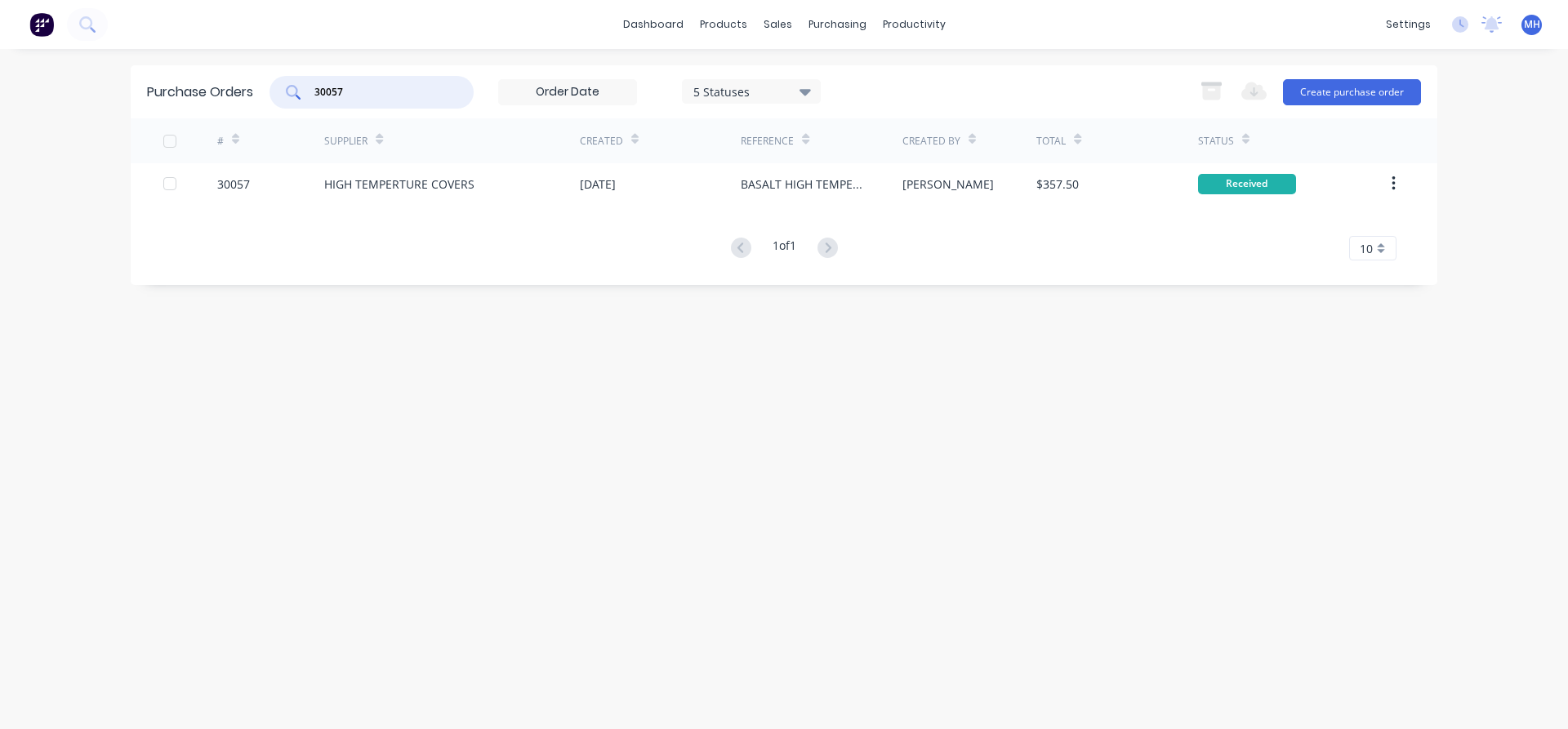
drag, startPoint x: 348, startPoint y: 93, endPoint x: 255, endPoint y: 91, distance: 93.0
click at [313, 91] on input "30057" at bounding box center [380, 92] width 136 height 16
drag, startPoint x: 357, startPoint y: 89, endPoint x: 243, endPoint y: 86, distance: 114.0
click at [313, 86] on input "L & G" at bounding box center [380, 92] width 136 height 16
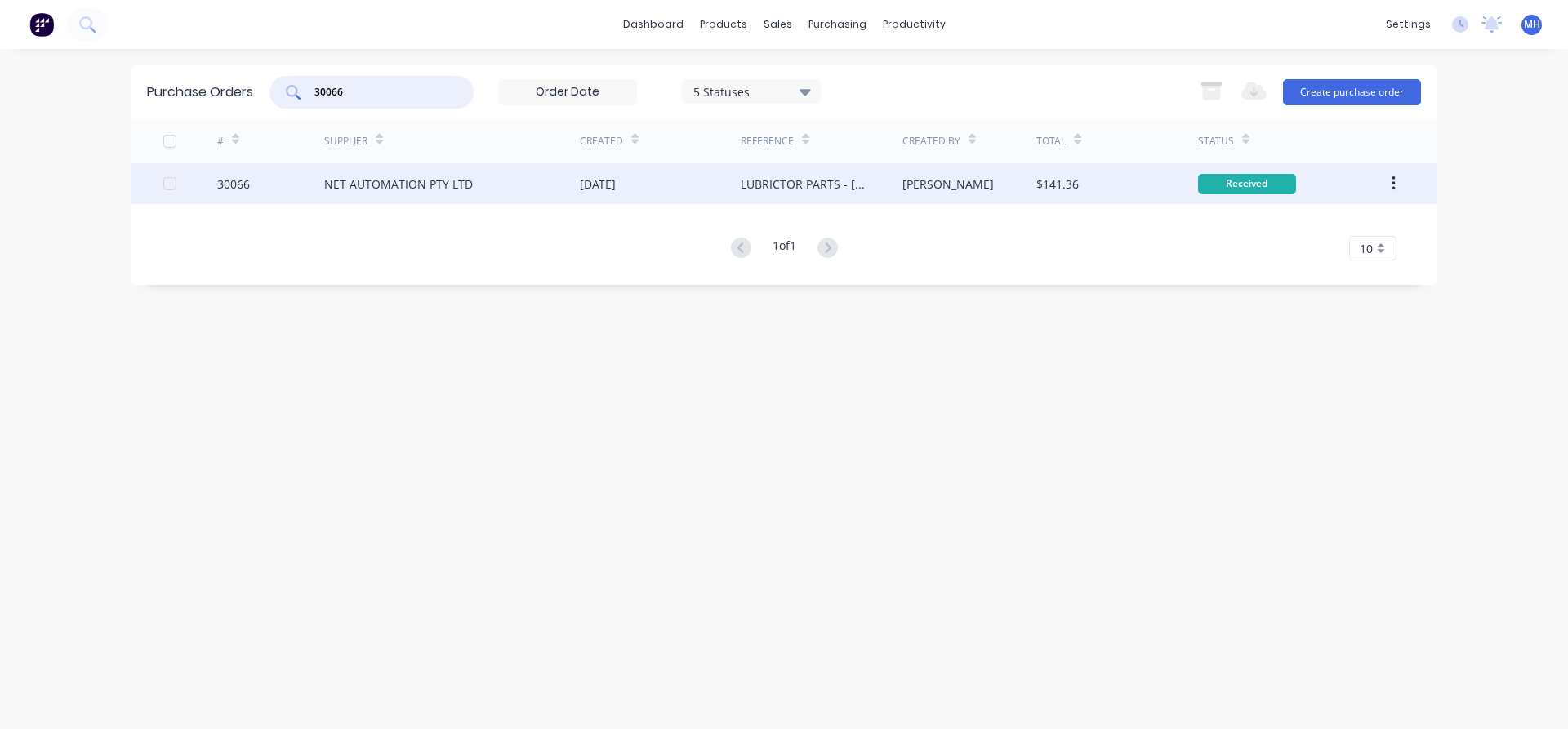
type input "30066"
click at [422, 188] on div "NET AUTOMATION PTY LTD" at bounding box center [398, 184] width 148 height 17
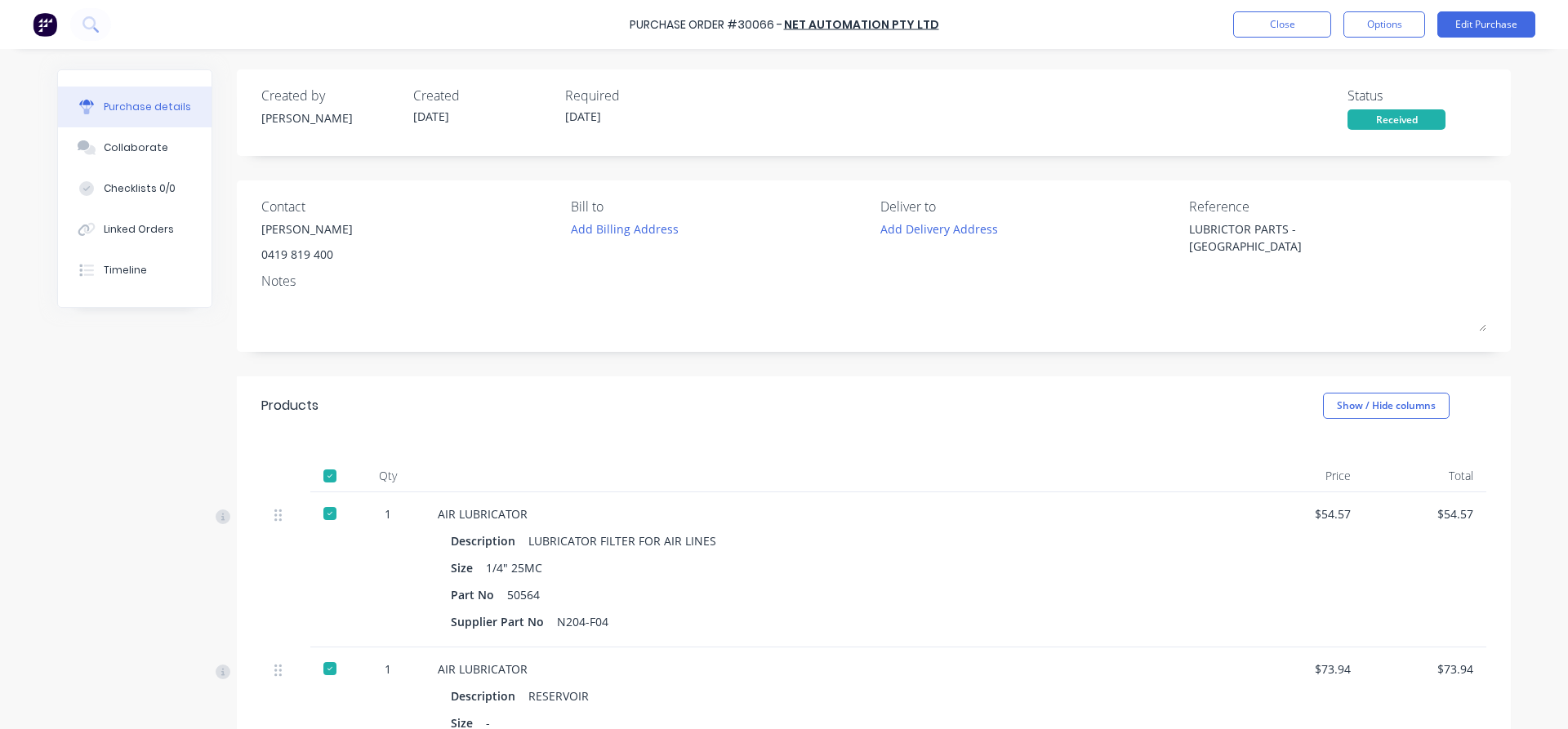
type textarea "x"
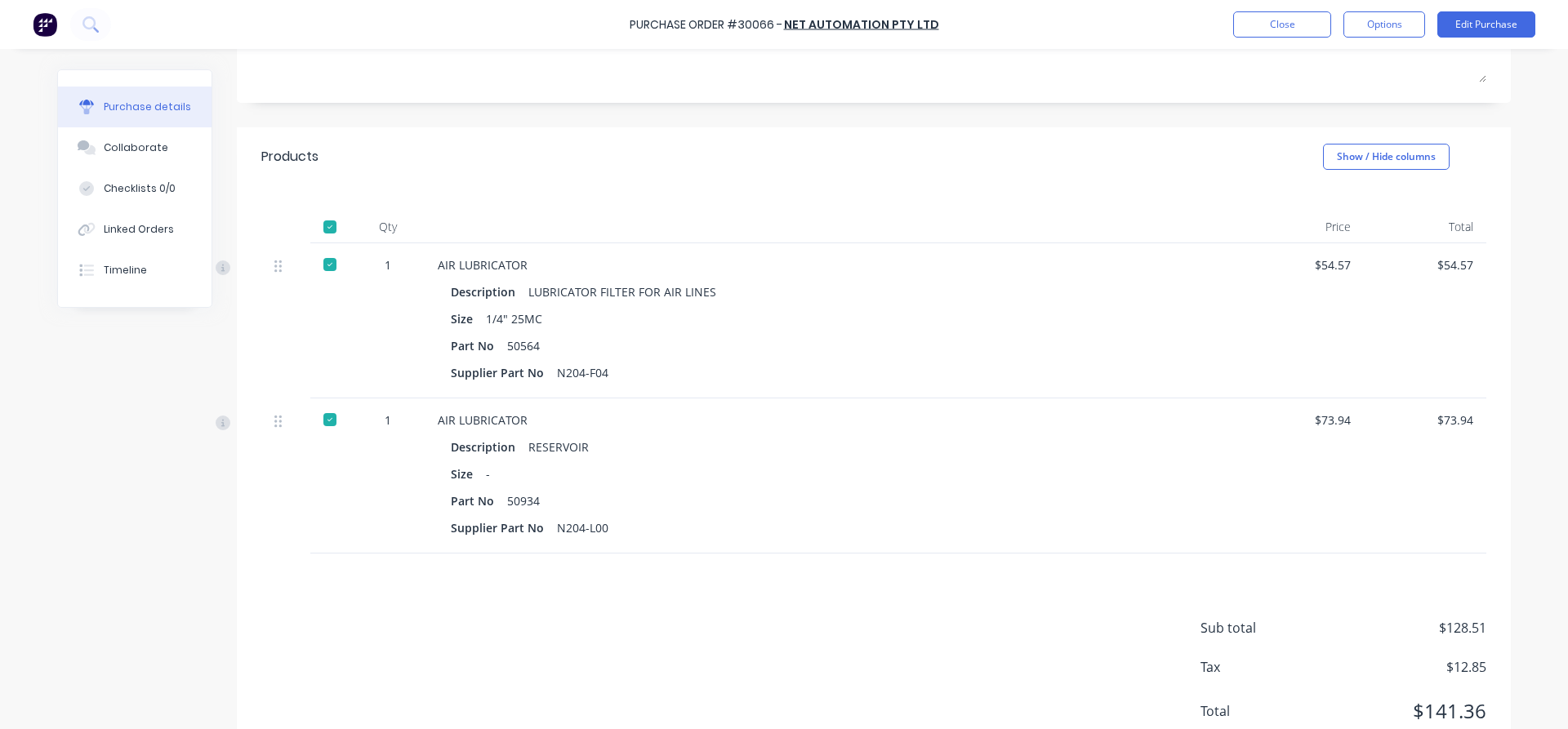
scroll to position [307, 0]
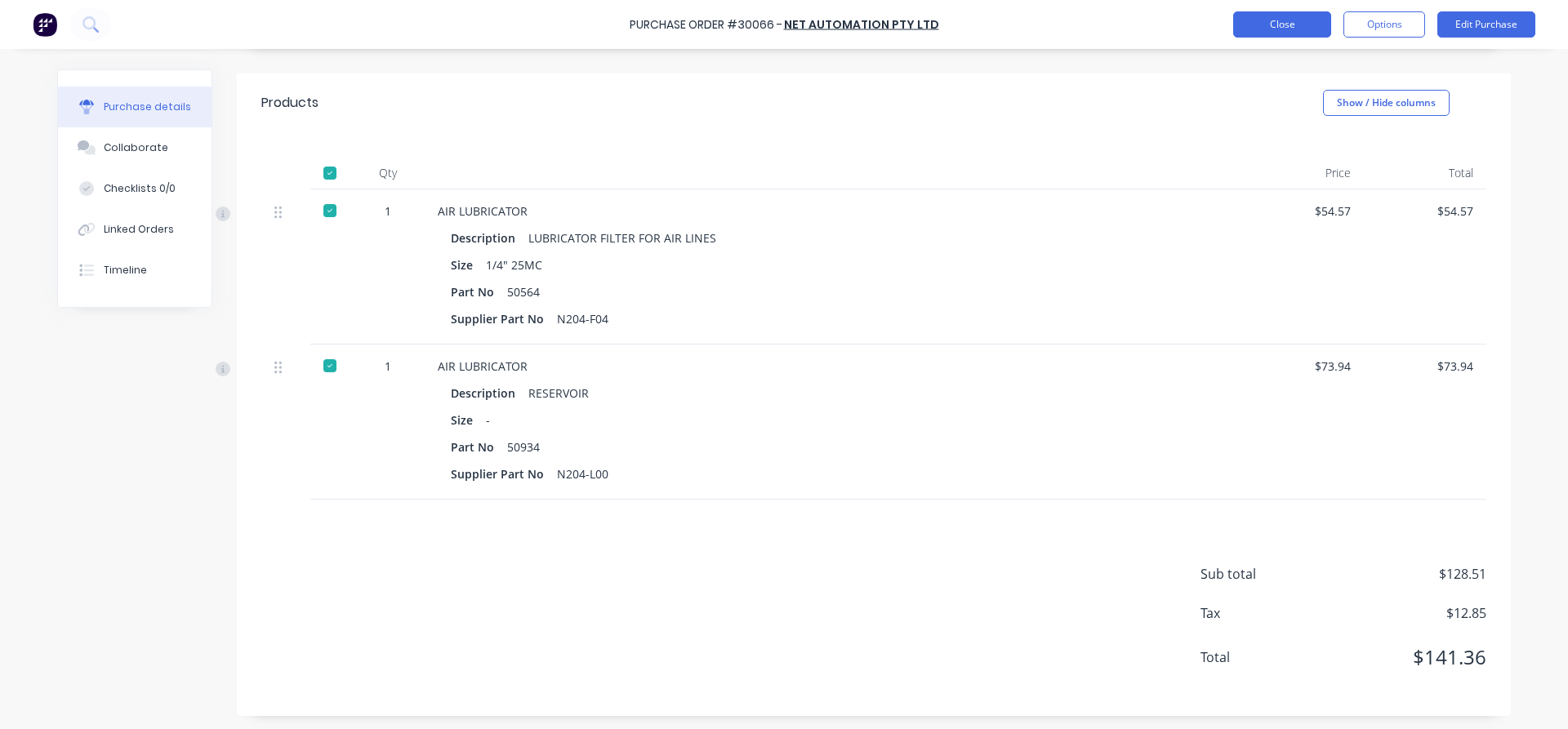
click at [1319, 24] on button "Close" at bounding box center [1282, 24] width 98 height 26
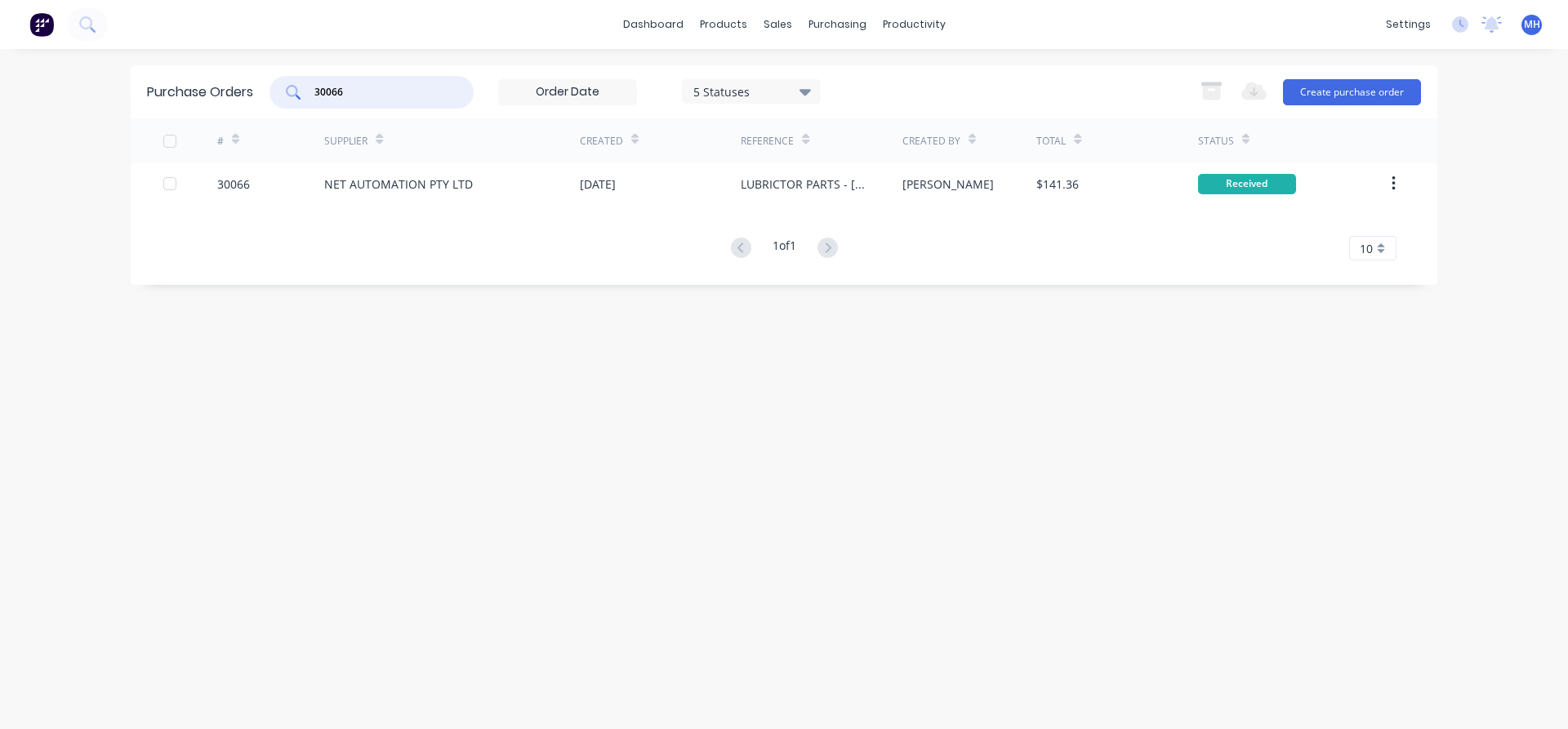
drag, startPoint x: 350, startPoint y: 90, endPoint x: 248, endPoint y: 87, distance: 102.0
click at [313, 87] on input "30066" at bounding box center [380, 92] width 136 height 16
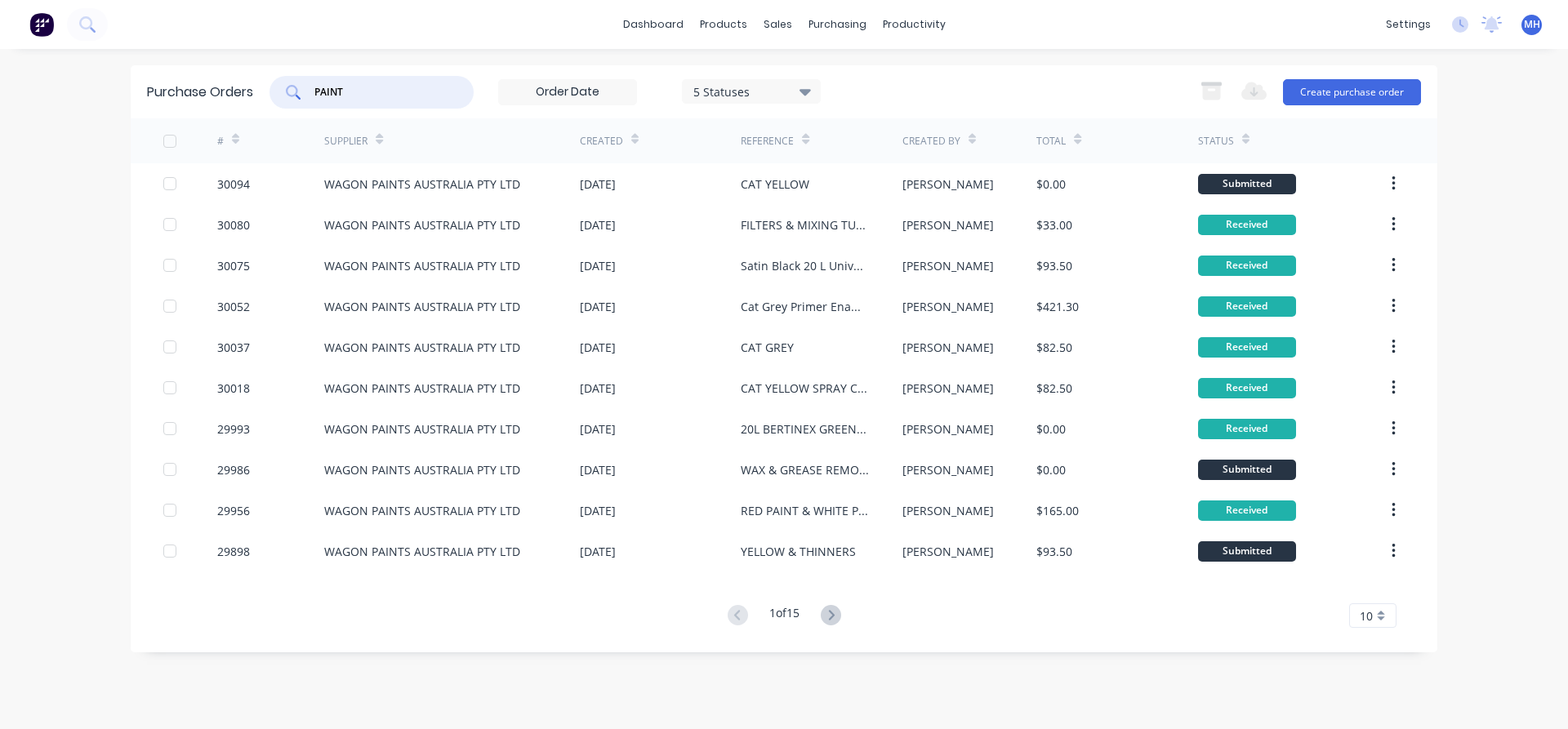
type input "PAINT"
drag, startPoint x: 356, startPoint y: 95, endPoint x: 179, endPoint y: 94, distance: 177.0
click at [313, 94] on input "PAINT" at bounding box center [380, 92] width 136 height 16
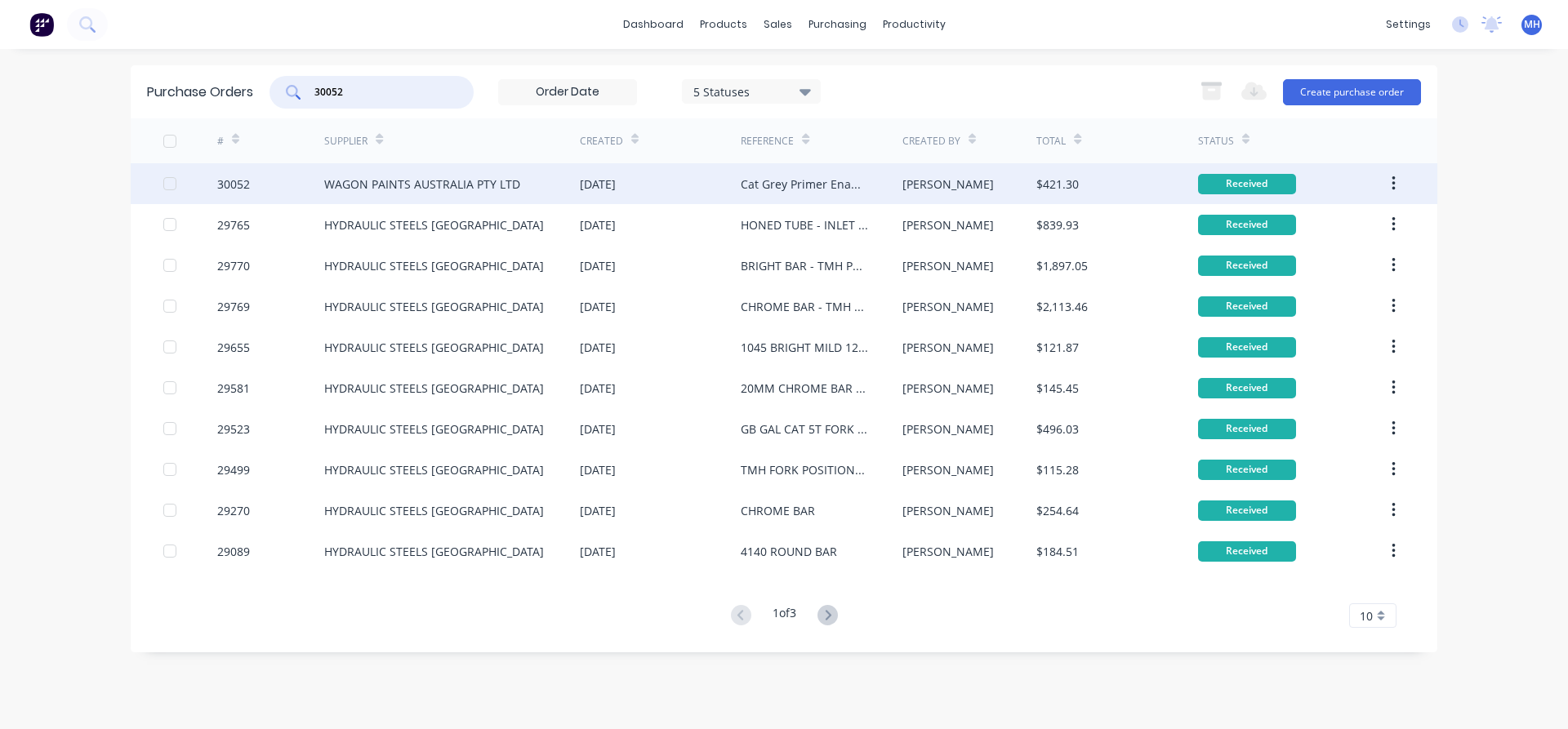
type input "30052"
click at [397, 186] on div "WAGON PAINTS AUSTRALIA PTY LTD" at bounding box center [422, 184] width 196 height 17
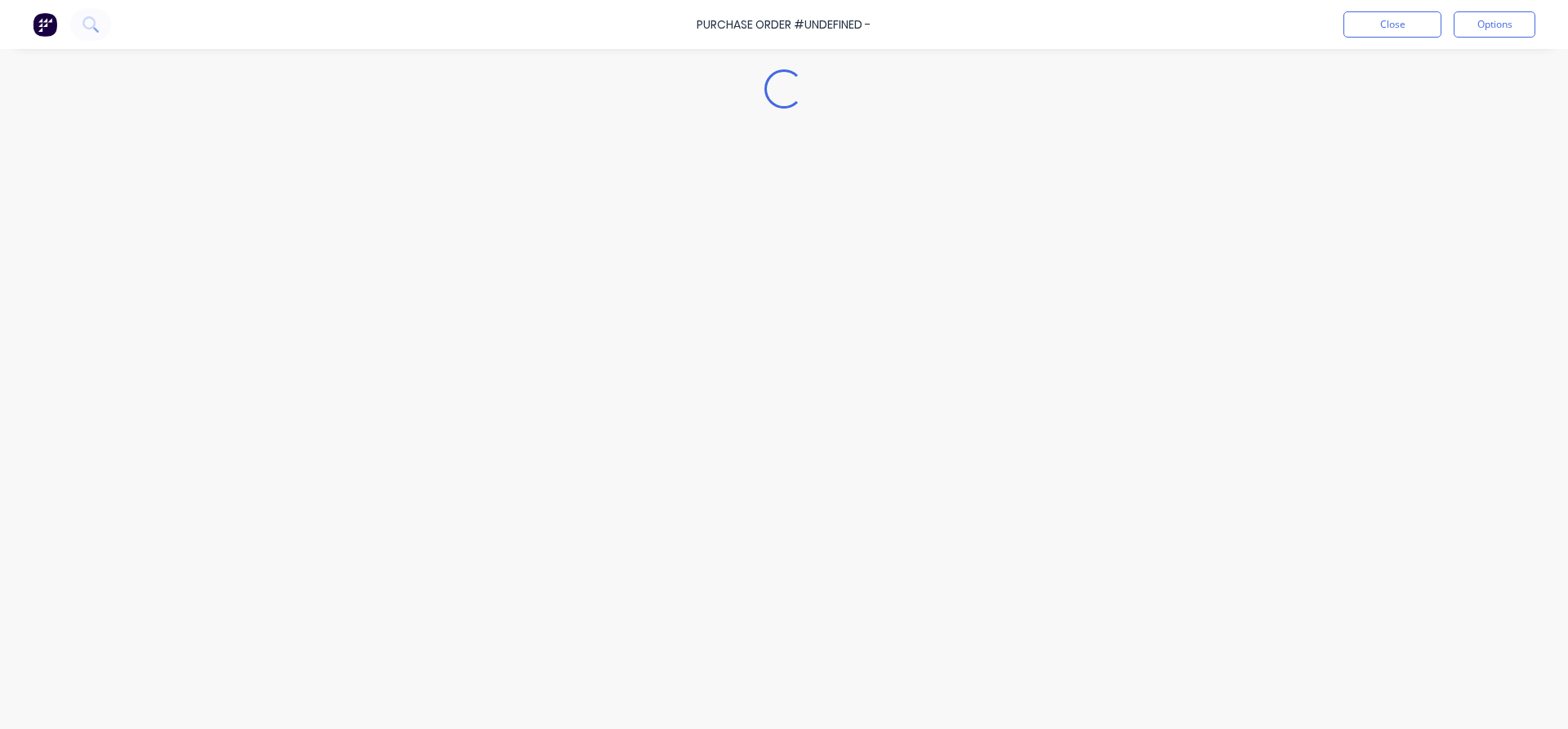
type textarea "x"
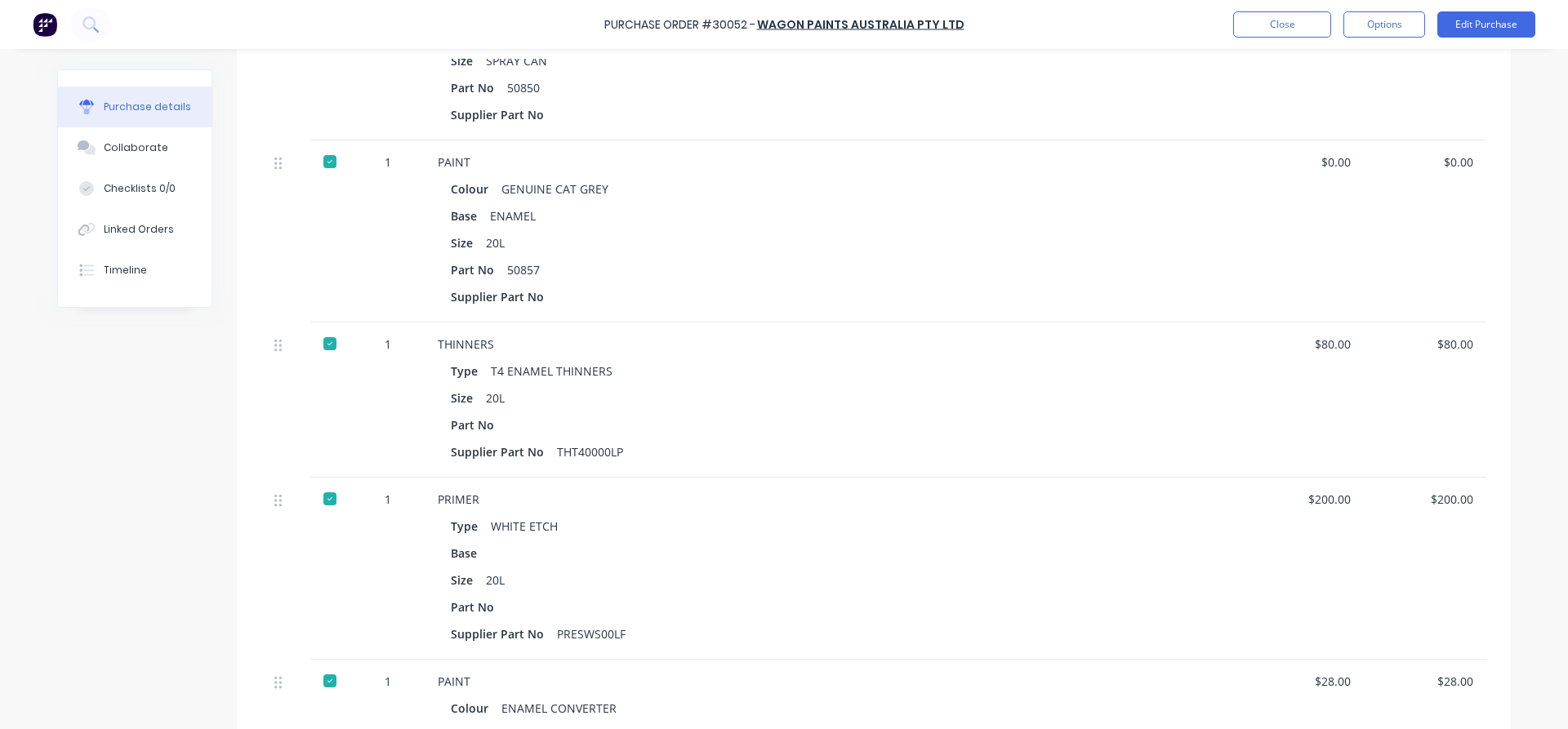
scroll to position [521, 0]
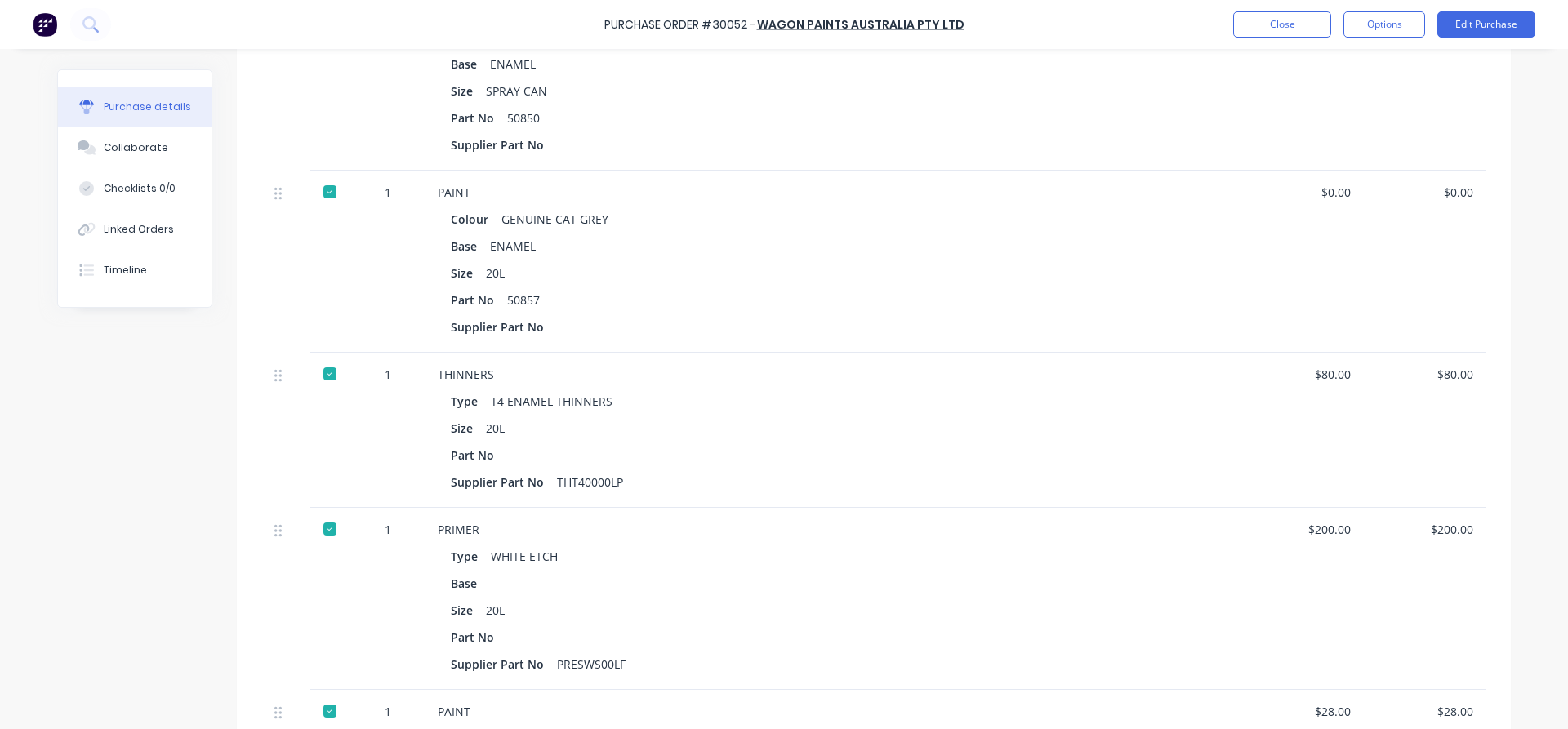
click at [1321, 190] on div "$0.00" at bounding box center [1302, 192] width 96 height 17
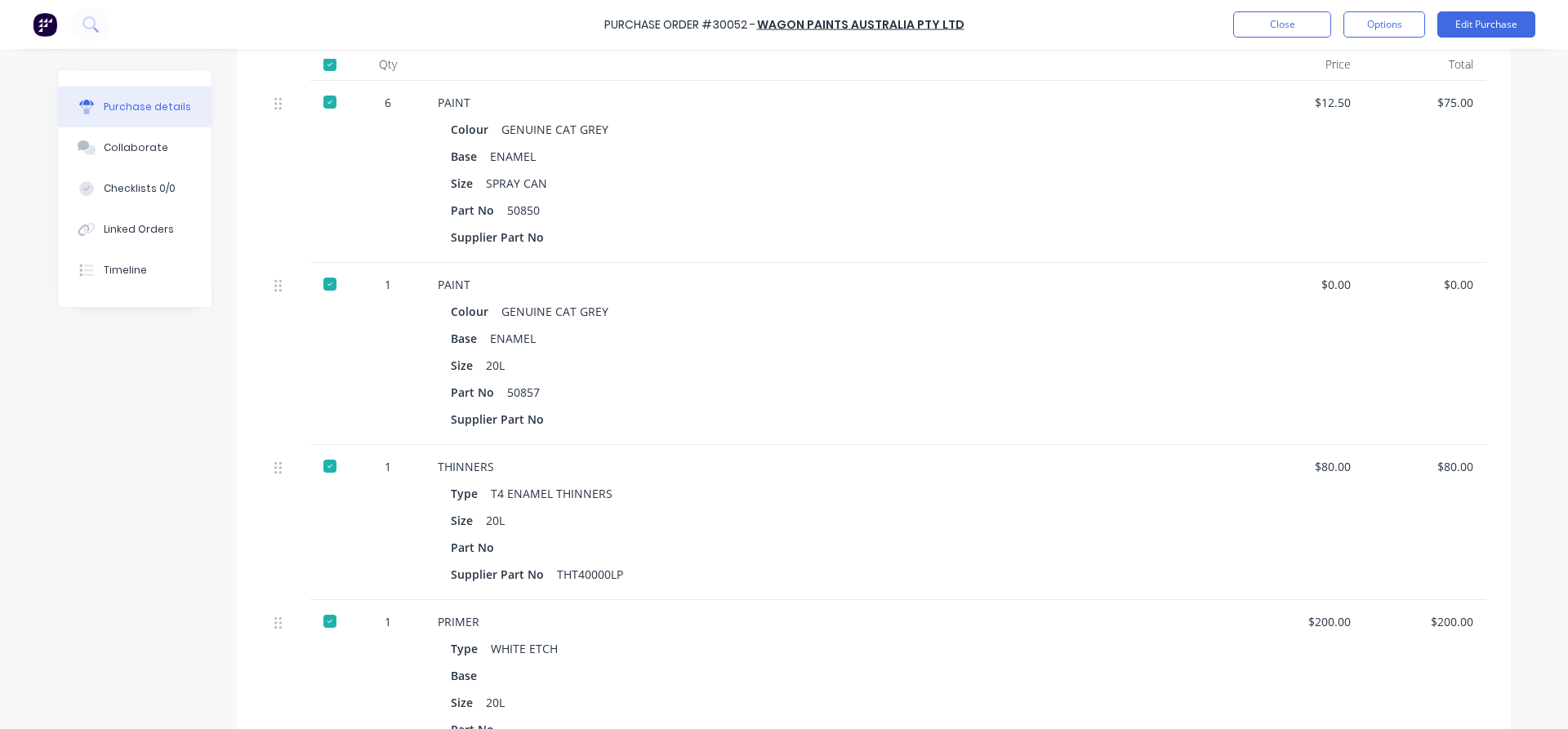
scroll to position [428, 0]
click at [1262, 26] on button "Close" at bounding box center [1282, 24] width 98 height 26
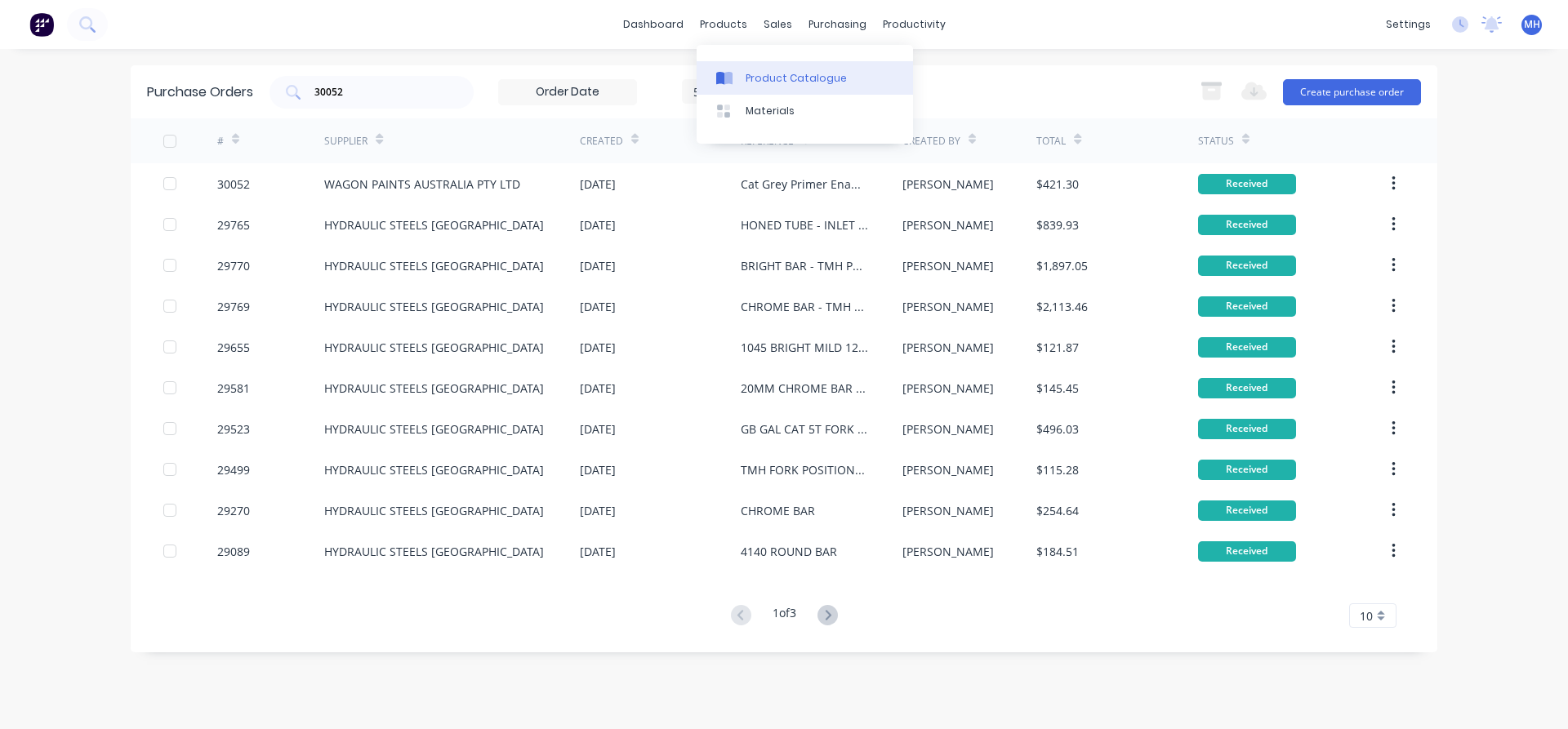
click at [768, 75] on div "Product Catalogue" at bounding box center [796, 78] width 102 height 14
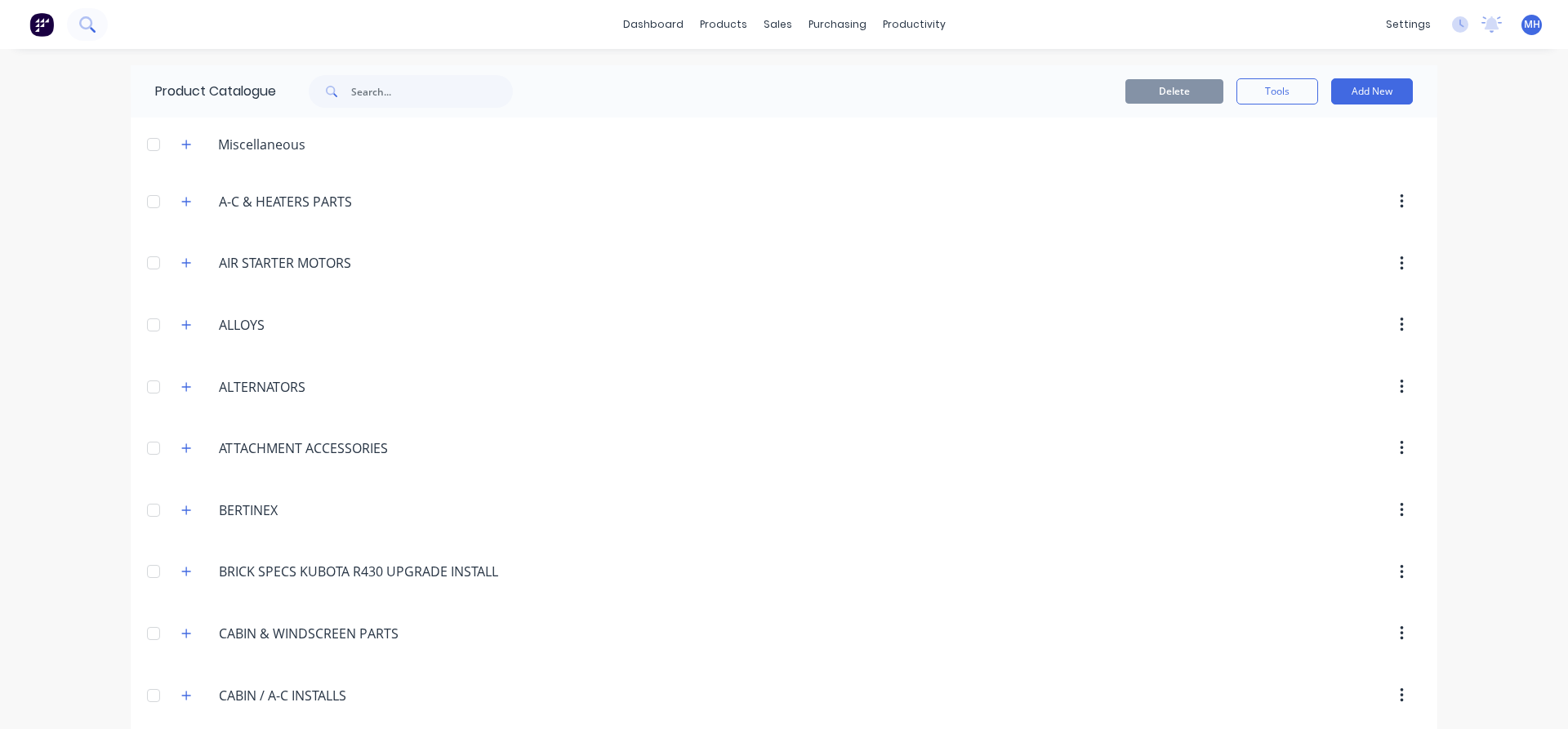
click at [88, 21] on icon at bounding box center [86, 23] width 13 height 13
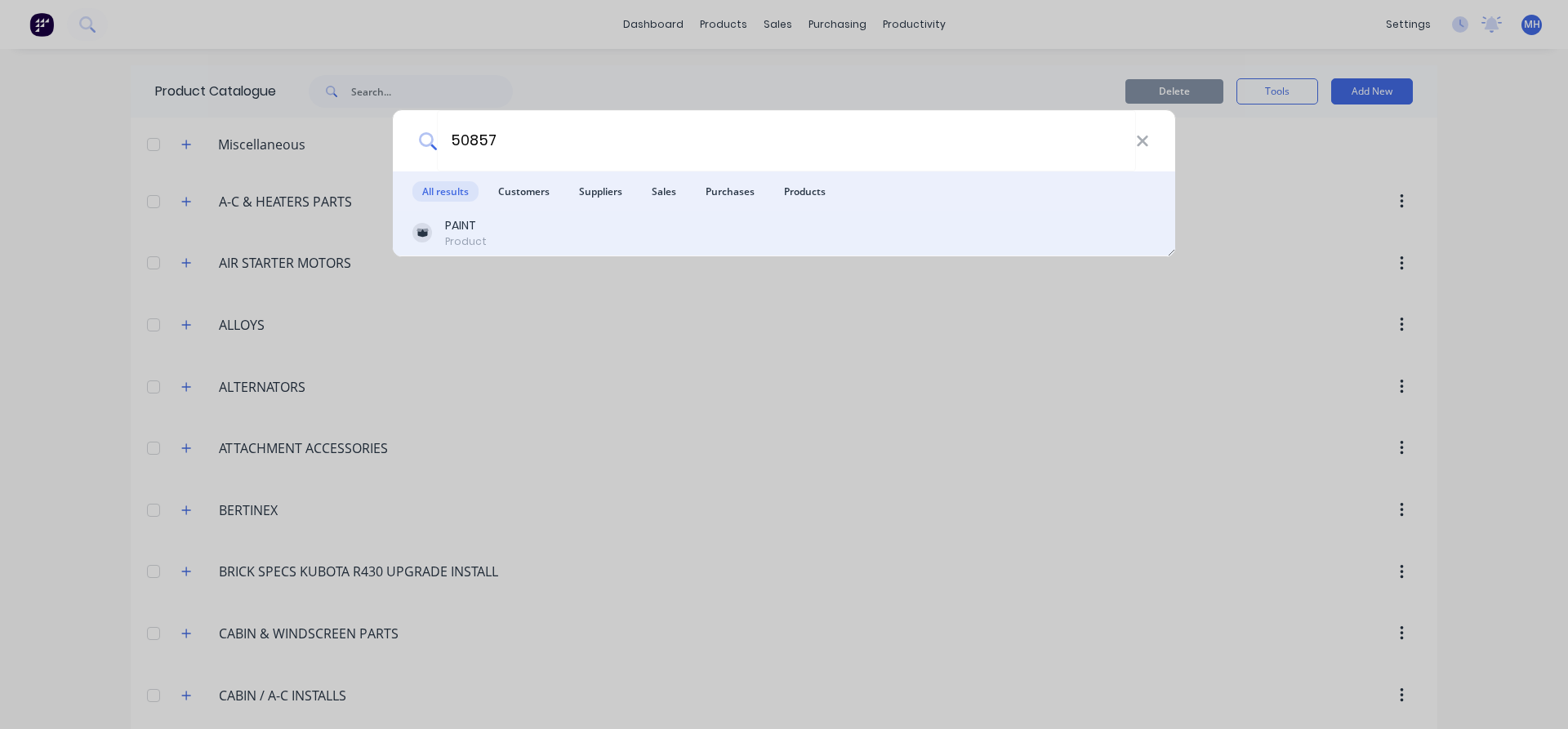
type input "50857"
click at [477, 227] on div "PAINT" at bounding box center [466, 226] width 42 height 17
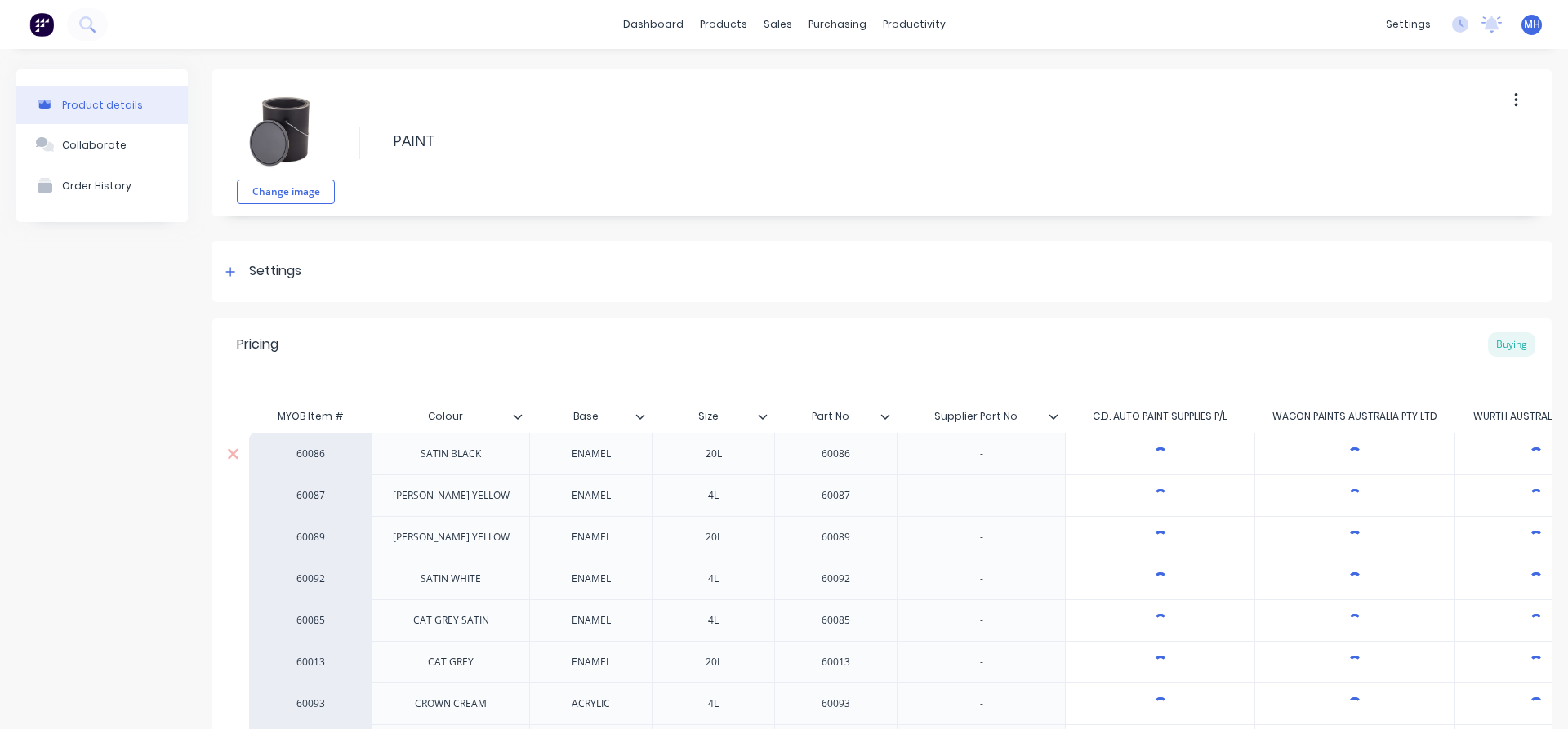
type textarea "x"
click at [1512, 342] on div "Buying" at bounding box center [1512, 345] width 48 height 25
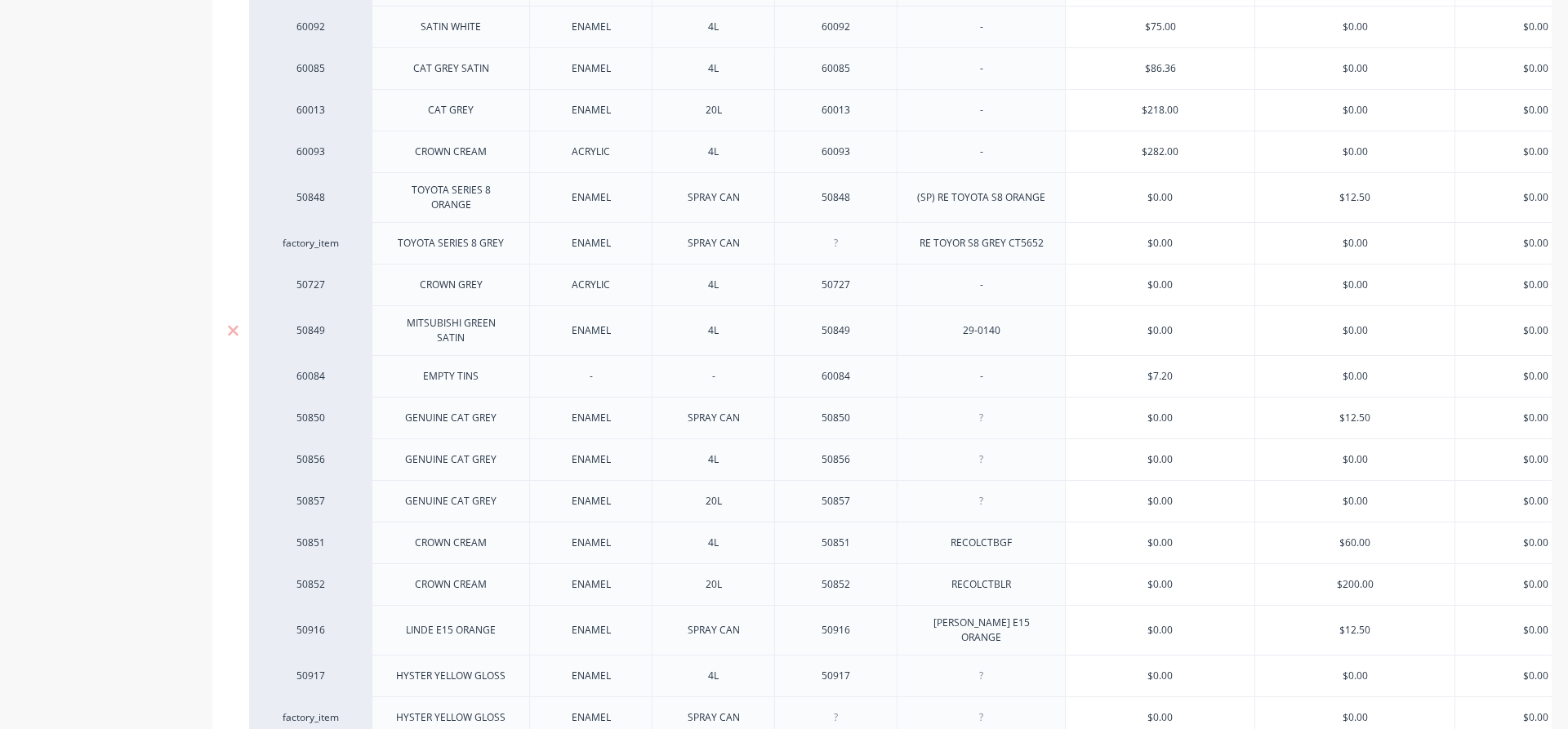
scroll to position [559, 0]
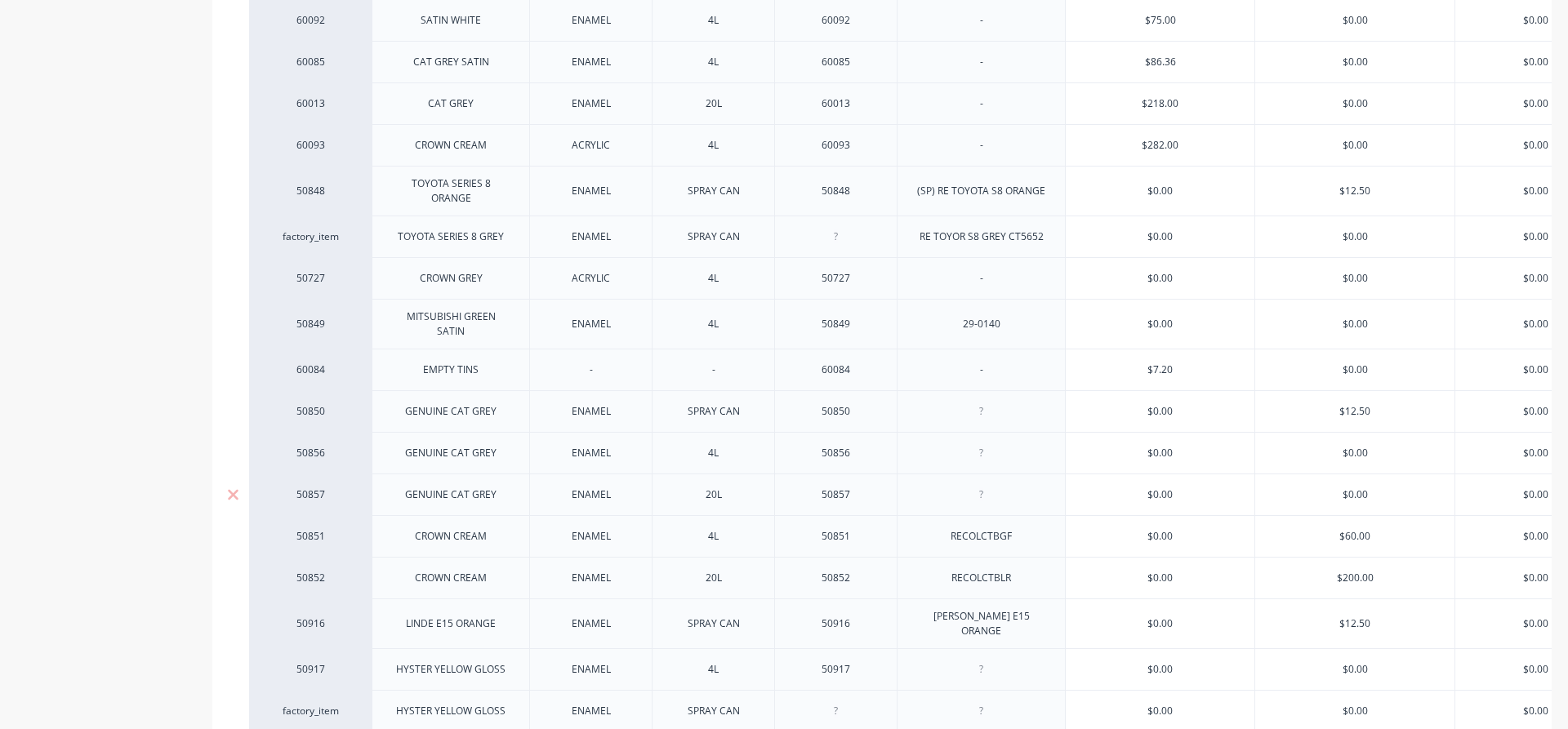
click at [1344, 490] on input "$0.00" at bounding box center [1355, 494] width 200 height 14
type input "$0.0"
type textarea "x"
type input "$0."
type textarea "x"
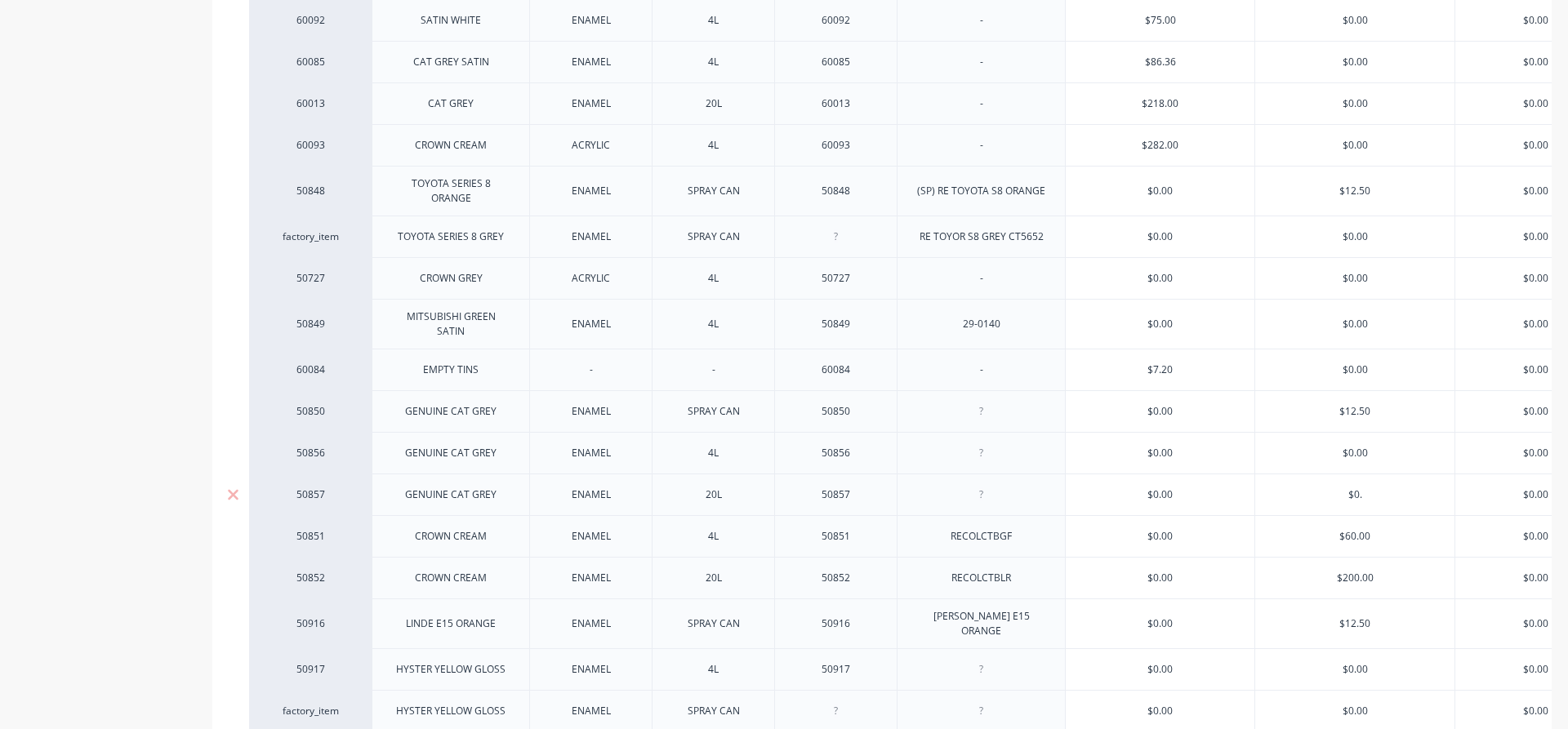
type input "$0"
type textarea "x"
type input "$"
type textarea "x"
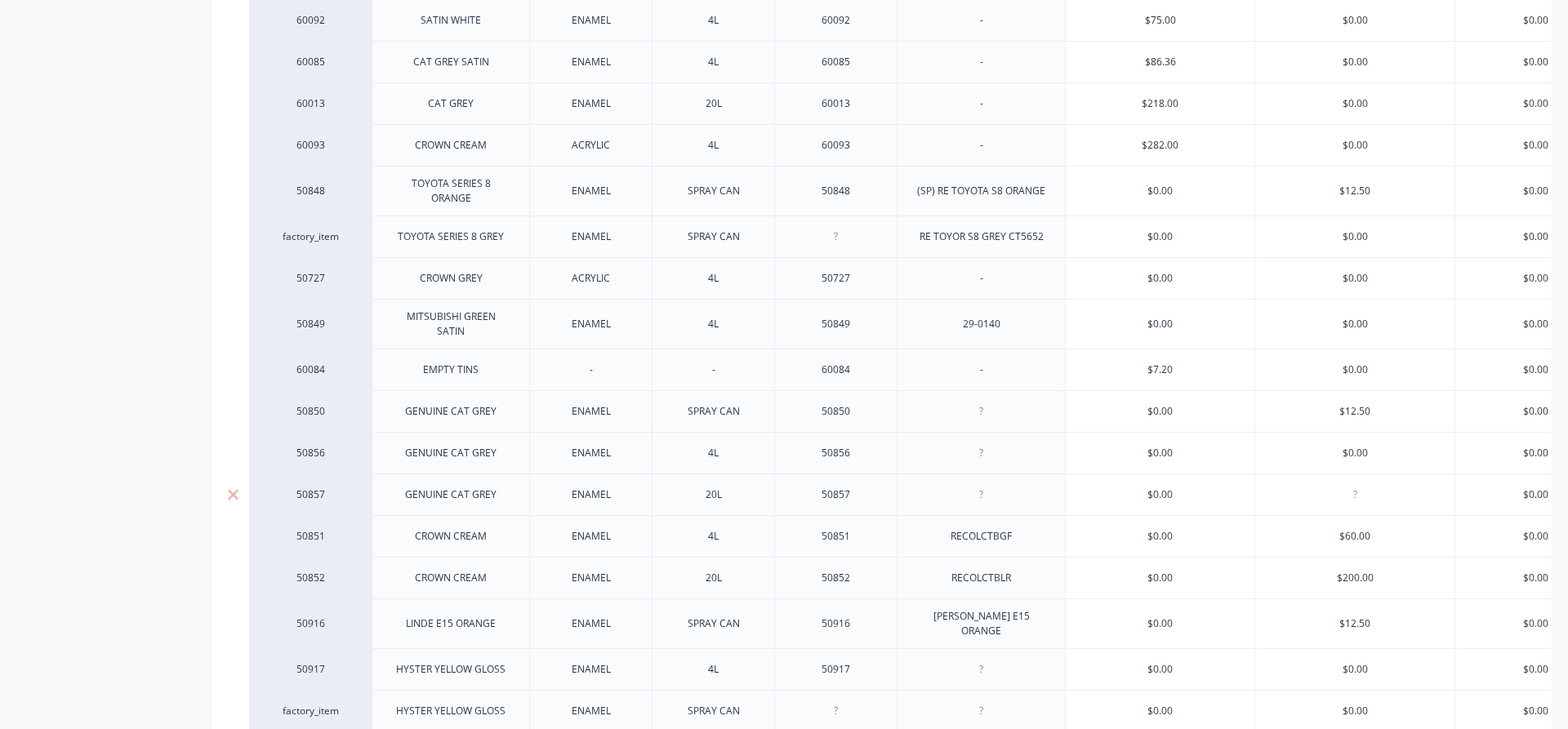
type input "2"
type textarea "x"
type input "20"
type textarea "x"
type input "200"
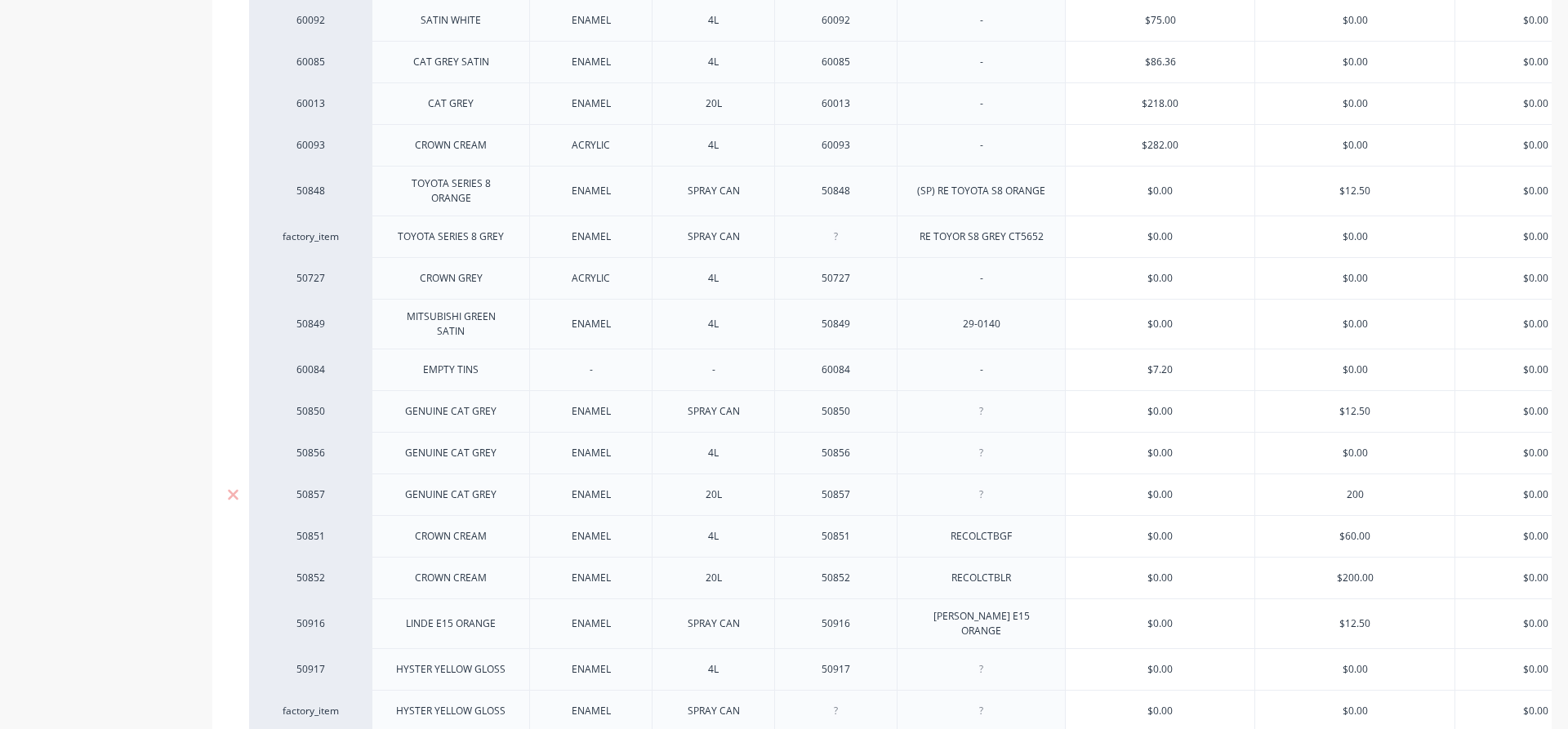
type input "$0.00"
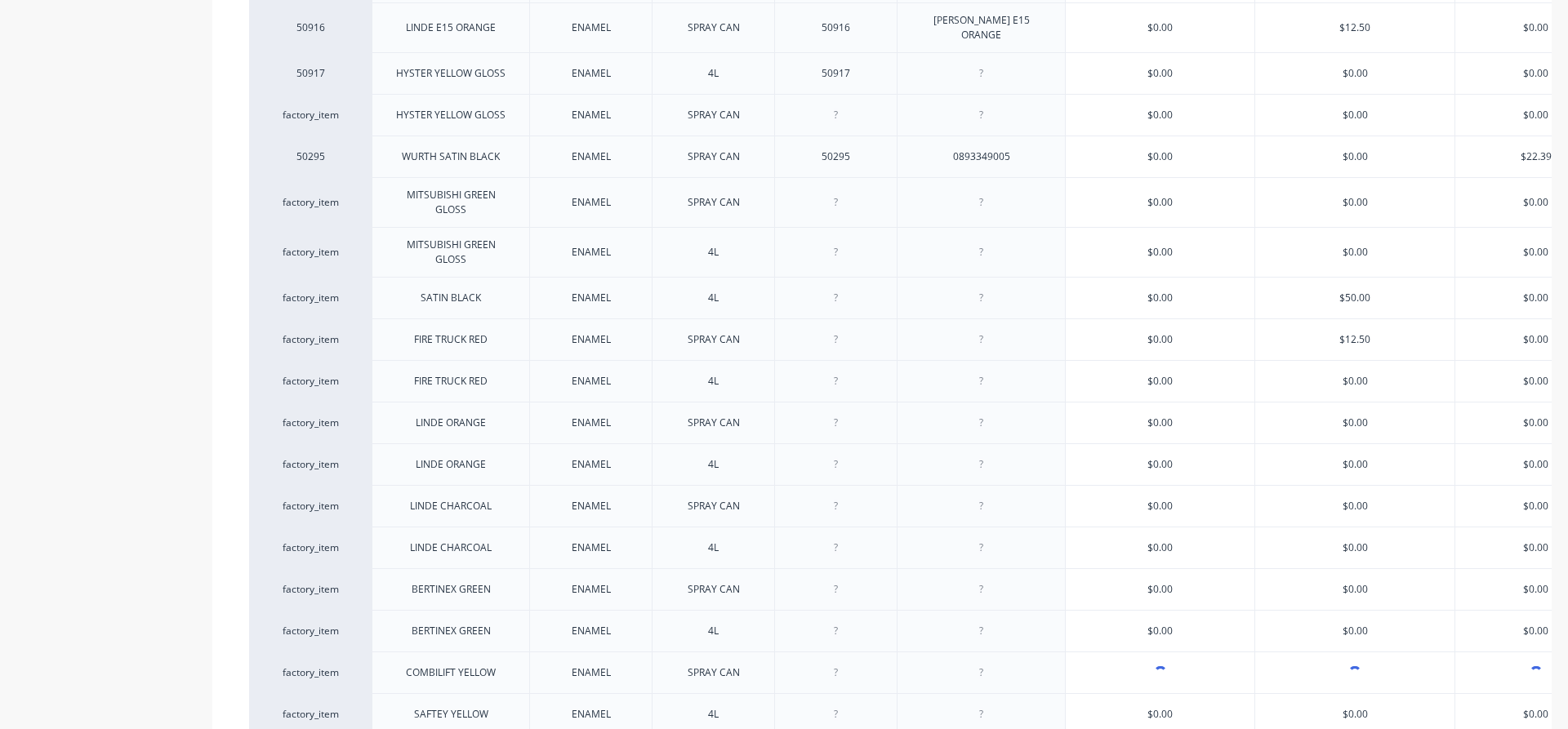
scroll to position [1473, 0]
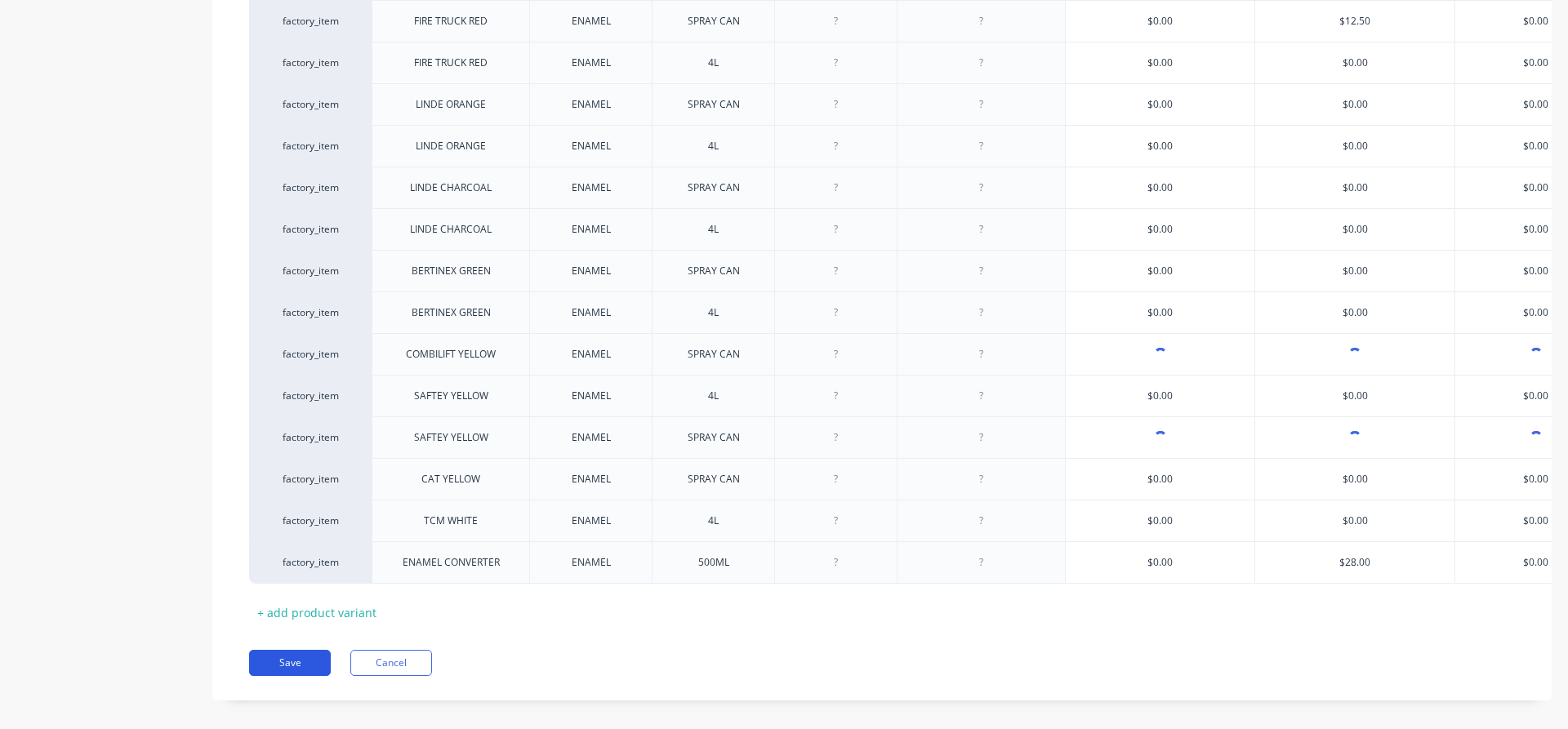
click at [284, 650] on button "Save" at bounding box center [290, 662] width 82 height 26
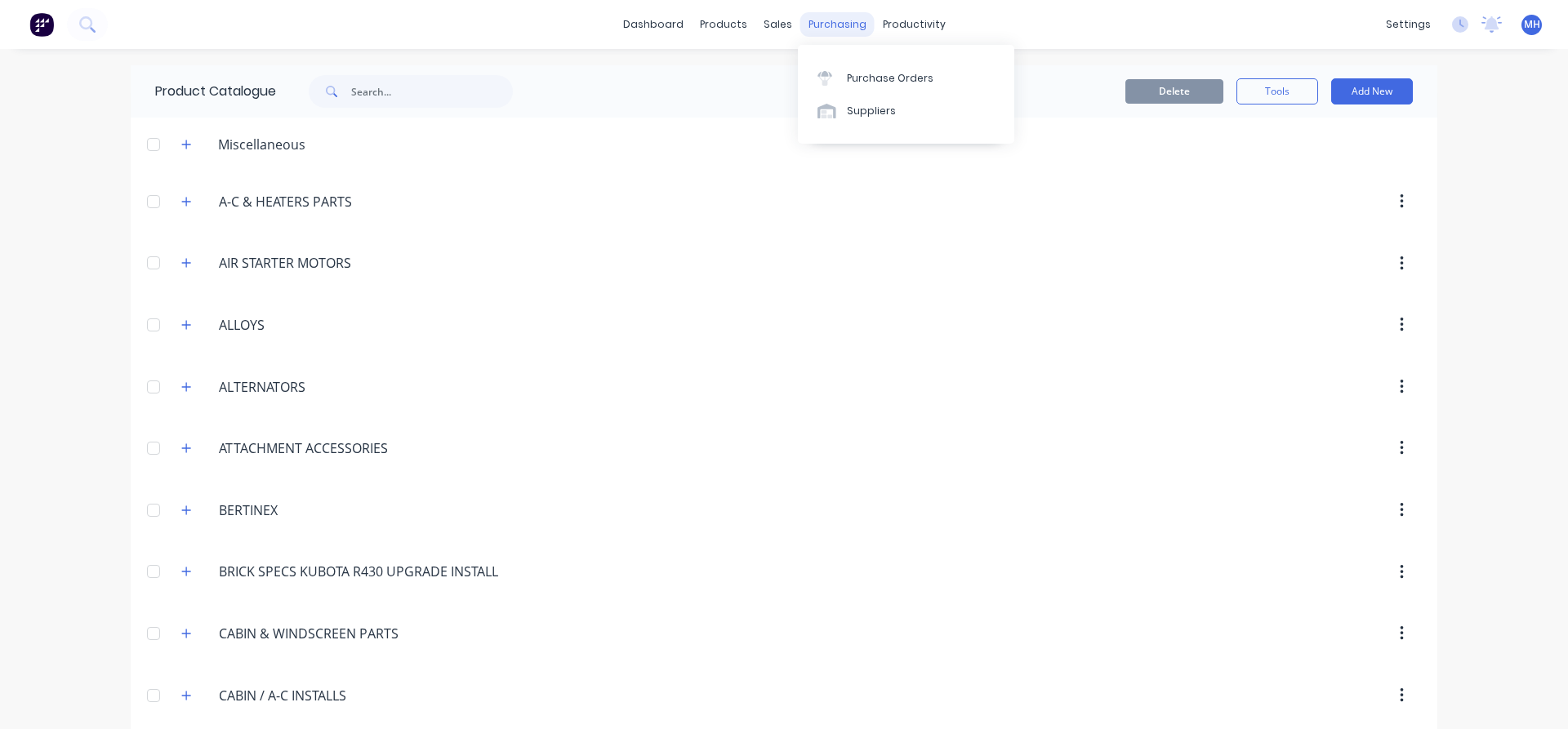
click at [824, 25] on div "purchasing" at bounding box center [837, 25] width 74 height 25
click at [874, 73] on div "Purchase Orders" at bounding box center [889, 78] width 86 height 14
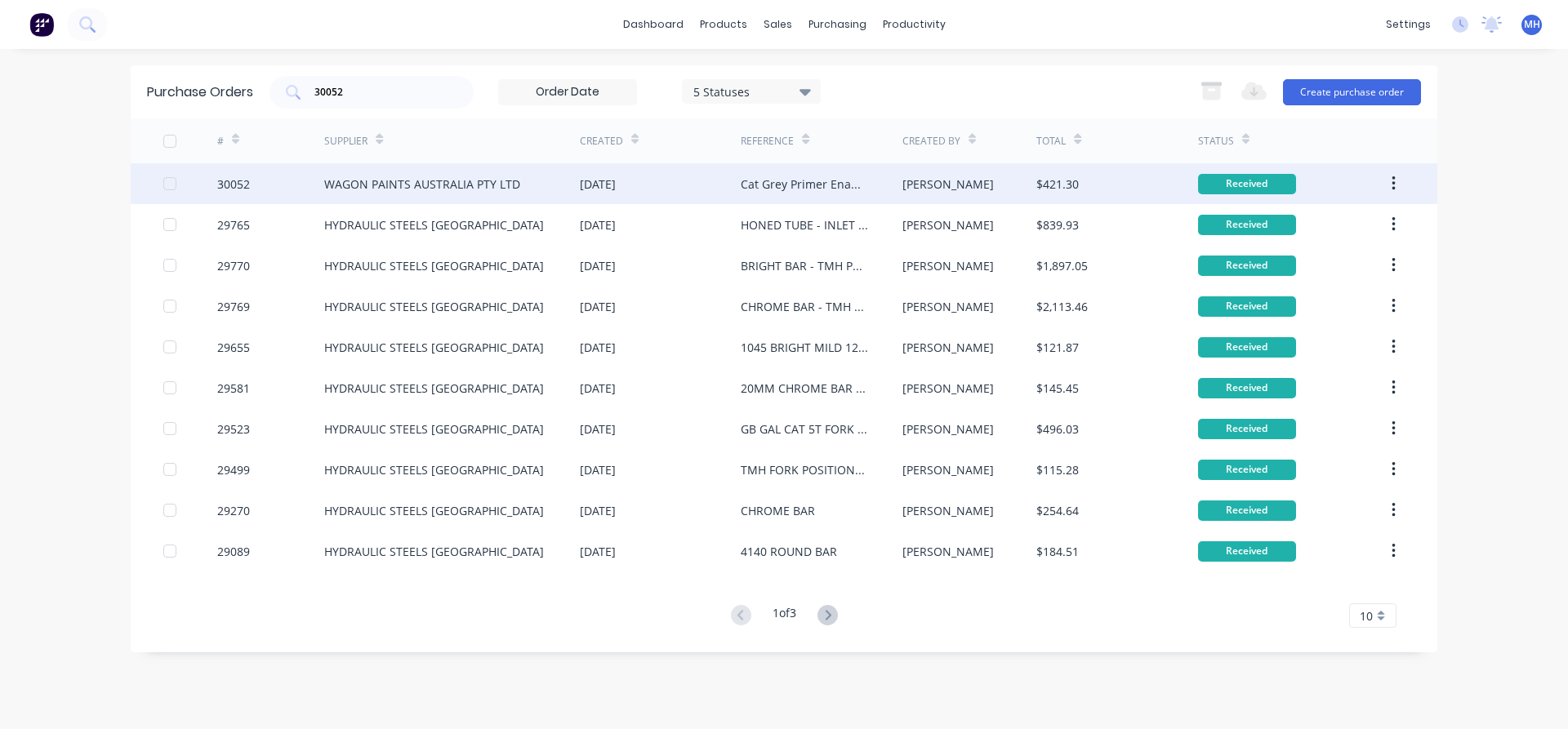
click at [372, 191] on div "WAGON PAINTS AUSTRALIA PTY LTD" at bounding box center [422, 184] width 196 height 17
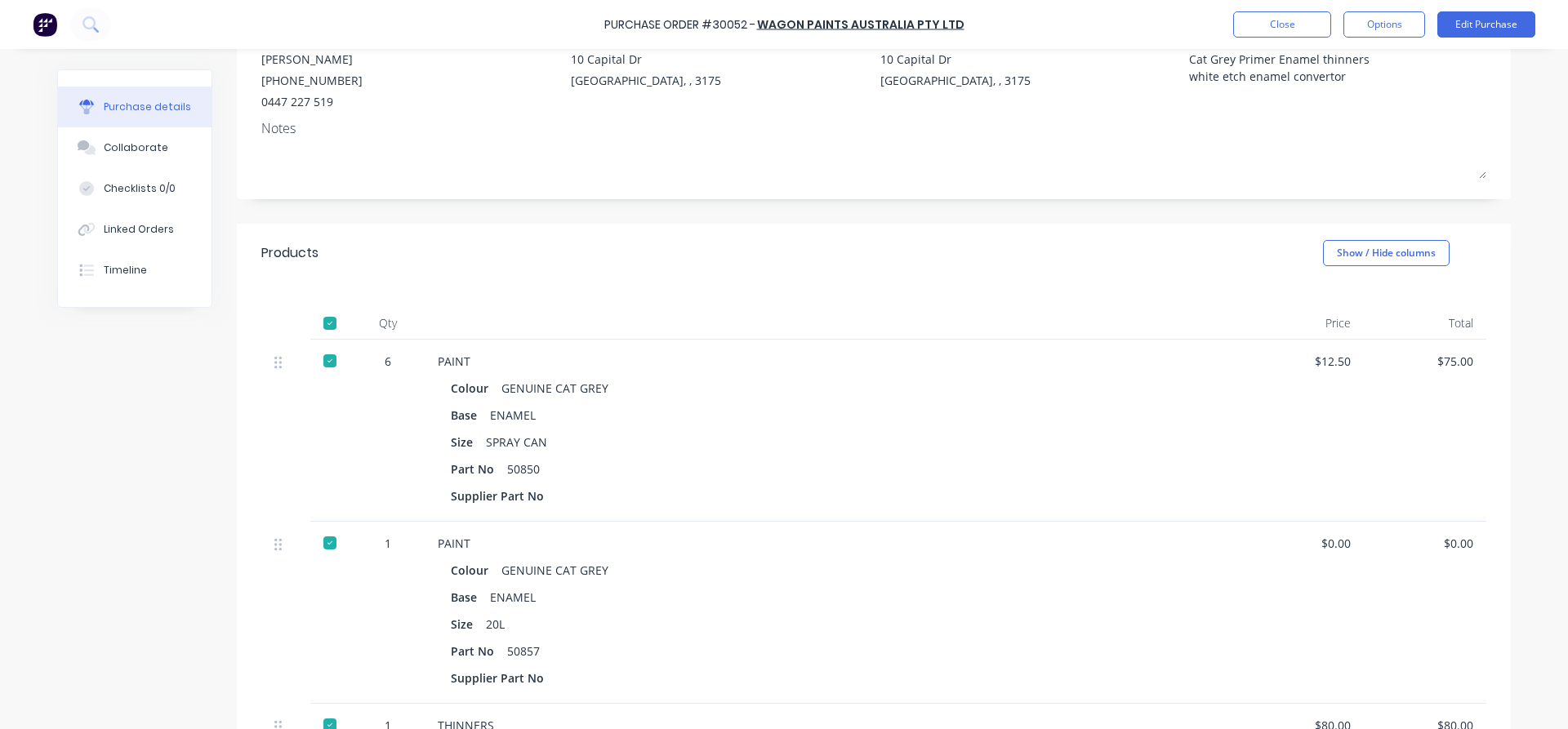
scroll to position [279, 0]
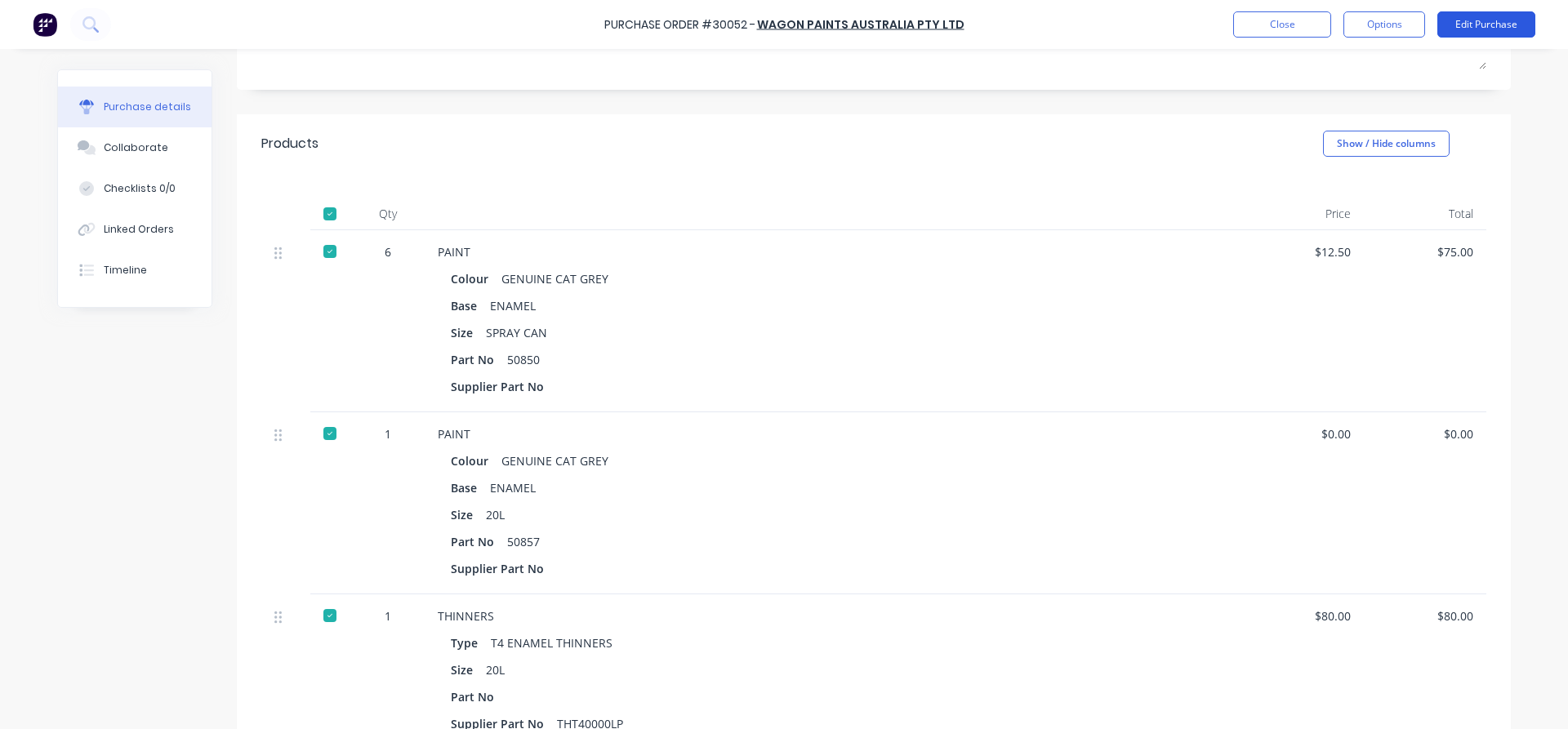
click at [1489, 31] on button "Edit Purchase" at bounding box center [1485, 24] width 98 height 26
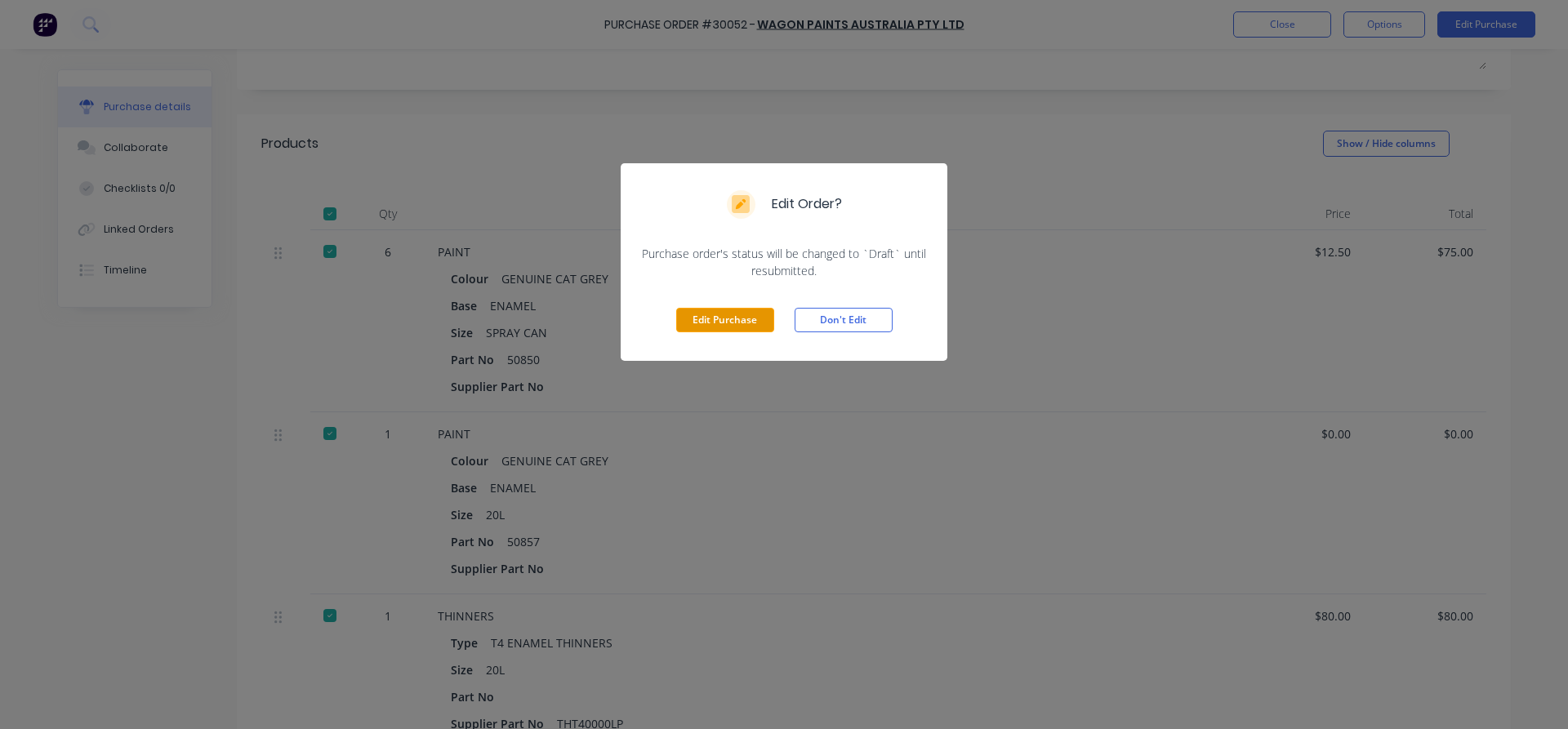
click at [732, 317] on button "Edit Purchase" at bounding box center [725, 320] width 98 height 25
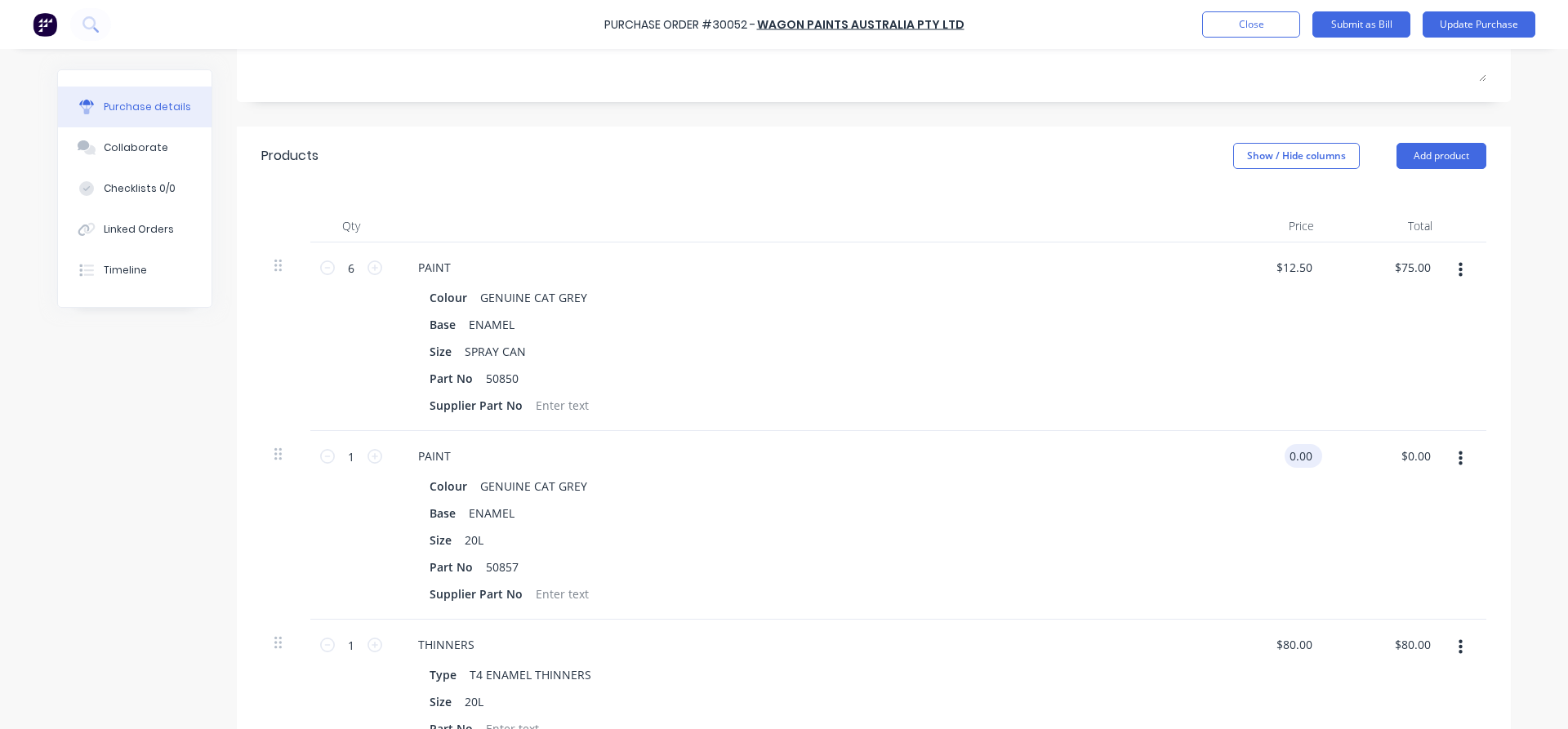
type textarea "x"
click at [1312, 458] on input "0.00" at bounding box center [1300, 455] width 31 height 24
type input "0"
type input "200"
type input "200.00"
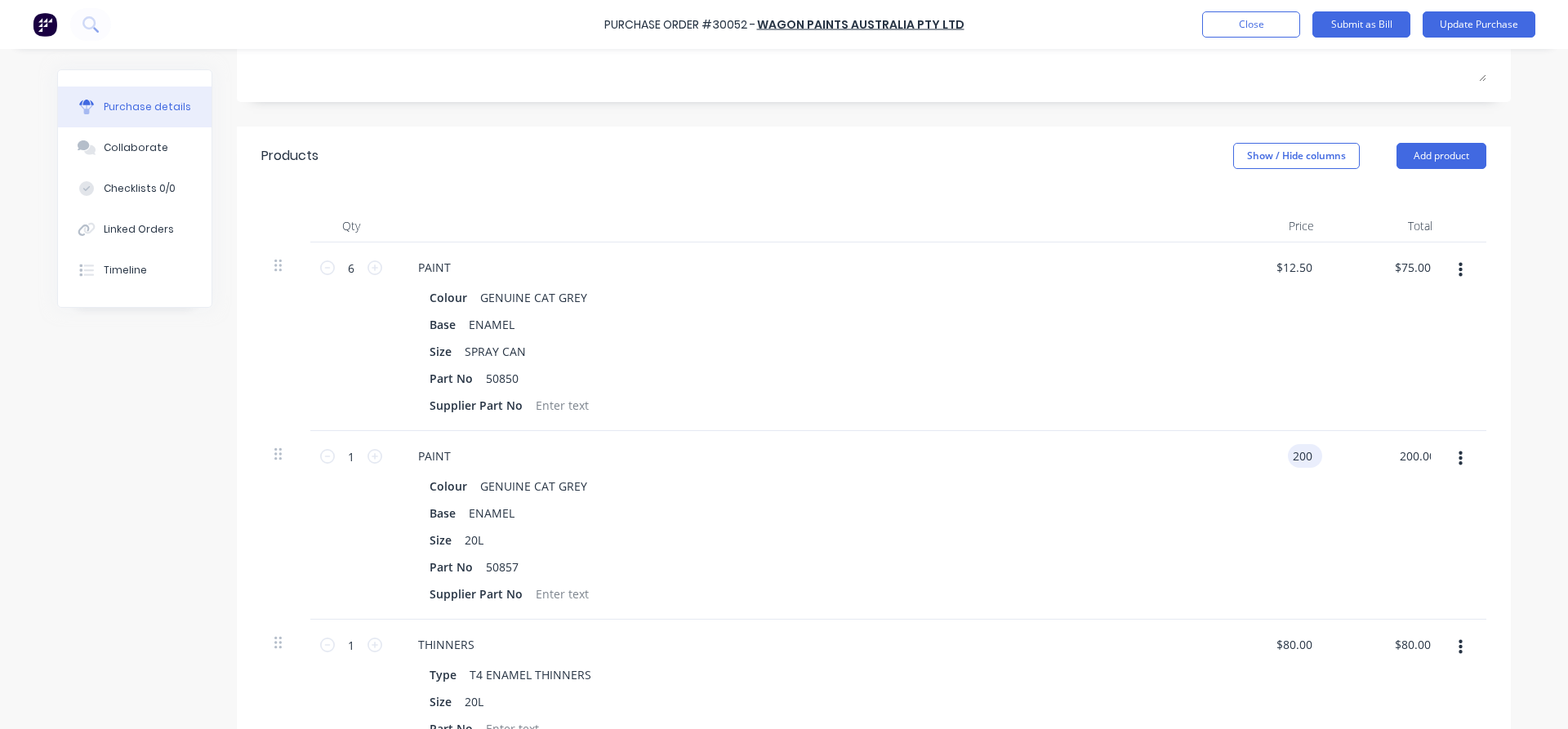
type textarea "x"
type input "$200.00"
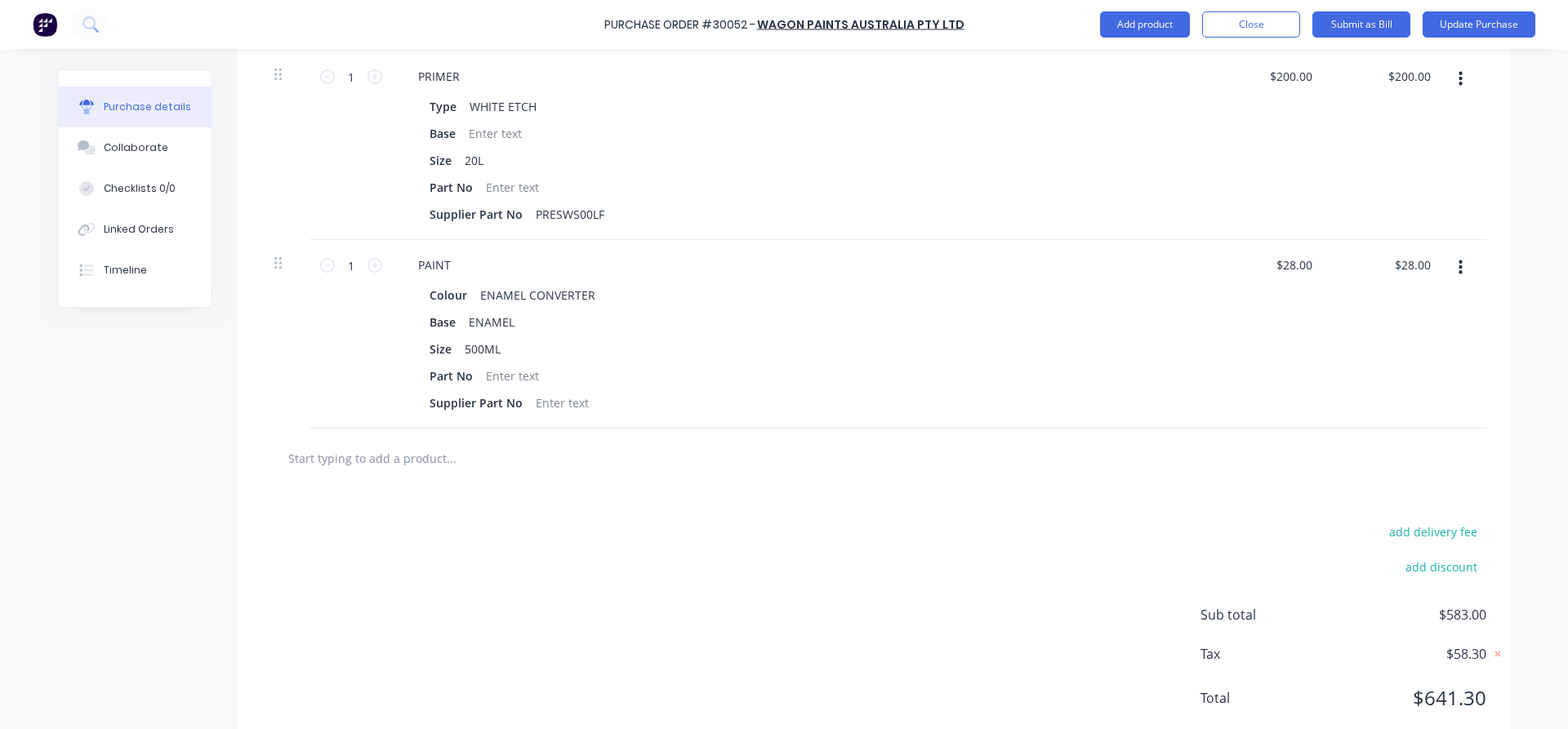
scroll to position [1050, 0]
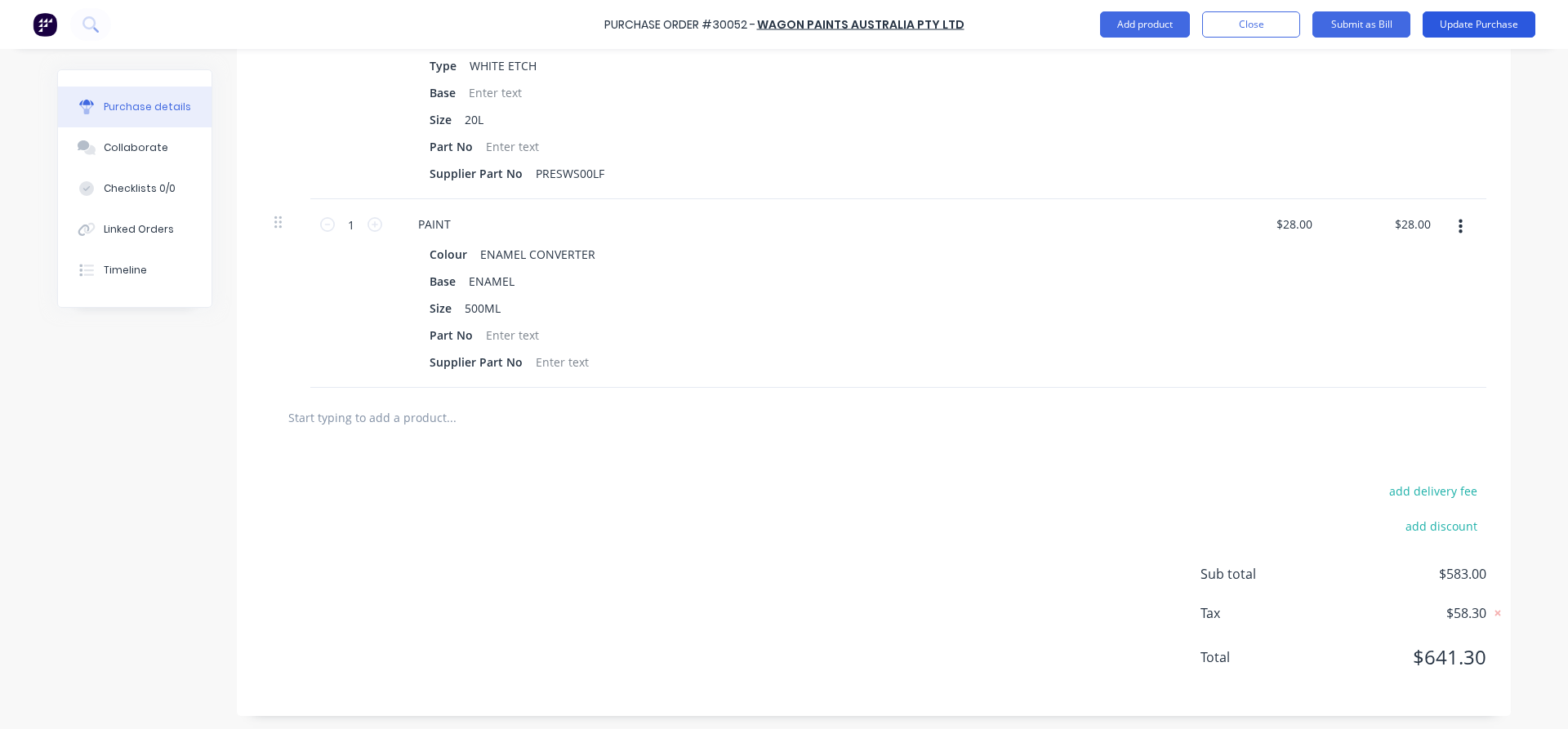
click at [1460, 17] on button "Update Purchase" at bounding box center [1479, 24] width 113 height 26
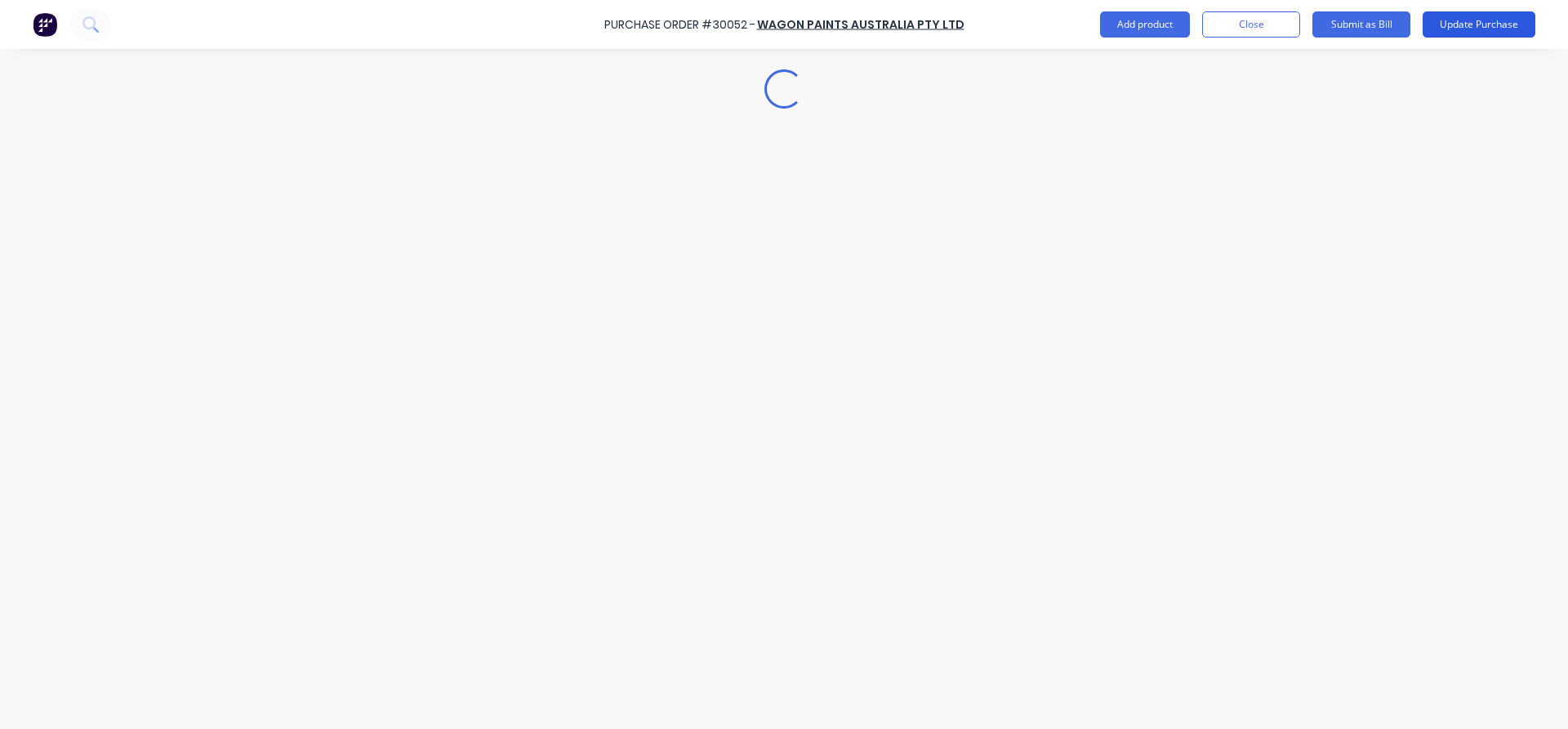
scroll to position [0, 0]
type textarea "x"
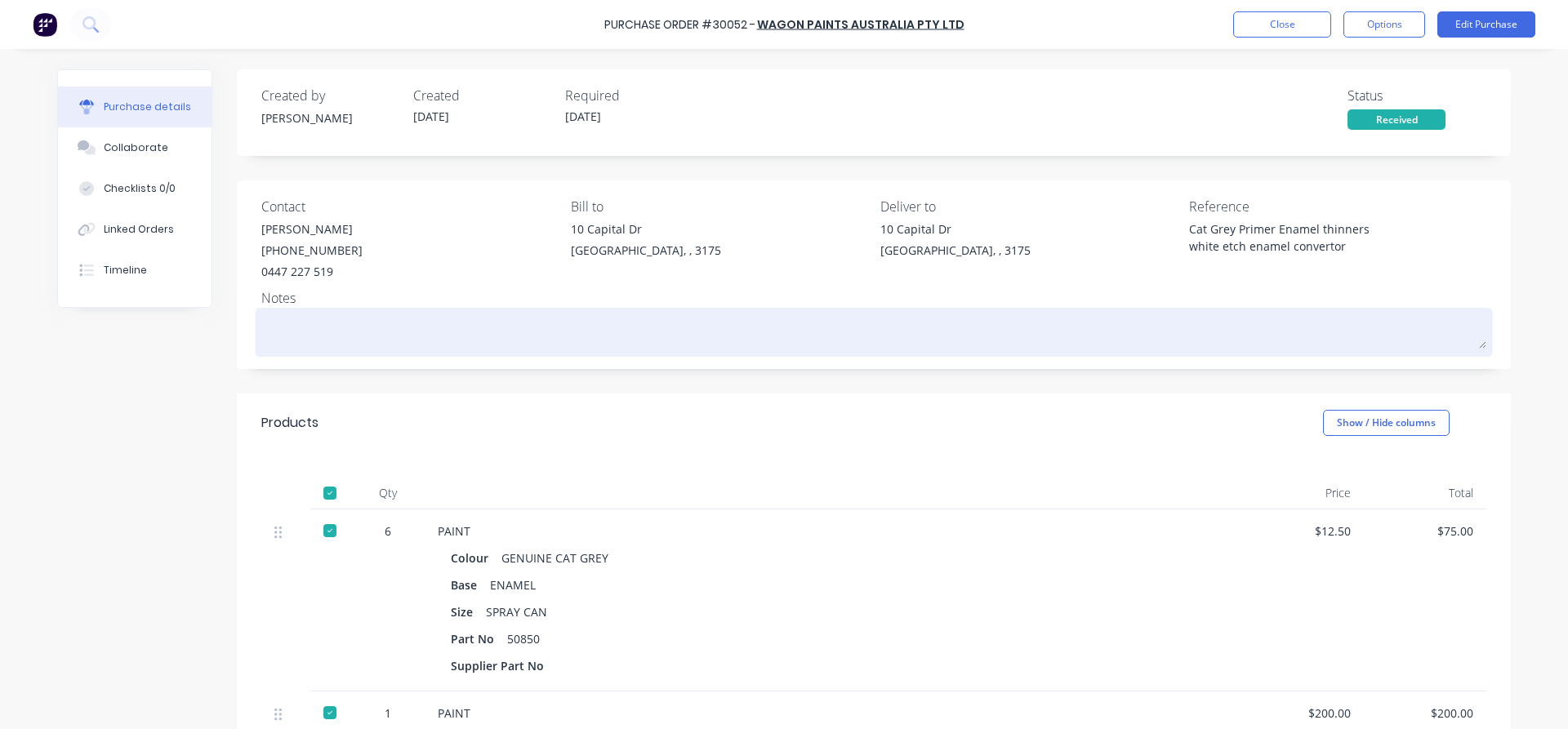
click at [407, 342] on textarea at bounding box center [873, 330] width 1225 height 37
type textarea "P"
type textarea "x"
type textarea "PAI"
type textarea "x"
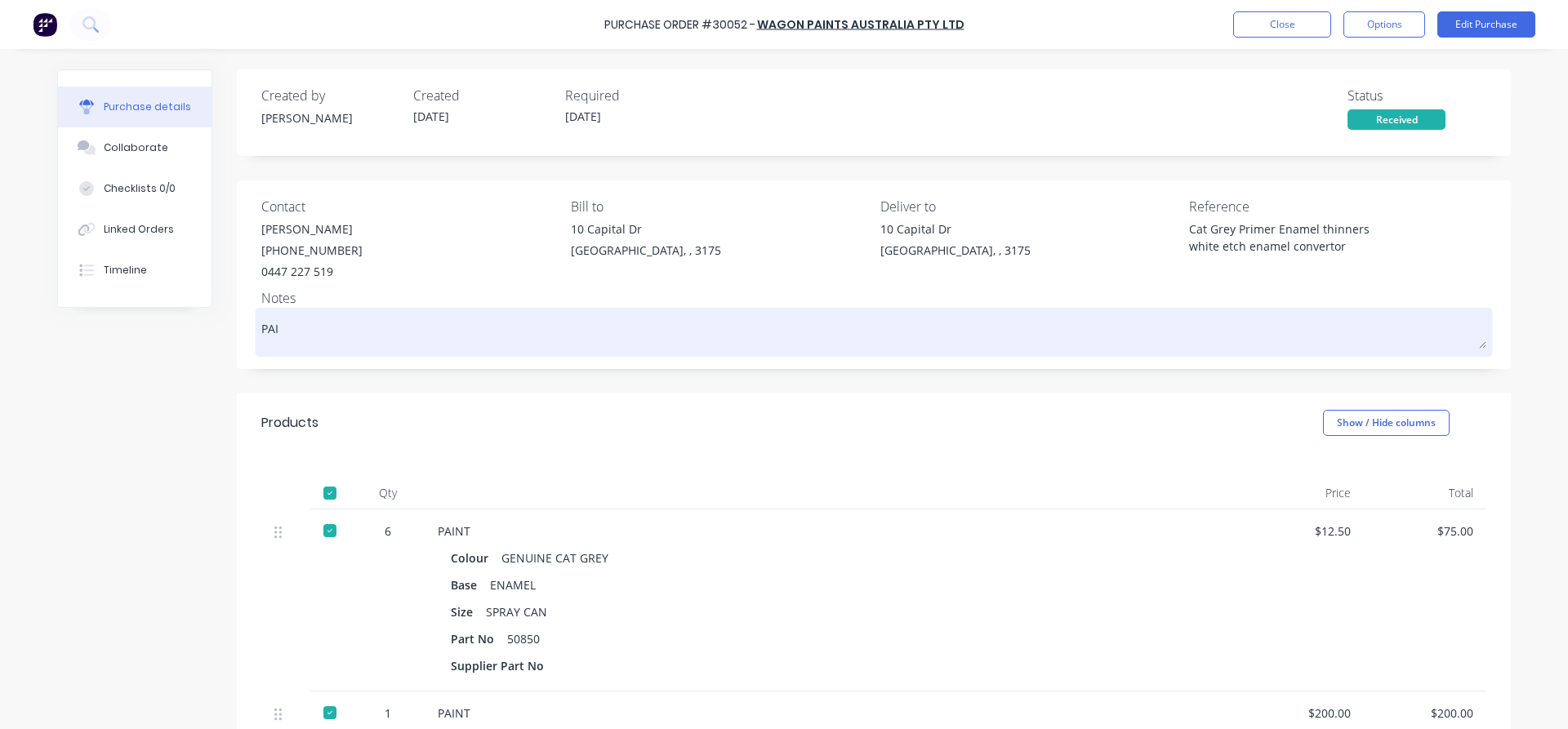
type textarea "PAIO"
type textarea "x"
type textarea "PAI"
type textarea "x"
type textarea "[PERSON_NAME]"
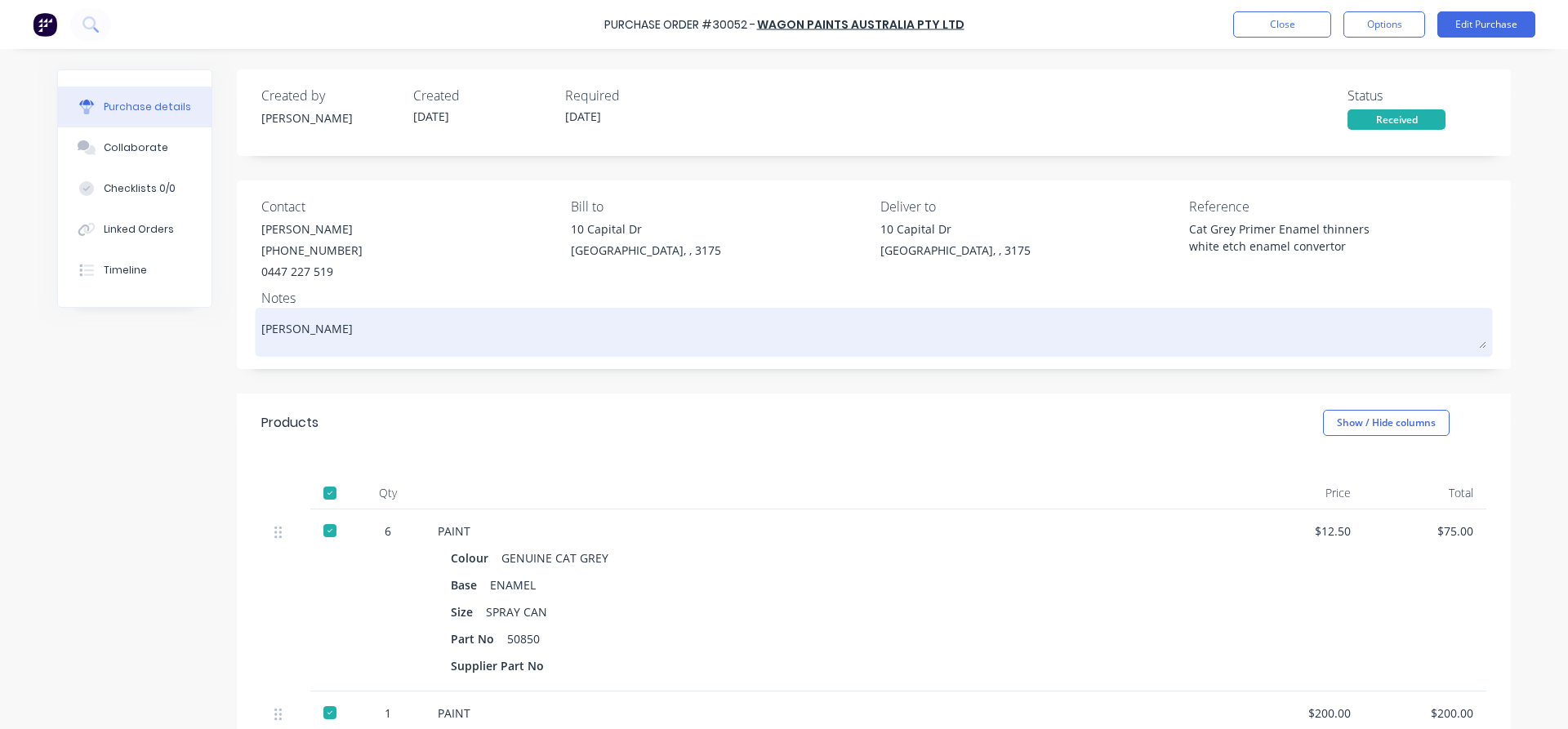
type textarea "x"
type textarea "PAI"
type textarea "x"
type textarea "PA"
type textarea "x"
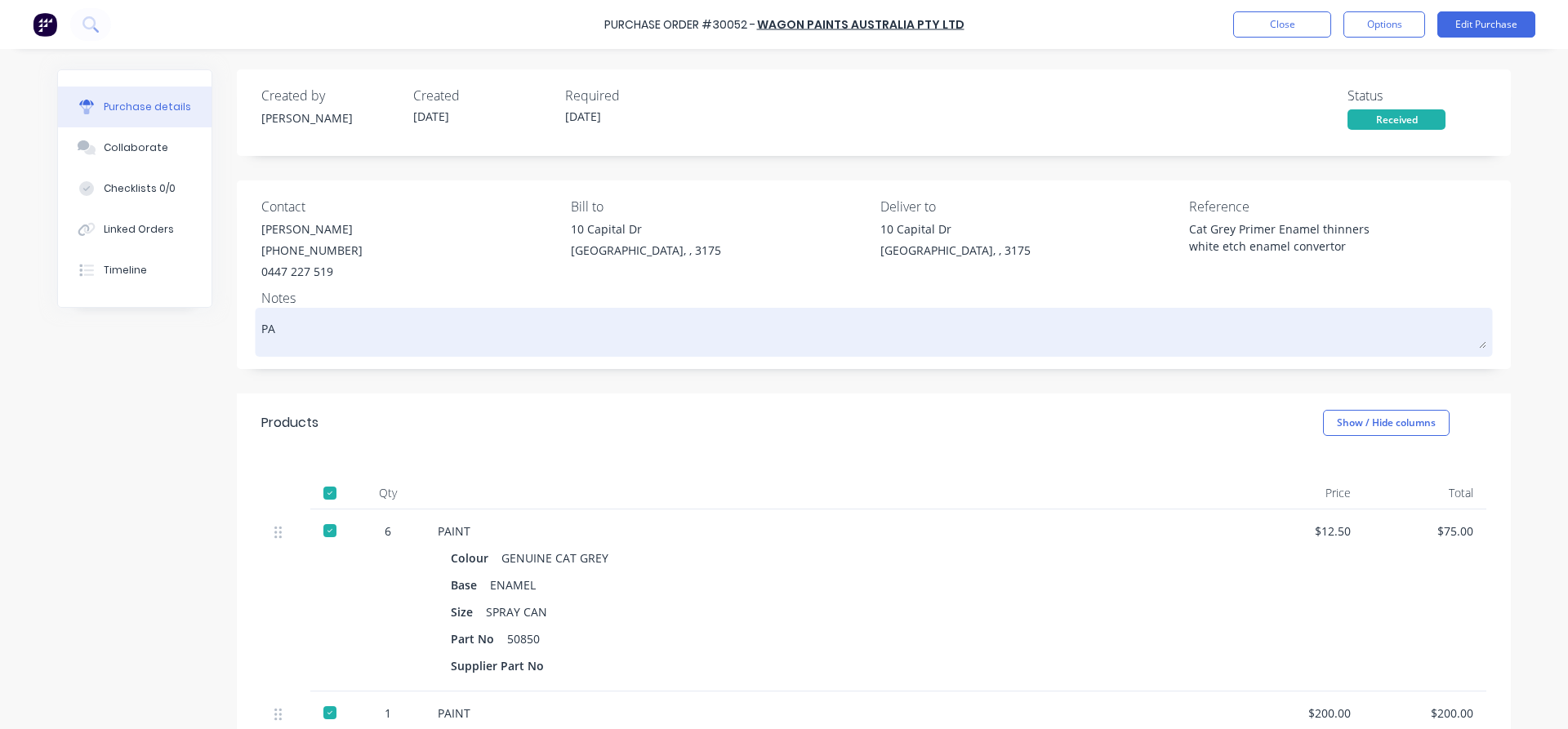
type textarea "PAO"
type textarea "x"
type textarea "PA"
type textarea "x"
type textarea "PAI"
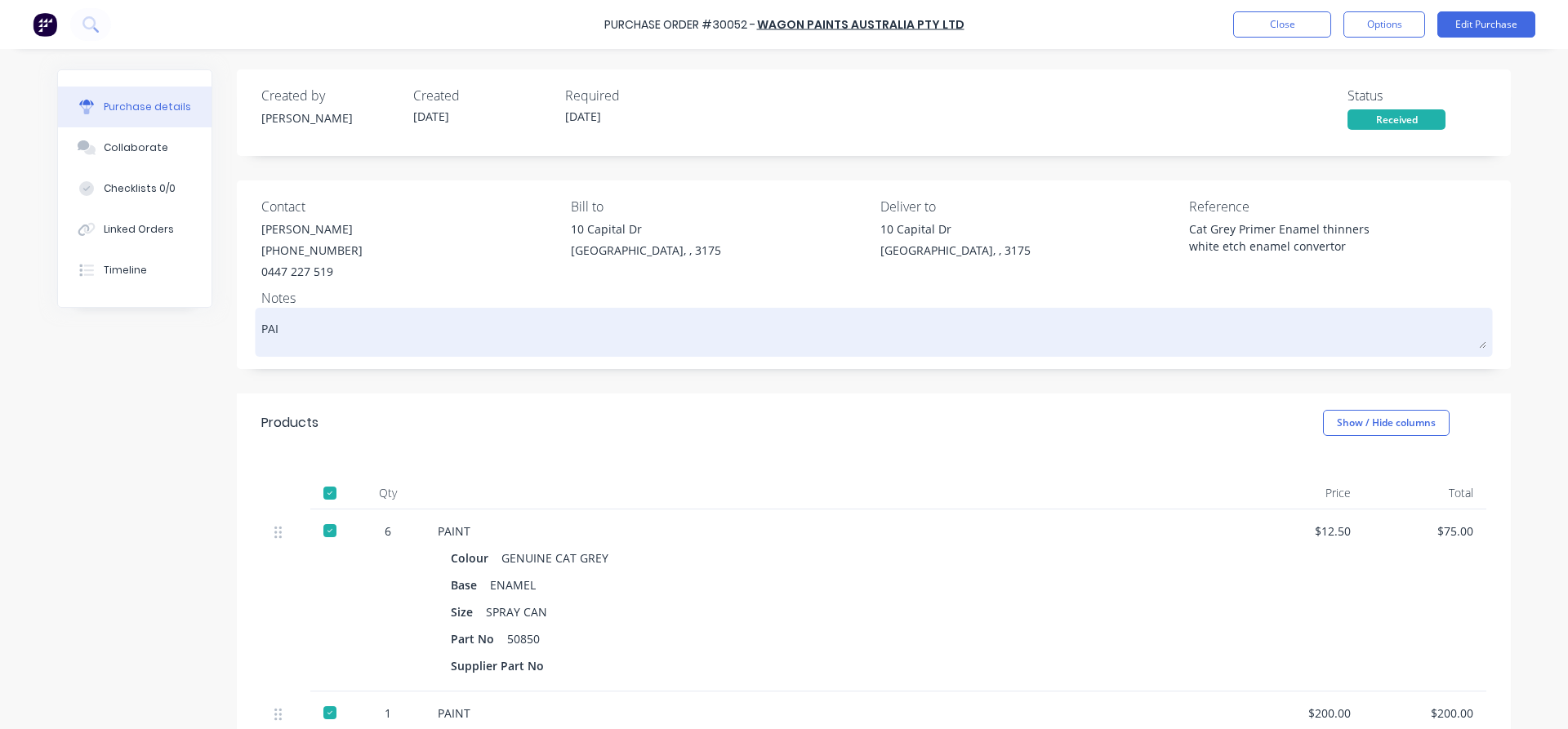
type textarea "x"
type textarea "PAIN"
type textarea "x"
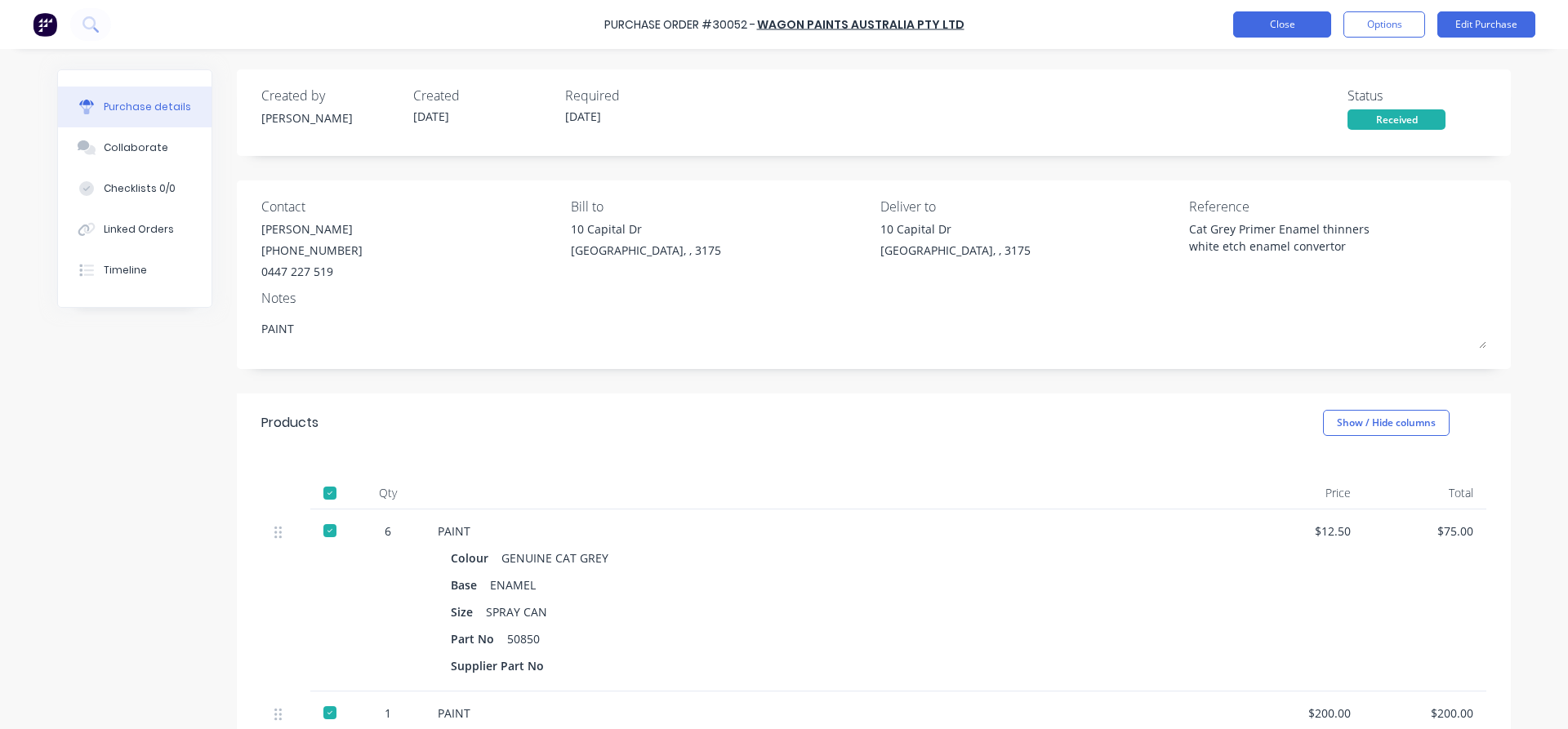
type textarea "PAINT"
type textarea "x"
type textarea "PAINT"
click at [1283, 32] on button "Close" at bounding box center [1282, 24] width 98 height 26
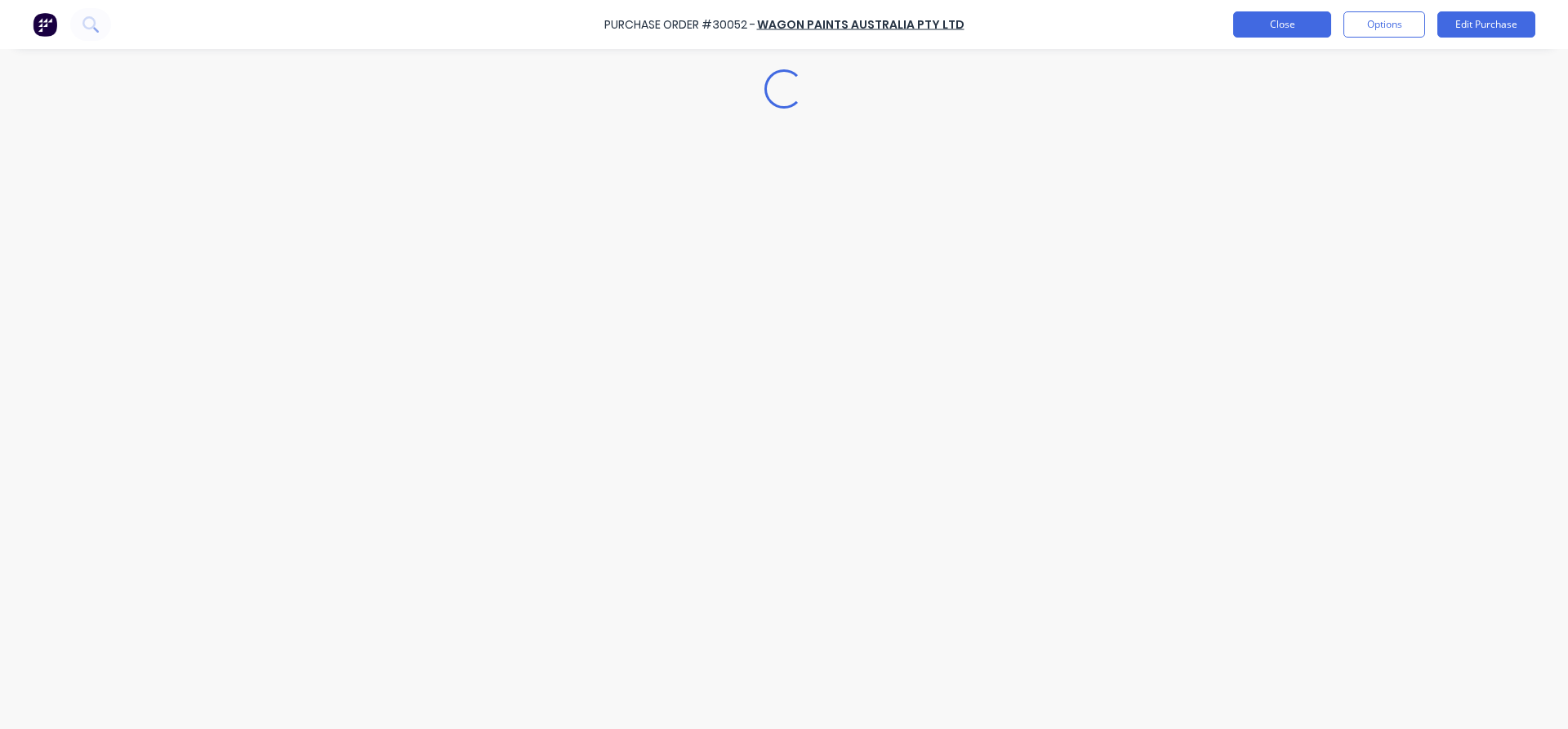
type textarea "x"
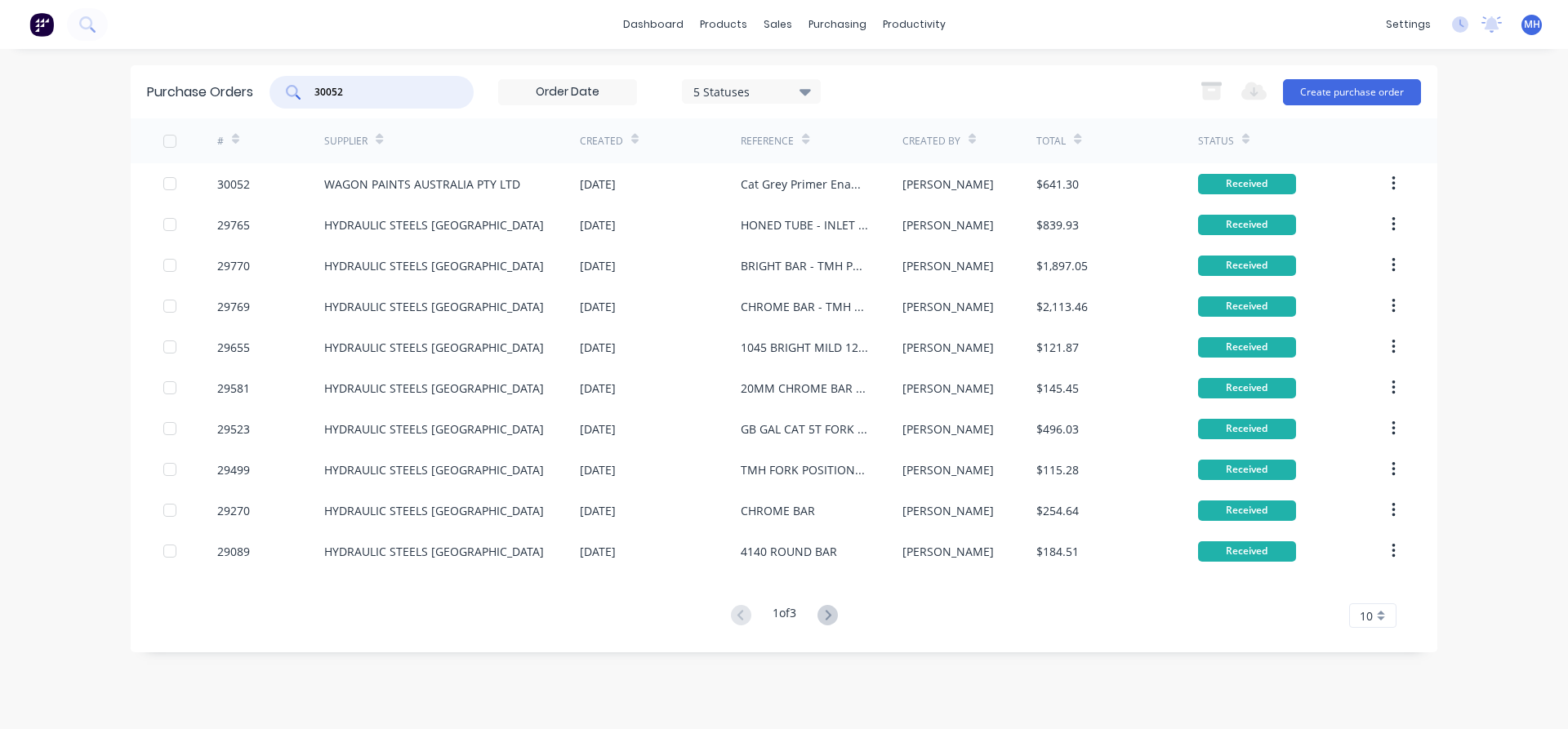
drag, startPoint x: 380, startPoint y: 91, endPoint x: 267, endPoint y: 94, distance: 113.0
click at [313, 94] on input "30052" at bounding box center [380, 92] width 136 height 16
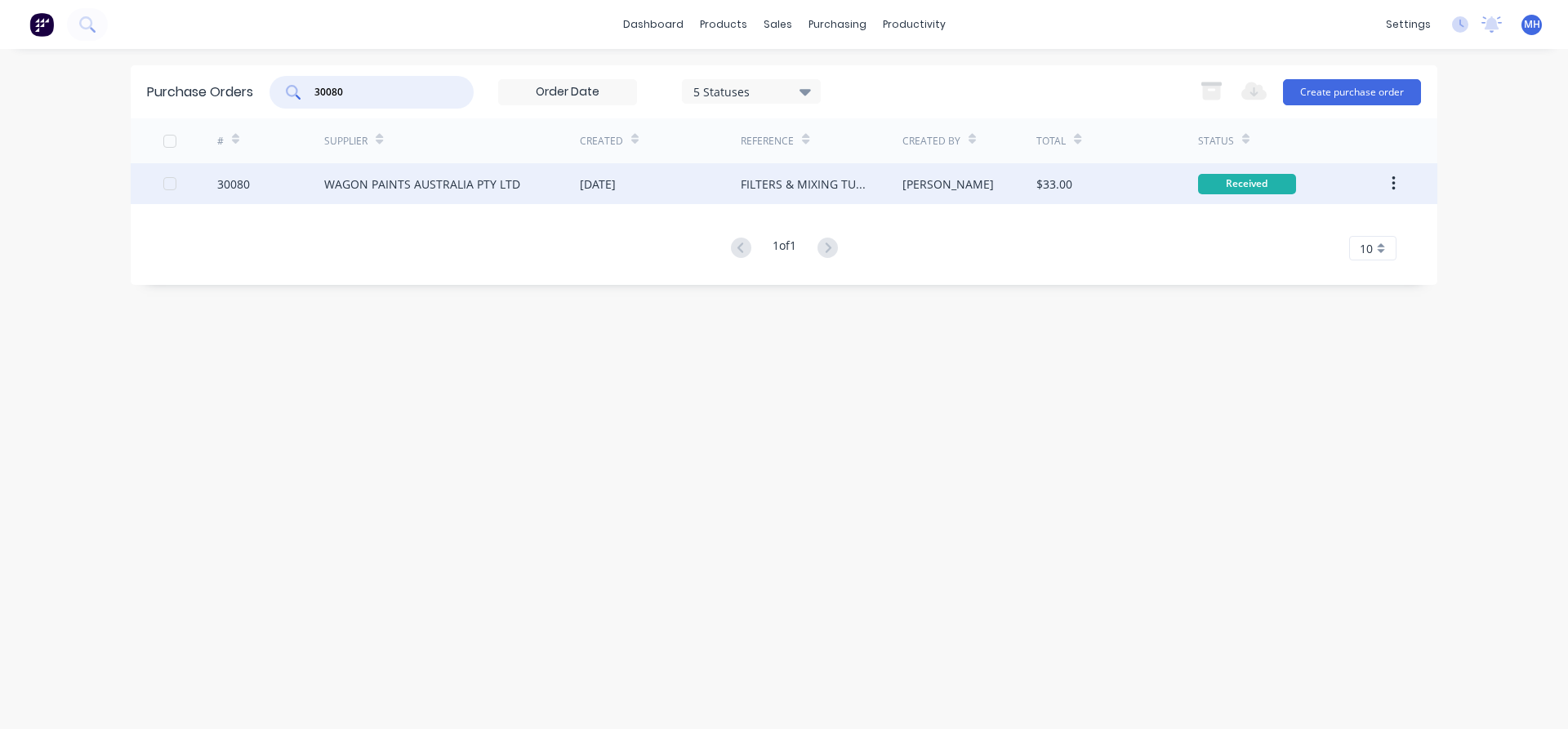
type input "30080"
click at [392, 189] on div "WAGON PAINTS AUSTRALIA PTY LTD" at bounding box center [422, 184] width 196 height 17
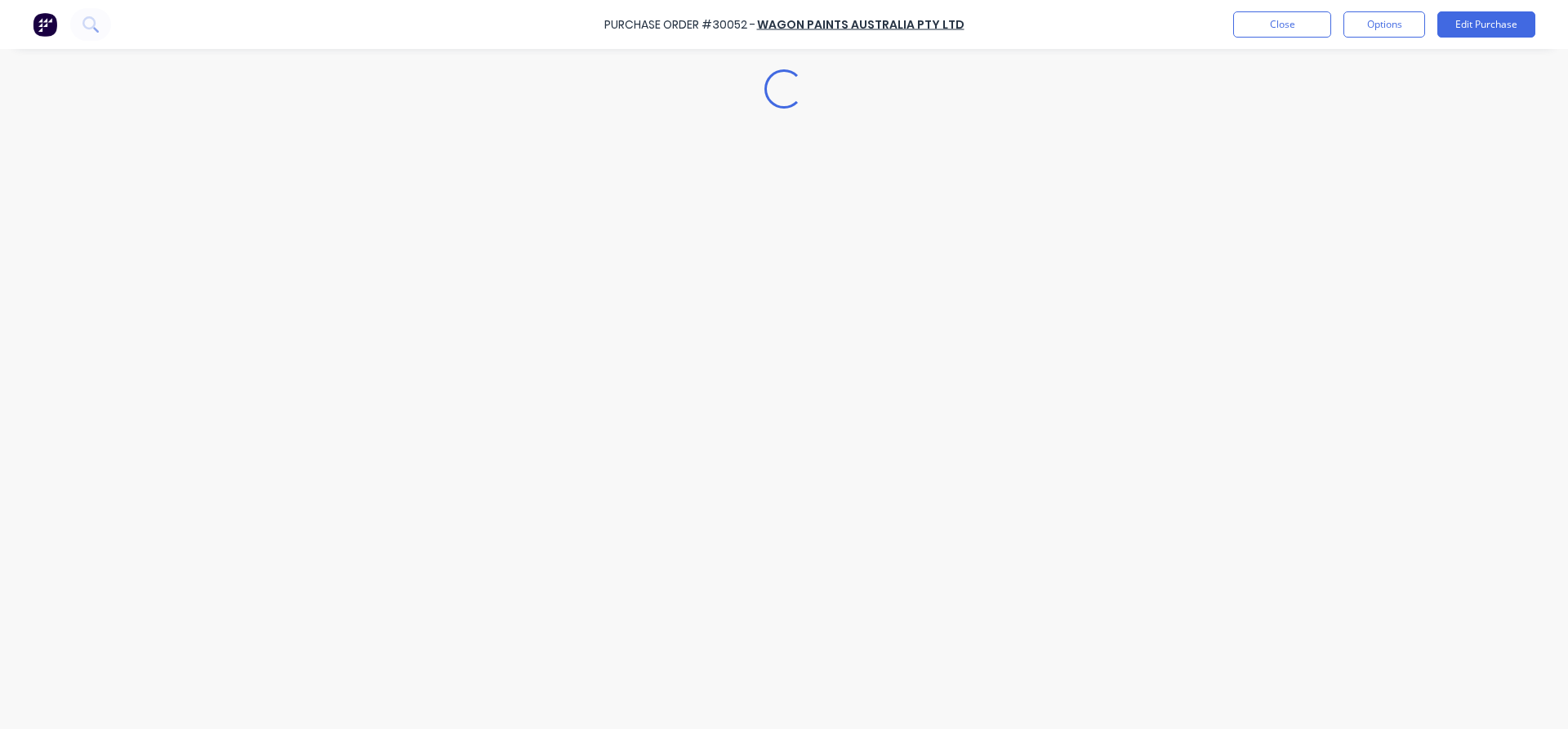
type textarea "x"
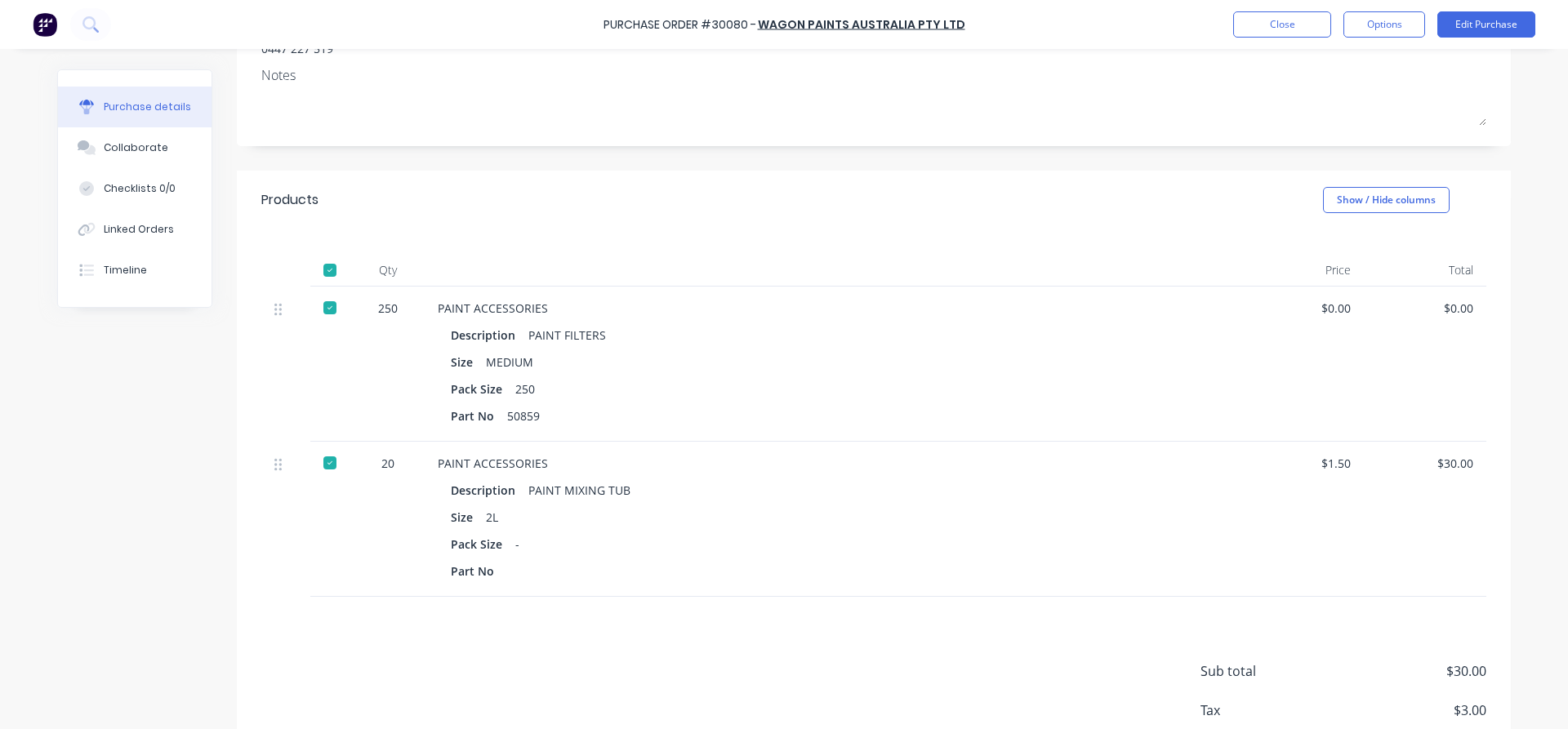
scroll to position [279, 0]
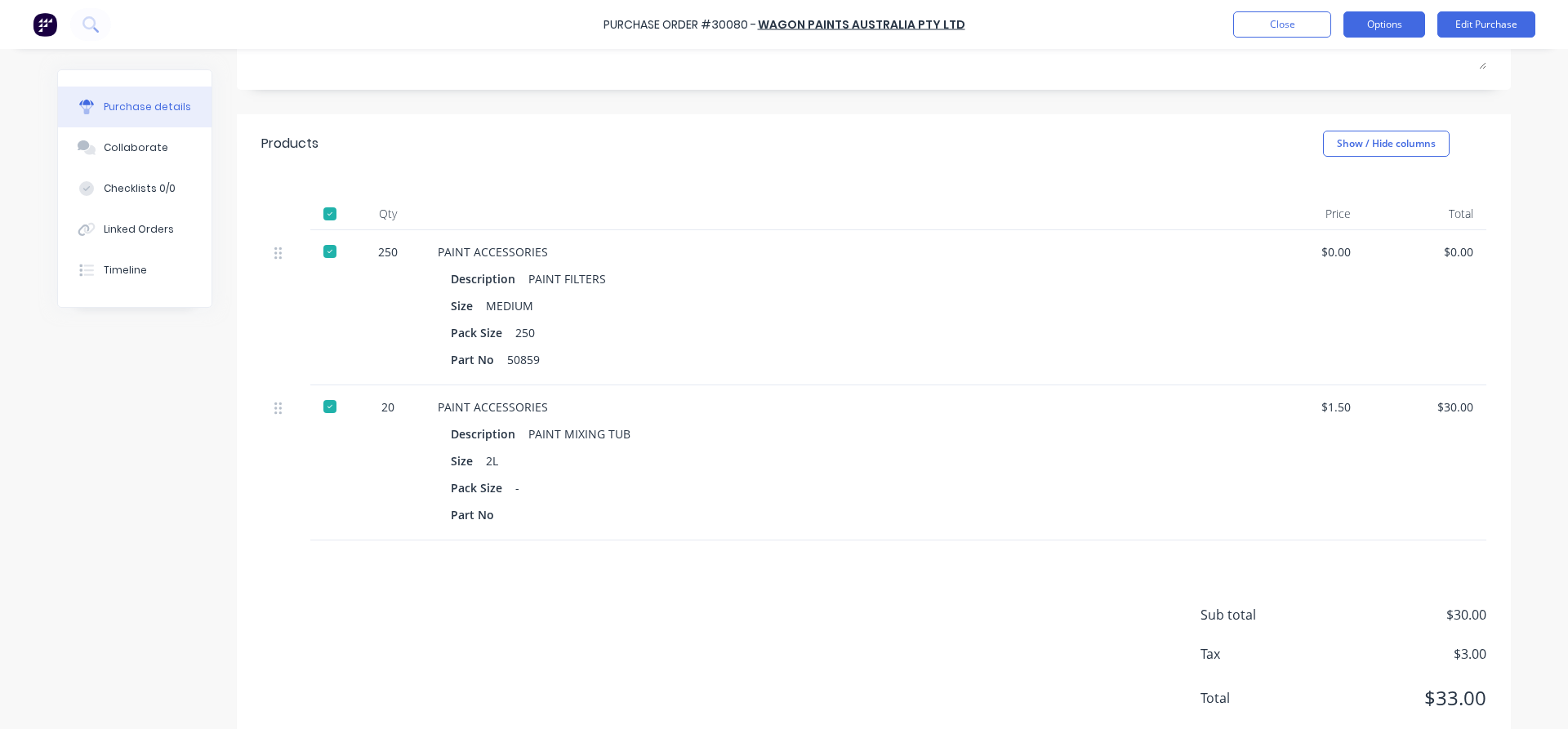
click at [1371, 27] on button "Options" at bounding box center [1385, 24] width 82 height 26
click at [1112, 198] on div at bounding box center [832, 214] width 816 height 32
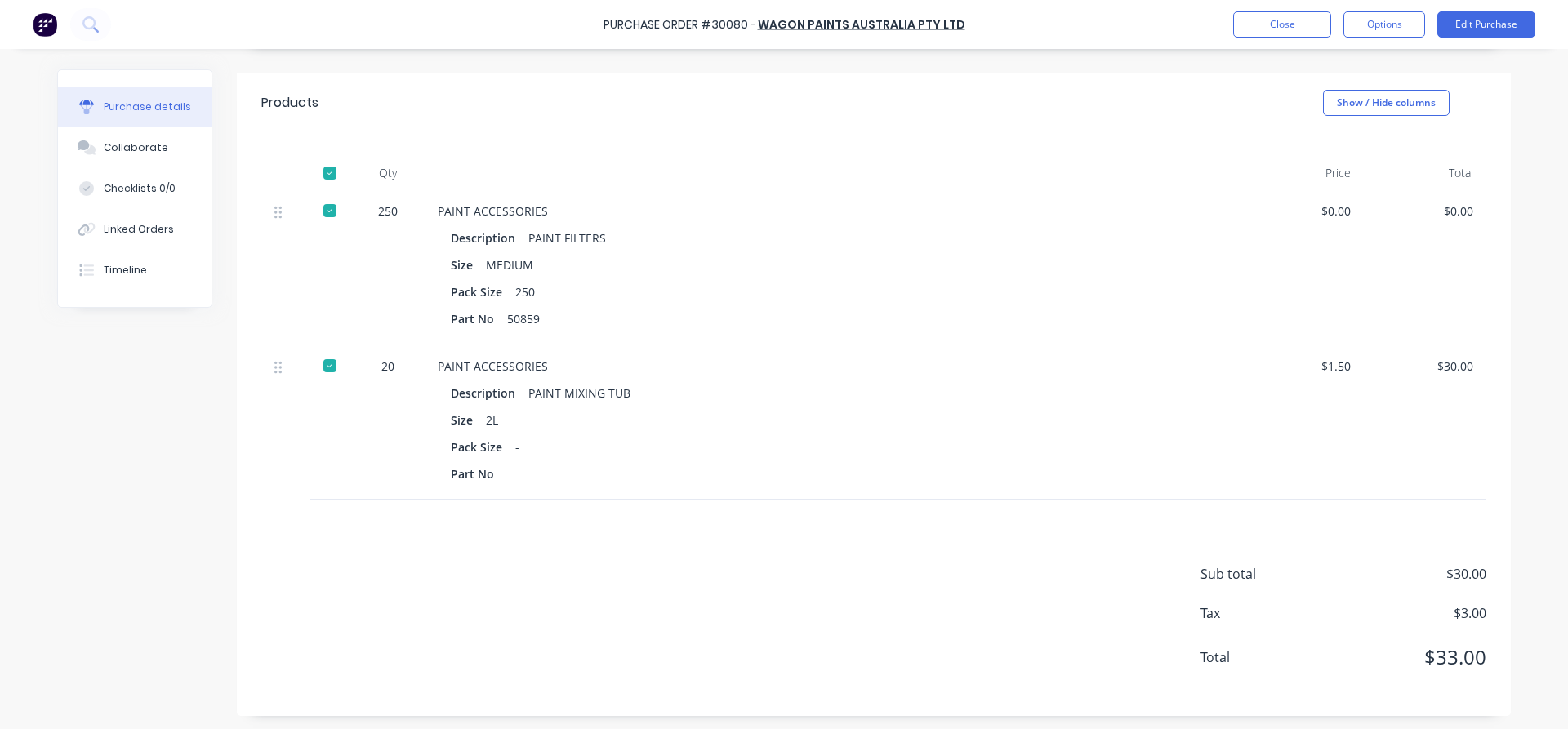
scroll to position [0, 0]
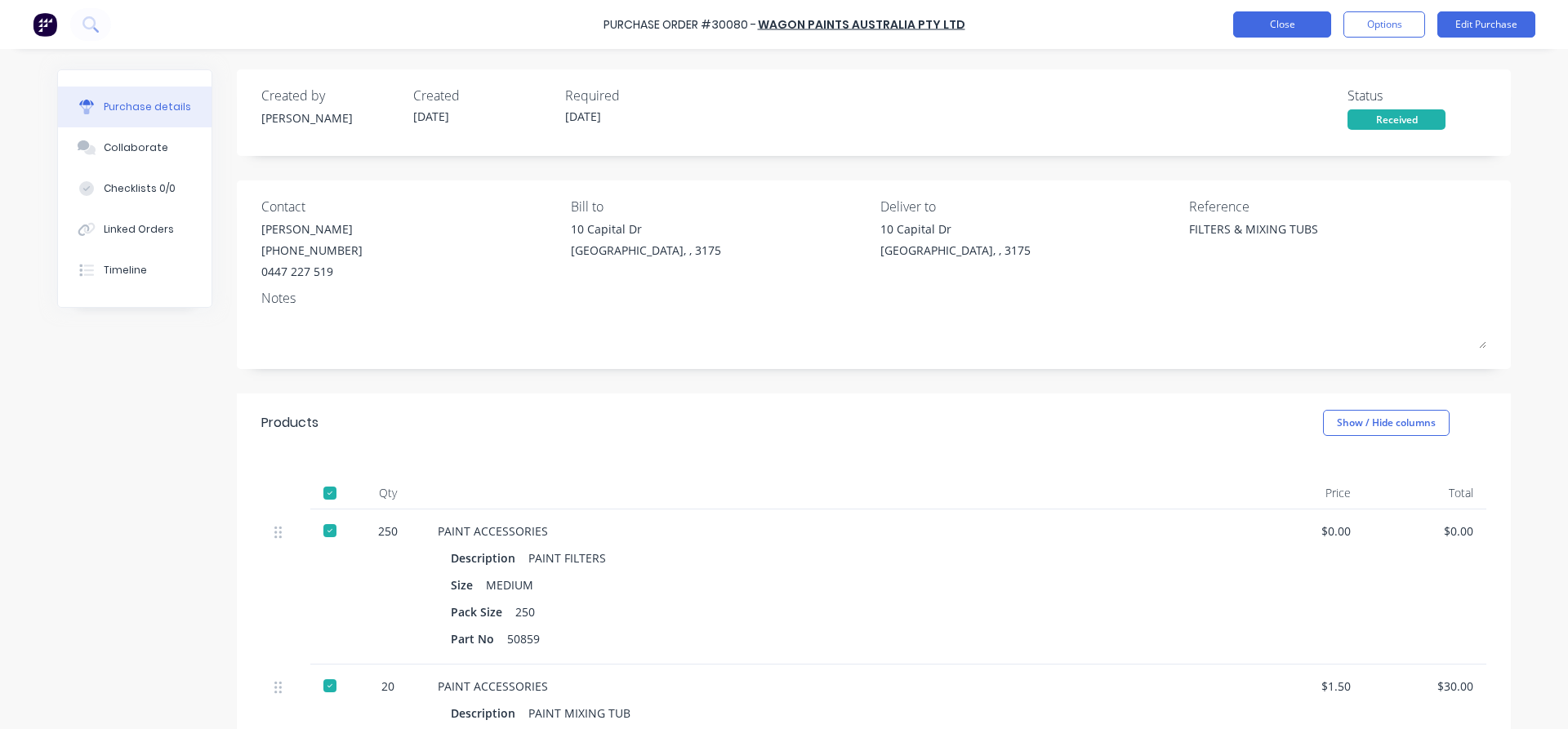
click at [1258, 19] on button "Close" at bounding box center [1282, 24] width 98 height 26
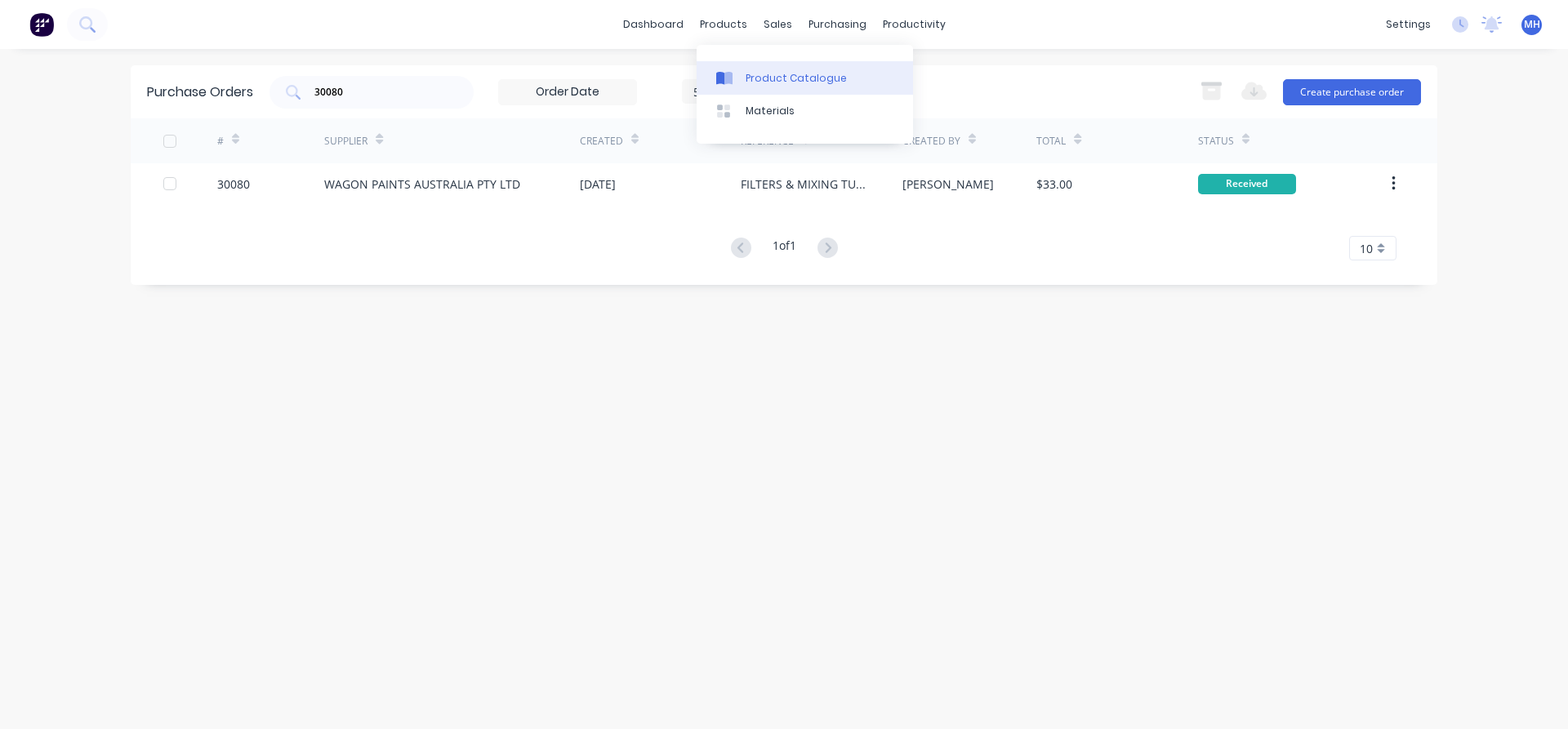
click at [770, 81] on div "Product Catalogue" at bounding box center [796, 78] width 102 height 14
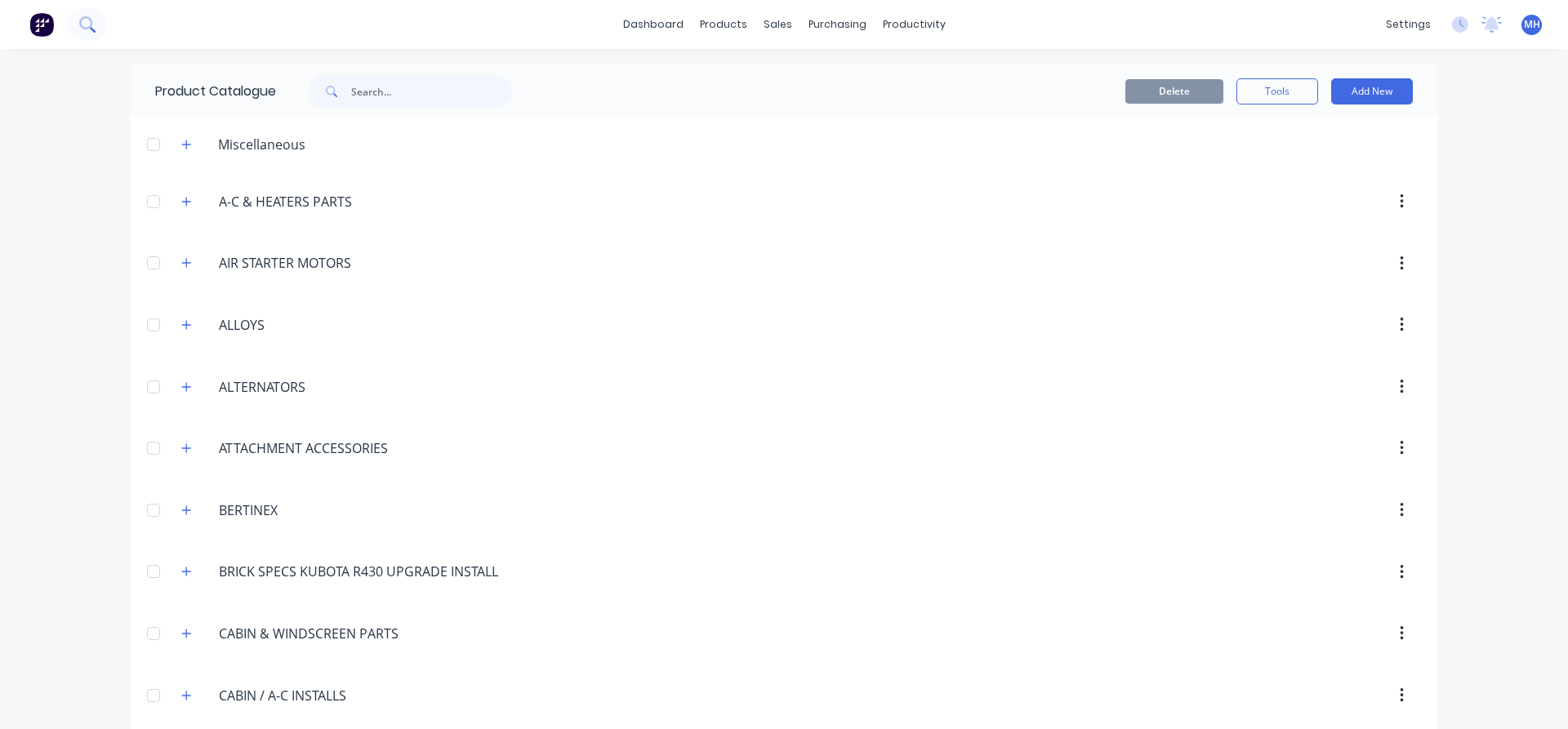
click at [84, 23] on icon at bounding box center [86, 24] width 15 height 15
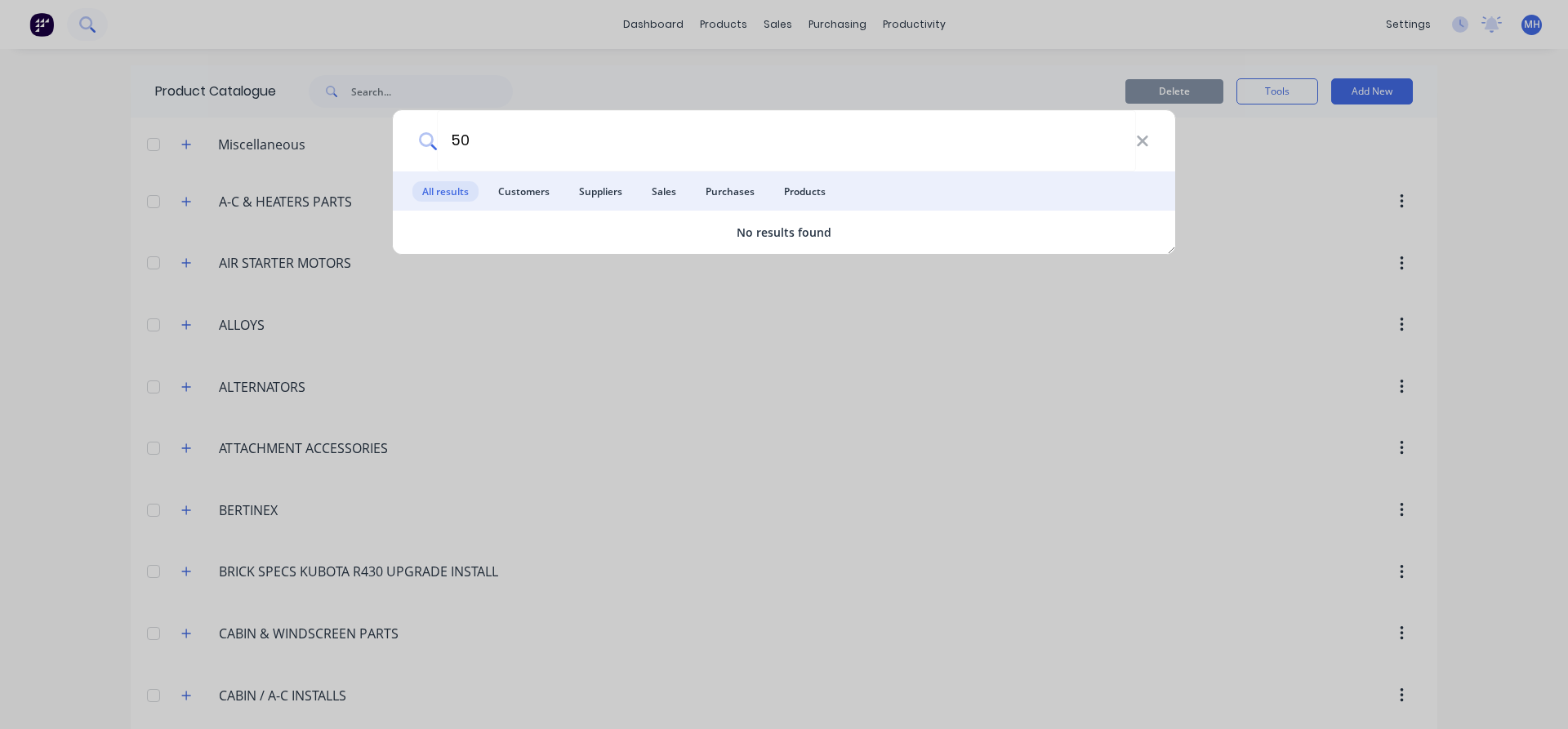
type input "5"
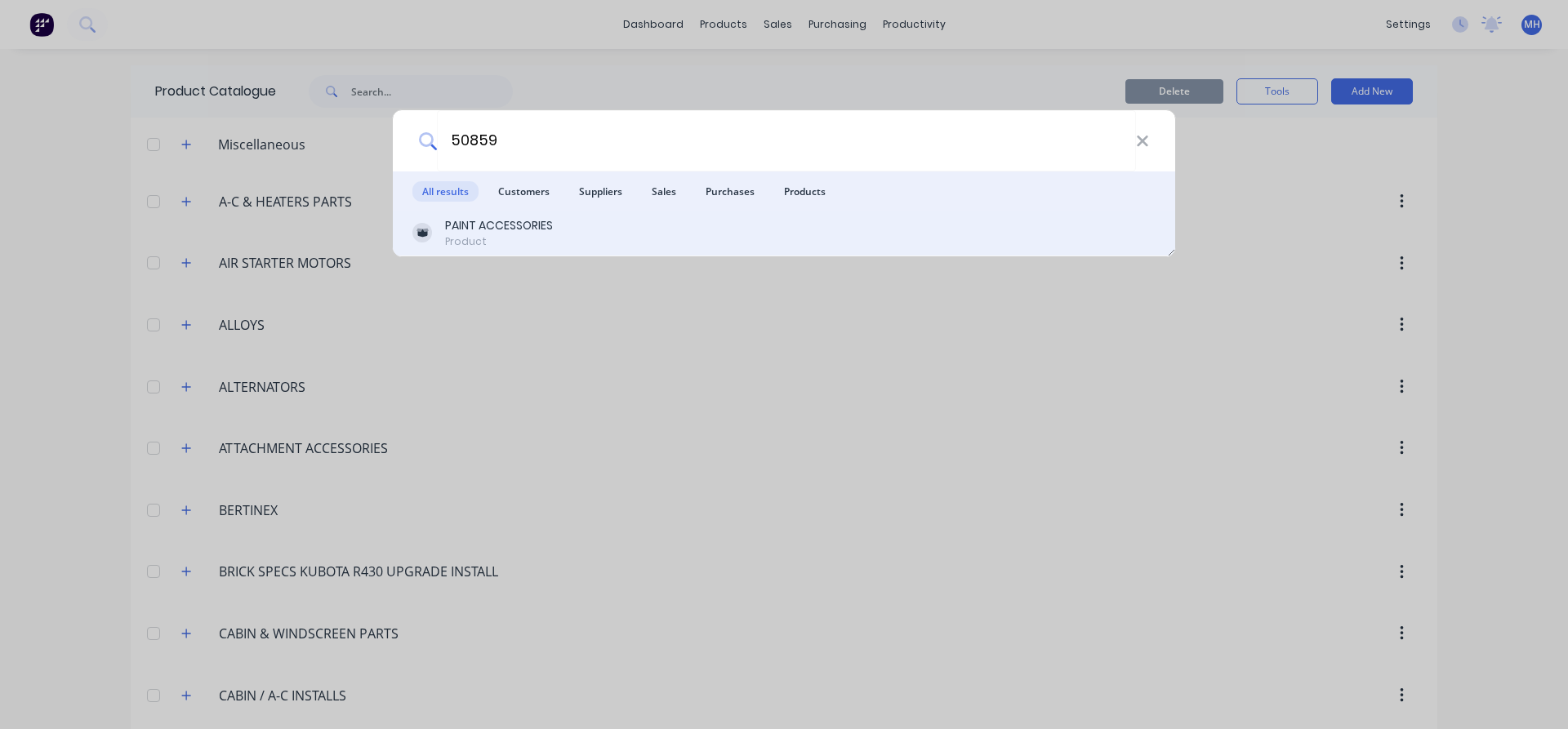
type input "50859"
click at [504, 226] on div "PAINT ACCESSORIES" at bounding box center [498, 226] width 107 height 17
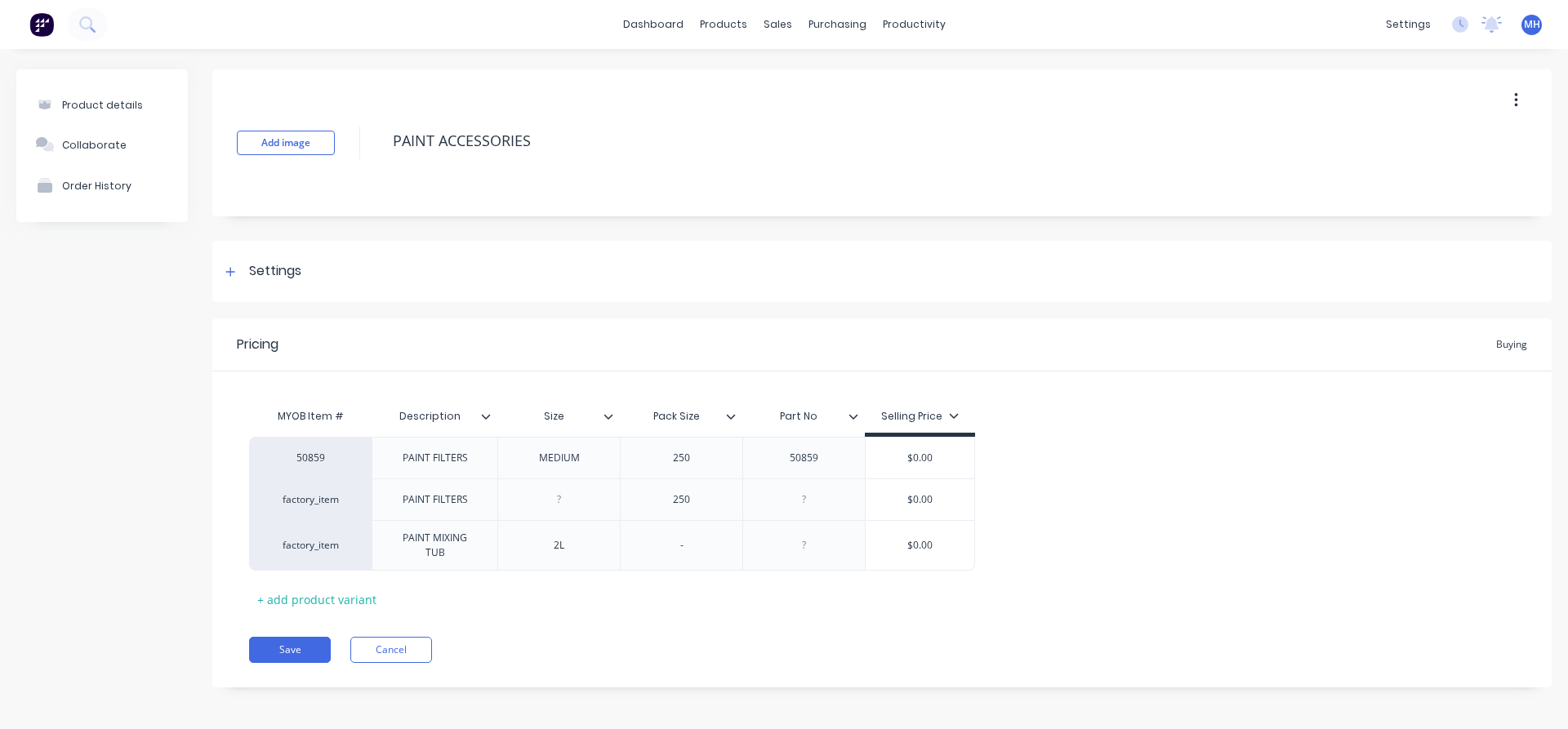
type textarea "x"
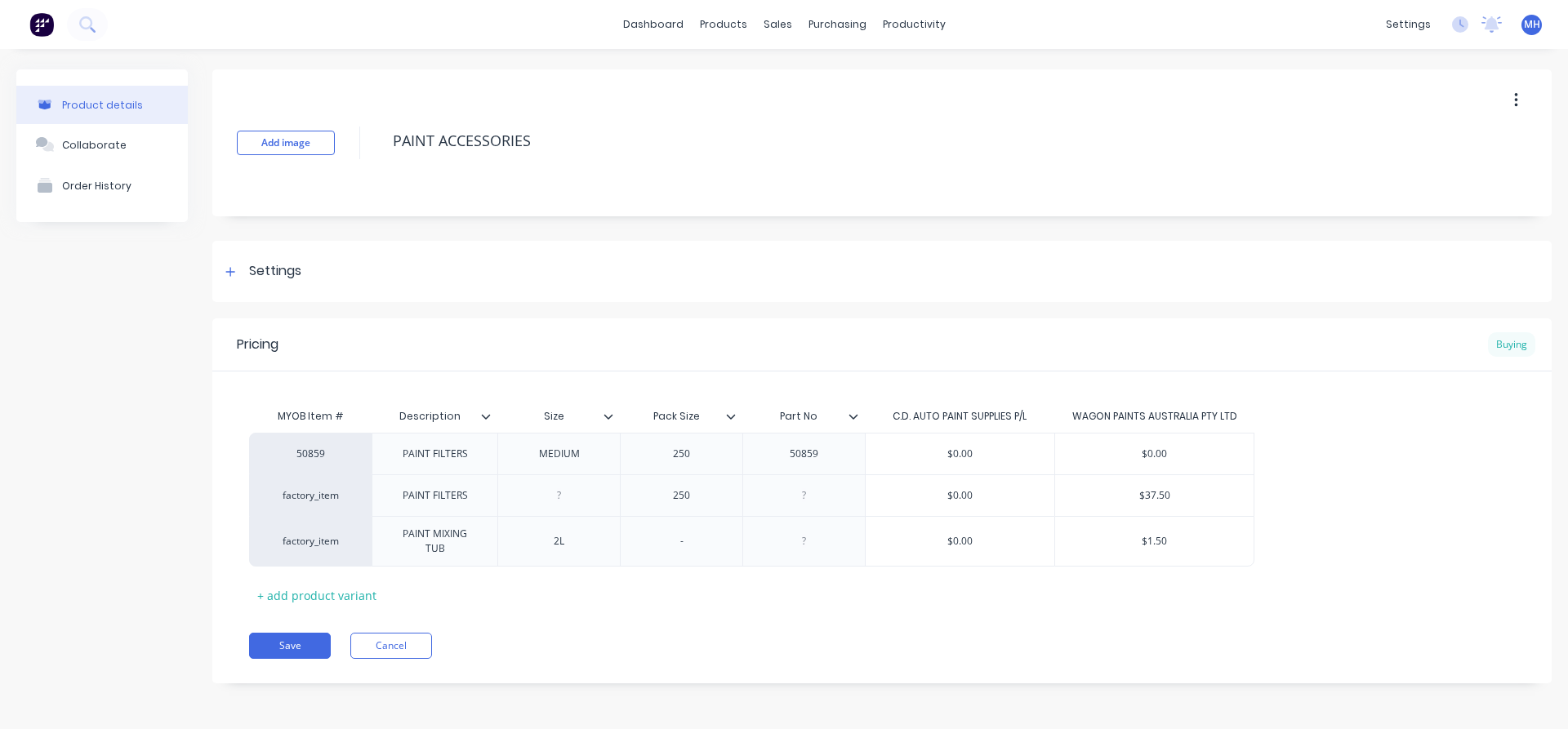
click at [1509, 342] on div "Buying" at bounding box center [1512, 345] width 48 height 25
drag, startPoint x: 1165, startPoint y: 457, endPoint x: 1147, endPoint y: 455, distance: 18.1
click at [1147, 455] on input "$0.00" at bounding box center [1154, 453] width 199 height 14
type input "$."
type textarea "x"
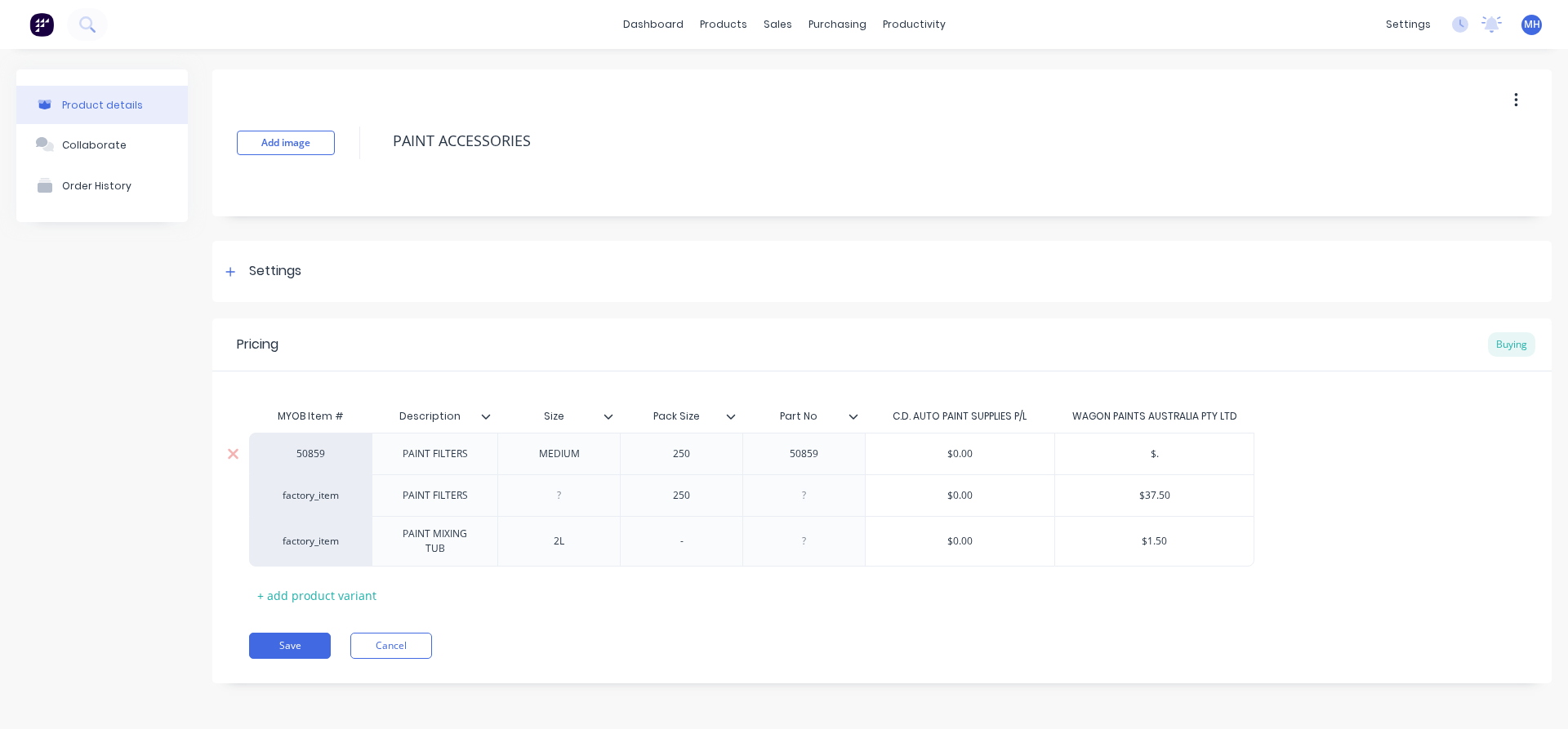
type input "$.1"
type textarea "x"
type input "$.15"
click at [287, 641] on button "Save" at bounding box center [290, 645] width 82 height 26
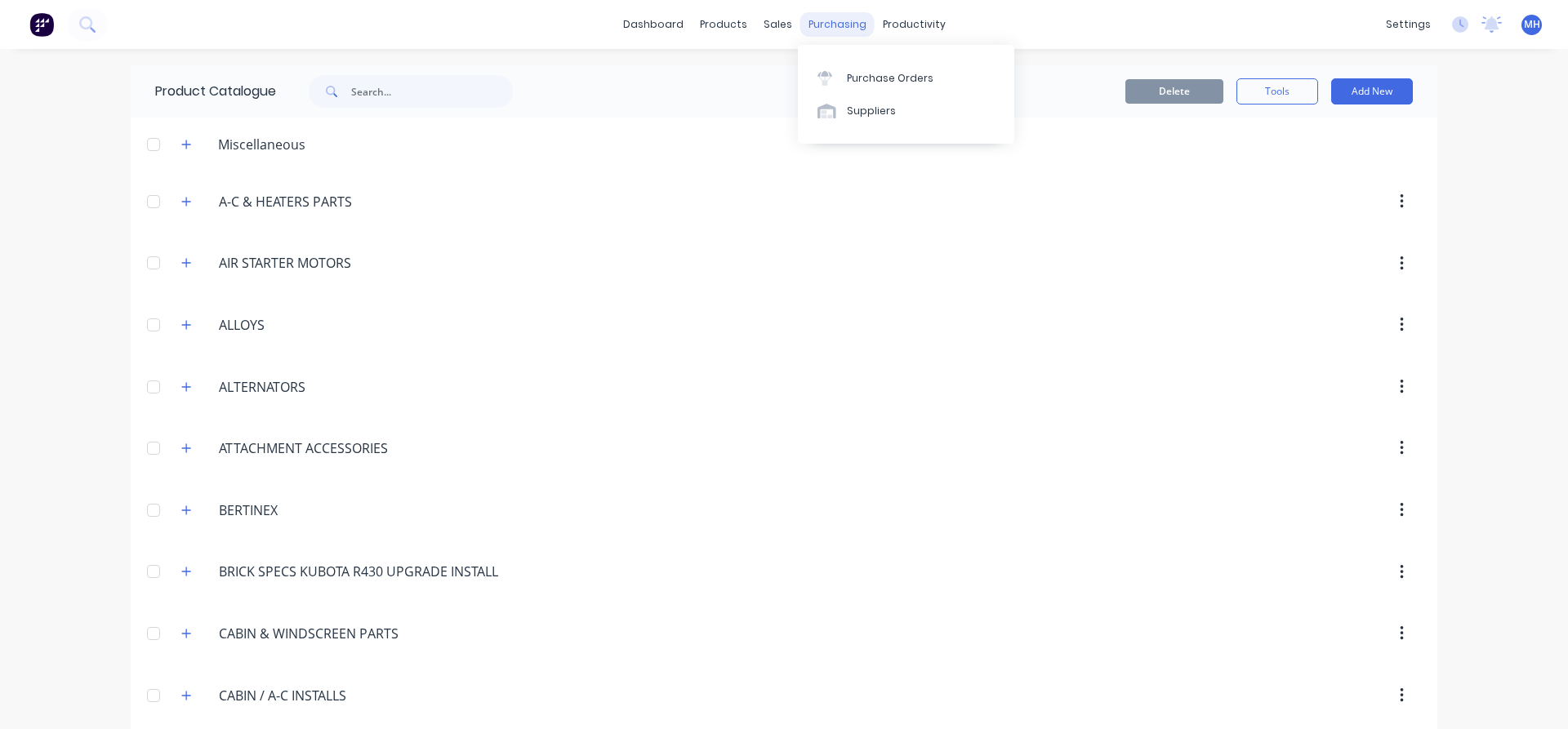
click at [832, 28] on div "purchasing" at bounding box center [837, 25] width 74 height 25
click at [873, 75] on div "Purchase Orders" at bounding box center [889, 78] width 86 height 14
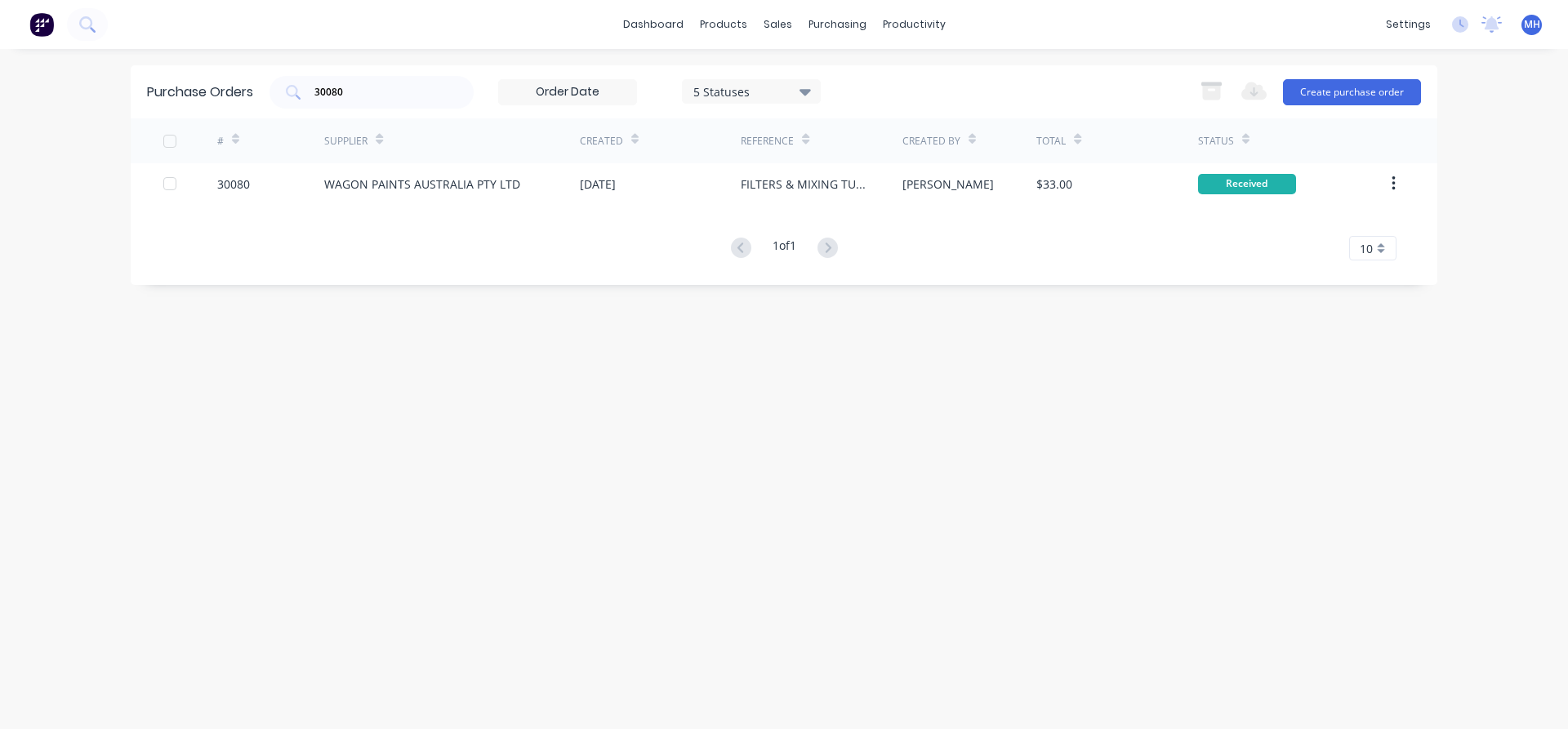
click at [460, 244] on div "1 of 1 10 5 10 15 20 25 30 35" at bounding box center [783, 248] width 1307 height 24
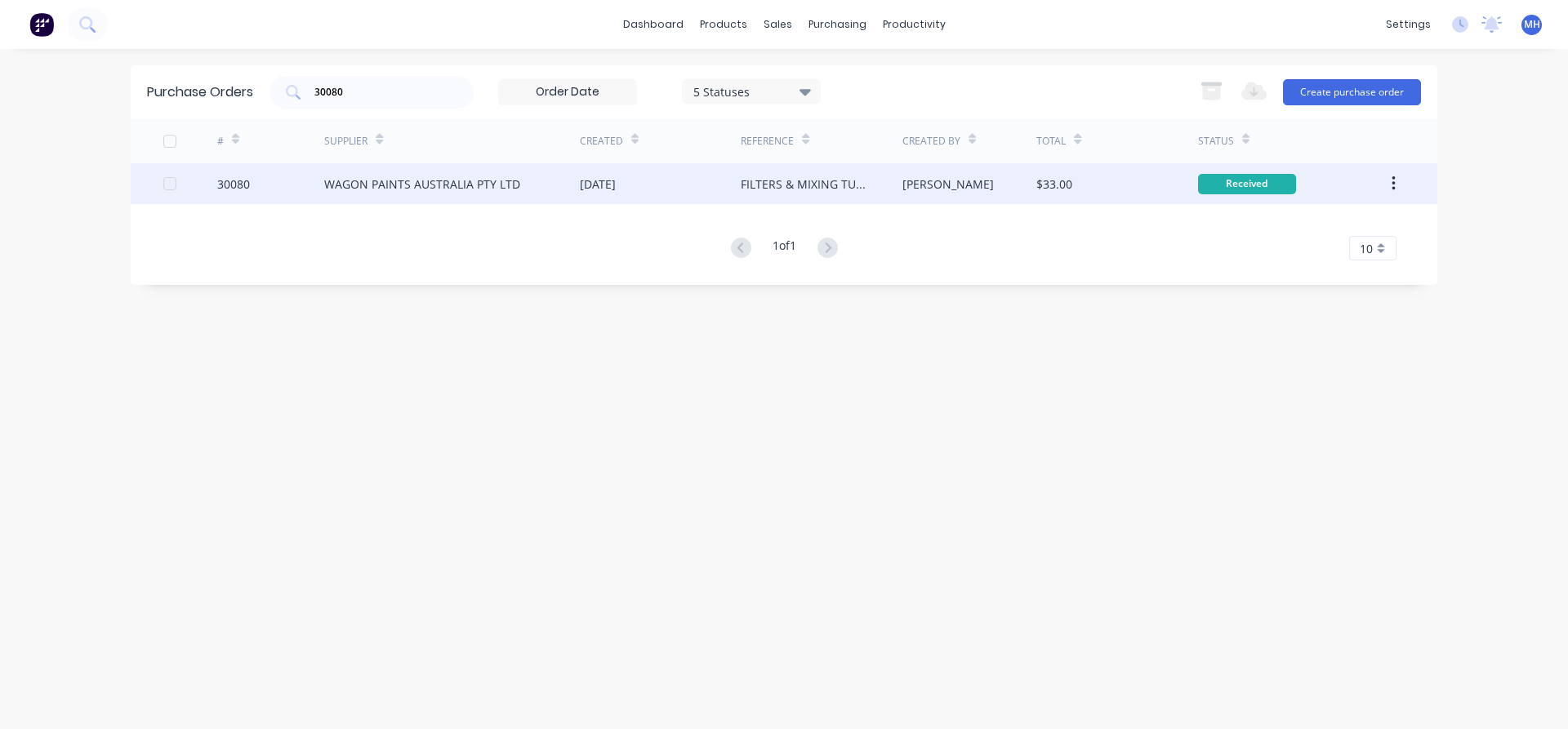
click at [456, 192] on div "WAGON PAINTS AUSTRALIA PTY LTD" at bounding box center [422, 184] width 196 height 17
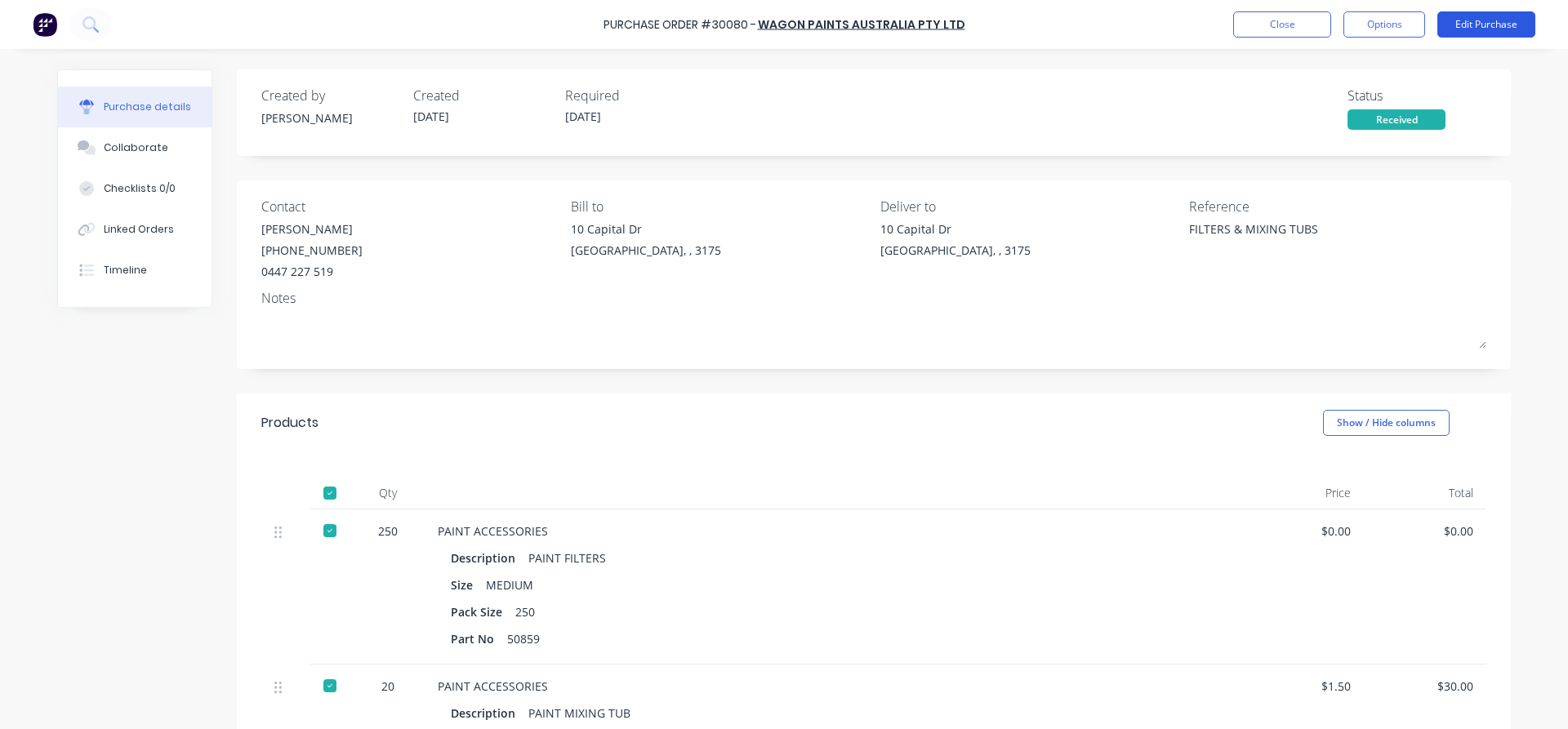
click at [1470, 17] on button "Edit Purchase" at bounding box center [1485, 24] width 98 height 26
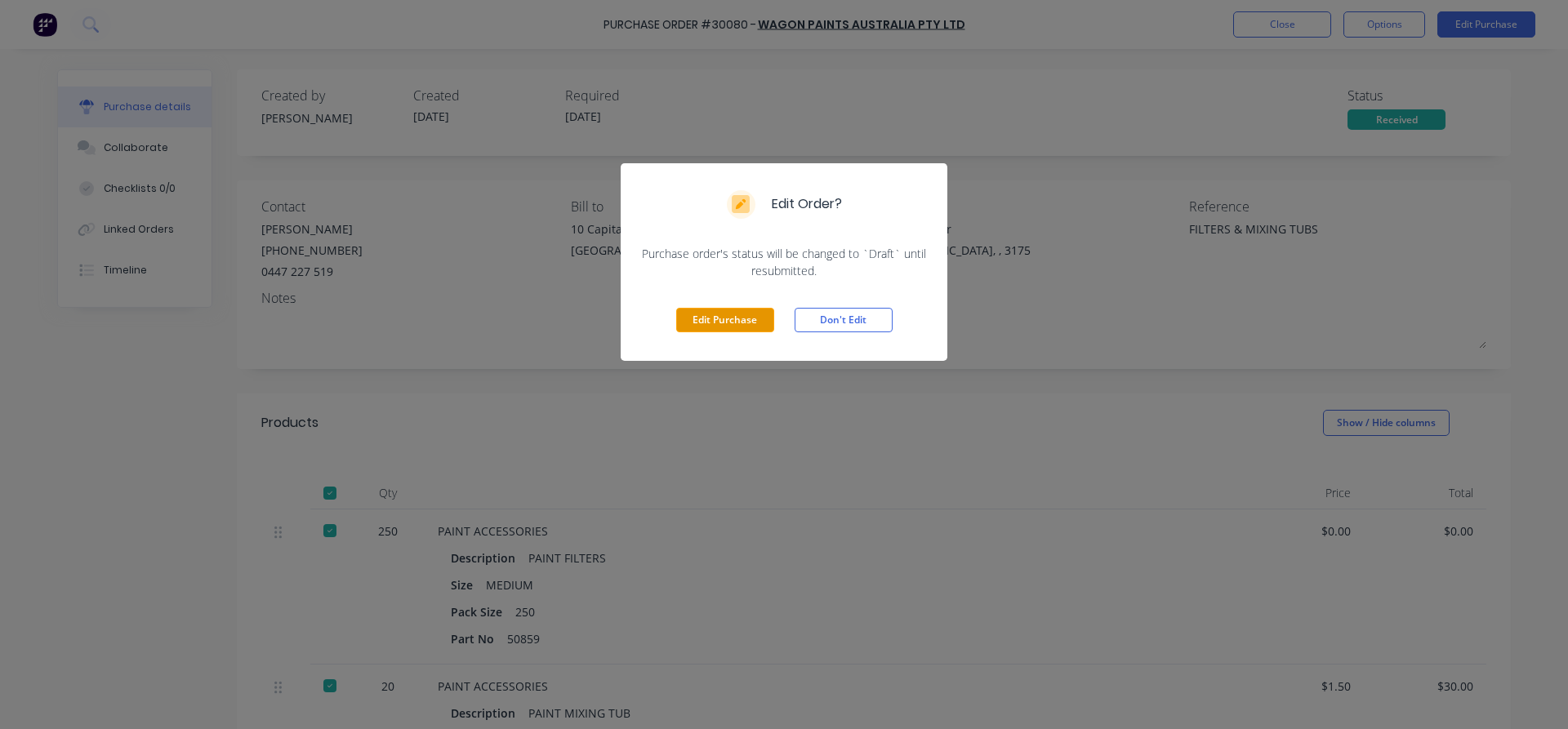
click at [746, 323] on button "Edit Purchase" at bounding box center [725, 320] width 98 height 25
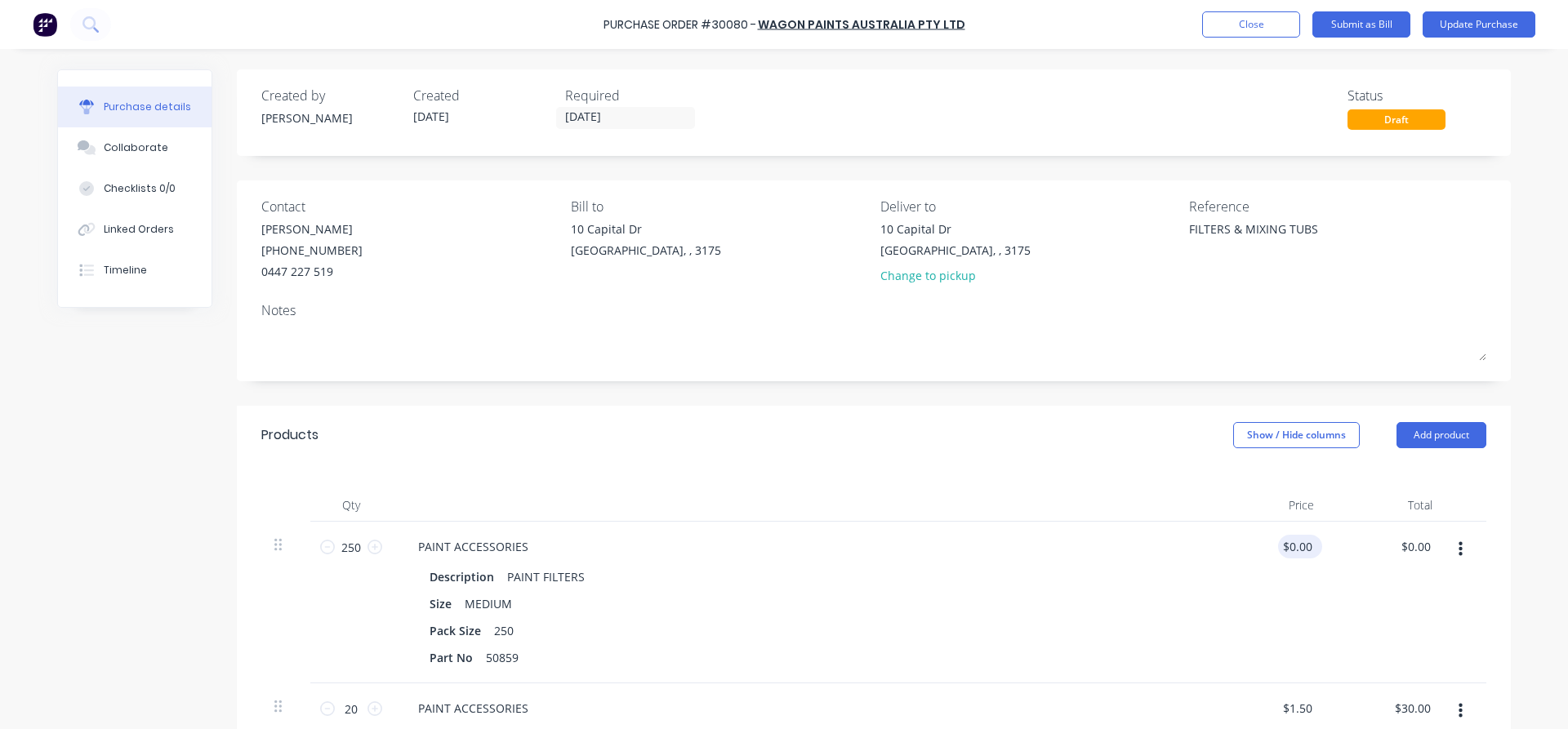
type textarea "x"
click at [1299, 543] on input "0.00" at bounding box center [1297, 547] width 38 height 24
type input "0.15"
type textarea "x"
type input "$0.15"
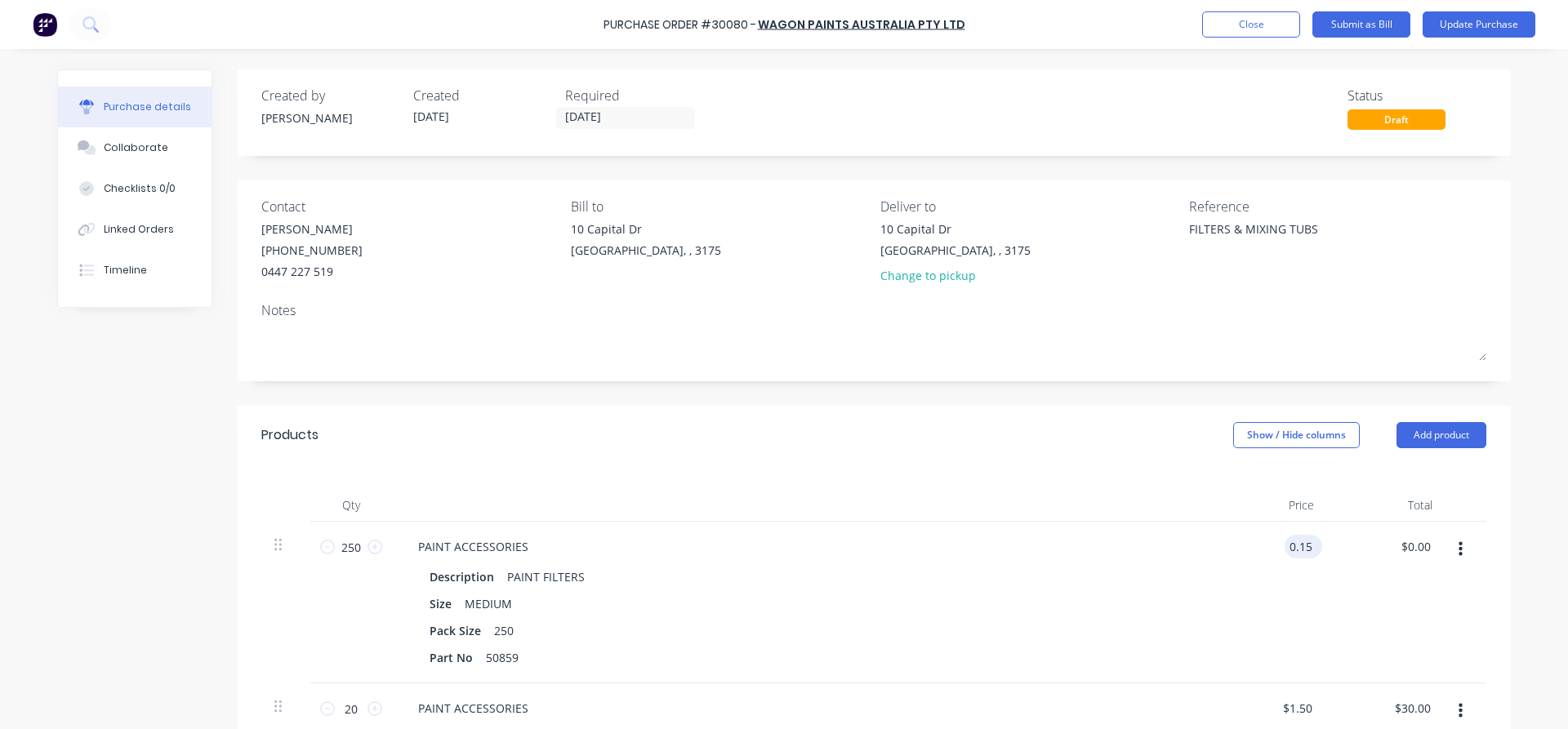
type input "37.50"
type textarea "x"
type input "$37.50"
type textarea "x"
type input "37.50"
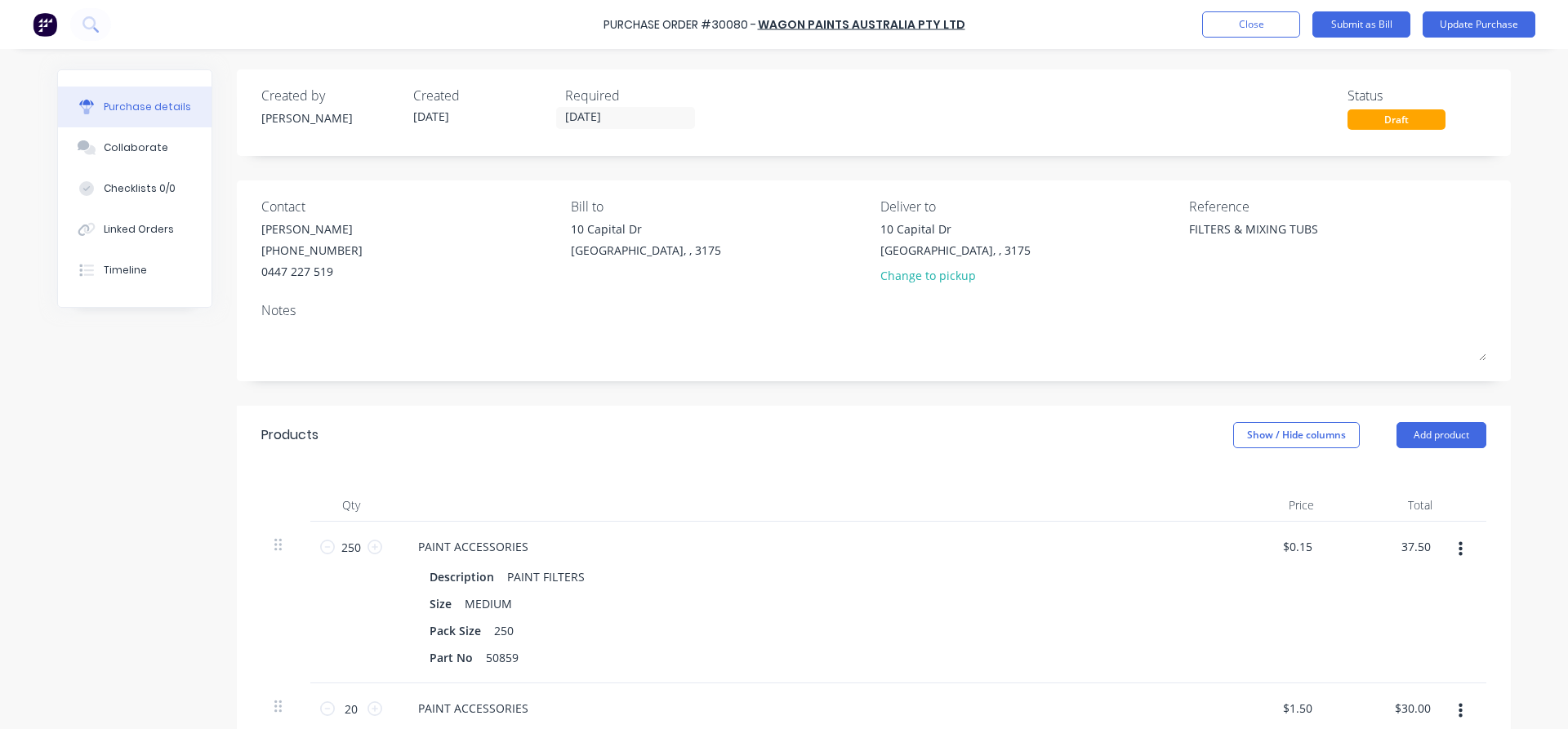
type textarea "x"
type input "37.50"
click at [1255, 20] on button "Close" at bounding box center [1251, 24] width 98 height 26
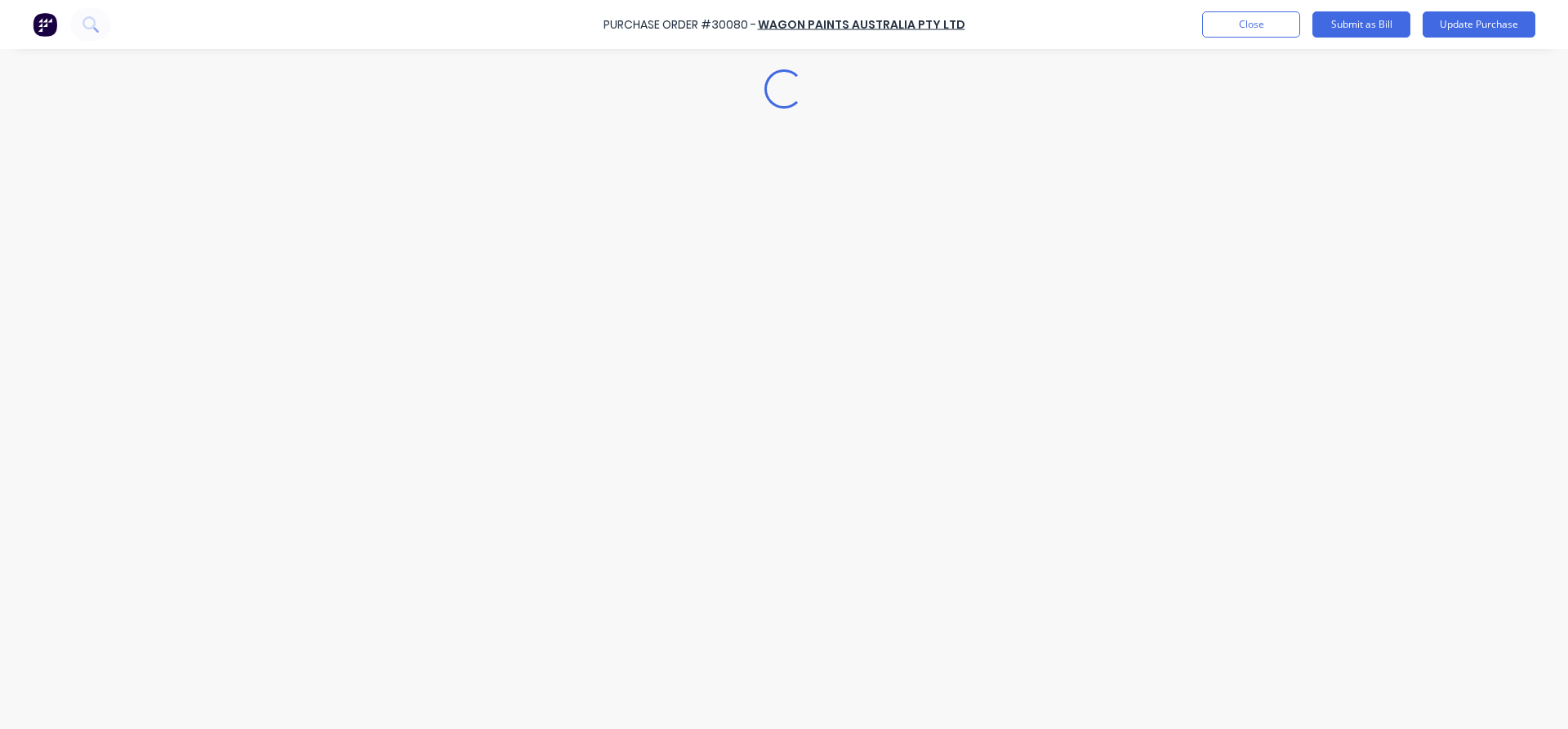
type textarea "x"
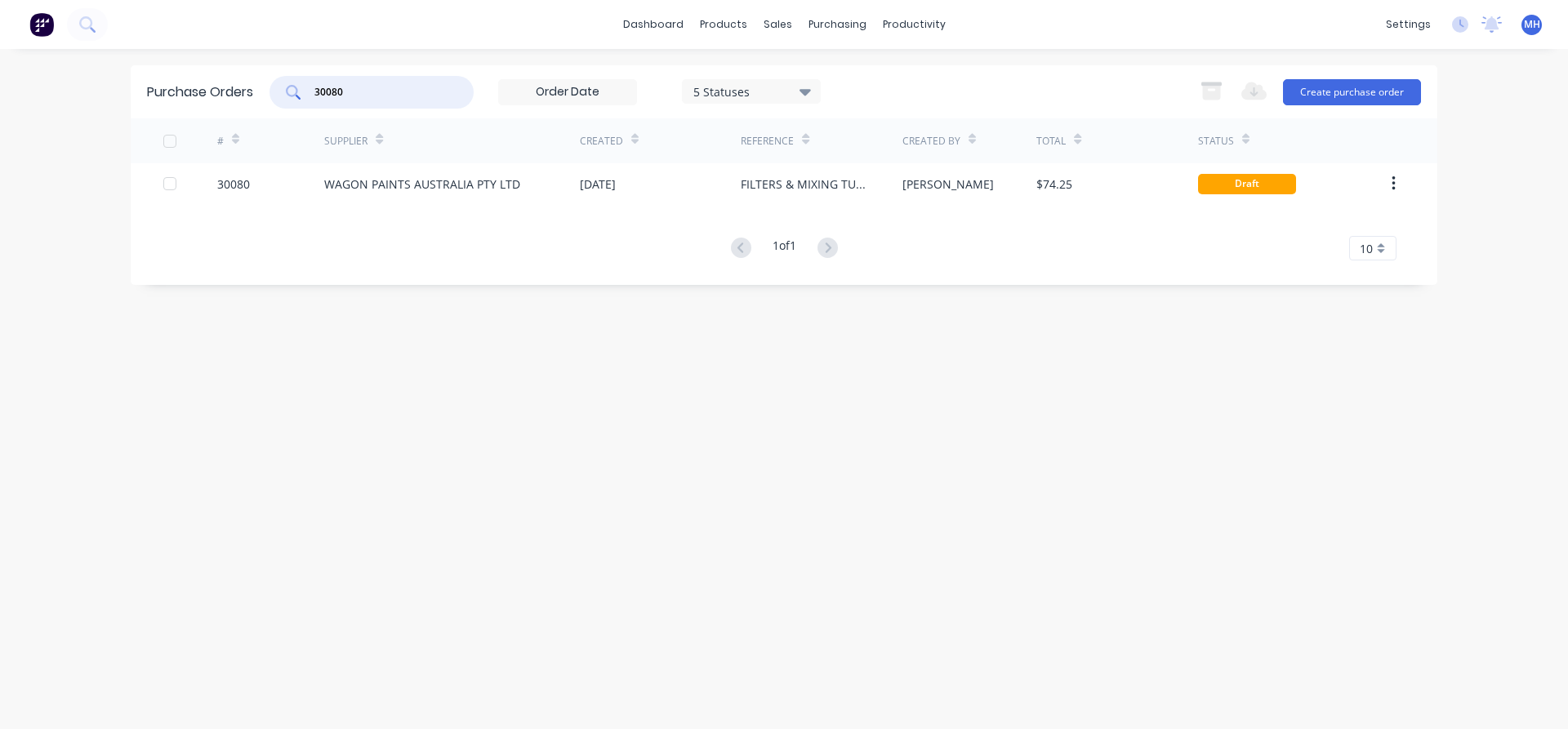
drag, startPoint x: 353, startPoint y: 93, endPoint x: 279, endPoint y: 88, distance: 74.2
click at [313, 88] on input "30080" at bounding box center [380, 92] width 136 height 16
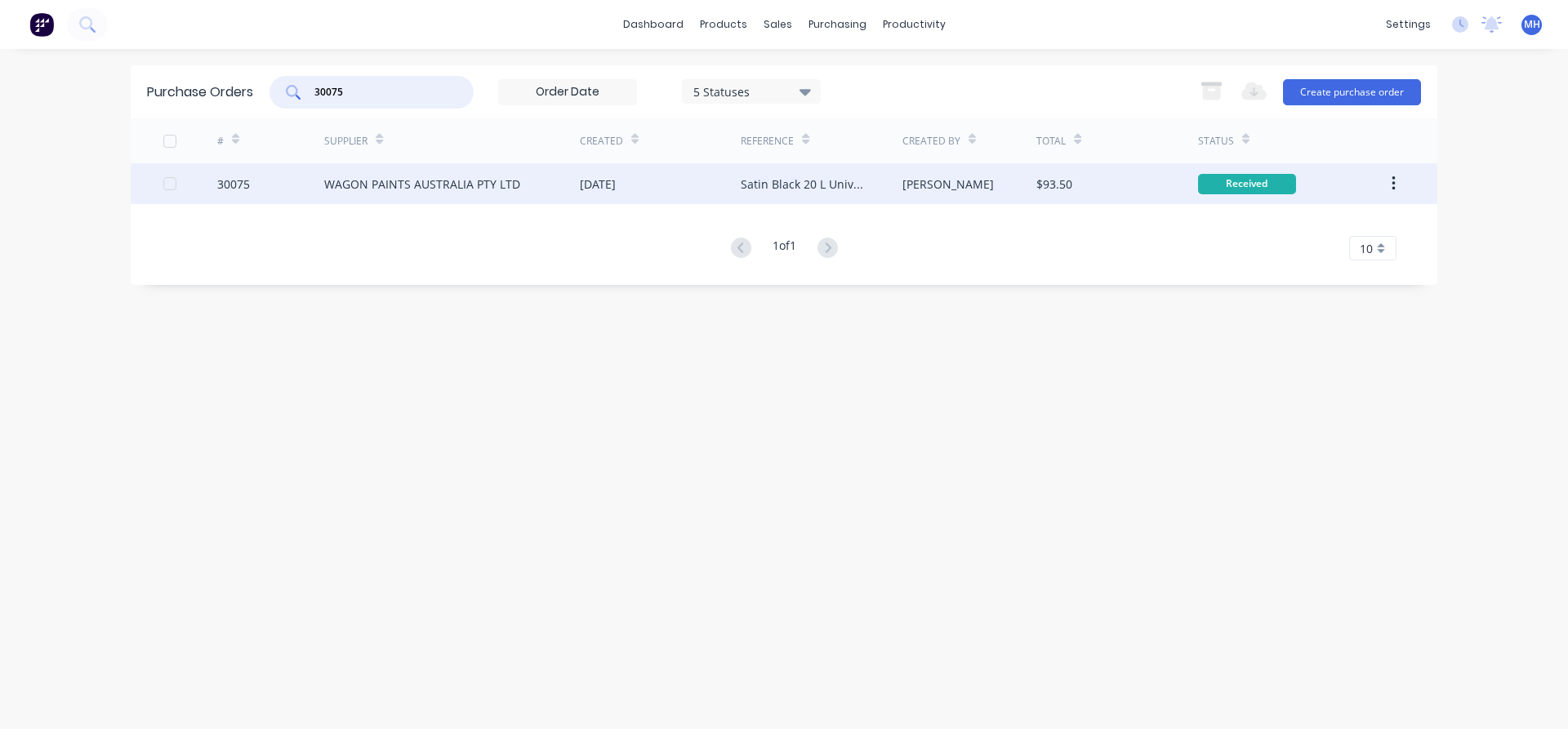
type input "30075"
click at [599, 175] on div "[DATE]" at bounding box center [660, 183] width 161 height 41
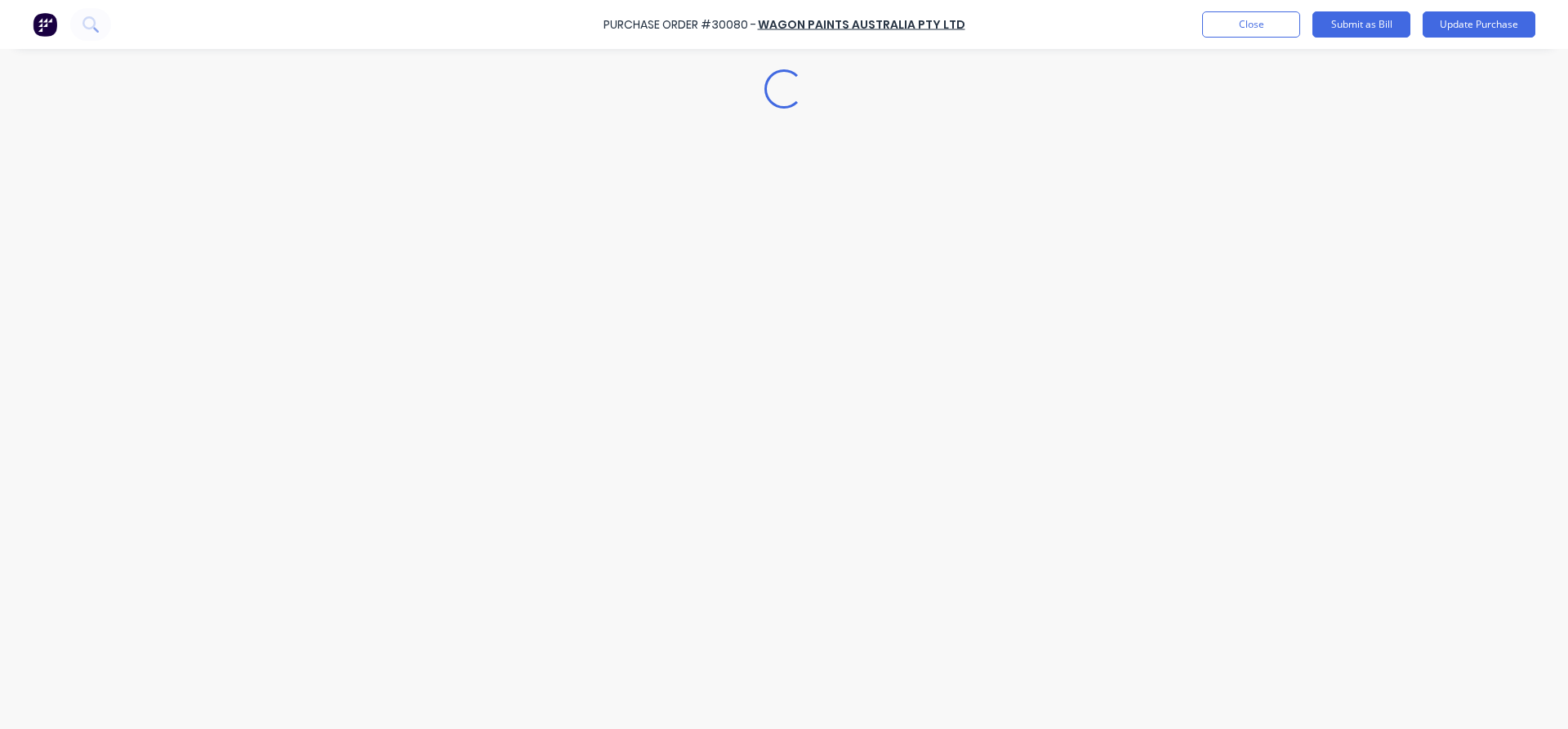
type textarea "x"
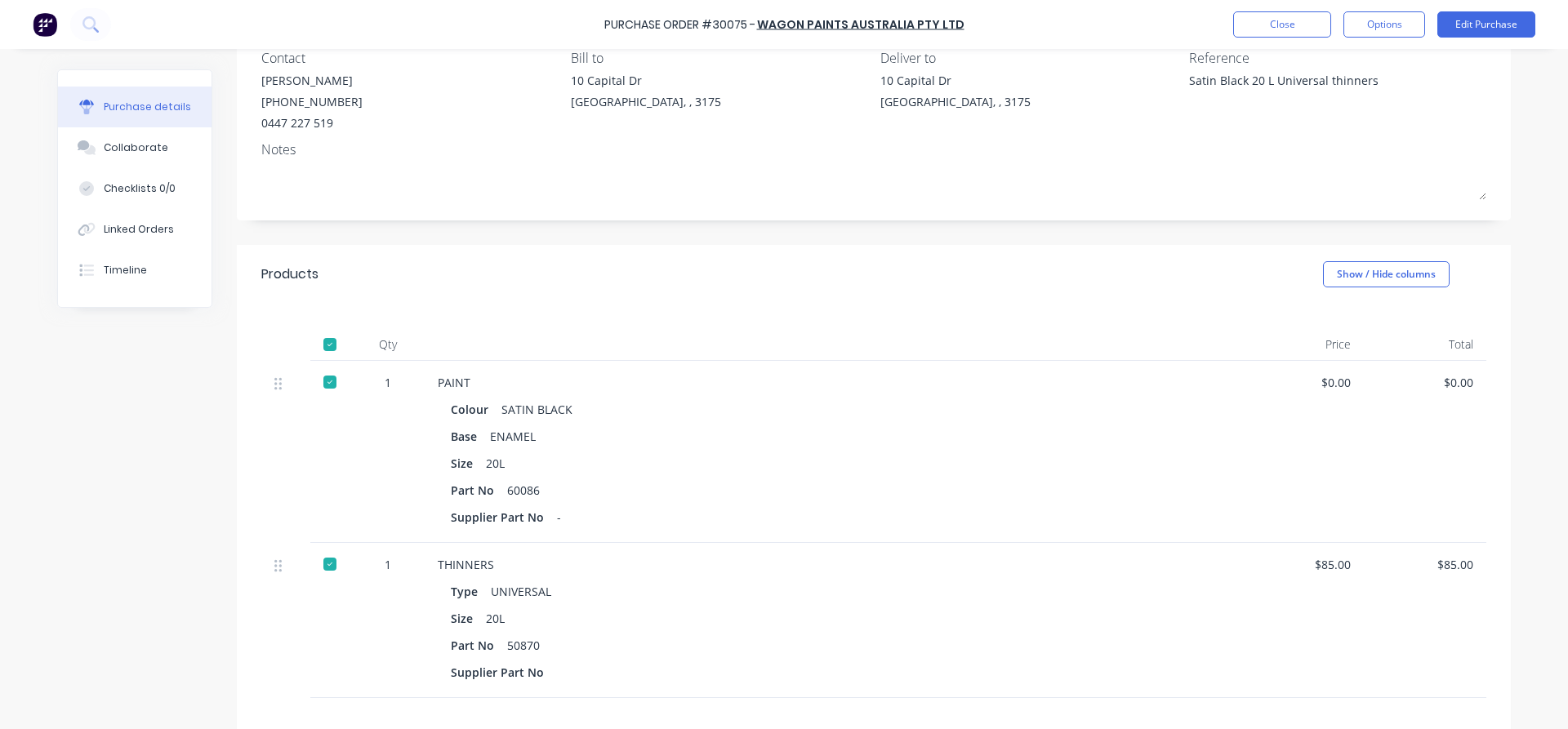
scroll to position [186, 0]
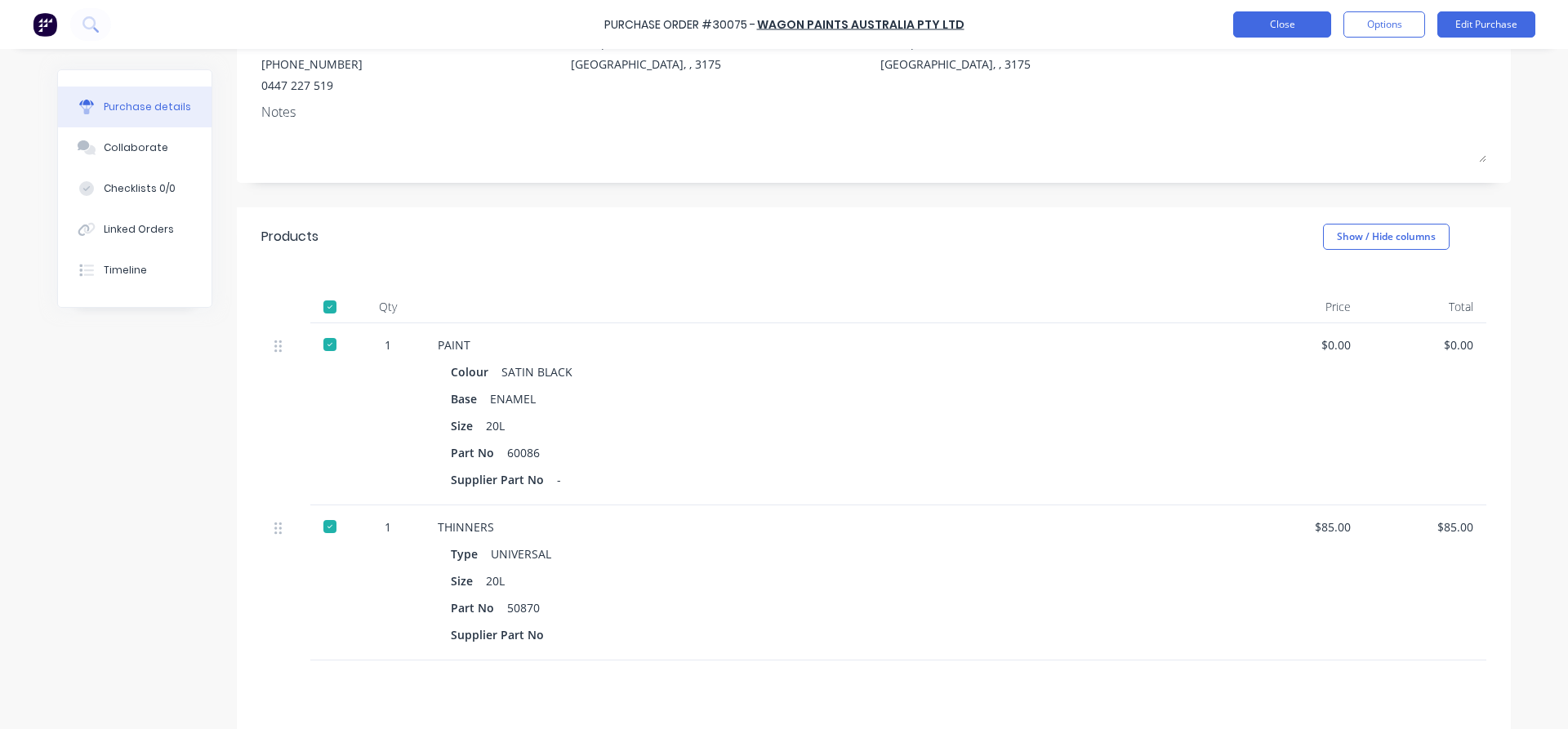
click at [1280, 29] on button "Close" at bounding box center [1282, 24] width 98 height 26
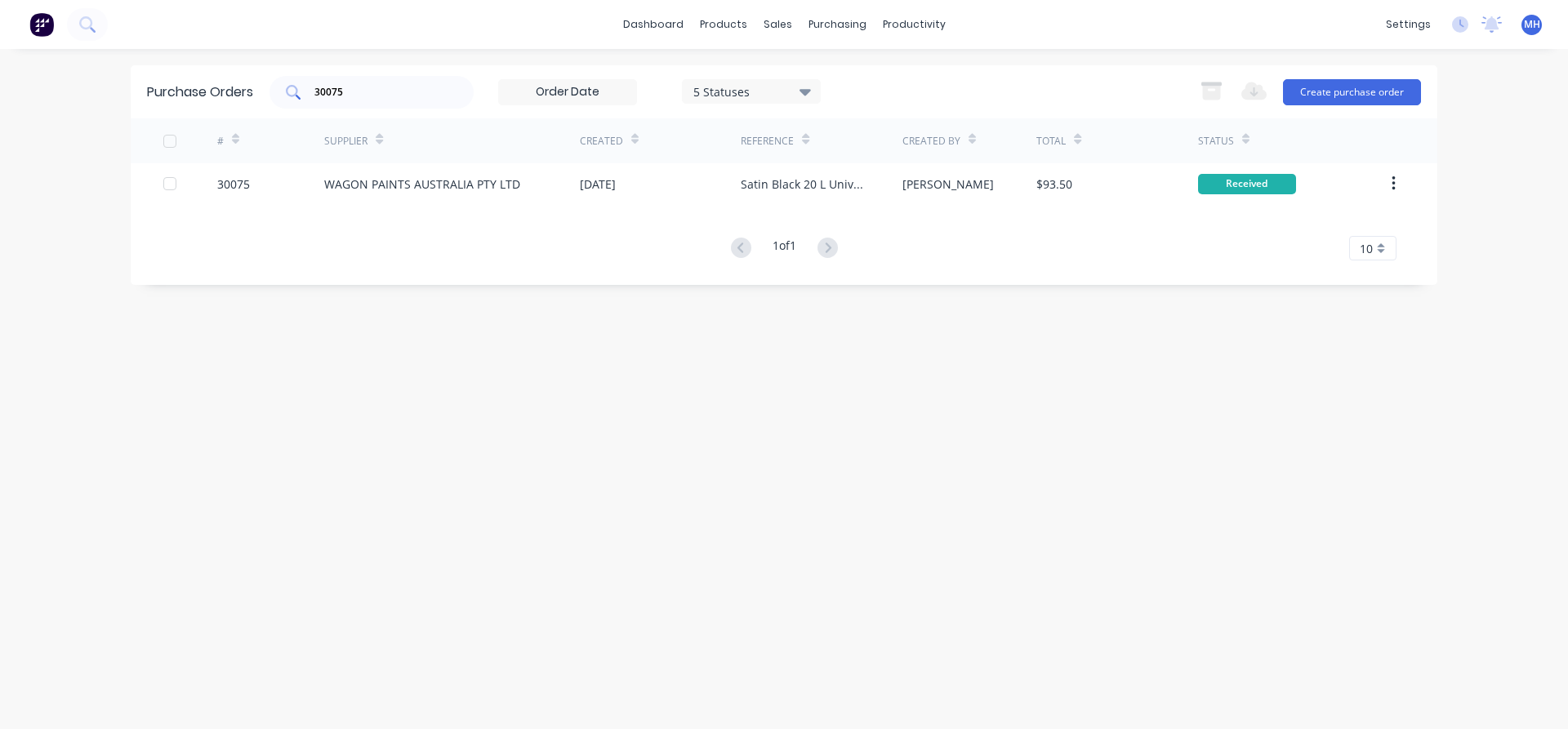
click at [367, 95] on input "30075" at bounding box center [380, 92] width 136 height 16
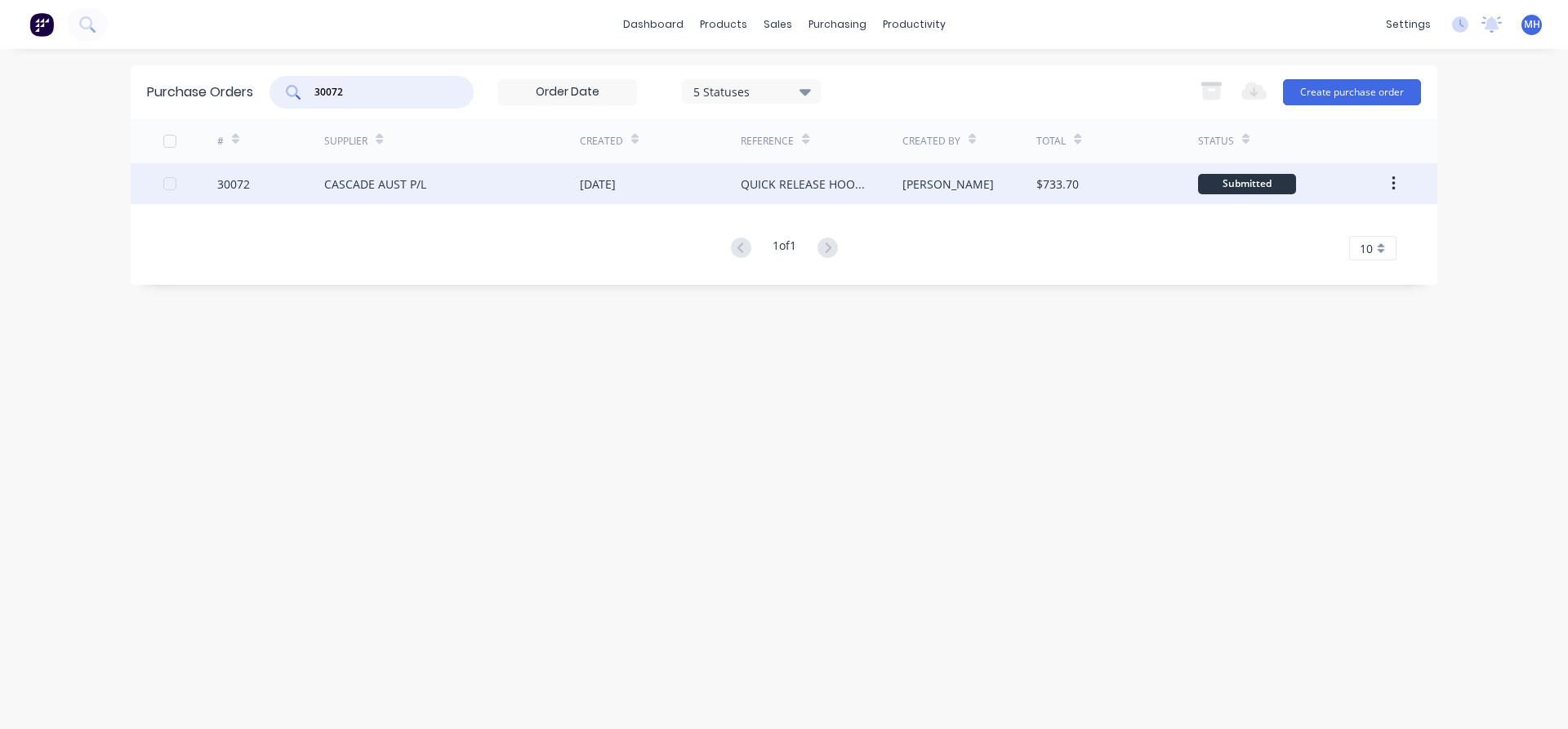
type input "30072"
click at [384, 183] on div "CASCADE AUST P/L" at bounding box center [374, 184] width 102 height 17
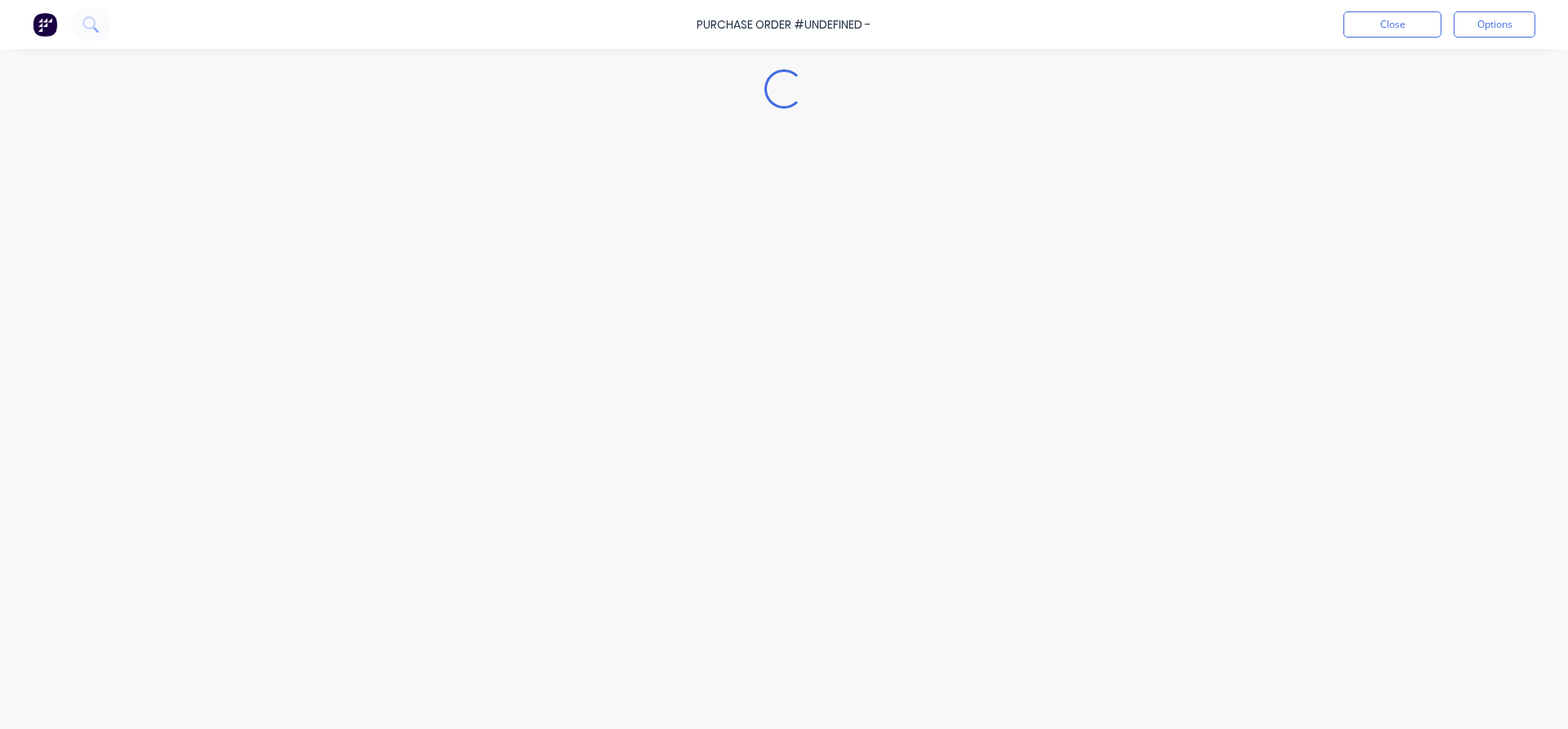
type textarea "x"
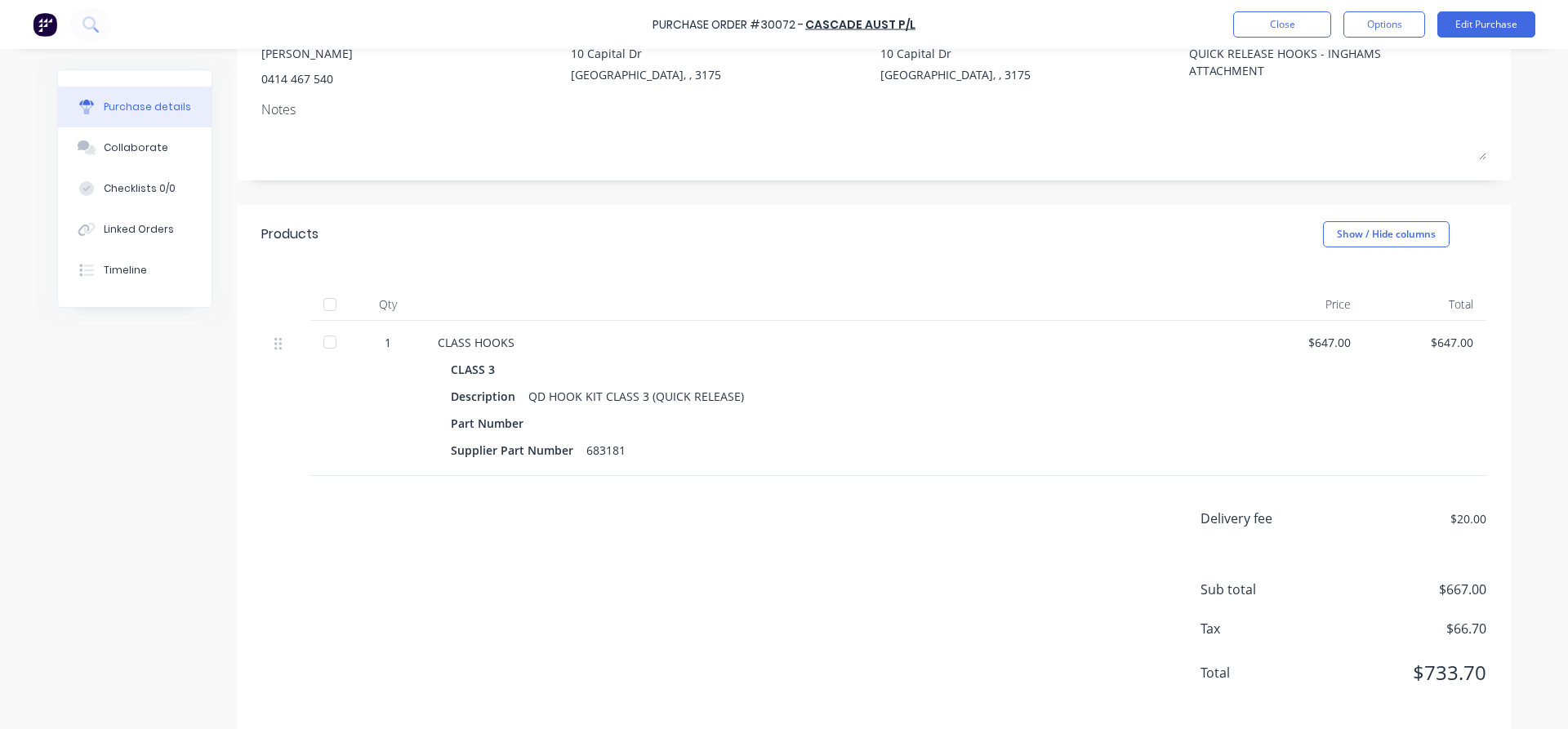
scroll to position [191, 0]
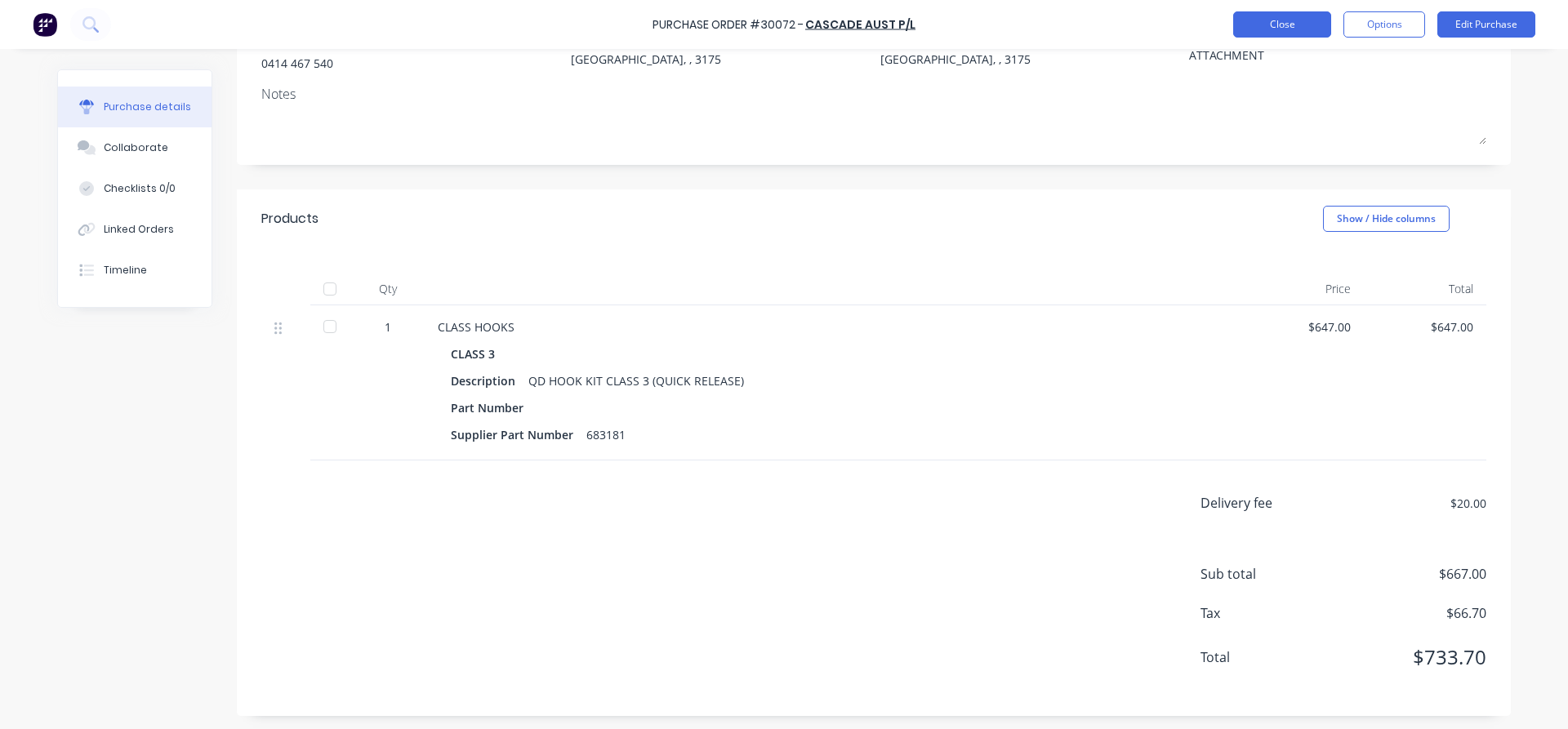
click at [1260, 31] on button "Close" at bounding box center [1282, 24] width 98 height 26
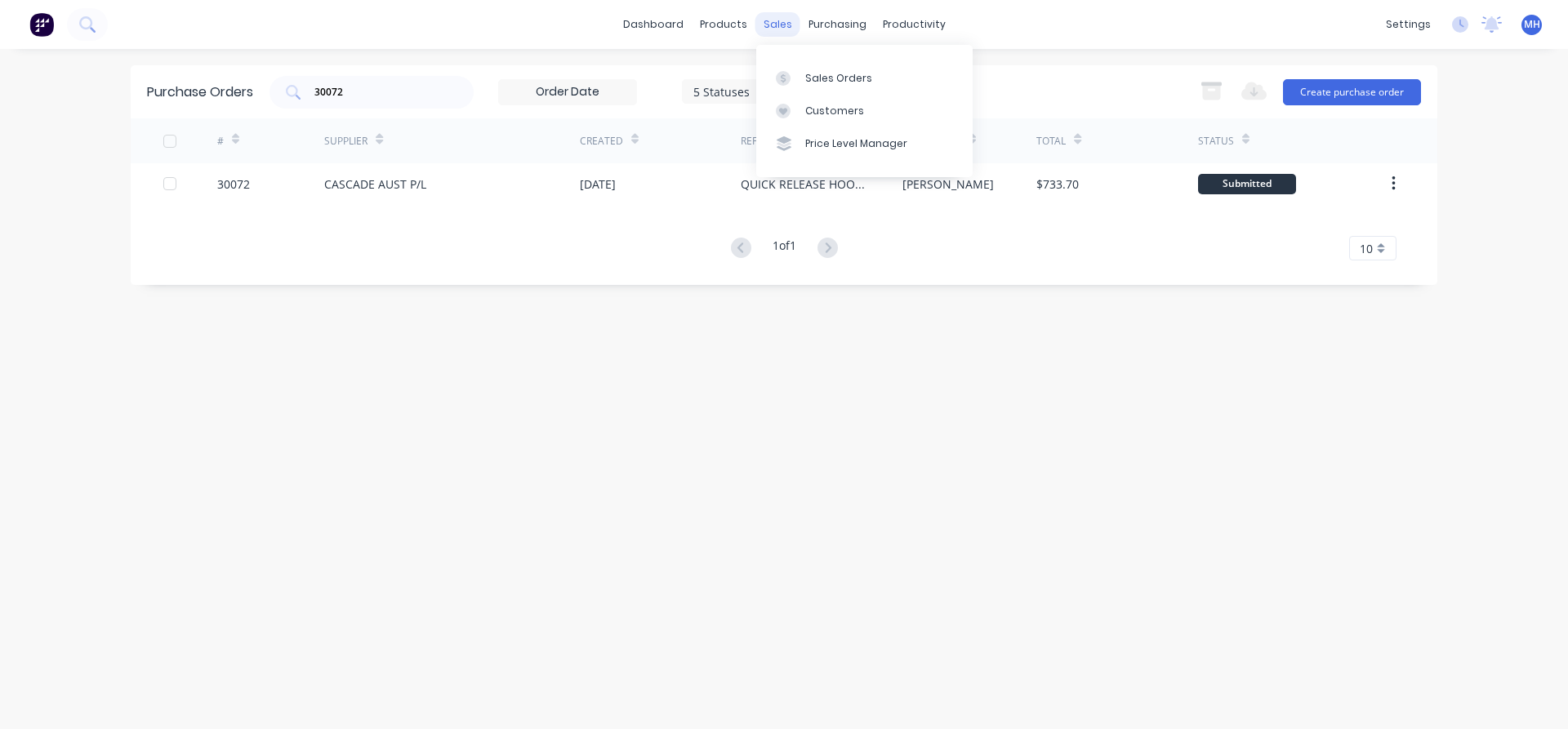
click at [783, 28] on div "sales" at bounding box center [777, 25] width 45 height 25
drag, startPoint x: 352, startPoint y: 89, endPoint x: 267, endPoint y: 99, distance: 85.6
click at [313, 99] on input "30072" at bounding box center [380, 92] width 136 height 16
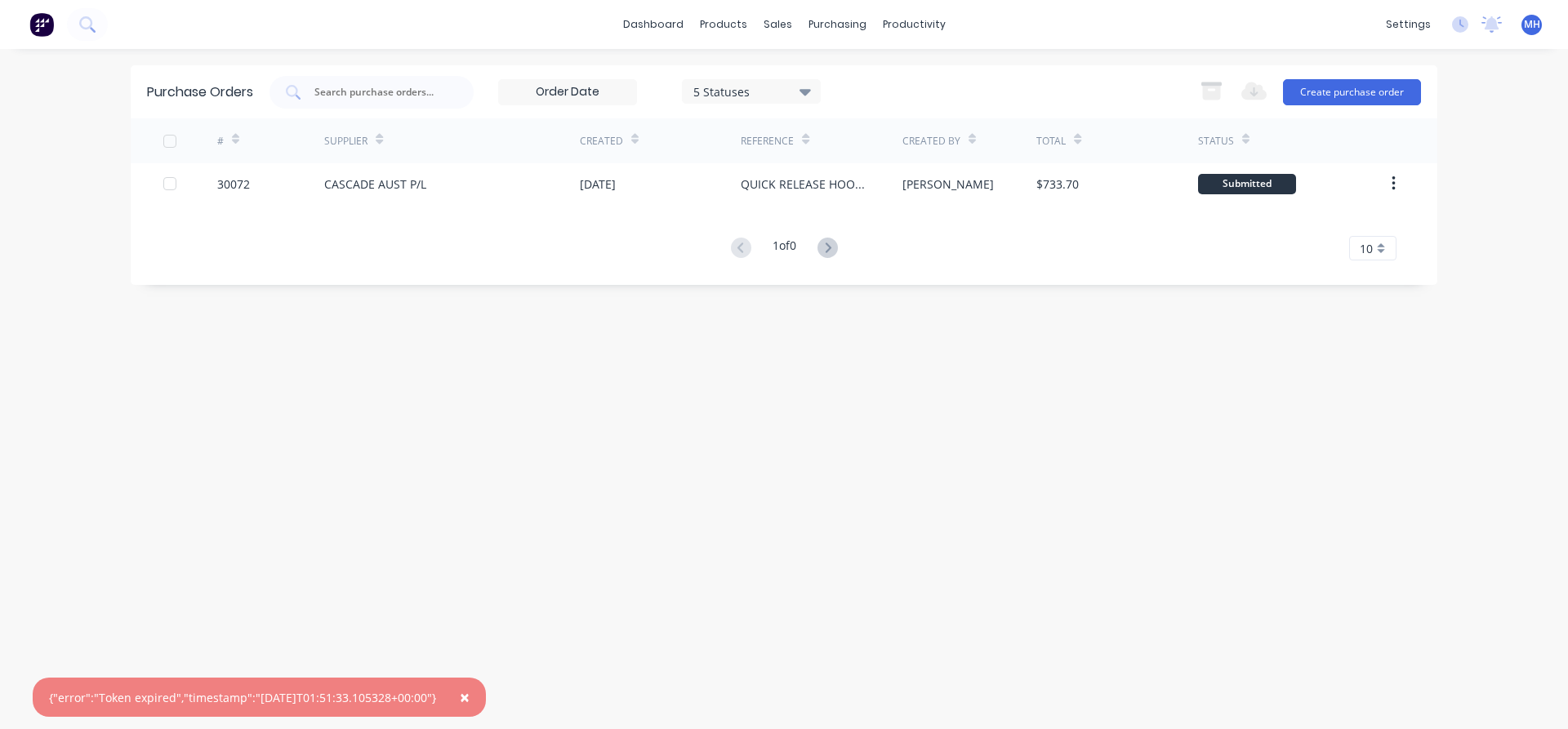
click at [469, 699] on span "×" at bounding box center [465, 698] width 10 height 23
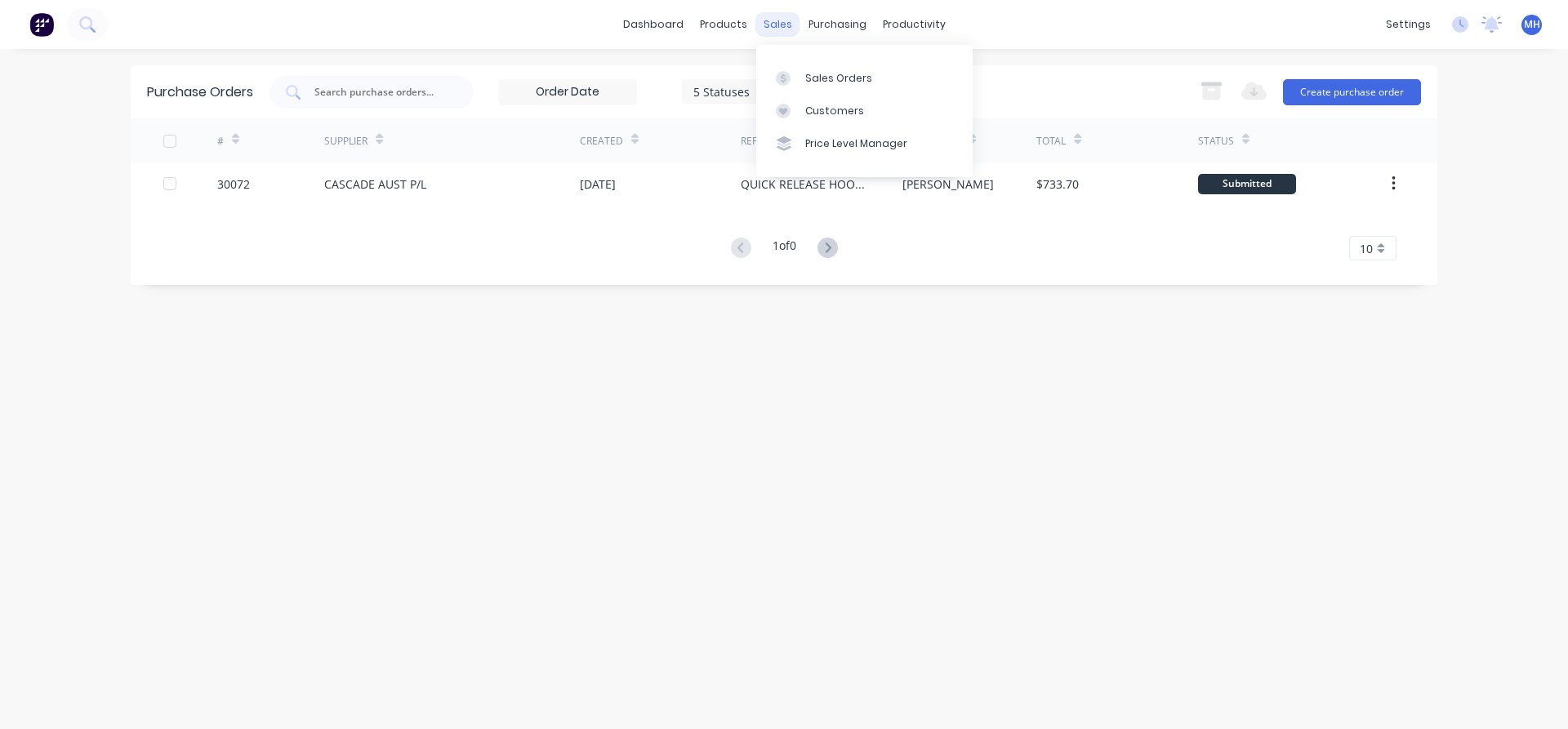
click at [787, 21] on div "sales" at bounding box center [777, 25] width 45 height 25
click at [822, 78] on div "Sales Orders" at bounding box center [838, 78] width 67 height 14
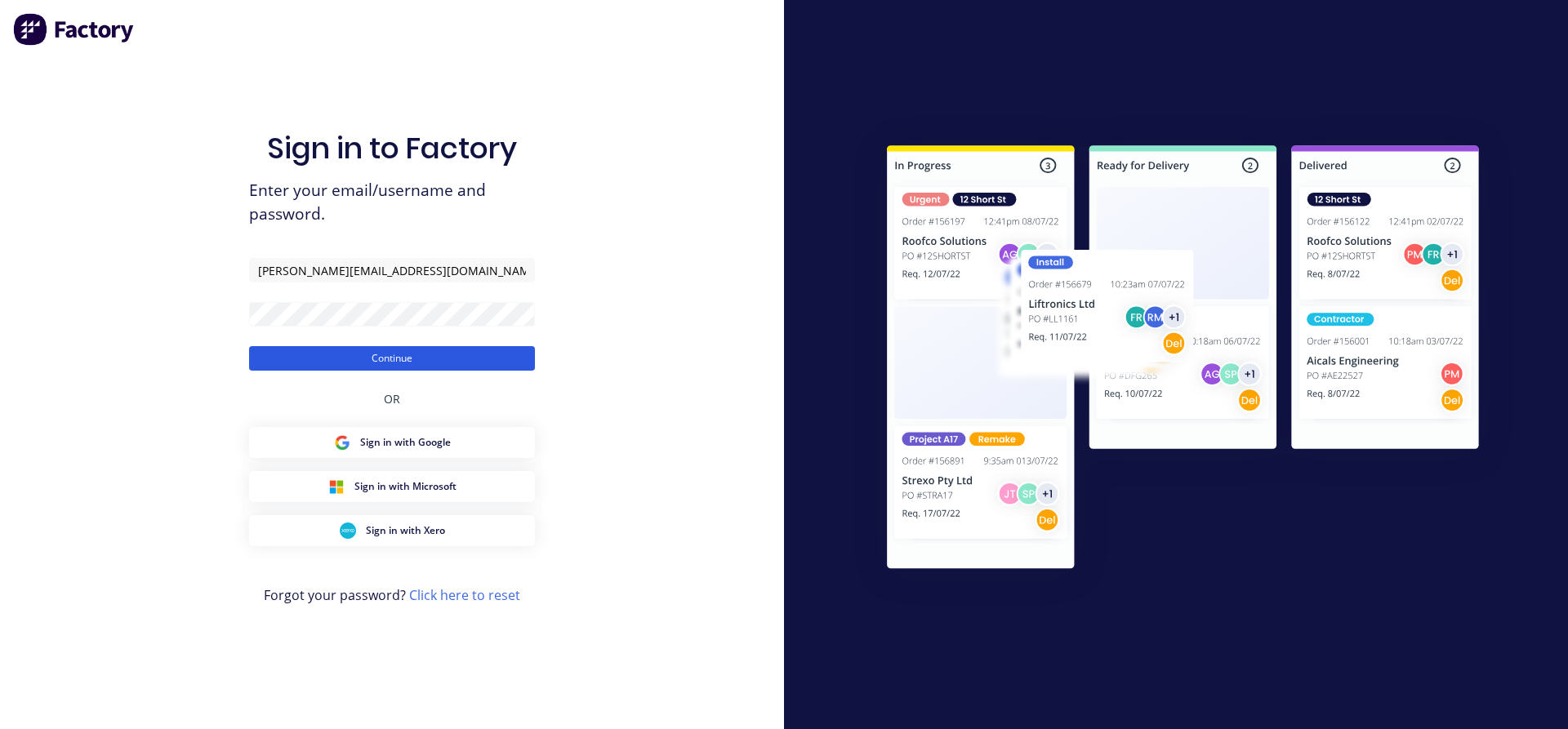
click at [415, 355] on button "Continue" at bounding box center [392, 358] width 286 height 25
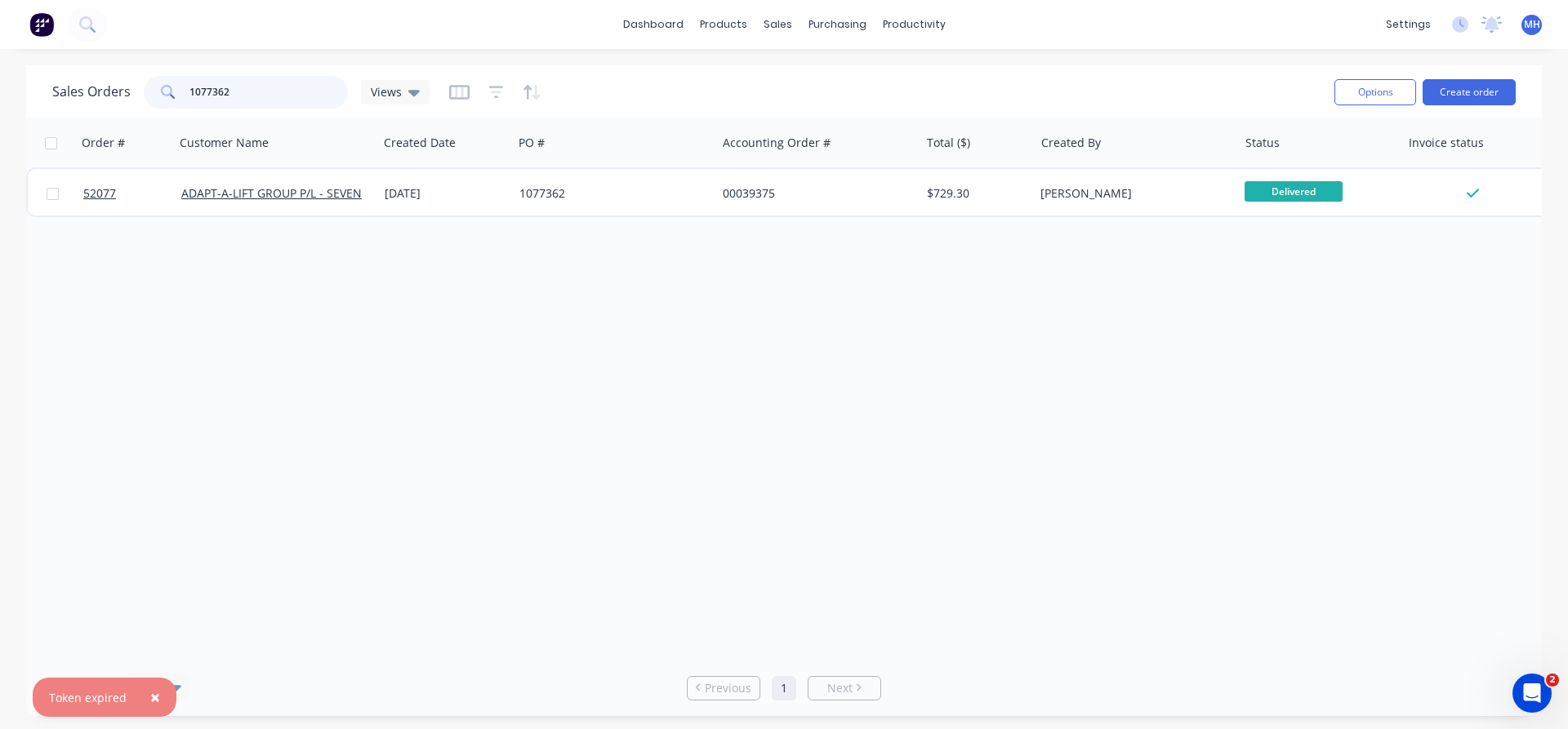
drag, startPoint x: 230, startPoint y: 102, endPoint x: 148, endPoint y: 102, distance: 82.0
click at [189, 102] on input "1077362" at bounding box center [269, 92] width 160 height 32
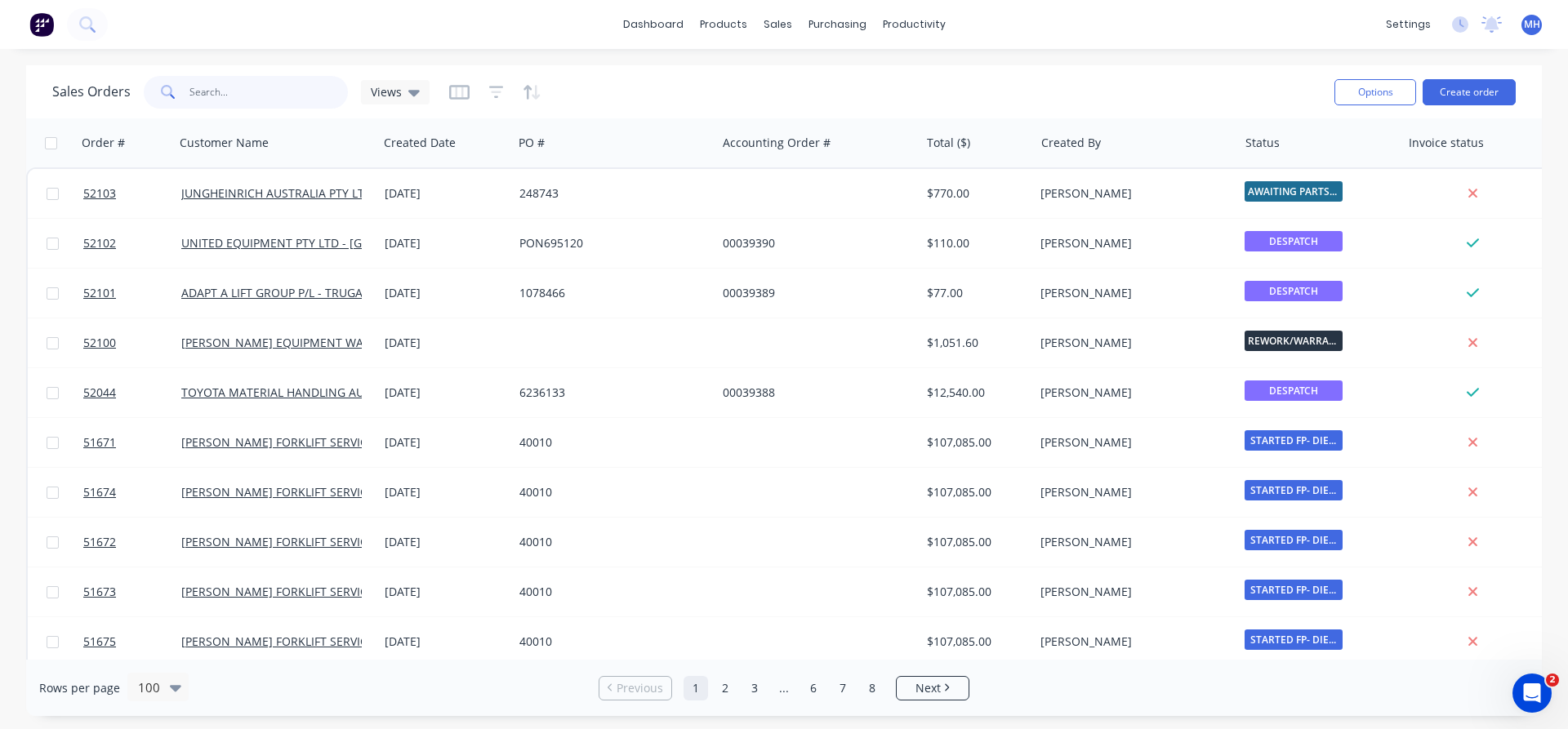
click at [218, 96] on input "text" at bounding box center [269, 92] width 160 height 32
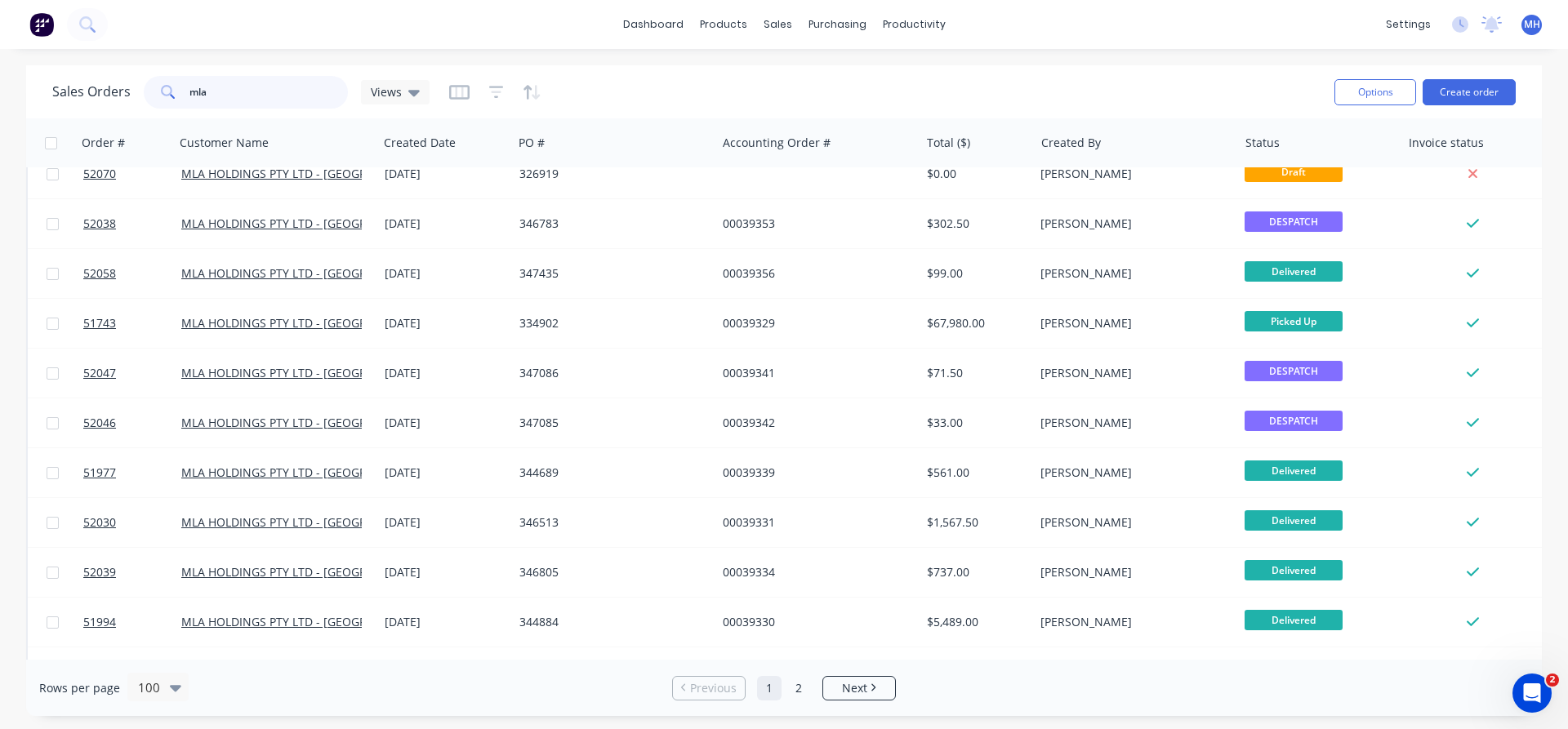
scroll to position [652, 0]
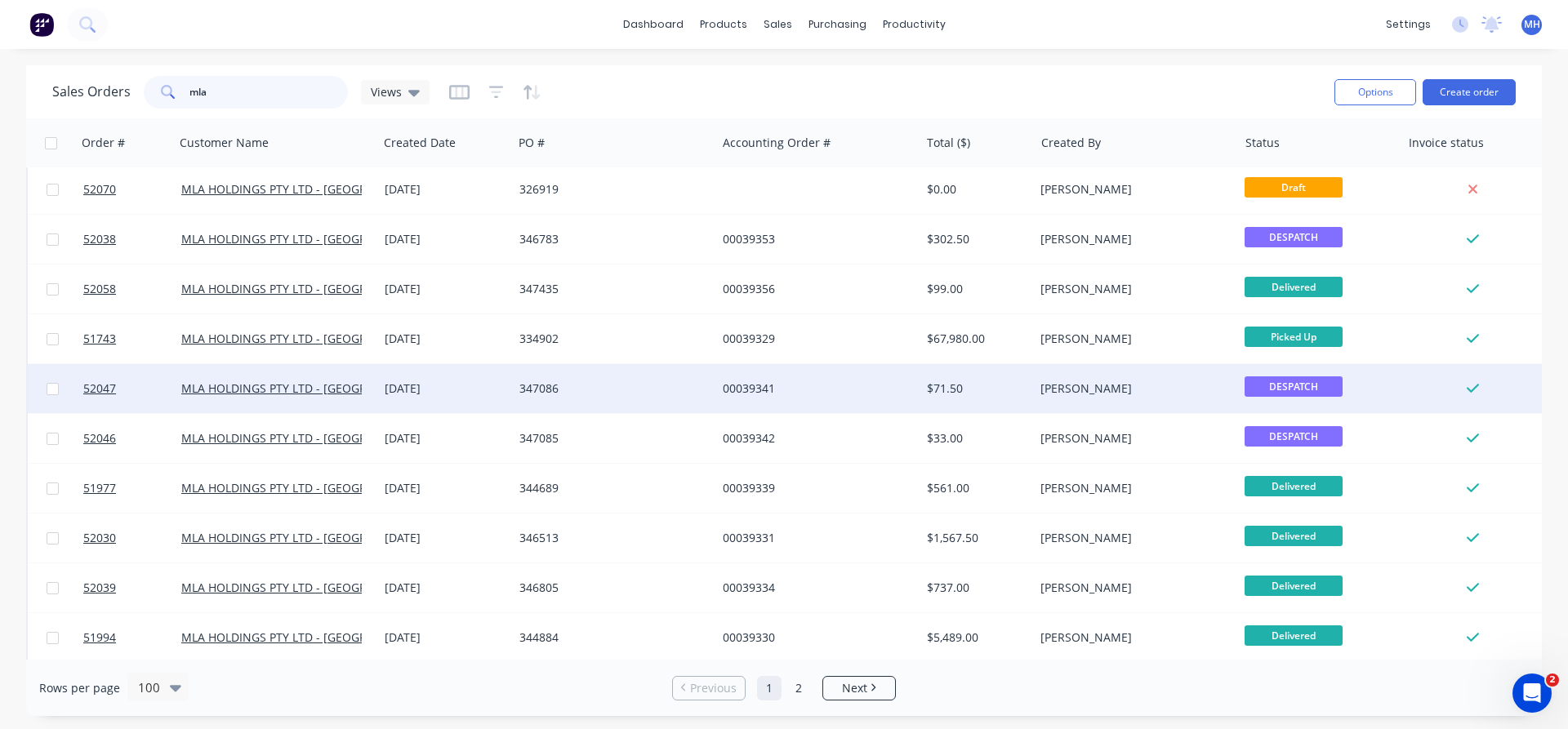
type input "mla"
click at [548, 390] on div "347086" at bounding box center [610, 388] width 182 height 16
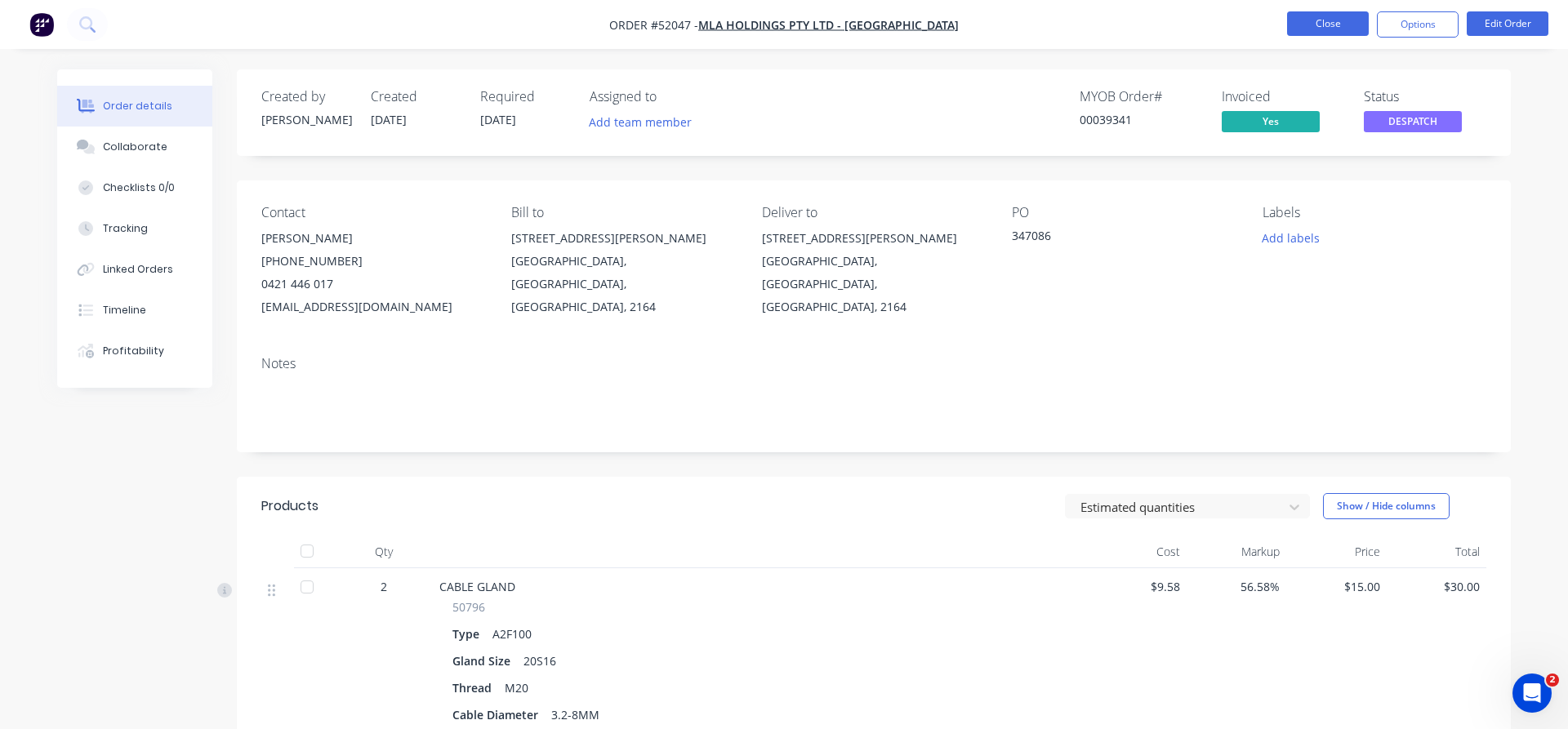
click at [1309, 26] on button "Close" at bounding box center [1328, 24] width 82 height 25
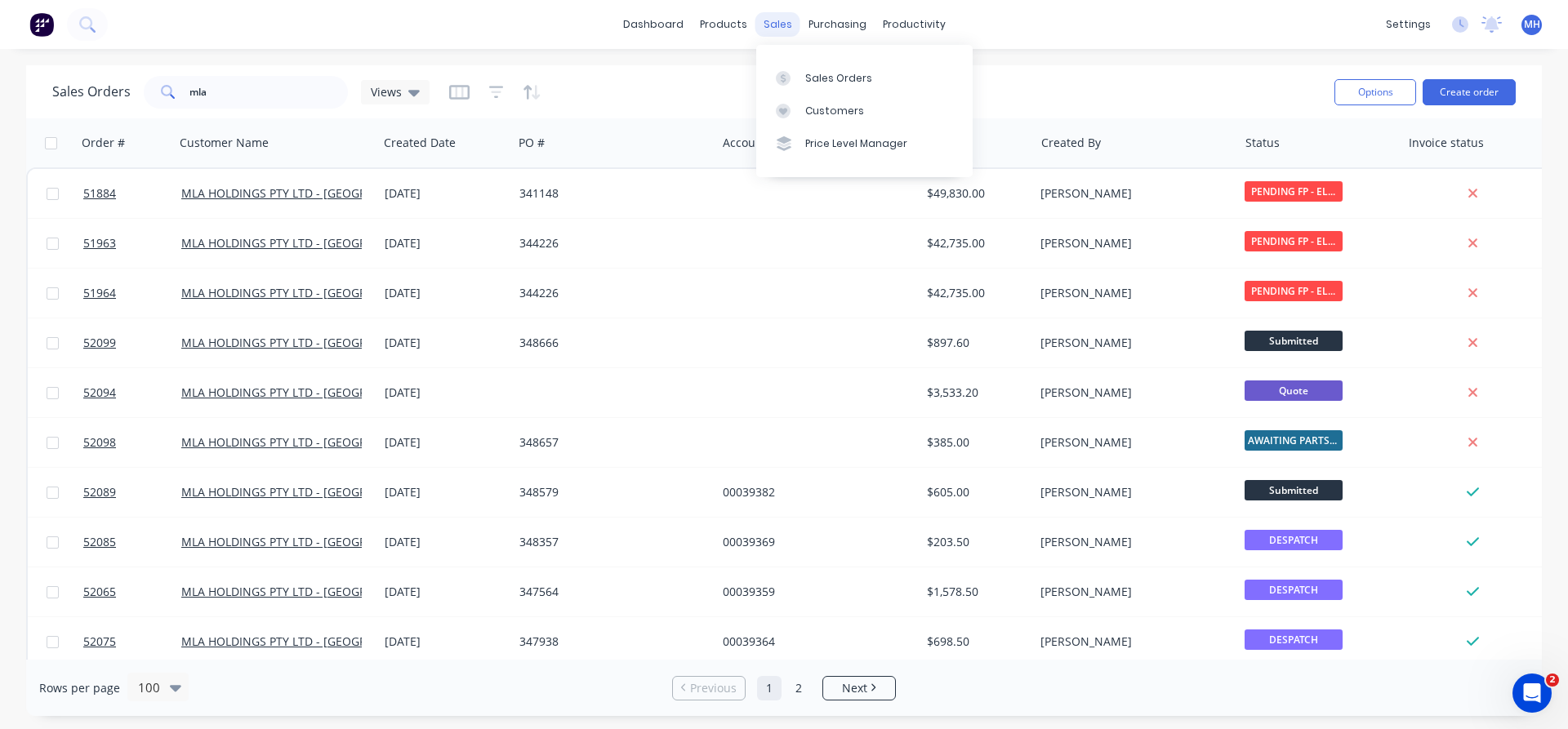
click at [784, 20] on div "sales" at bounding box center [777, 25] width 45 height 25
click at [832, 78] on div "Sales Orders" at bounding box center [838, 78] width 67 height 14
drag, startPoint x: 221, startPoint y: 96, endPoint x: 30, endPoint y: 85, distance: 191.3
click at [189, 85] on input "mla" at bounding box center [269, 92] width 160 height 32
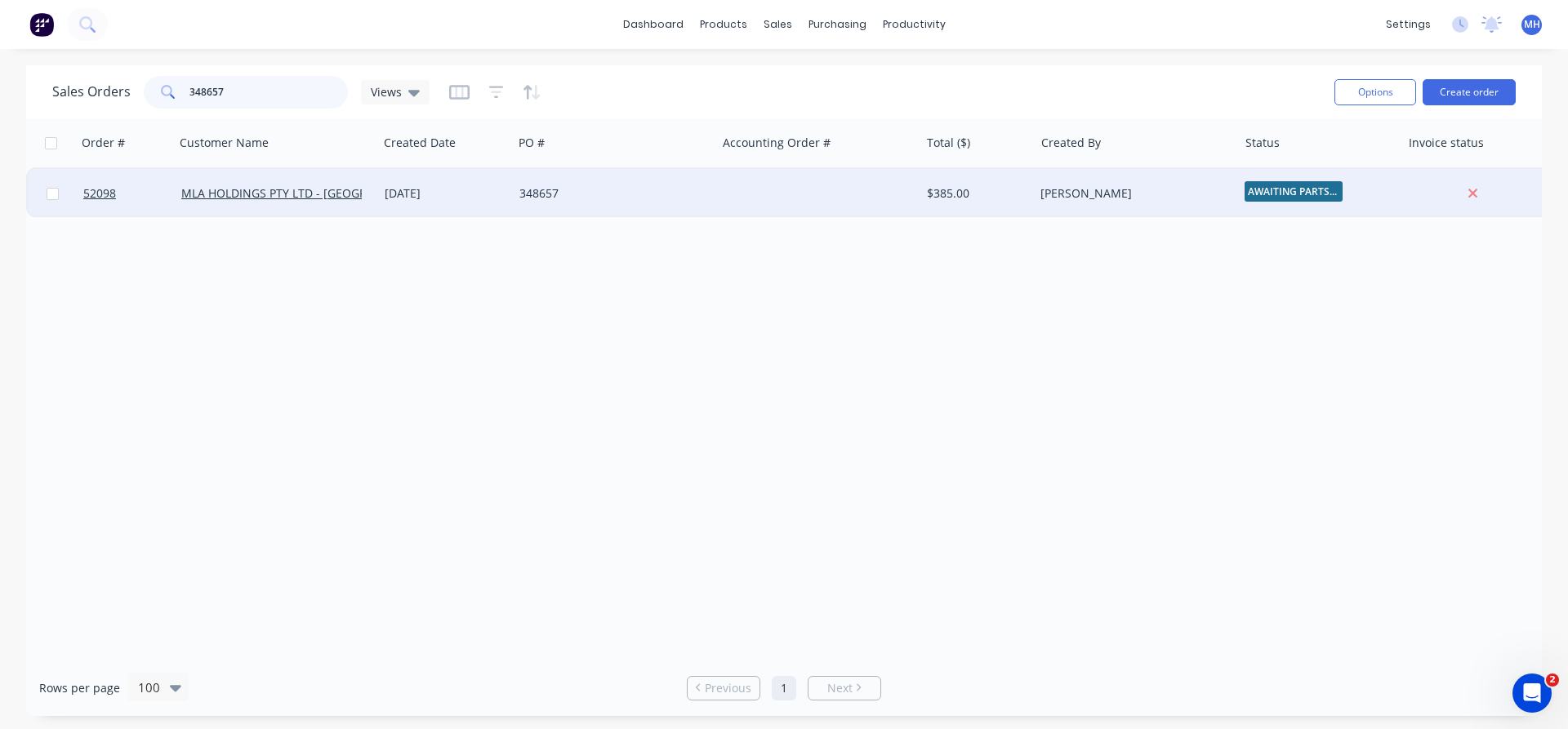
type input "348657"
click at [541, 198] on div "348657" at bounding box center [610, 193] width 182 height 16
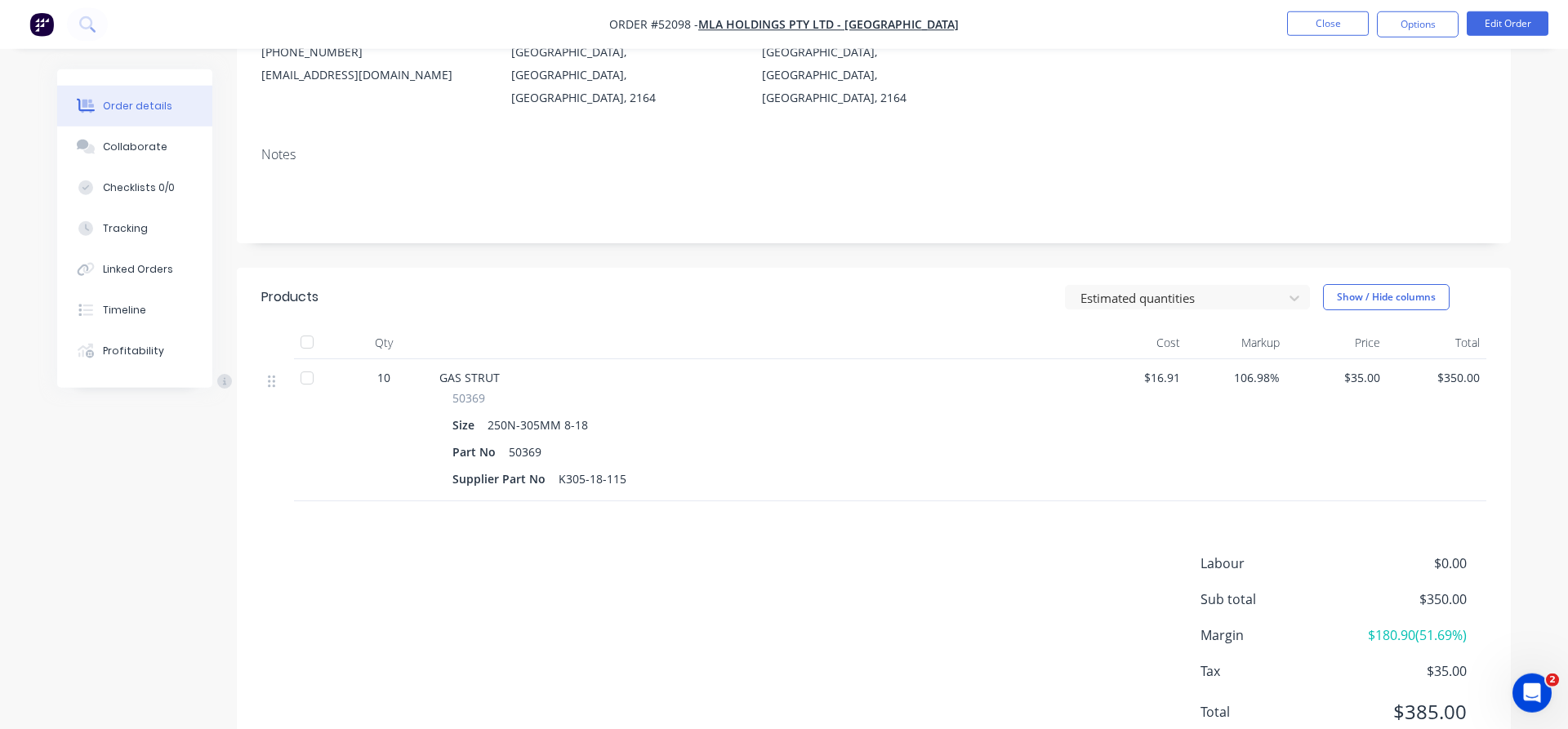
scroll to position [249, 0]
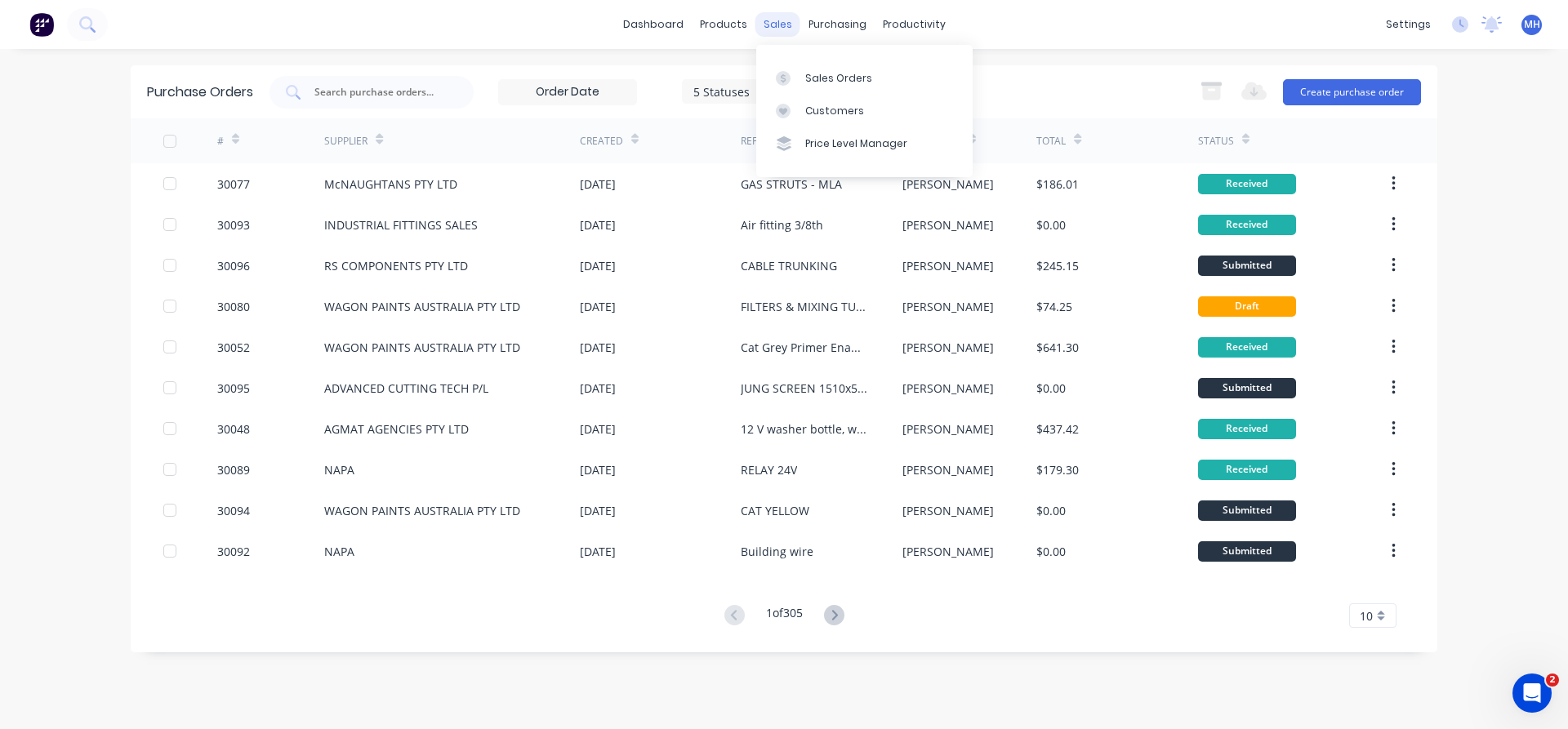
click at [776, 27] on div "sales" at bounding box center [777, 25] width 45 height 25
click at [803, 85] on link "Sales Orders" at bounding box center [865, 77] width 217 height 32
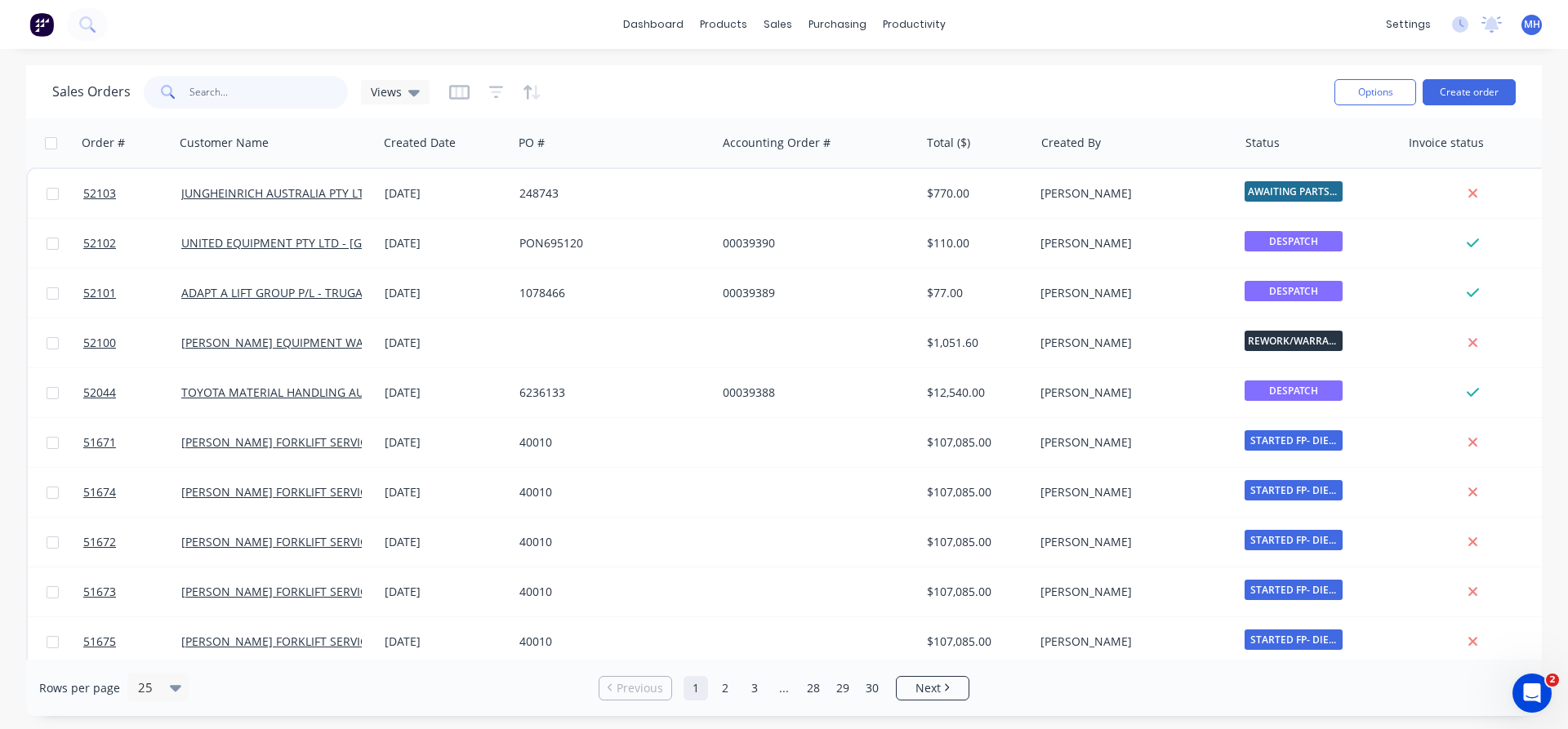
click at [215, 94] on input "text" at bounding box center [269, 92] width 160 height 32
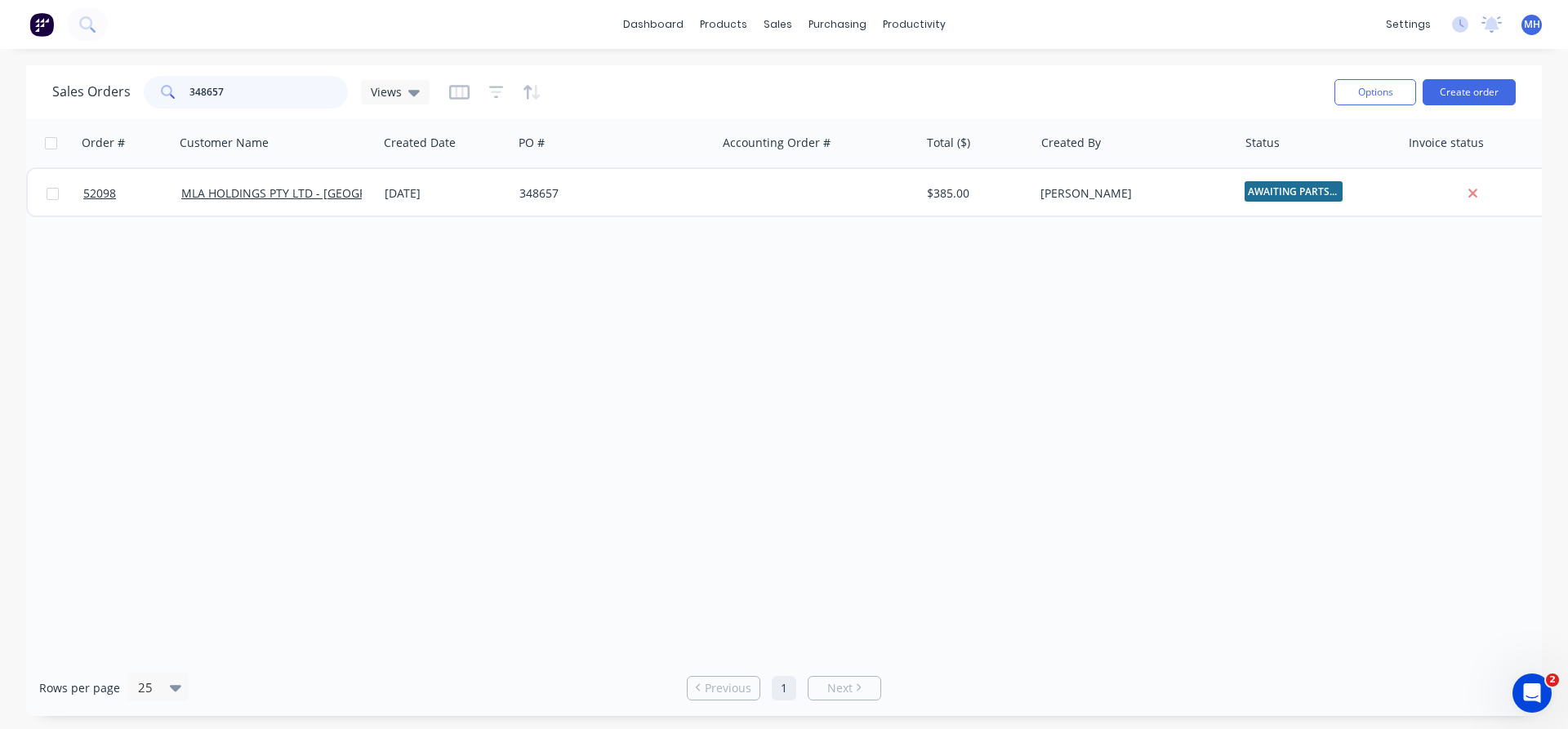
type input "348657"
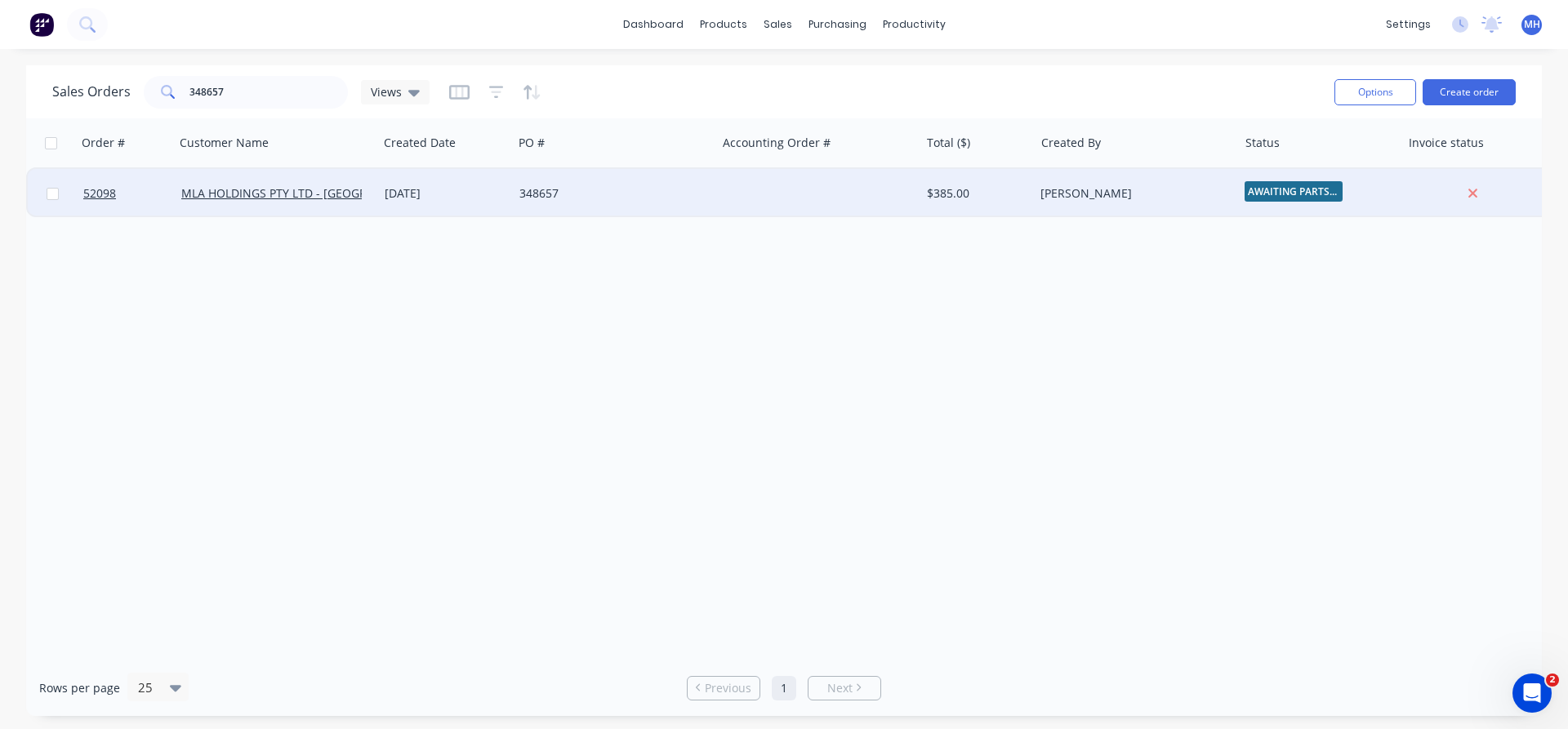
click at [339, 210] on div "MLA HOLDINGS PTY LTD - [GEOGRAPHIC_DATA]" at bounding box center [277, 194] width 203 height 49
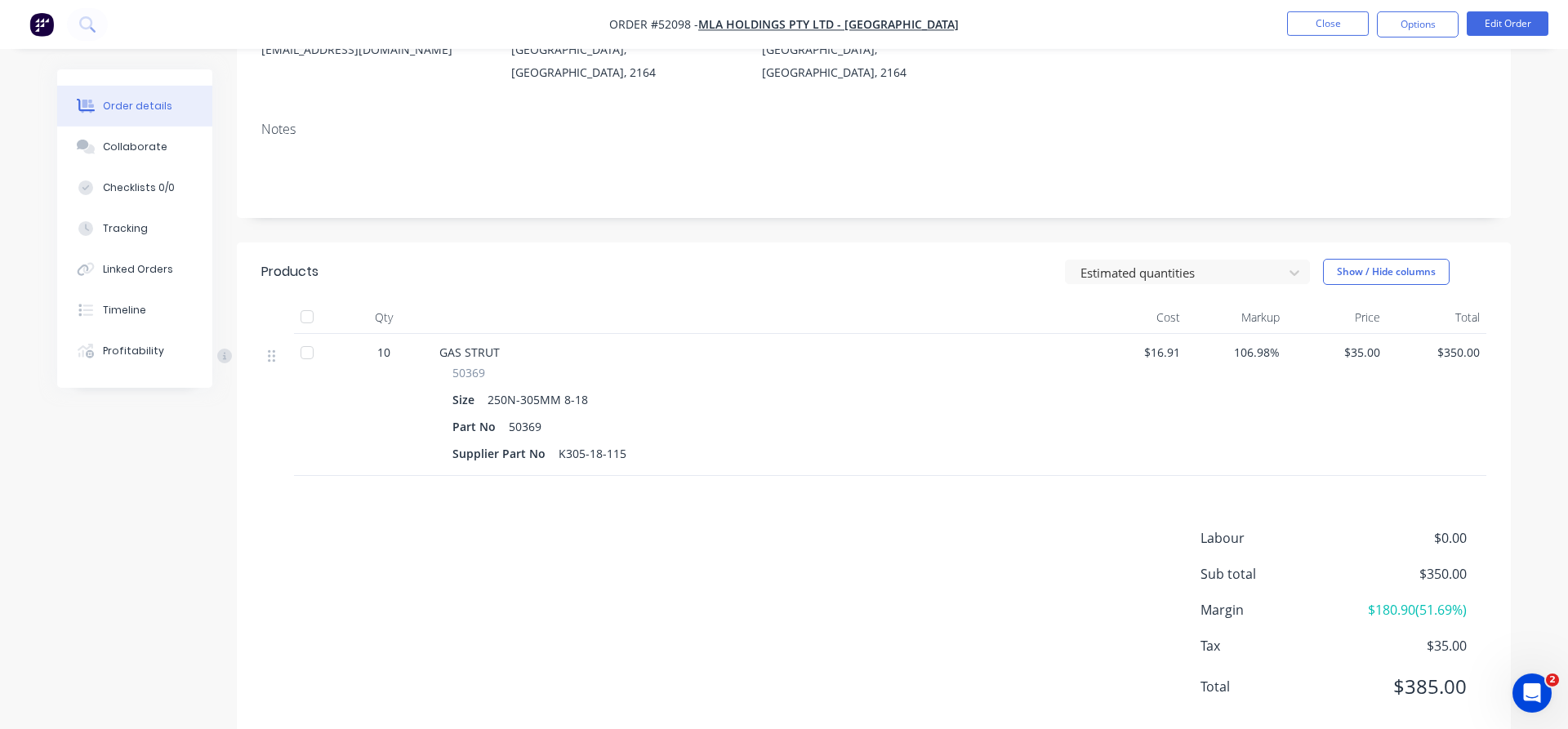
scroll to position [249, 0]
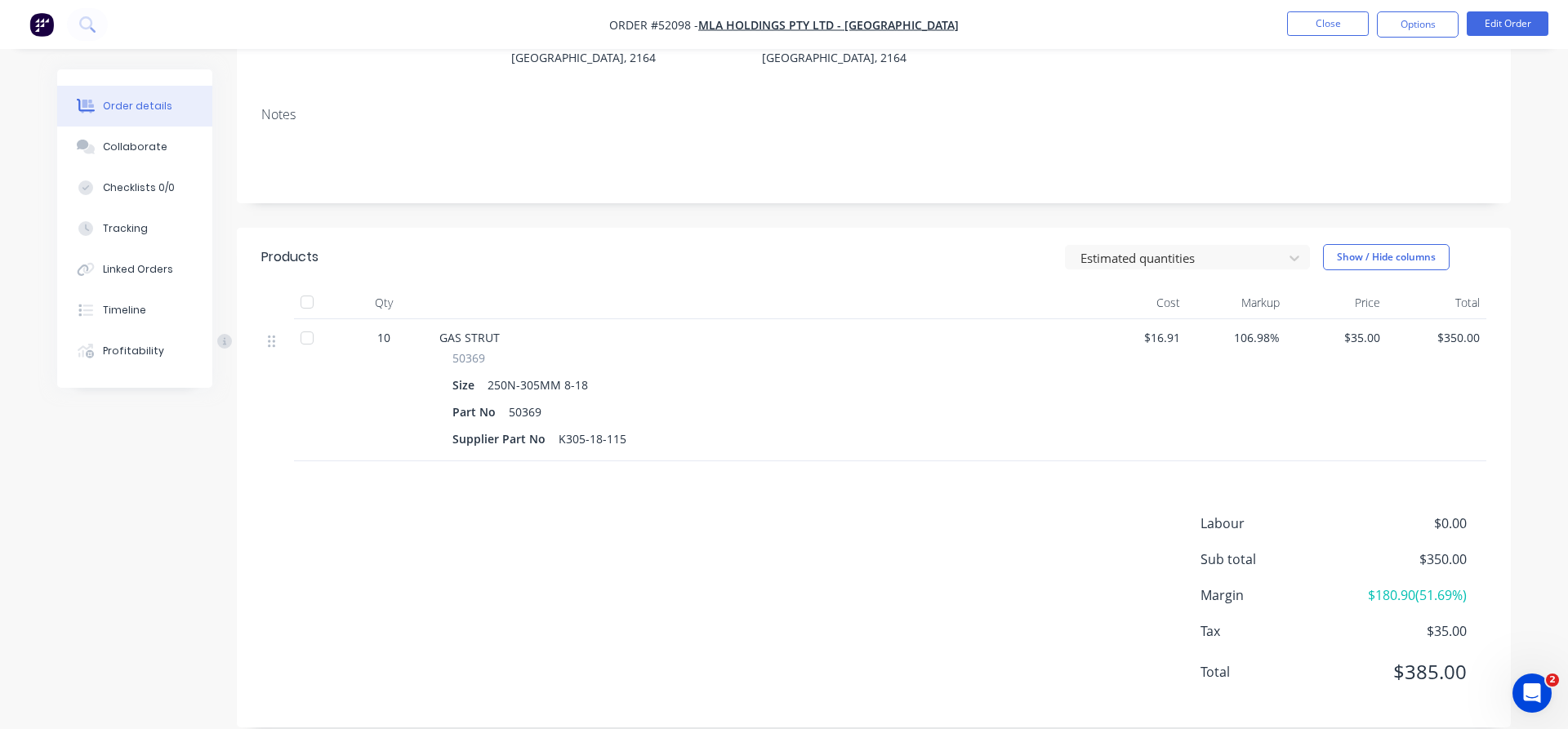
click at [1444, 514] on span "$0.00" at bounding box center [1405, 524] width 121 height 20
click at [1501, 22] on button "Edit Order" at bounding box center [1507, 24] width 82 height 25
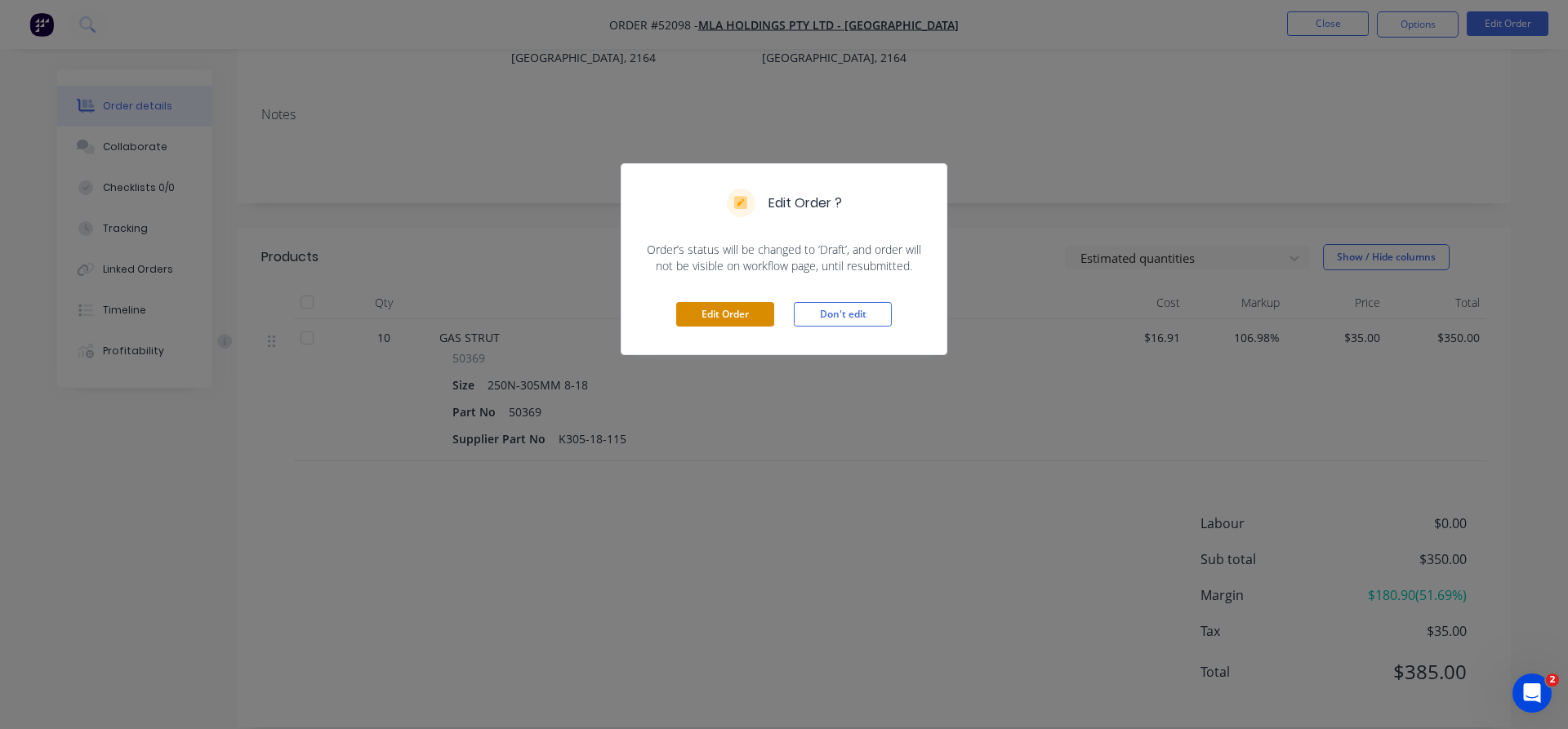
click at [736, 315] on button "Edit Order" at bounding box center [725, 315] width 98 height 25
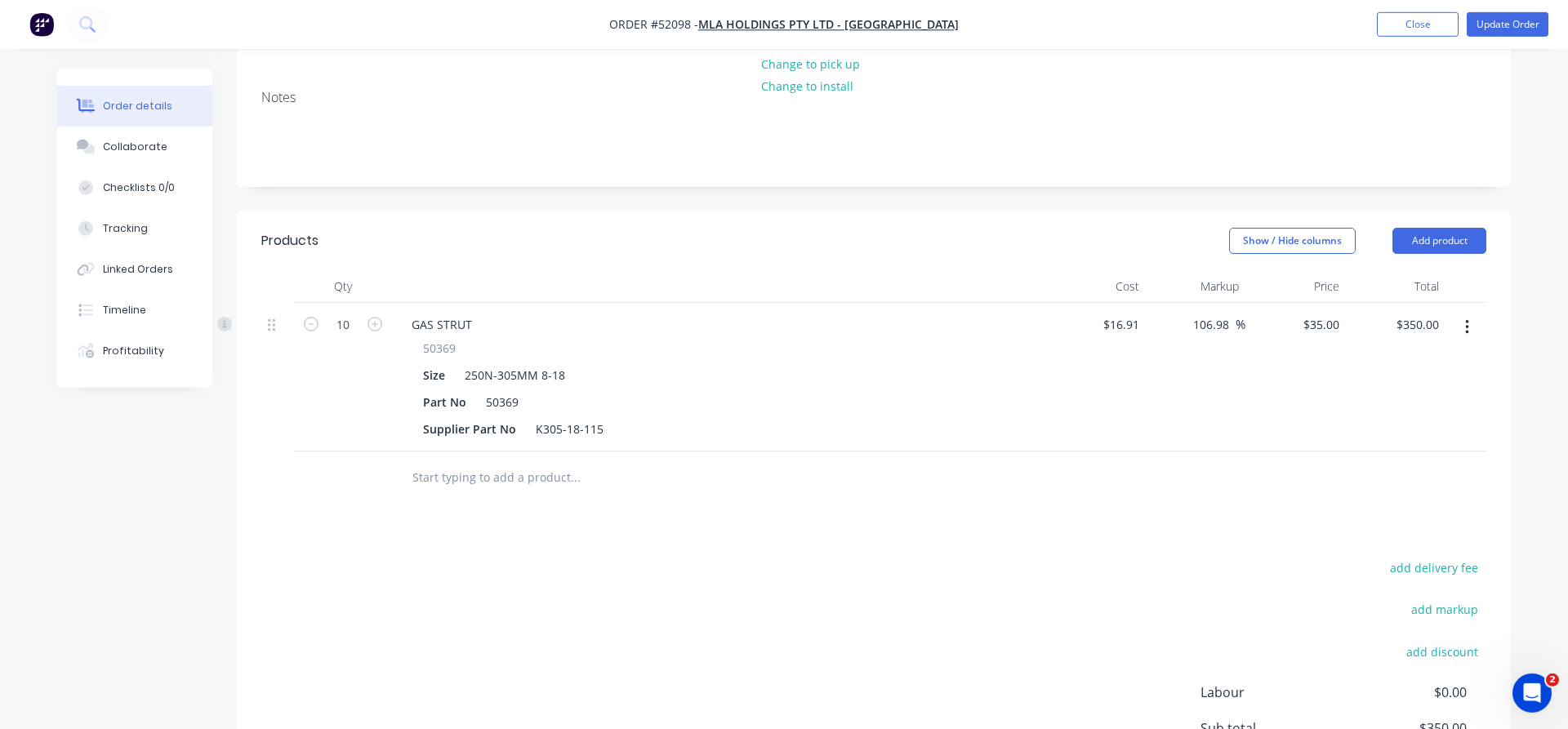
scroll to position [416, 0]
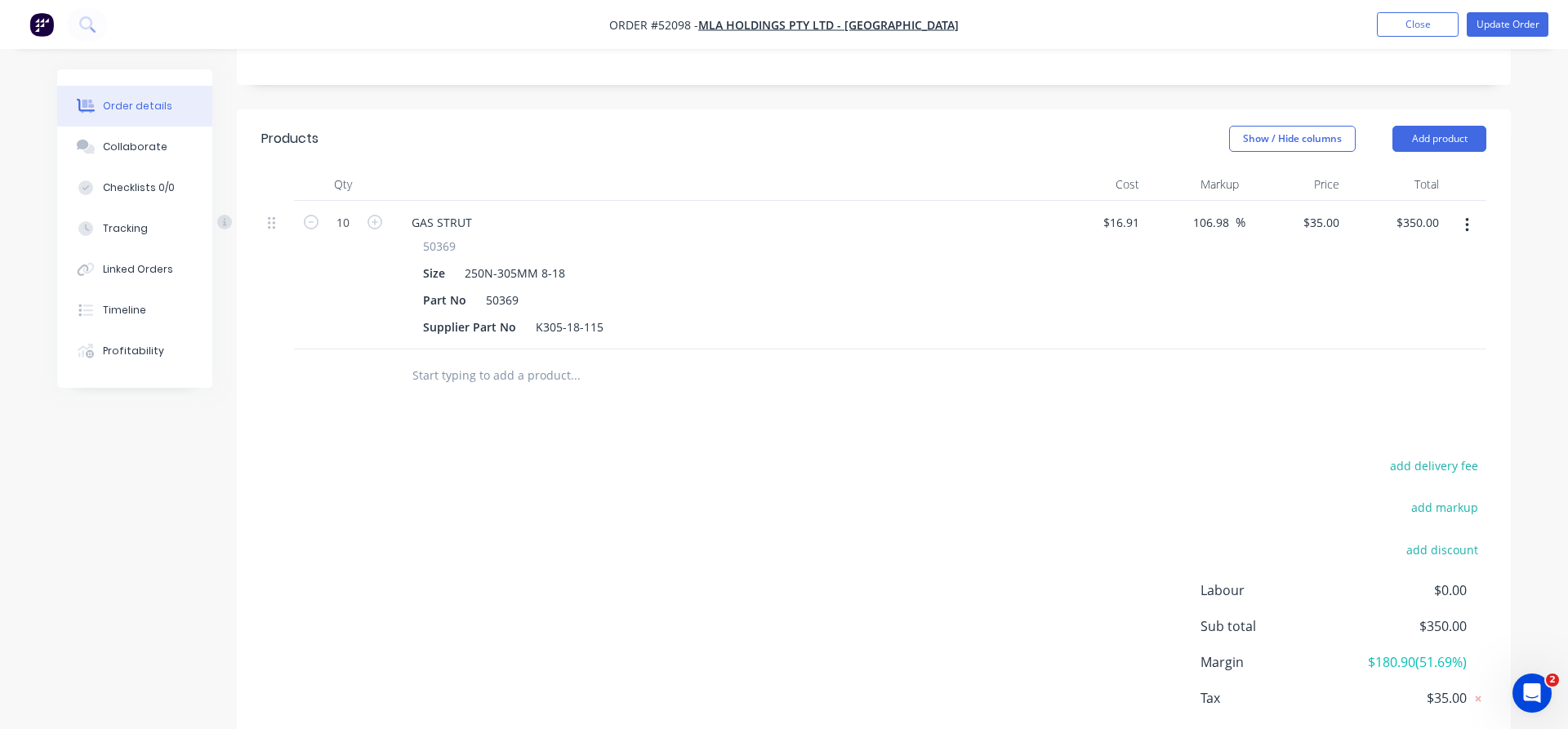
click at [1463, 581] on span "$0.00" at bounding box center [1405, 590] width 121 height 20
click at [1439, 455] on button "add delivery fee" at bounding box center [1433, 466] width 105 height 22
type input "40"
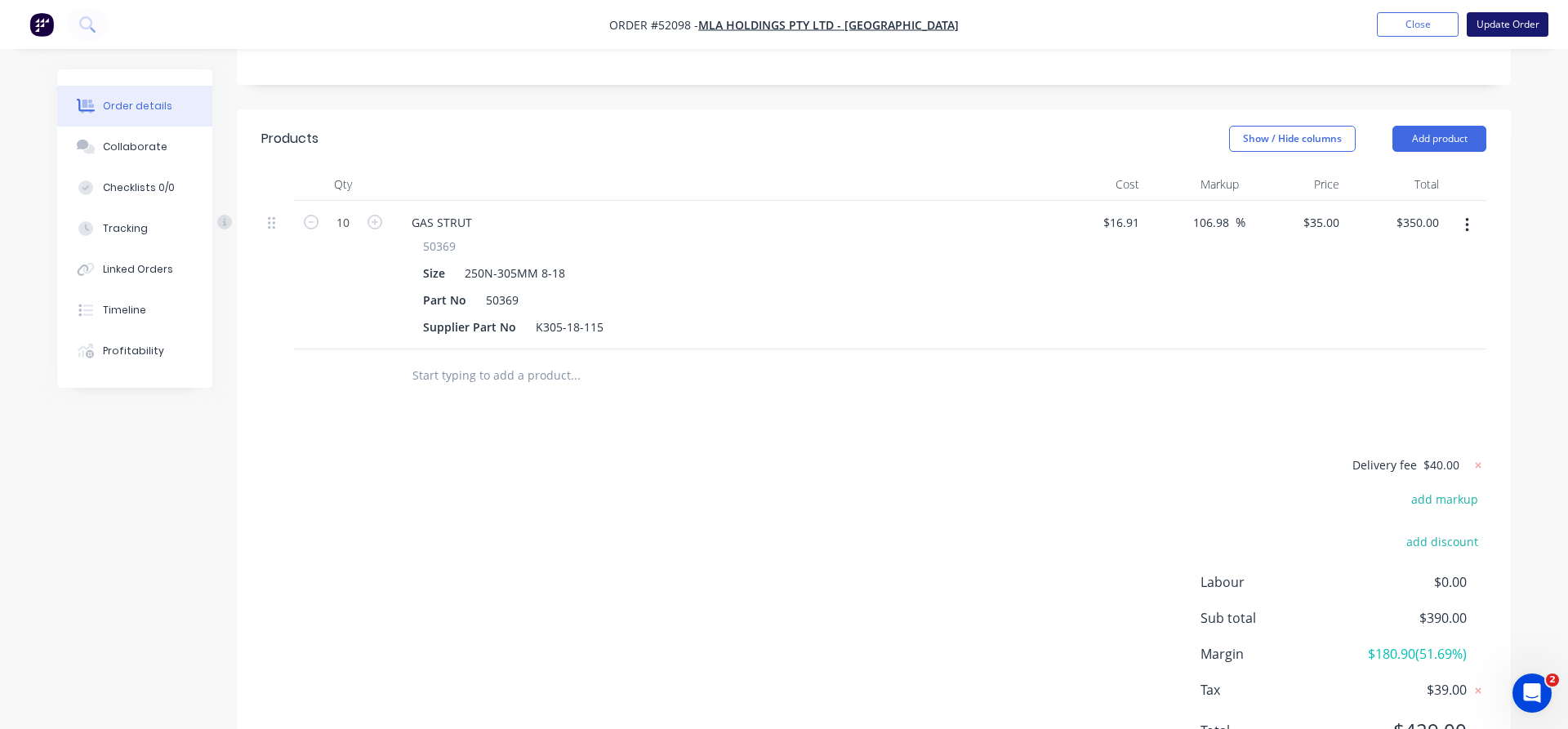
click at [1484, 23] on button "Update Order" at bounding box center [1507, 25] width 82 height 25
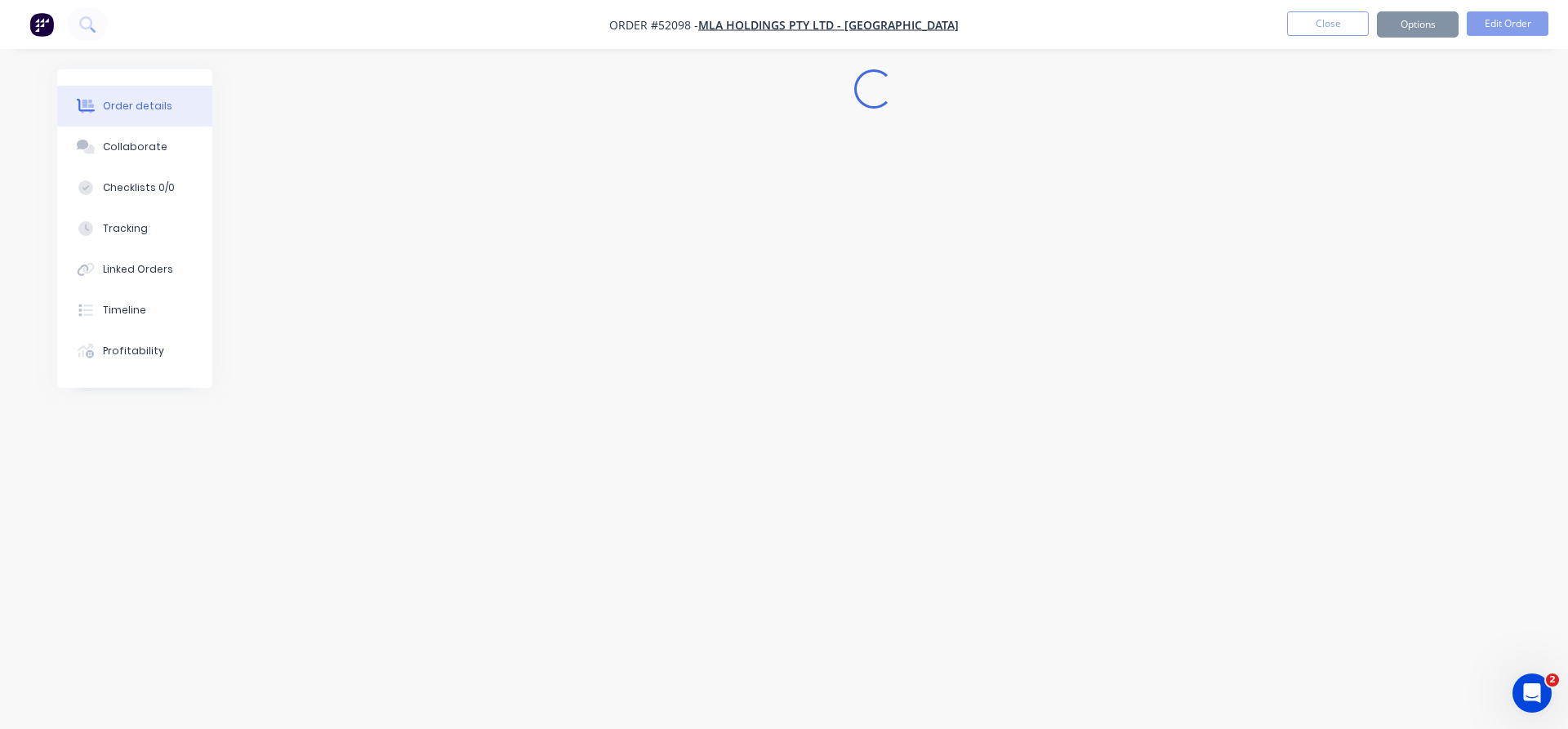
scroll to position [0, 0]
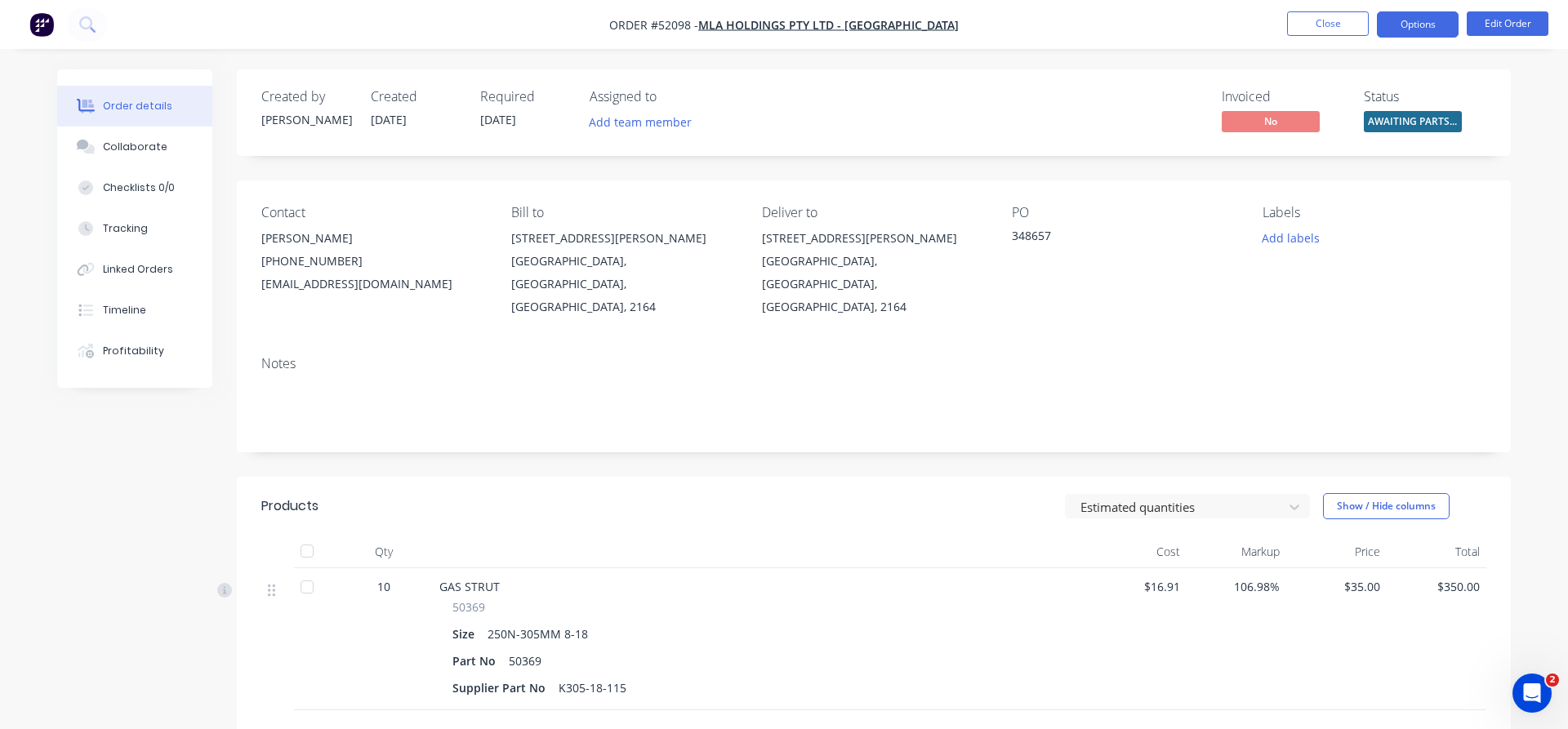
click at [1419, 11] on button "Options" at bounding box center [1418, 24] width 82 height 26
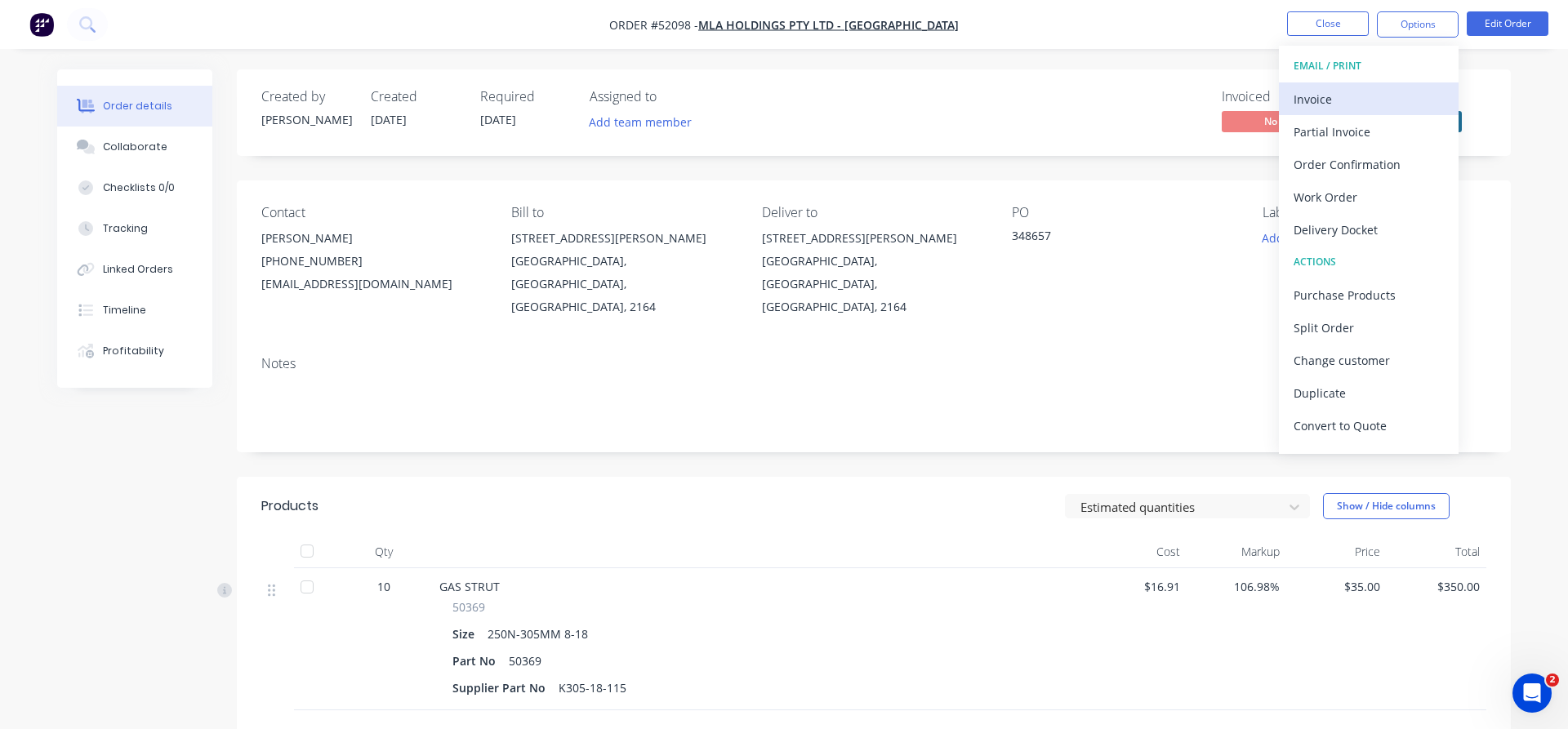
click at [1328, 96] on div "Invoice" at bounding box center [1368, 99] width 150 height 24
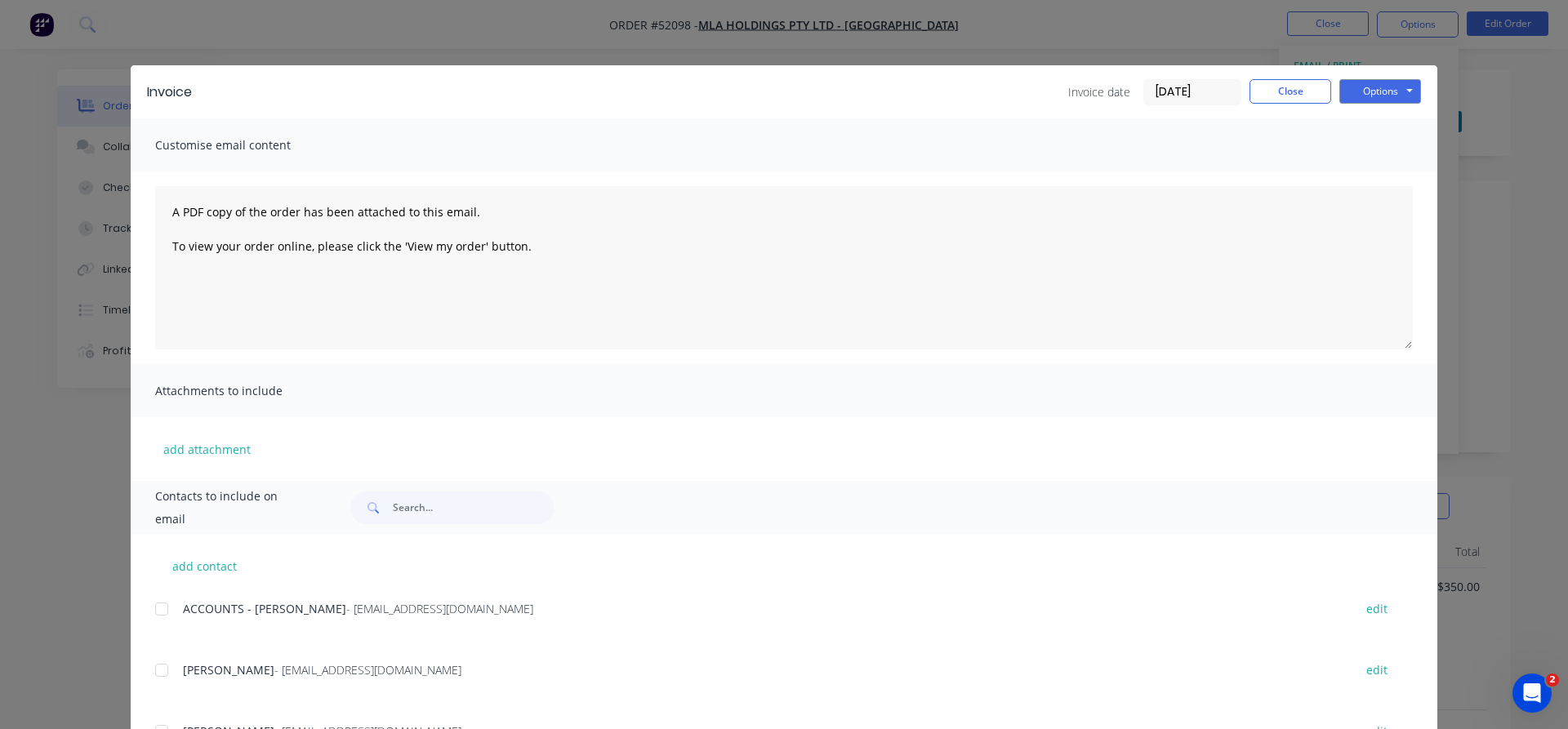
click at [163, 612] on div at bounding box center [162, 609] width 32 height 32
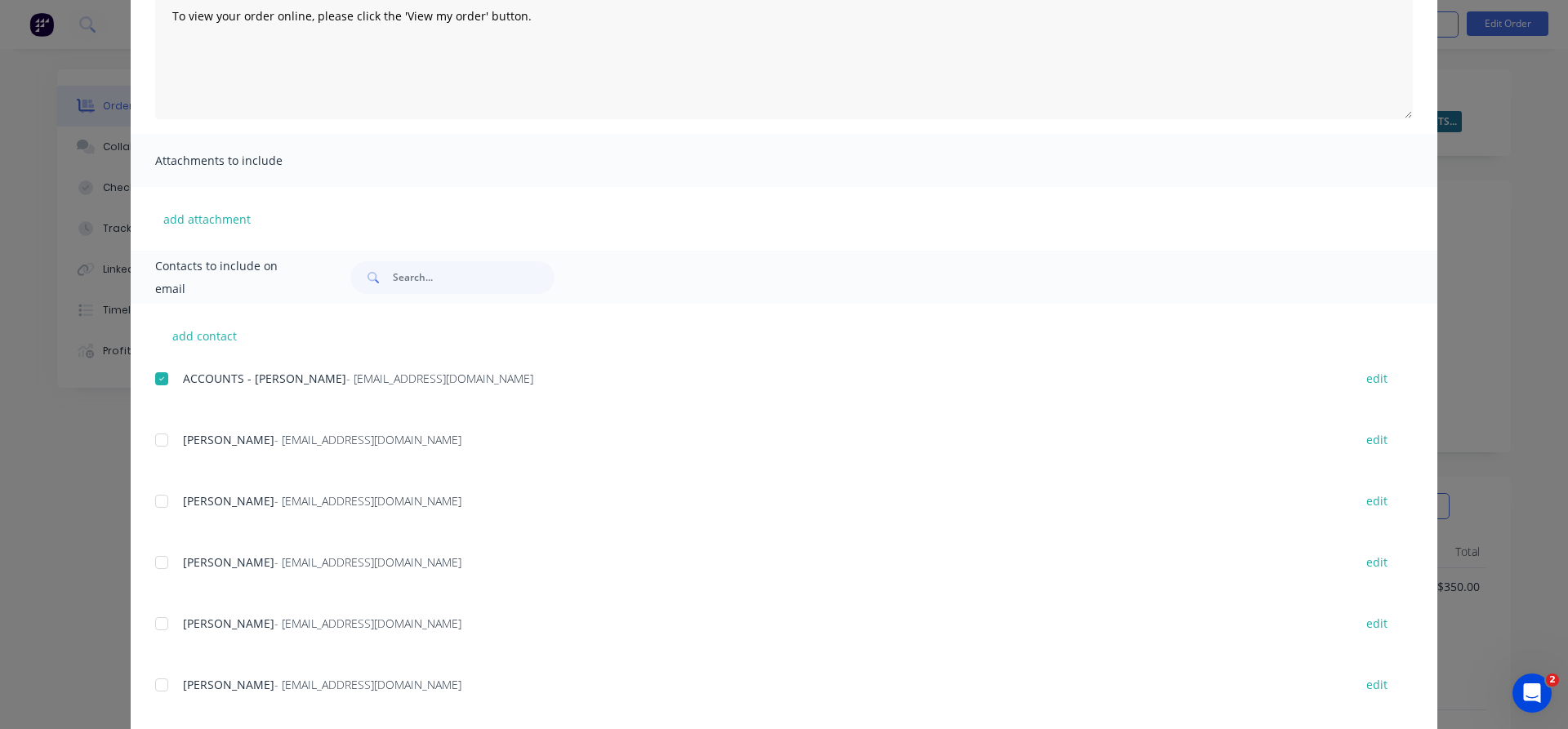
scroll to position [257, 0]
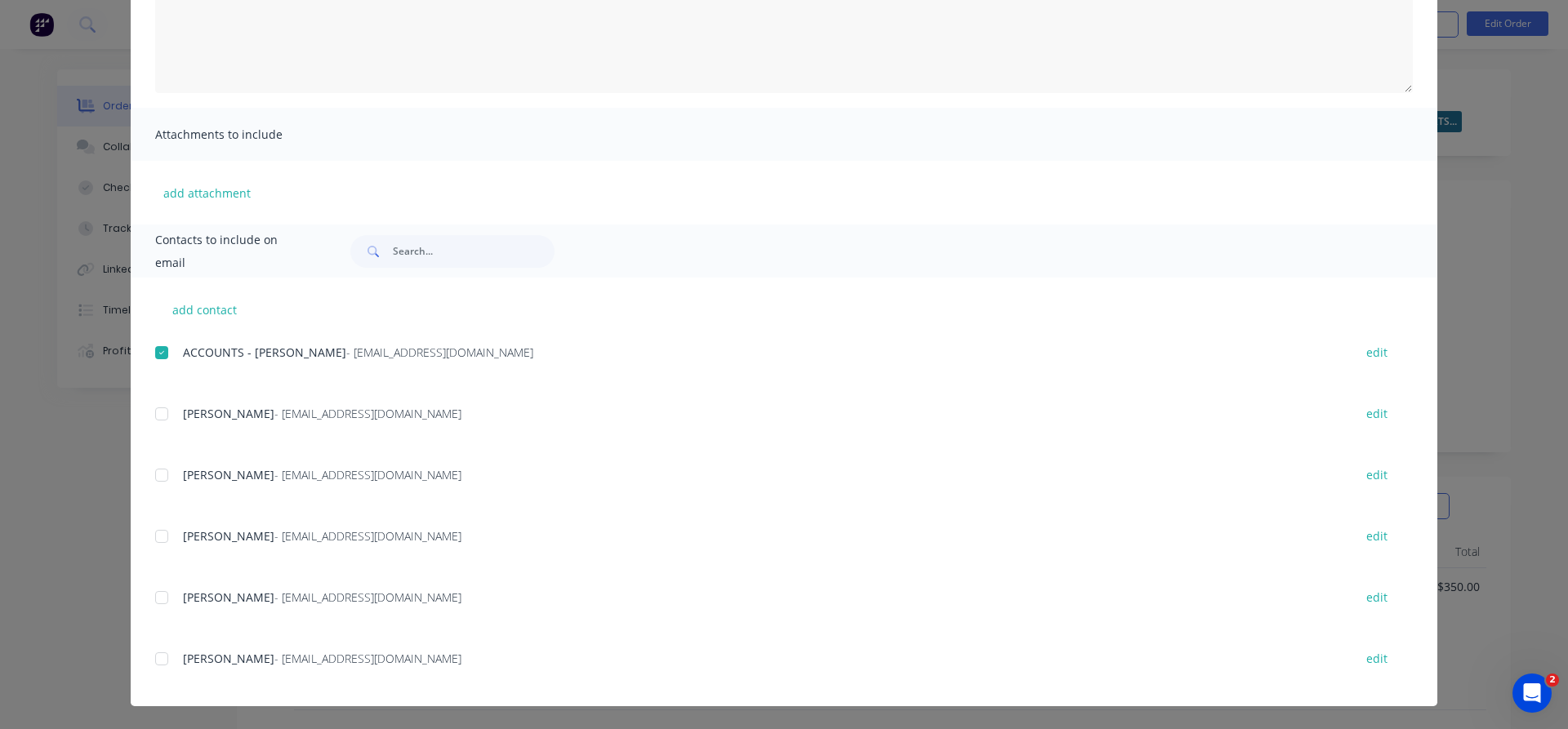
click at [161, 600] on div at bounding box center [162, 598] width 32 height 32
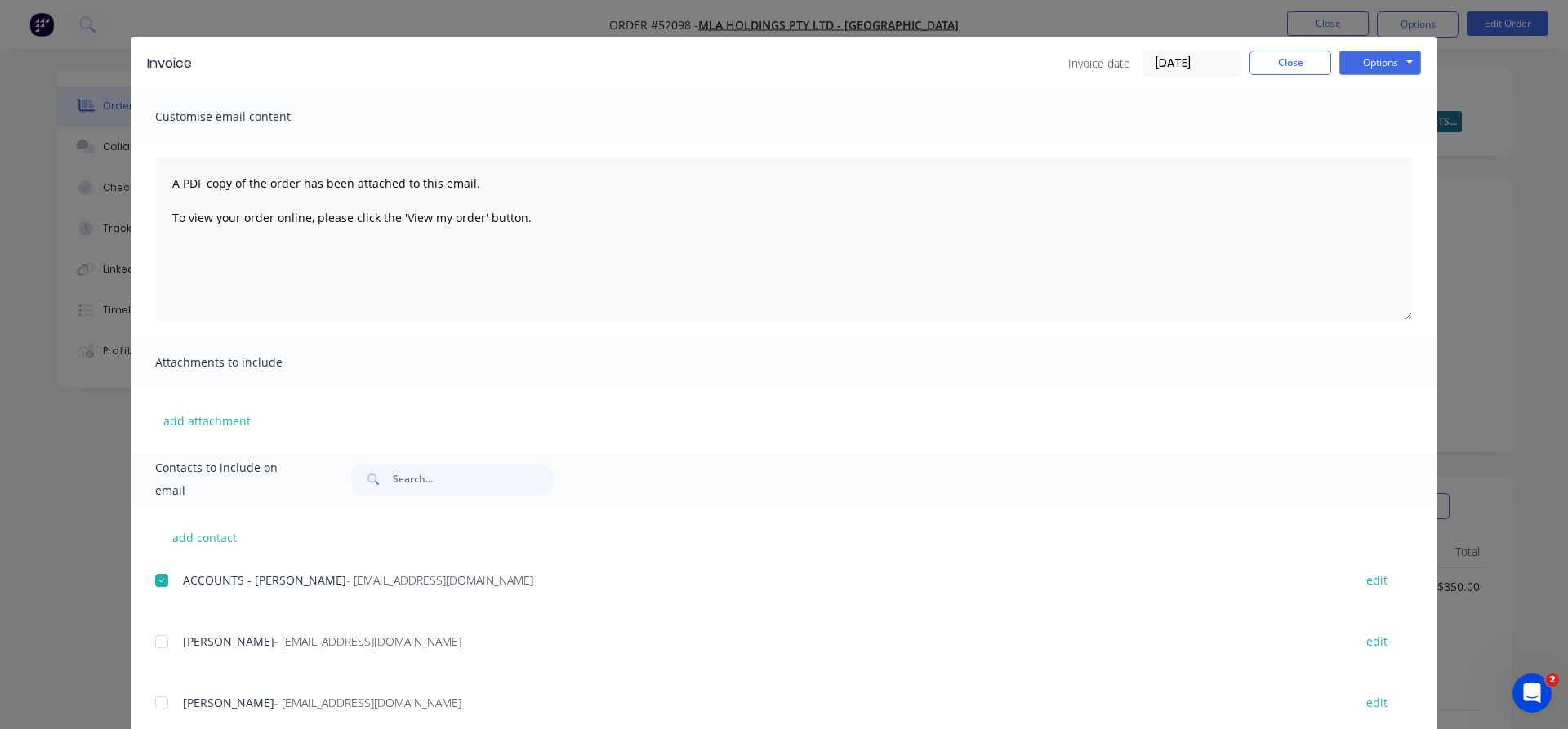
scroll to position [0, 0]
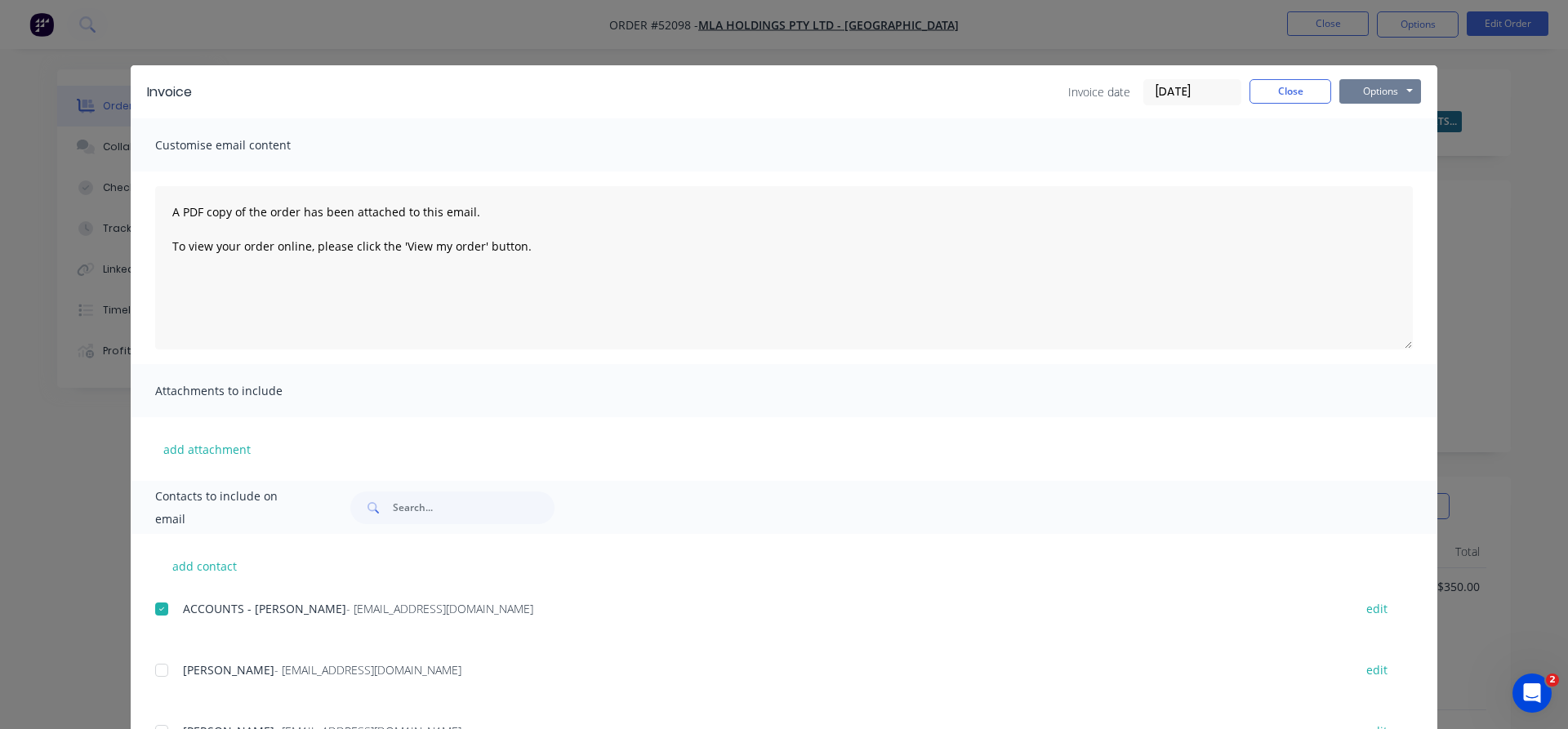
click at [1378, 95] on button "Options" at bounding box center [1380, 91] width 82 height 25
click at [1294, 91] on button "Close" at bounding box center [1291, 91] width 82 height 25
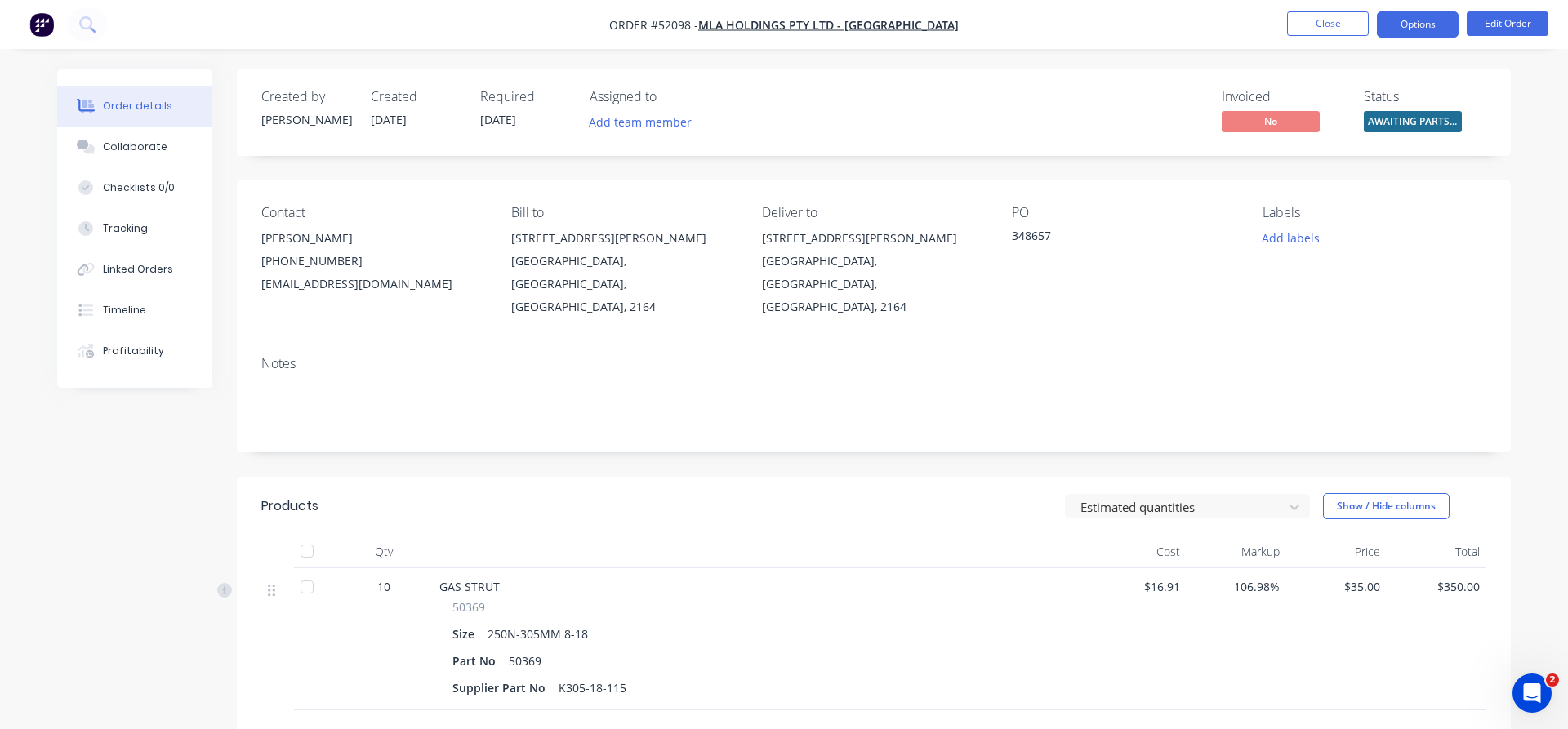
click at [1418, 26] on button "Options" at bounding box center [1418, 24] width 82 height 26
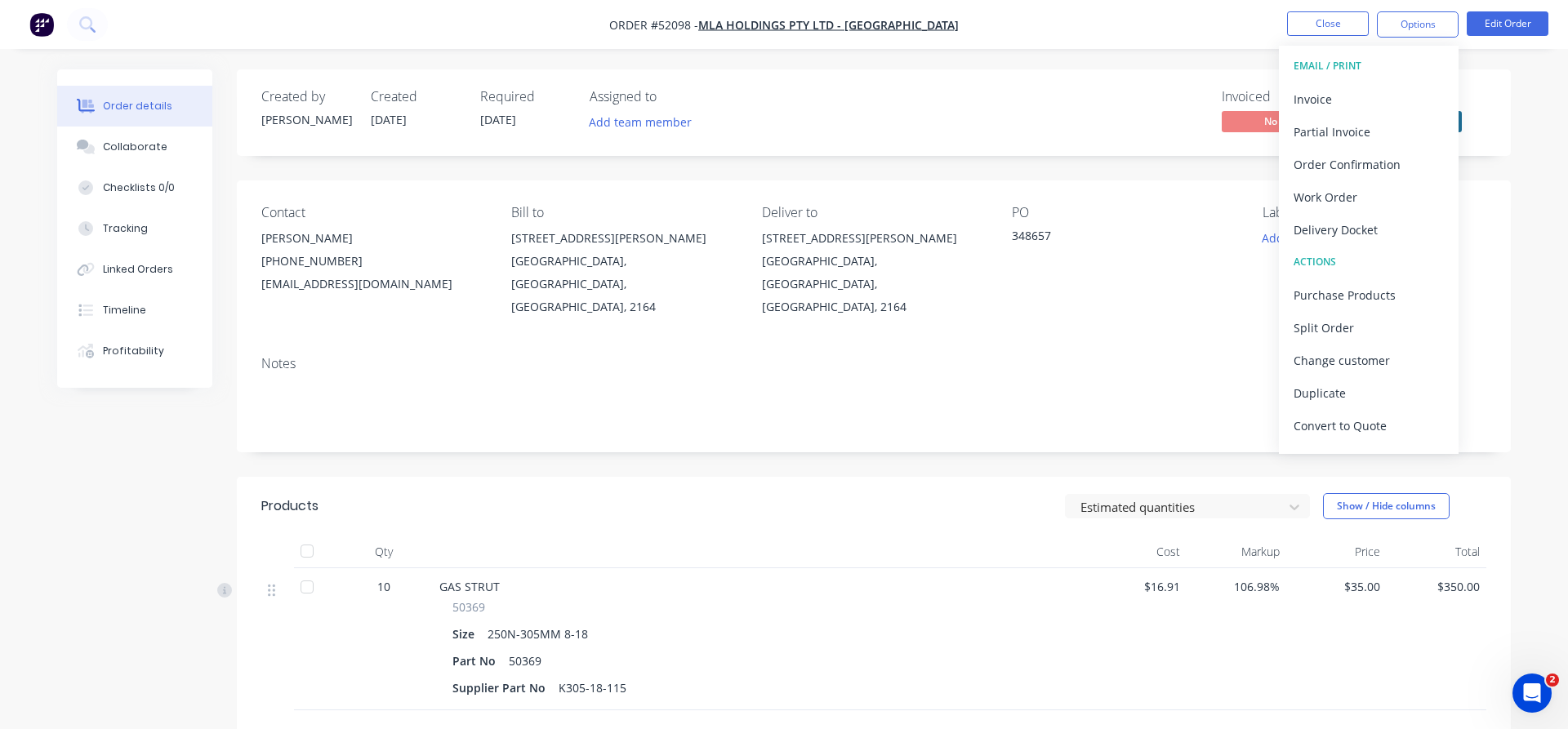
click at [1353, 63] on div "EMAIL / PRINT" at bounding box center [1368, 66] width 150 height 21
click at [1310, 63] on div "EMAIL / PRINT" at bounding box center [1368, 66] width 150 height 21
click at [1311, 100] on div "Invoice" at bounding box center [1368, 99] width 150 height 24
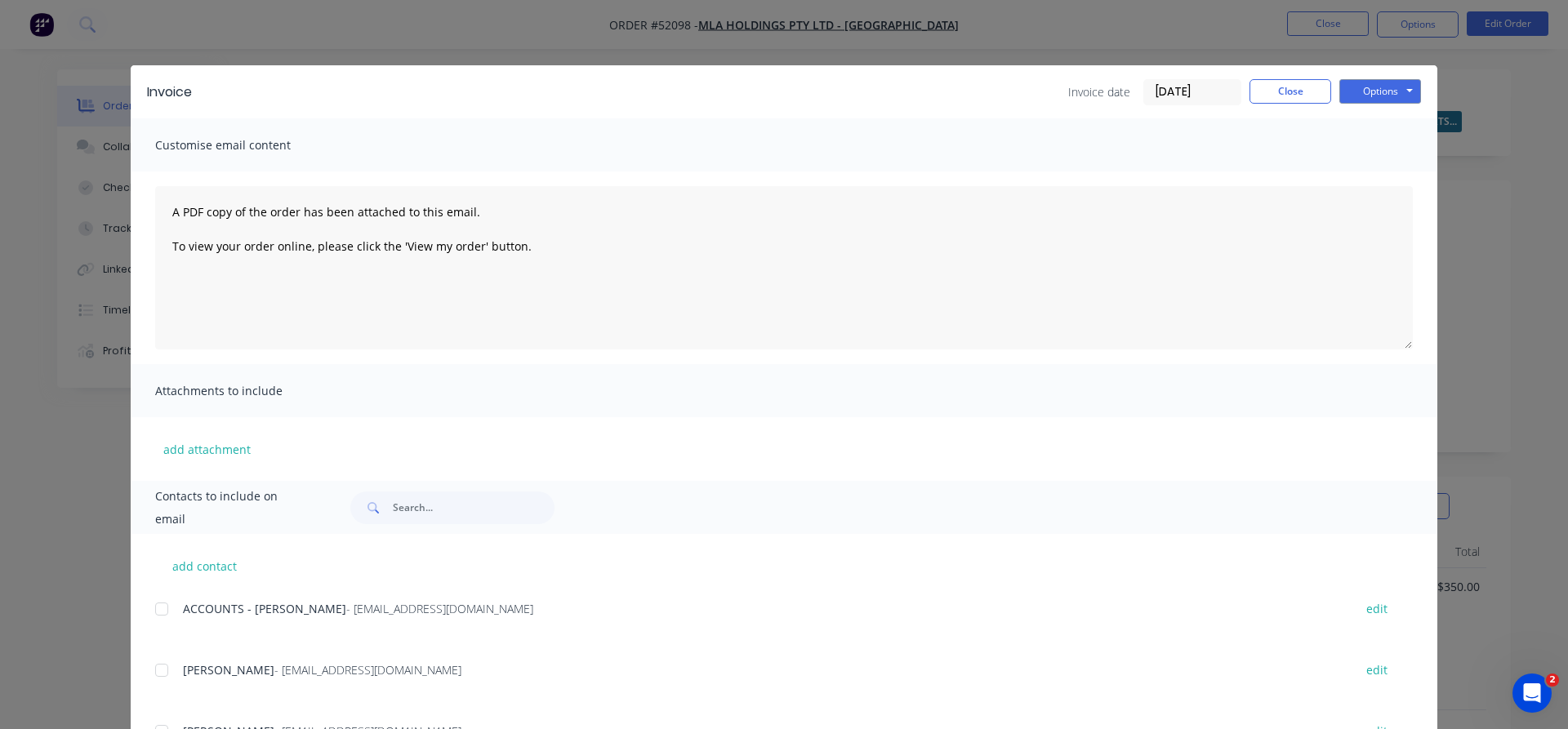
click at [160, 615] on div at bounding box center [162, 609] width 32 height 32
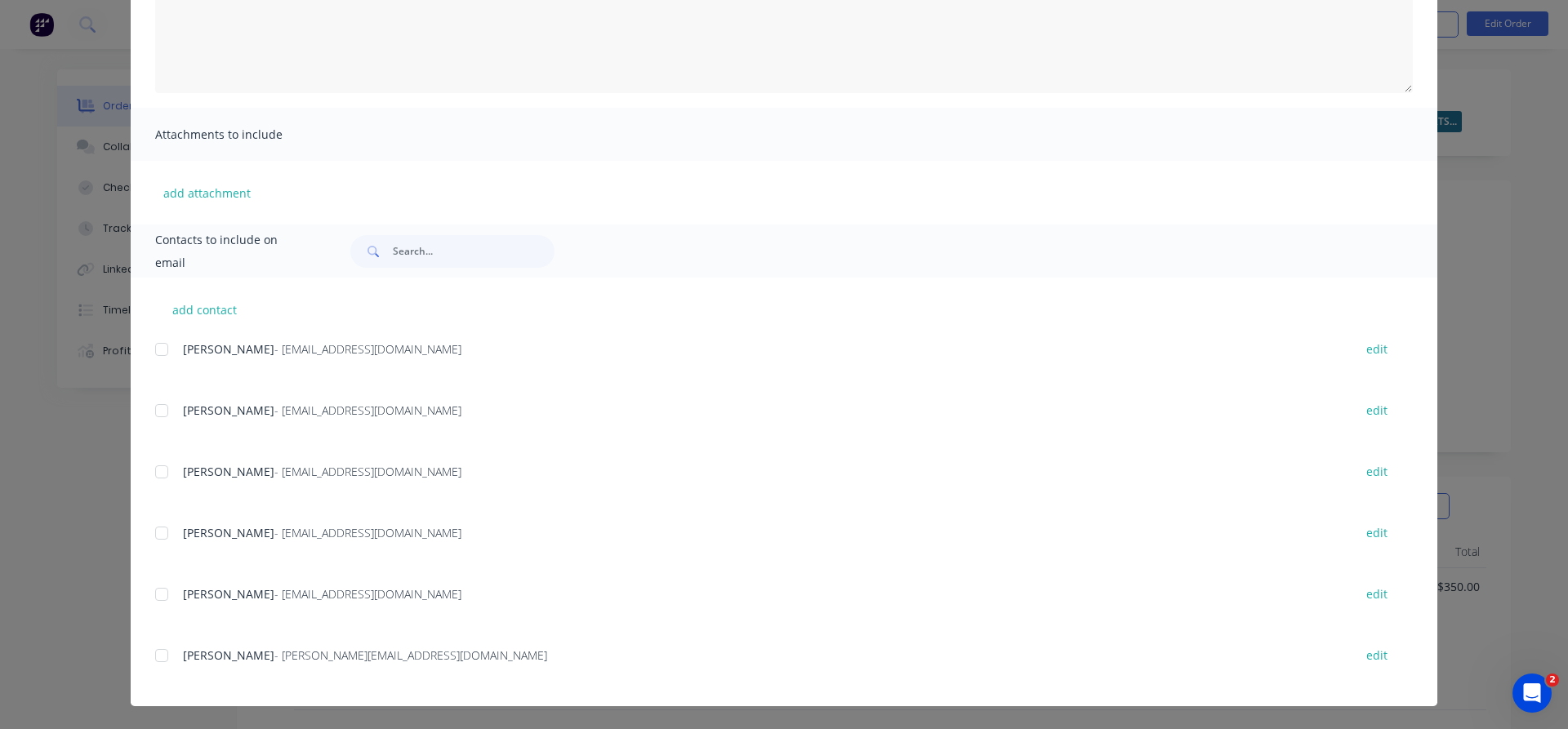
scroll to position [93, 0]
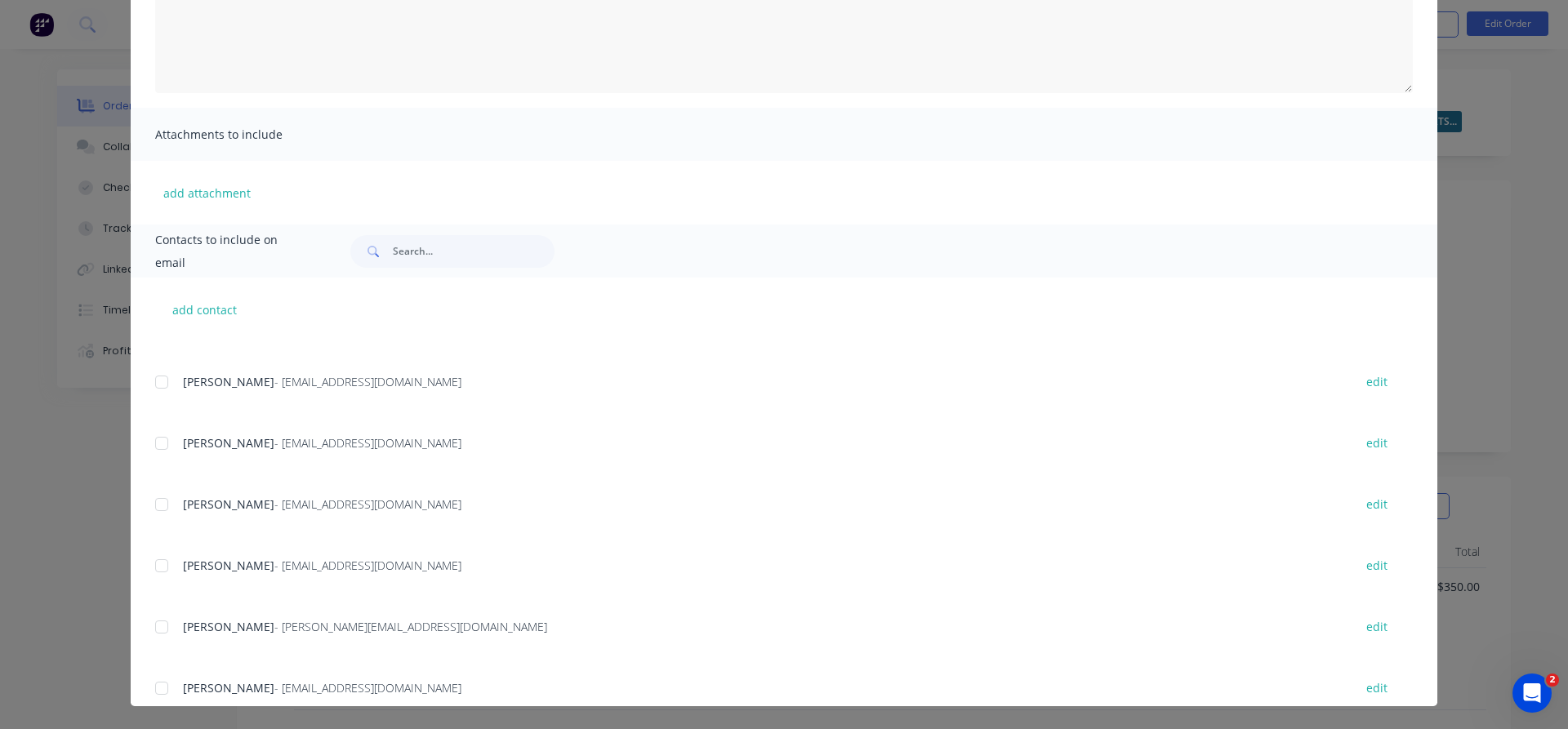
click at [162, 504] on div at bounding box center [162, 505] width 32 height 32
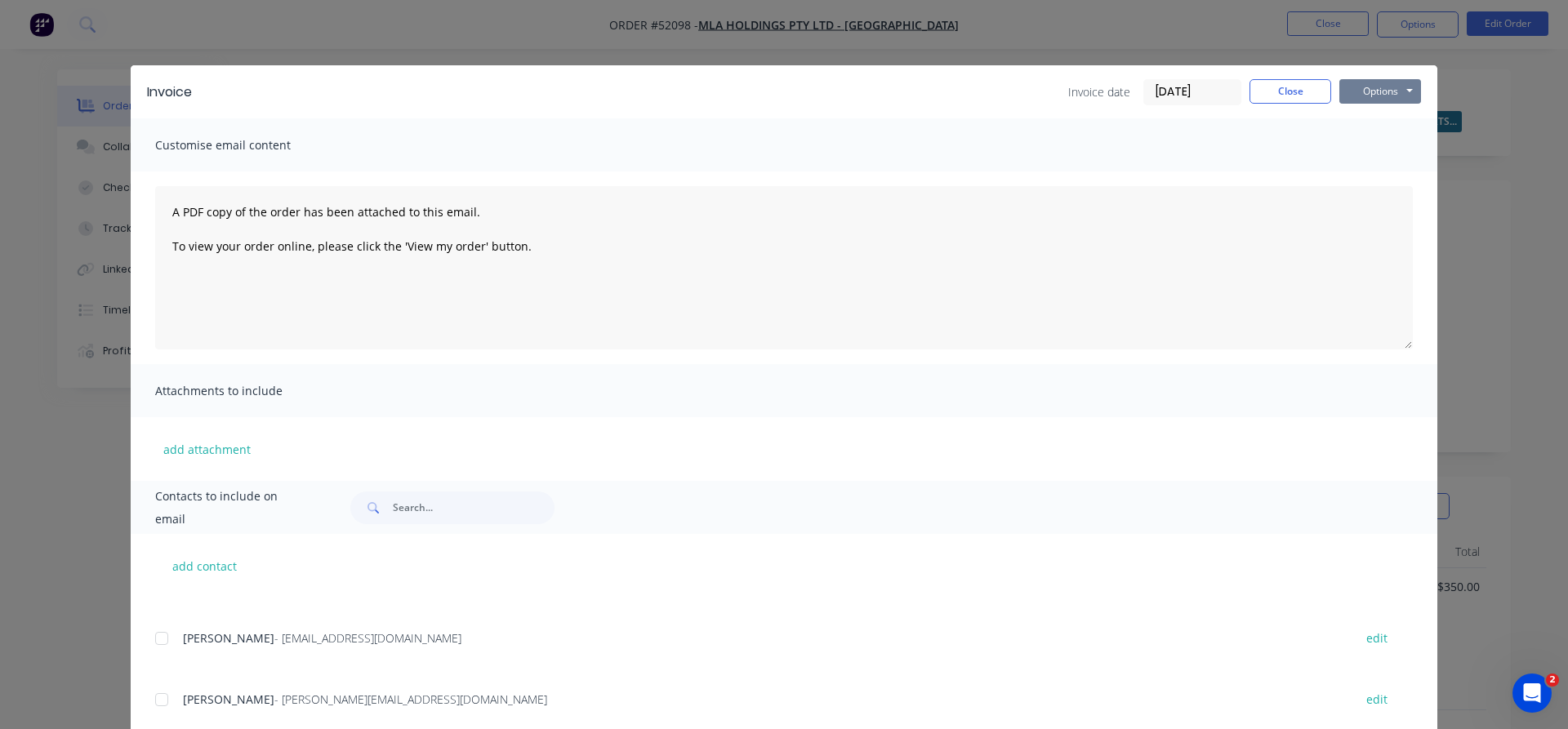
click at [1368, 94] on button "Options" at bounding box center [1380, 91] width 82 height 25
click at [1380, 173] on button "Email" at bounding box center [1391, 174] width 105 height 27
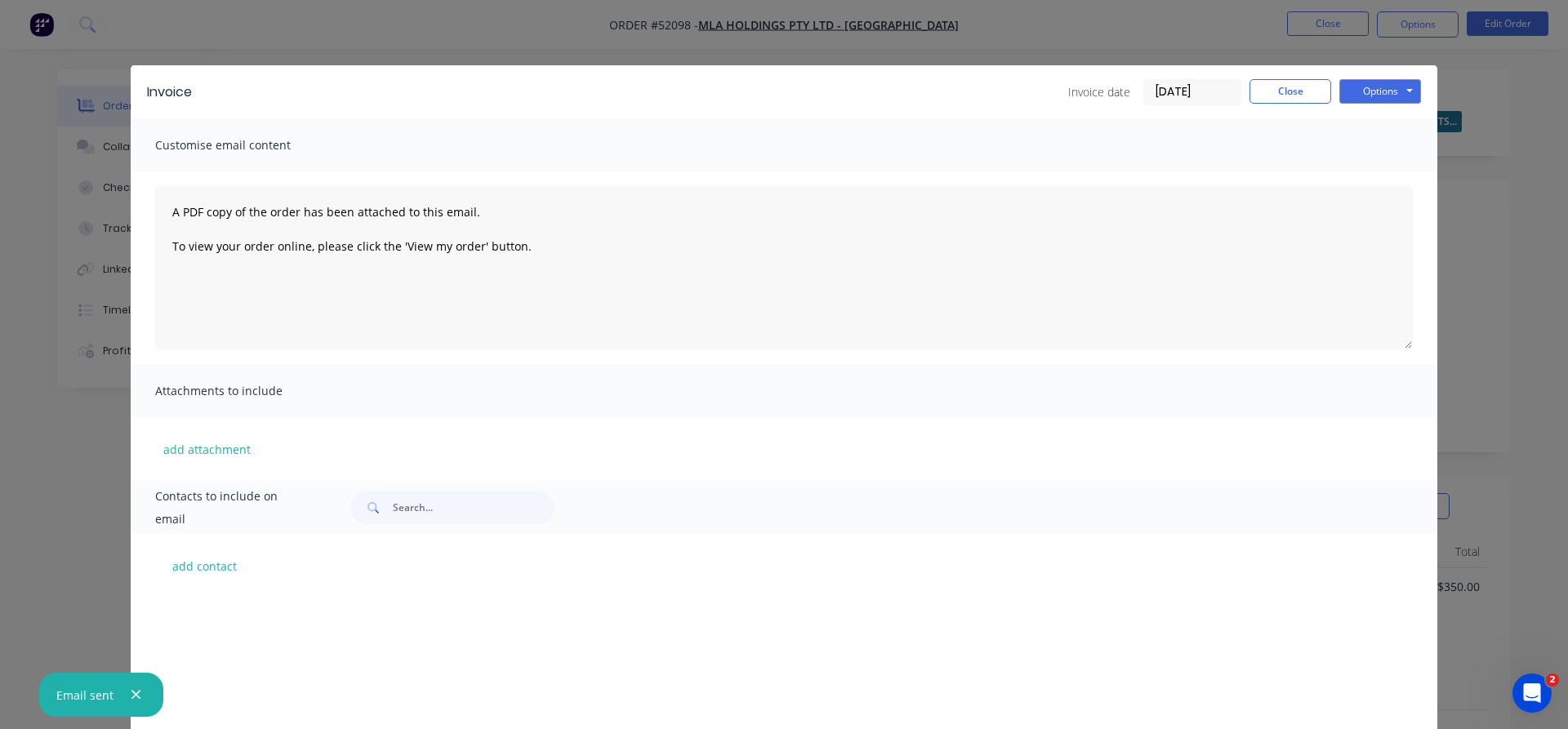
scroll to position [277, 0]
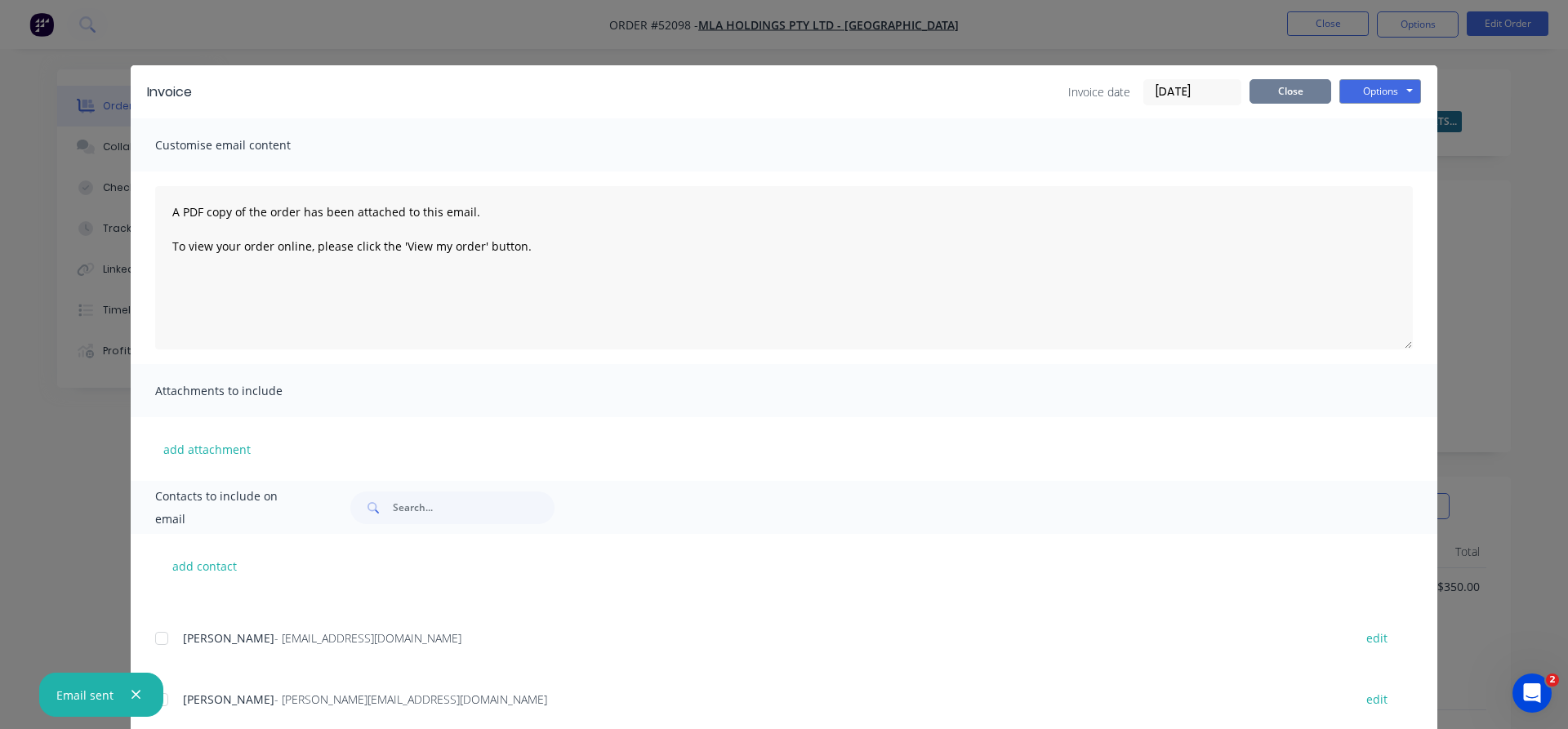
click at [1297, 97] on button "Close" at bounding box center [1291, 91] width 82 height 25
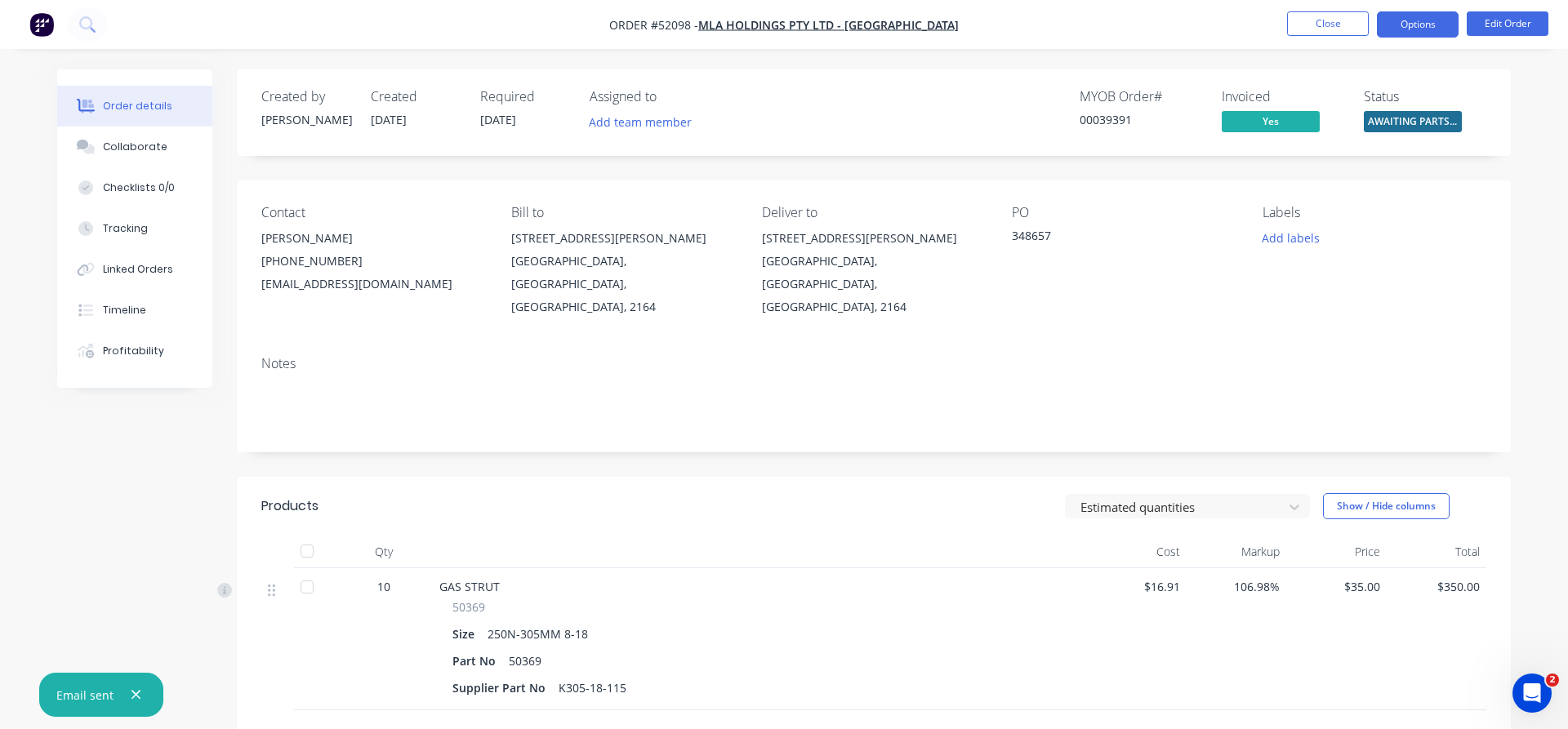
click at [1421, 25] on button "Options" at bounding box center [1418, 24] width 82 height 26
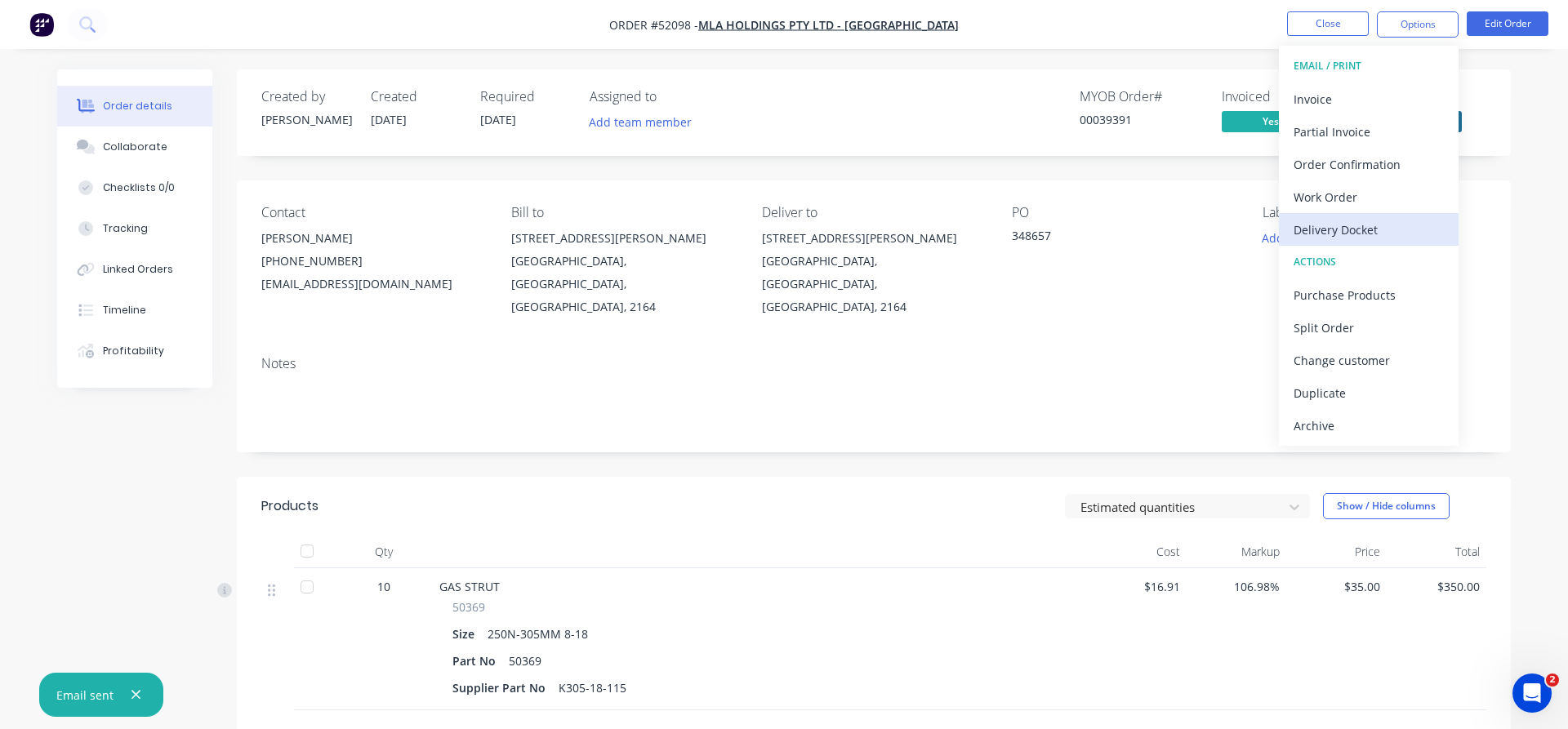
click at [1355, 224] on div "Delivery Docket" at bounding box center [1368, 229] width 150 height 24
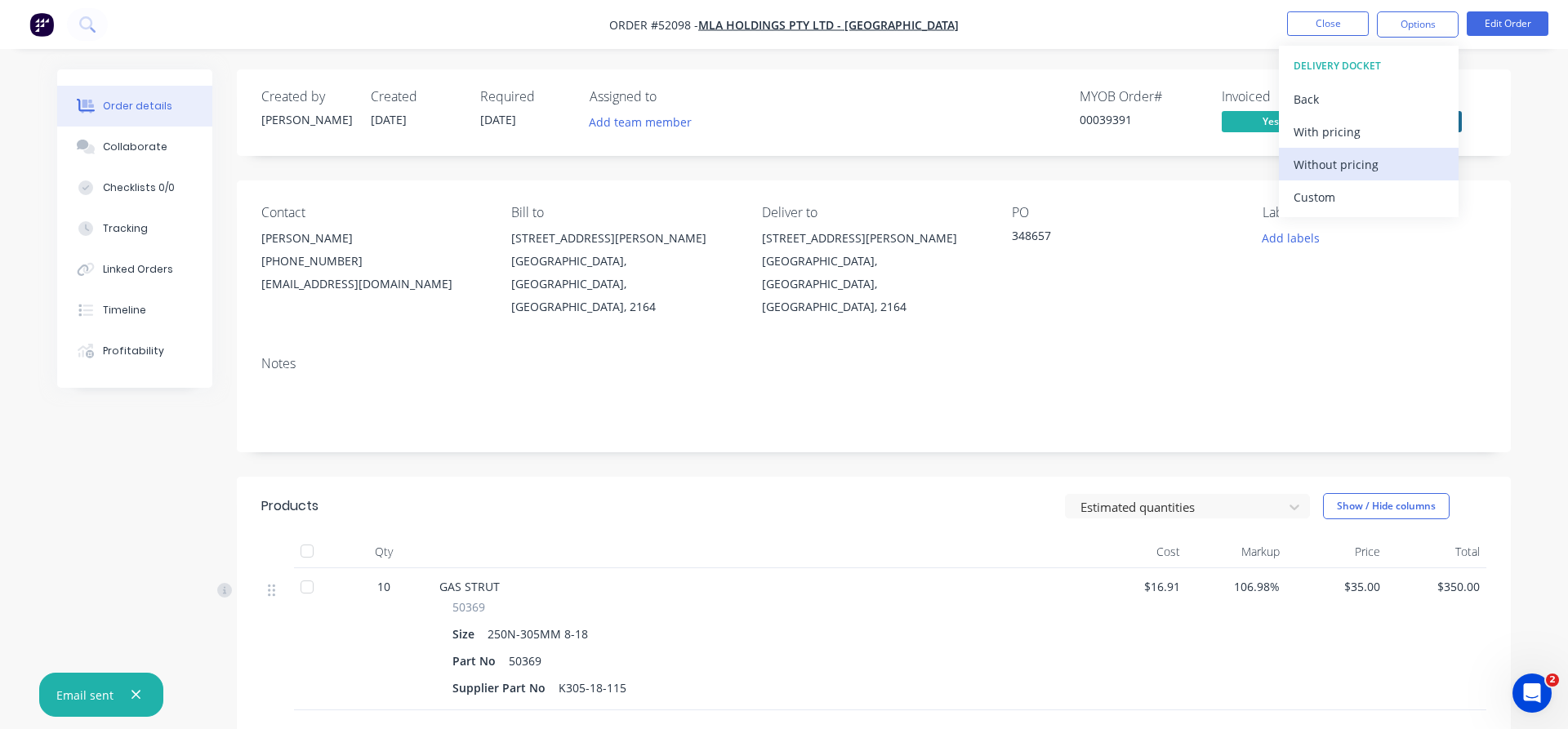
click at [1327, 162] on div "Without pricing" at bounding box center [1368, 164] width 150 height 24
